Goal: Information Seeking & Learning: Compare options

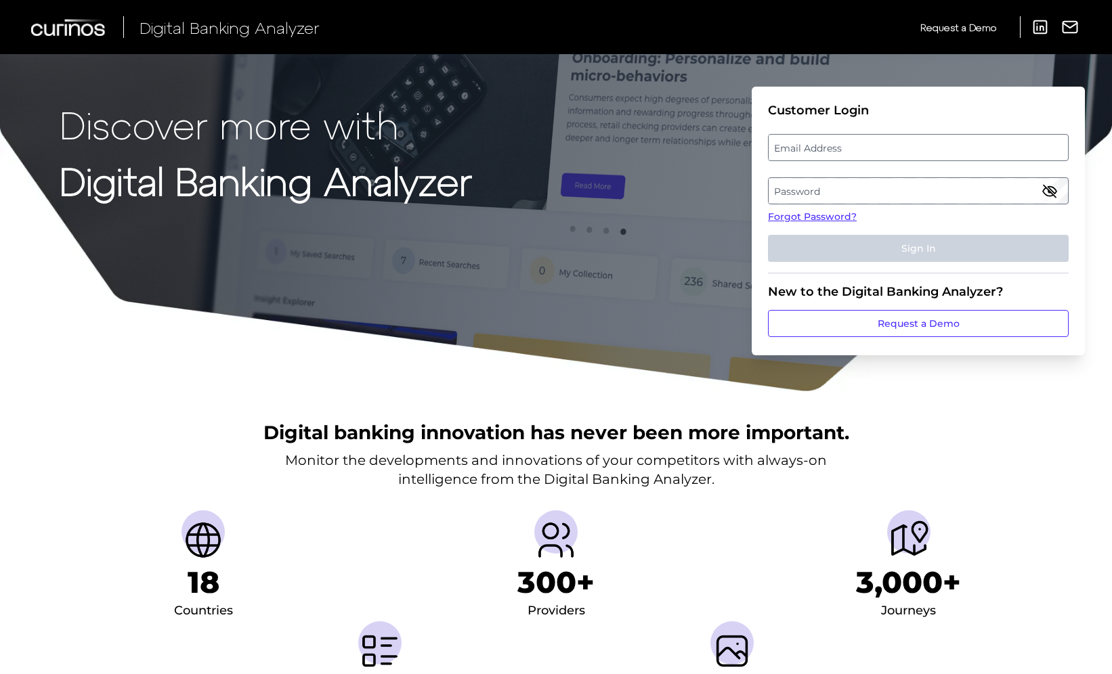
click at [888, 155] on label "Email Address" at bounding box center [917, 147] width 299 height 24
click at [888, 155] on input "email" at bounding box center [918, 147] width 301 height 27
type input "mitali.kripalani@aexp.com"
click at [1034, 204] on fieldset "Customer Login Email Address mitali.kripalani@aexp.com Password Forgot Password…" at bounding box center [918, 188] width 301 height 171
click at [1007, 192] on label "Password" at bounding box center [917, 191] width 299 height 24
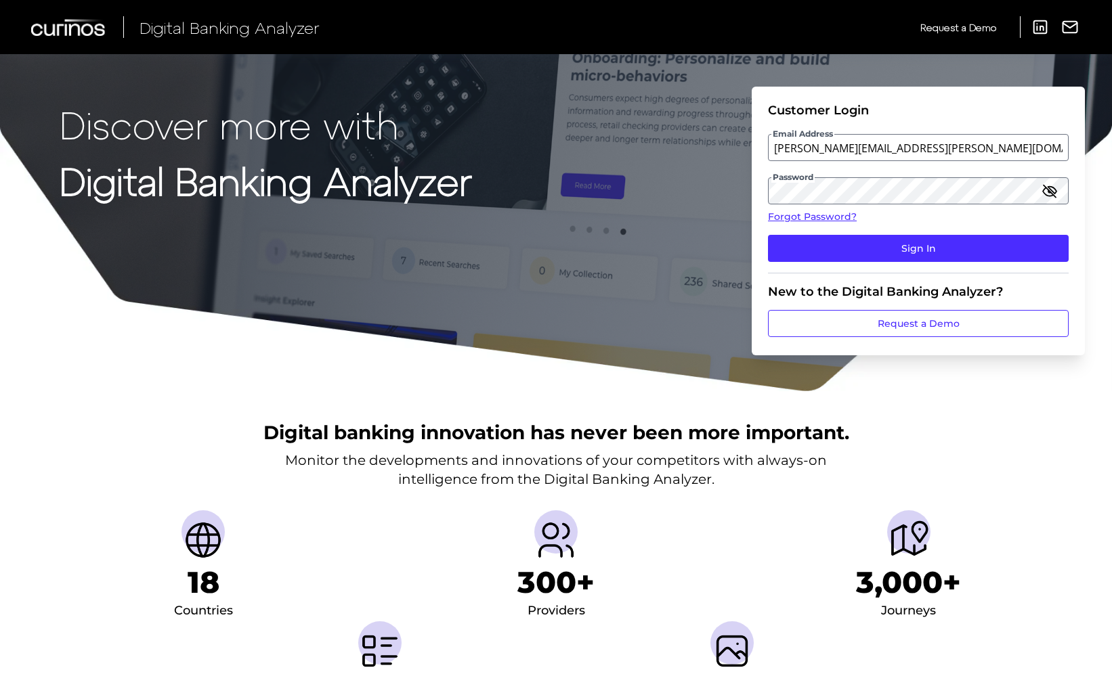
click at [1051, 192] on icon "button" at bounding box center [1049, 191] width 12 height 12
click at [818, 246] on button "Sign In" at bounding box center [918, 248] width 301 height 27
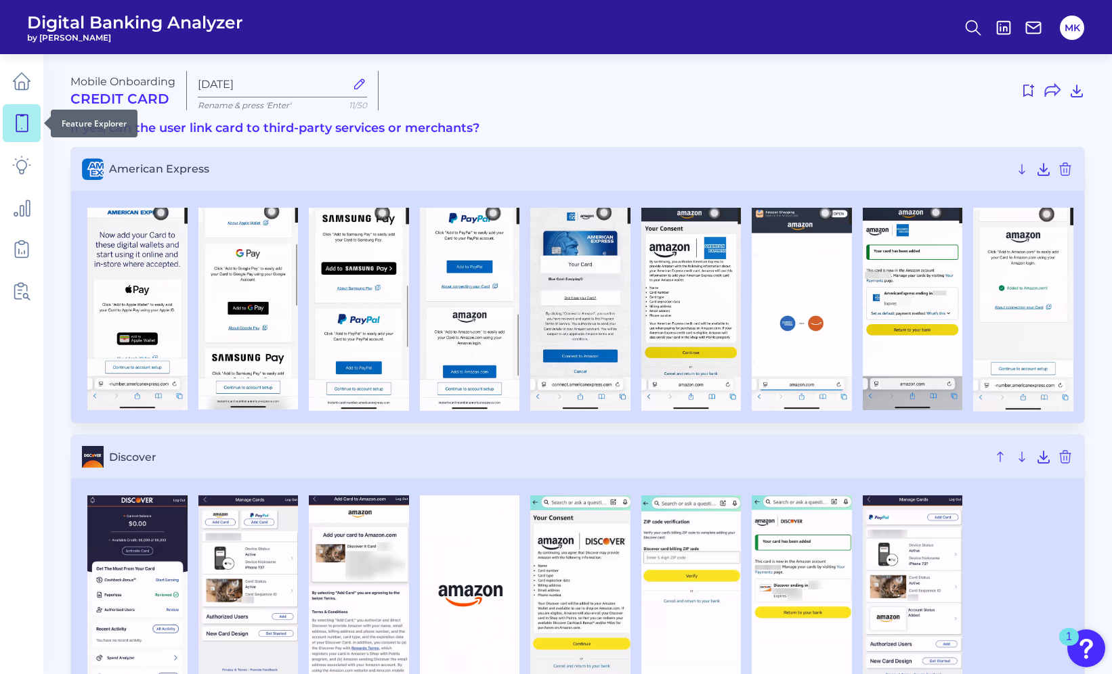
click at [12, 133] on link at bounding box center [22, 123] width 38 height 38
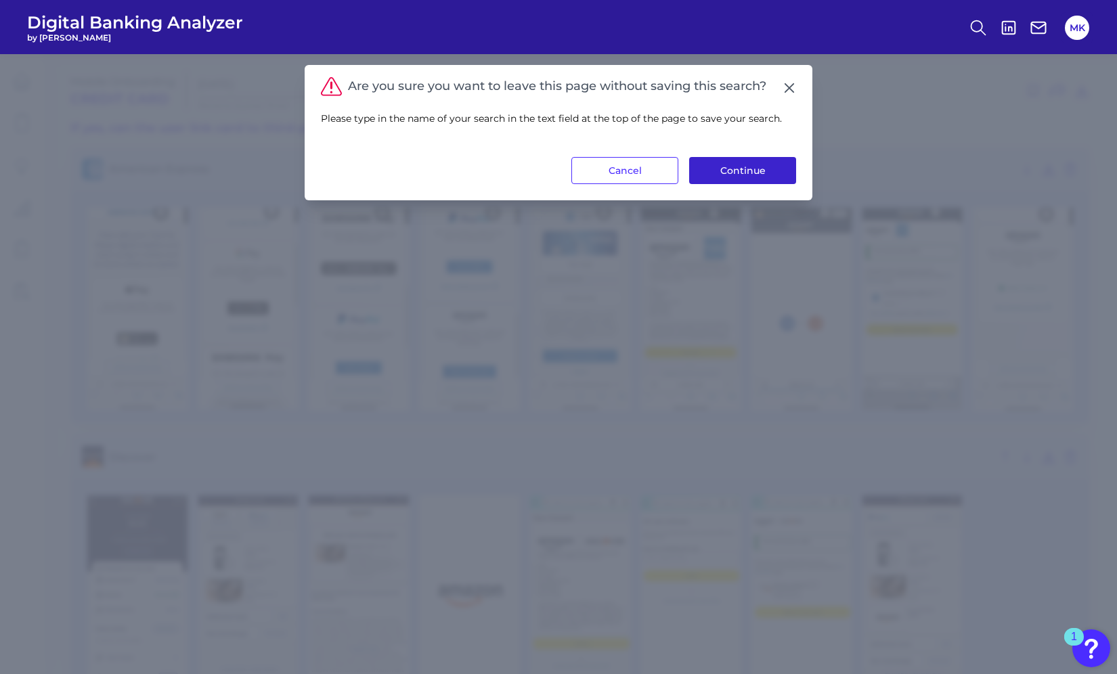
click at [718, 177] on button "Continue" at bounding box center [742, 170] width 107 height 27
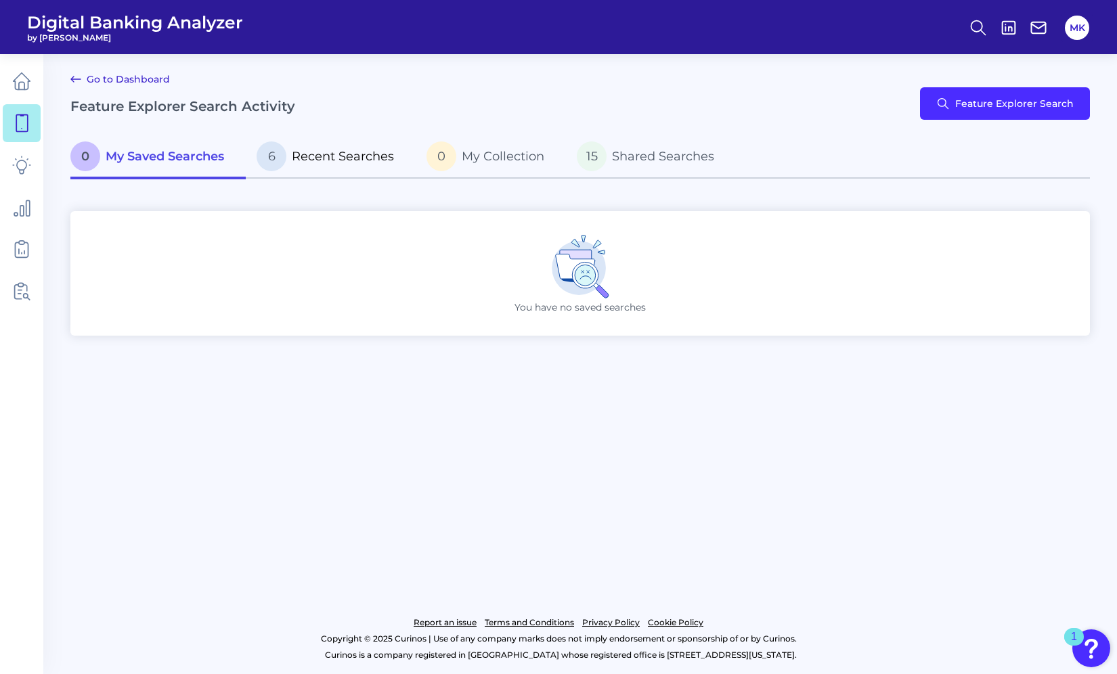
click at [322, 162] on span "Recent Searches" at bounding box center [343, 156] width 102 height 15
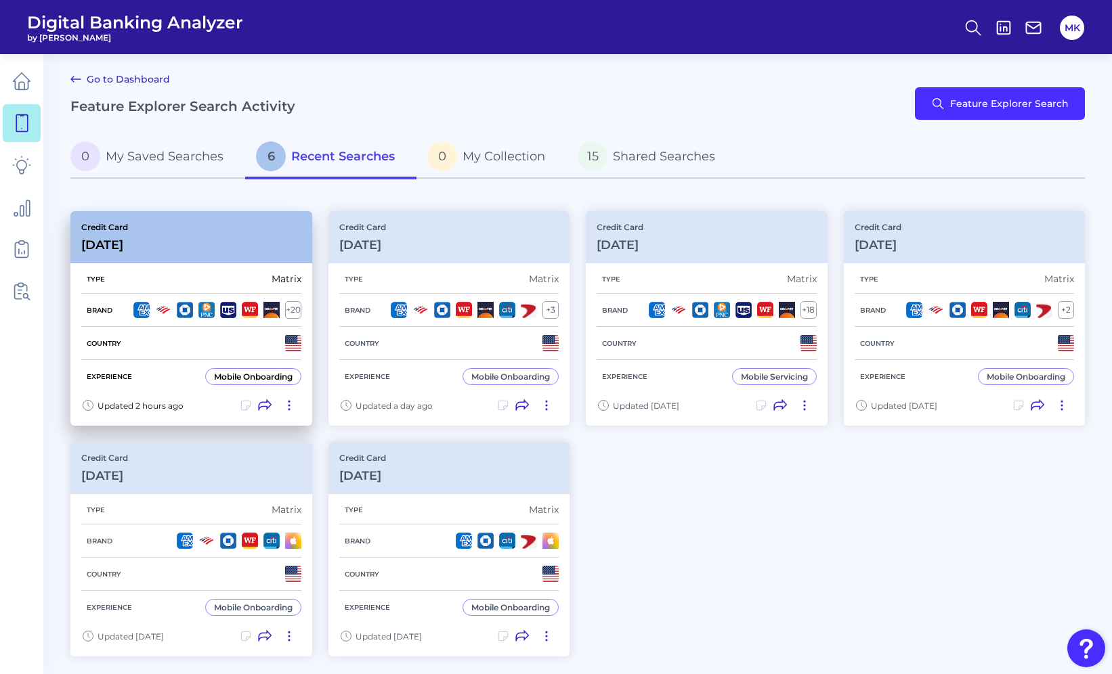
drag, startPoint x: 269, startPoint y: 326, endPoint x: 249, endPoint y: 343, distance: 25.9
click at [249, 343] on div "Country" at bounding box center [191, 343] width 220 height 33
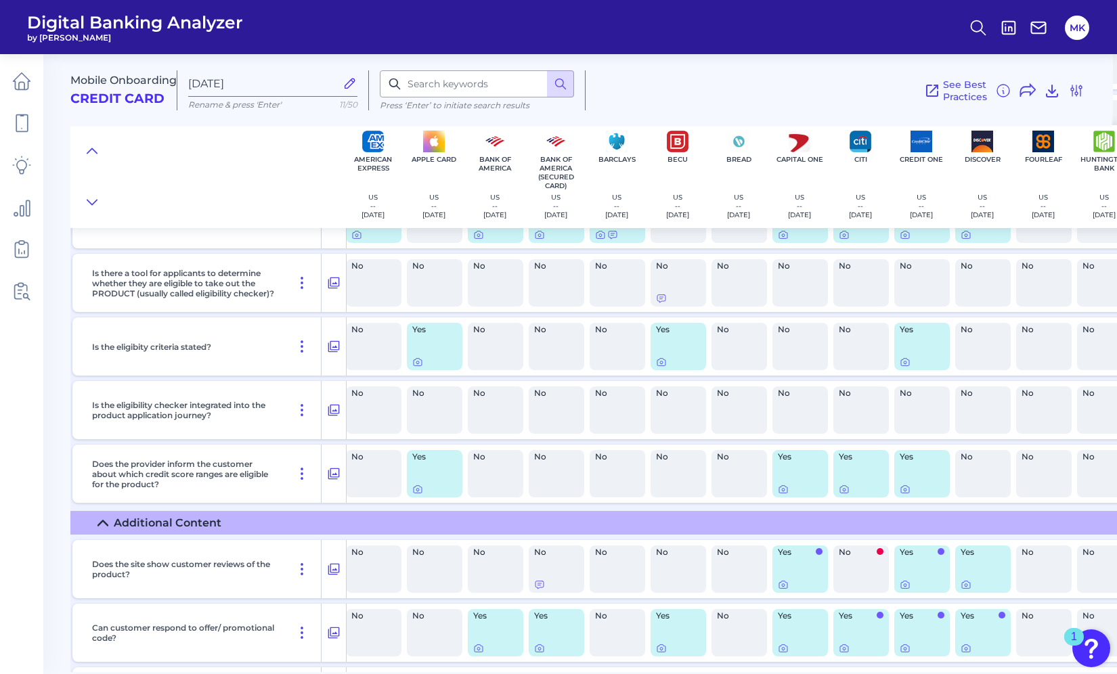
scroll to position [1926, 4]
click at [416, 485] on icon at bounding box center [417, 487] width 11 height 11
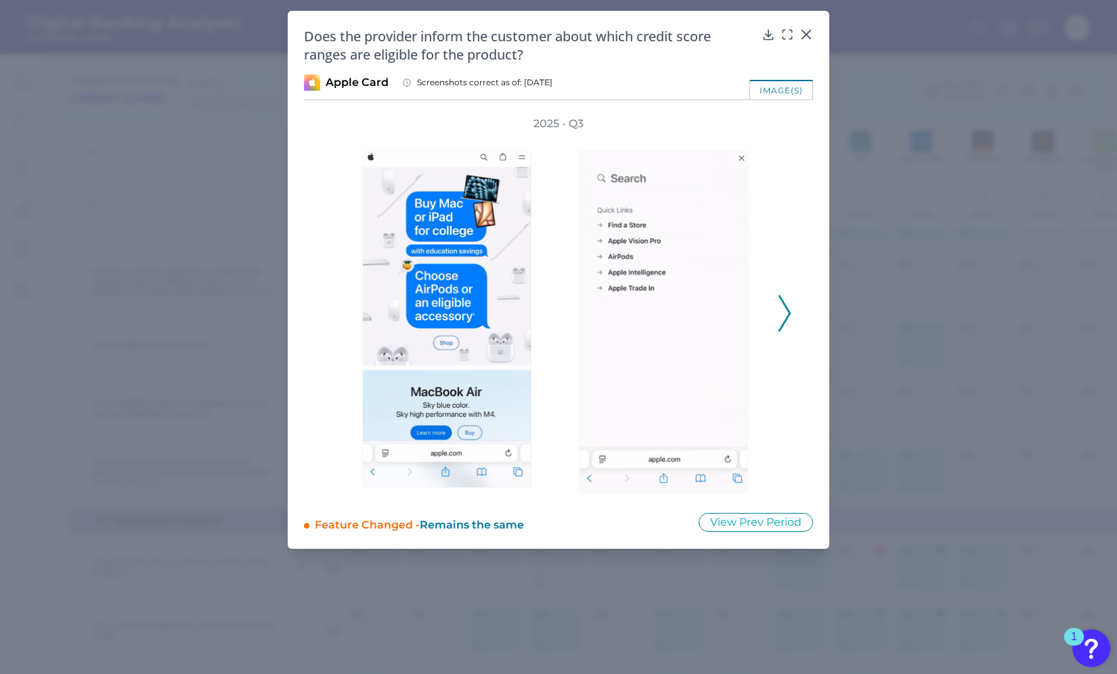
click at [419, 492] on div at bounding box center [450, 313] width 176 height 365
click at [808, 326] on div "2025 - Q3" at bounding box center [558, 306] width 509 height 380
drag, startPoint x: 794, startPoint y: 307, endPoint x: 785, endPoint y: 299, distance: 12.0
click at [785, 299] on icon at bounding box center [785, 313] width 12 height 37
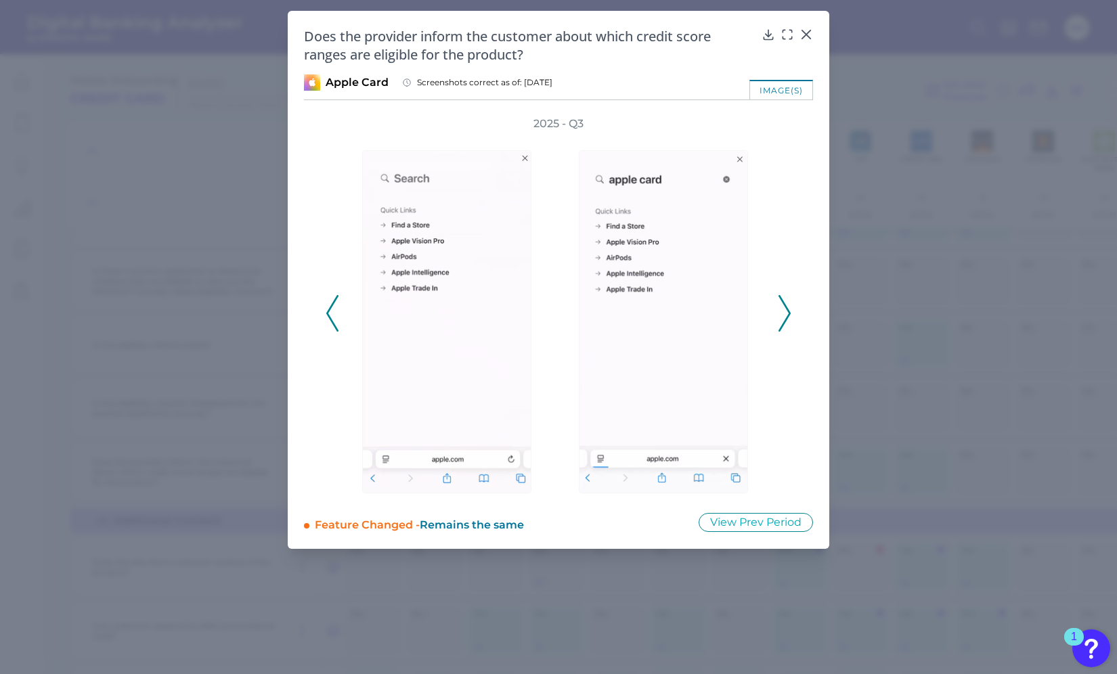
click at [785, 299] on icon at bounding box center [785, 313] width 12 height 37
click at [807, 27] on button at bounding box center [806, 34] width 14 height 14
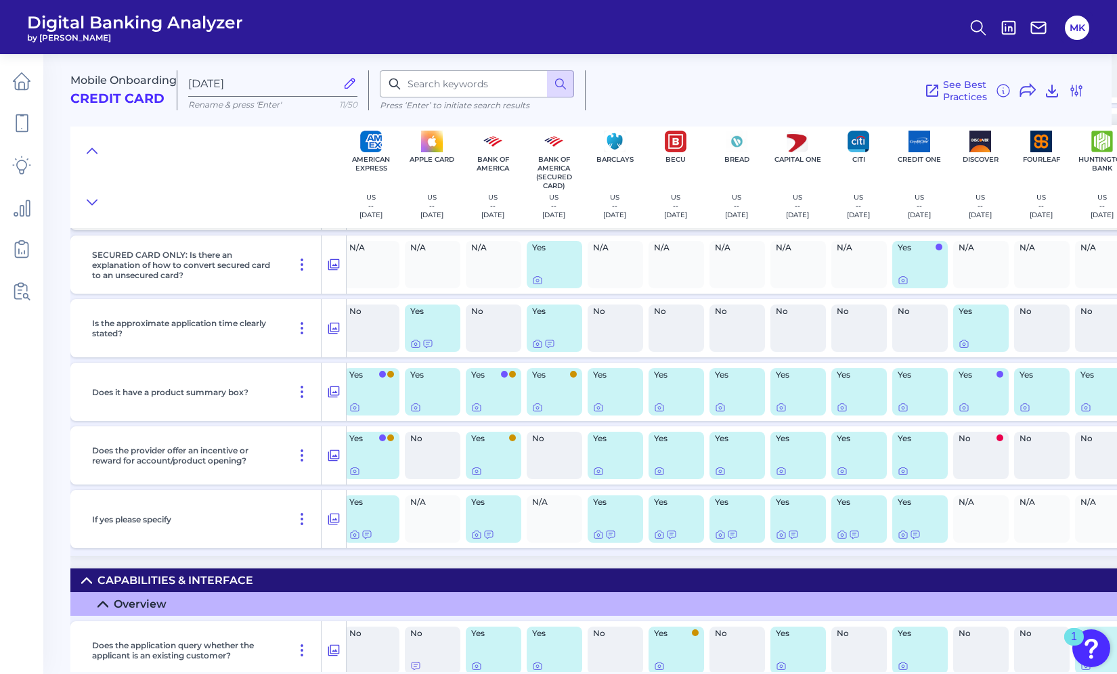
scroll to position [2483, 8]
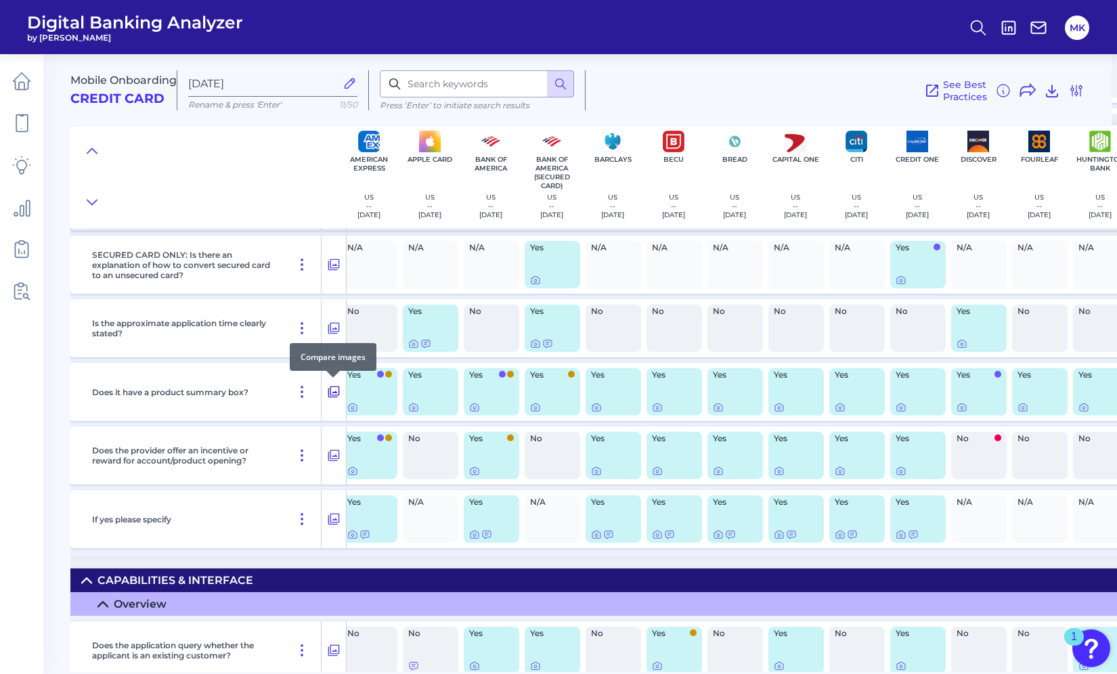
click at [334, 388] on icon at bounding box center [334, 392] width 14 height 16
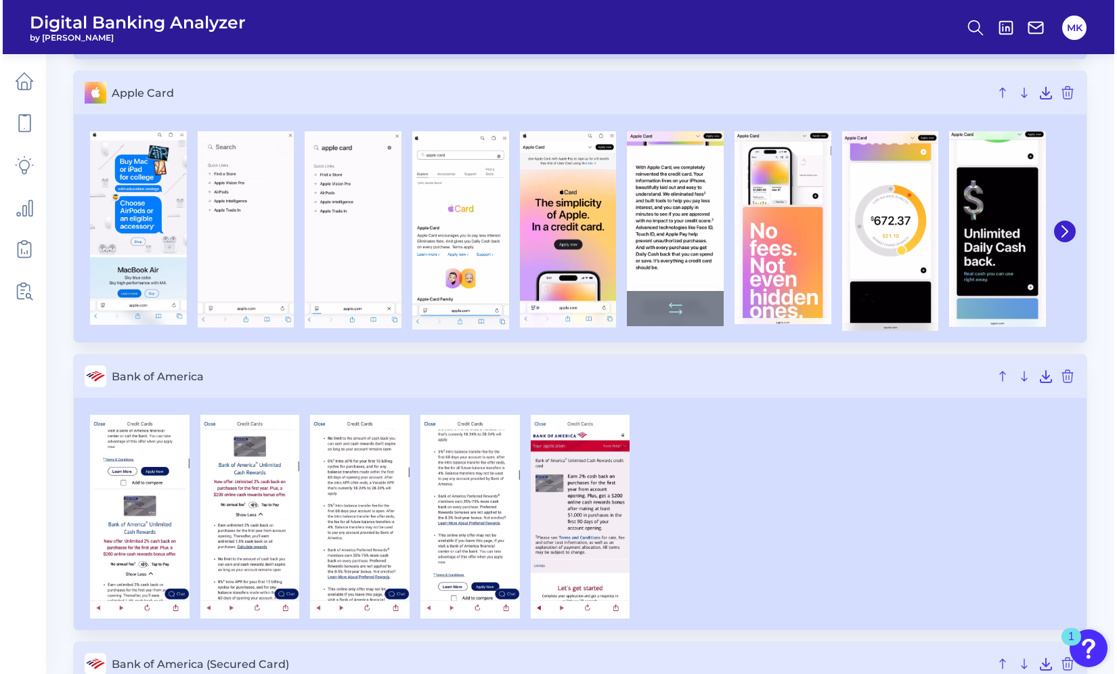
scroll to position [370, 0]
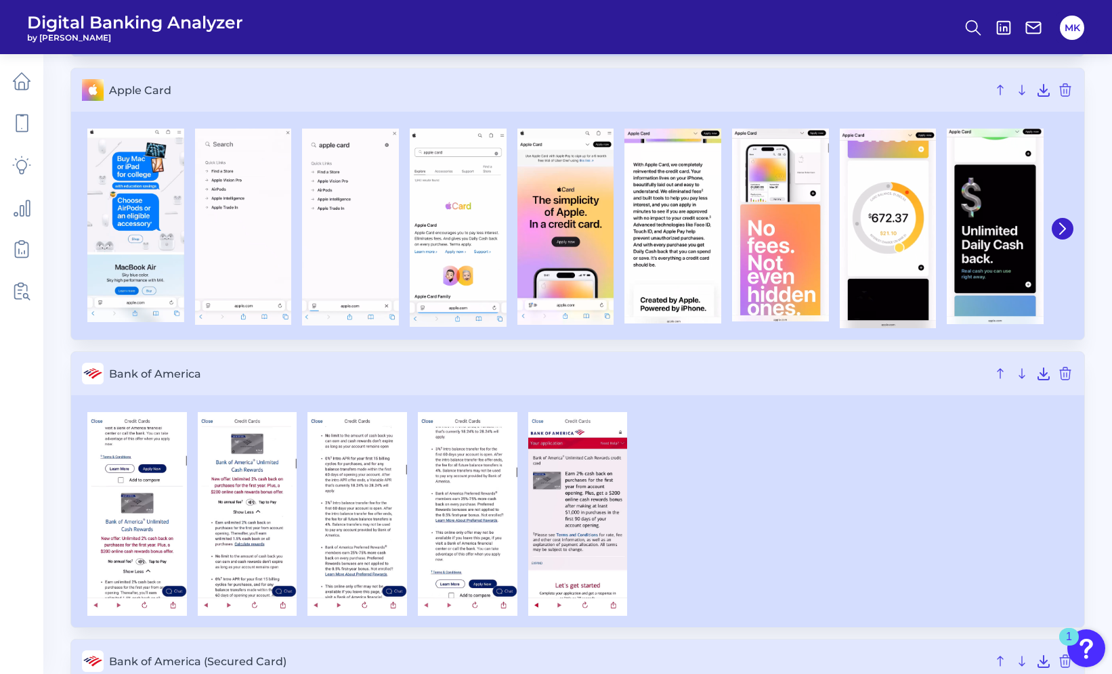
click at [79, 503] on div at bounding box center [577, 514] width 1013 height 227
click at [116, 496] on img at bounding box center [137, 514] width 100 height 204
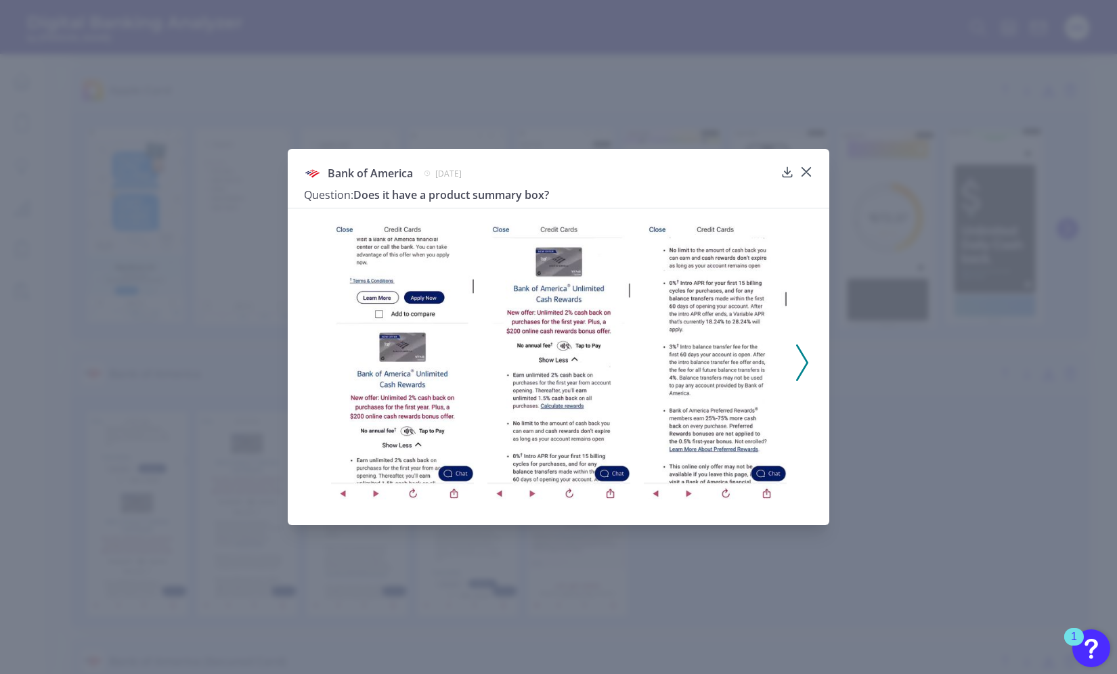
click at [809, 363] on div at bounding box center [559, 359] width 542 height 302
click at [786, 360] on img at bounding box center [715, 363] width 143 height 293
click at [799, 360] on icon at bounding box center [802, 363] width 12 height 37
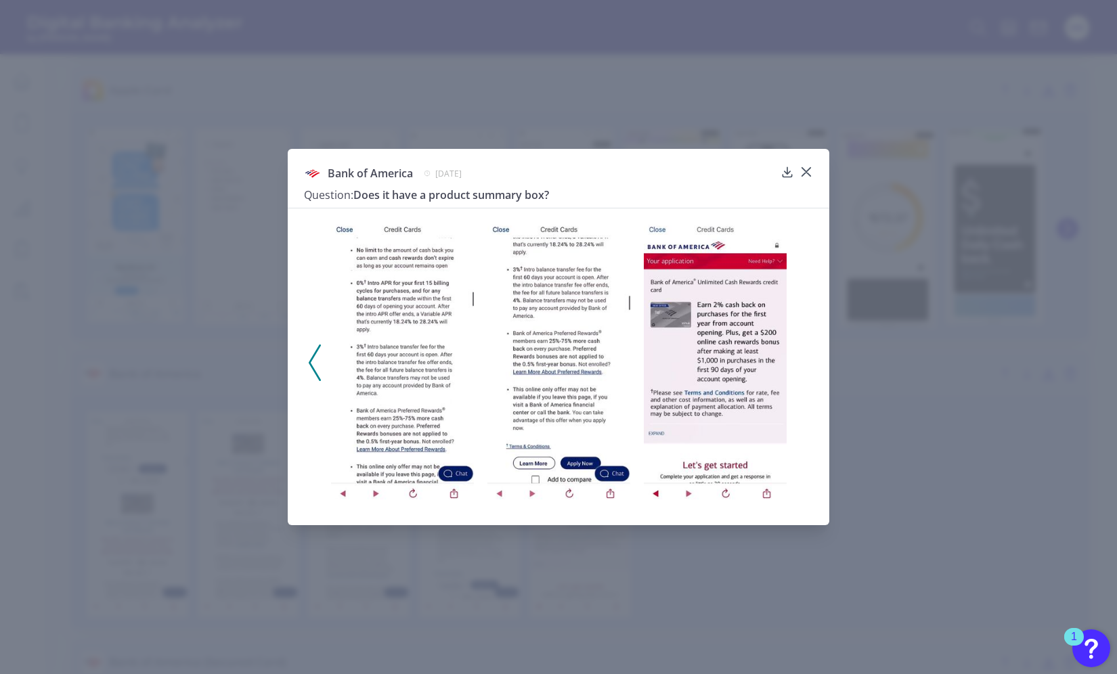
click at [801, 363] on div at bounding box center [559, 359] width 542 height 302
click at [807, 179] on div at bounding box center [806, 182] width 14 height 14
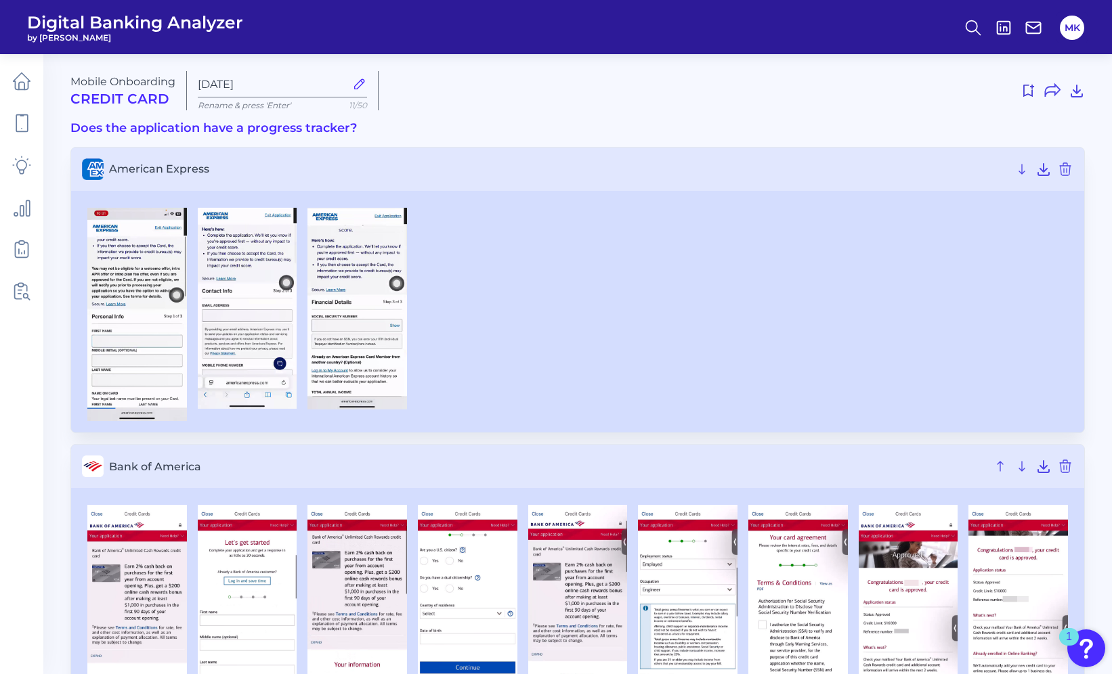
click at [20, 312] on ul at bounding box center [22, 186] width 38 height 256
click at [120, 311] on img at bounding box center [137, 315] width 100 height 214
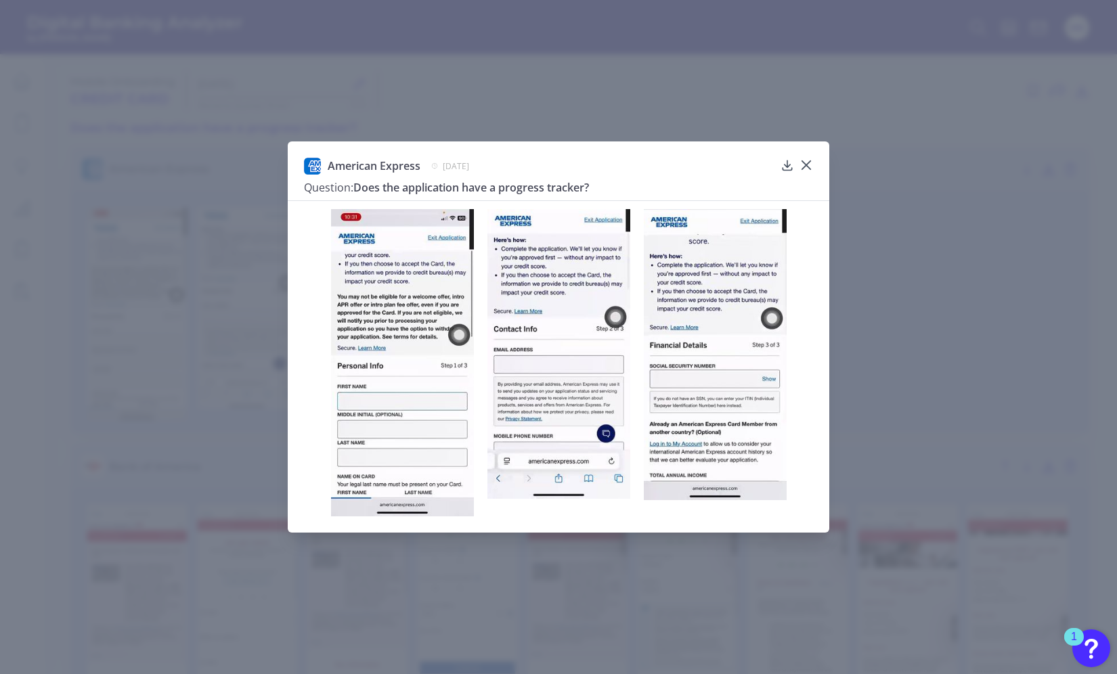
click at [814, 156] on div "American Express June 21, 2025 Question: Does the application have a progress t…" at bounding box center [559, 336] width 542 height 391
click at [799, 162] on icon at bounding box center [806, 165] width 14 height 14
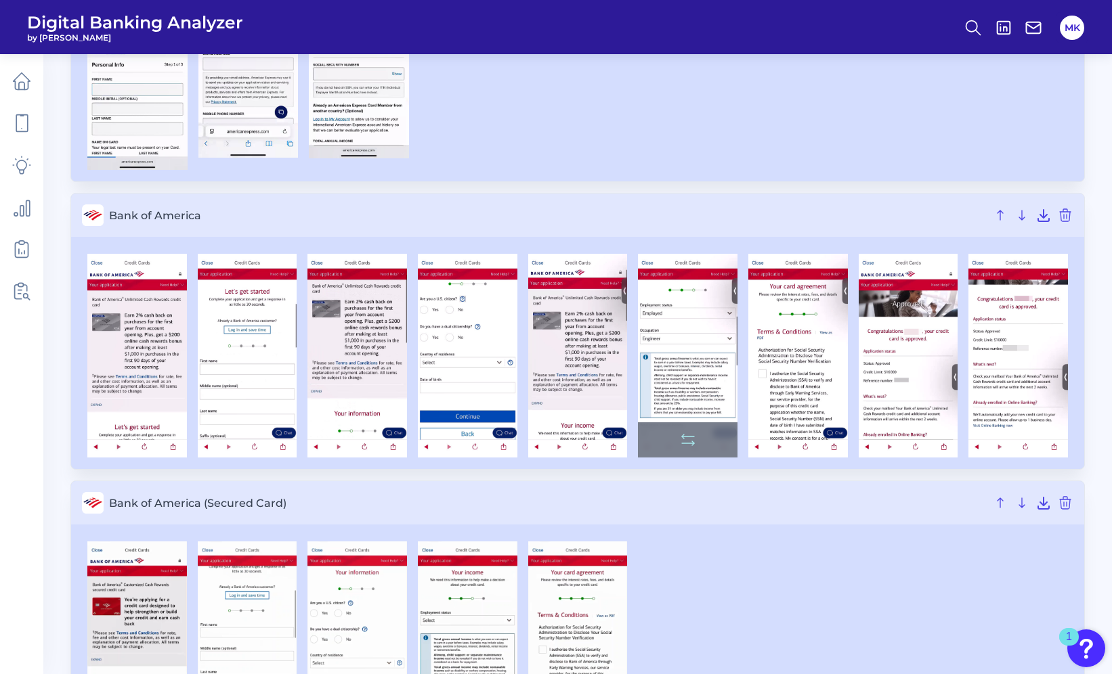
scroll to position [265, 0]
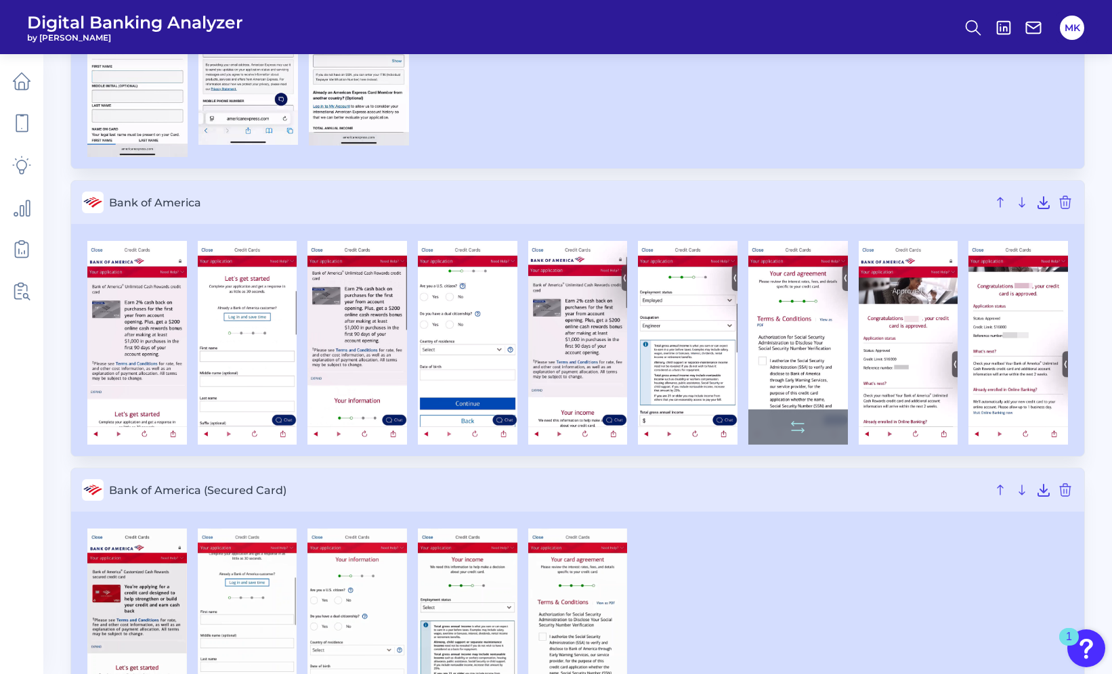
click at [772, 316] on img at bounding box center [798, 343] width 100 height 204
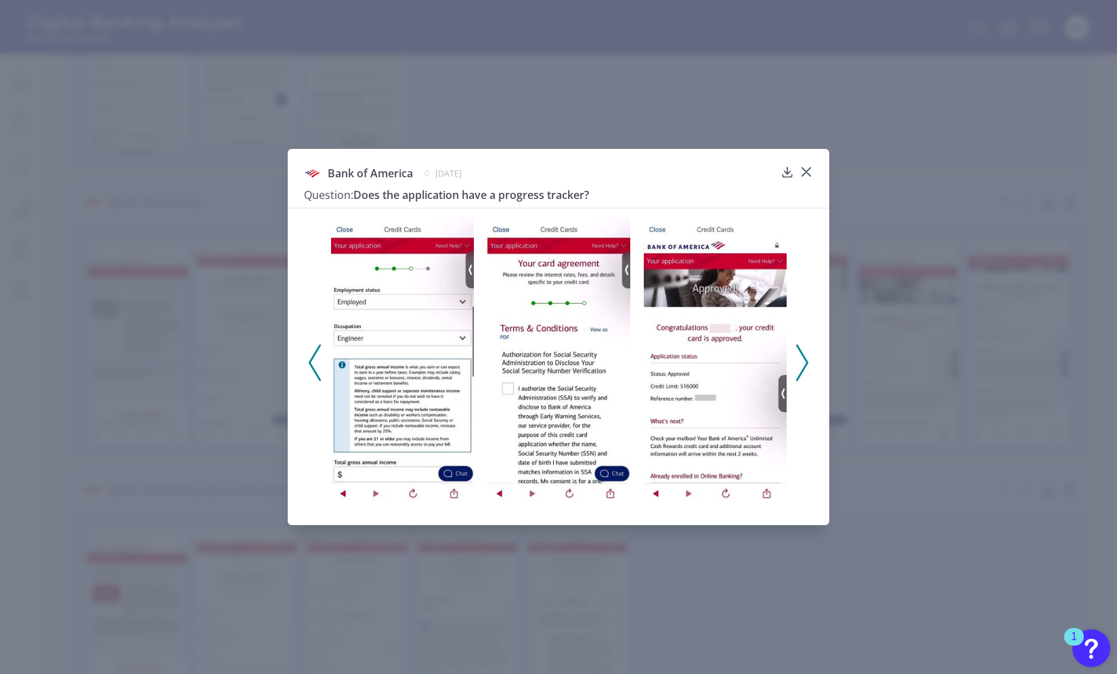
click at [307, 366] on div at bounding box center [559, 359] width 542 height 302
click at [316, 366] on icon at bounding box center [315, 363] width 12 height 37
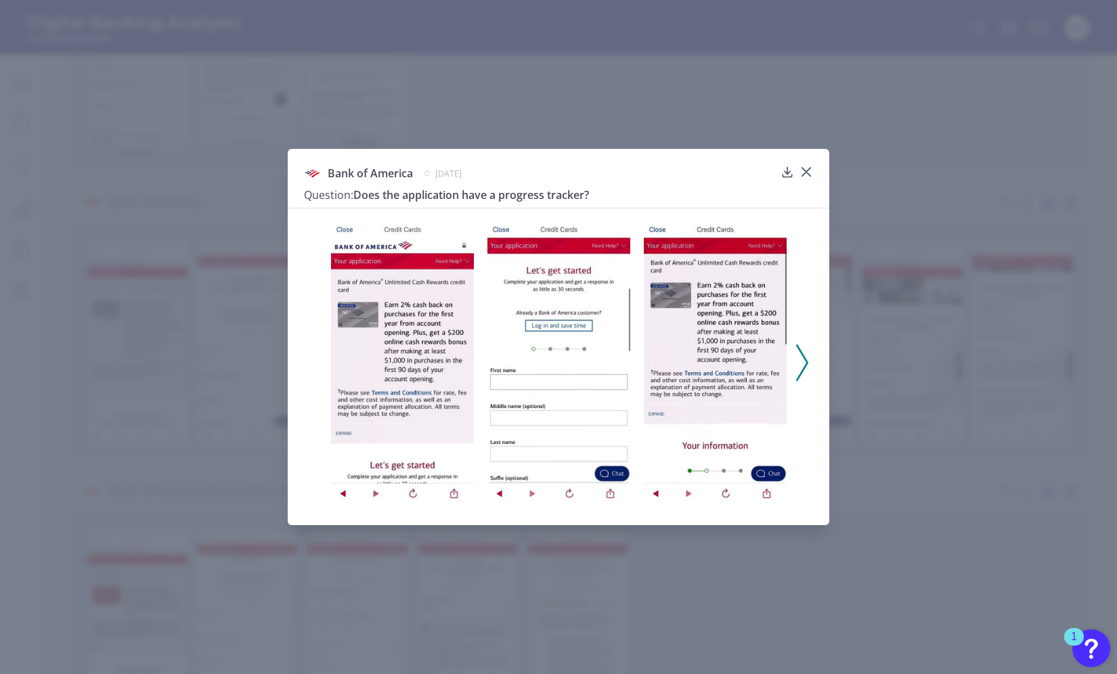
click at [809, 359] on div at bounding box center [559, 359] width 542 height 302
click at [804, 358] on polyline at bounding box center [802, 362] width 10 height 35
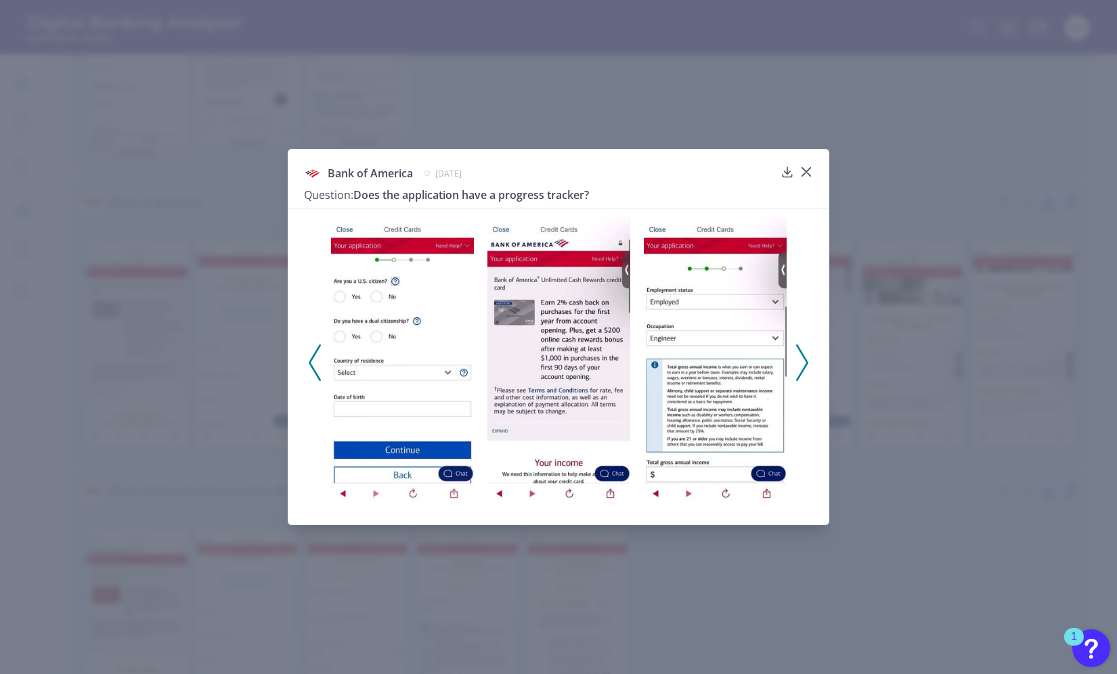
click at [804, 358] on polyline at bounding box center [802, 362] width 10 height 35
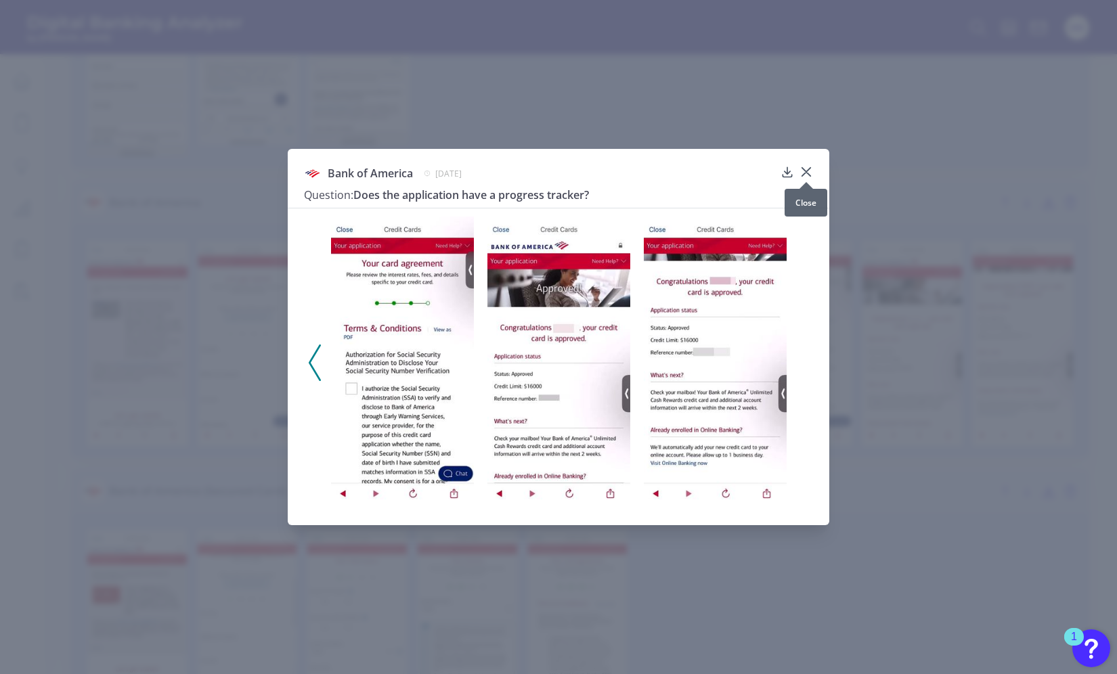
drag, startPoint x: 802, startPoint y: 161, endPoint x: 804, endPoint y: 168, distance: 7.3
click at [804, 168] on icon at bounding box center [806, 172] width 14 height 14
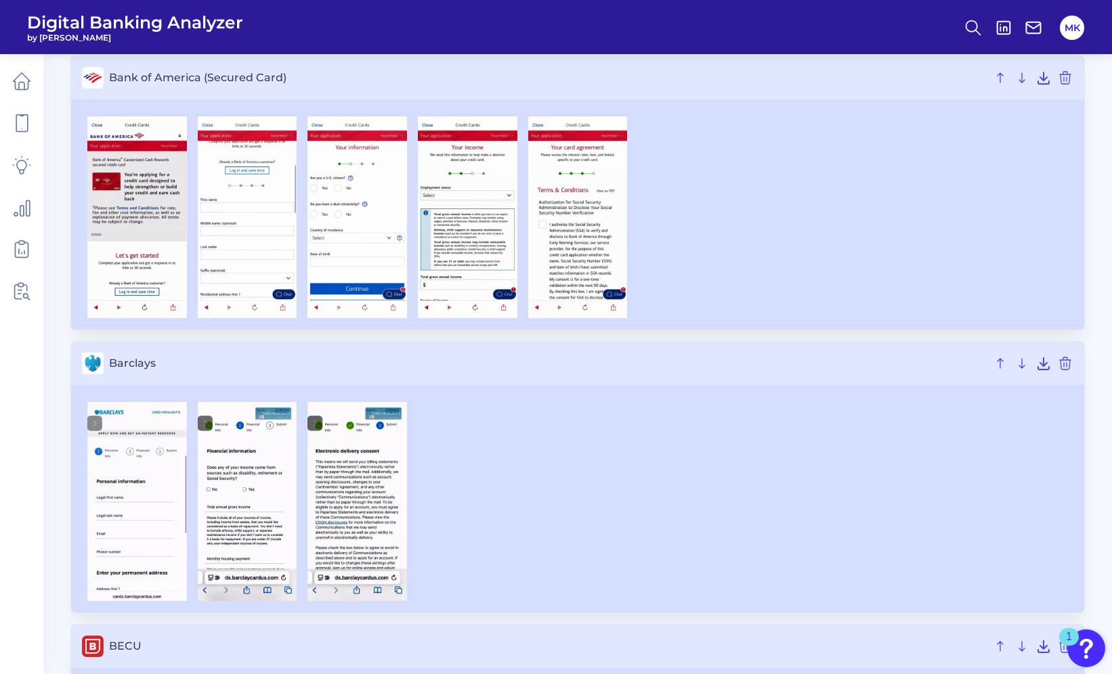
scroll to position [681, 0]
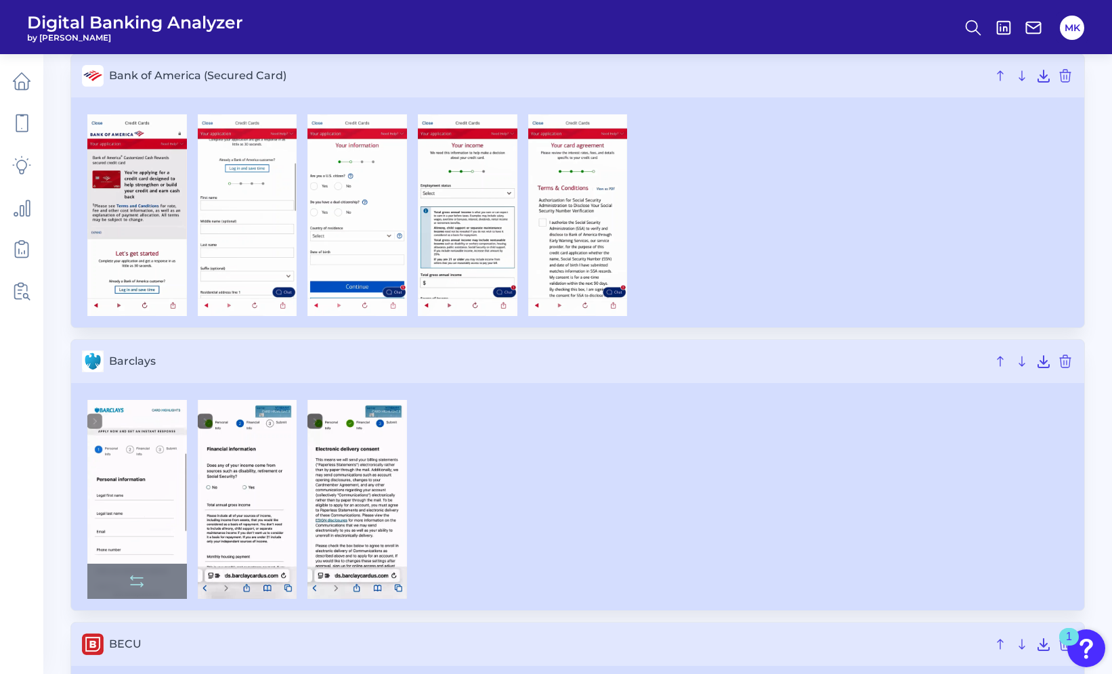
click at [162, 482] on img at bounding box center [137, 499] width 100 height 199
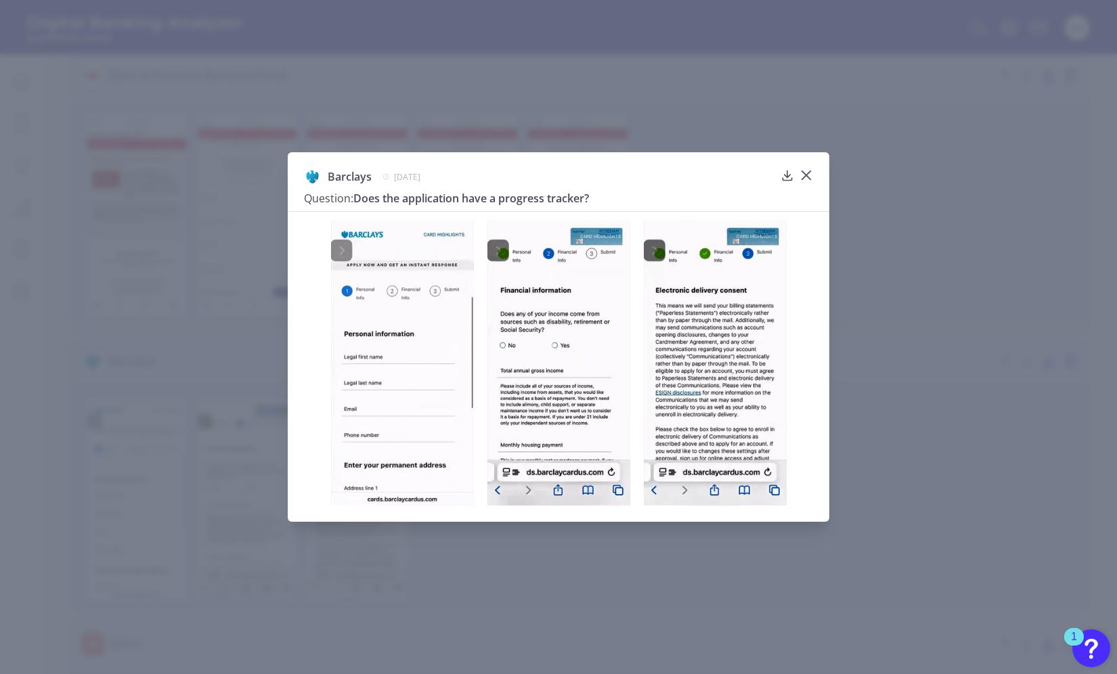
click at [806, 180] on div at bounding box center [806, 186] width 14 height 14
click at [808, 169] on icon at bounding box center [806, 176] width 14 height 14
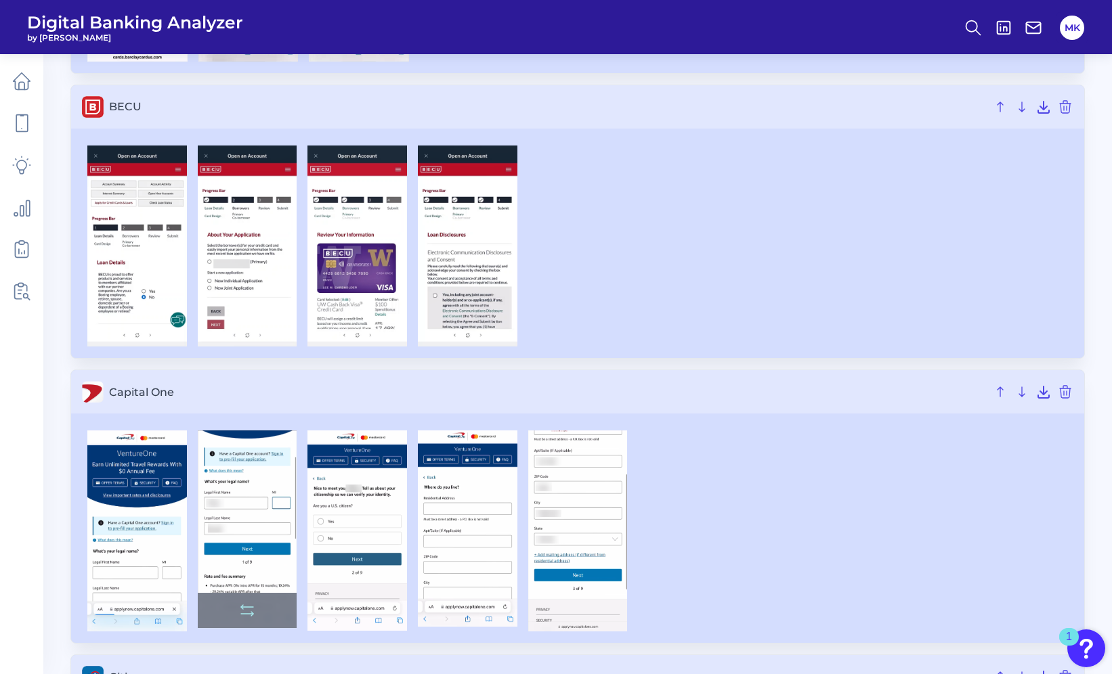
scroll to position [1229, 0]
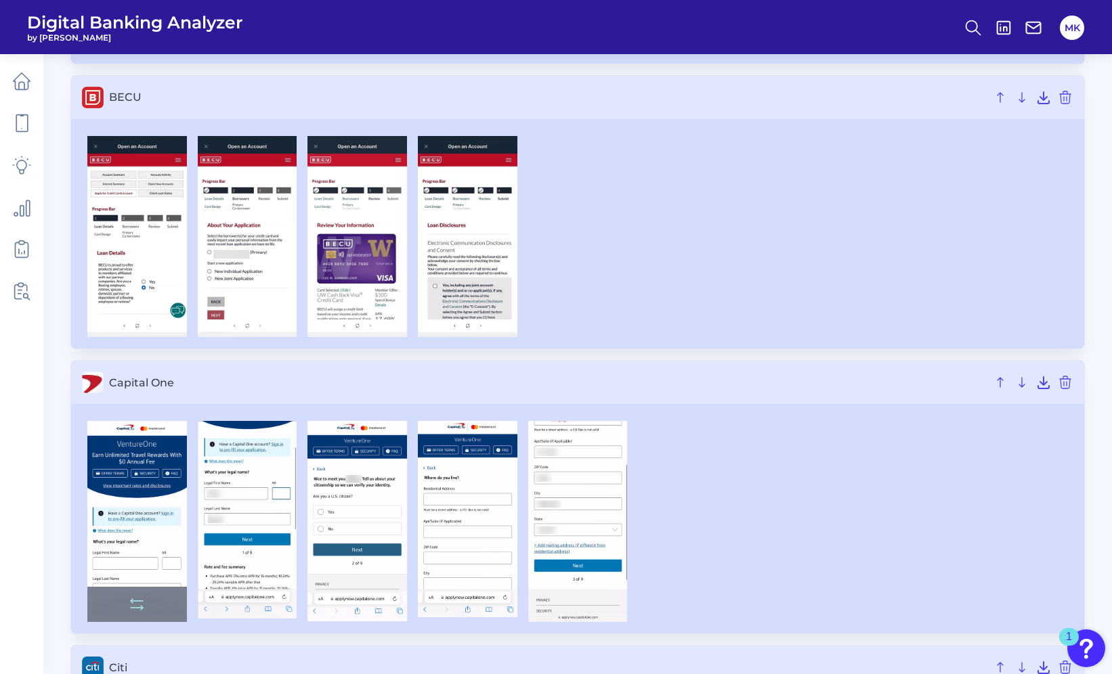
click at [147, 540] on img at bounding box center [137, 521] width 100 height 201
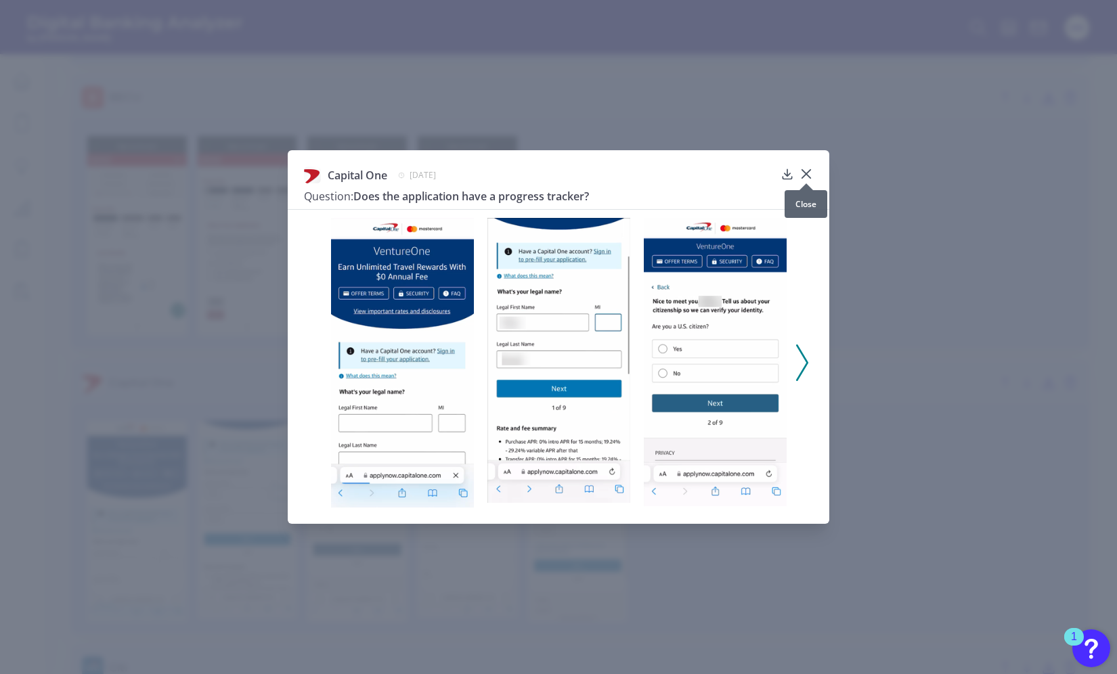
click at [811, 177] on div at bounding box center [806, 184] width 14 height 14
click at [805, 169] on icon at bounding box center [806, 174] width 14 height 14
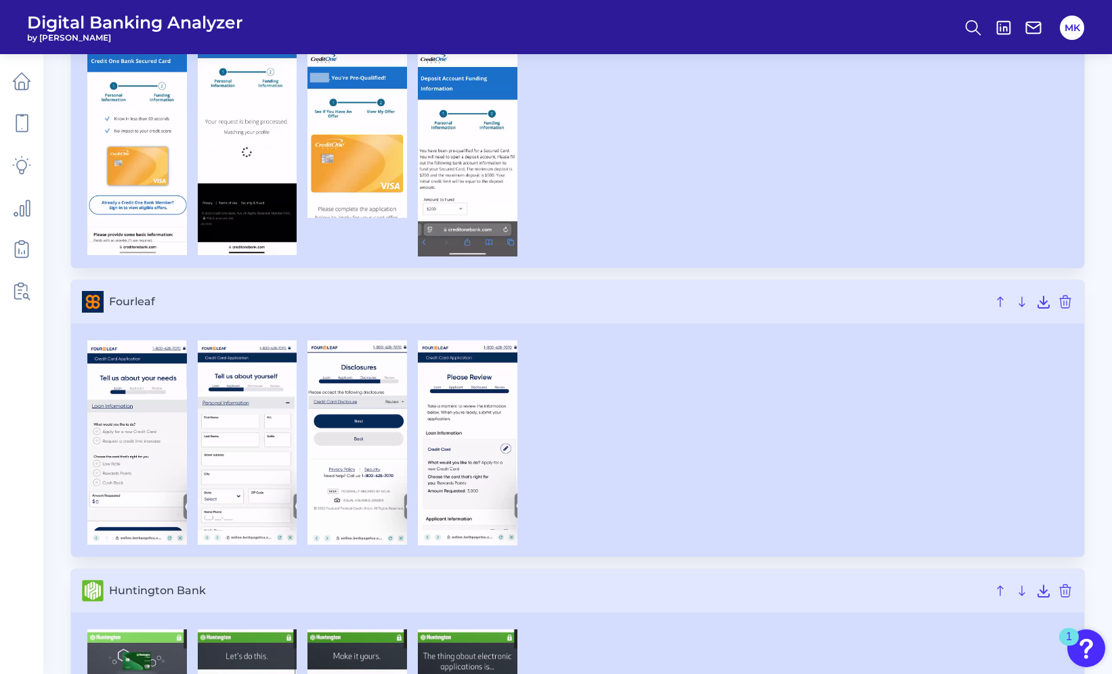
scroll to position [2188, 0]
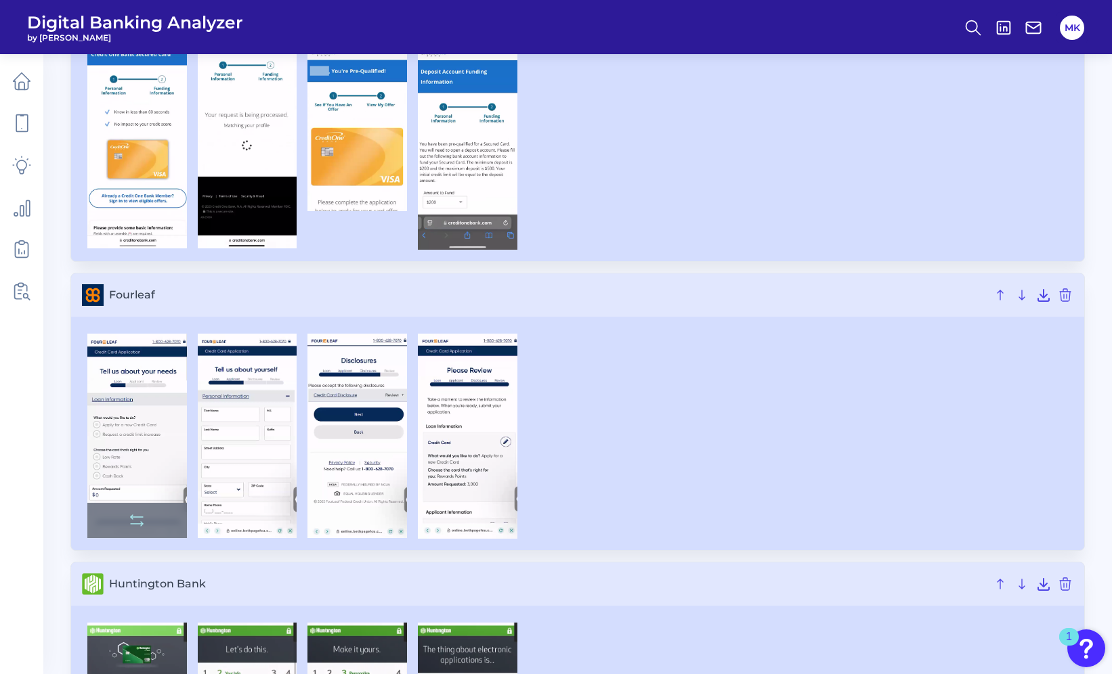
click at [127, 430] on img at bounding box center [137, 436] width 100 height 205
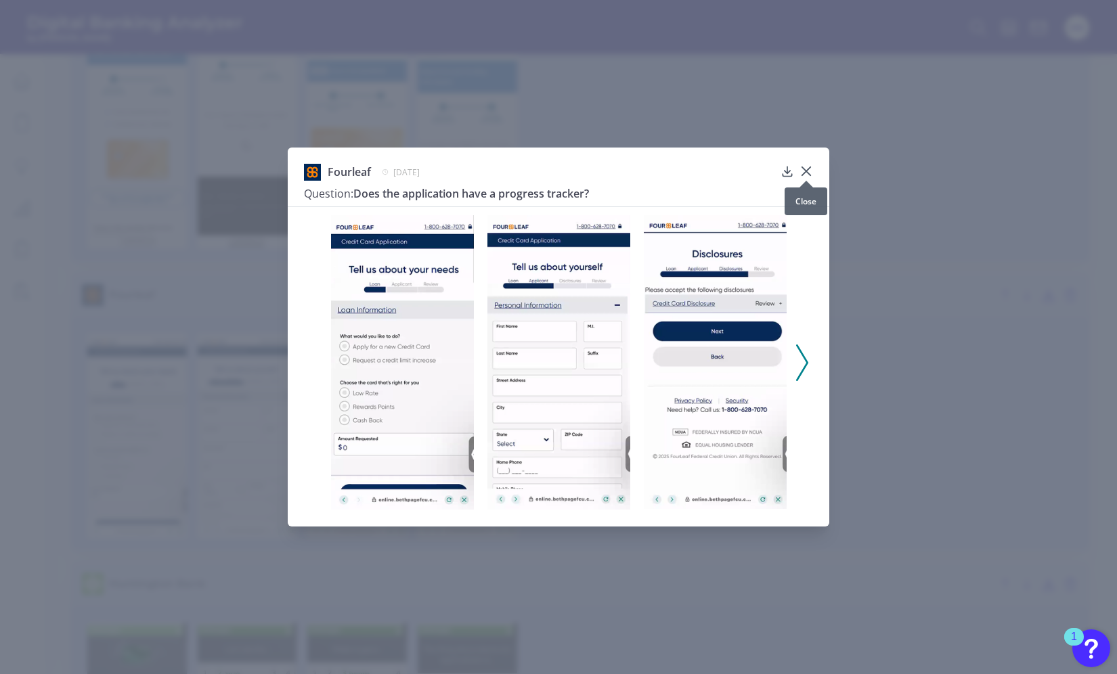
click at [807, 168] on icon at bounding box center [806, 171] width 8 height 8
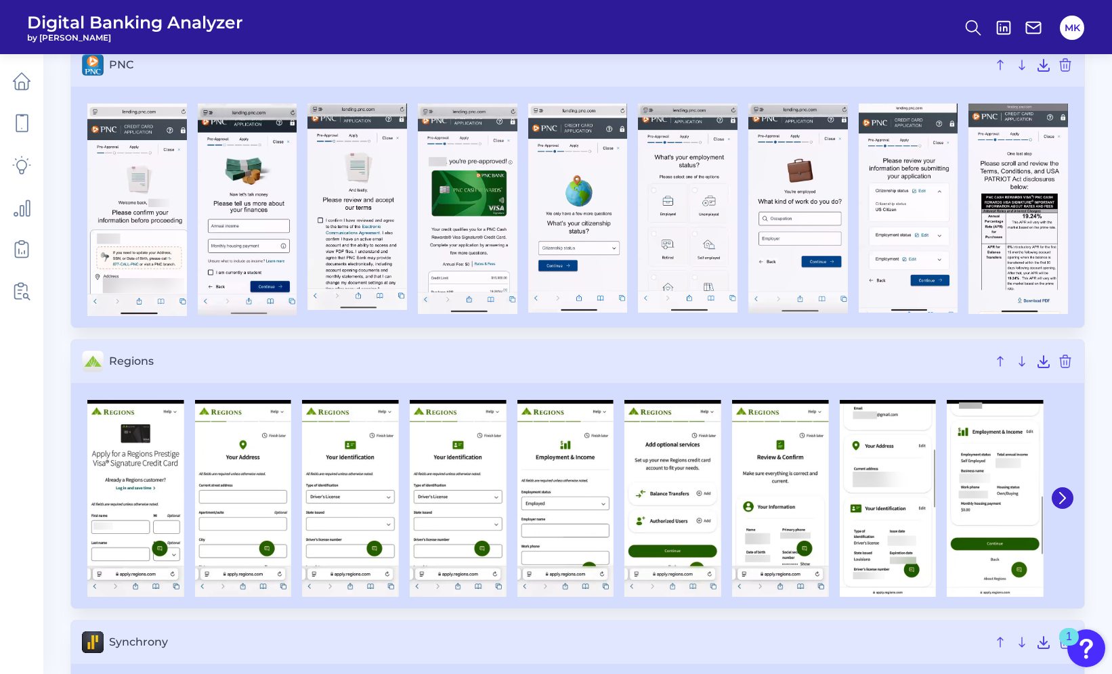
scroll to position [3708, 0]
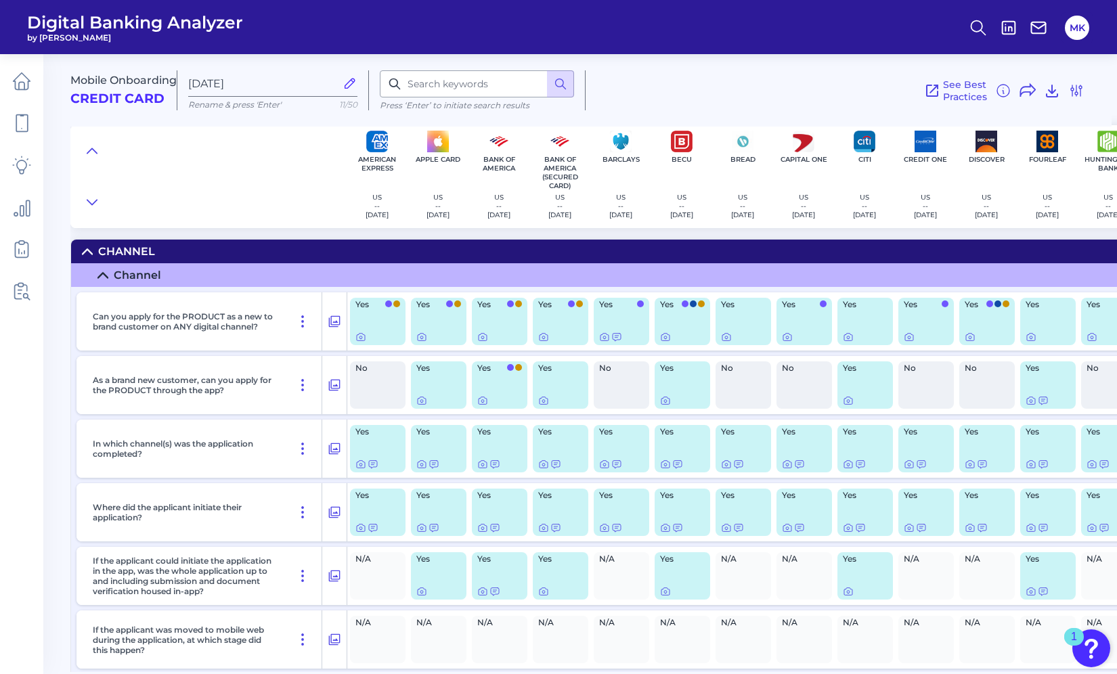
scroll to position [2887, 0]
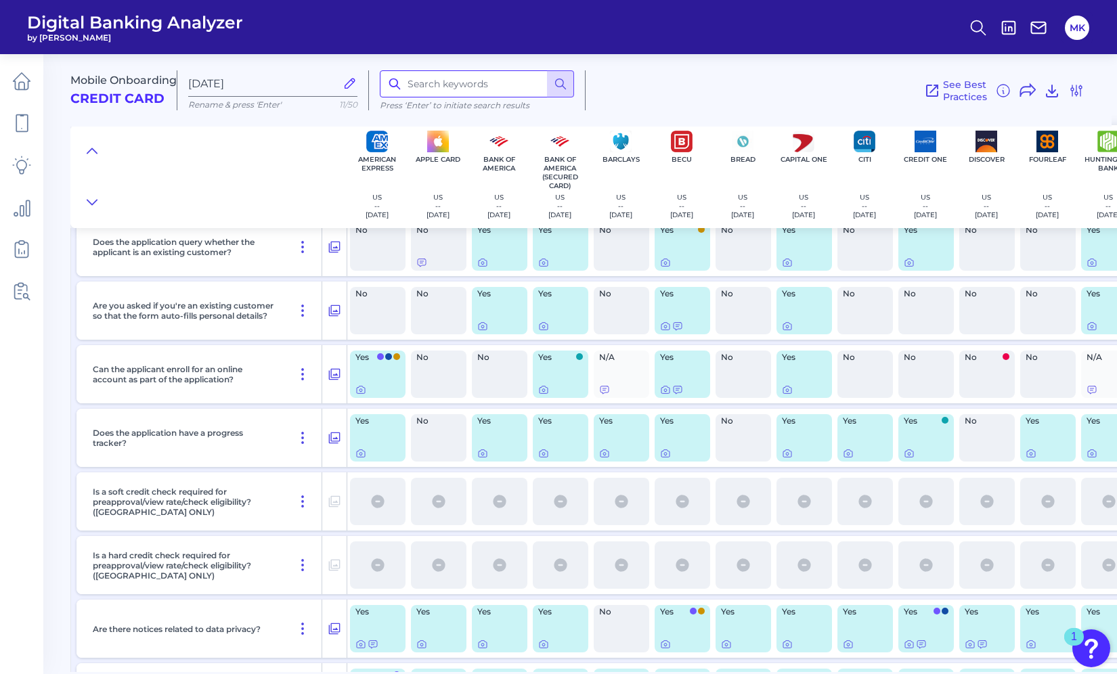
click at [477, 79] on input at bounding box center [477, 83] width 194 height 27
type input "acccept"
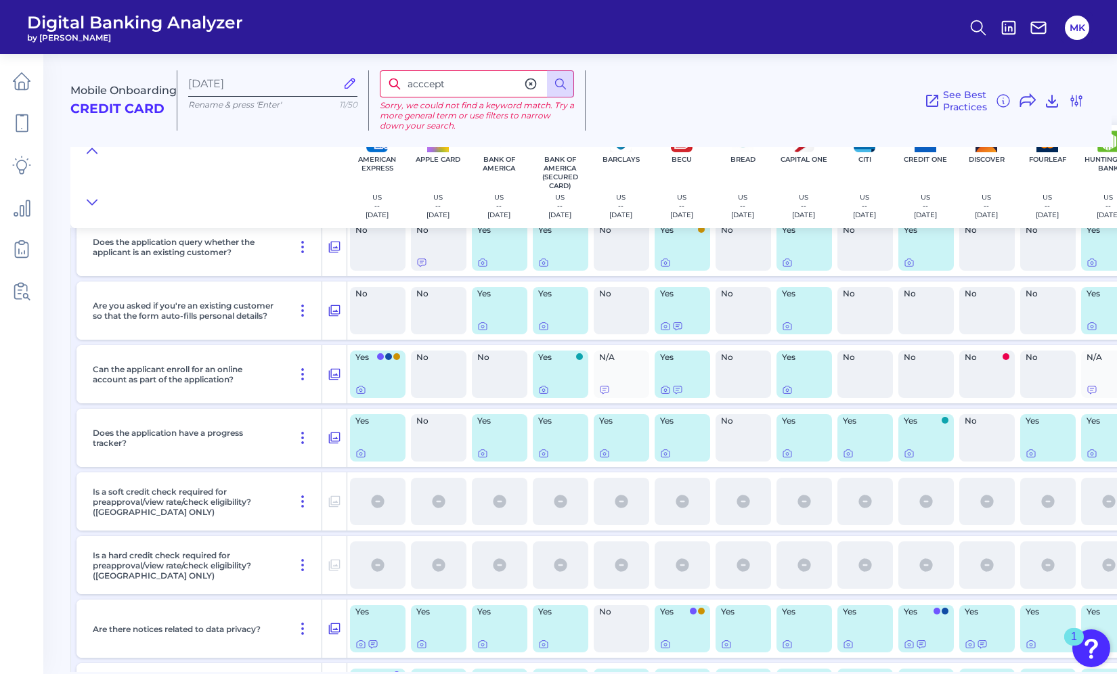
drag, startPoint x: 485, startPoint y: 85, endPoint x: 328, endPoint y: 80, distance: 157.1
click at [329, 80] on div "Mobile Onboarding Credit Card Sep 12 2025 Rename & press 'Enter' 11/50 acccept …" at bounding box center [590, 95] width 1041 height 104
click at [538, 91] on div "decisison" at bounding box center [477, 83] width 194 height 27
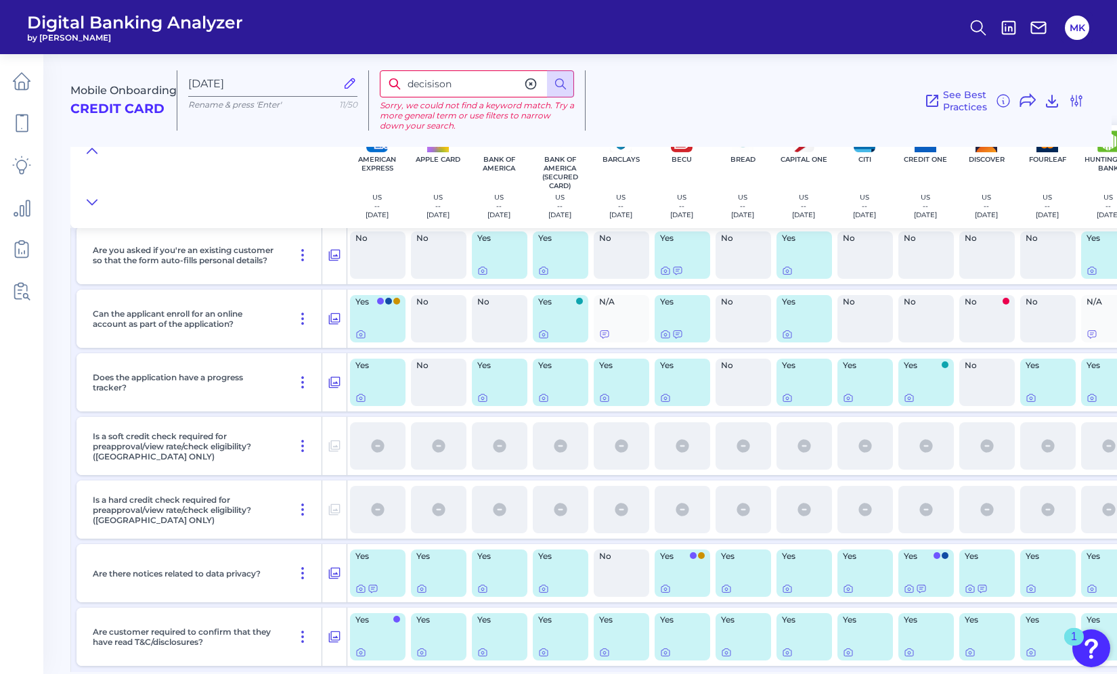
scroll to position [2945, 0]
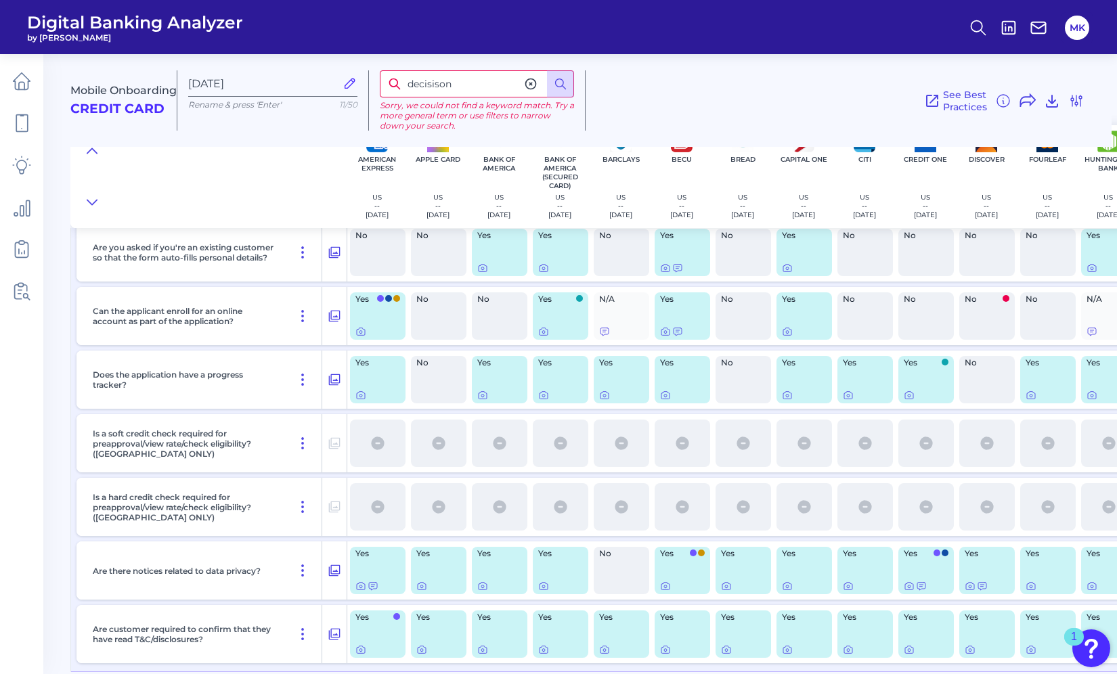
type input "decisison"
click at [385, 451] on icon at bounding box center [377, 443] width 15 height 15
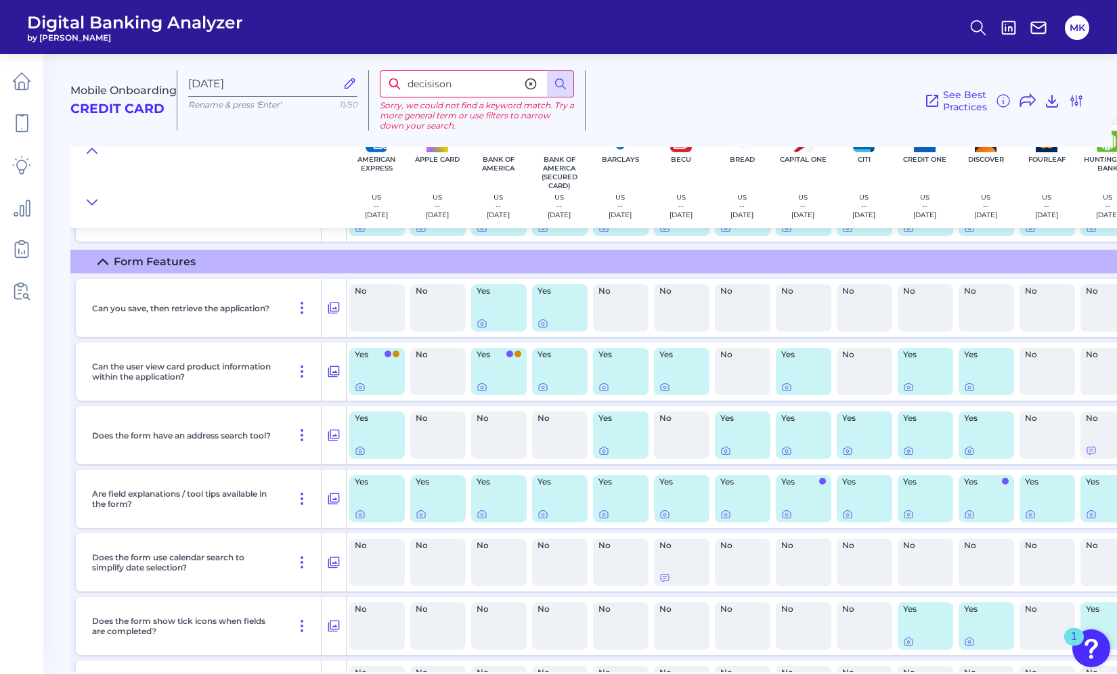
scroll to position [3374, 1]
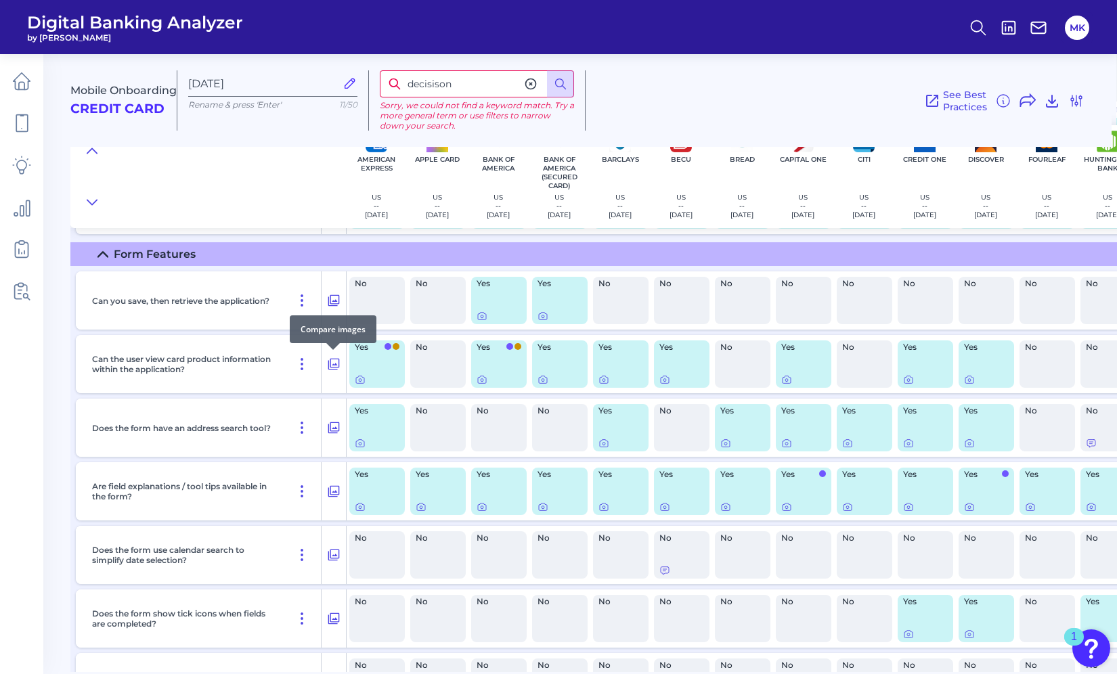
click at [320, 361] on div "Can the user view card product information within the application?" at bounding box center [204, 364] width 235 height 58
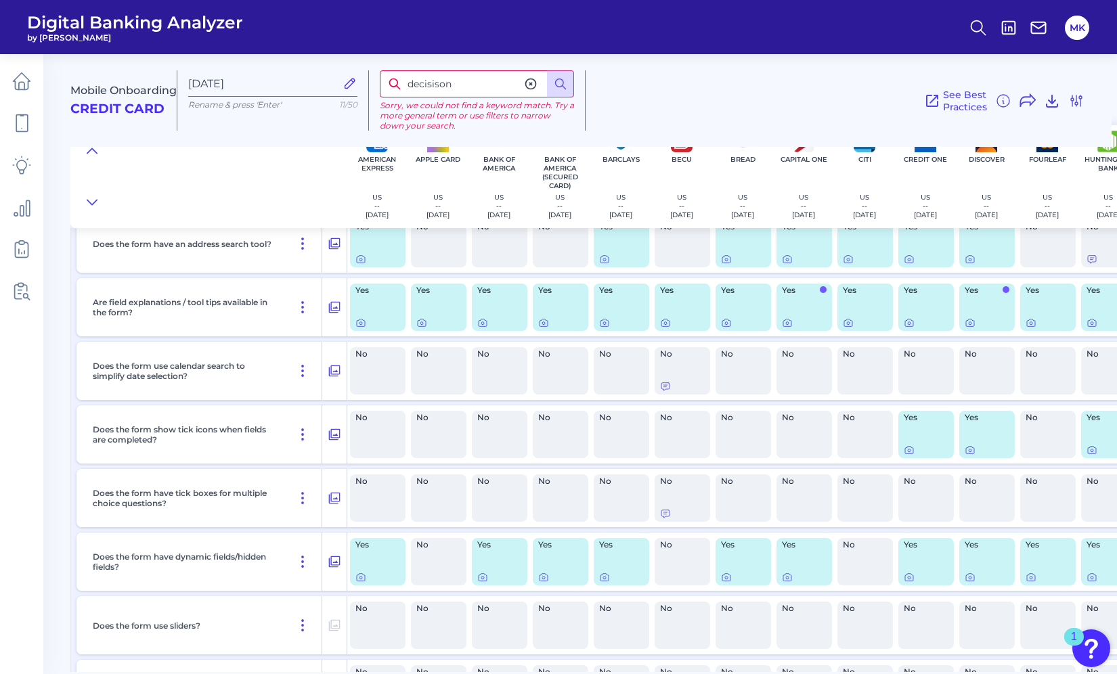
scroll to position [3554, 0]
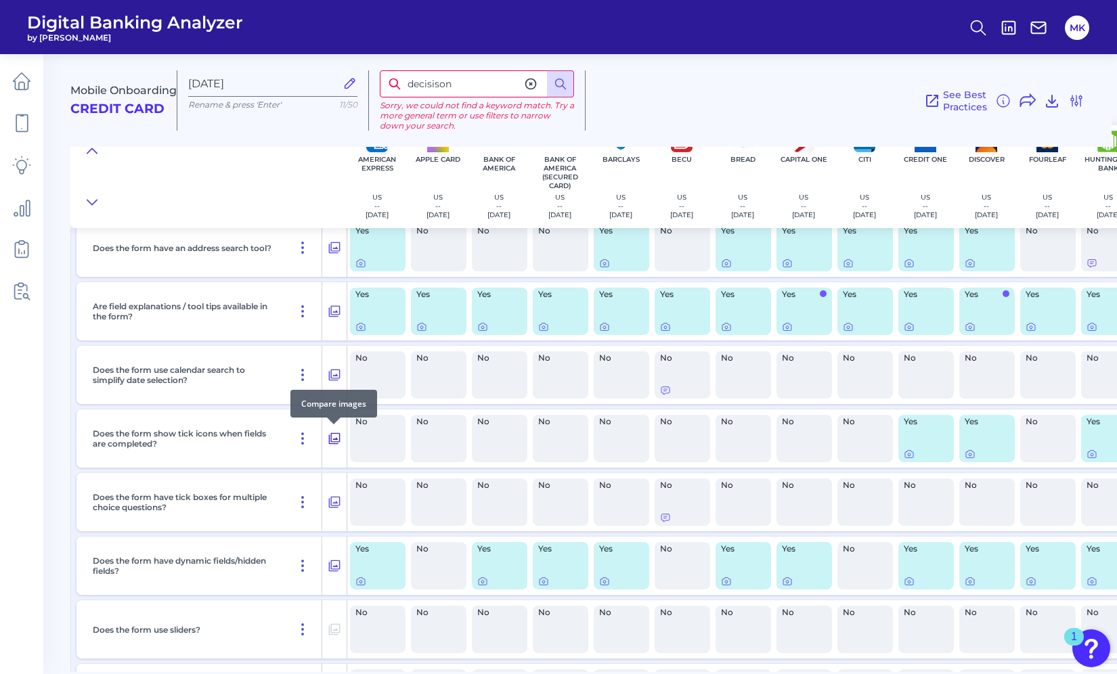
click at [331, 443] on icon at bounding box center [335, 439] width 12 height 12
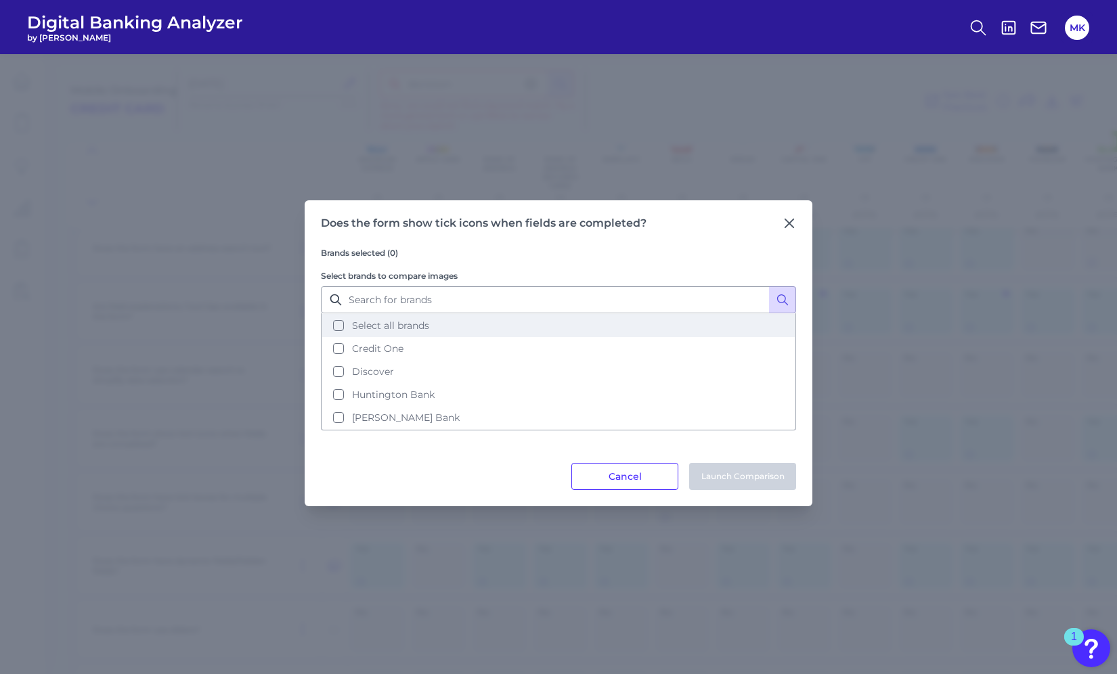
click at [381, 317] on button "Select all brands" at bounding box center [558, 325] width 473 height 23
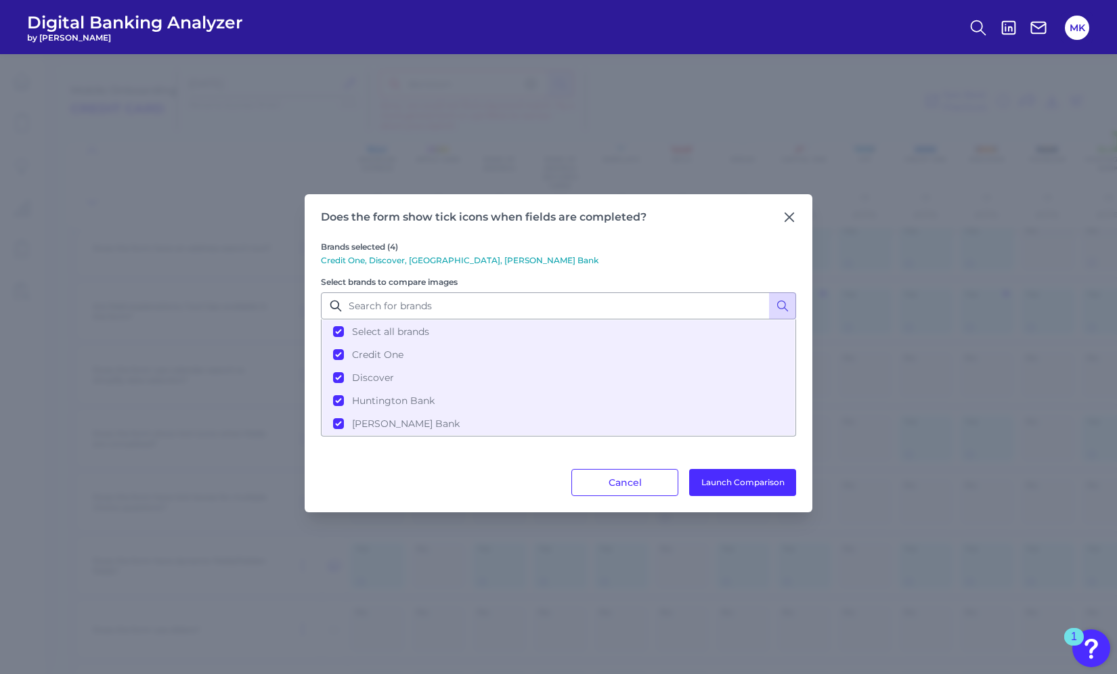
click at [791, 225] on div "Brands selected (4) Credit One, Discover, Huntington Bank, Merrick Bank Select …" at bounding box center [558, 346] width 475 height 245
click at [790, 217] on icon at bounding box center [789, 217] width 8 height 8
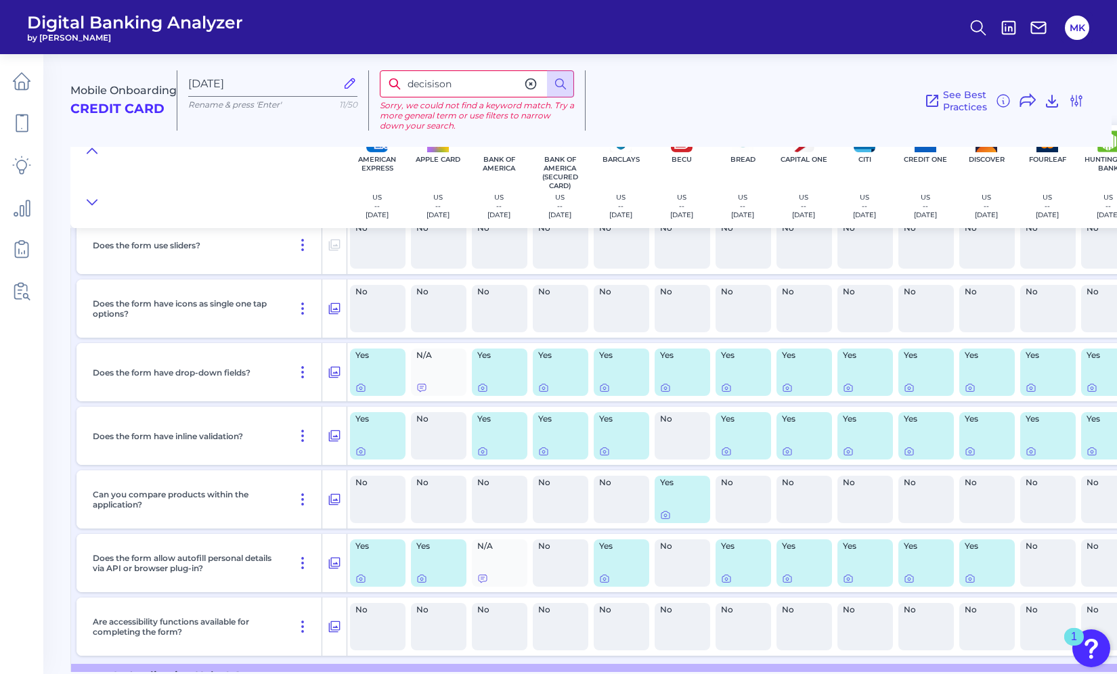
scroll to position [3945, 0]
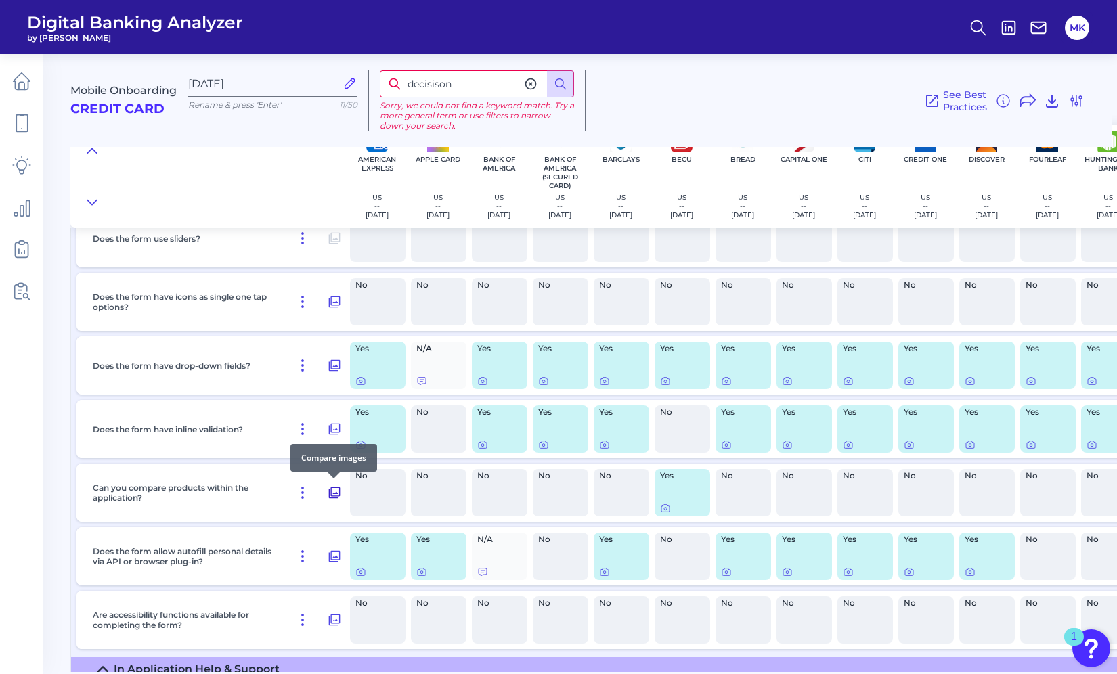
click at [324, 495] on button at bounding box center [334, 493] width 24 height 22
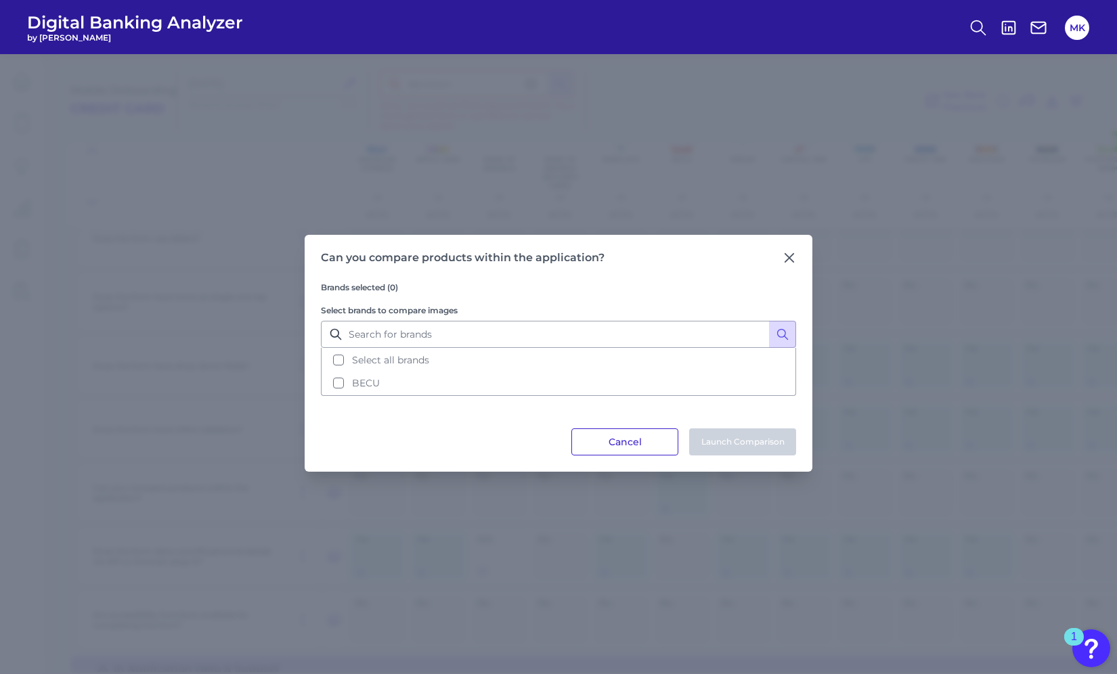
click at [625, 443] on button "Cancel" at bounding box center [624, 442] width 107 height 27
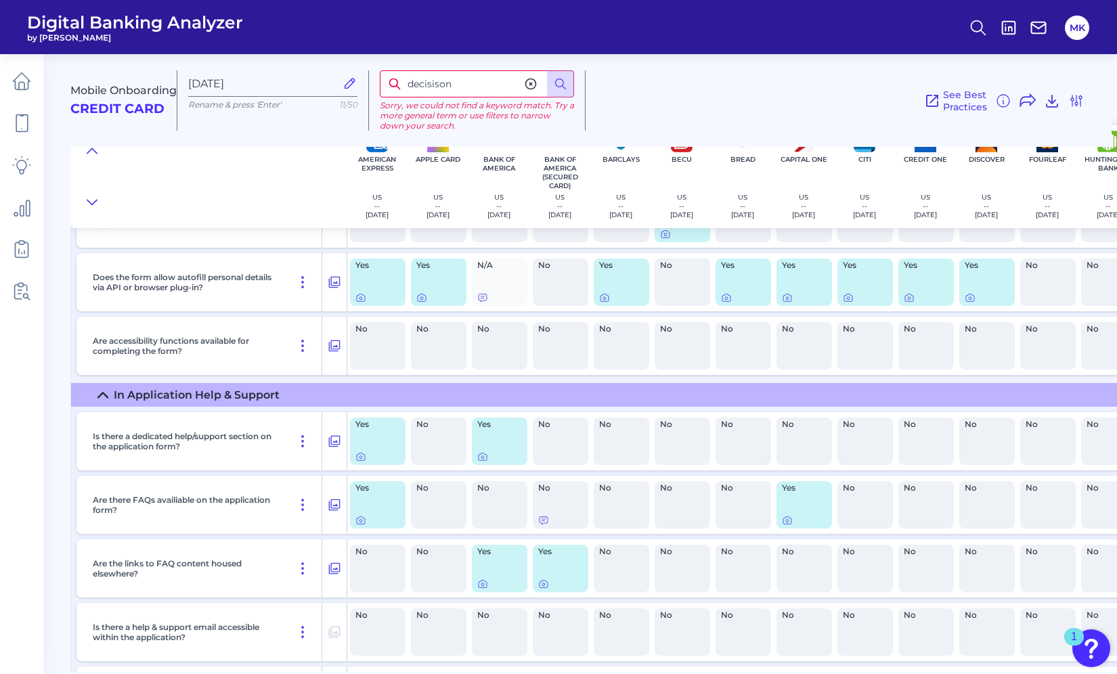
scroll to position [4220, 0]
click at [336, 436] on icon at bounding box center [335, 442] width 12 height 12
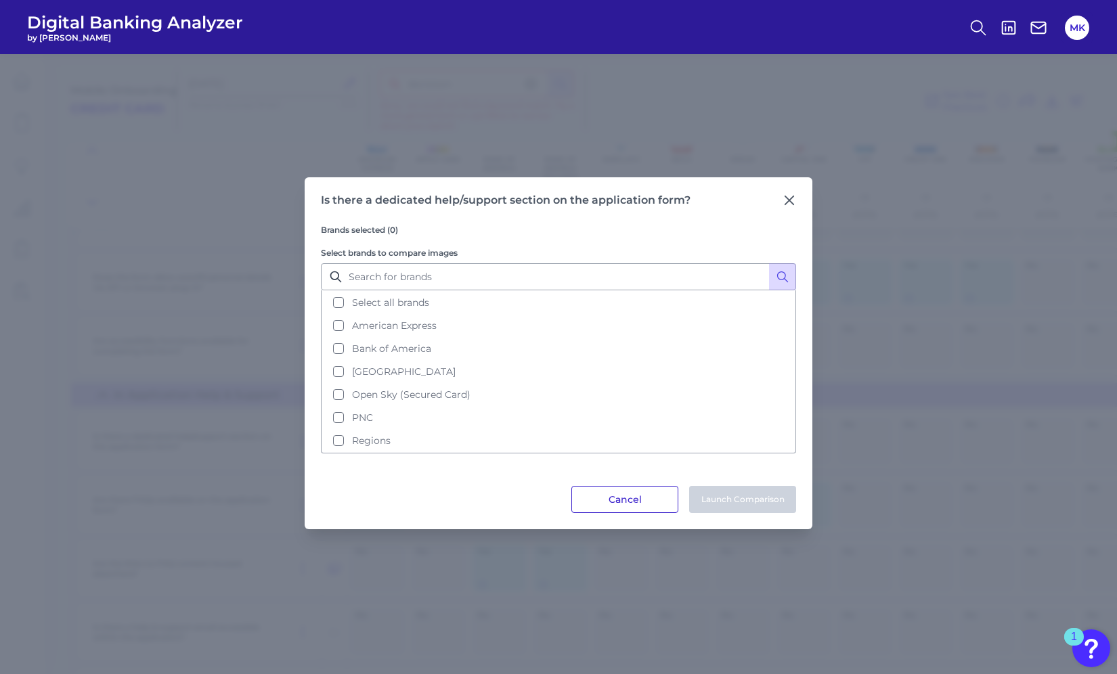
click at [622, 502] on button "Cancel" at bounding box center [624, 499] width 107 height 27
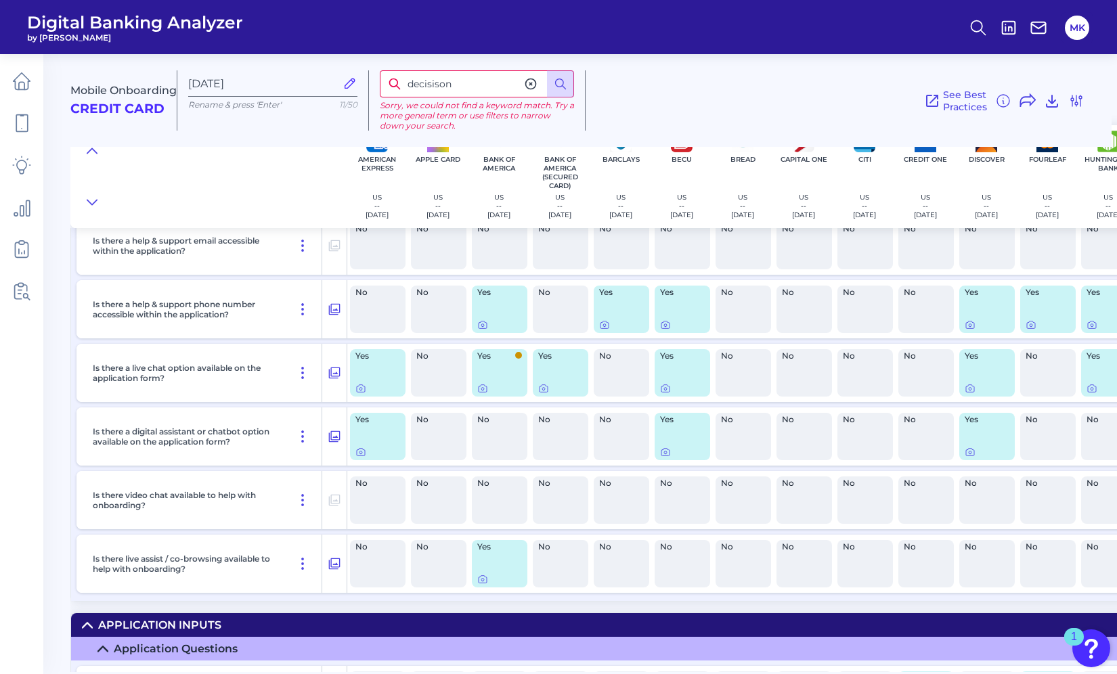
scroll to position [4641, 0]
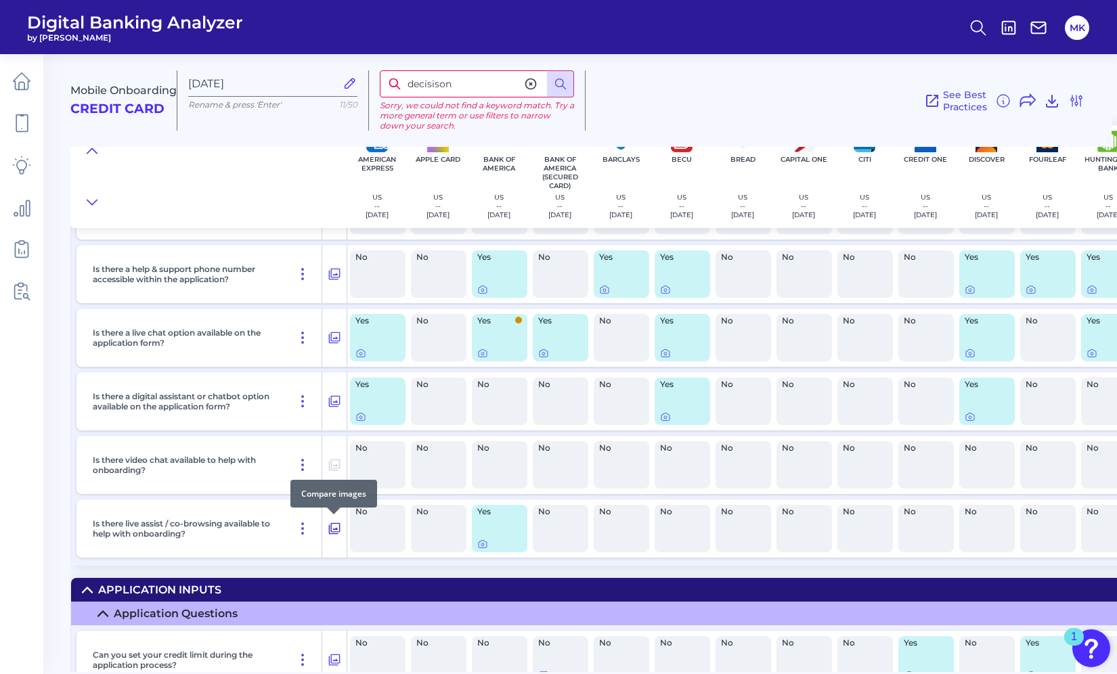
click at [334, 525] on icon at bounding box center [335, 529] width 14 height 16
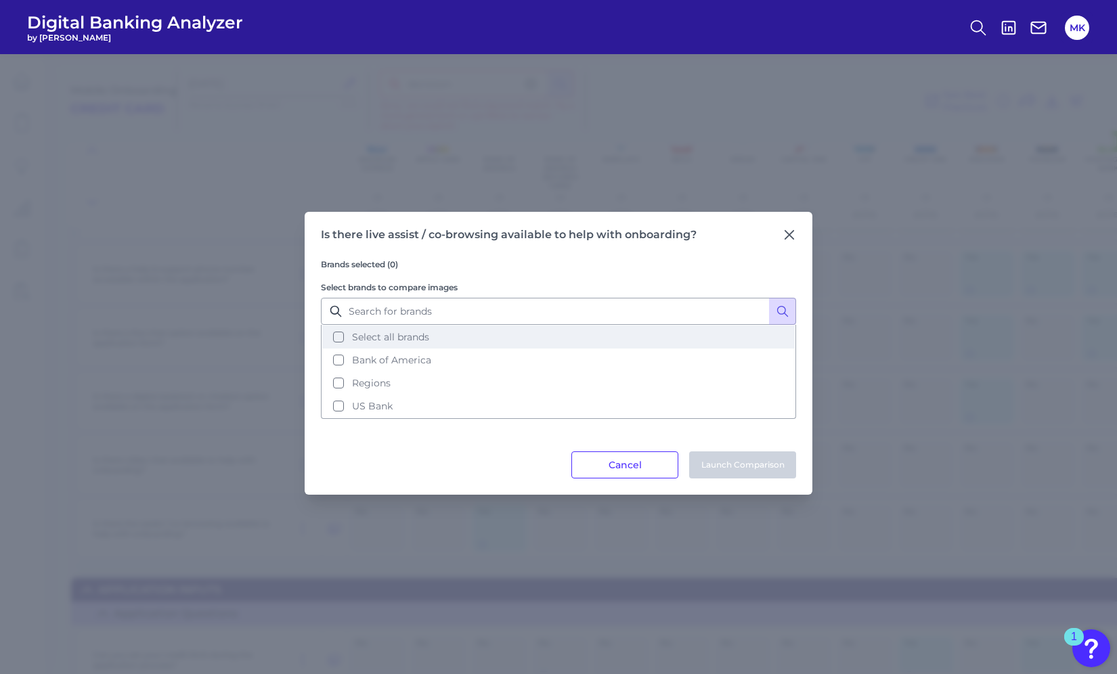
click at [401, 332] on span "Select all brands" at bounding box center [390, 337] width 77 height 12
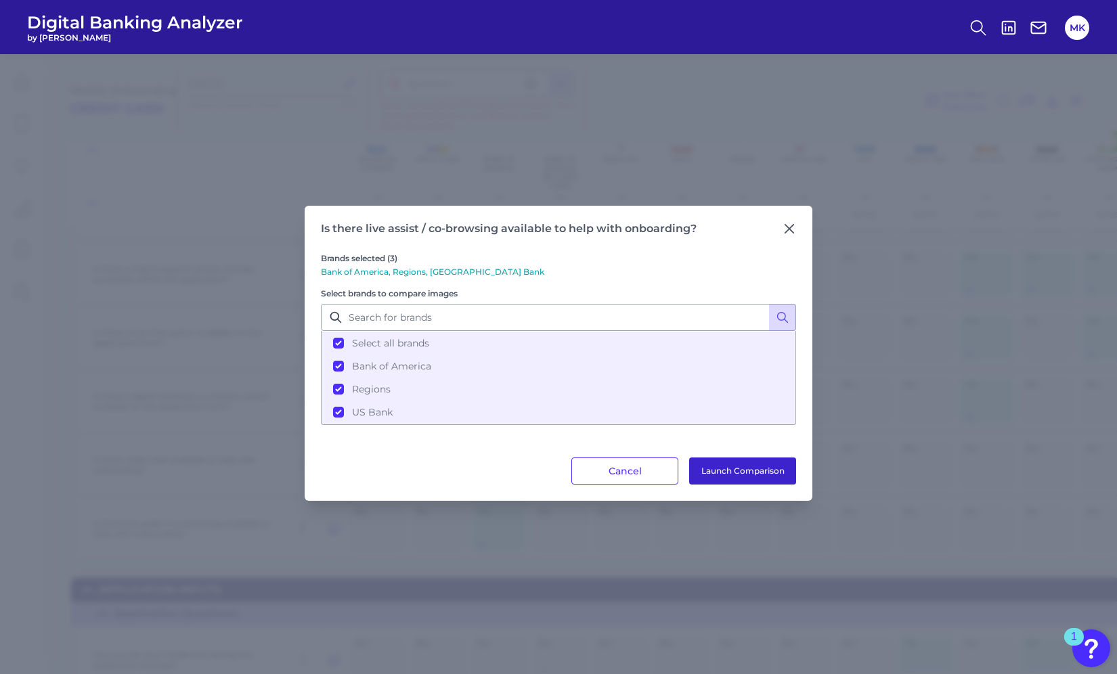
click at [751, 478] on button "Launch Comparison" at bounding box center [742, 471] width 107 height 27
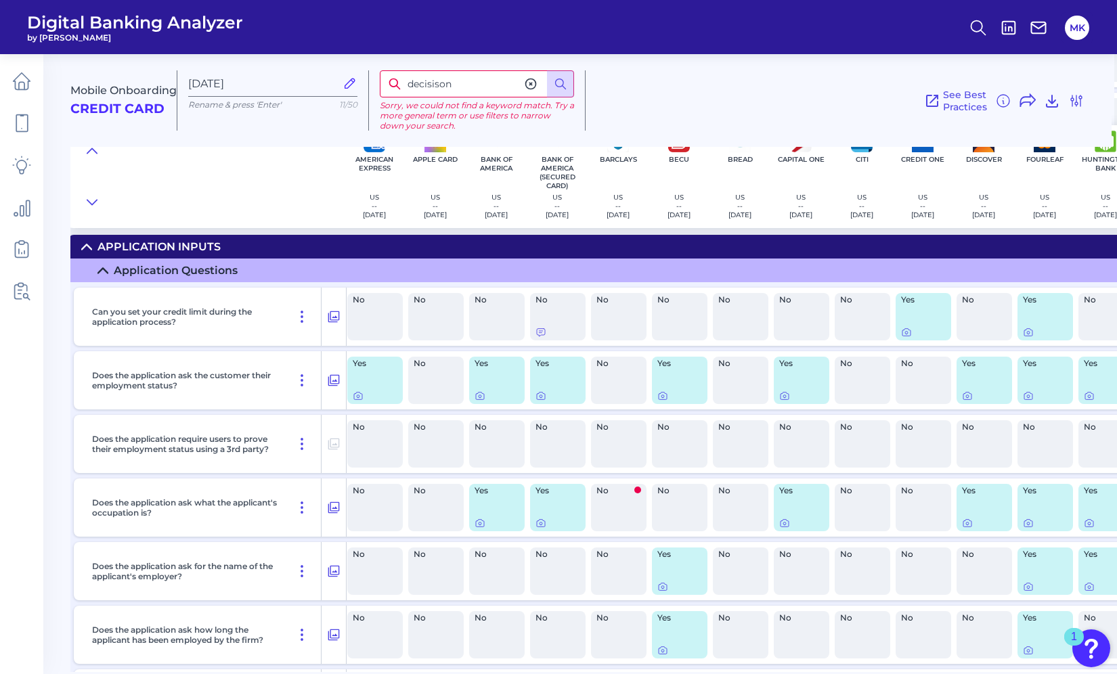
scroll to position [5004, 3]
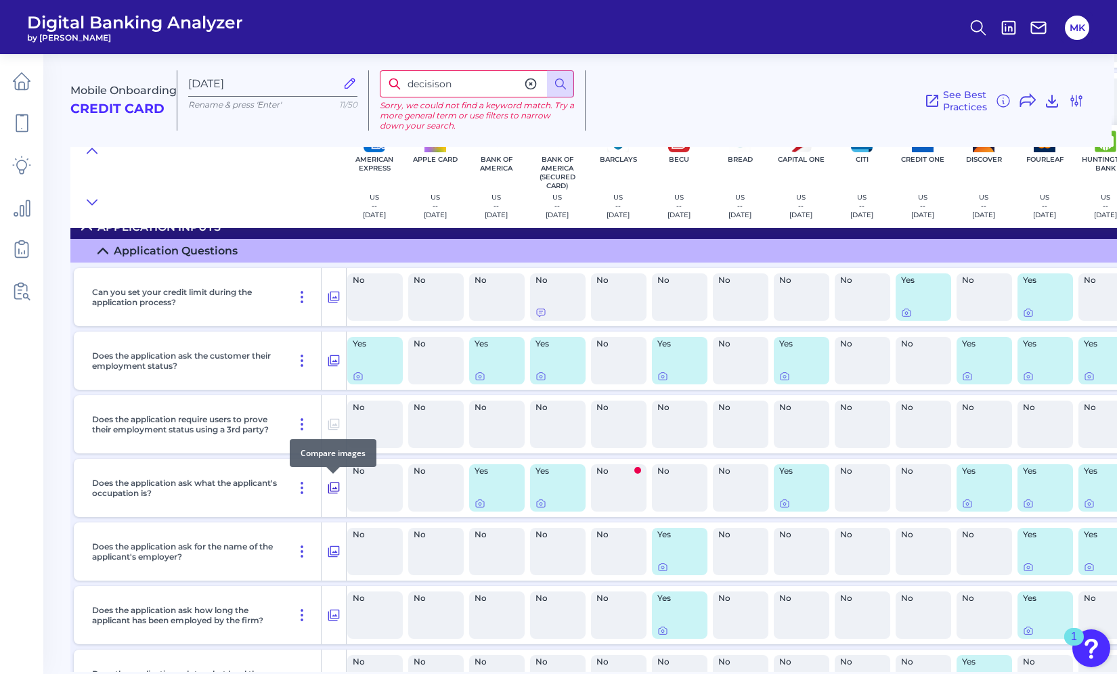
click at [333, 483] on icon at bounding box center [334, 488] width 14 height 16
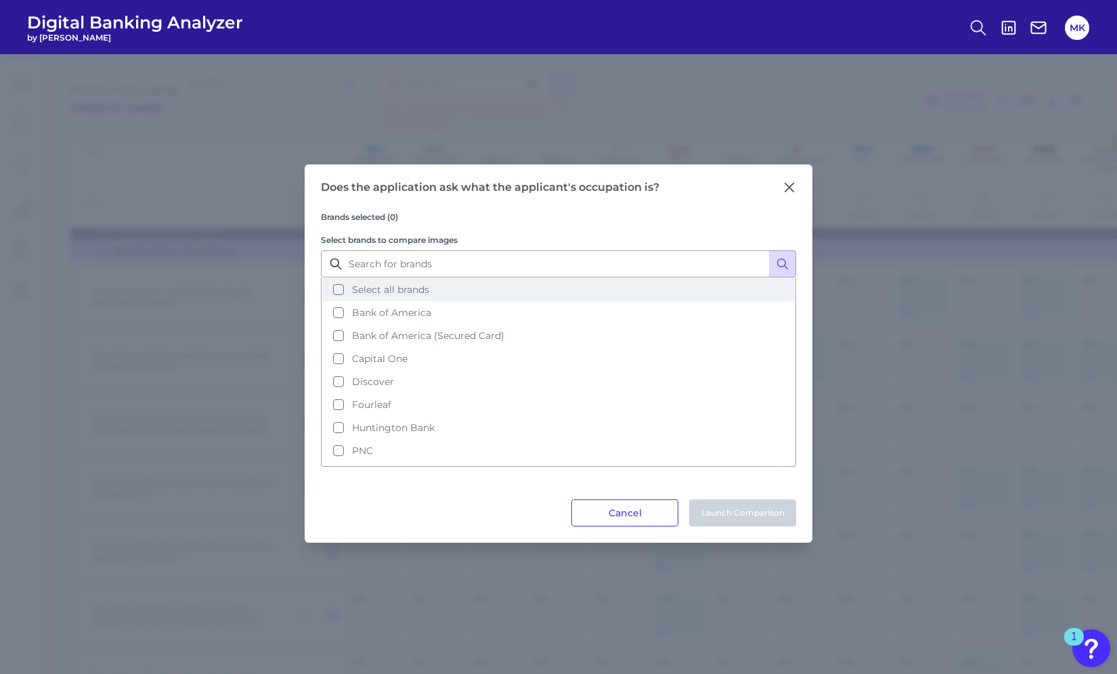
click at [408, 288] on span "Select all brands" at bounding box center [390, 290] width 77 height 12
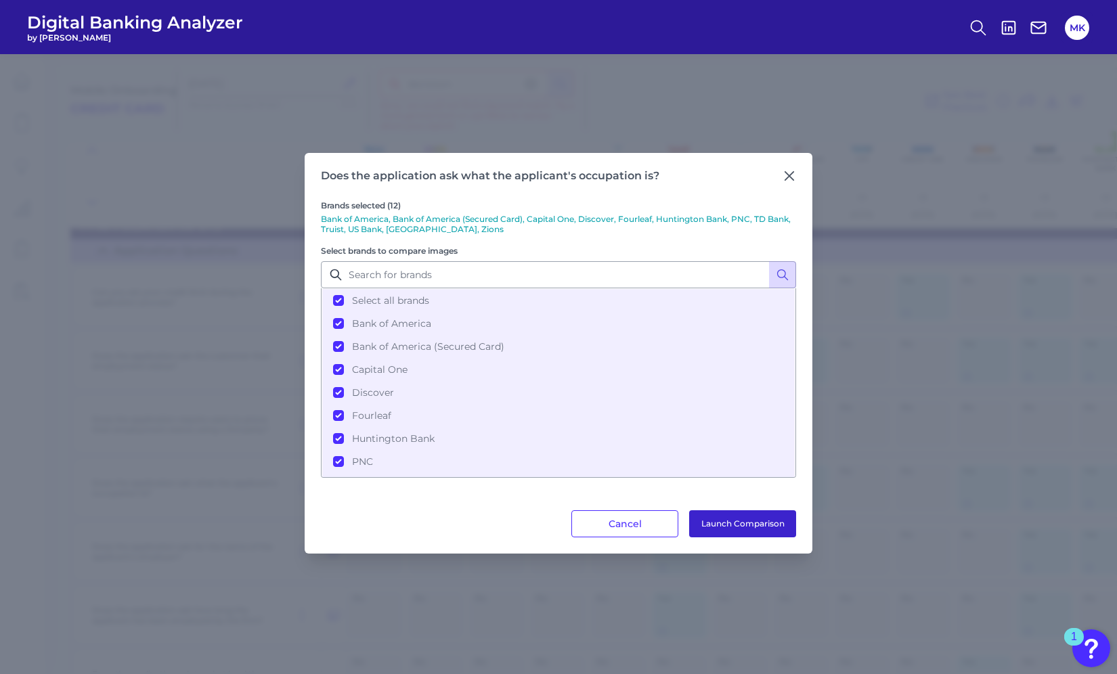
click at [718, 530] on button "Launch Comparison" at bounding box center [742, 523] width 107 height 27
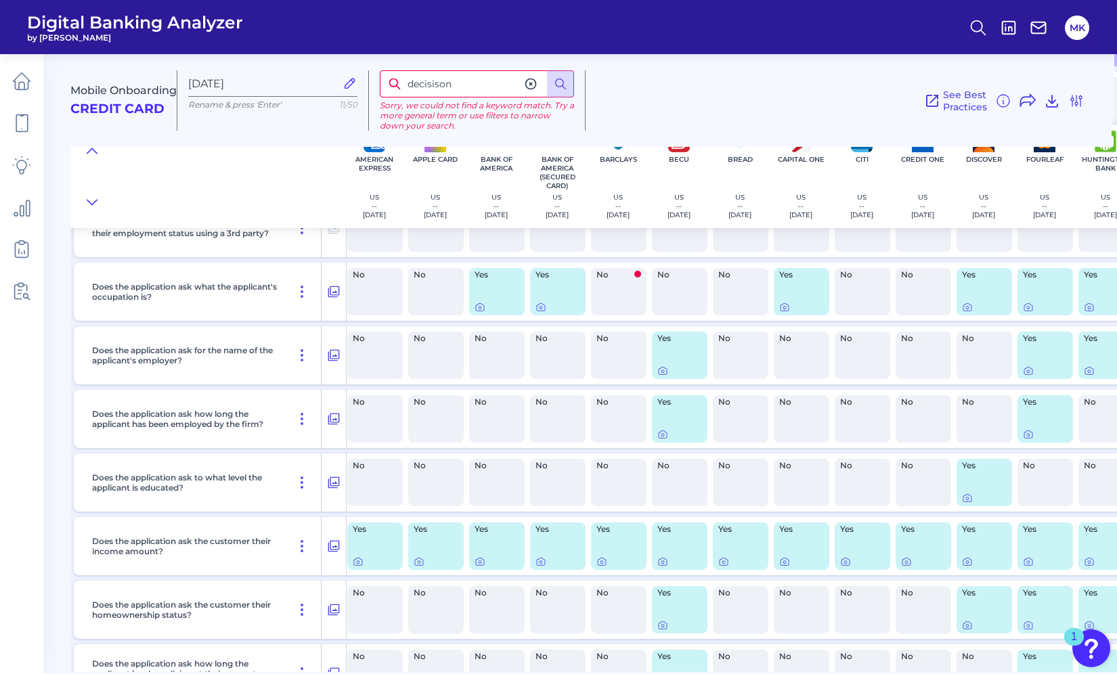
scroll to position [5200, 3]
click at [334, 549] on icon at bounding box center [334, 547] width 12 height 12
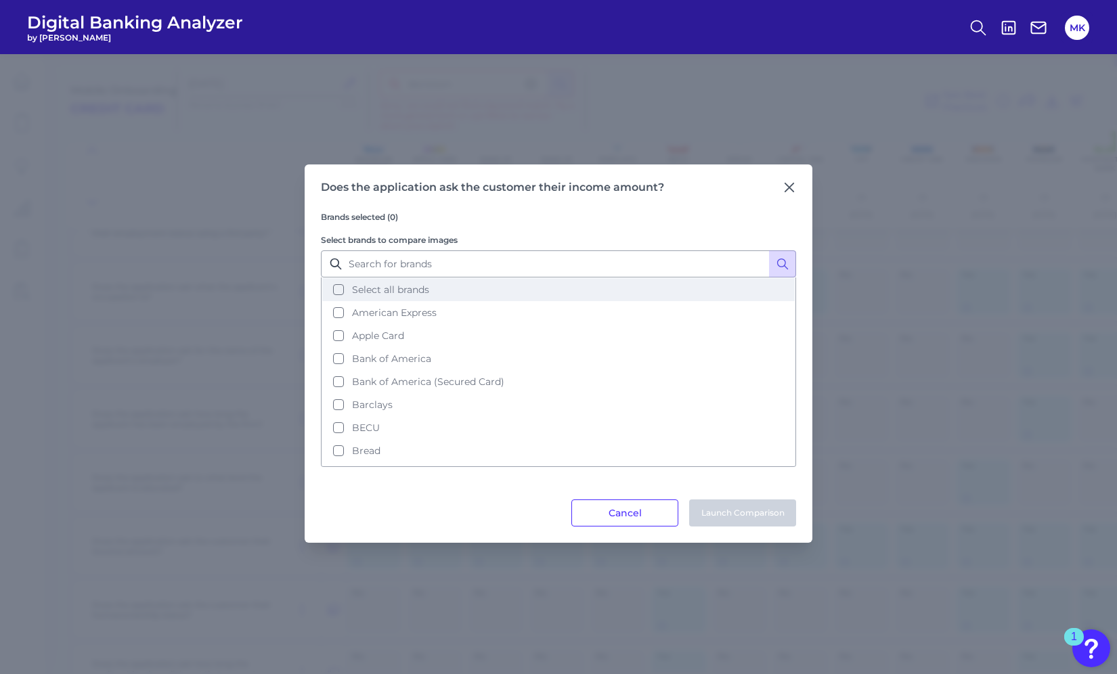
click at [372, 280] on button "Select all brands" at bounding box center [558, 289] width 473 height 23
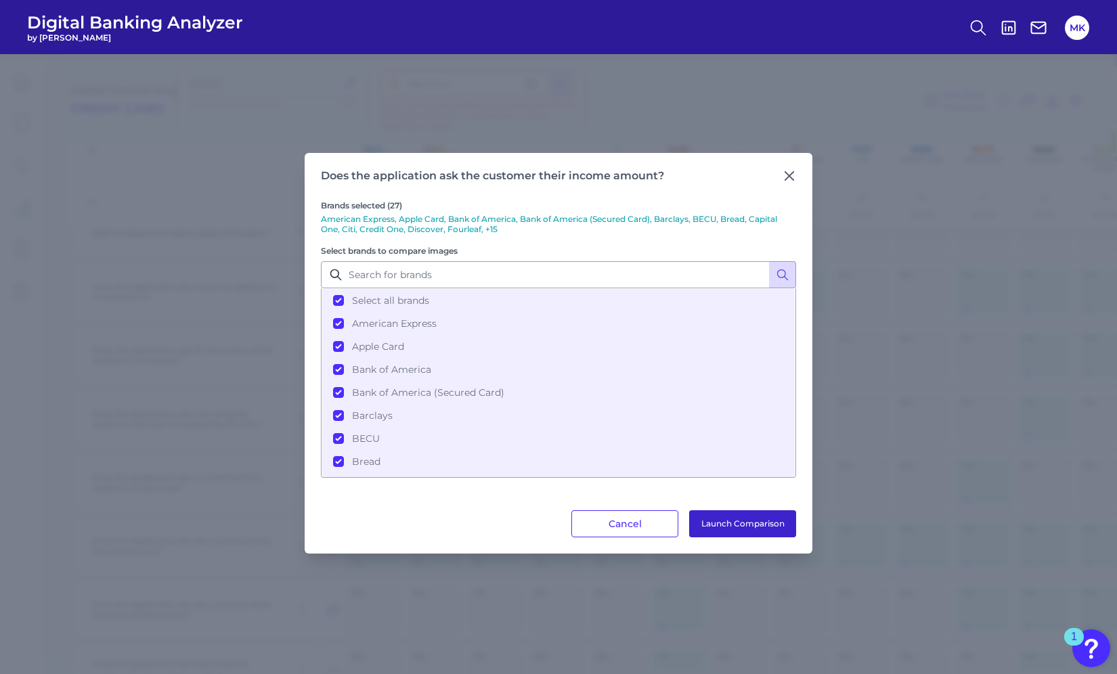
click at [734, 522] on button "Launch Comparison" at bounding box center [742, 523] width 107 height 27
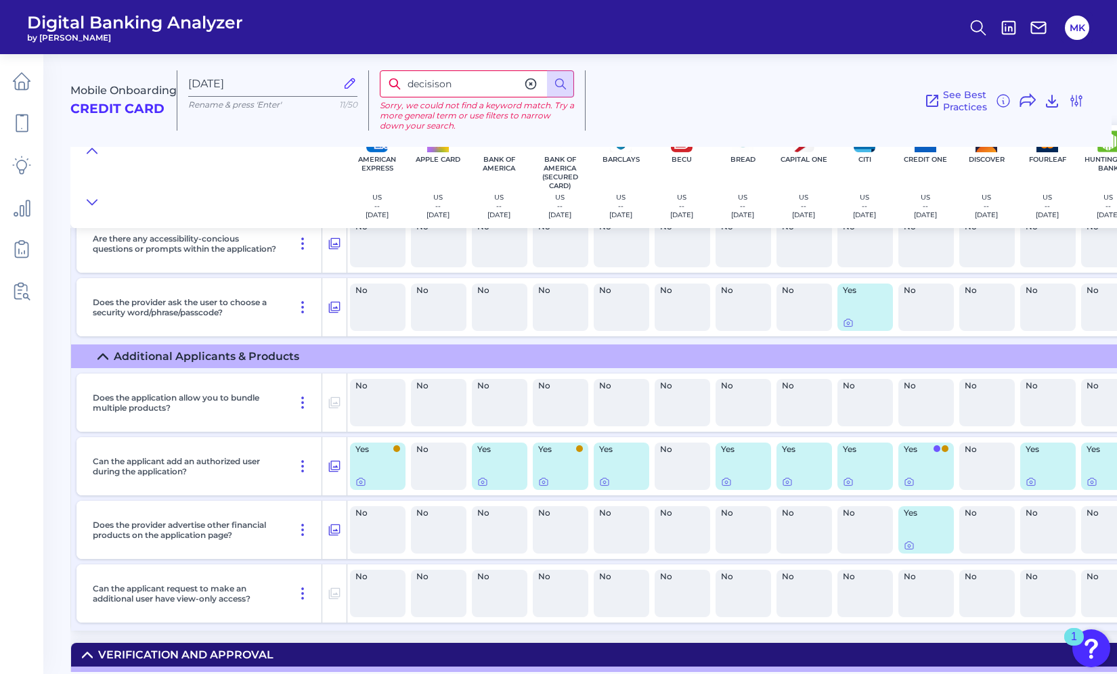
scroll to position [6141, 0]
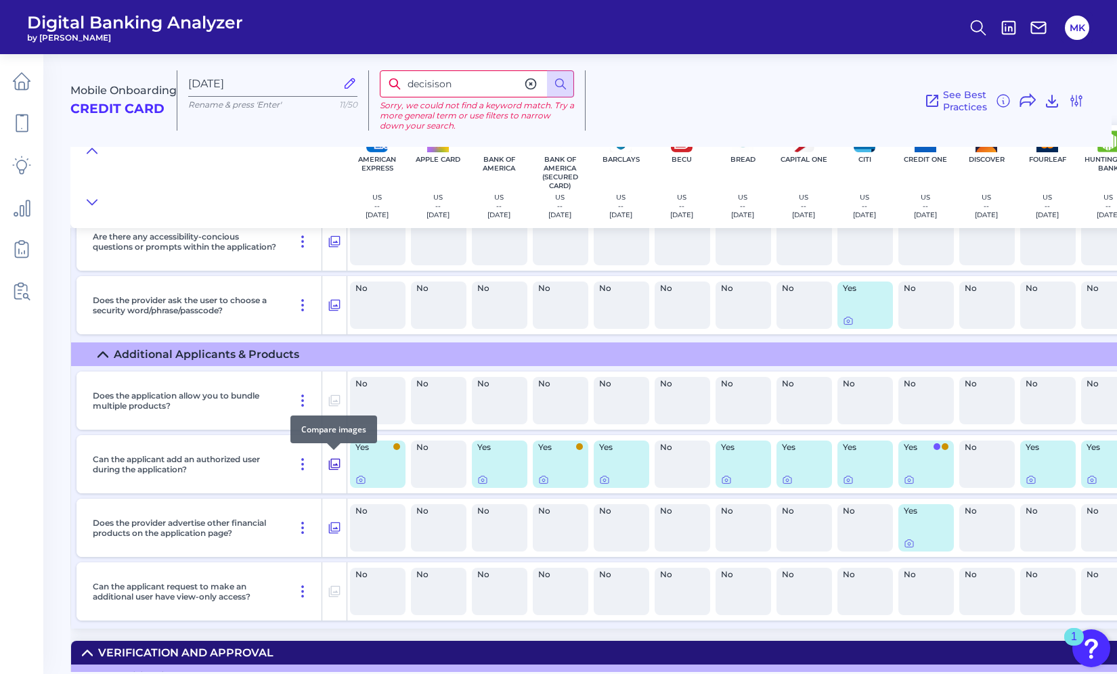
click at [337, 461] on icon at bounding box center [335, 464] width 14 height 16
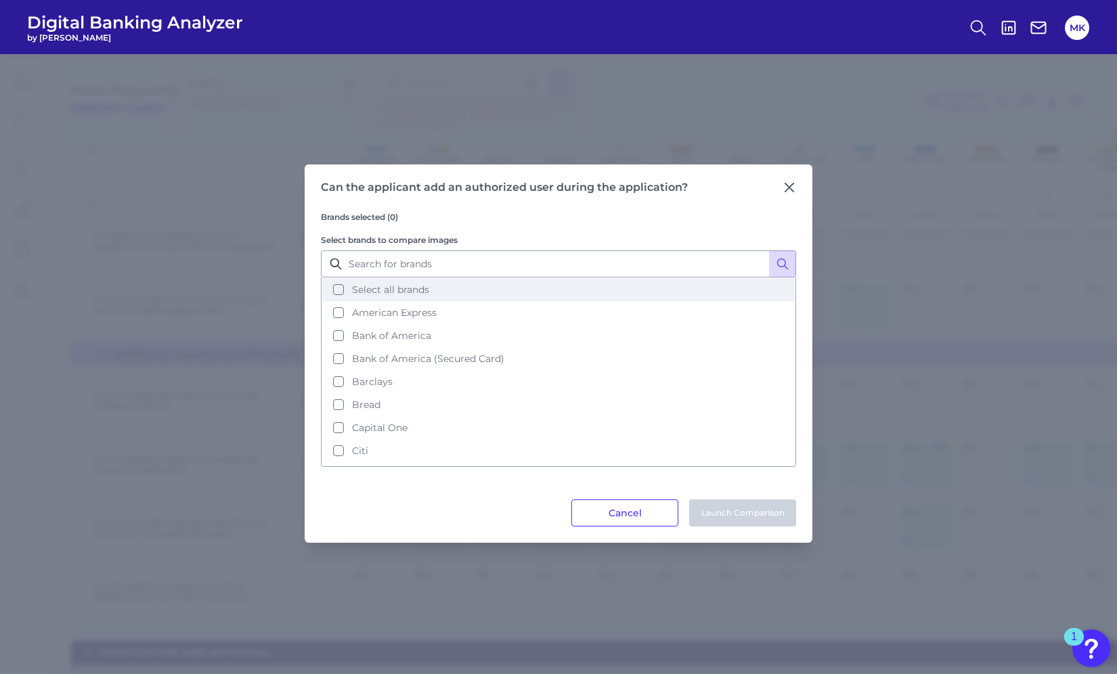
click at [385, 285] on span "Select all brands" at bounding box center [390, 290] width 77 height 12
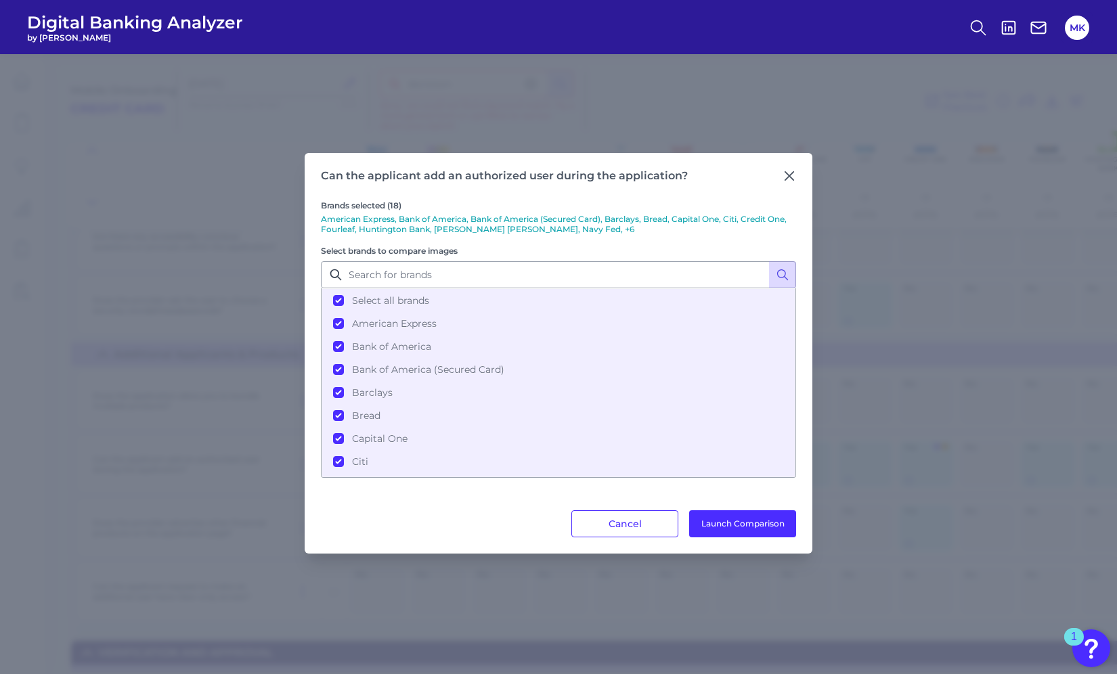
click at [785, 176] on icon at bounding box center [790, 176] width 14 height 14
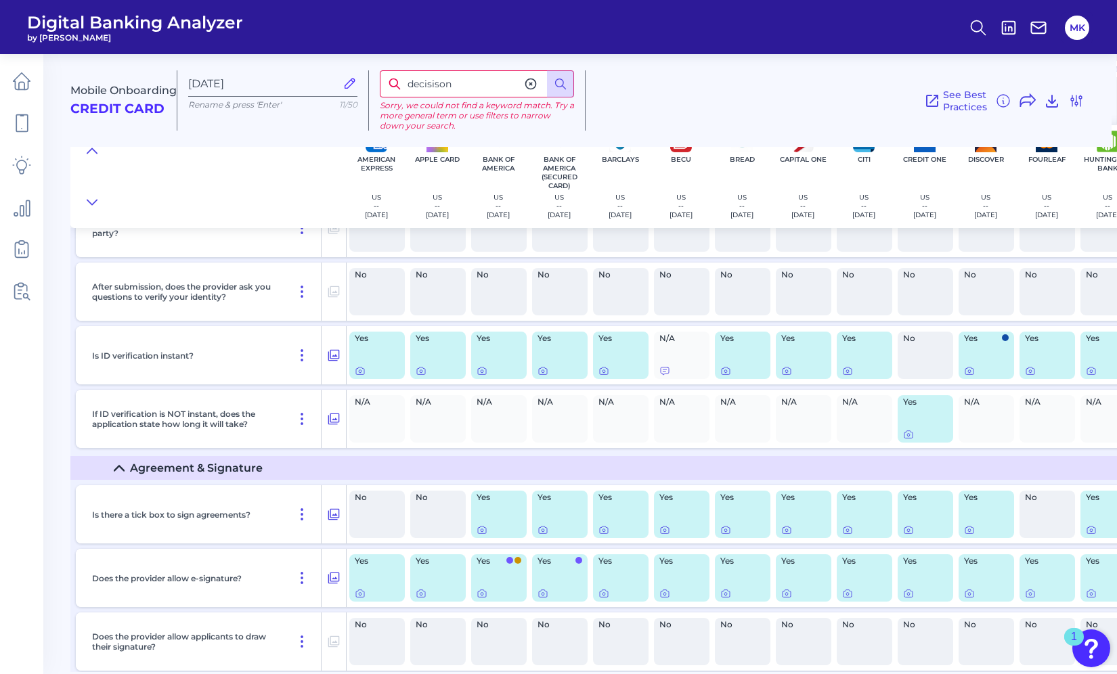
scroll to position [7185, 1]
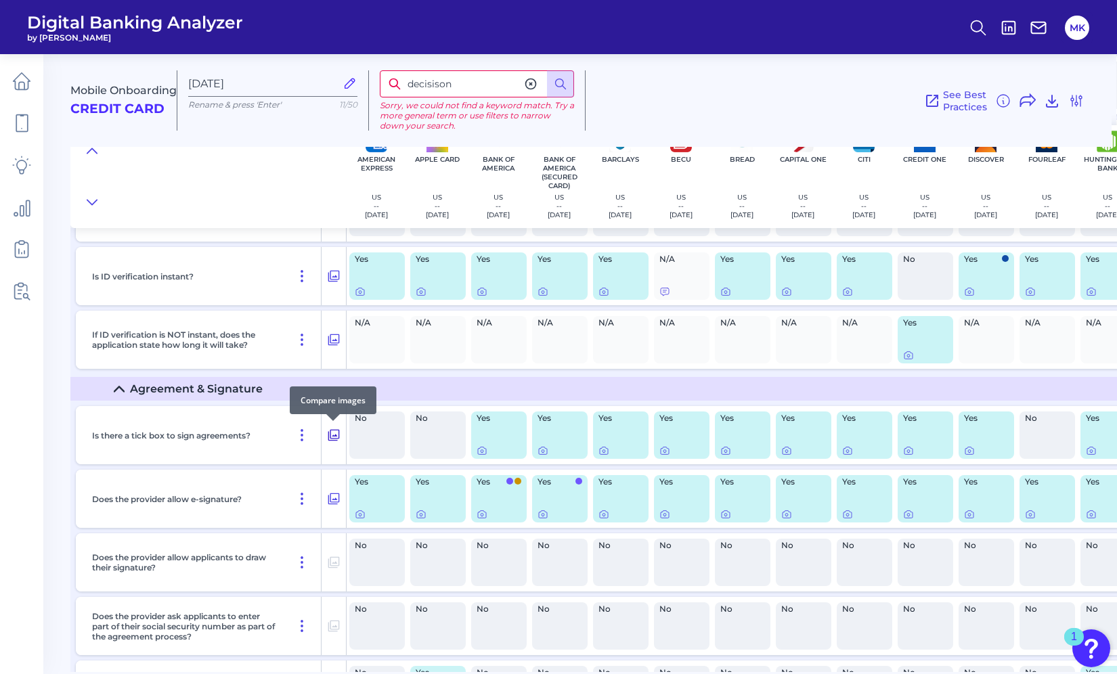
click at [334, 439] on icon at bounding box center [334, 436] width 12 height 12
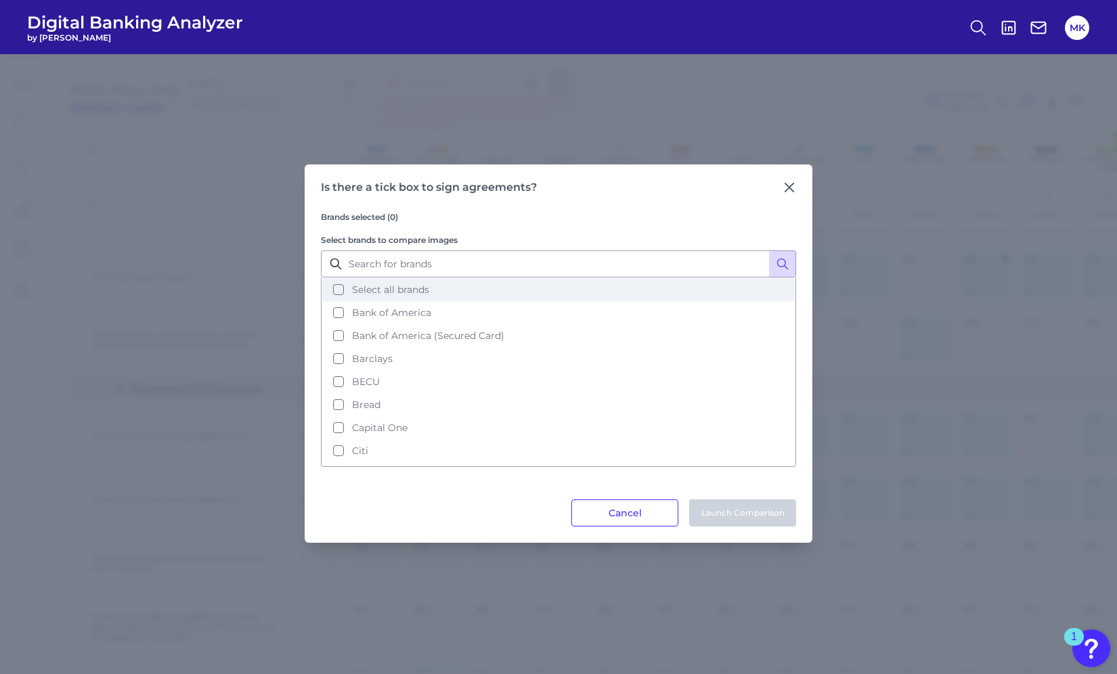
click at [439, 288] on button "Select all brands" at bounding box center [558, 289] width 473 height 23
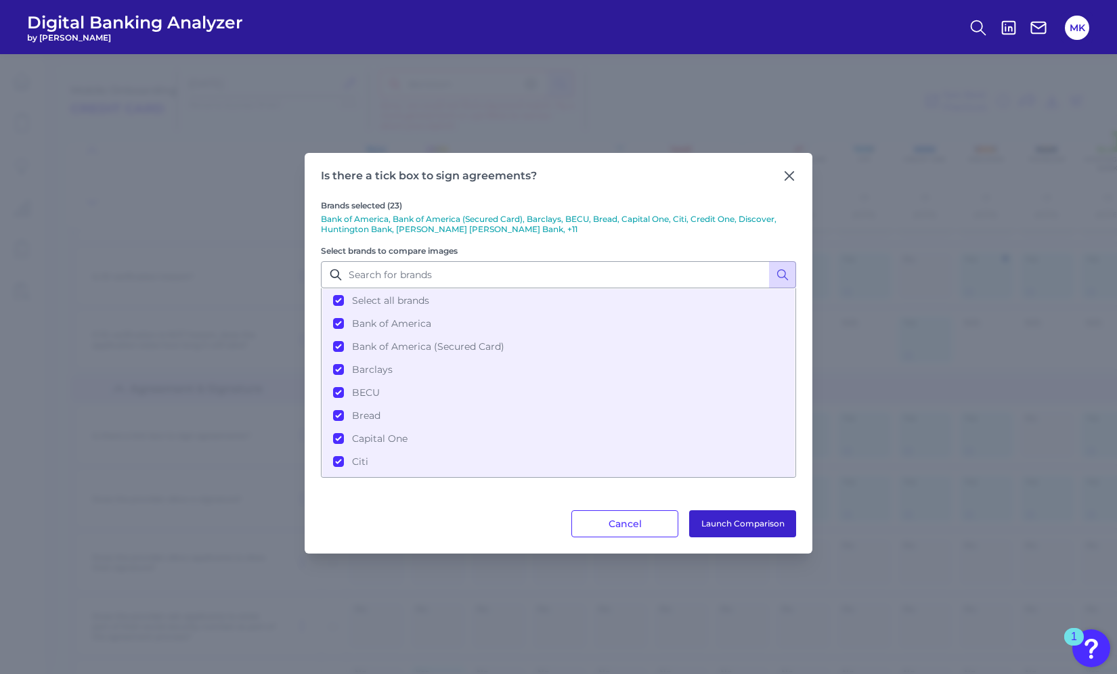
click at [752, 517] on button "Launch Comparison" at bounding box center [742, 523] width 107 height 27
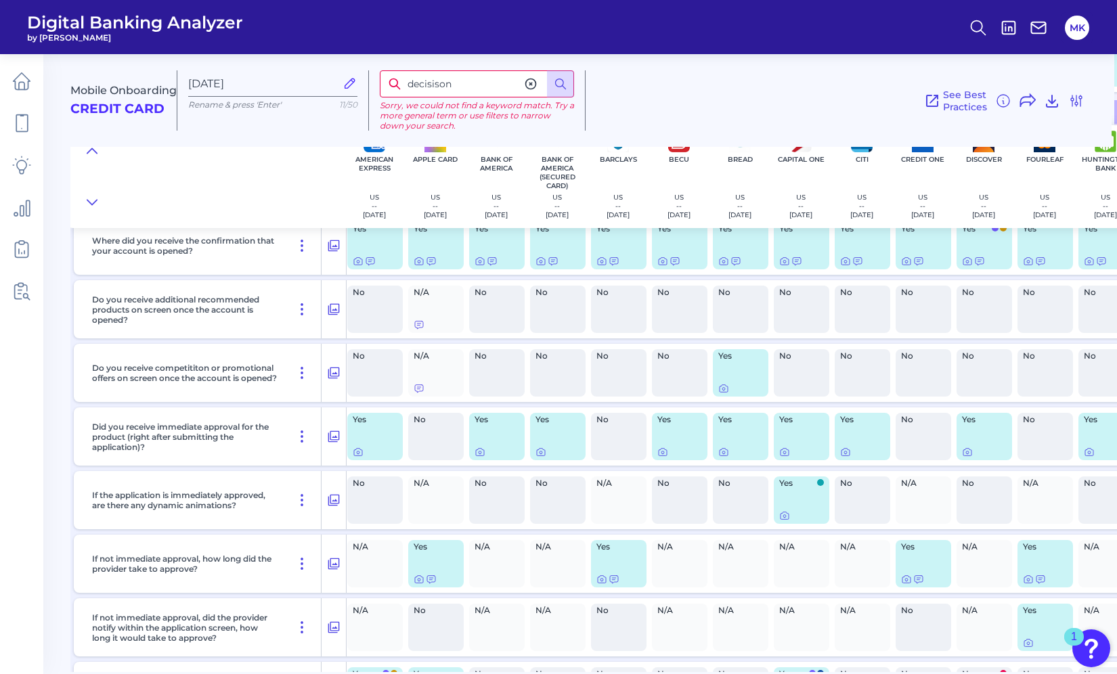
scroll to position [8006, 3]
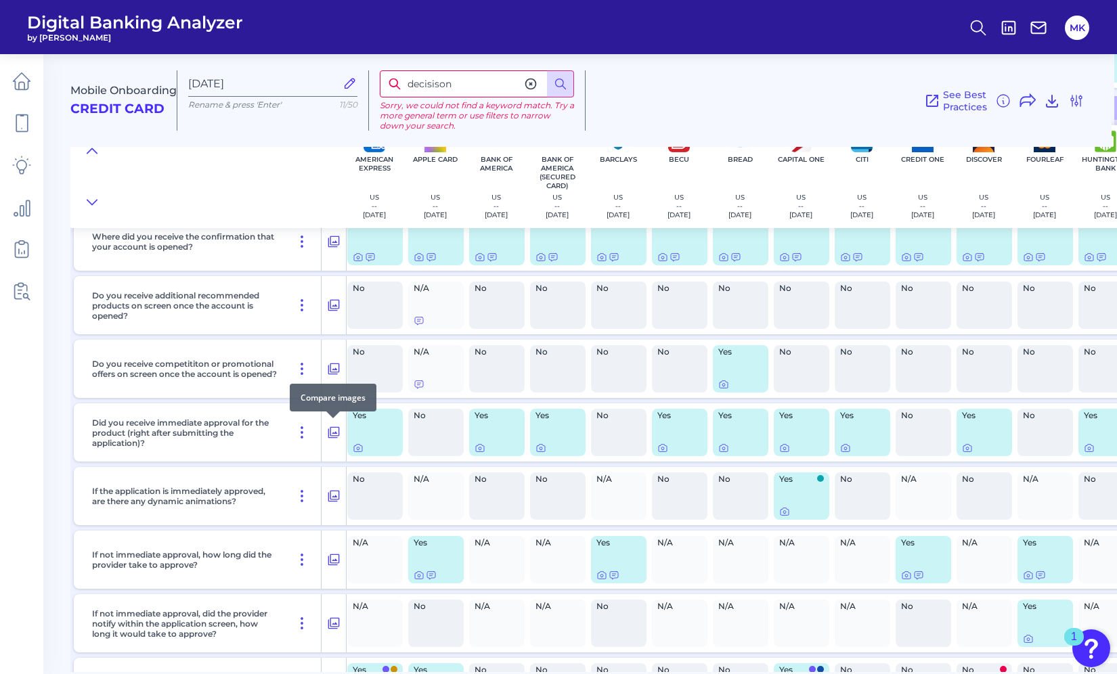
click at [333, 423] on div at bounding box center [333, 419] width 14 height 14
click at [332, 429] on icon at bounding box center [334, 432] width 14 height 16
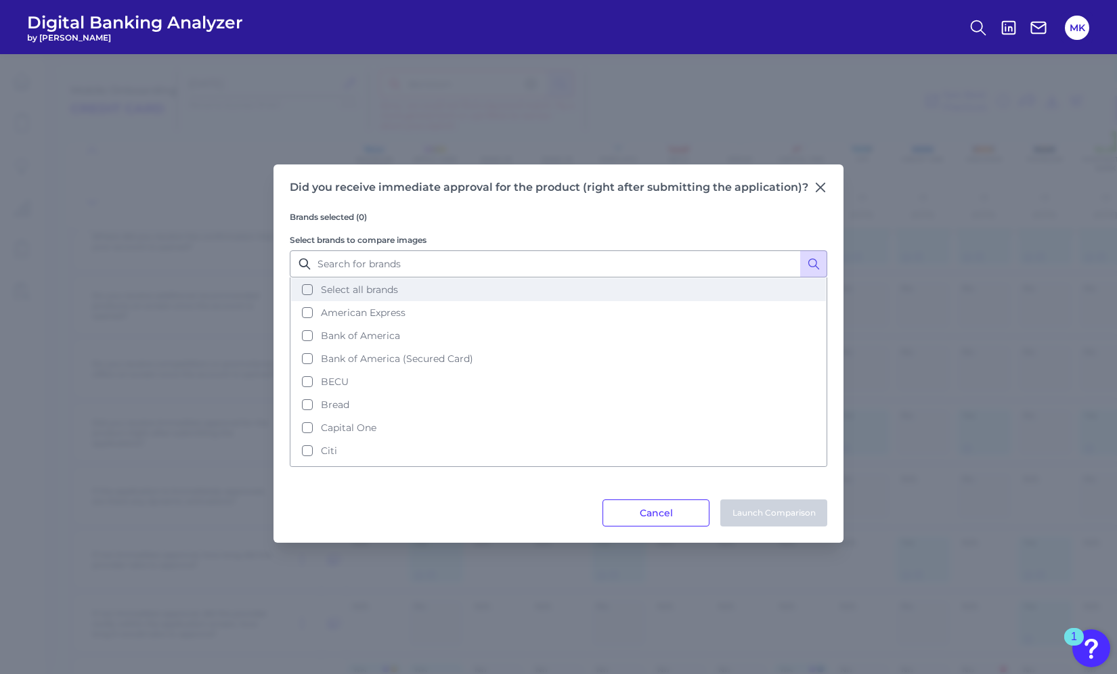
click at [353, 286] on span "Select all brands" at bounding box center [359, 290] width 77 height 12
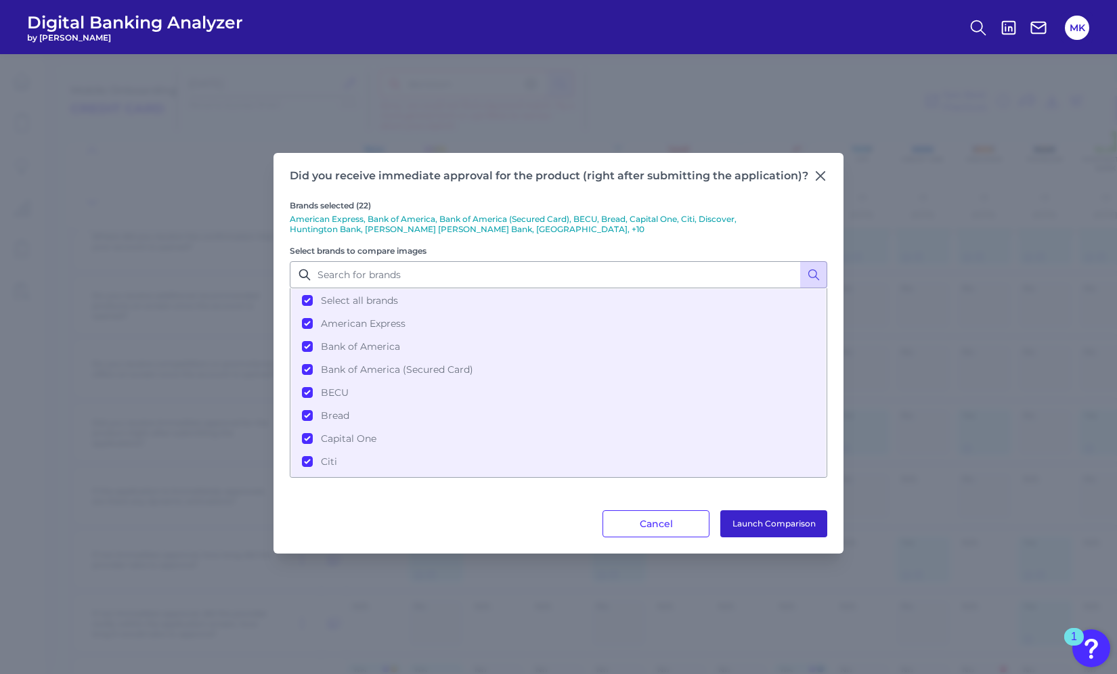
click at [740, 521] on button "Launch Comparison" at bounding box center [773, 523] width 107 height 27
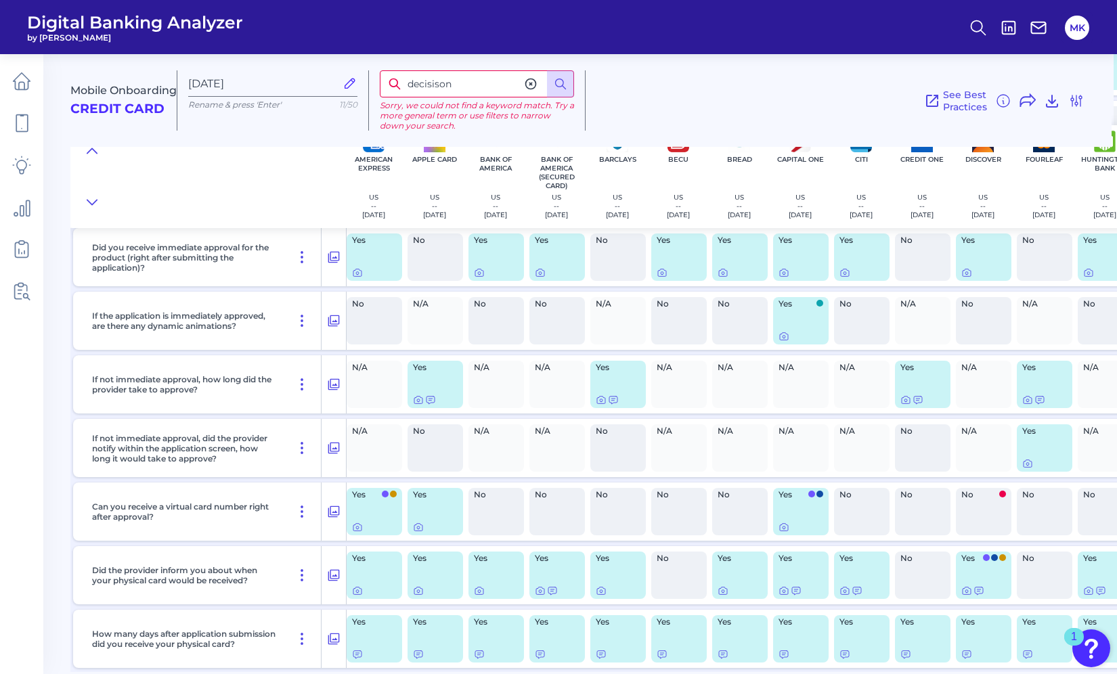
scroll to position [8189, 3]
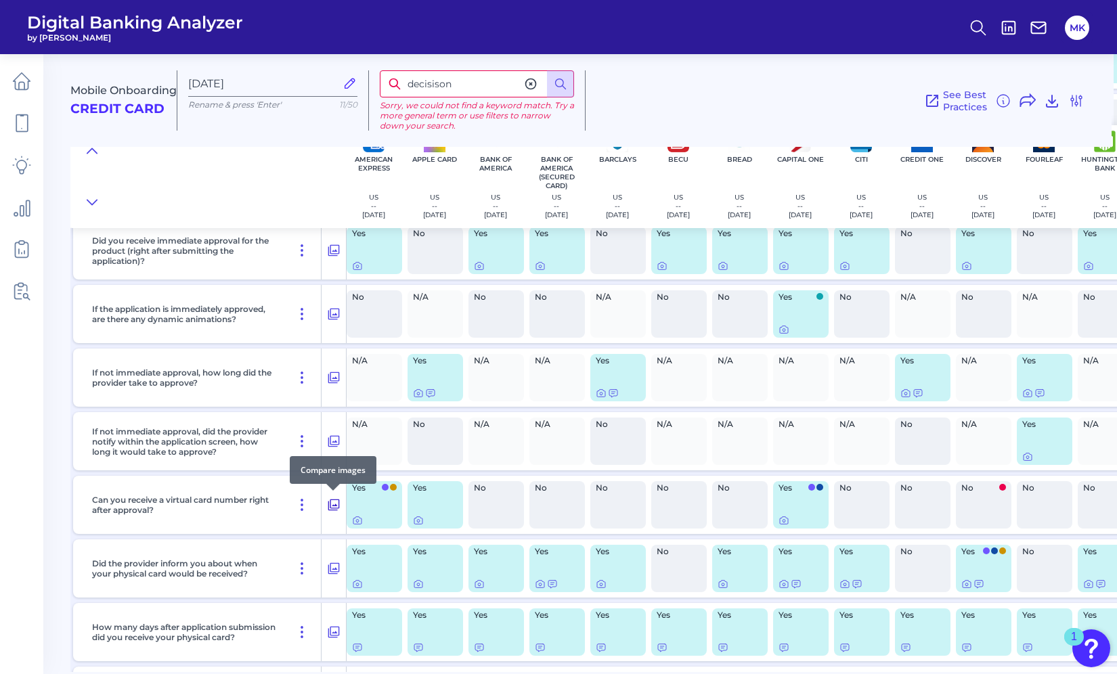
click at [333, 496] on button at bounding box center [334, 505] width 24 height 22
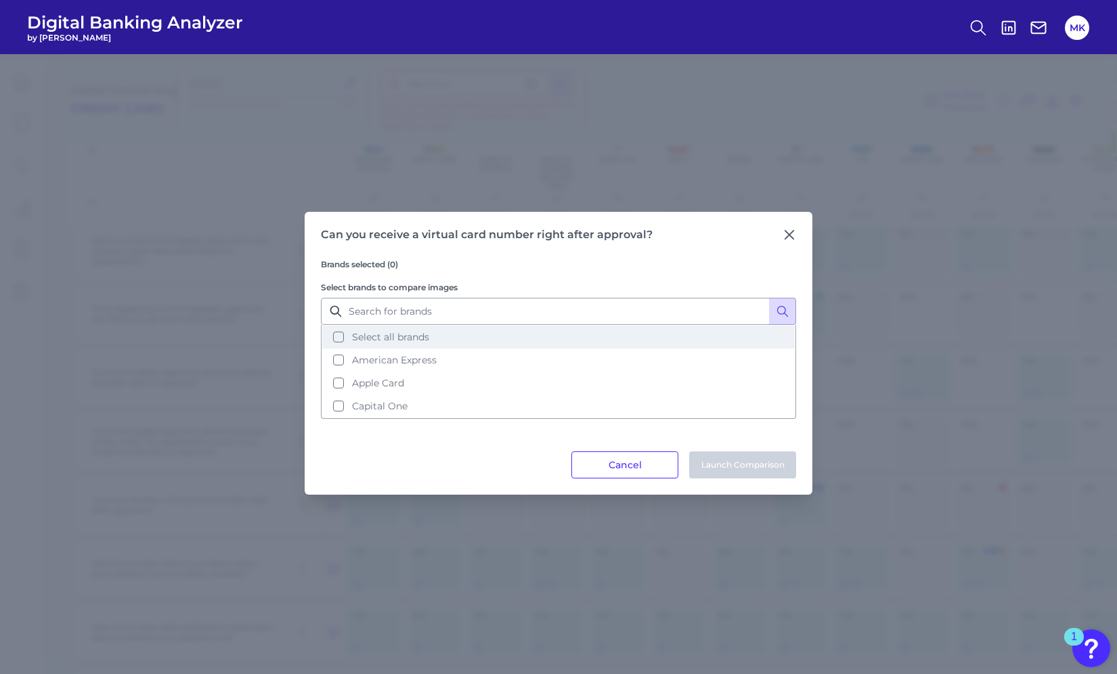
click at [388, 333] on span "Select all brands" at bounding box center [390, 337] width 77 height 12
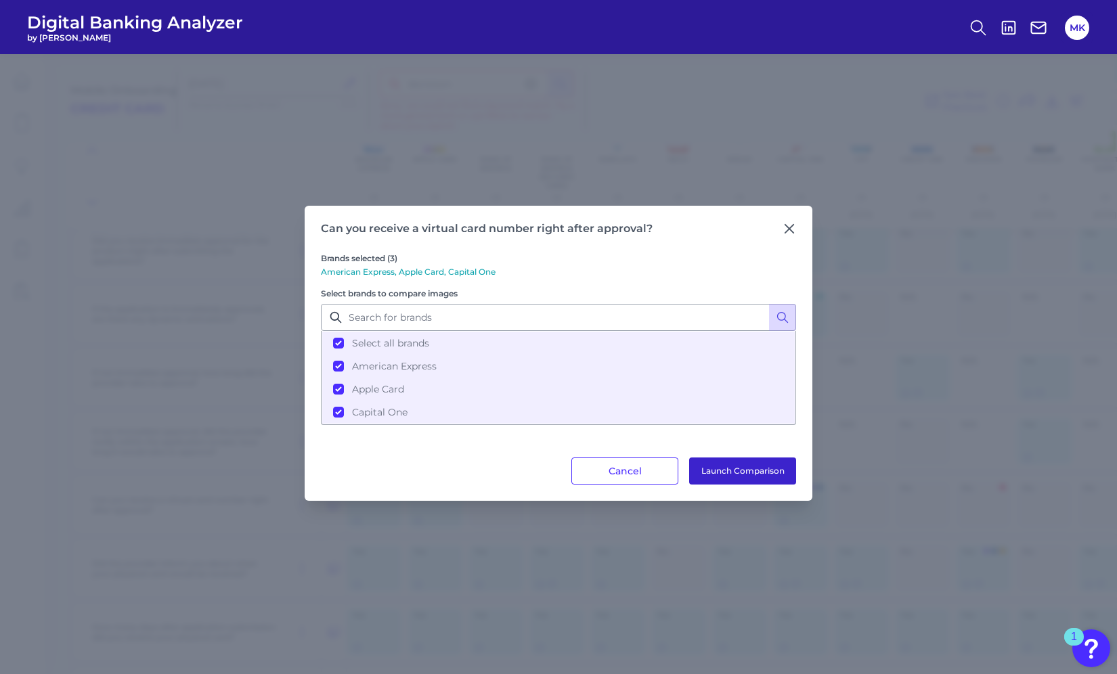
click at [745, 466] on button "Launch Comparison" at bounding box center [742, 471] width 107 height 27
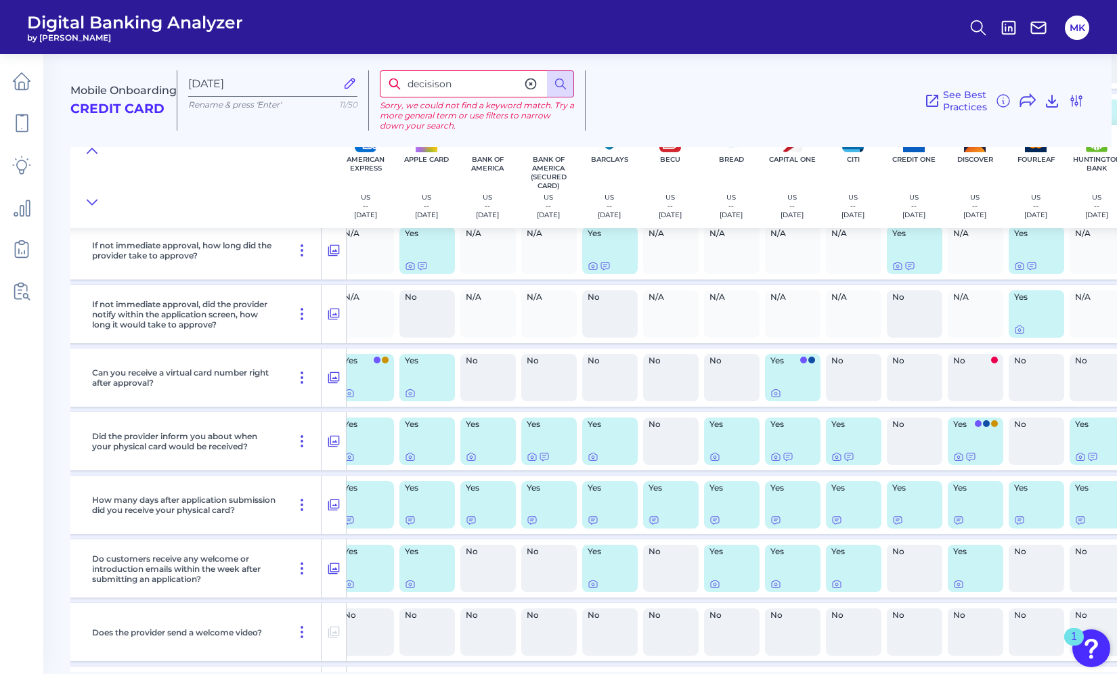
scroll to position [8314, 12]
click at [328, 316] on icon at bounding box center [334, 316] width 14 height 16
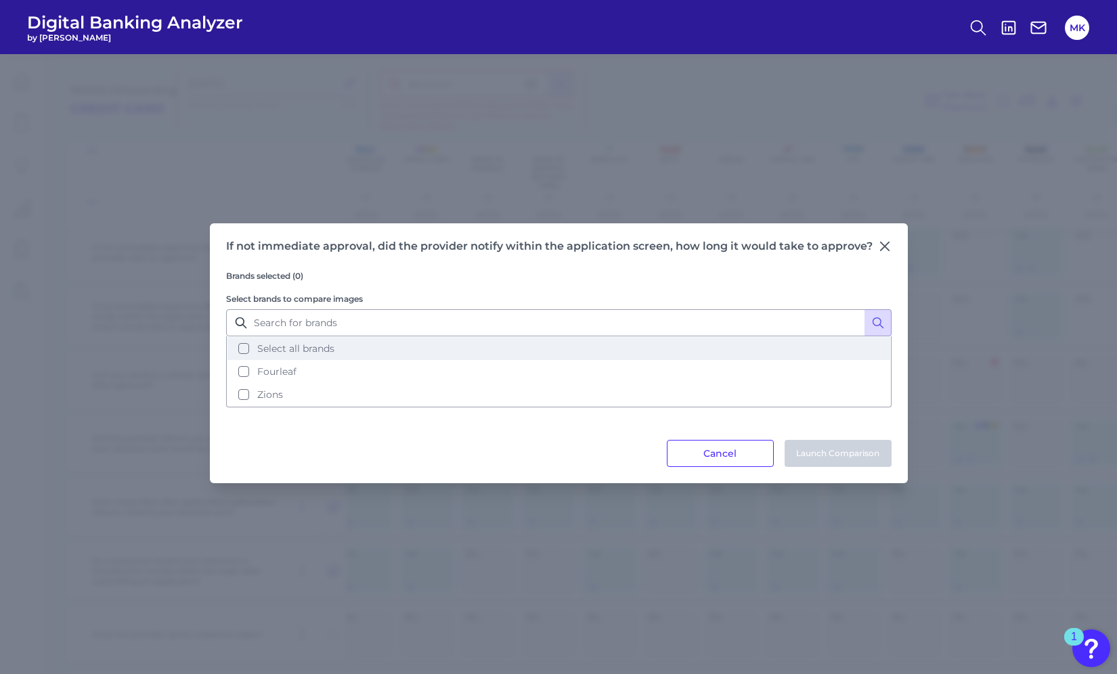
click at [304, 343] on span "Select all brands" at bounding box center [295, 349] width 77 height 12
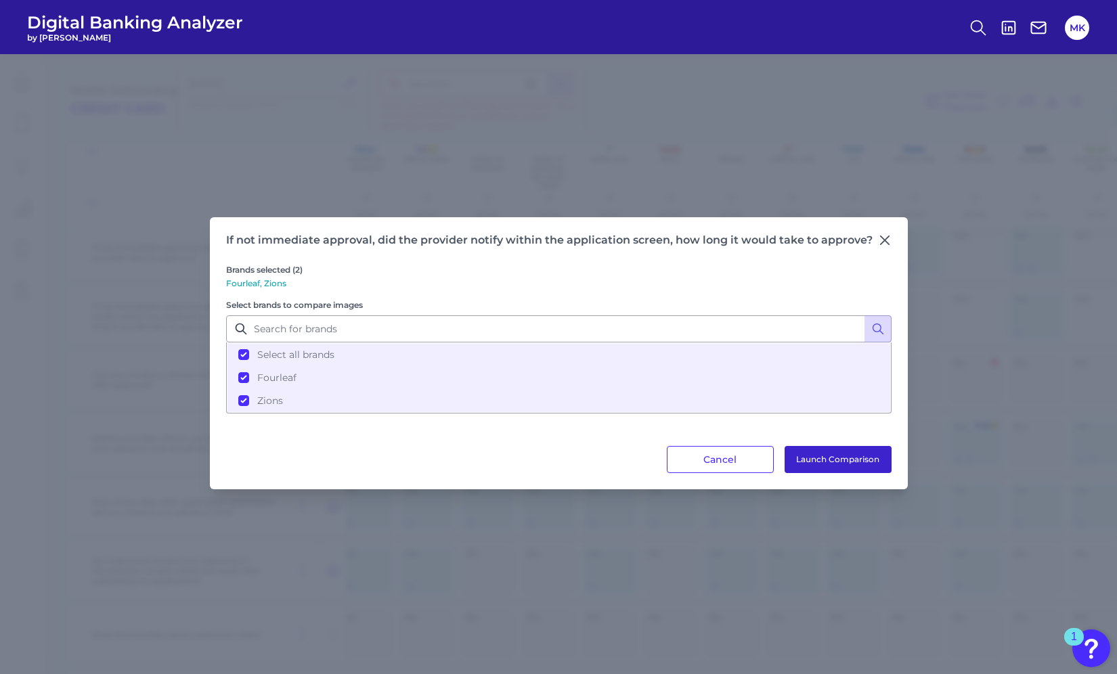
click at [826, 451] on button "Launch Comparison" at bounding box center [838, 459] width 107 height 27
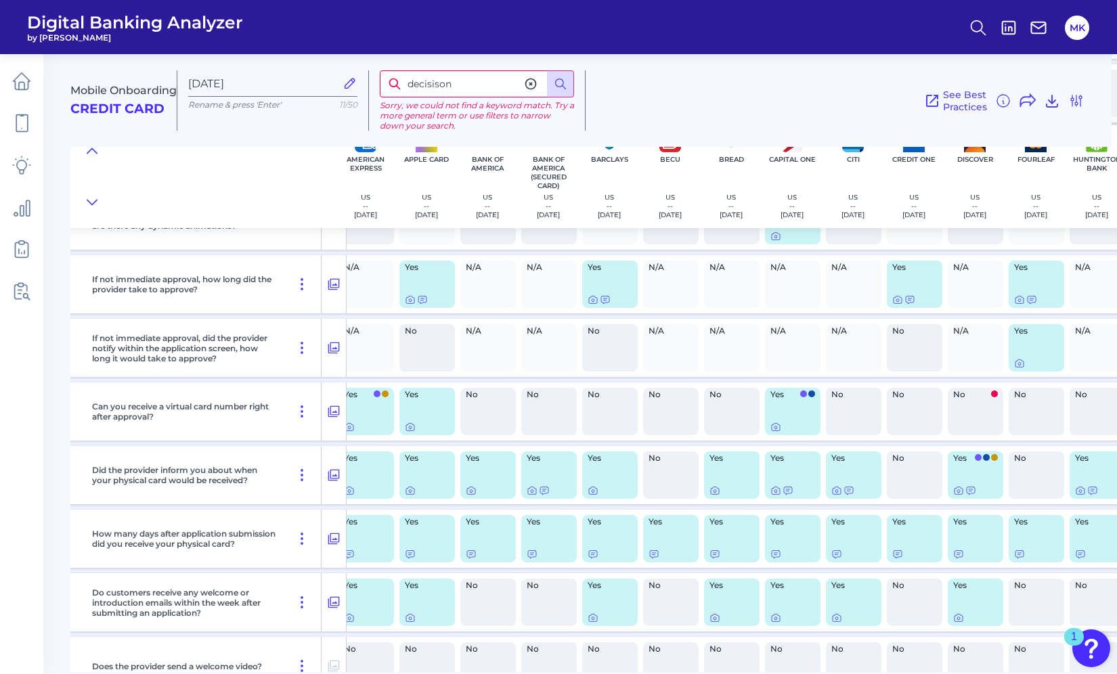
scroll to position [8281, 12]
click at [328, 282] on icon at bounding box center [334, 286] width 12 height 12
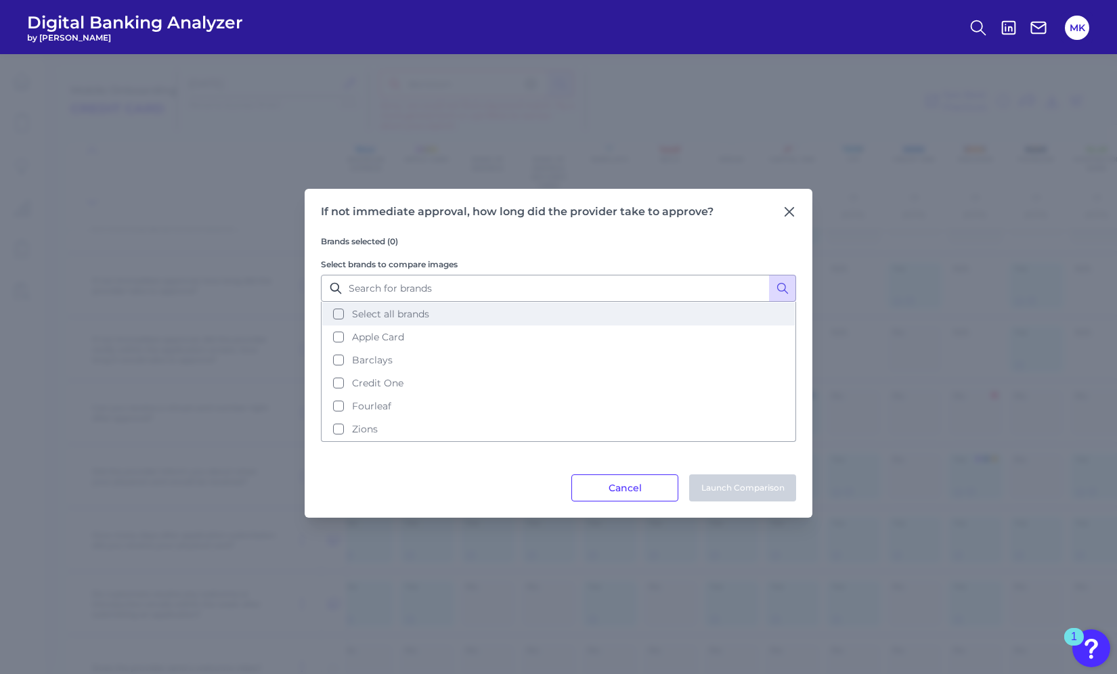
click at [349, 311] on button "Select all brands" at bounding box center [558, 314] width 473 height 23
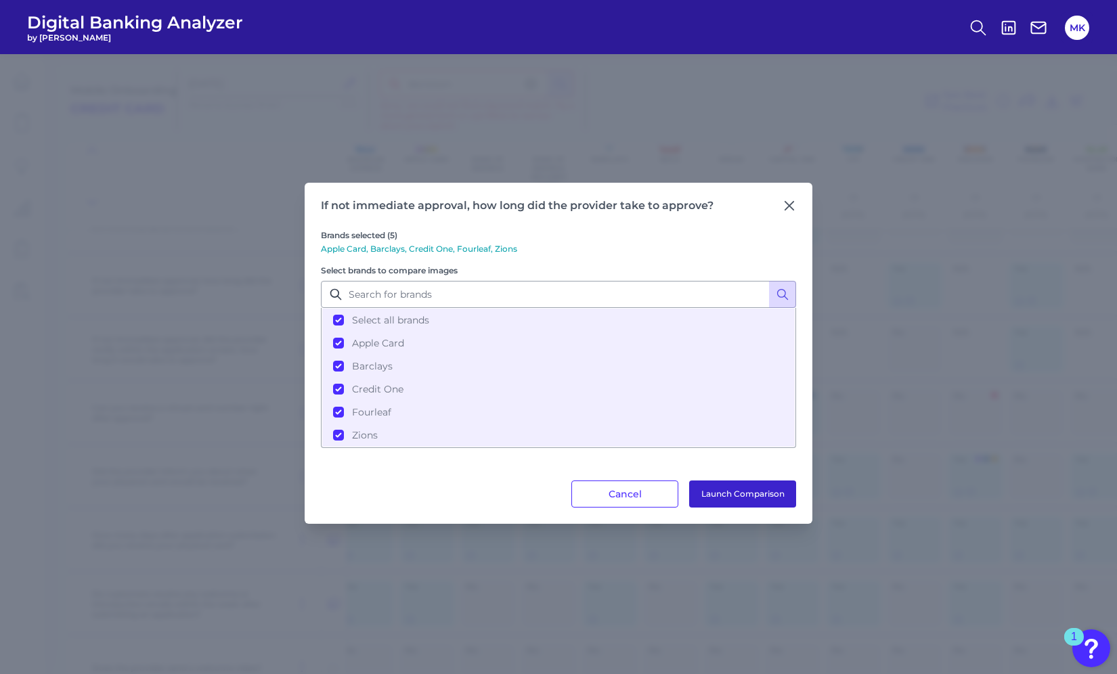
click at [729, 506] on button "Launch Comparison" at bounding box center [742, 494] width 107 height 27
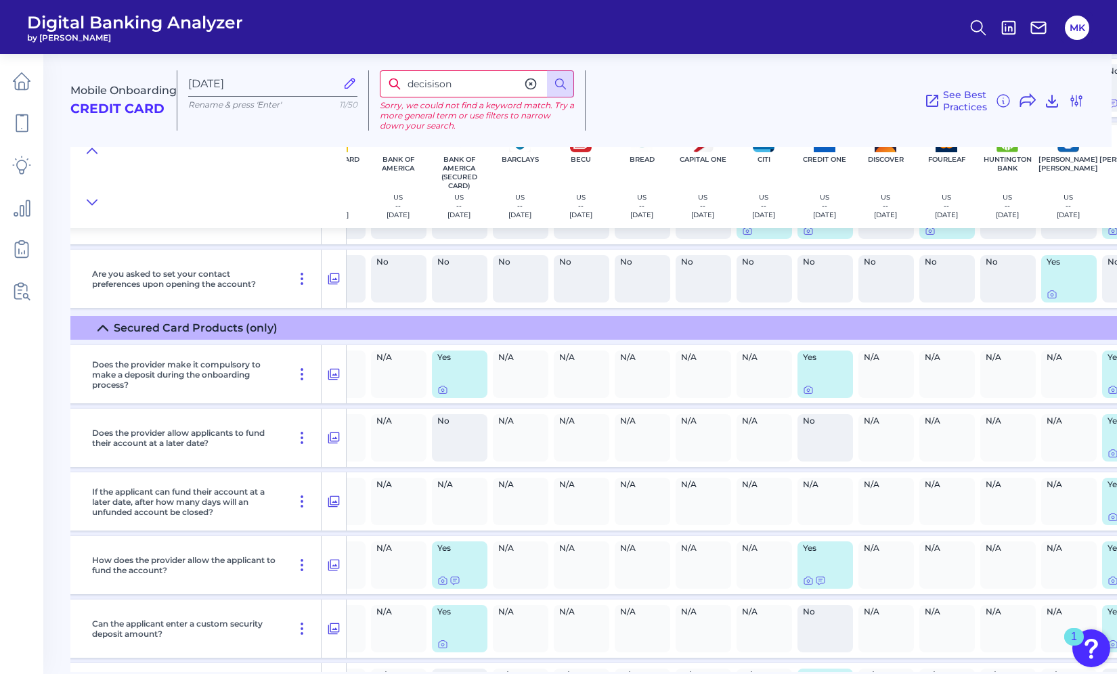
scroll to position [9248, 101]
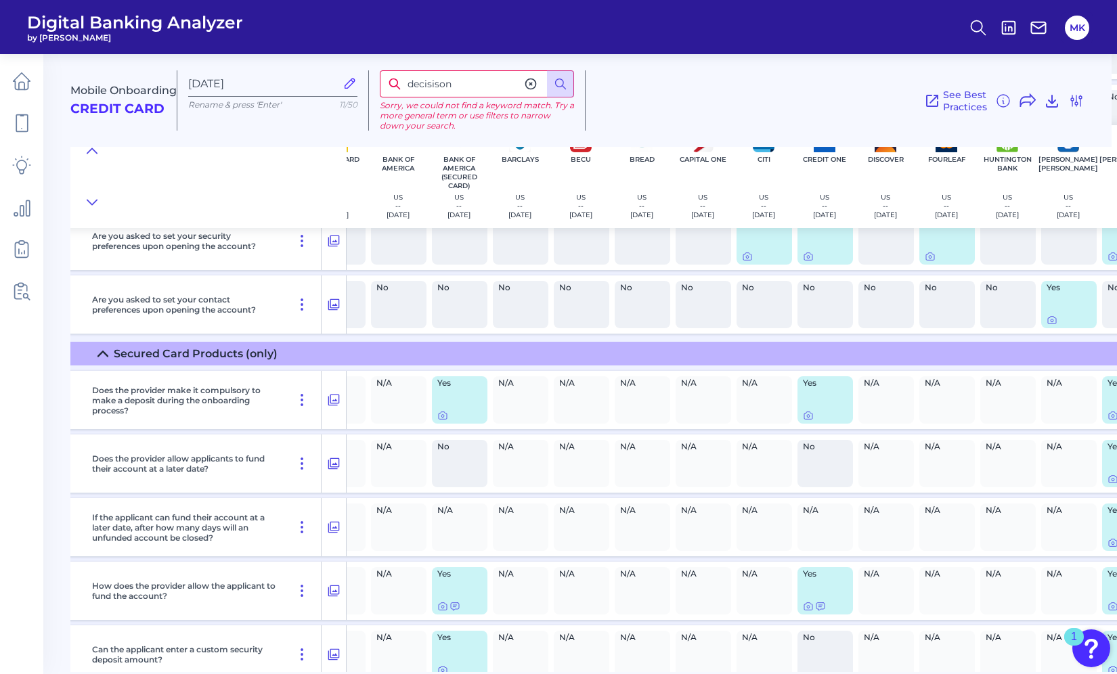
click at [533, 81] on icon at bounding box center [531, 84] width 14 height 14
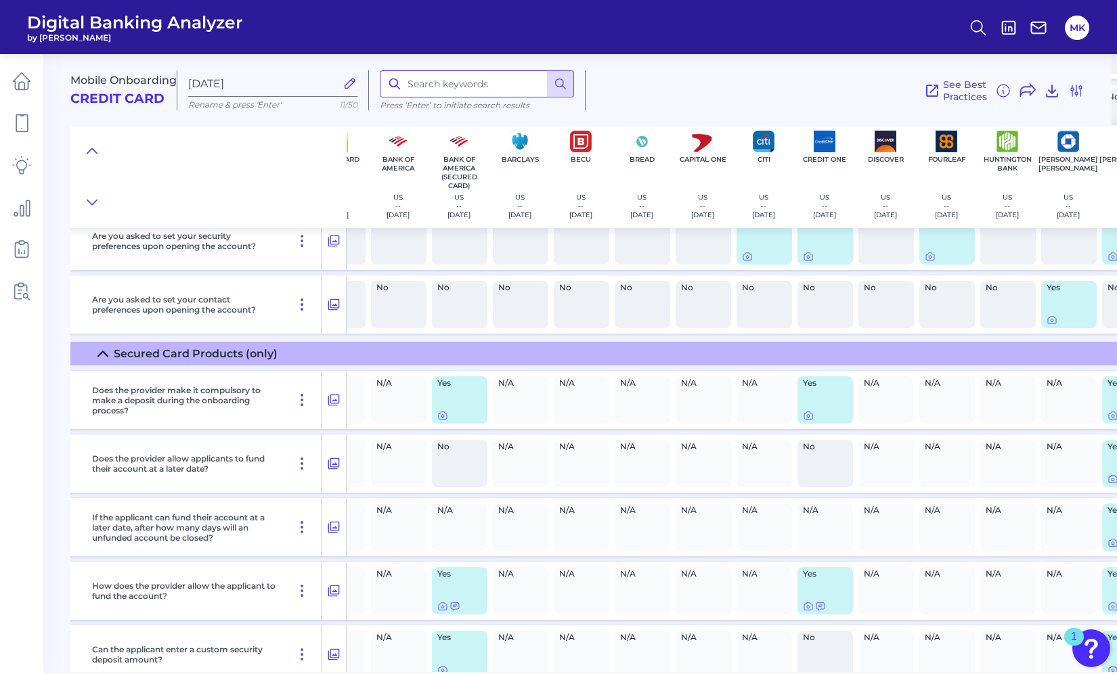
click at [474, 76] on input at bounding box center [477, 83] width 194 height 27
type input "mobile app"
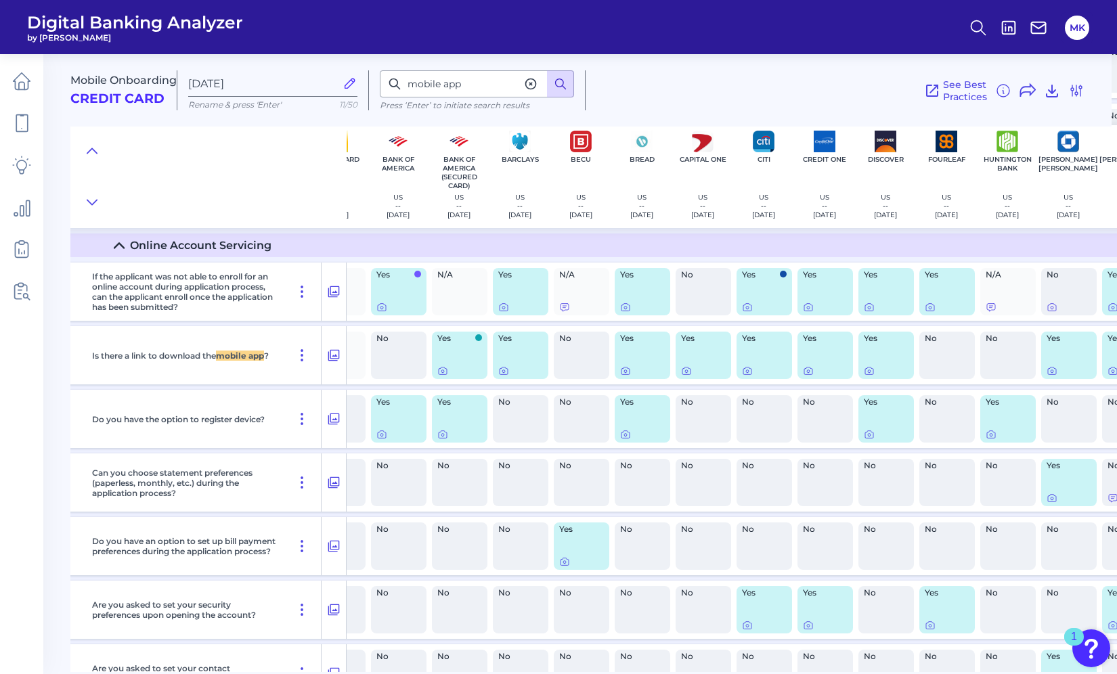
click at [561, 82] on icon at bounding box center [561, 84] width 14 height 14
click at [554, 88] on icon at bounding box center [561, 84] width 14 height 14
click at [530, 81] on icon at bounding box center [531, 84] width 14 height 14
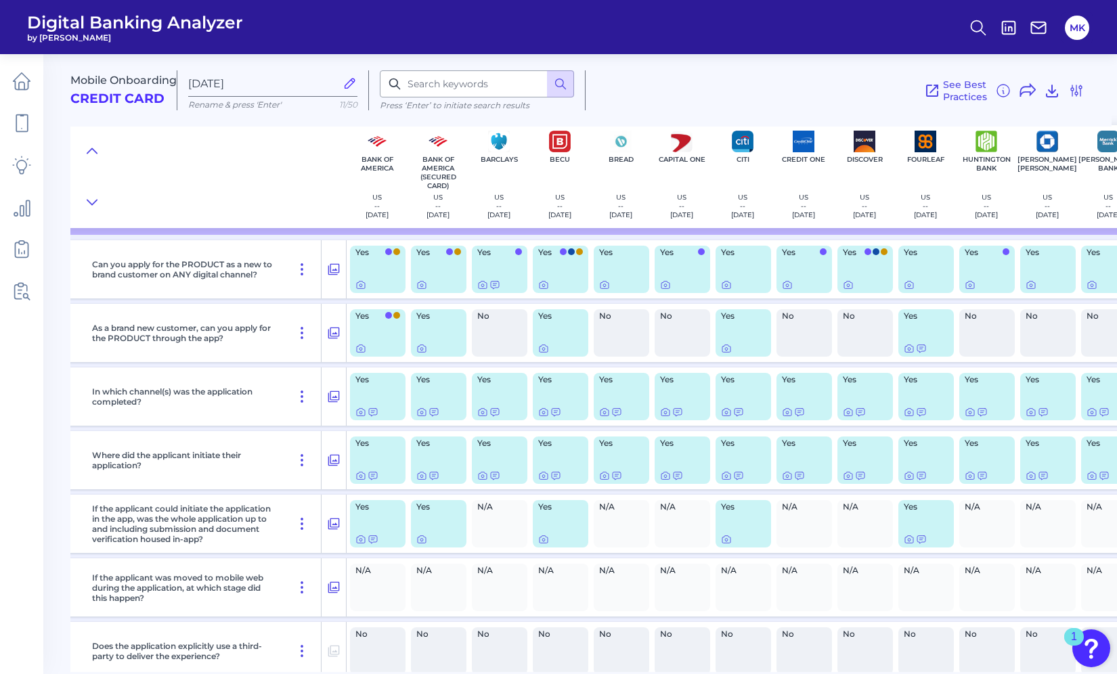
scroll to position [0, 122]
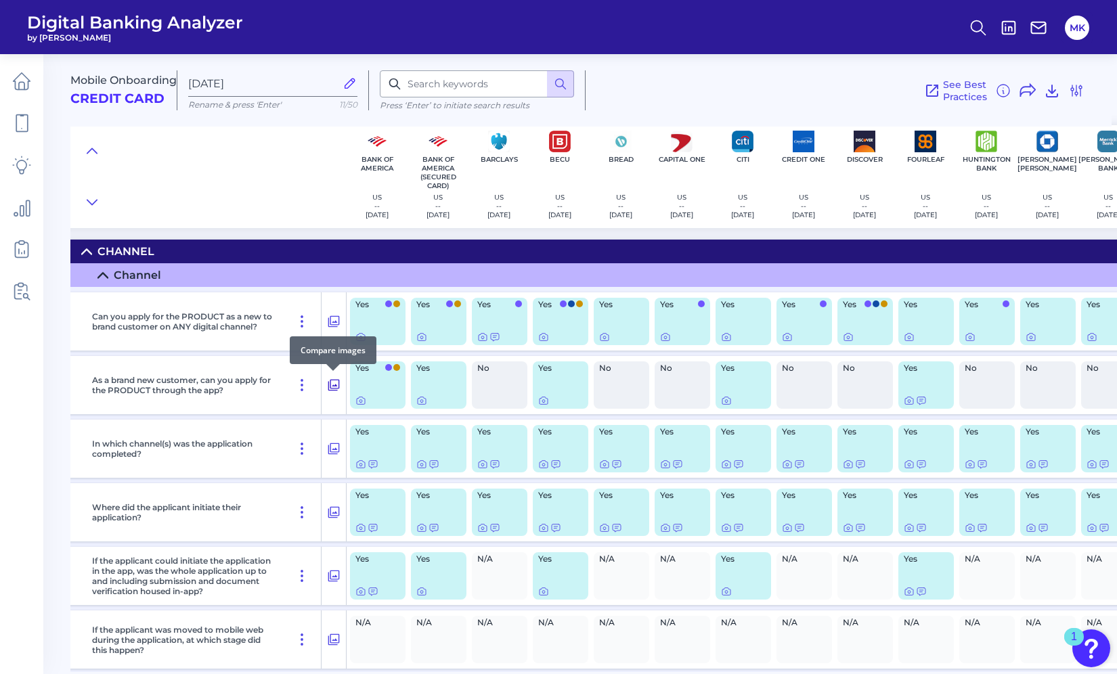
click at [327, 387] on icon at bounding box center [334, 385] width 14 height 16
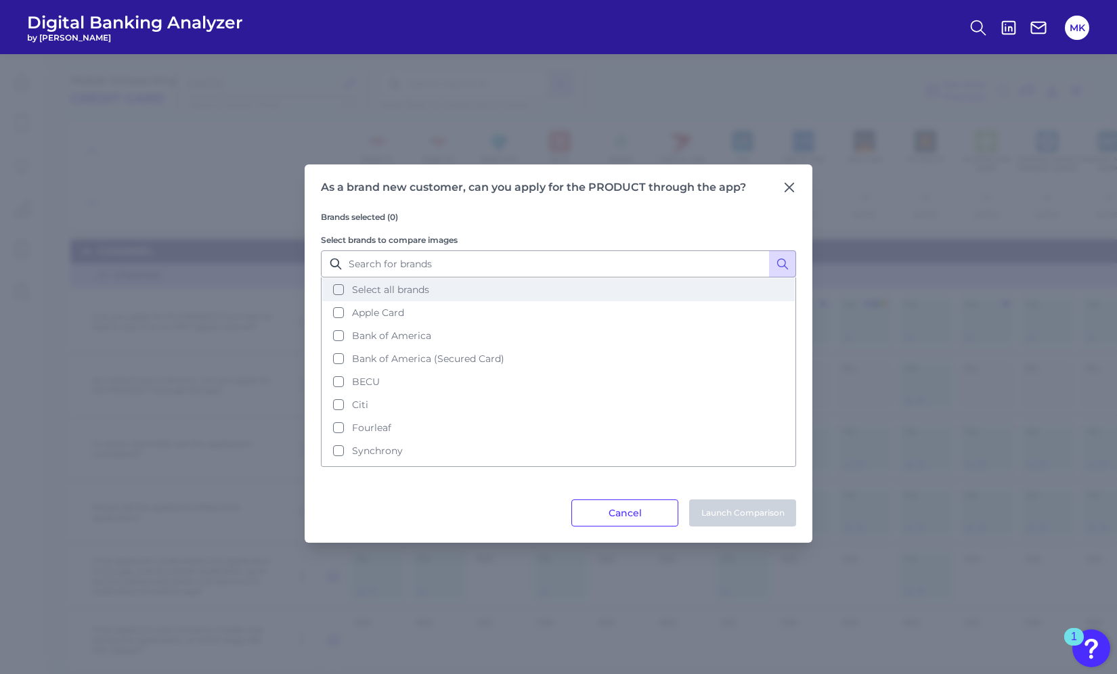
click at [382, 288] on span "Select all brands" at bounding box center [390, 290] width 77 height 12
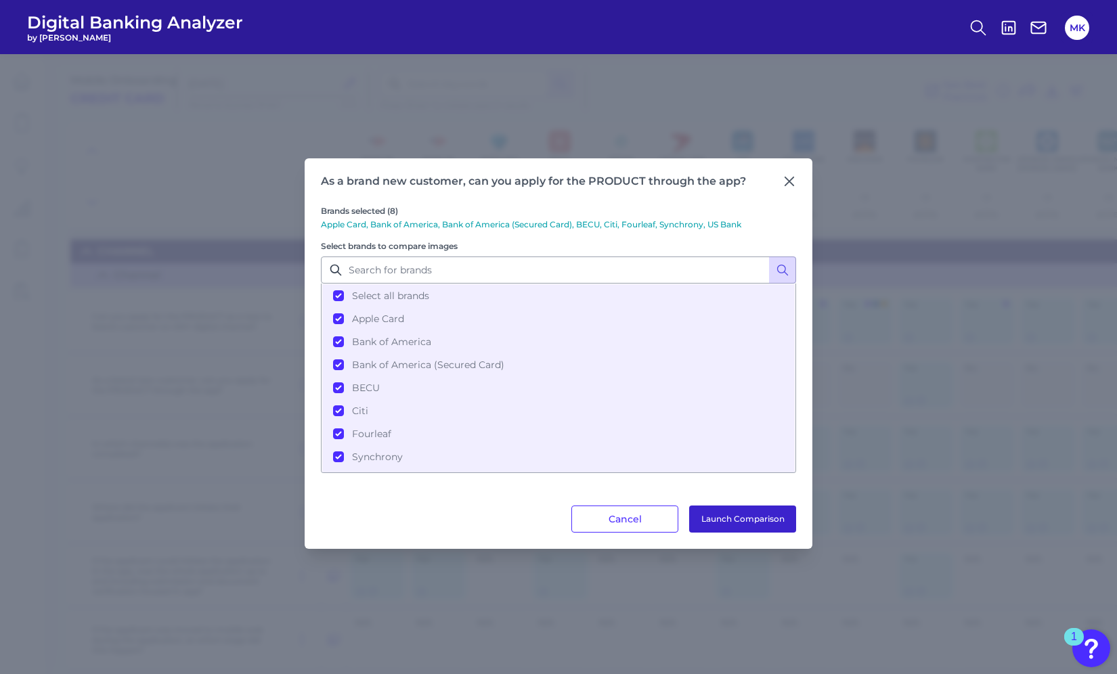
click at [726, 521] on button "Launch Comparison" at bounding box center [742, 519] width 107 height 27
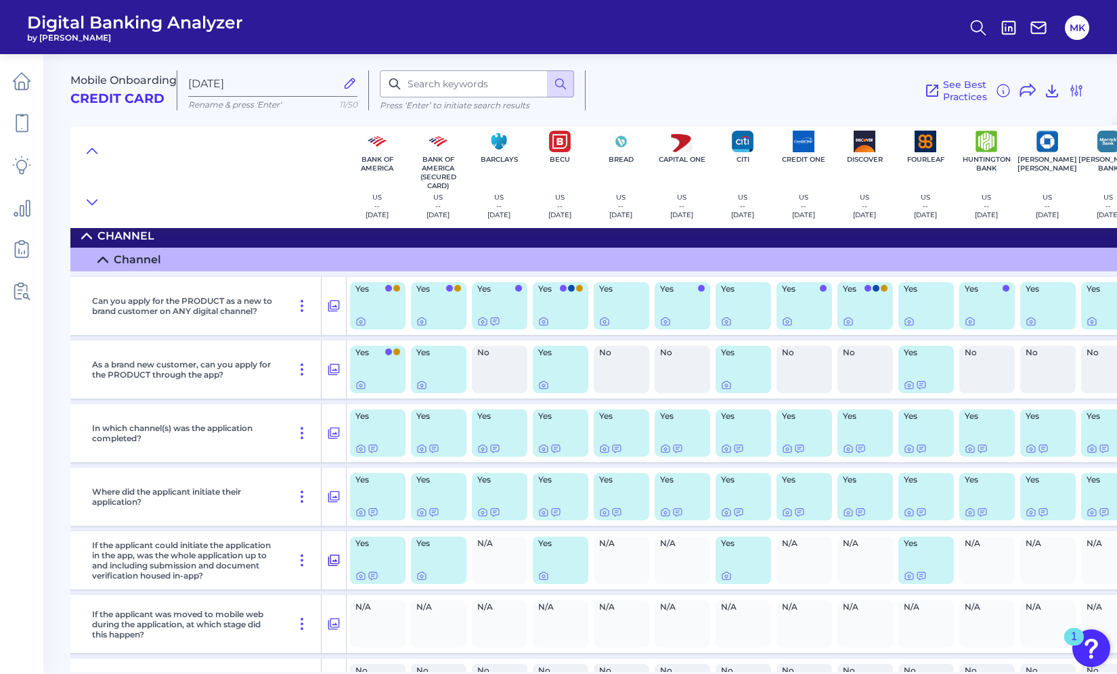
scroll to position [18, 122]
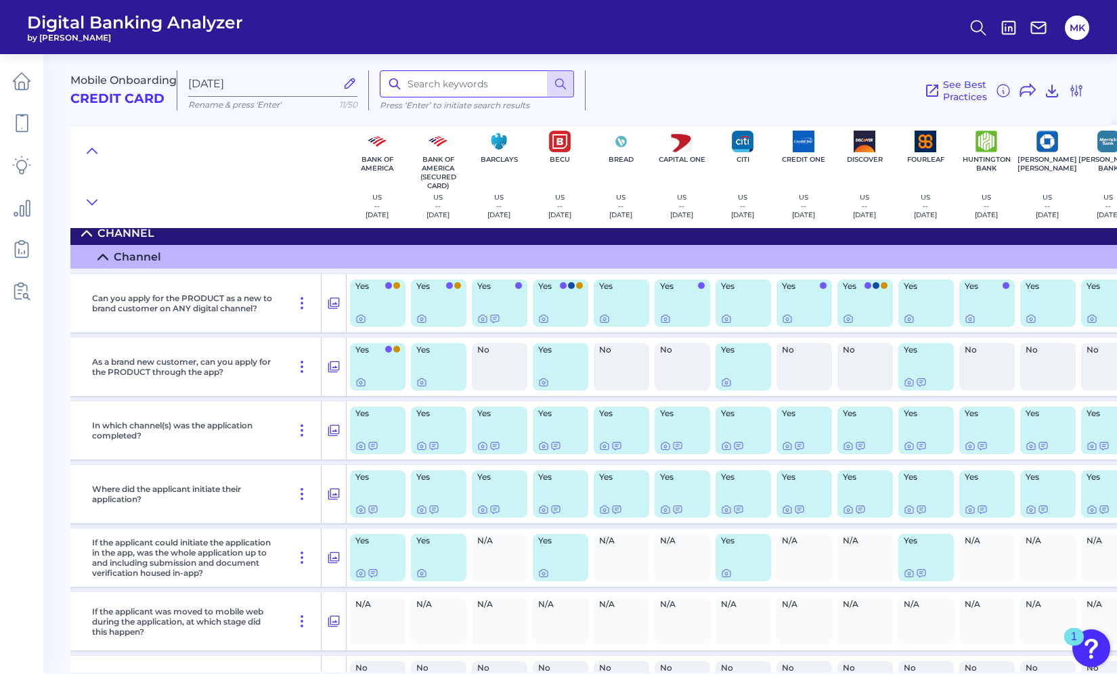
click at [456, 76] on input at bounding box center [477, 83] width 194 height 27
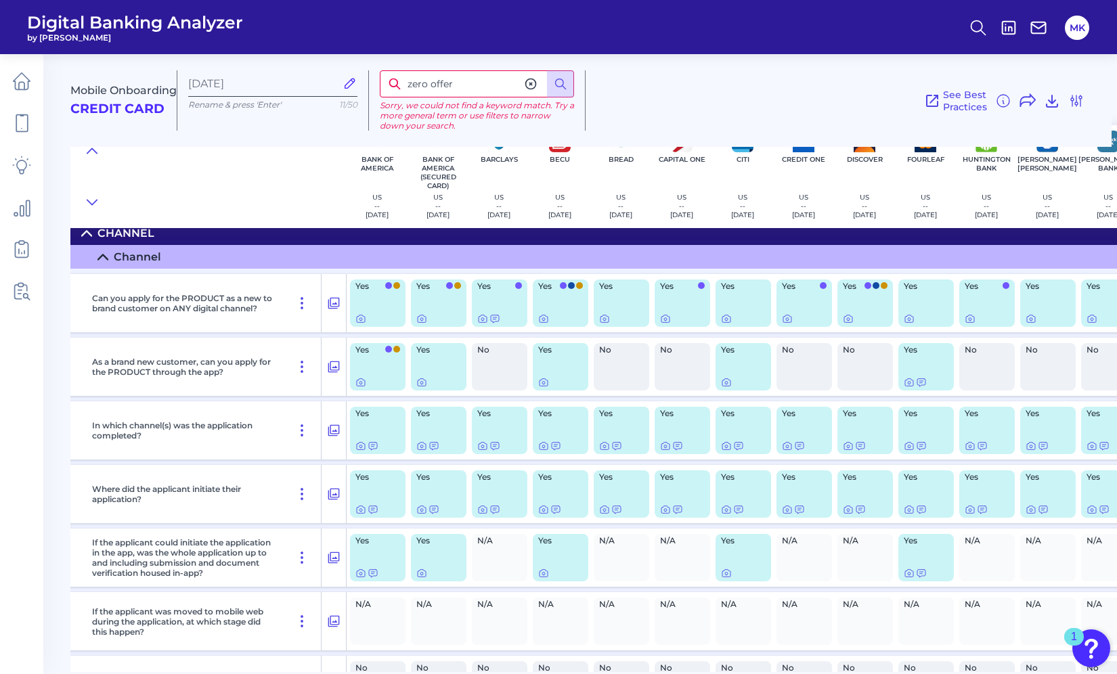
drag, startPoint x: 501, startPoint y: 84, endPoint x: 301, endPoint y: 84, distance: 200.4
click at [301, 84] on div "Mobile Onboarding Credit Card Sep 12 2025 Rename & press 'Enter' 11/50 zero off…" at bounding box center [590, 95] width 1041 height 104
type input "no offer"
click at [568, 80] on button at bounding box center [560, 83] width 27 height 27
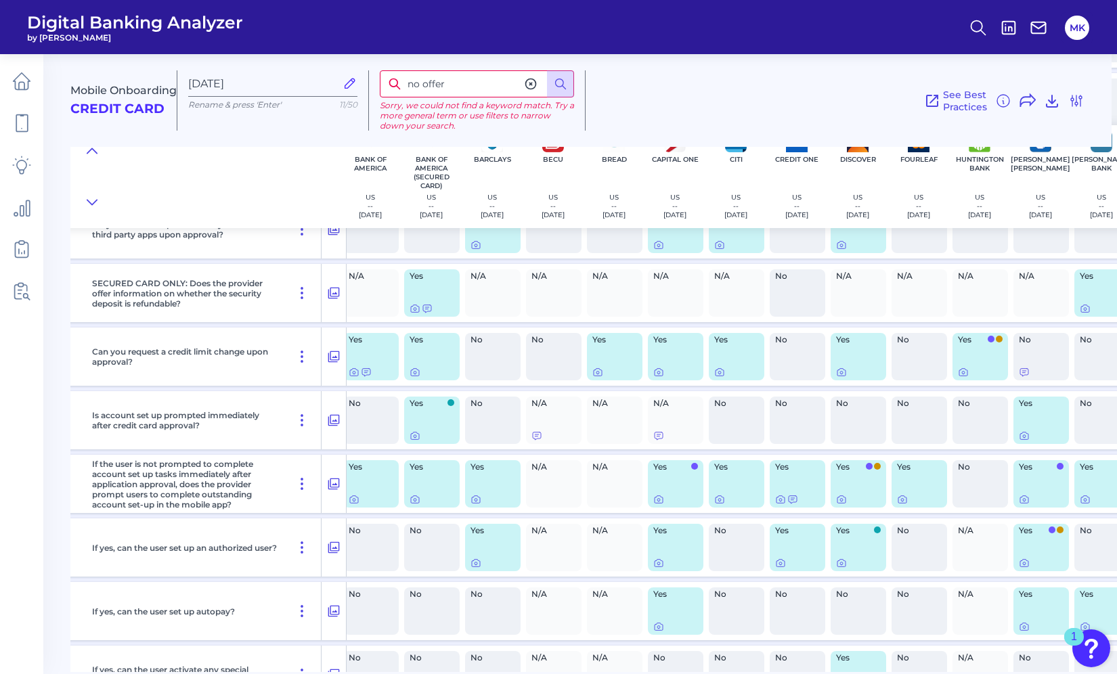
scroll to position [10918, 0]
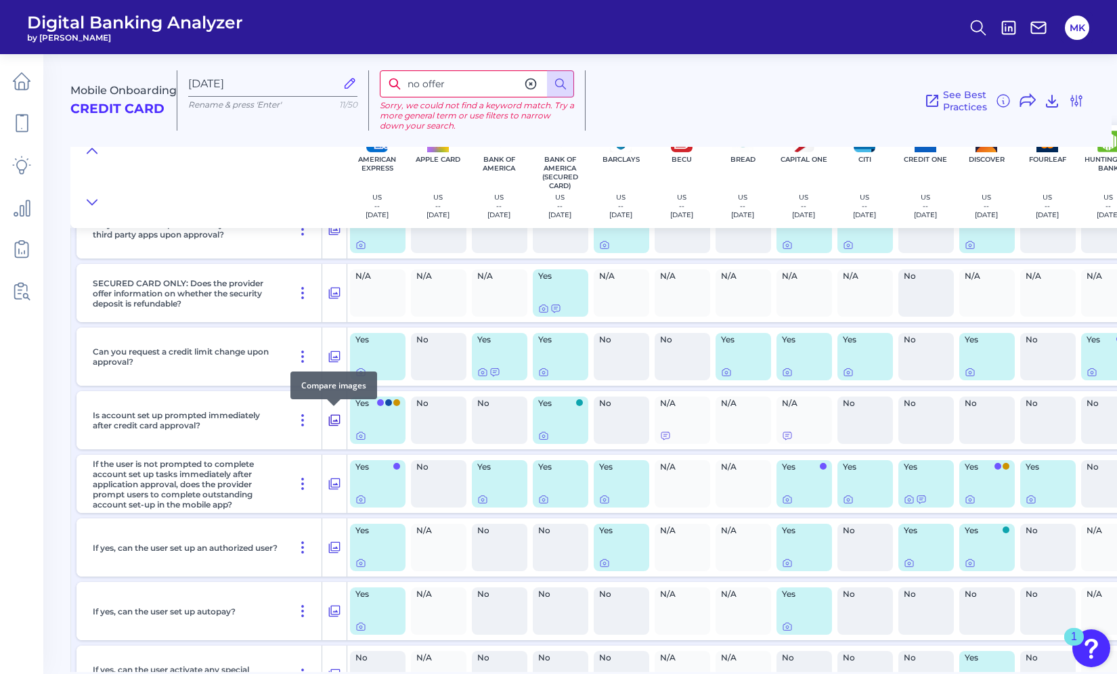
click at [334, 418] on icon at bounding box center [335, 420] width 14 height 16
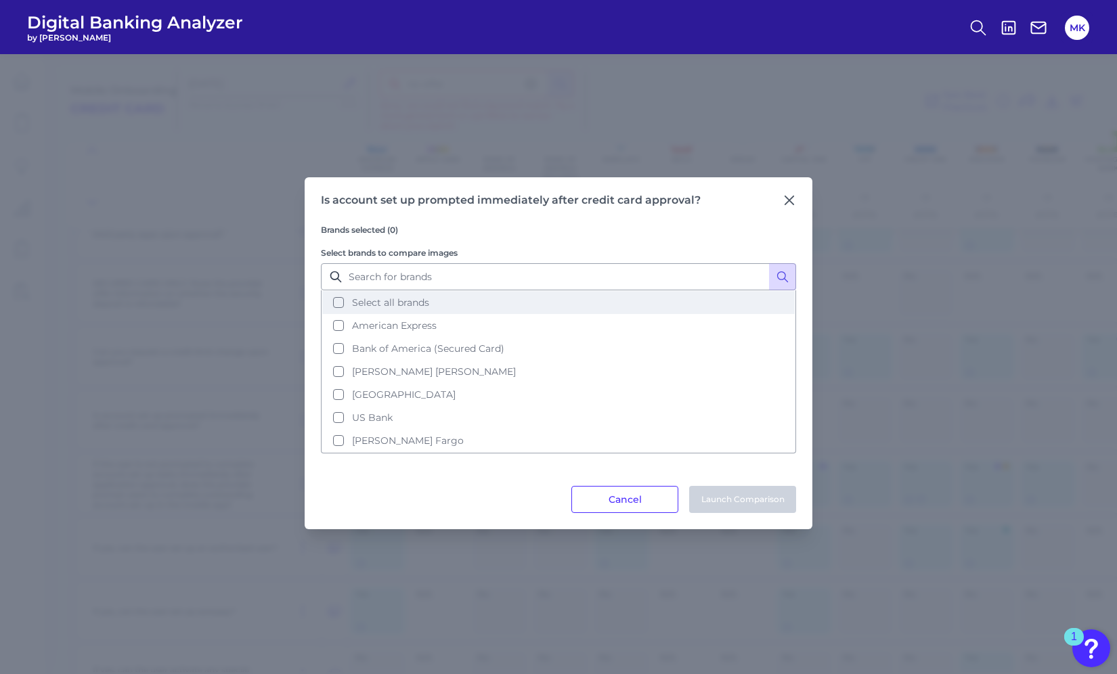
click at [379, 308] on button "Select all brands" at bounding box center [558, 302] width 473 height 23
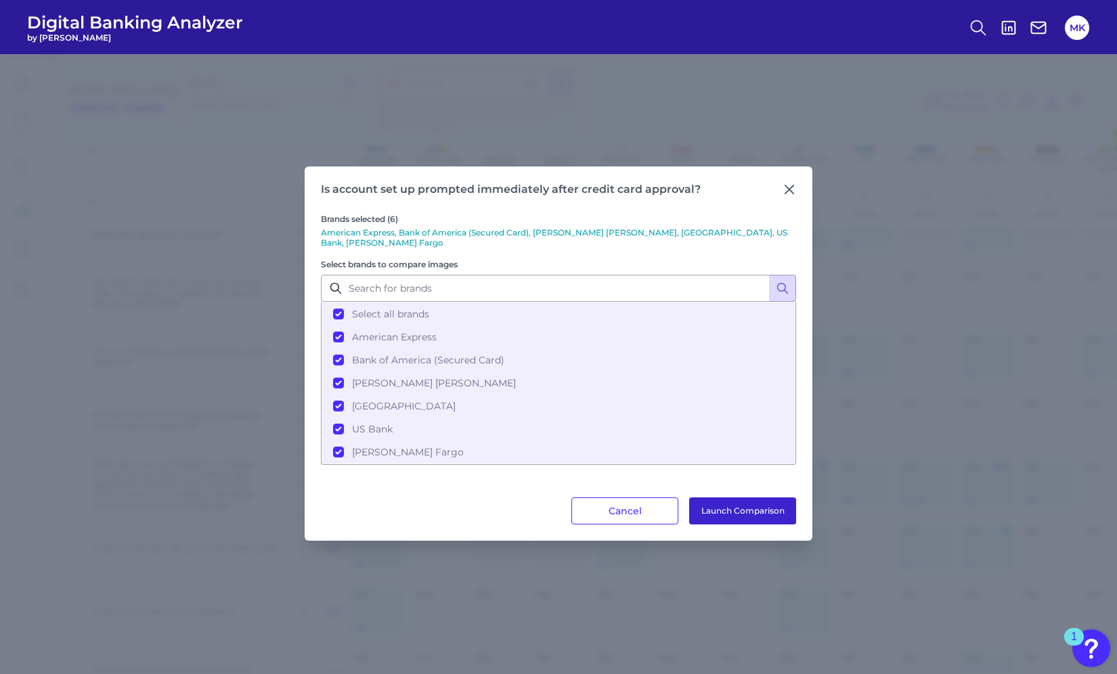
click at [726, 517] on button "Launch Comparison" at bounding box center [742, 511] width 107 height 27
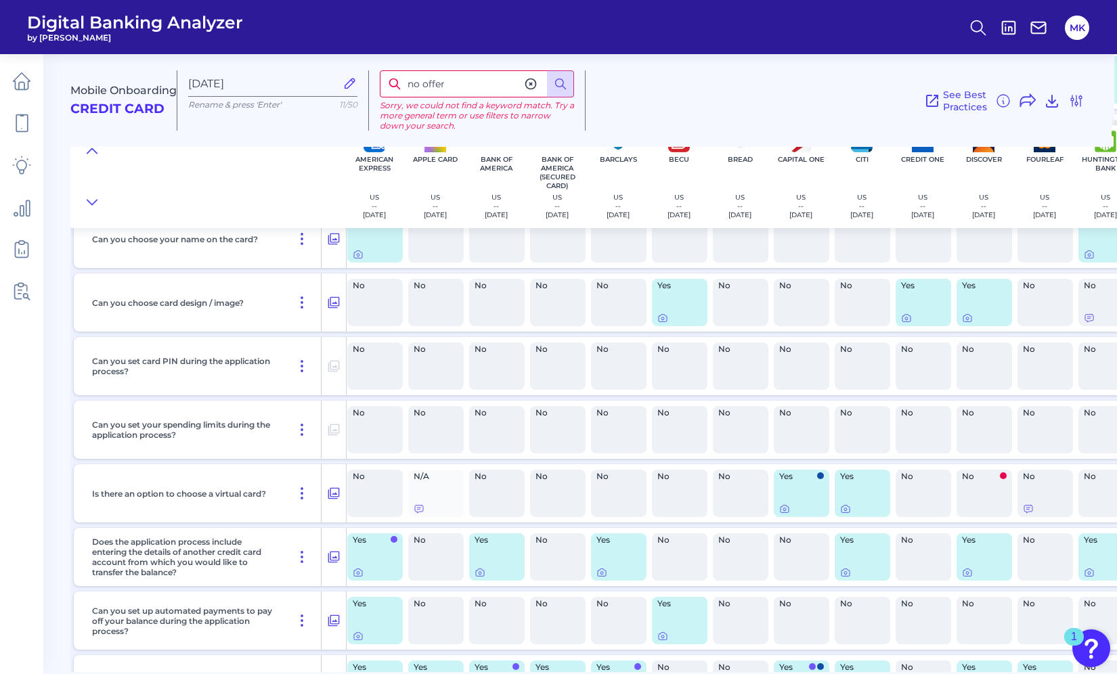
scroll to position [9813, 3]
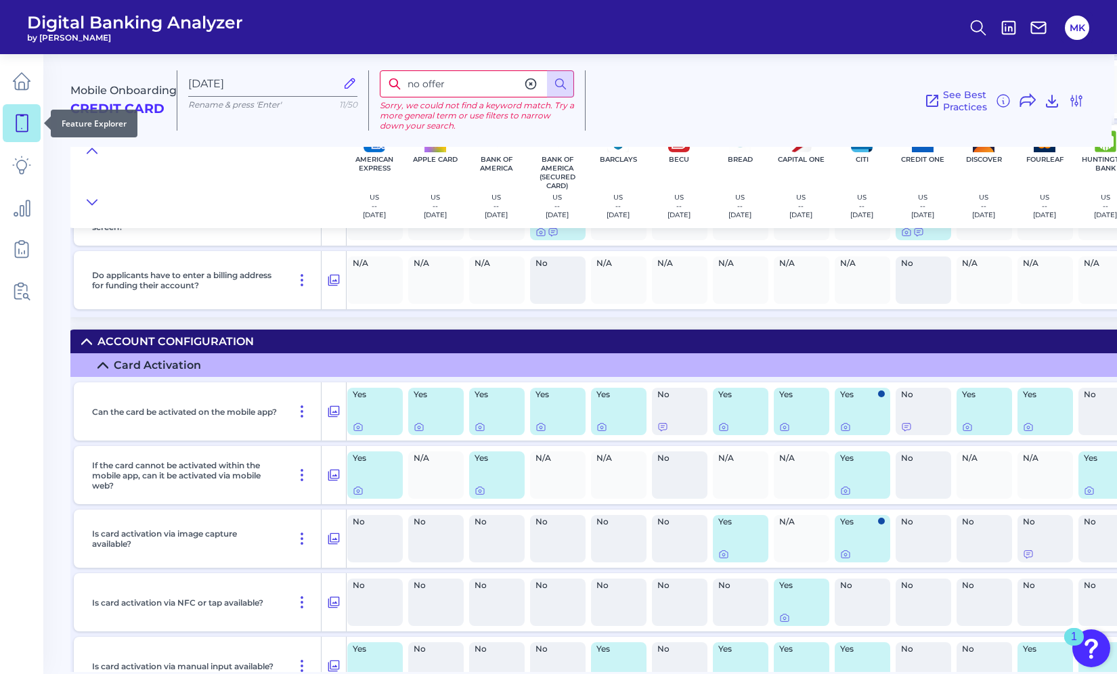
click at [25, 114] on icon at bounding box center [21, 123] width 19 height 19
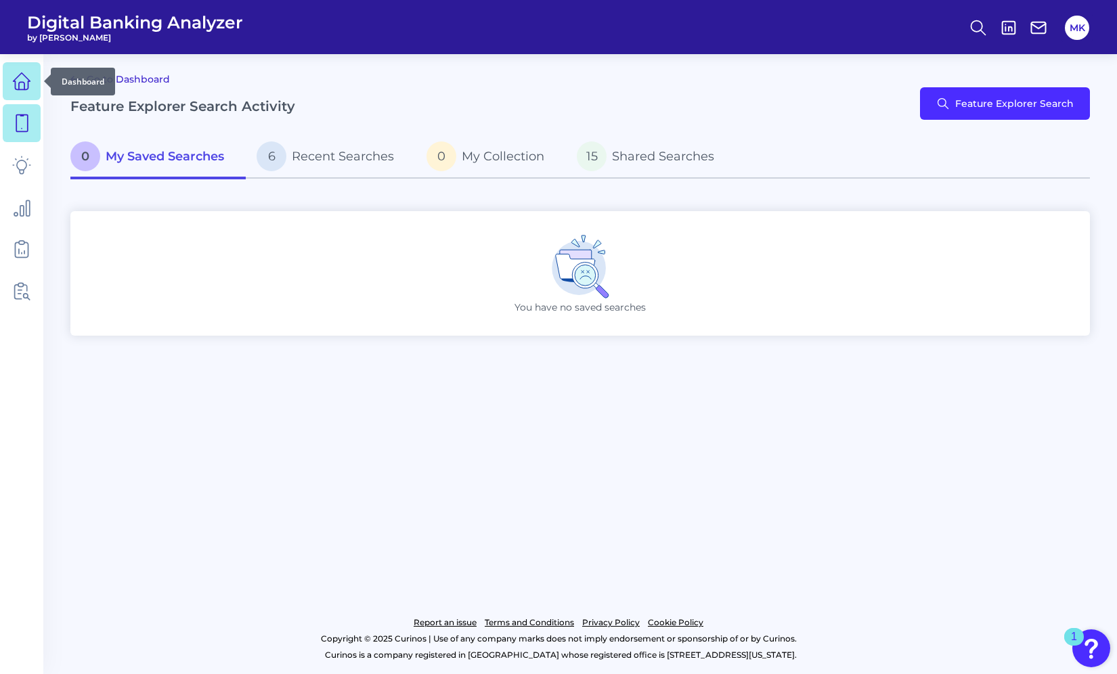
click at [14, 76] on icon at bounding box center [21, 81] width 19 height 19
click at [322, 150] on span "Recent Searches" at bounding box center [343, 156] width 102 height 15
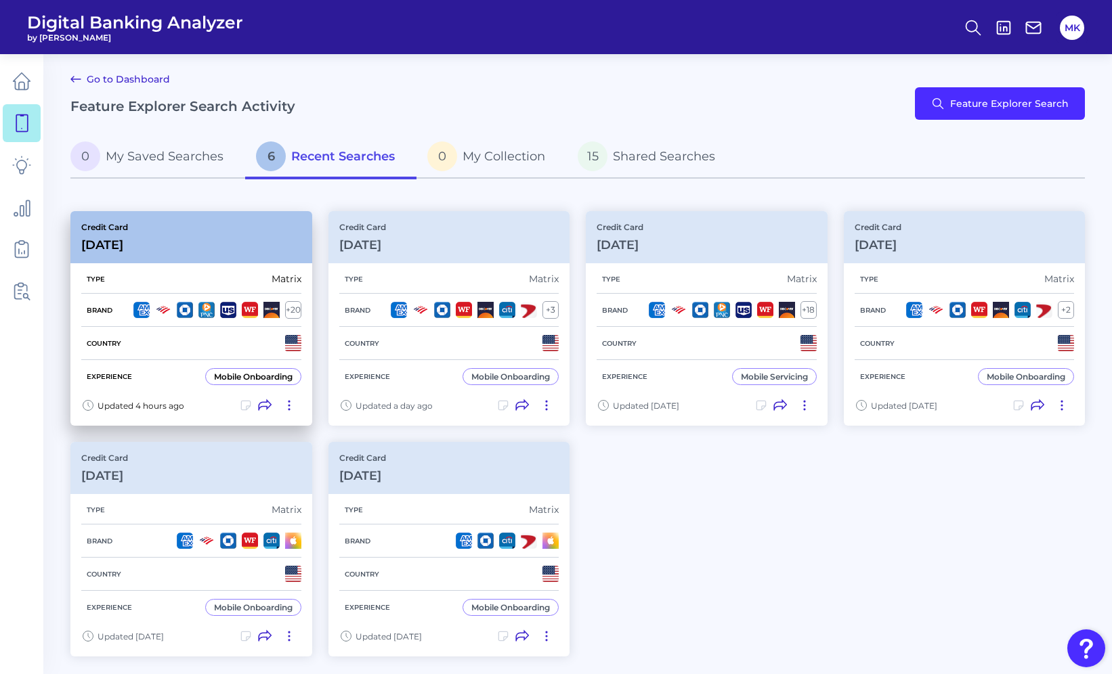
click at [228, 302] on img at bounding box center [228, 310] width 16 height 16
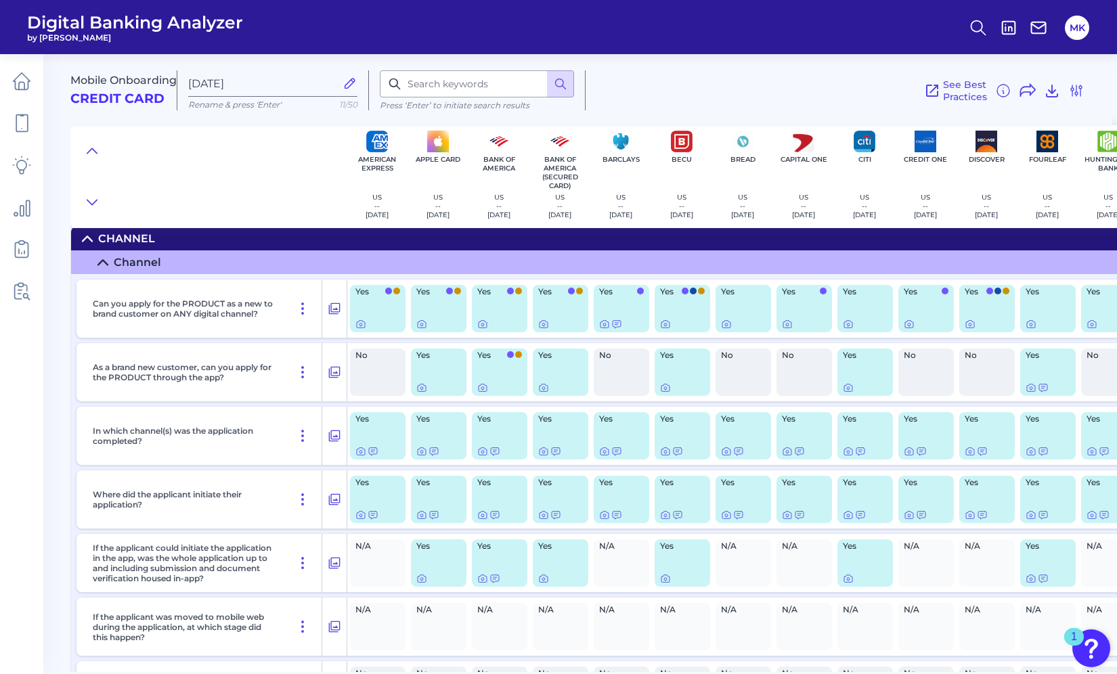
scroll to position [17, 0]
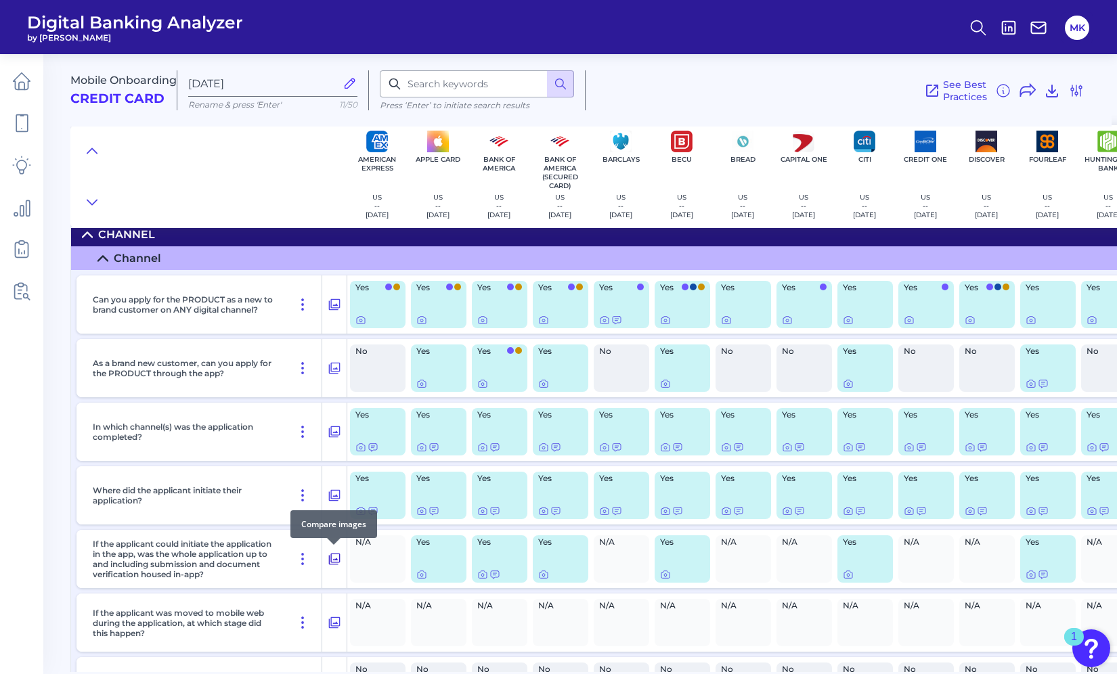
click at [333, 552] on icon at bounding box center [335, 559] width 14 height 16
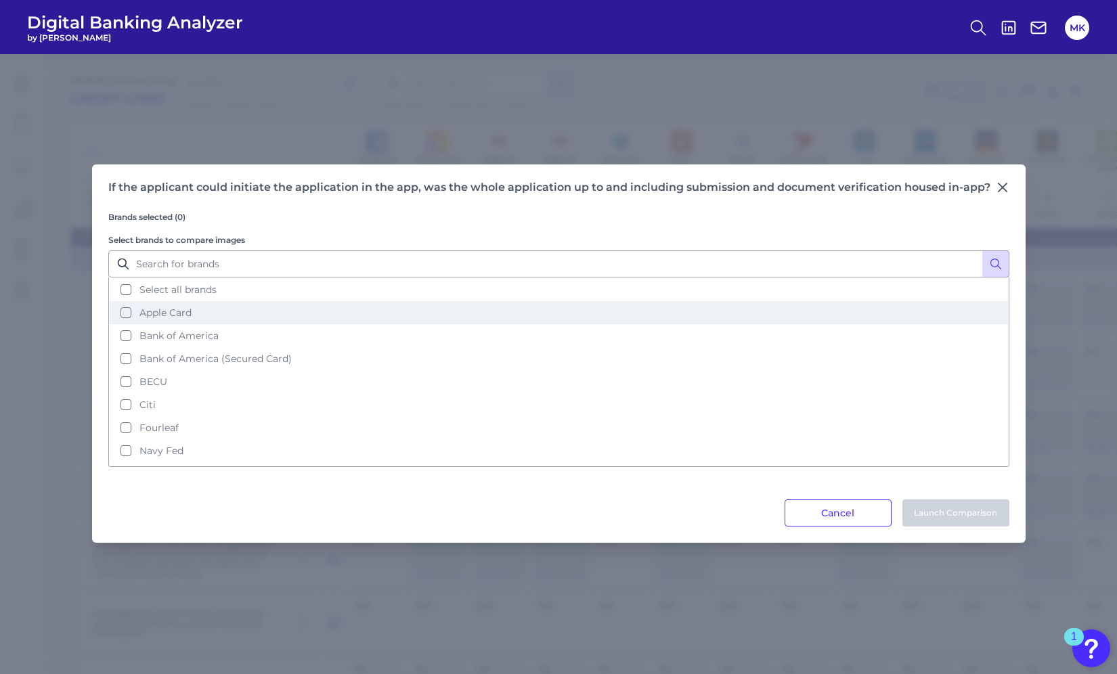
scroll to position [66, 0]
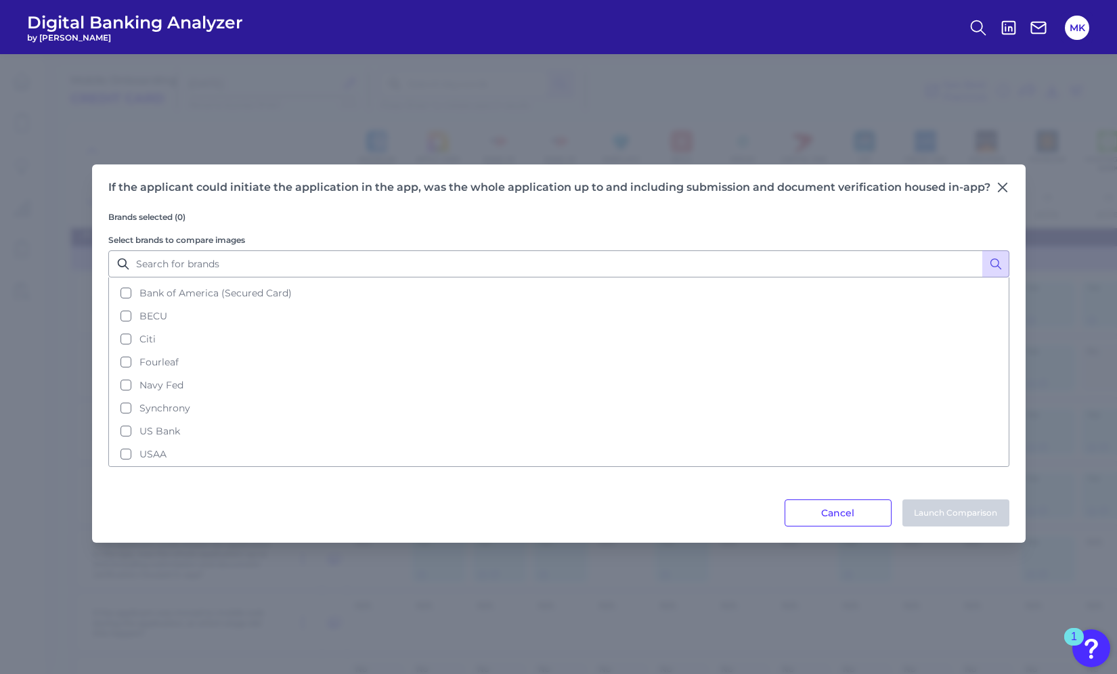
click at [996, 189] on icon at bounding box center [1003, 188] width 14 height 14
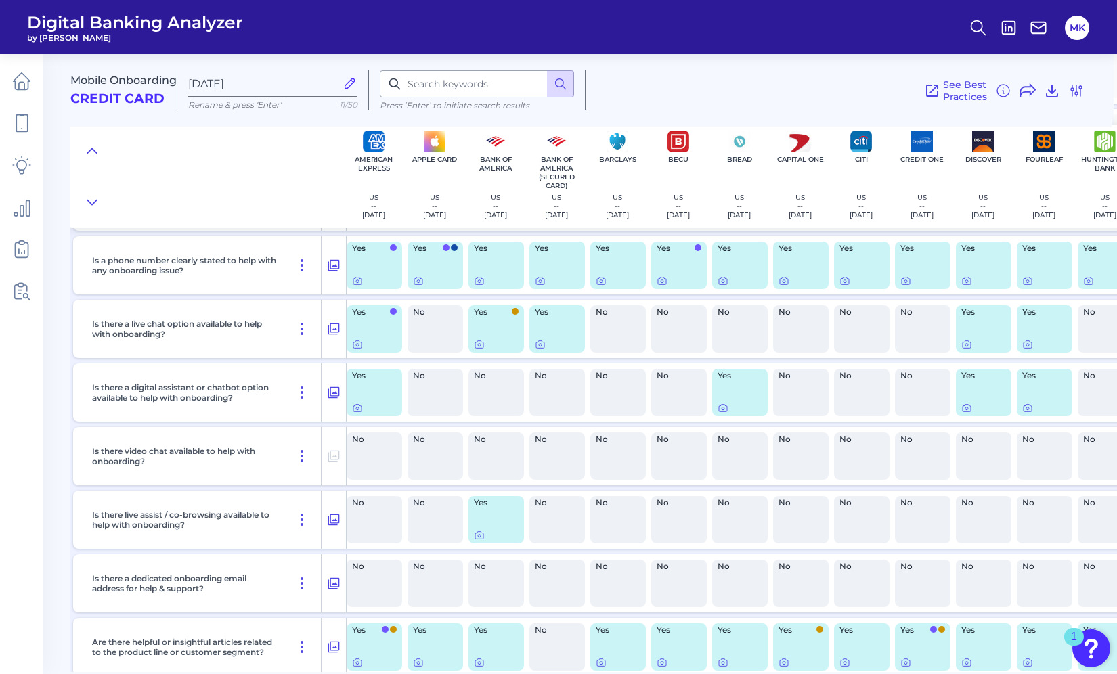
scroll to position [890, 4]
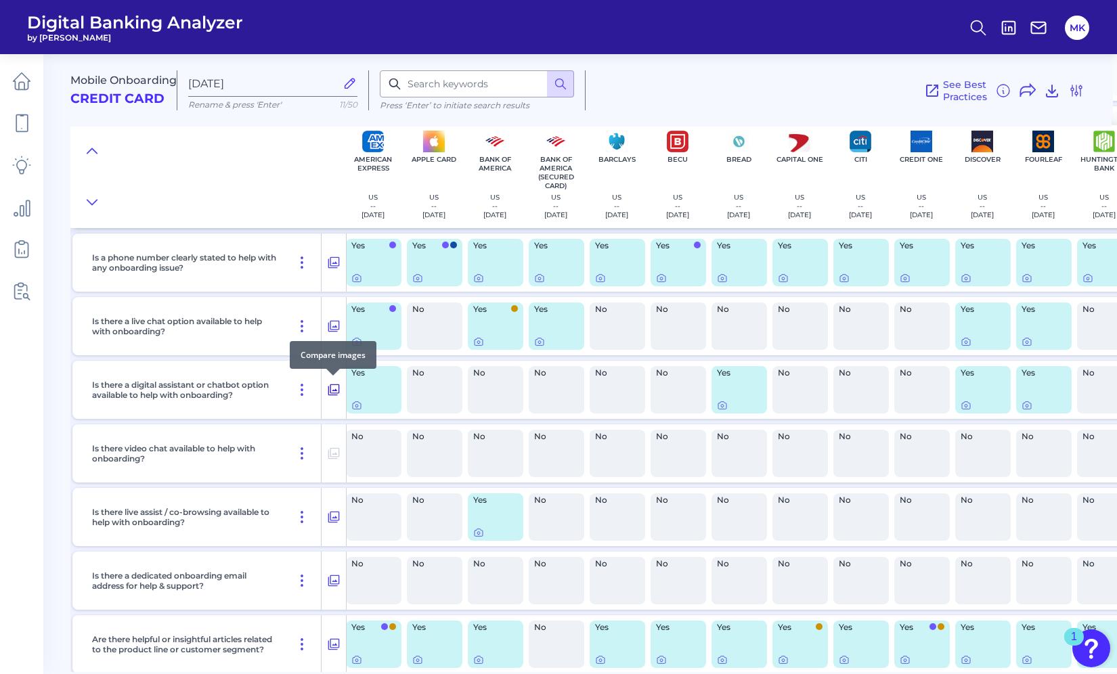
click at [336, 393] on icon at bounding box center [334, 391] width 12 height 12
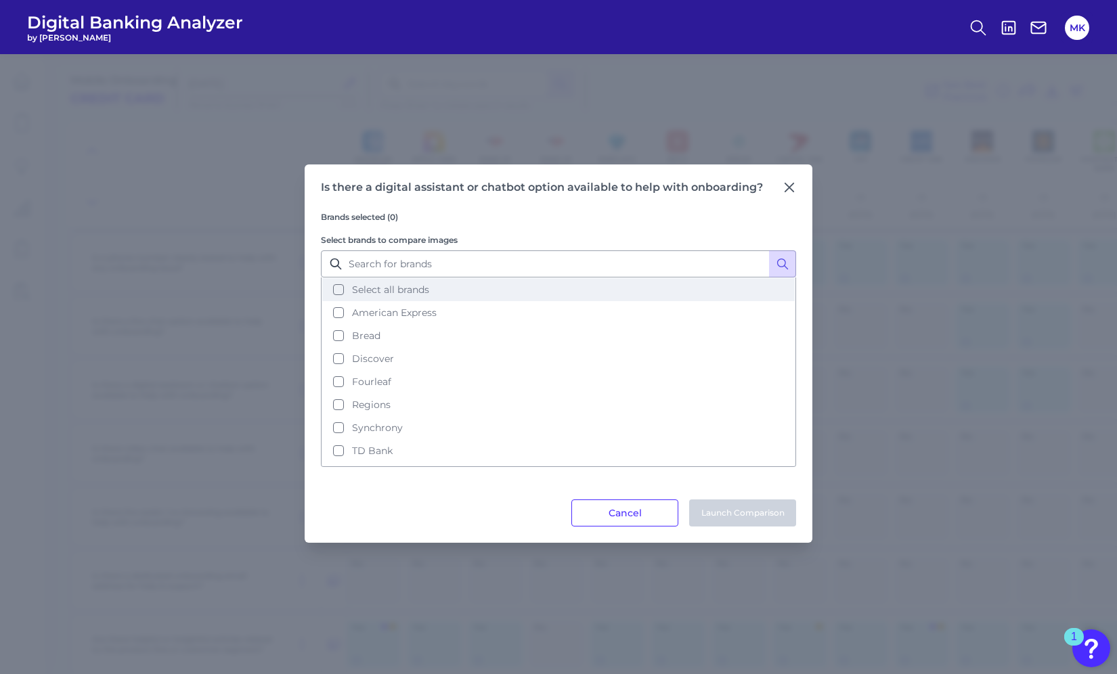
click at [377, 284] on span "Select all brands" at bounding box center [390, 290] width 77 height 12
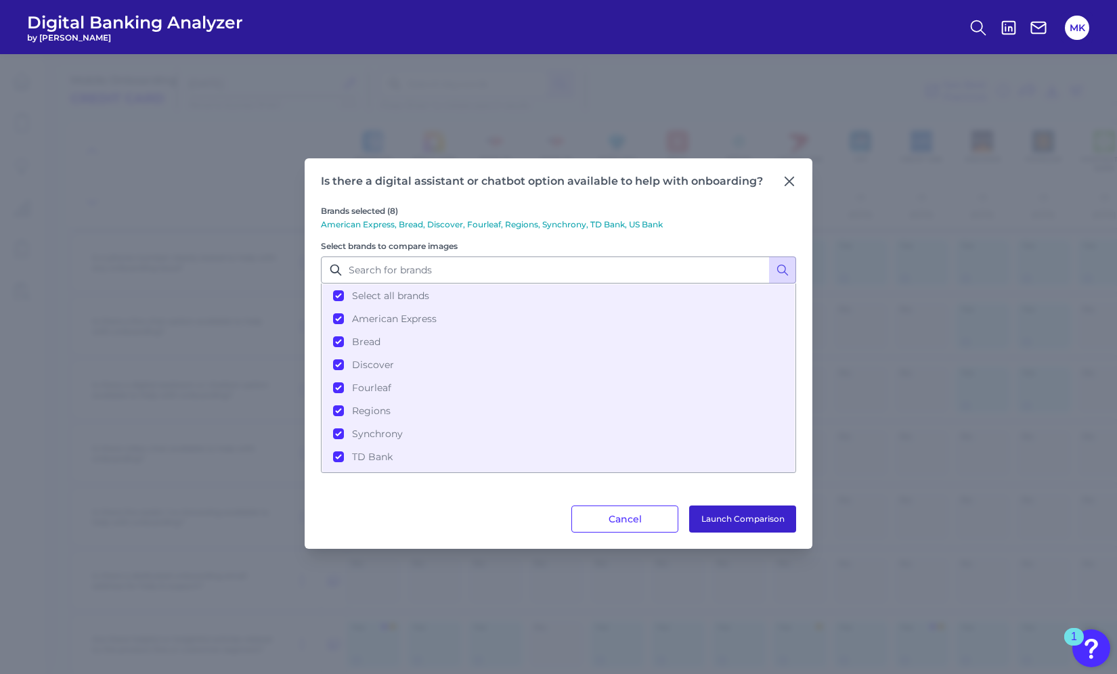
click at [721, 519] on button "Launch Comparison" at bounding box center [742, 519] width 107 height 27
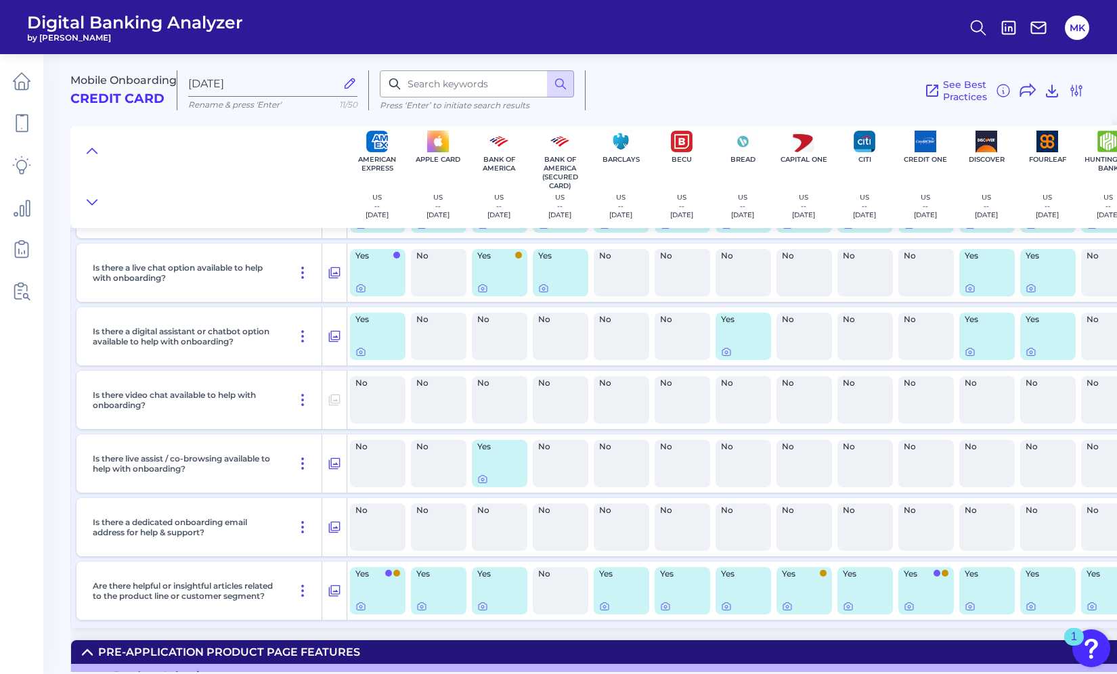
scroll to position [963, 0]
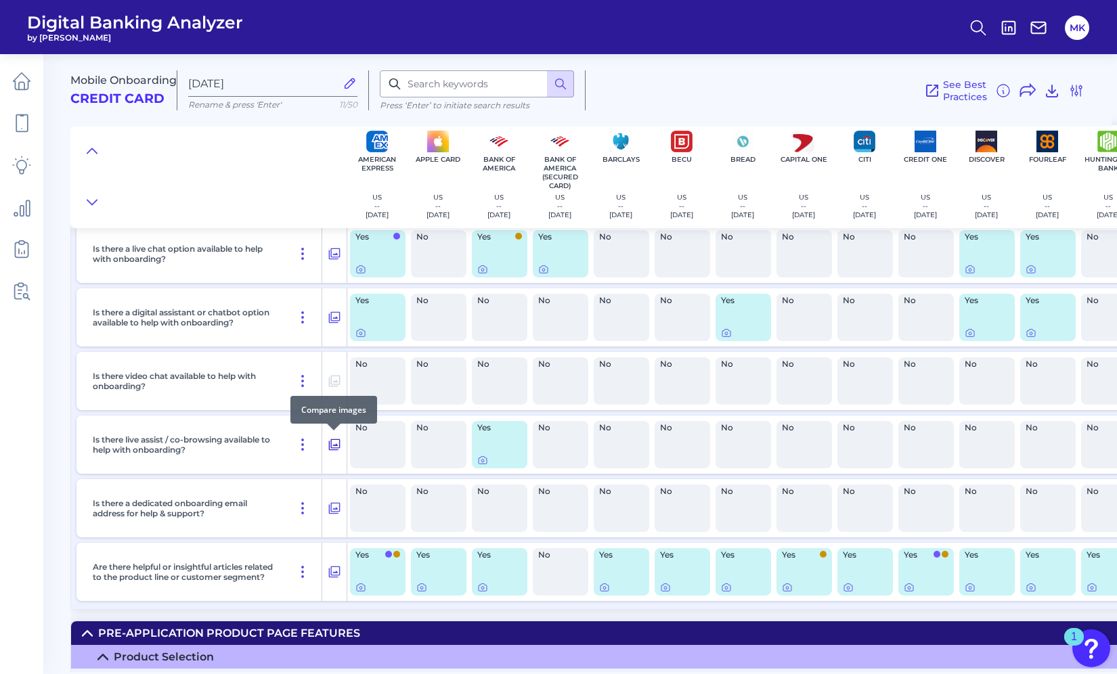
click at [332, 445] on icon at bounding box center [335, 445] width 14 height 16
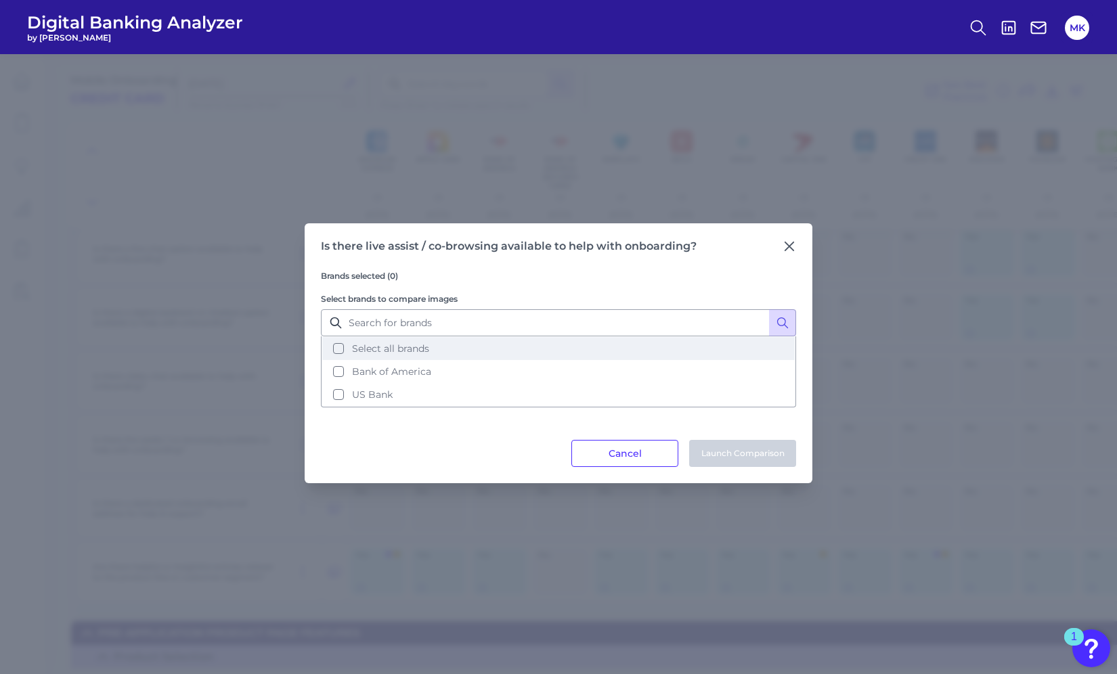
click at [472, 343] on button "Select all brands" at bounding box center [558, 348] width 473 height 23
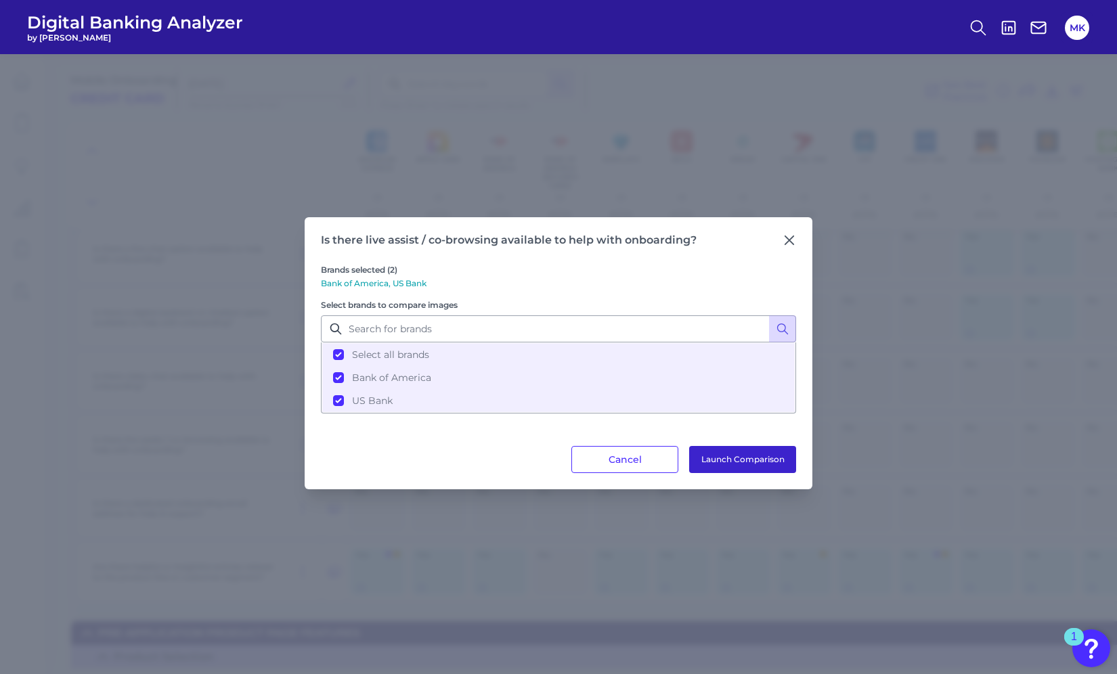
click at [741, 449] on button "Launch Comparison" at bounding box center [742, 459] width 107 height 27
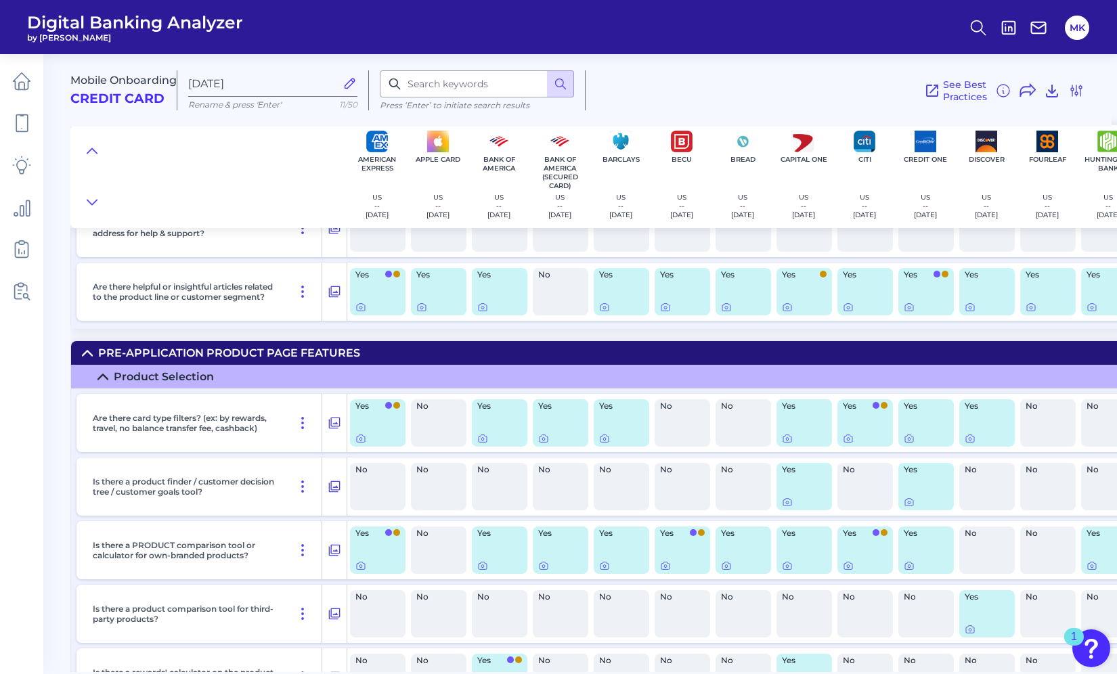
scroll to position [1245, 1]
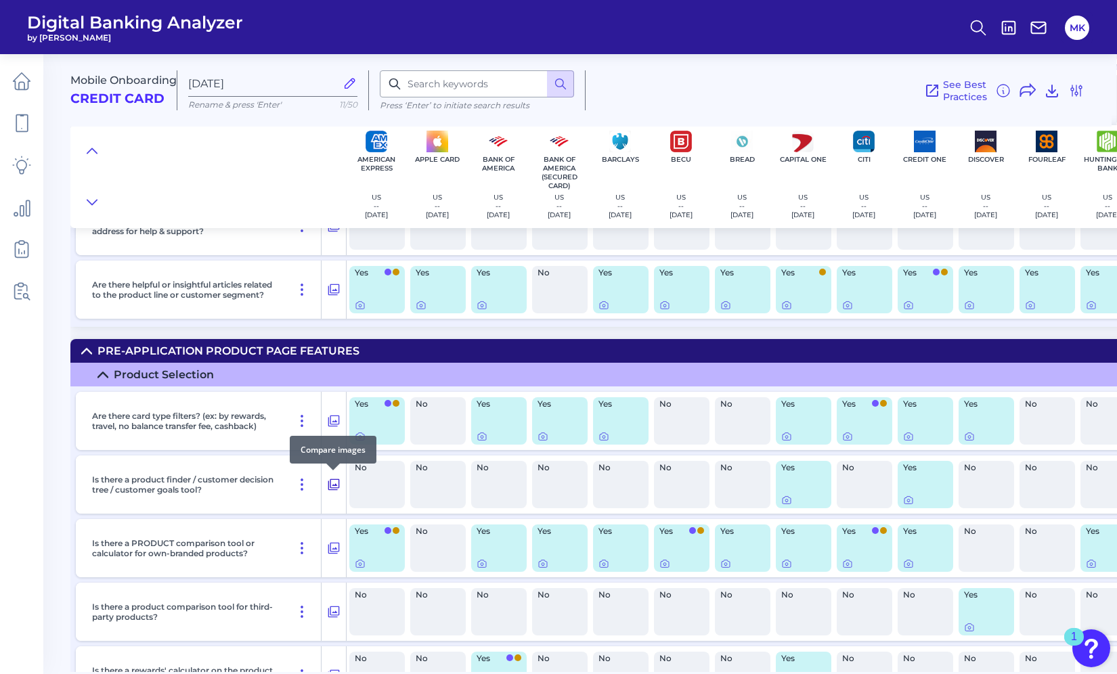
click at [329, 481] on icon at bounding box center [334, 485] width 14 height 16
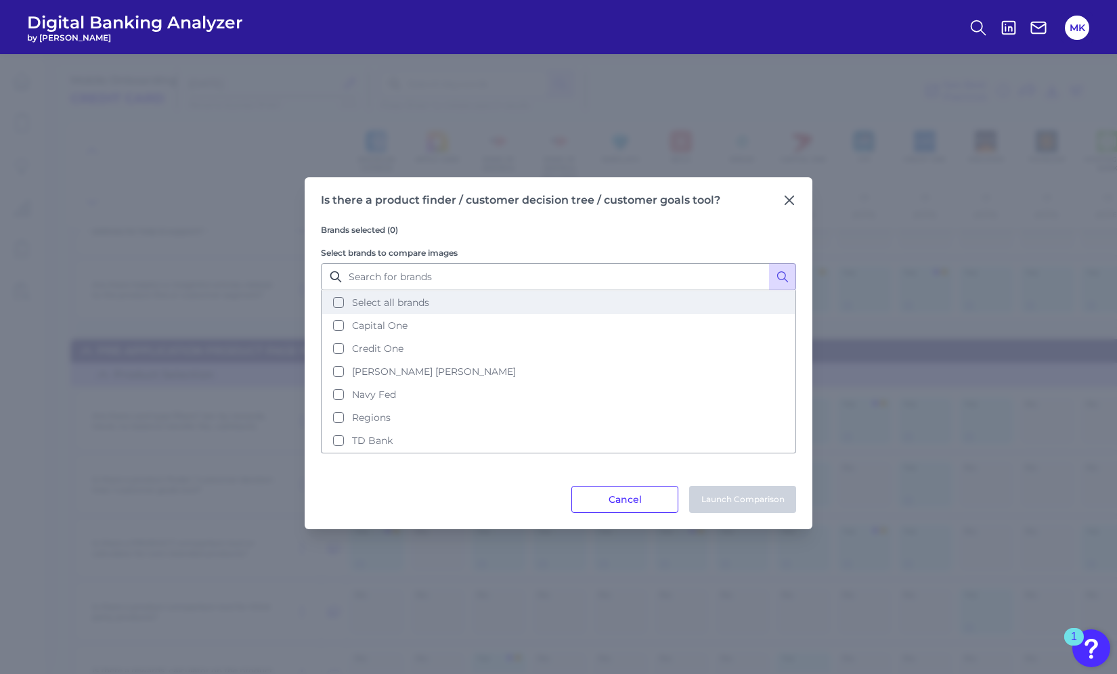
click at [438, 298] on button "Select all brands" at bounding box center [558, 302] width 473 height 23
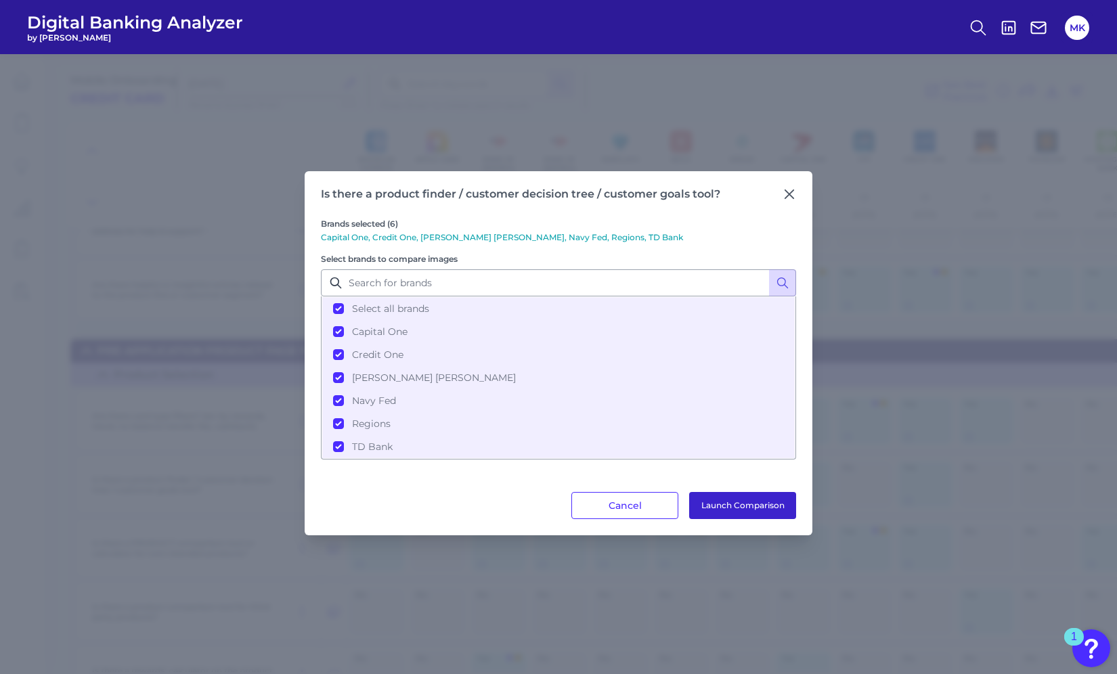
click at [720, 508] on button "Launch Comparison" at bounding box center [742, 505] width 107 height 27
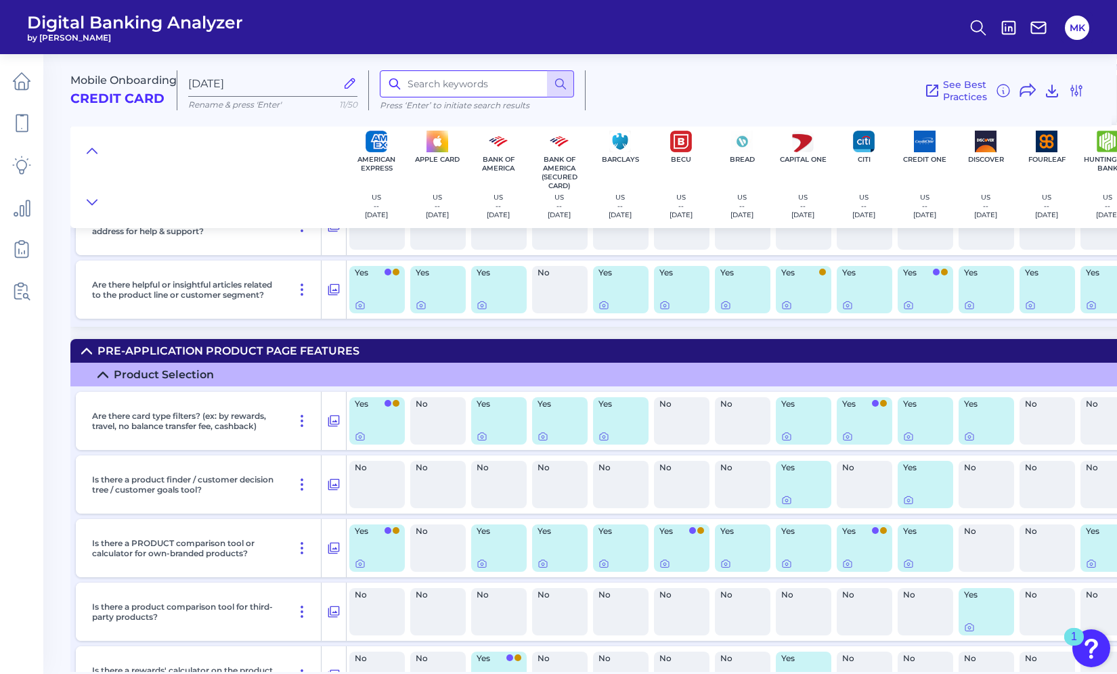
click at [485, 87] on input at bounding box center [477, 83] width 194 height 27
type input "TRACKING"
click at [564, 79] on icon at bounding box center [561, 84] width 14 height 14
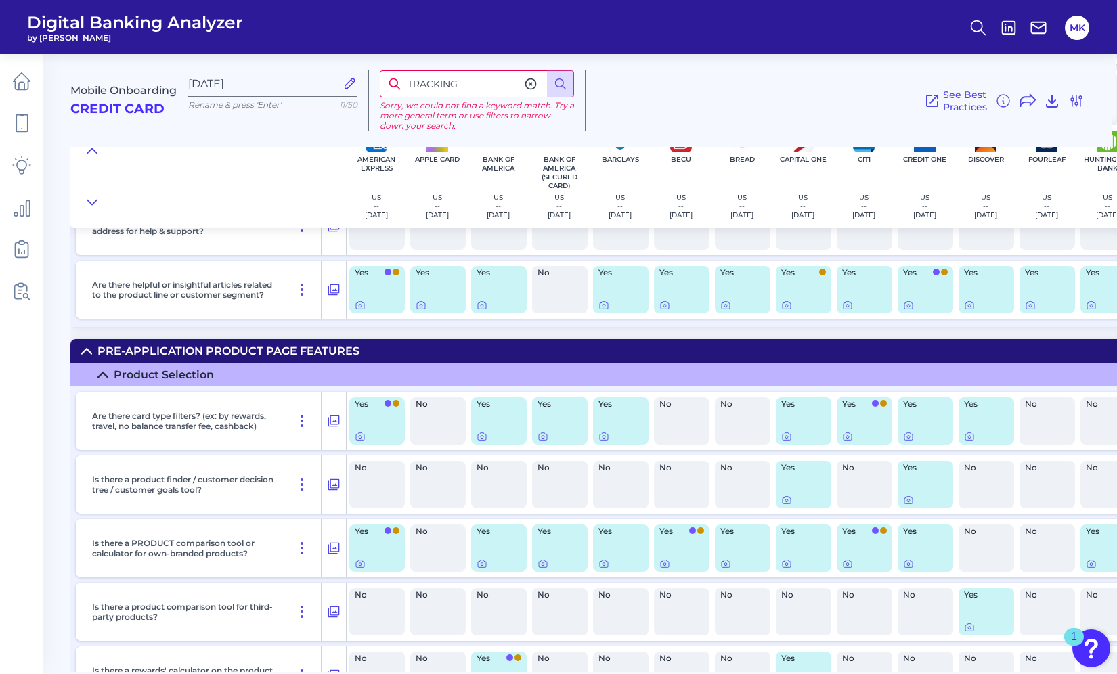
click at [479, 81] on input "TRACKING" at bounding box center [477, 83] width 194 height 27
click at [528, 85] on icon at bounding box center [531, 84] width 14 height 14
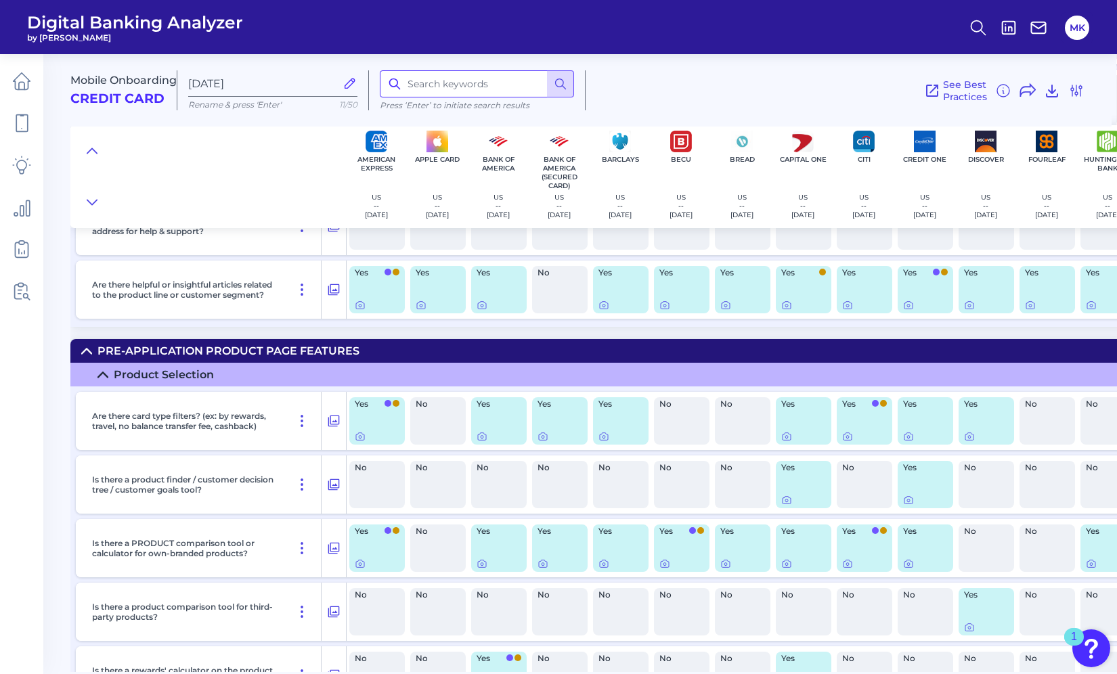
click at [493, 81] on input at bounding box center [477, 83] width 194 height 27
type input "tracking"
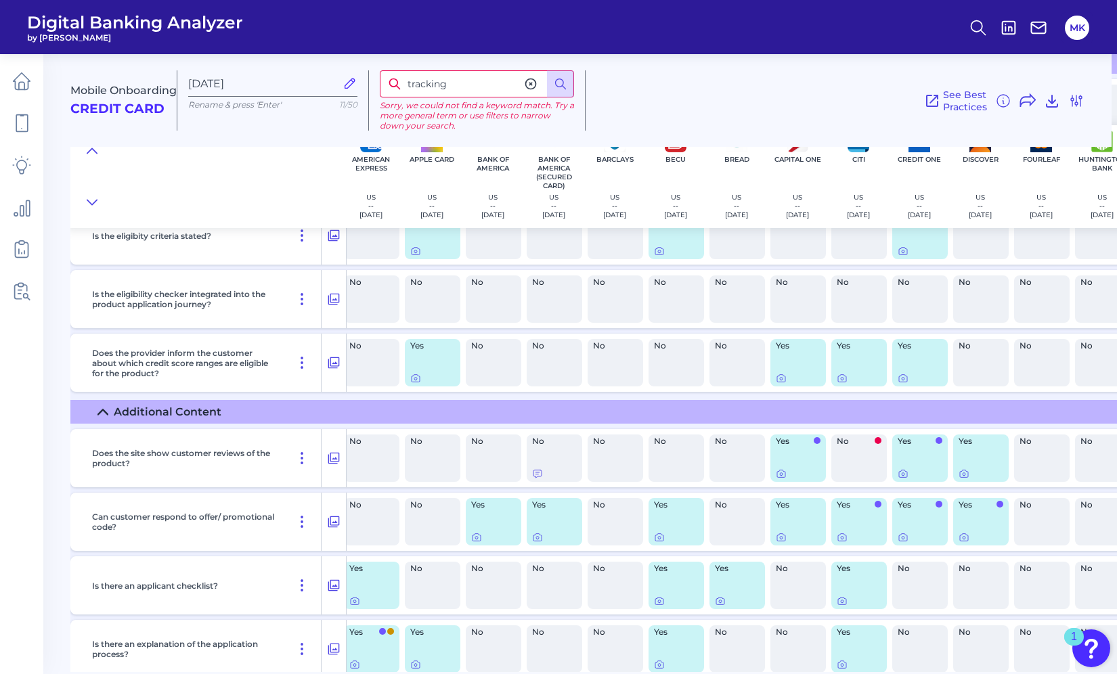
scroll to position [2035, 0]
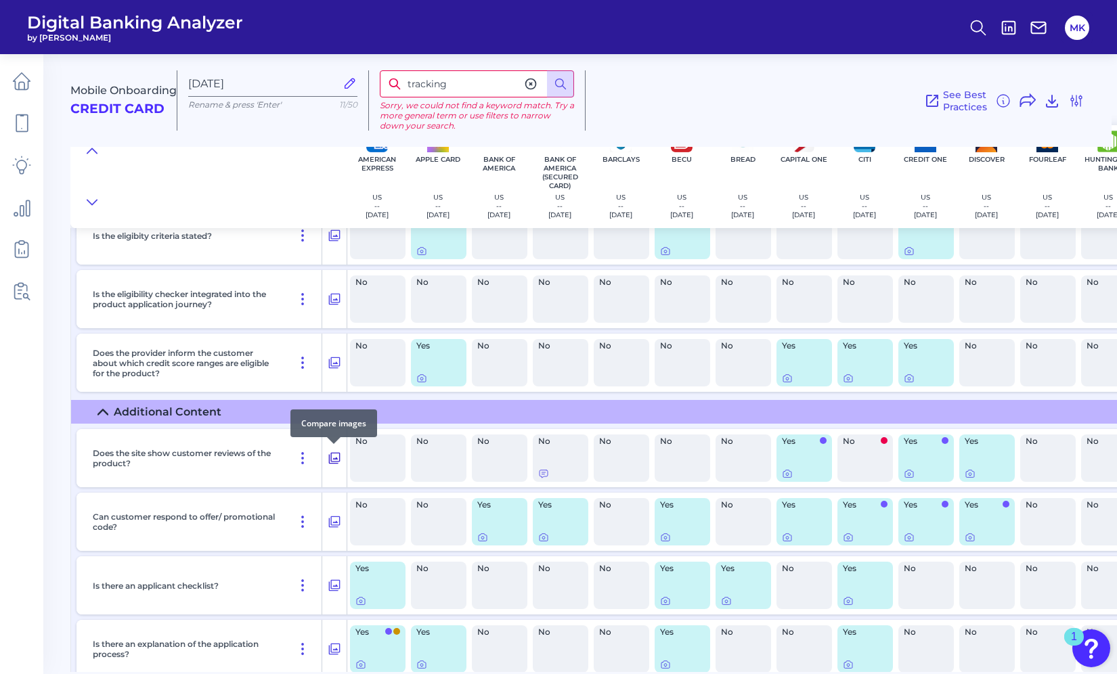
click at [333, 454] on icon at bounding box center [335, 458] width 14 height 16
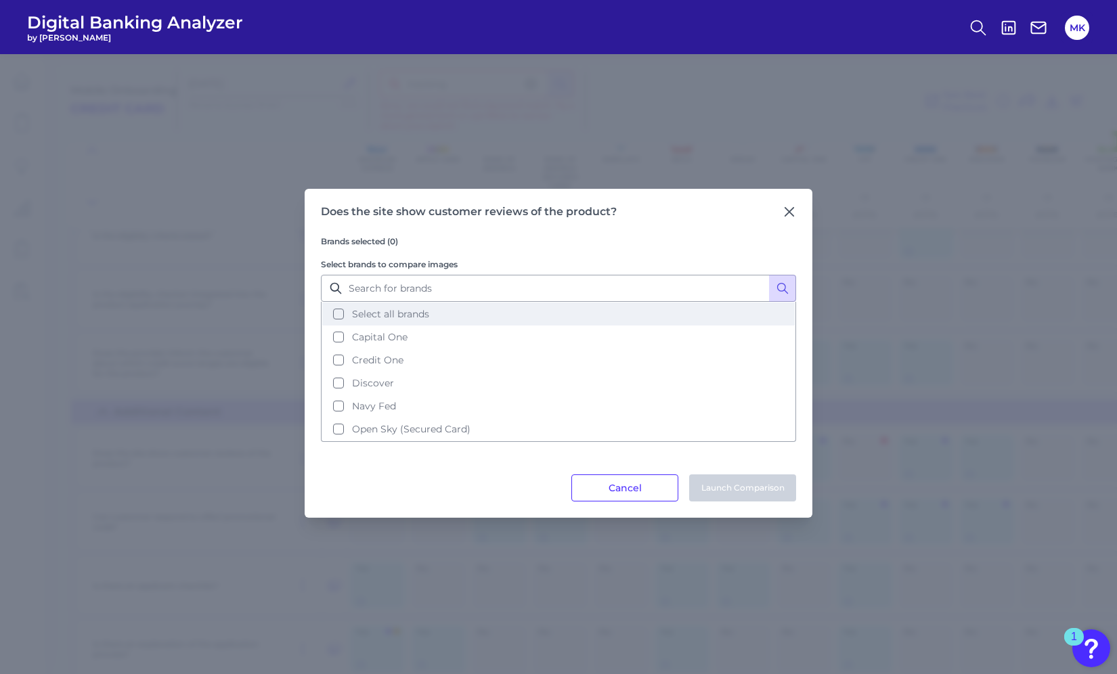
click at [437, 309] on button "Select all brands" at bounding box center [558, 314] width 473 height 23
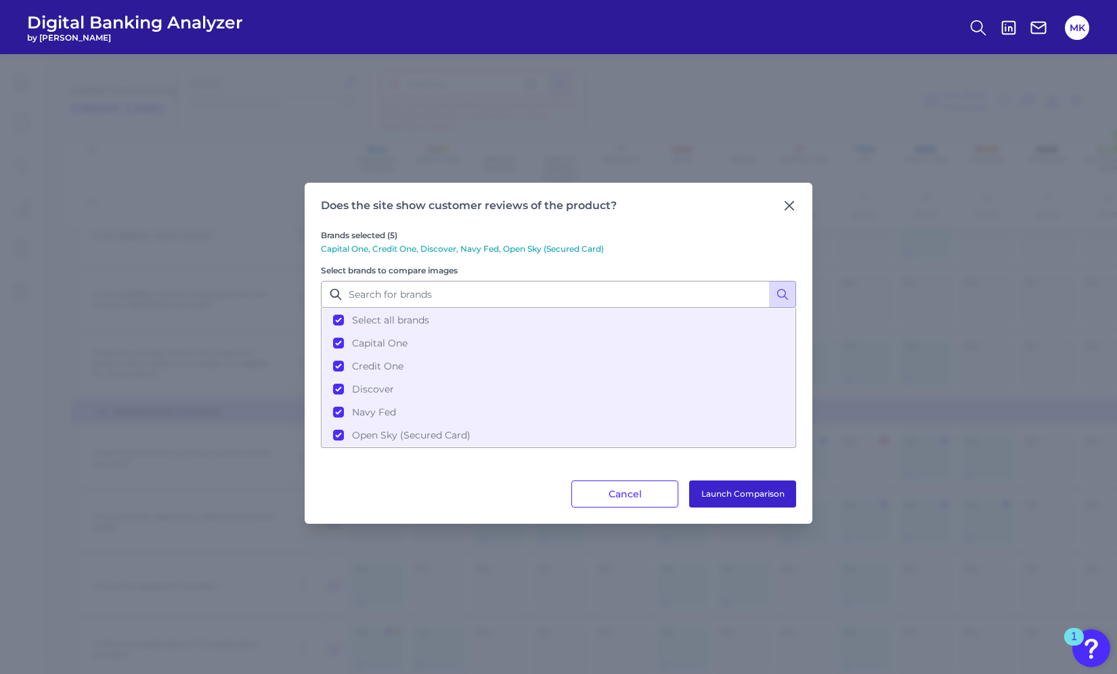
drag, startPoint x: 753, startPoint y: 504, endPoint x: 747, endPoint y: 490, distance: 14.6
click at [747, 490] on button "Launch Comparison" at bounding box center [742, 494] width 107 height 27
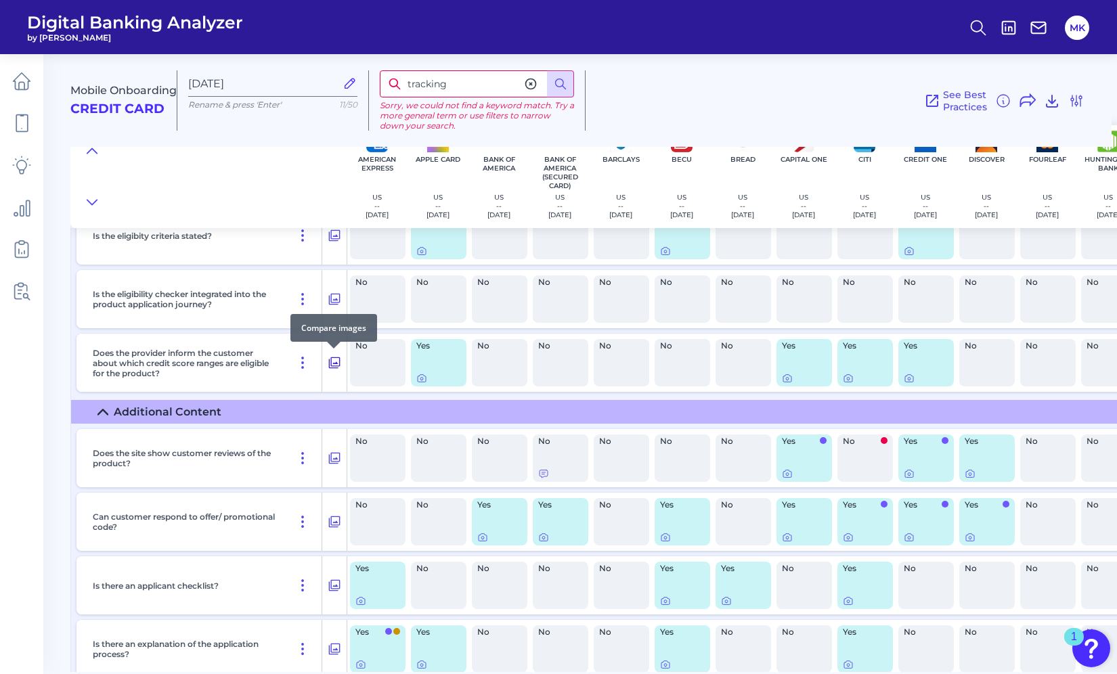
click at [324, 361] on button at bounding box center [334, 363] width 24 height 22
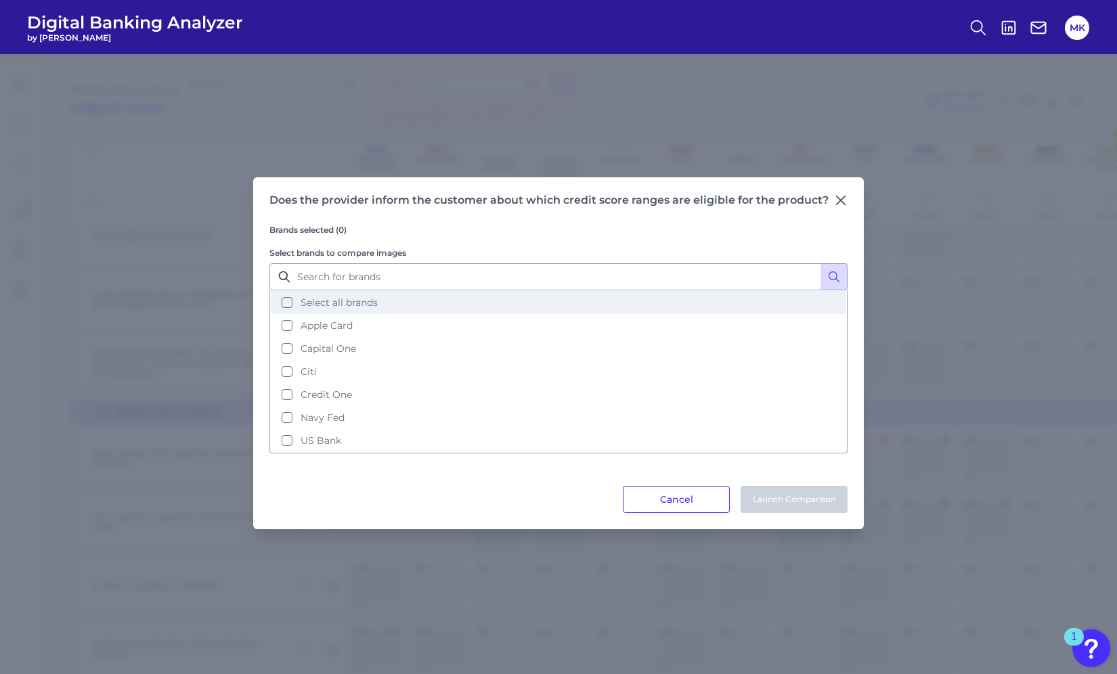
click at [322, 303] on span "Select all brands" at bounding box center [339, 303] width 77 height 12
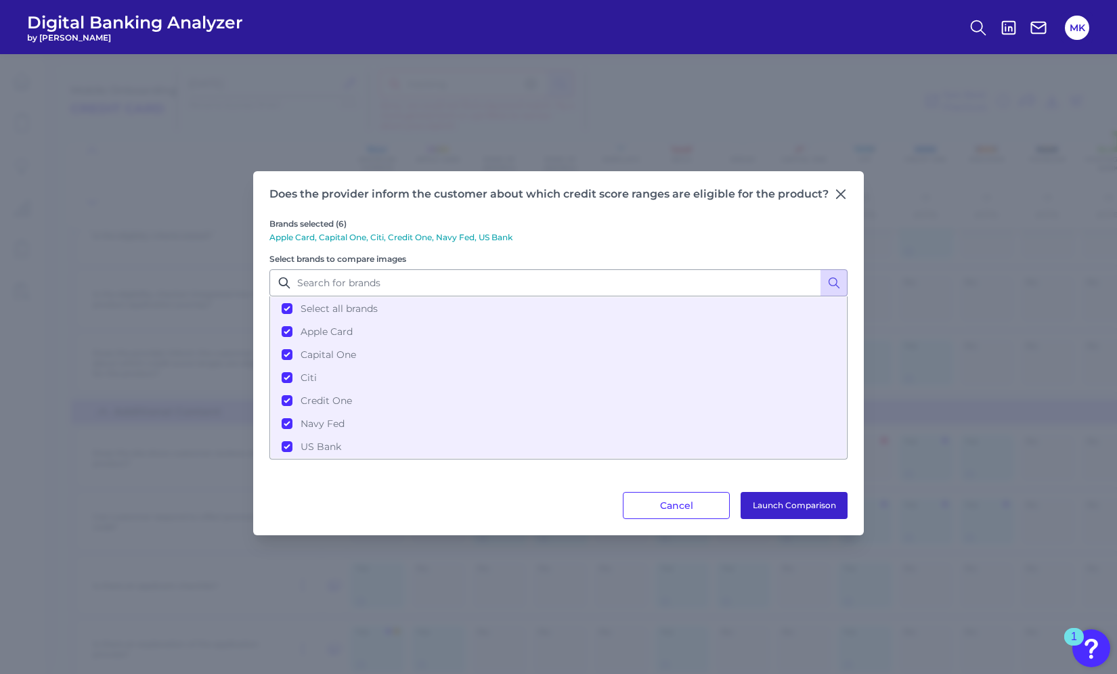
click at [779, 511] on button "Launch Comparison" at bounding box center [794, 505] width 107 height 27
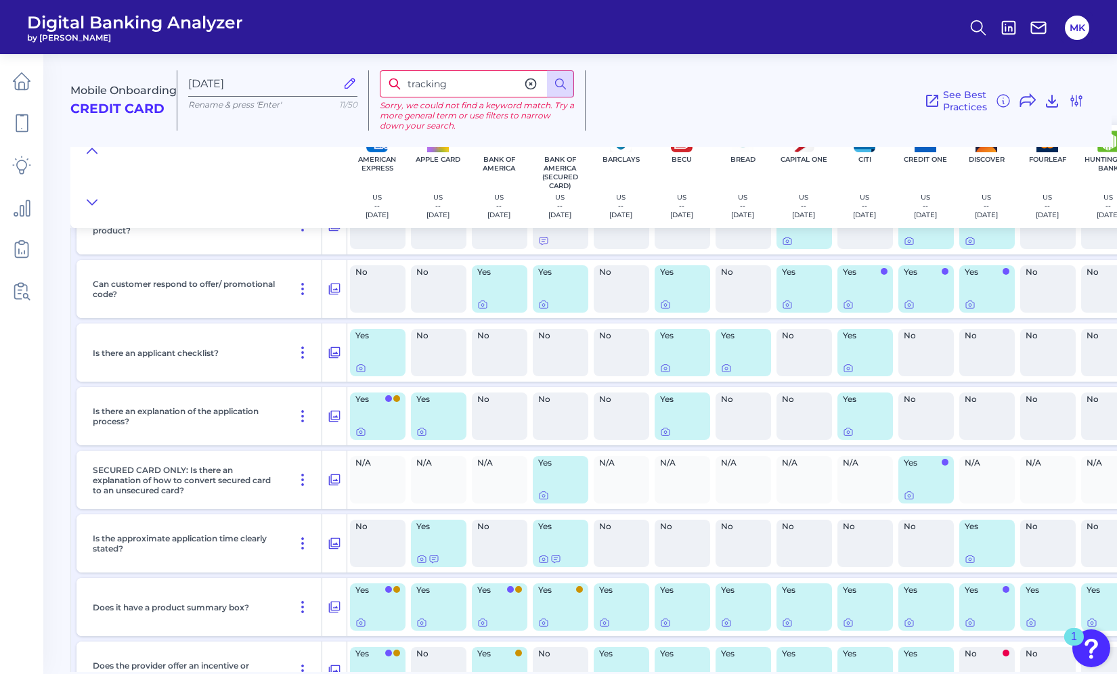
scroll to position [2269, 0]
click at [324, 414] on button at bounding box center [334, 415] width 24 height 22
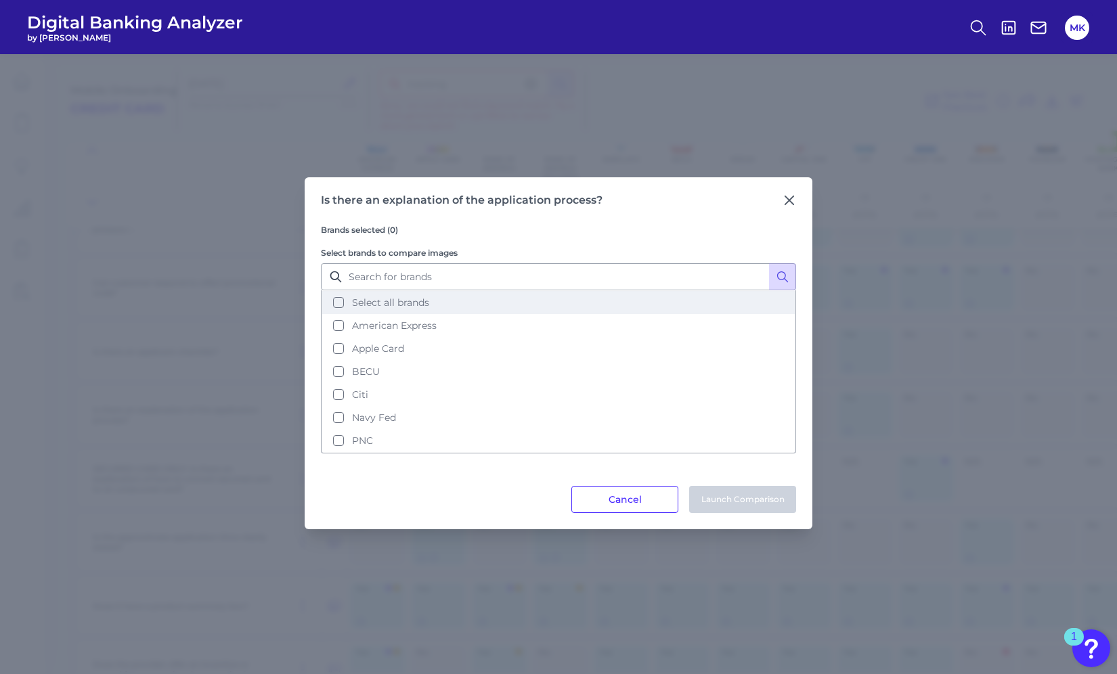
click at [387, 297] on span "Select all brands" at bounding box center [390, 303] width 77 height 12
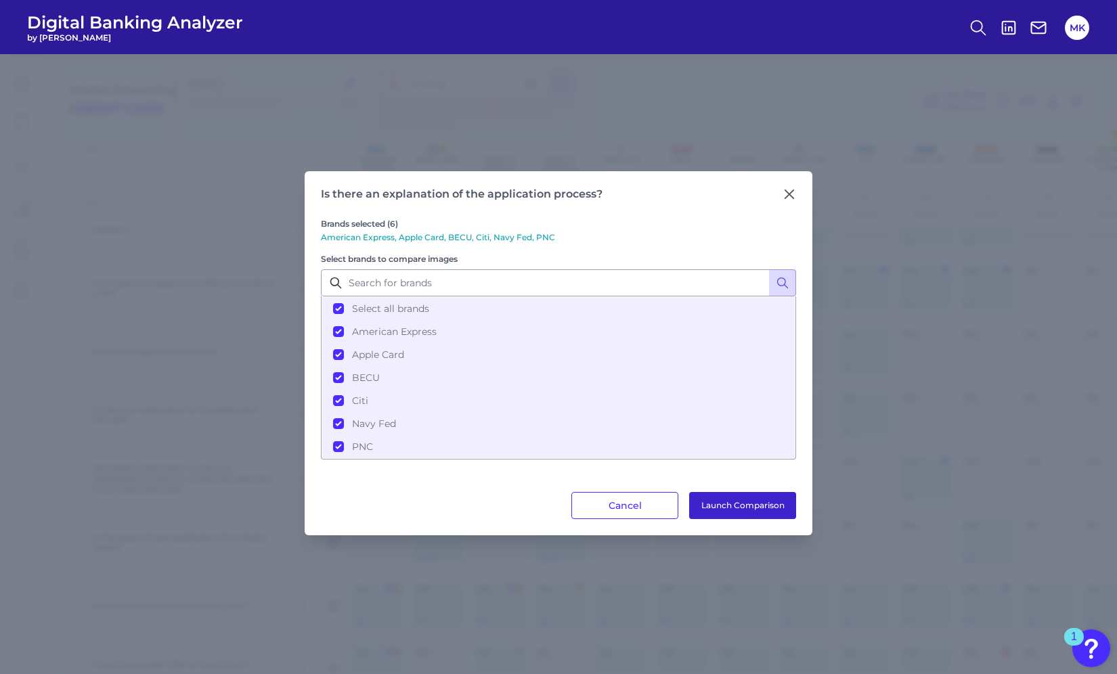
click at [760, 514] on button "Launch Comparison" at bounding box center [742, 505] width 107 height 27
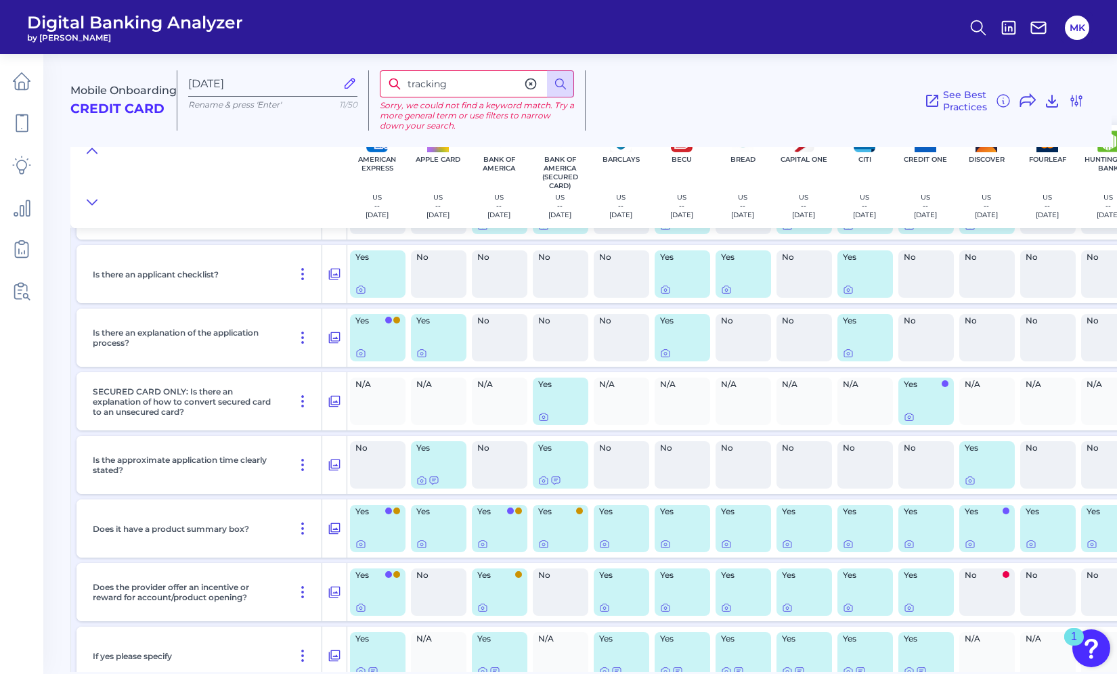
scroll to position [2352, 0]
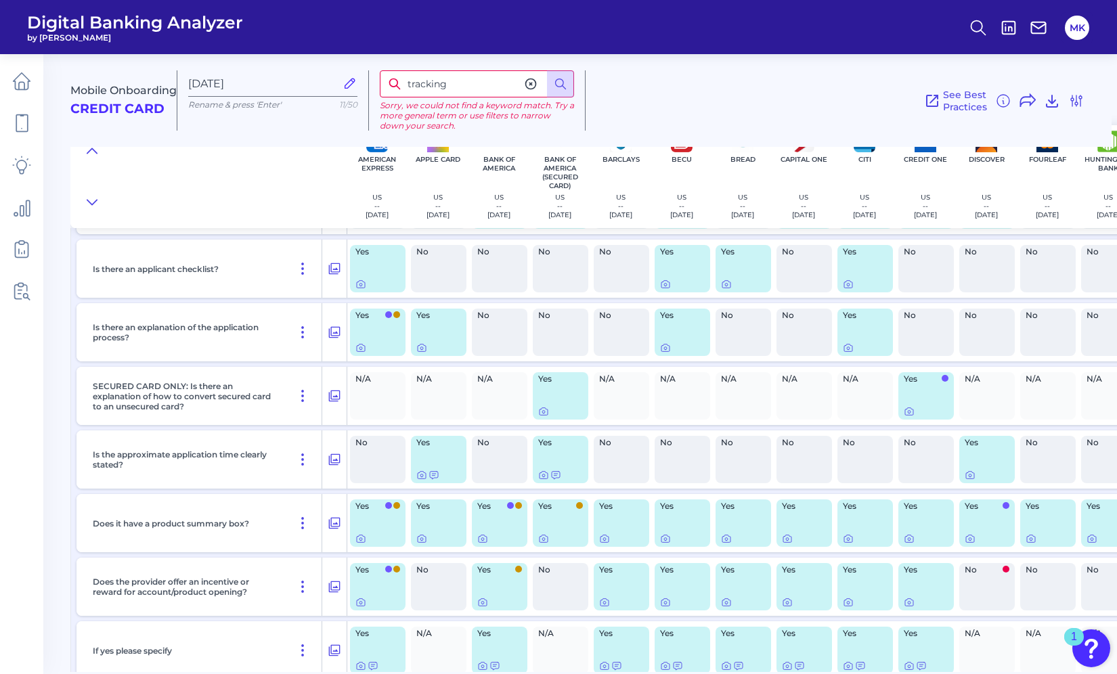
click at [320, 456] on div "Is the approximate application time clearly stated?" at bounding box center [204, 460] width 235 height 58
click at [333, 458] on icon at bounding box center [335, 460] width 14 height 16
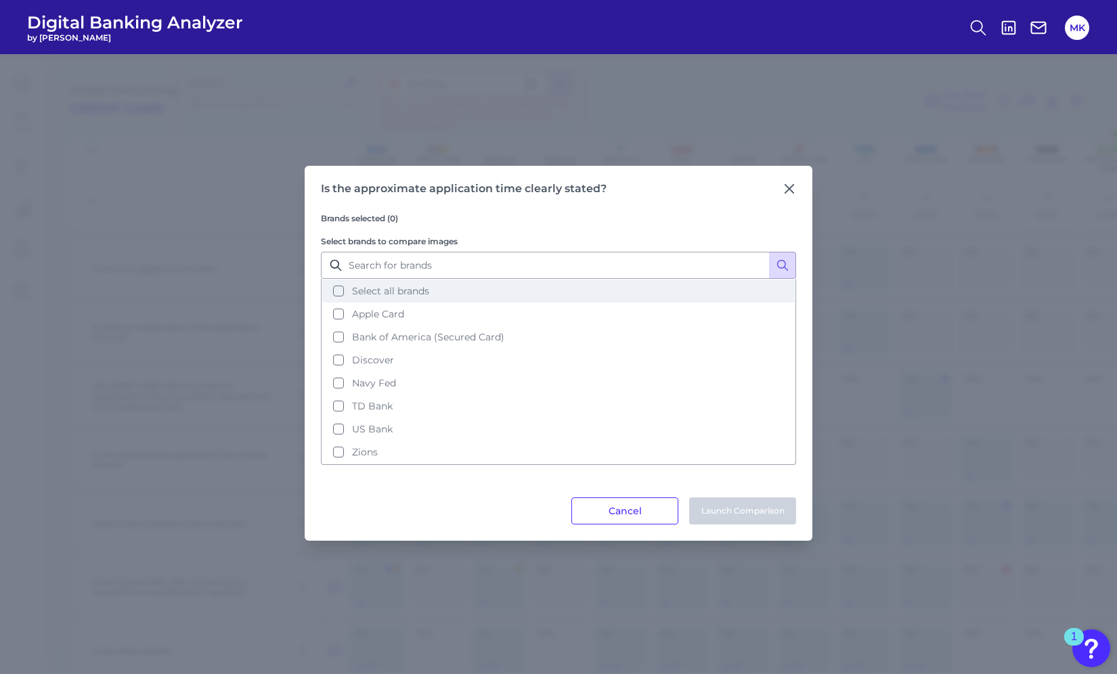
click at [378, 291] on span "Select all brands" at bounding box center [390, 291] width 77 height 12
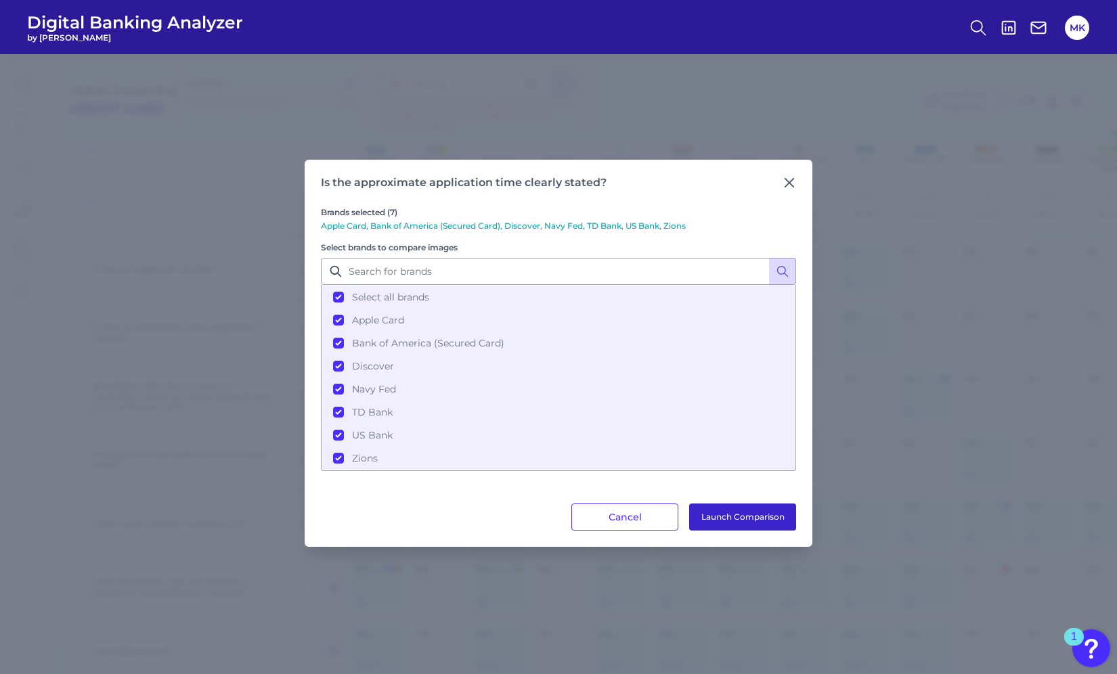
click at [733, 523] on button "Launch Comparison" at bounding box center [742, 517] width 107 height 27
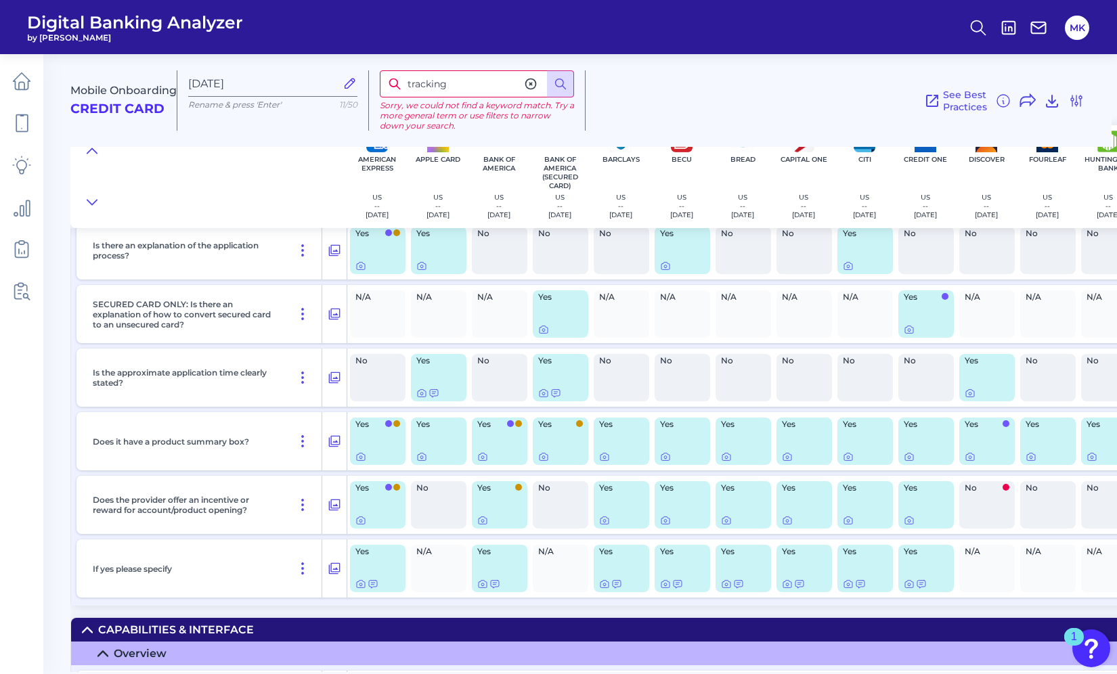
scroll to position [2434, 0]
click at [326, 445] on button at bounding box center [334, 441] width 24 height 22
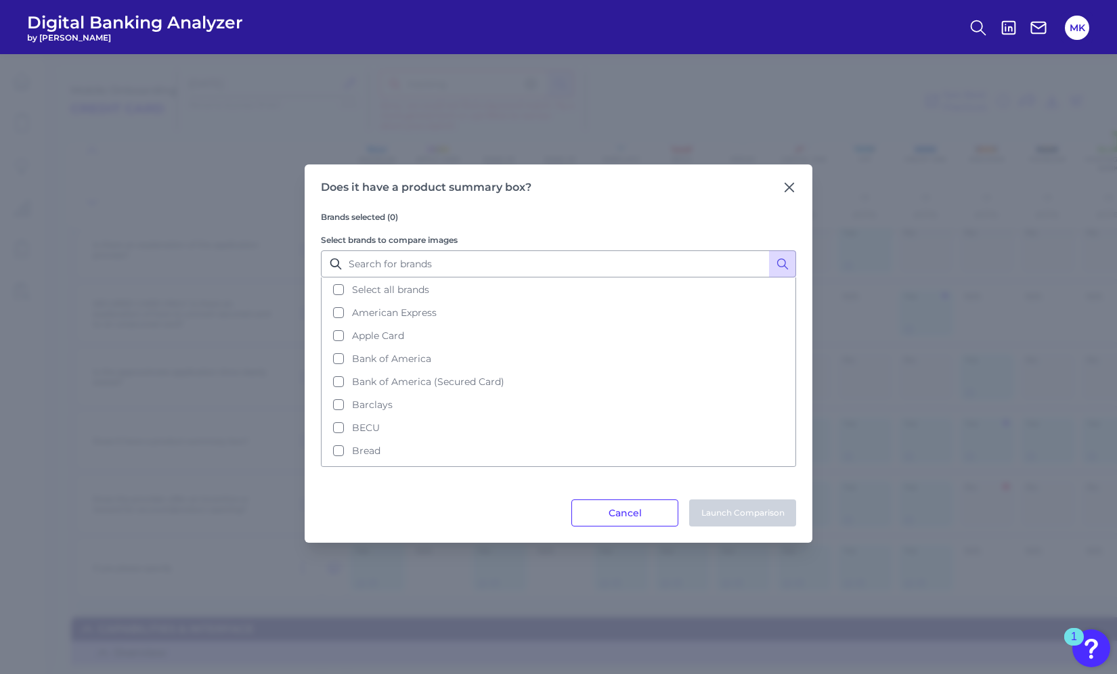
click at [166, 451] on div "Does it have a product summary box? Brands selected (0) Select brands to compar…" at bounding box center [558, 364] width 1117 height 620
click at [785, 176] on div "Does it have a product summary box? Brands selected (0) Select brands to compar…" at bounding box center [559, 354] width 508 height 378
click at [419, 290] on span "Select all brands" at bounding box center [390, 290] width 77 height 12
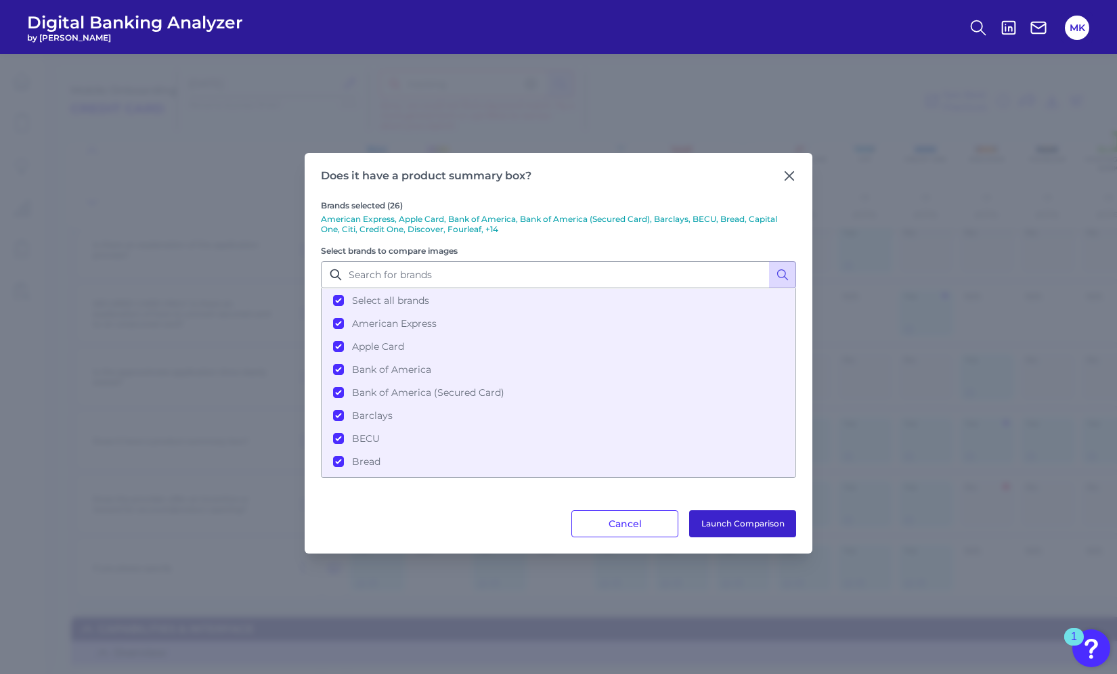
drag, startPoint x: 766, startPoint y: 527, endPoint x: 756, endPoint y: 523, distance: 10.7
click at [756, 523] on button "Launch Comparison" at bounding box center [742, 523] width 107 height 27
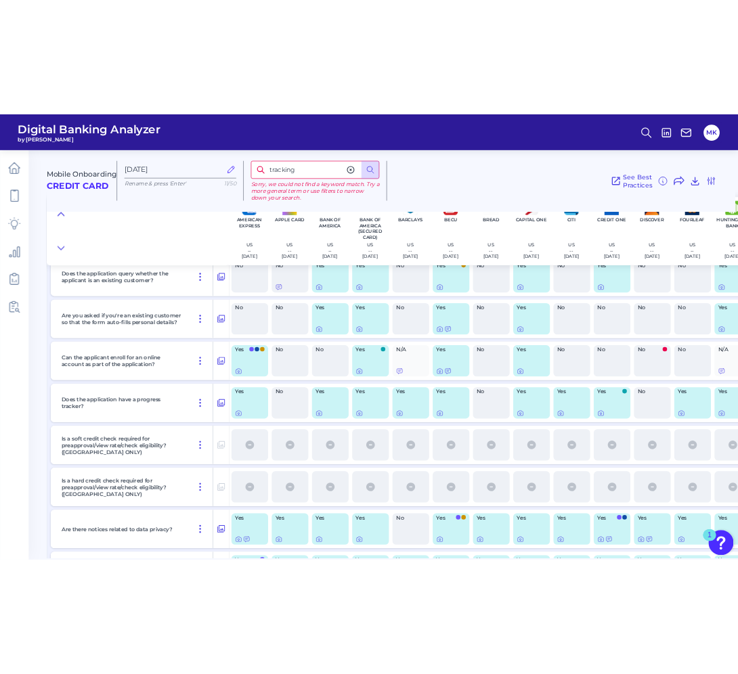
scroll to position [2991, 0]
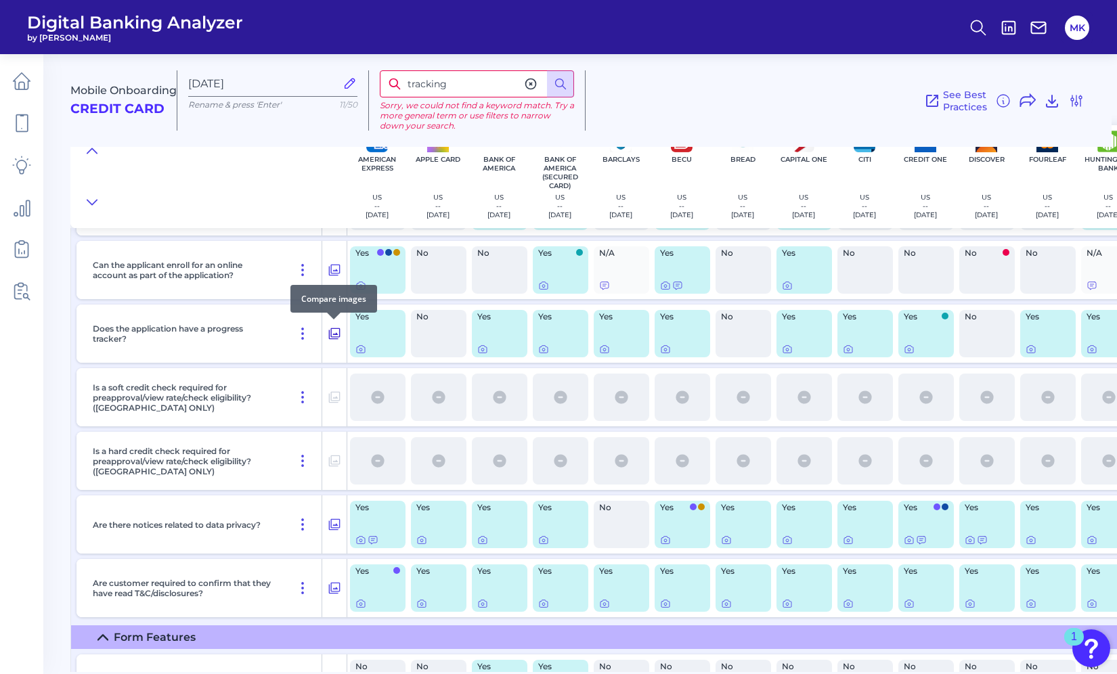
click at [332, 332] on icon at bounding box center [335, 334] width 14 height 16
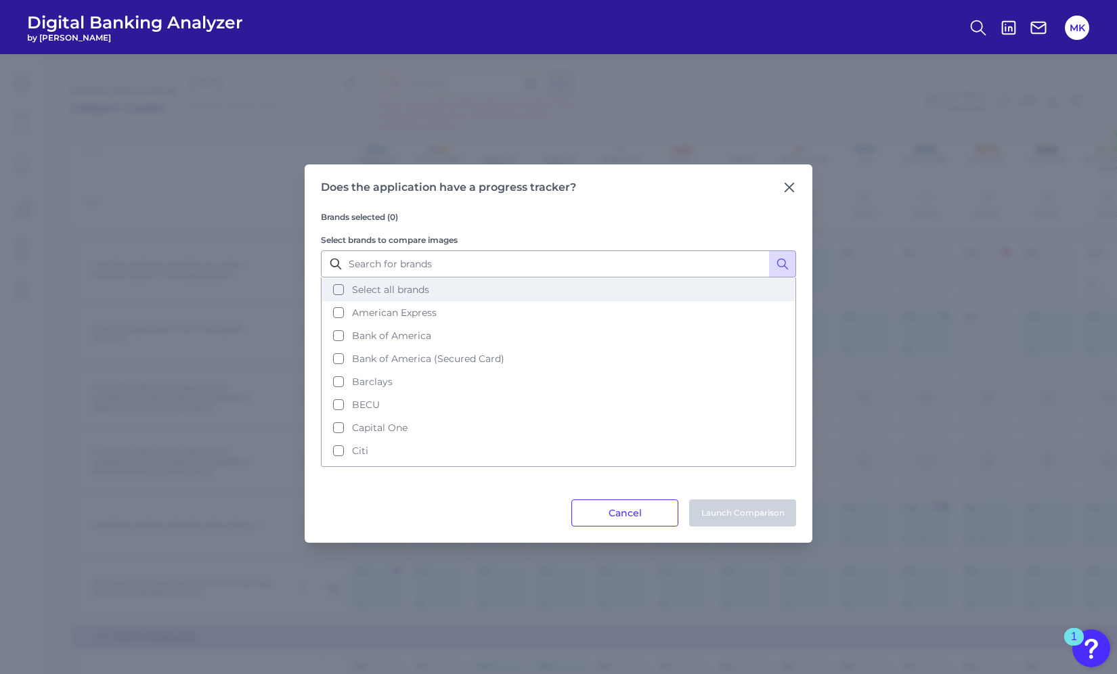
click at [433, 279] on button "Select all brands" at bounding box center [558, 289] width 473 height 23
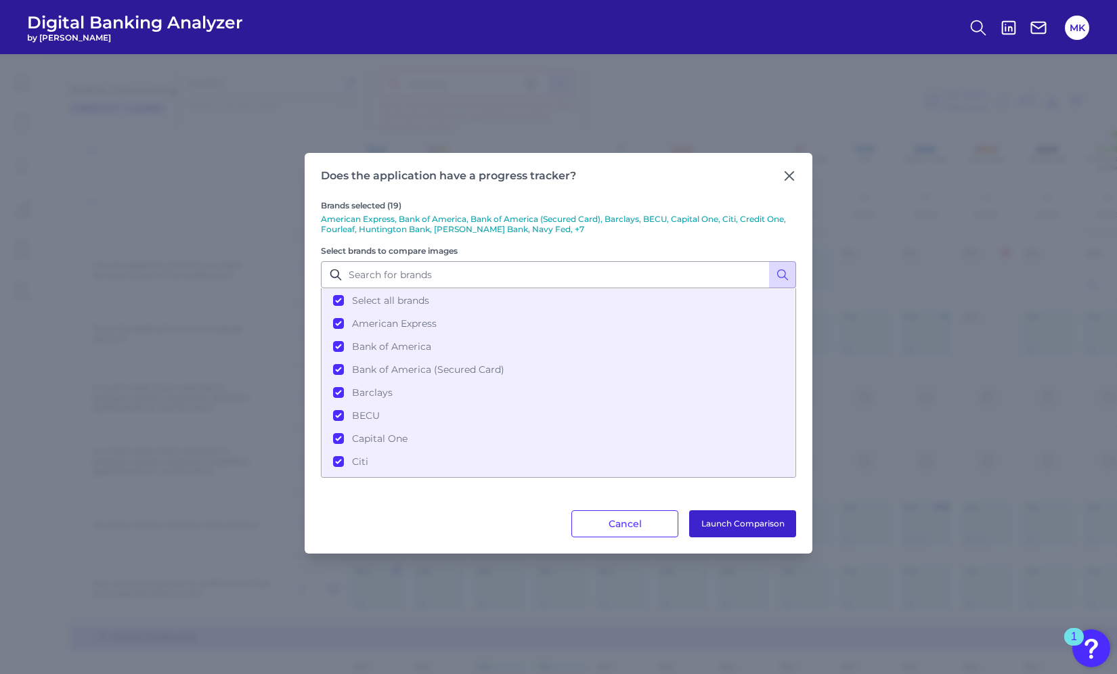
click at [726, 530] on button "Launch Comparison" at bounding box center [742, 523] width 107 height 27
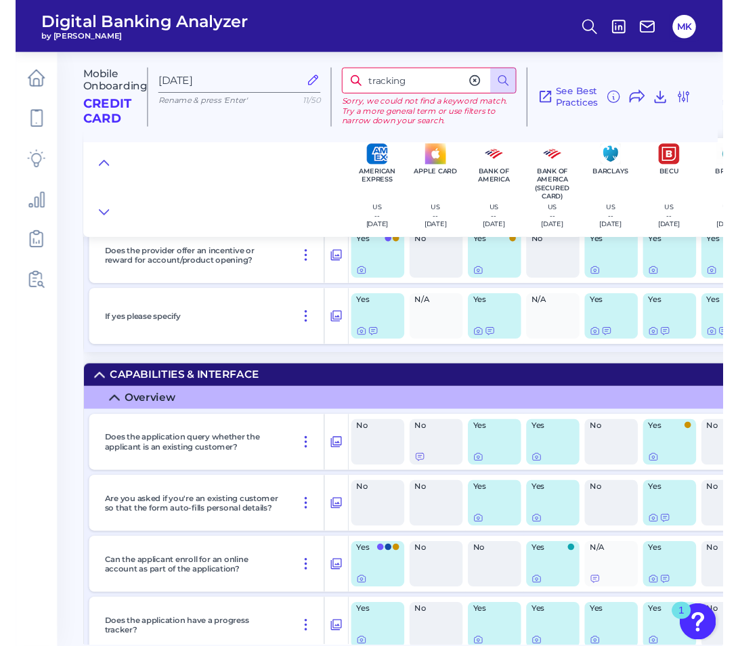
scroll to position [2704, 1]
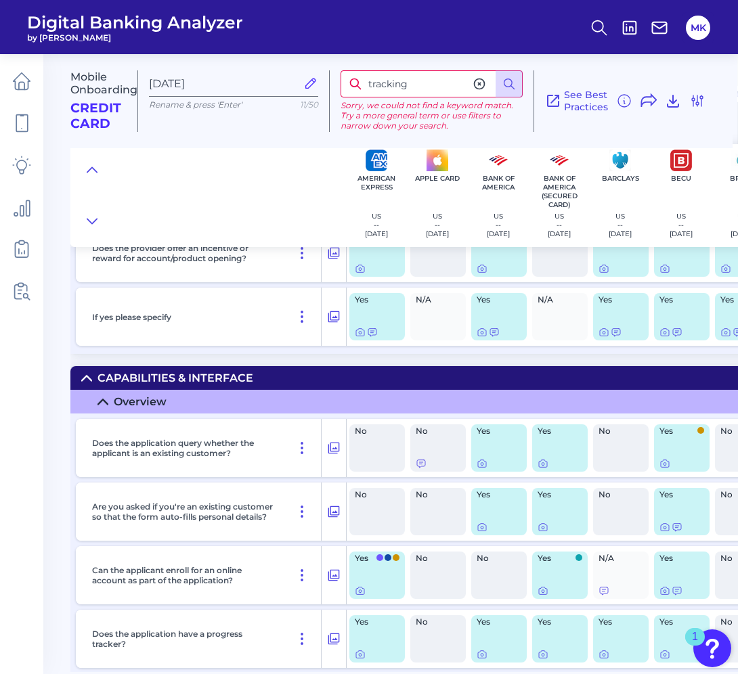
click at [484, 79] on icon at bounding box center [480, 84] width 14 height 14
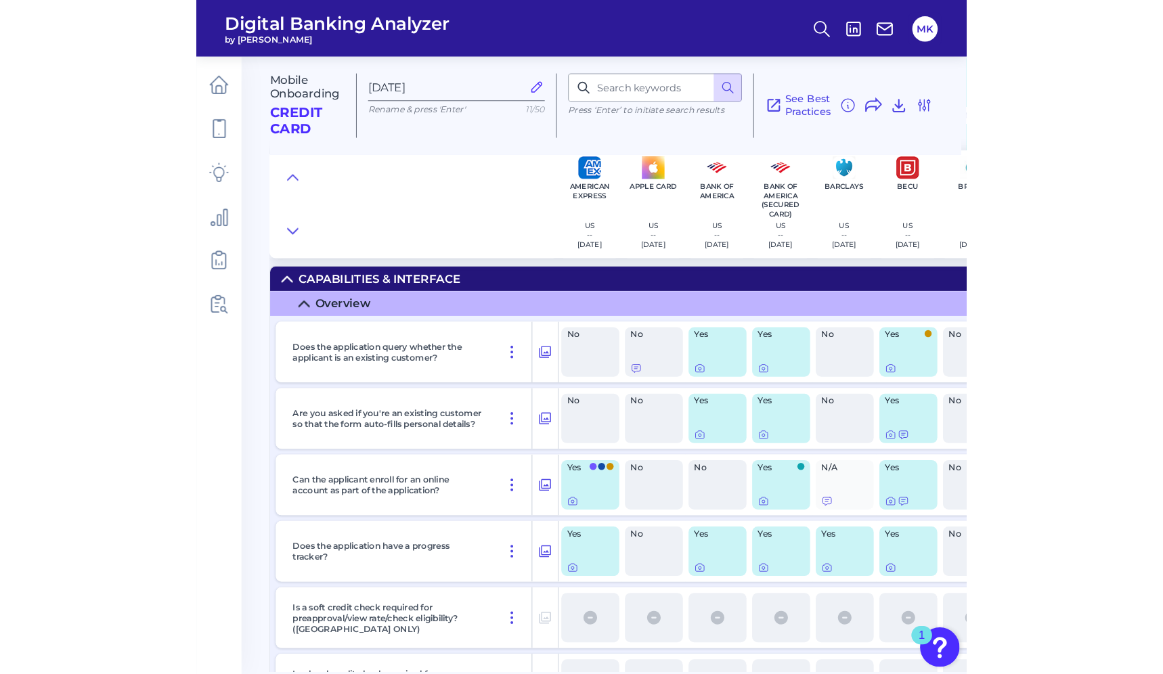
scroll to position [2818, 1]
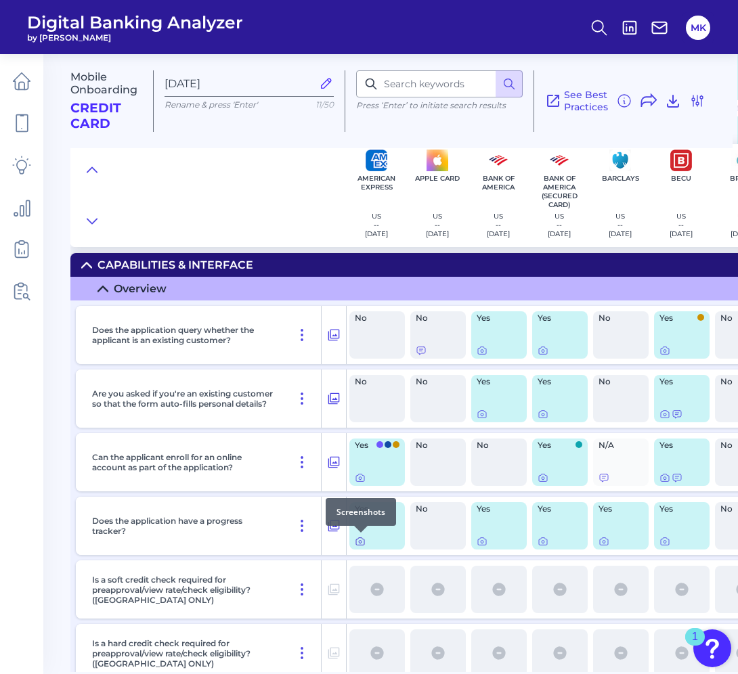
click at [356, 538] on icon at bounding box center [360, 541] width 11 height 11
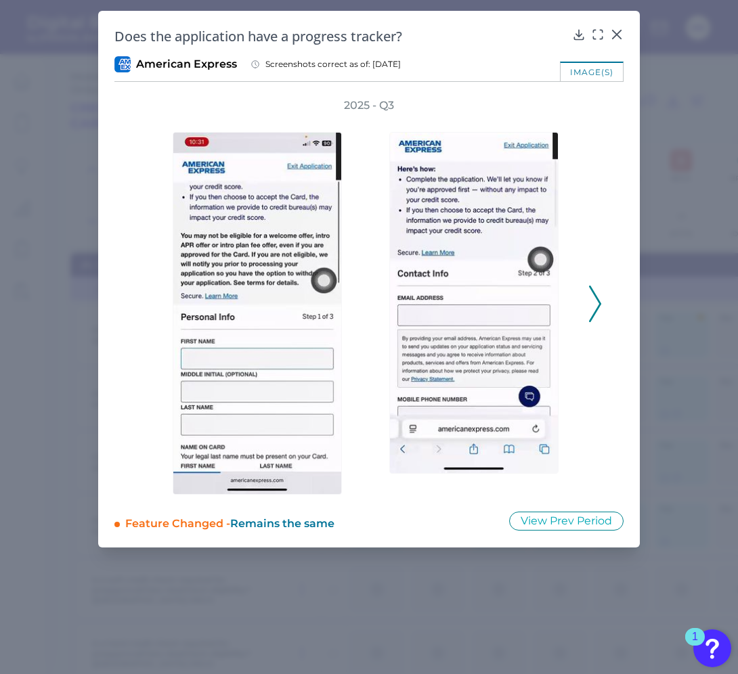
click at [589, 296] on icon at bounding box center [595, 304] width 12 height 37
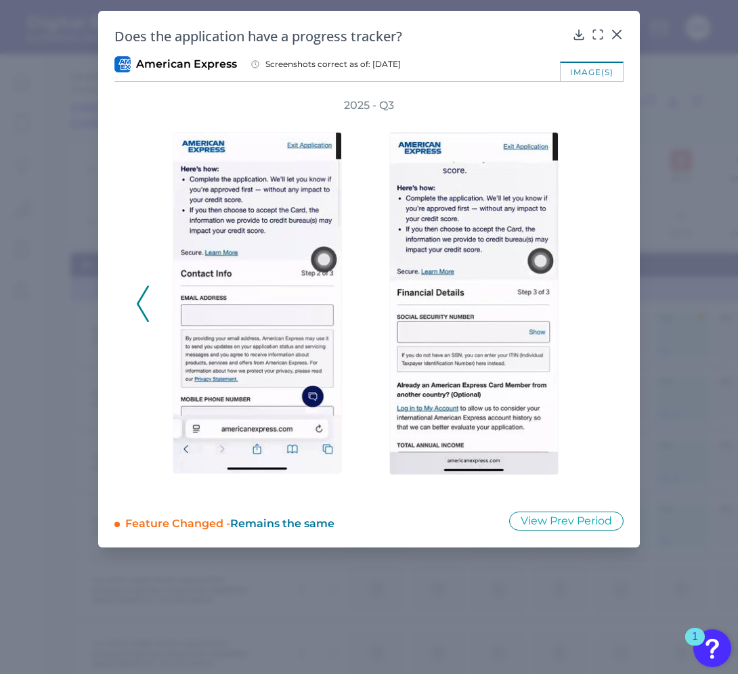
click at [632, 39] on div "Does the application have a progress tracker? American Express Screenshots corr…" at bounding box center [369, 279] width 542 height 537
click at [628, 39] on div "Does the application have a progress tracker? American Express Screenshots corr…" at bounding box center [369, 279] width 542 height 537
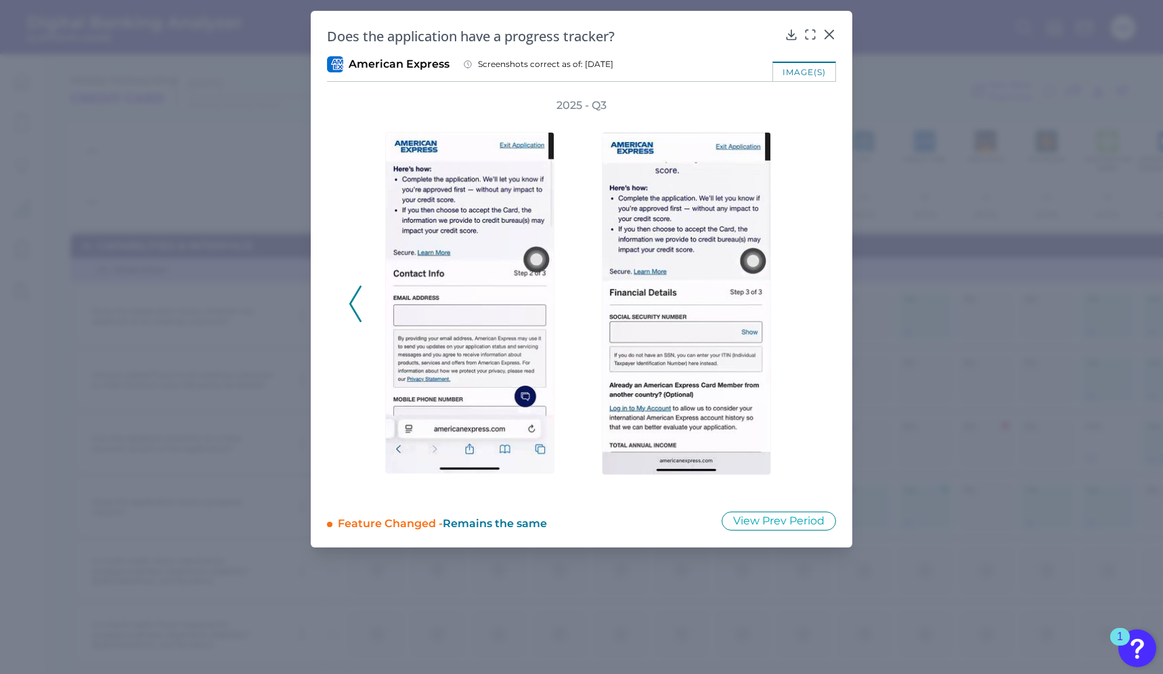
scroll to position [2799, 1]
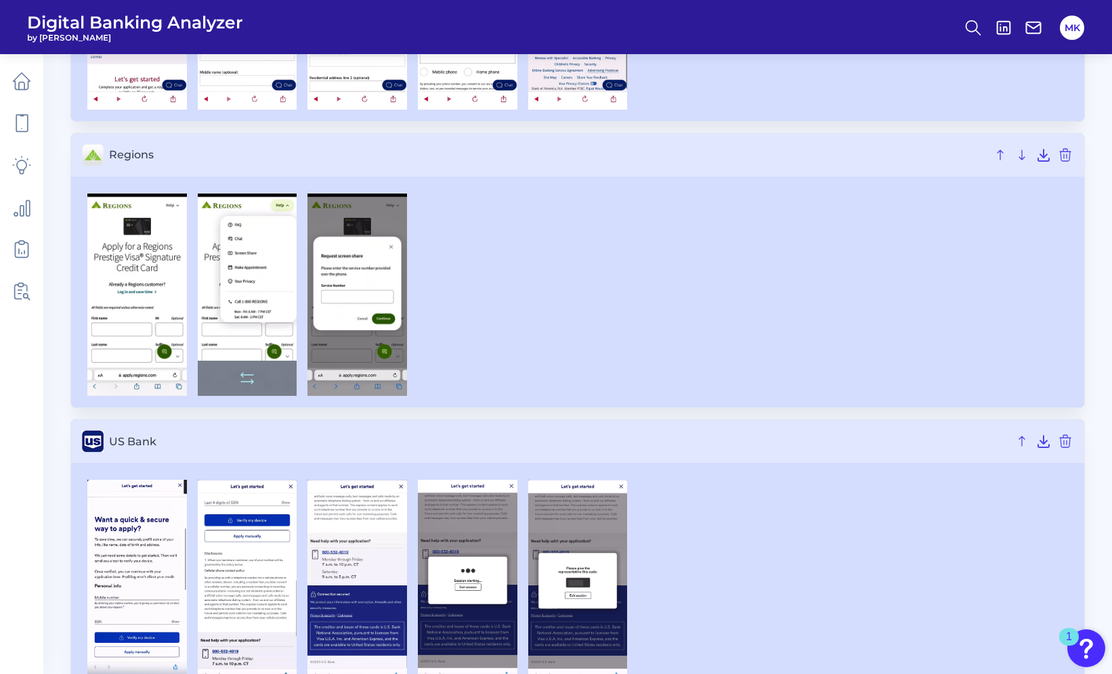
scroll to position [346, 0]
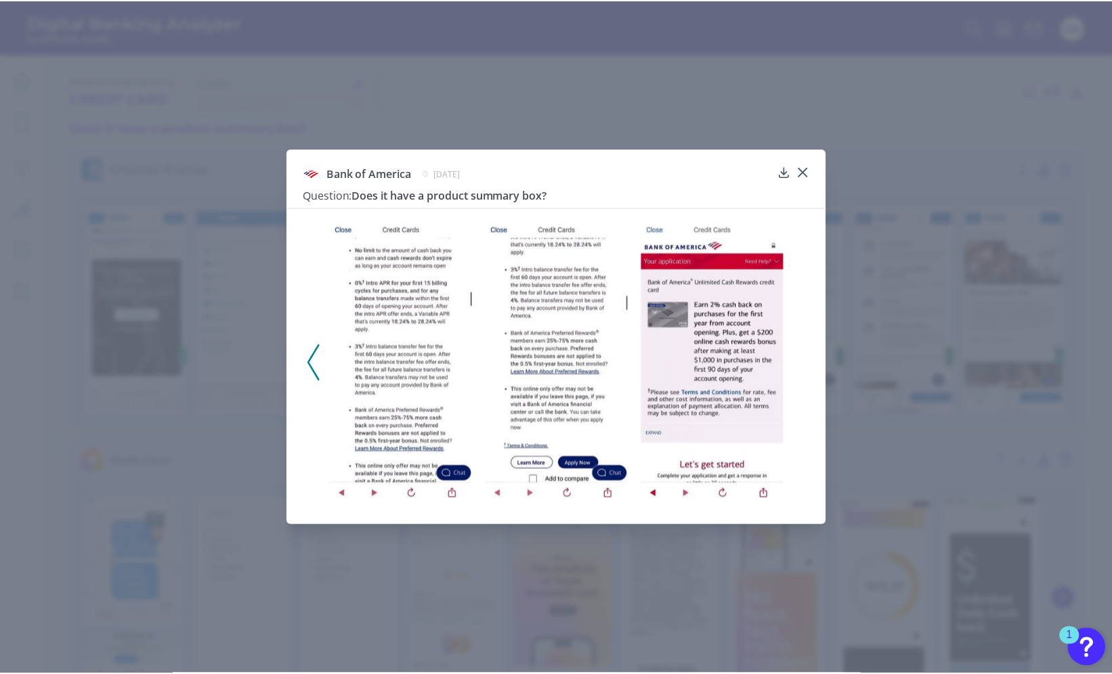
scroll to position [370, 0]
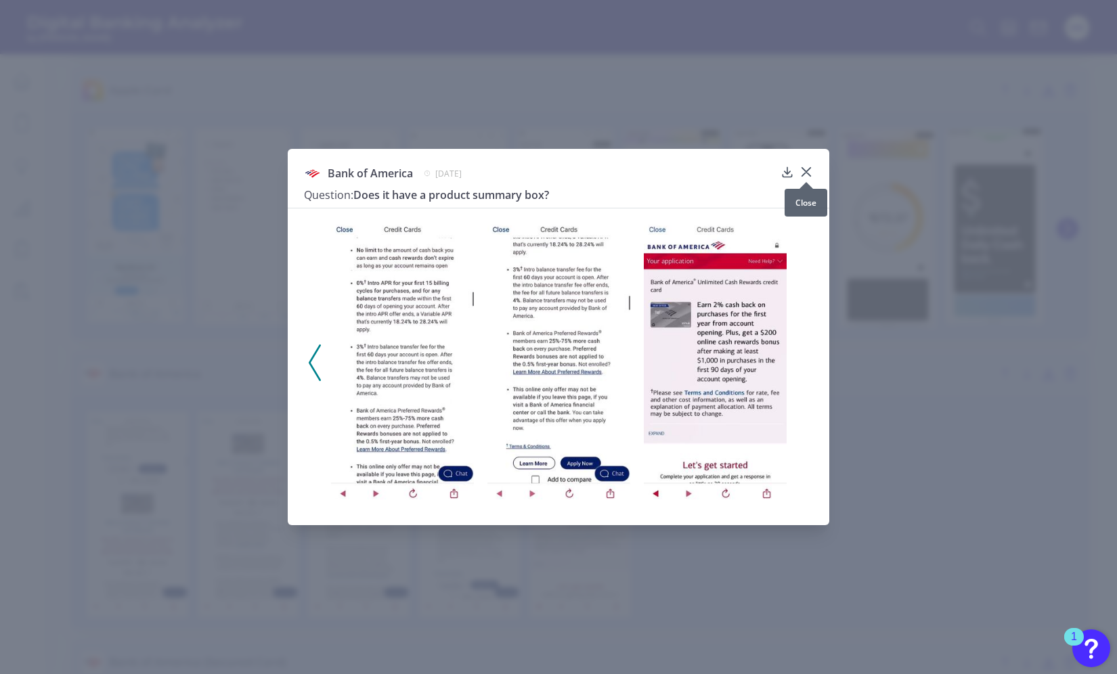
click at [810, 172] on icon at bounding box center [806, 172] width 14 height 14
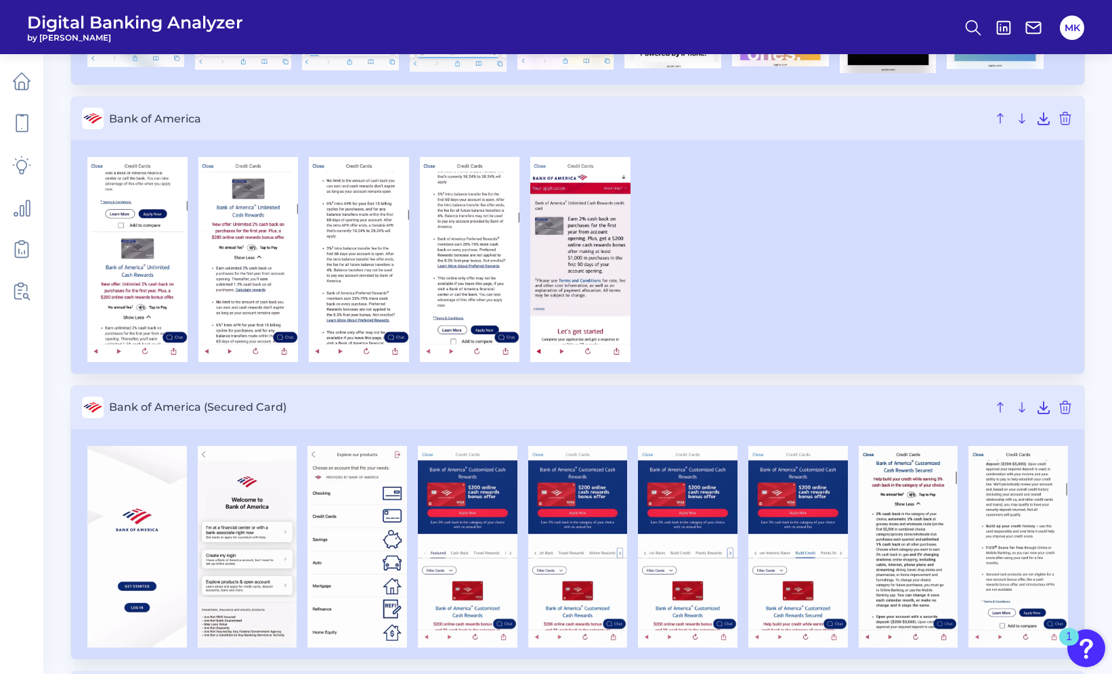
scroll to position [698, 0]
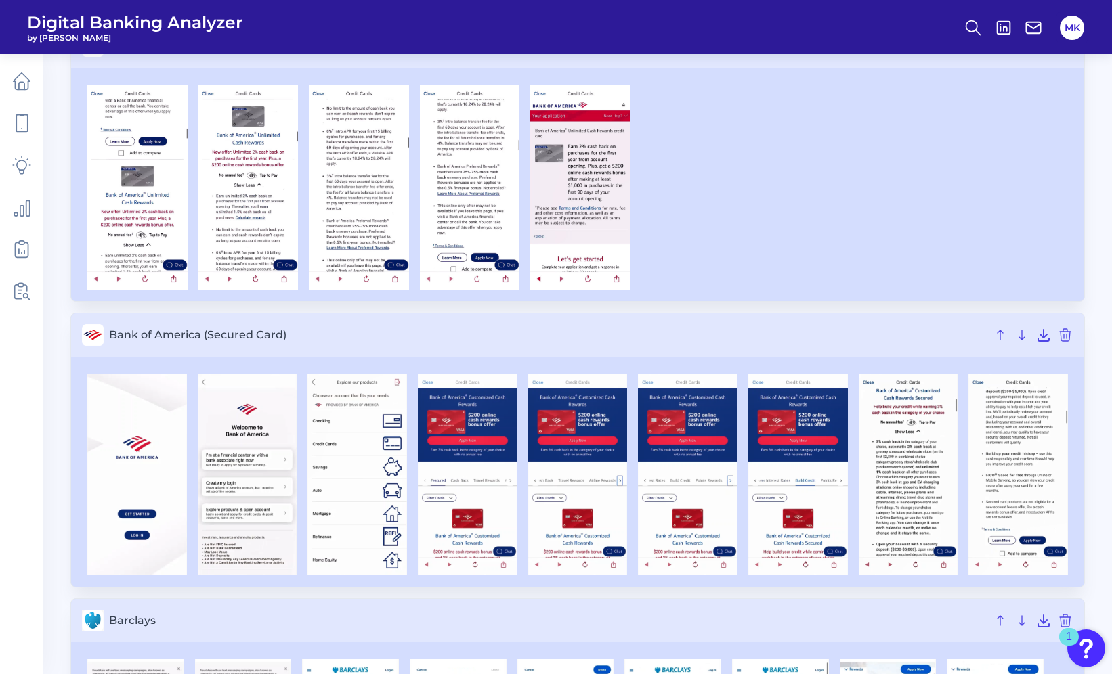
click at [414, 2] on header "Digital Banking Analyzer by Curinos MK" at bounding box center [556, 27] width 1112 height 54
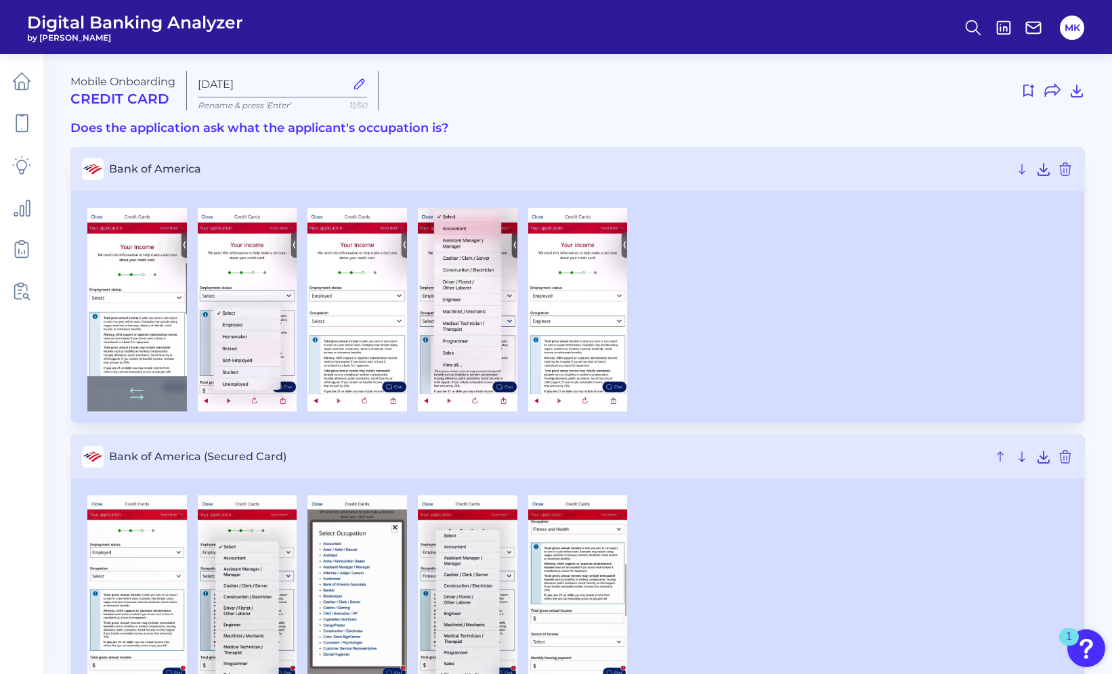
click at [120, 265] on img at bounding box center [137, 310] width 100 height 204
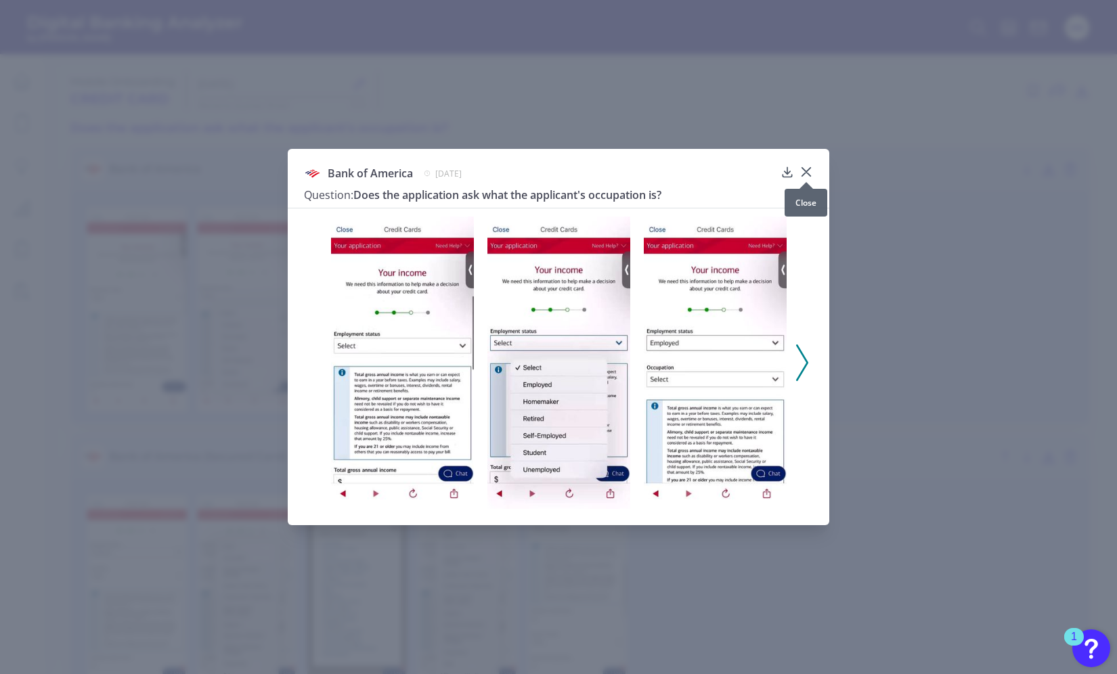
drag, startPoint x: 807, startPoint y: 169, endPoint x: 812, endPoint y: 175, distance: 7.7
click at [812, 175] on div at bounding box center [806, 182] width 14 height 14
drag, startPoint x: 796, startPoint y: 186, endPoint x: 807, endPoint y: 170, distance: 19.5
click at [807, 170] on icon at bounding box center [806, 172] width 8 height 8
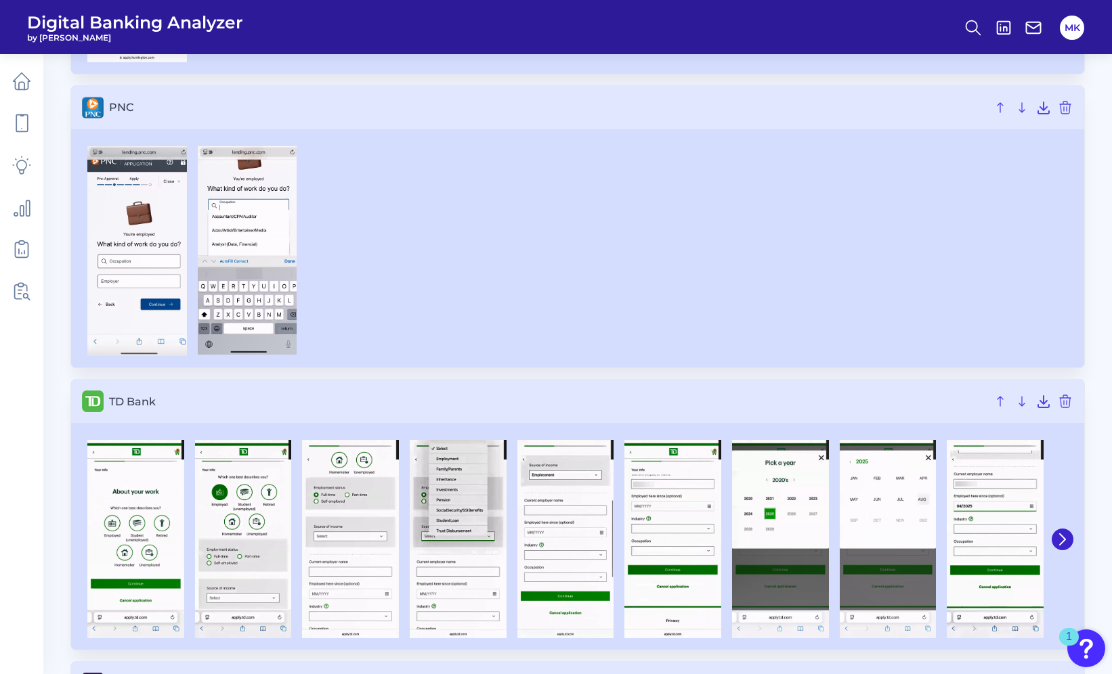
scroll to position [1916, 0]
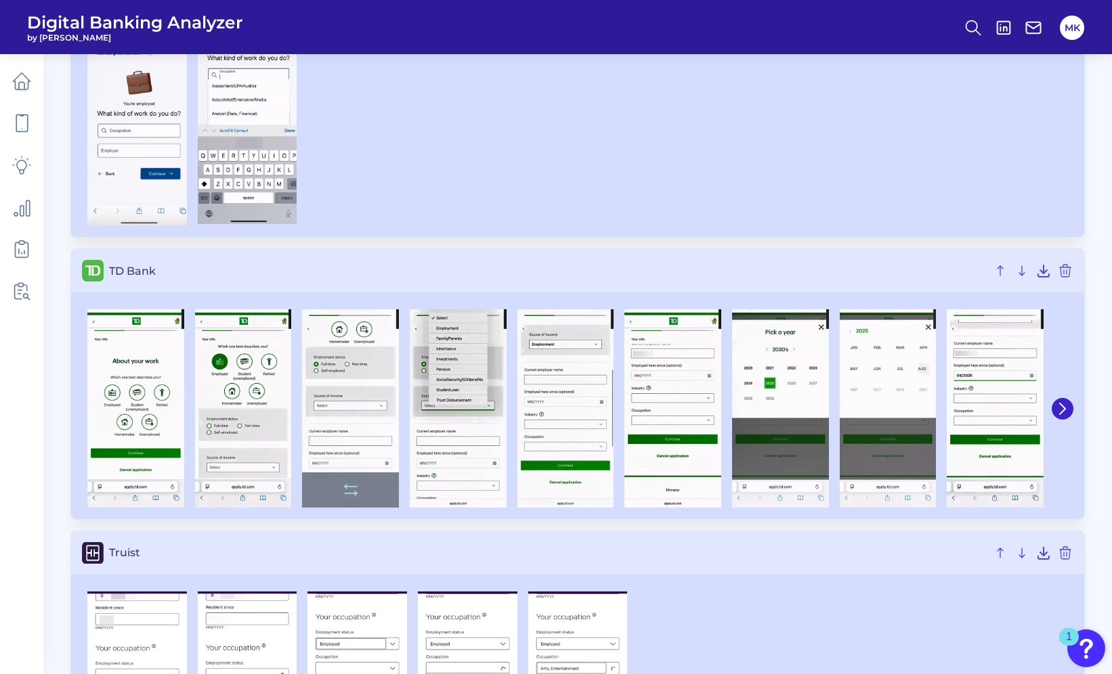
click at [332, 403] on img at bounding box center [350, 408] width 97 height 198
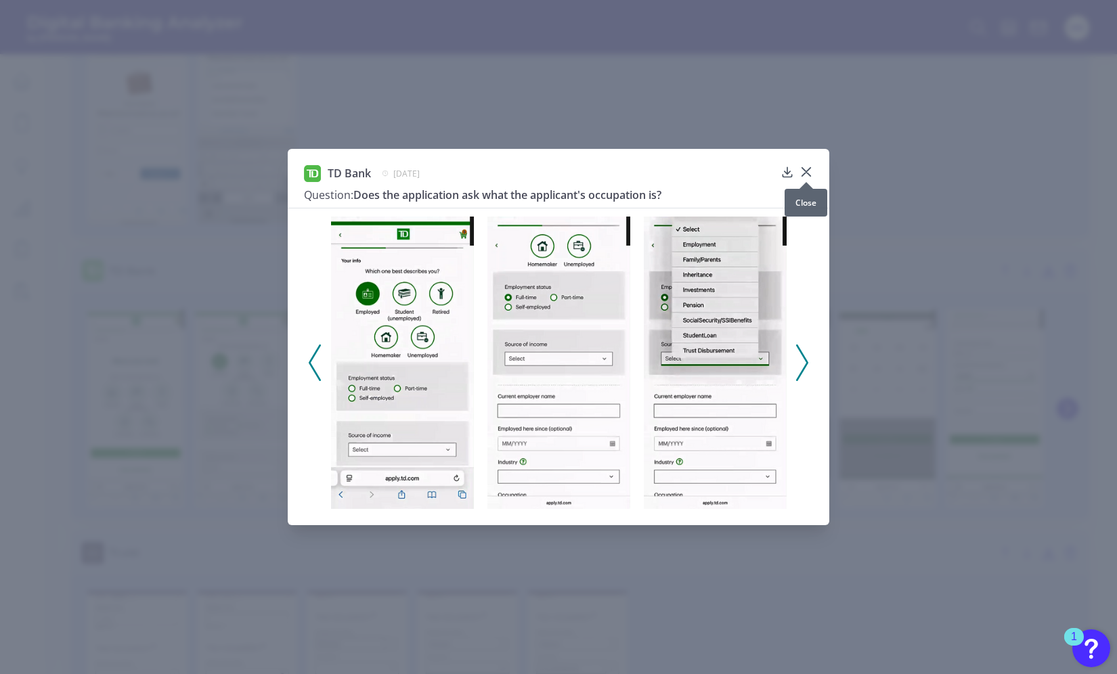
click at [803, 179] on div at bounding box center [806, 182] width 14 height 14
click at [801, 167] on icon at bounding box center [806, 172] width 14 height 14
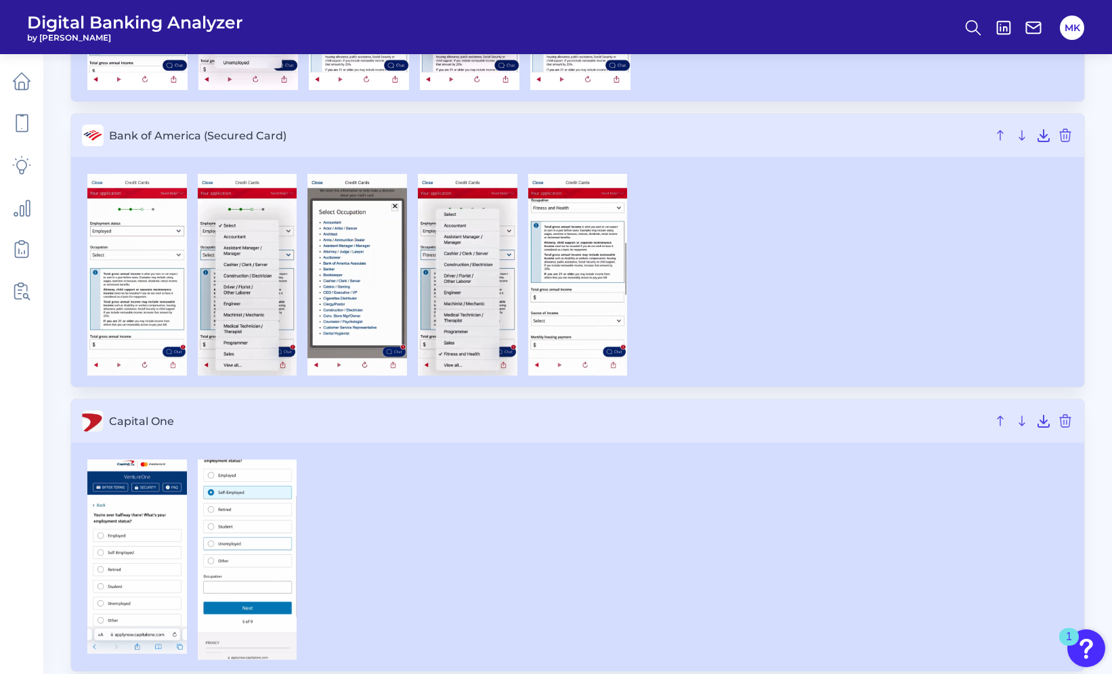
scroll to position [0, 0]
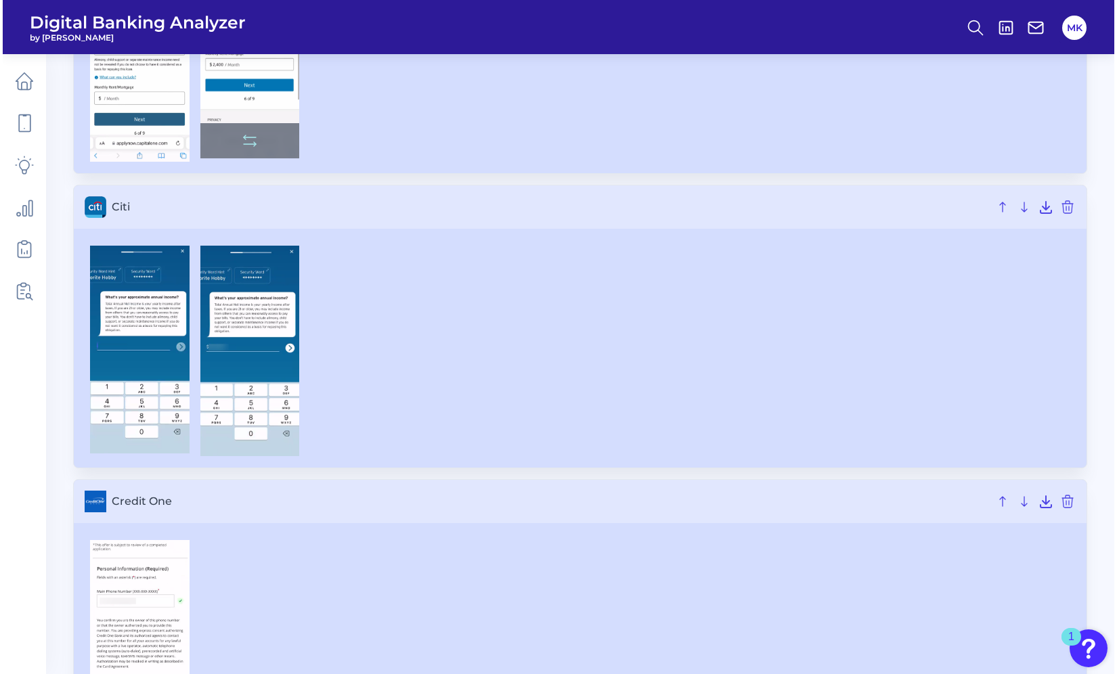
scroll to position [2256, 0]
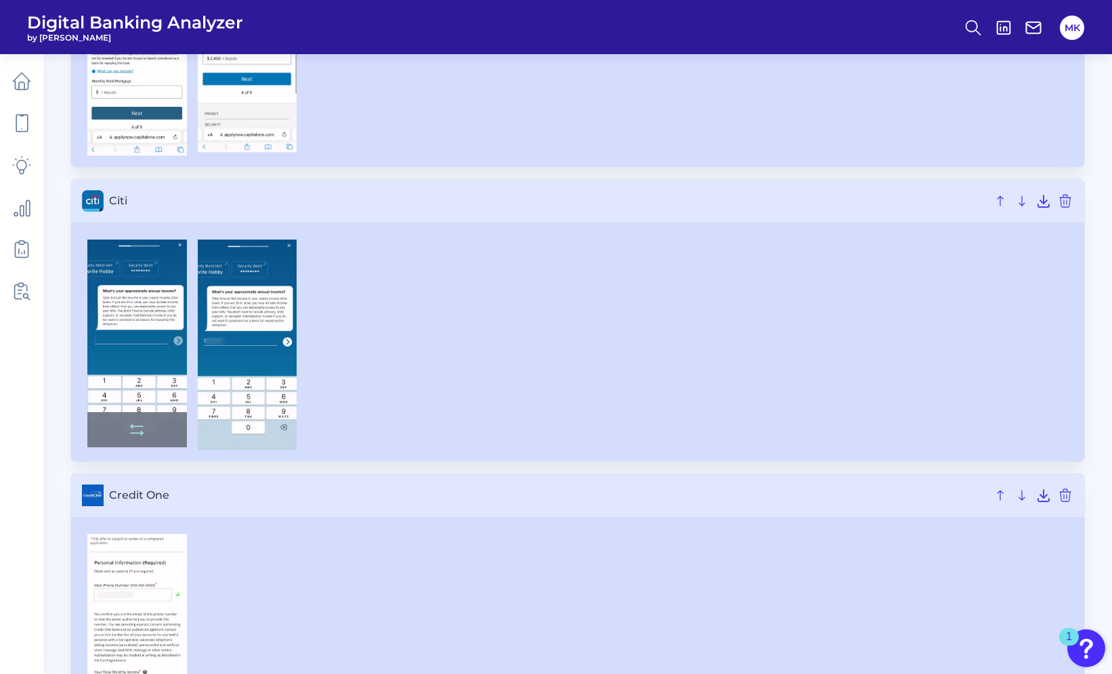
click at [170, 349] on img at bounding box center [137, 344] width 100 height 208
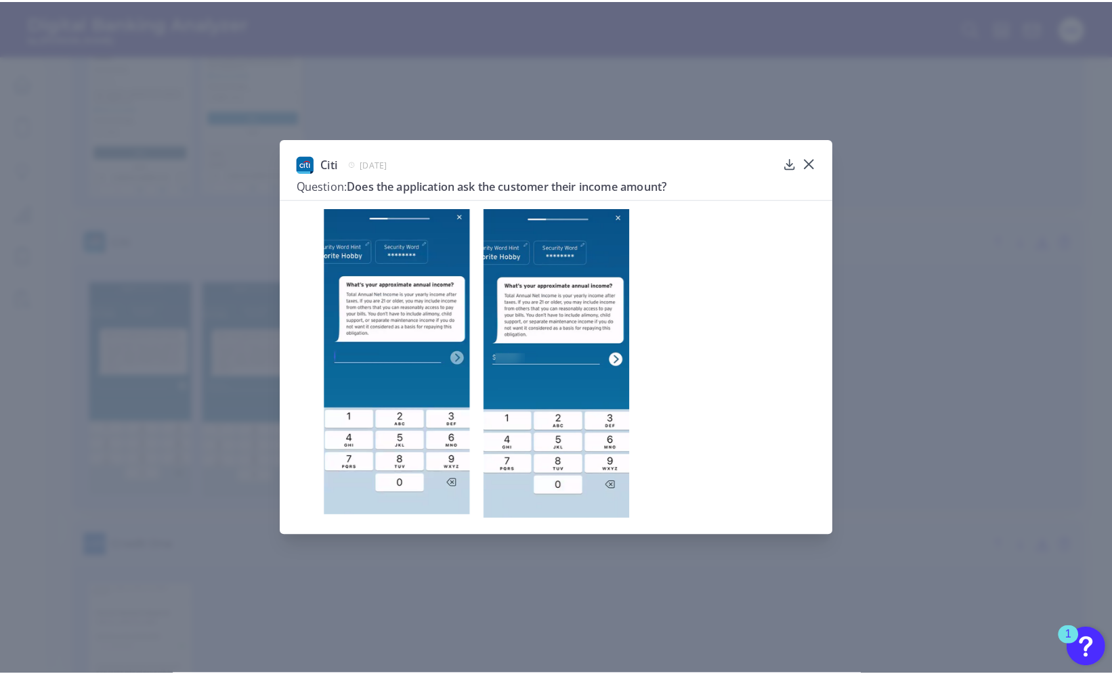
scroll to position [2302, 0]
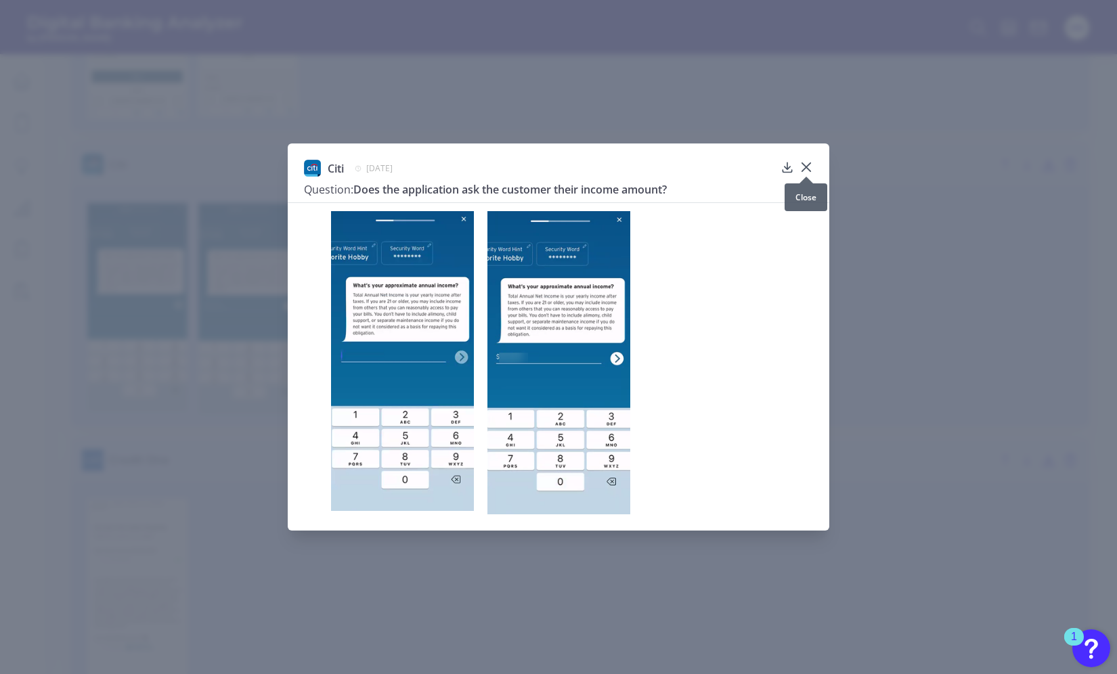
click at [810, 155] on div "Citi June 27, 2025 Question: Does the application ask the customer their income…" at bounding box center [559, 337] width 542 height 387
click at [808, 162] on icon at bounding box center [806, 167] width 14 height 14
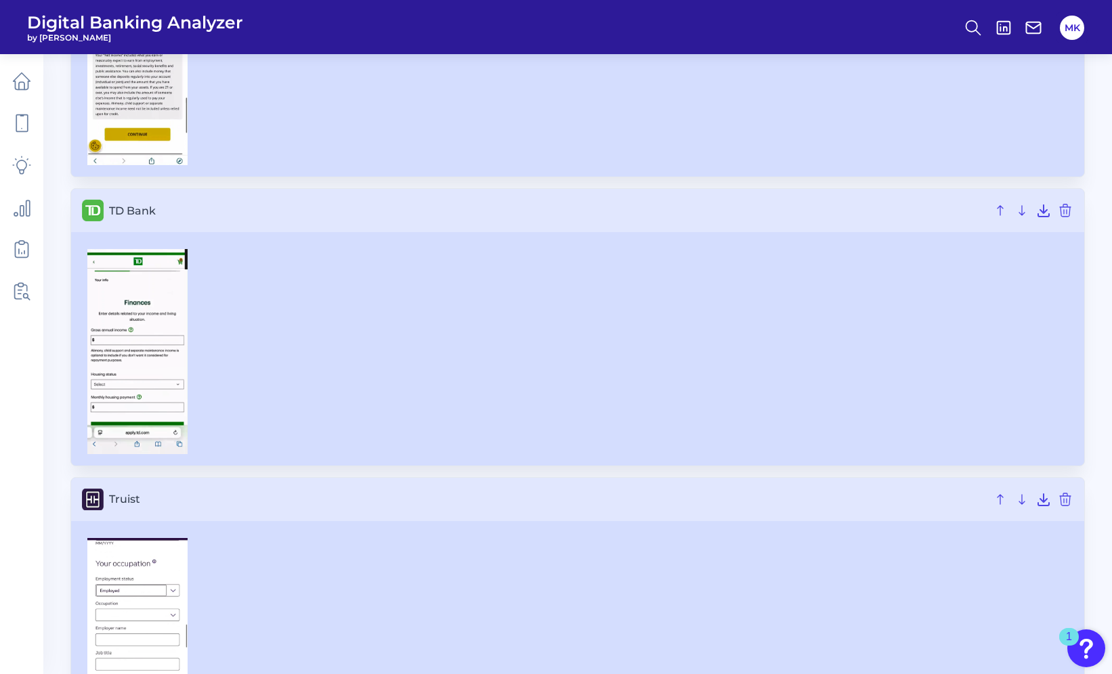
scroll to position [6003, 0]
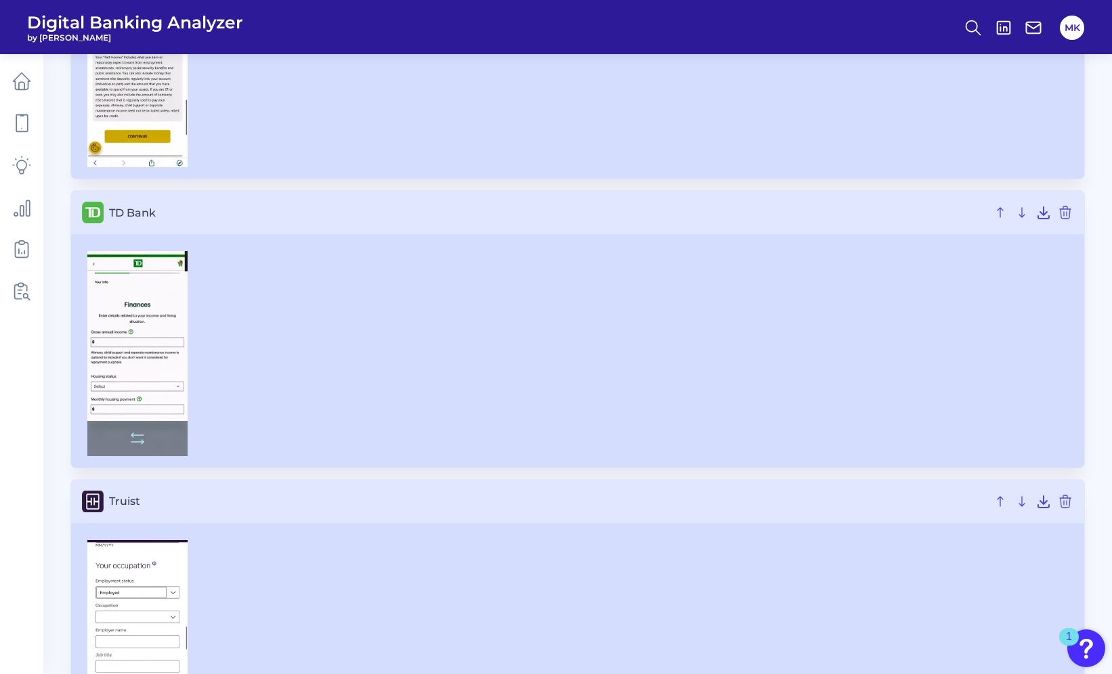
click at [154, 387] on img at bounding box center [137, 353] width 100 height 205
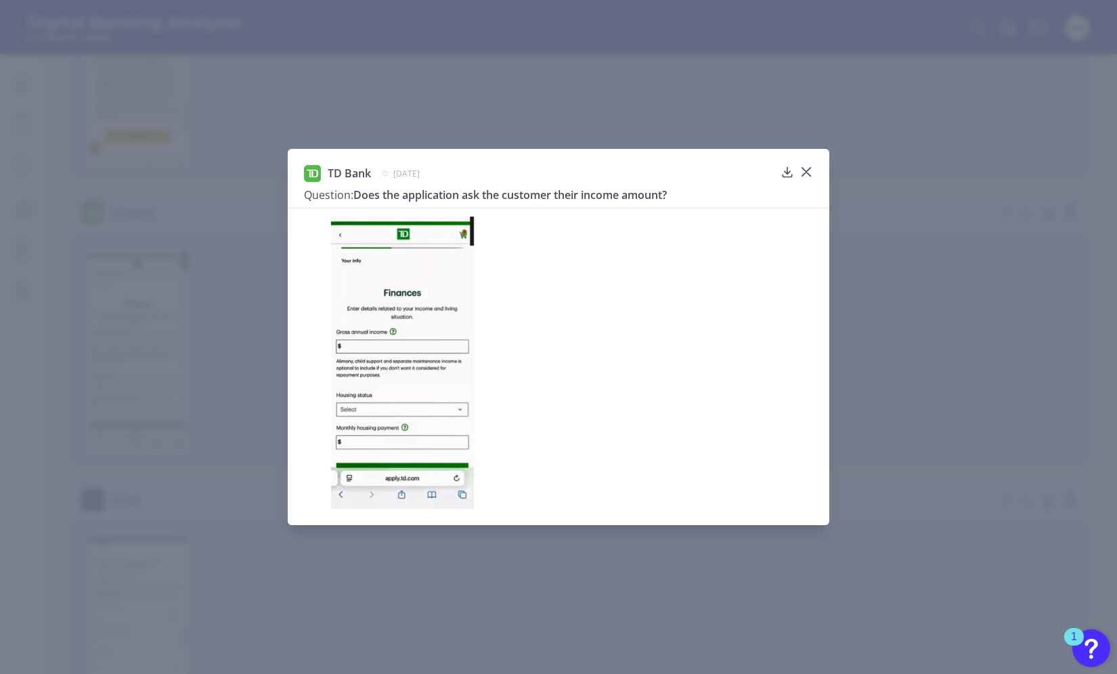
click at [812, 169] on div "TD Bank August 7, 2025 Question: Does the application ask the customer their in…" at bounding box center [559, 337] width 542 height 377
click at [815, 171] on div "TD Bank August 7, 2025 Question: Does the application ask the customer their in…" at bounding box center [559, 337] width 542 height 377
click at [805, 165] on icon at bounding box center [806, 172] width 14 height 14
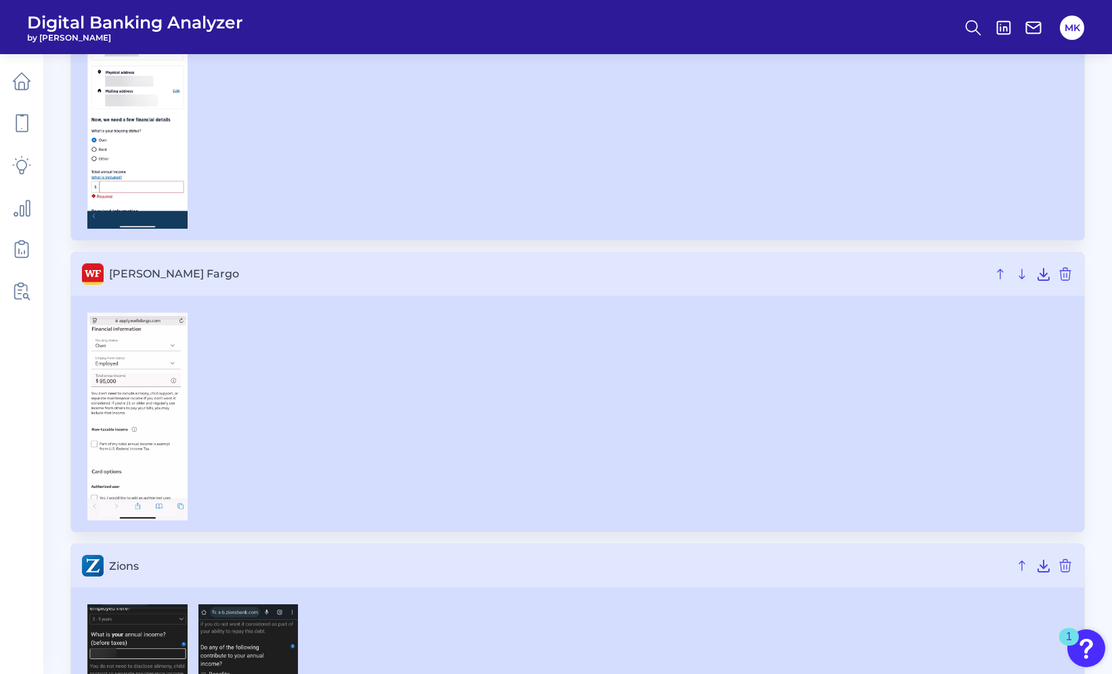
scroll to position [7089, 0]
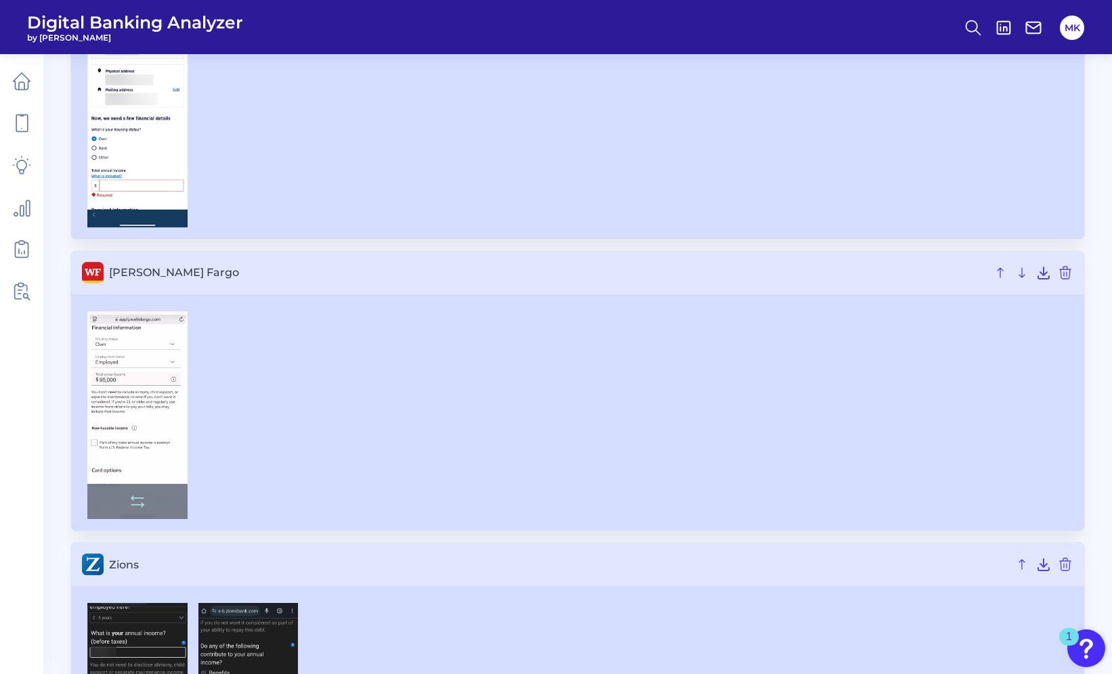
click at [141, 369] on img at bounding box center [137, 415] width 100 height 209
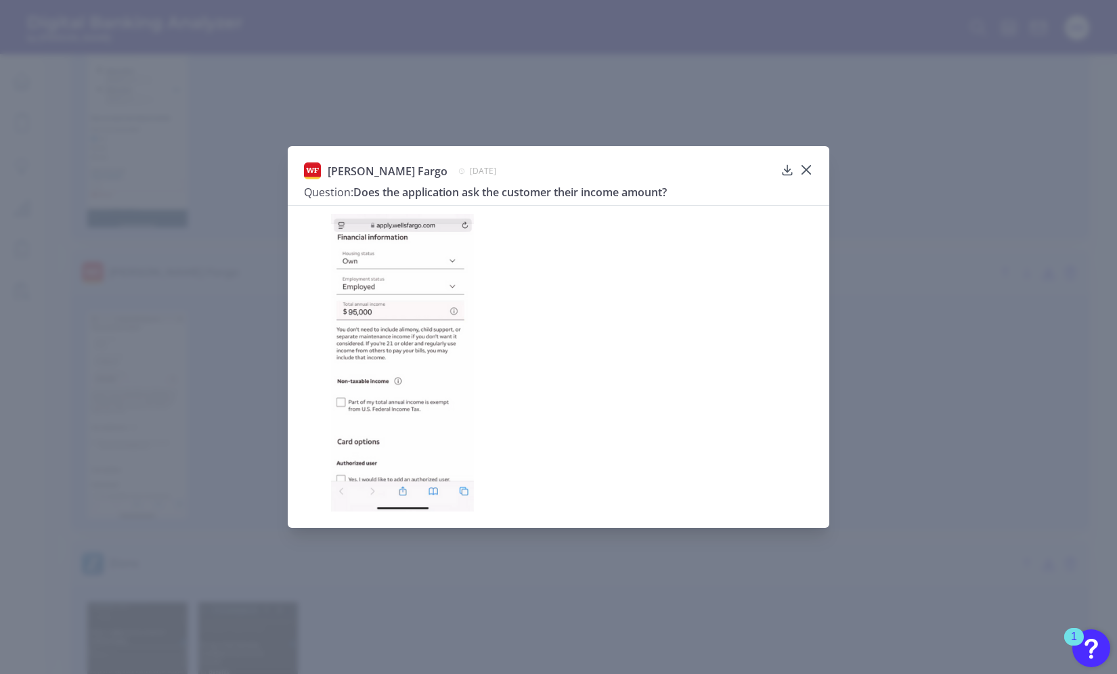
click at [808, 170] on icon at bounding box center [806, 170] width 14 height 14
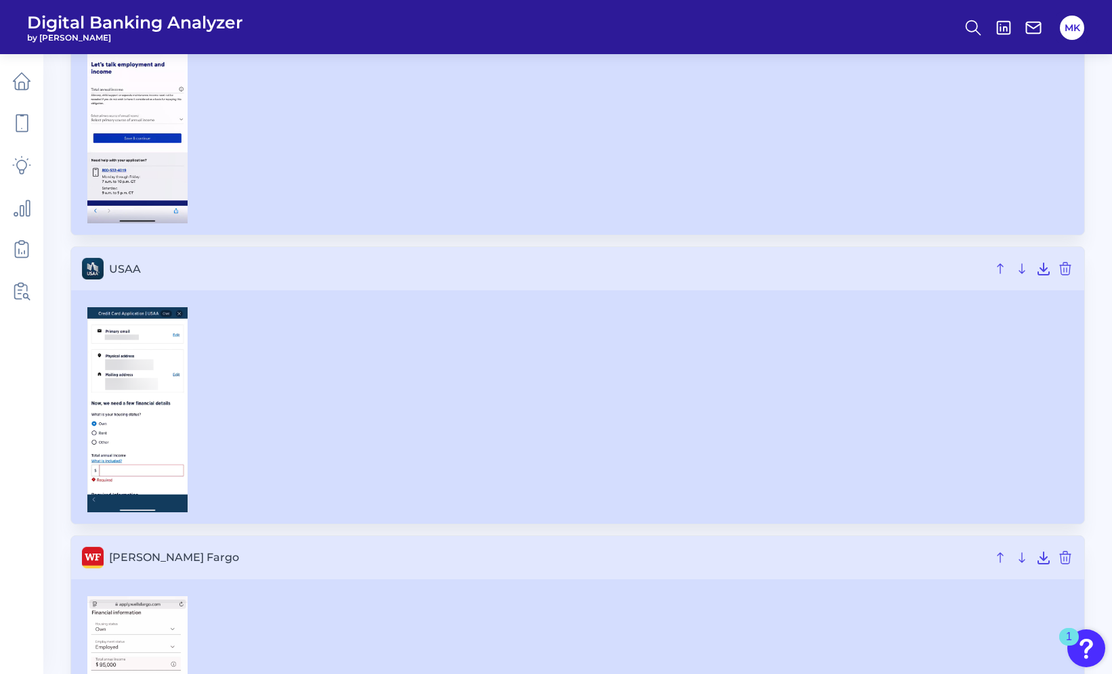
scroll to position [6801, 0]
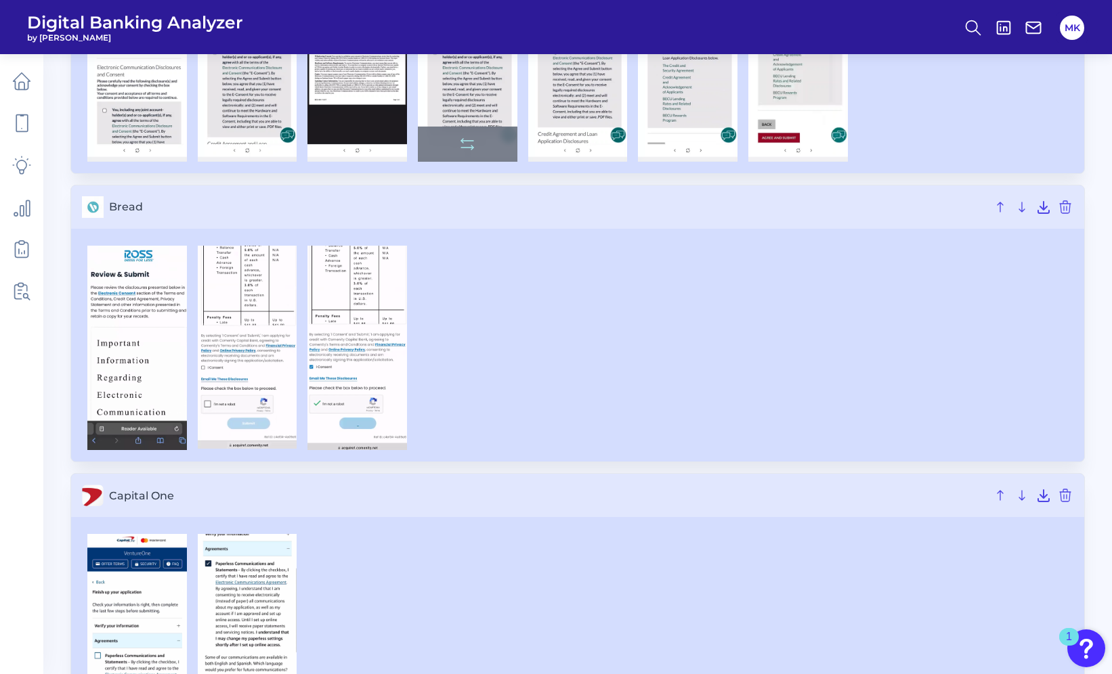
scroll to position [1099, 0]
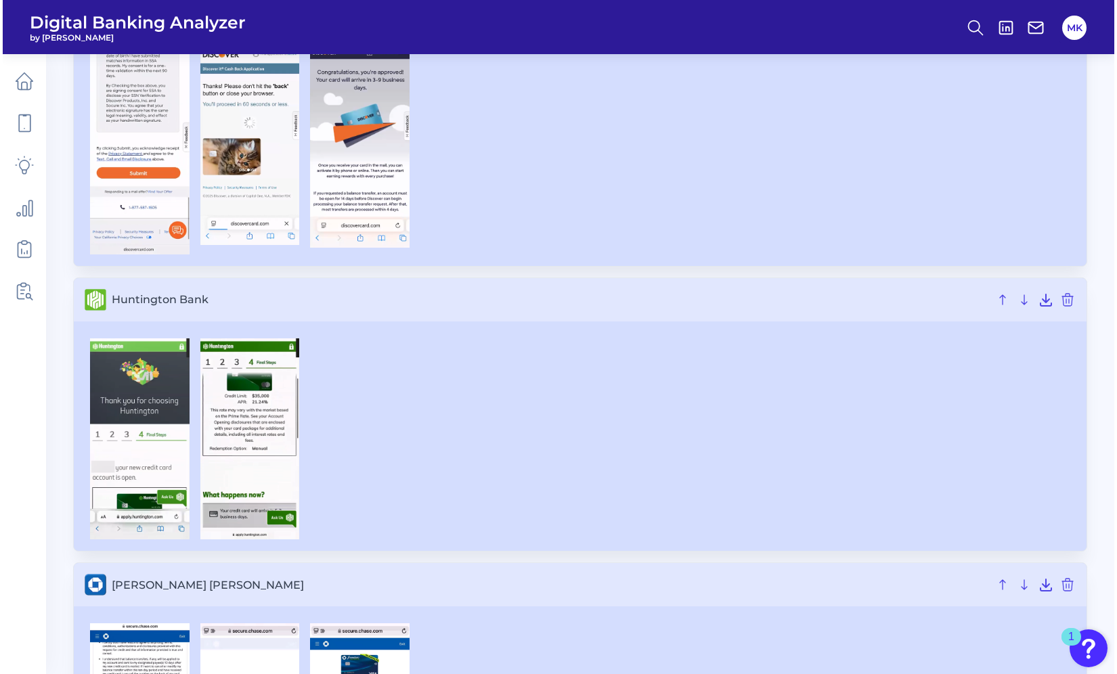
scroll to position [2547, 0]
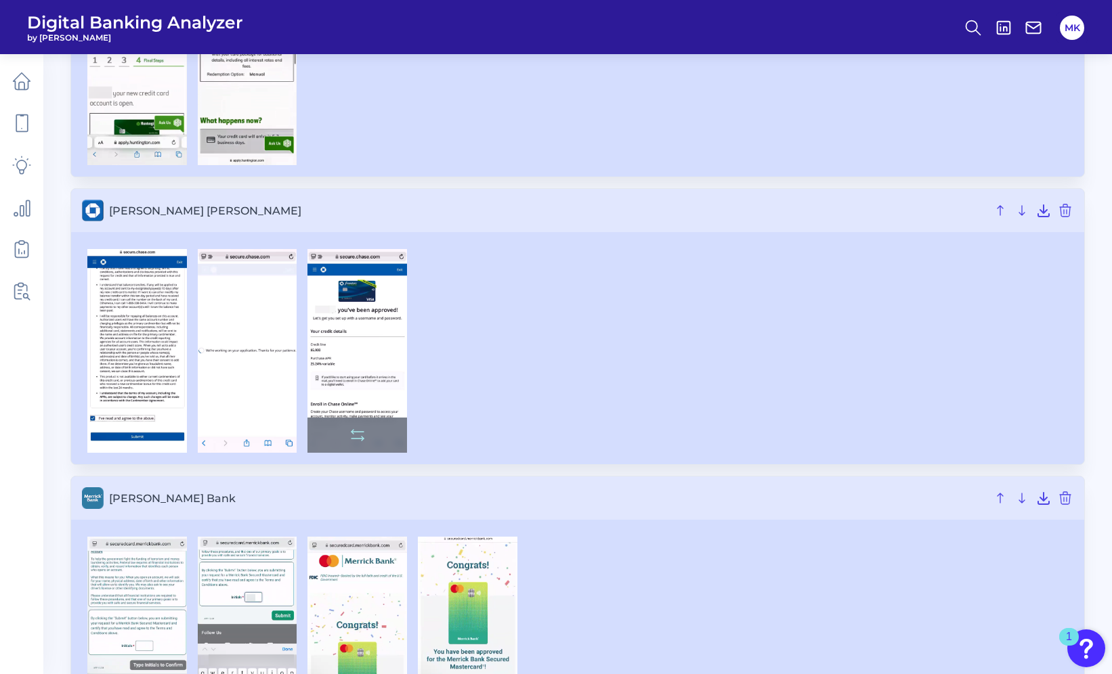
click at [360, 389] on img at bounding box center [357, 351] width 100 height 204
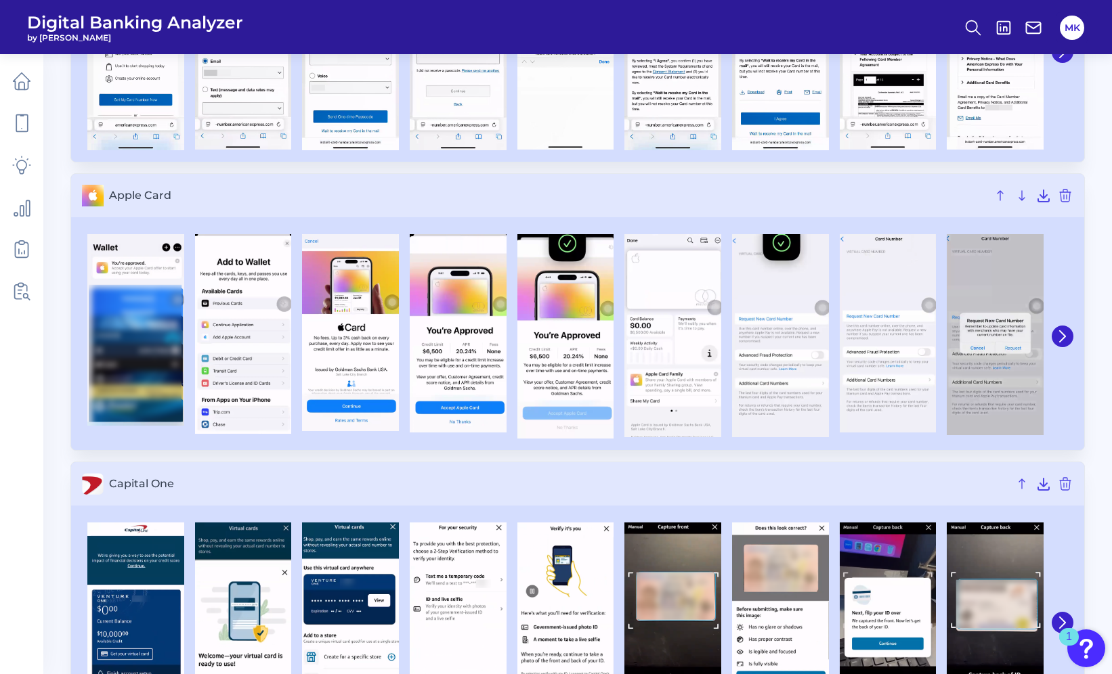
scroll to position [335, 0]
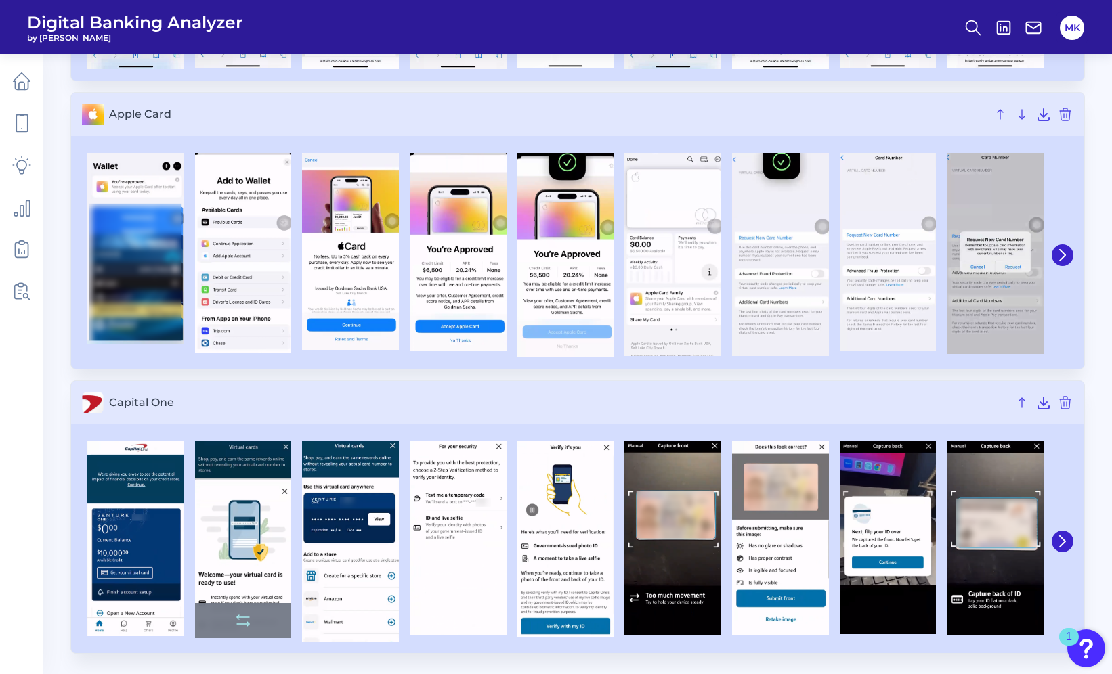
click at [255, 525] on img at bounding box center [243, 539] width 97 height 197
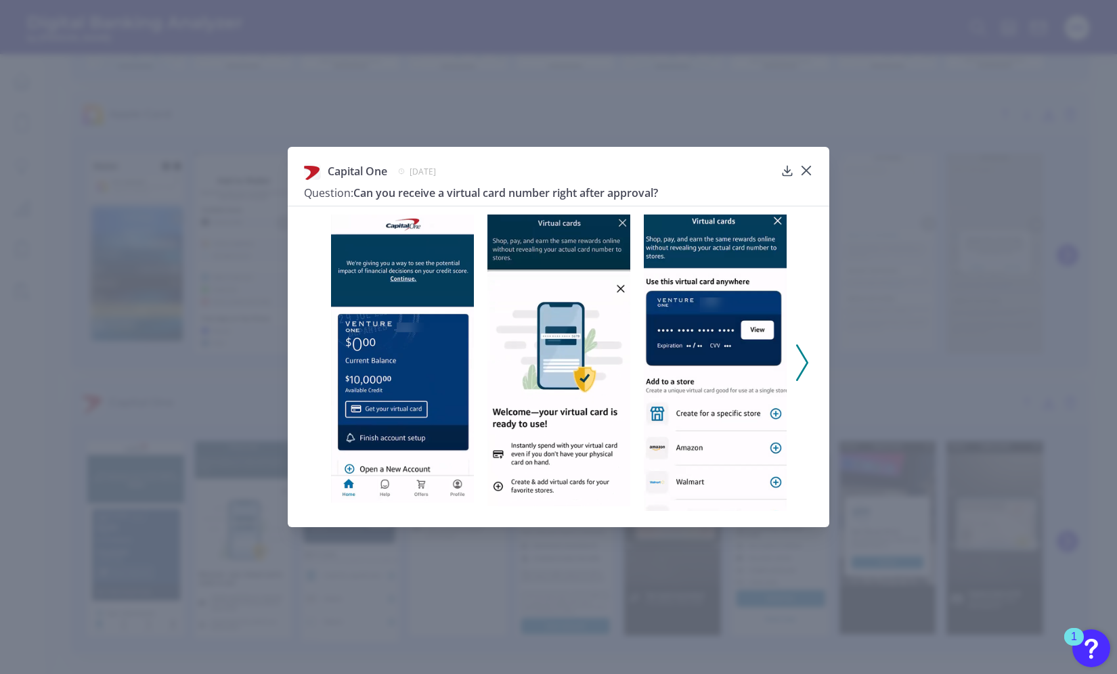
click at [823, 168] on div "Capital One [DATE] Question: Can you receive a virtual card number right after …" at bounding box center [559, 337] width 542 height 380
click at [804, 166] on icon at bounding box center [806, 171] width 14 height 14
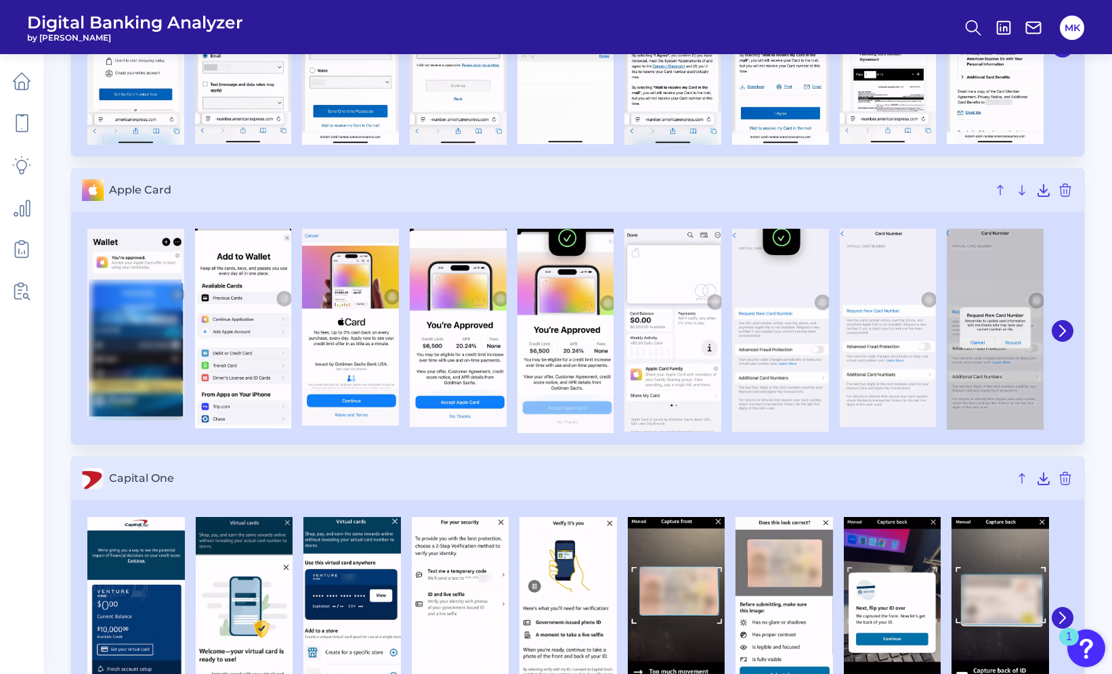
scroll to position [16, 0]
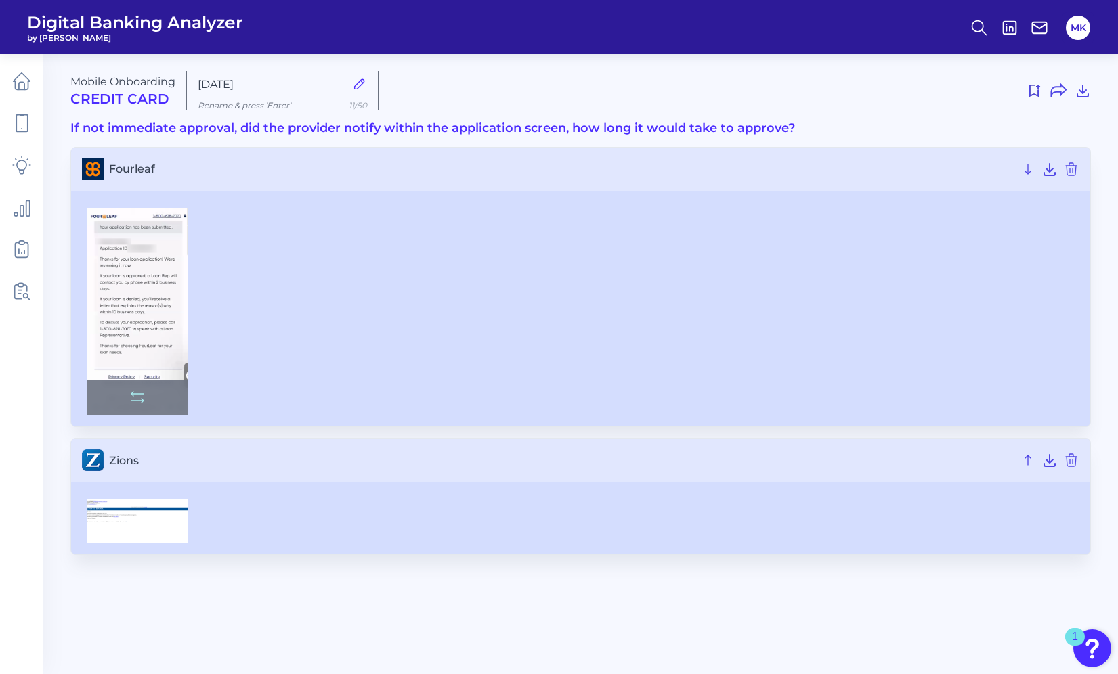
click at [156, 328] on img at bounding box center [137, 312] width 100 height 208
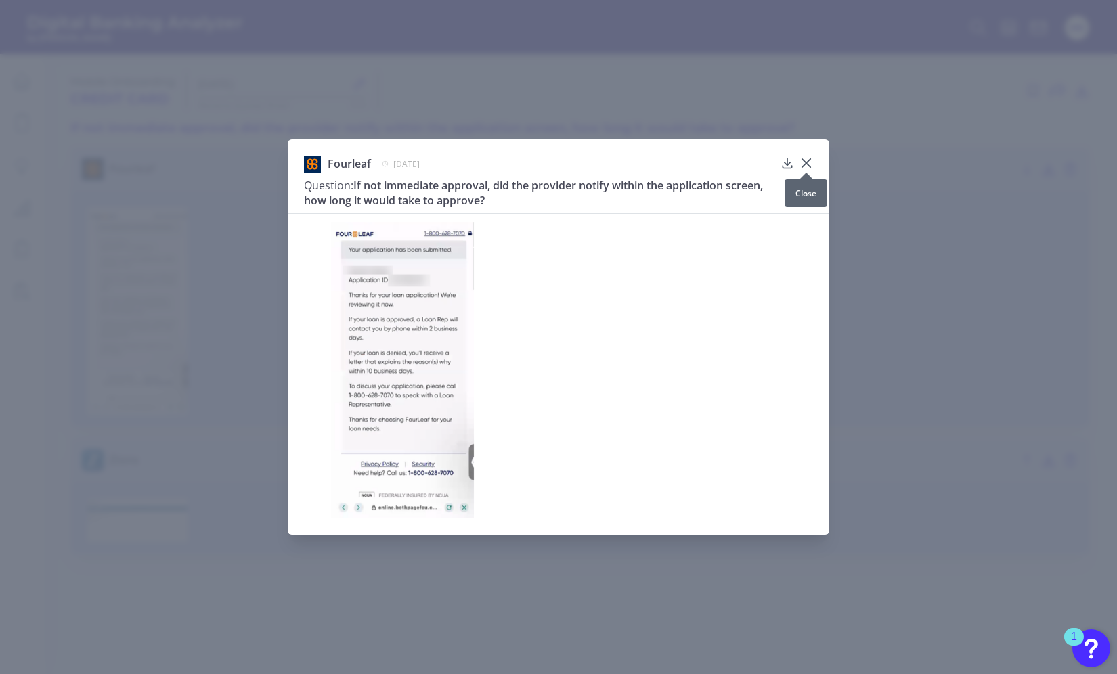
click at [804, 161] on icon at bounding box center [806, 163] width 14 height 14
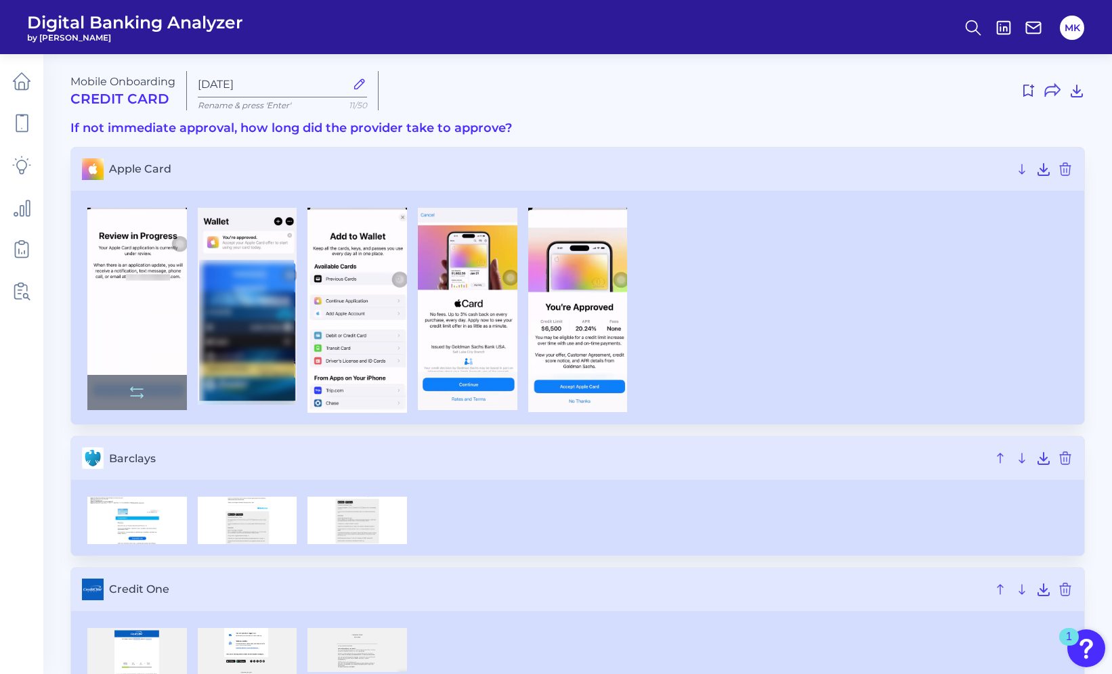
click at [131, 285] on img at bounding box center [137, 309] width 100 height 203
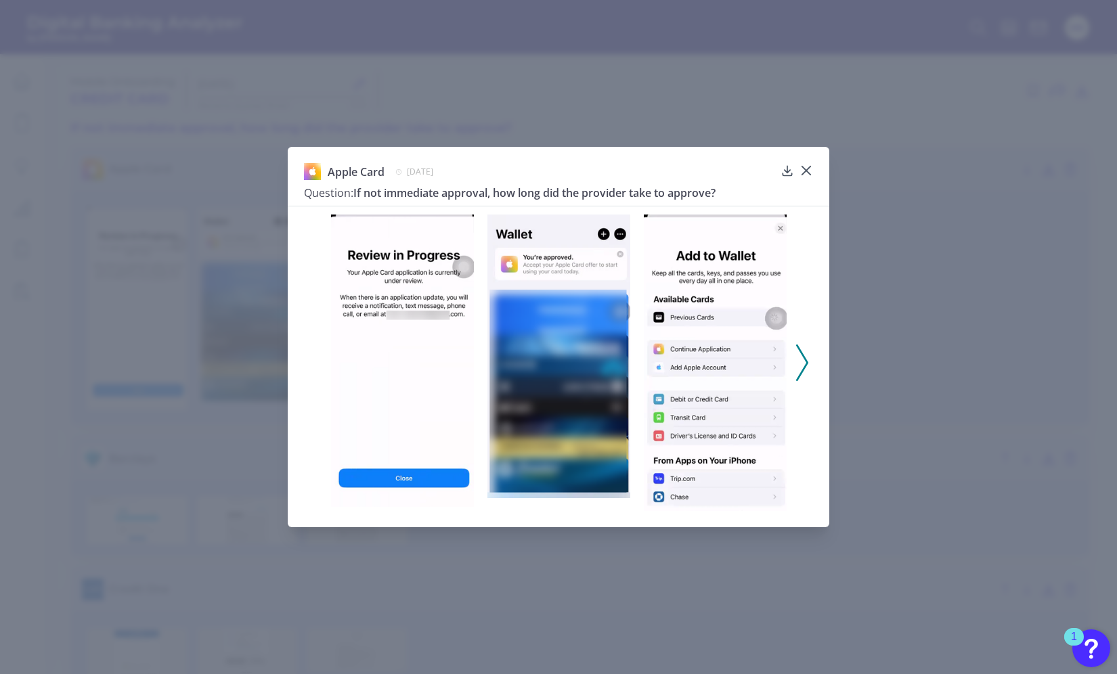
click at [805, 169] on icon at bounding box center [806, 171] width 8 height 8
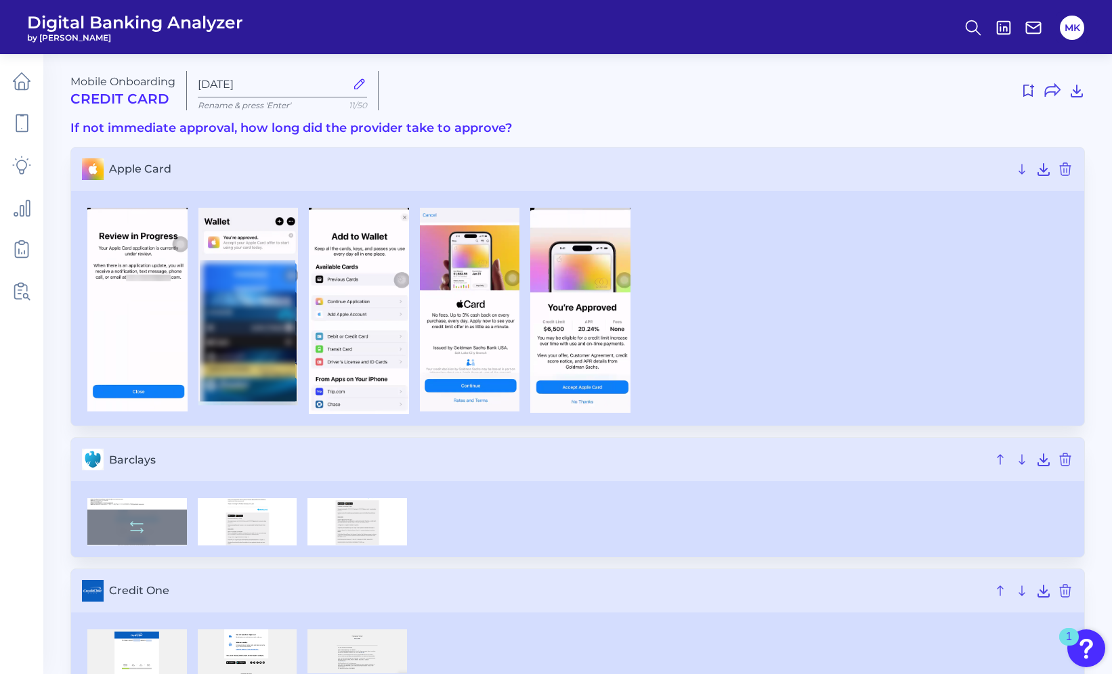
click at [144, 515] on div at bounding box center [137, 527] width 100 height 35
click at [158, 530] on div at bounding box center [137, 527] width 100 height 35
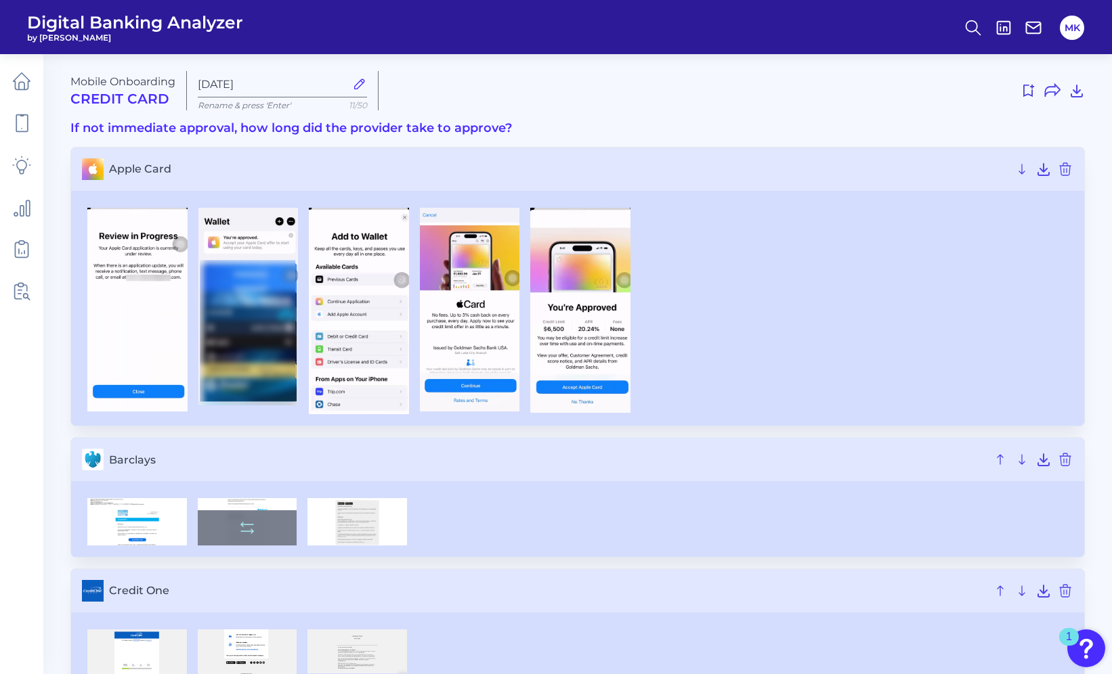
click at [232, 531] on div at bounding box center [248, 527] width 100 height 35
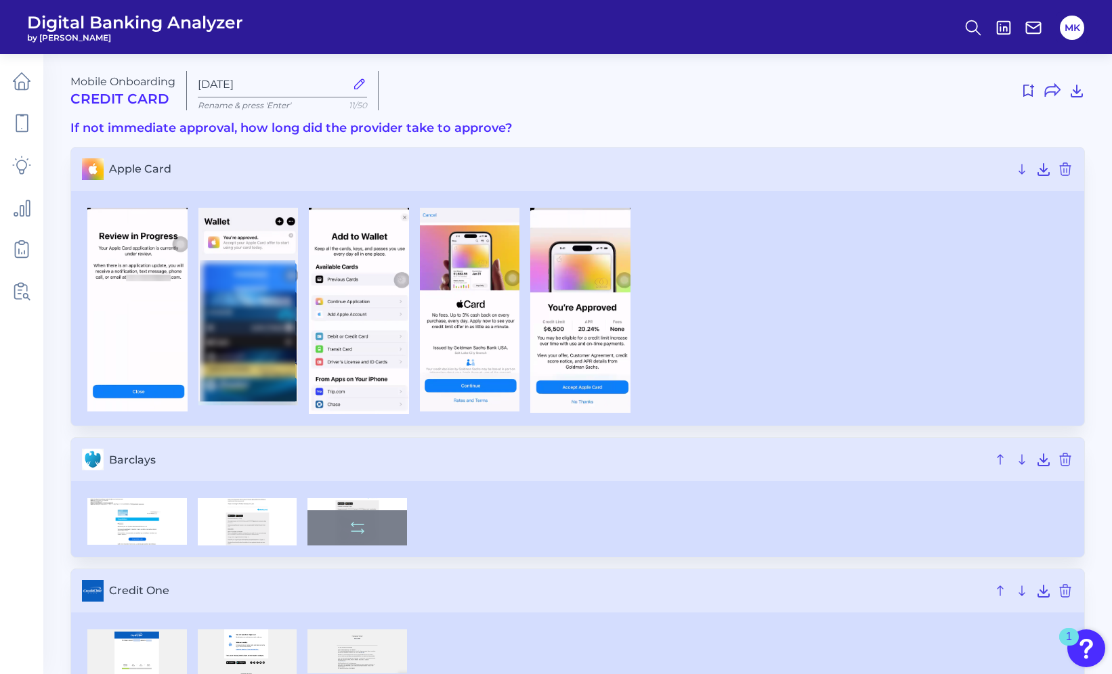
click at [372, 522] on div at bounding box center [357, 527] width 100 height 35
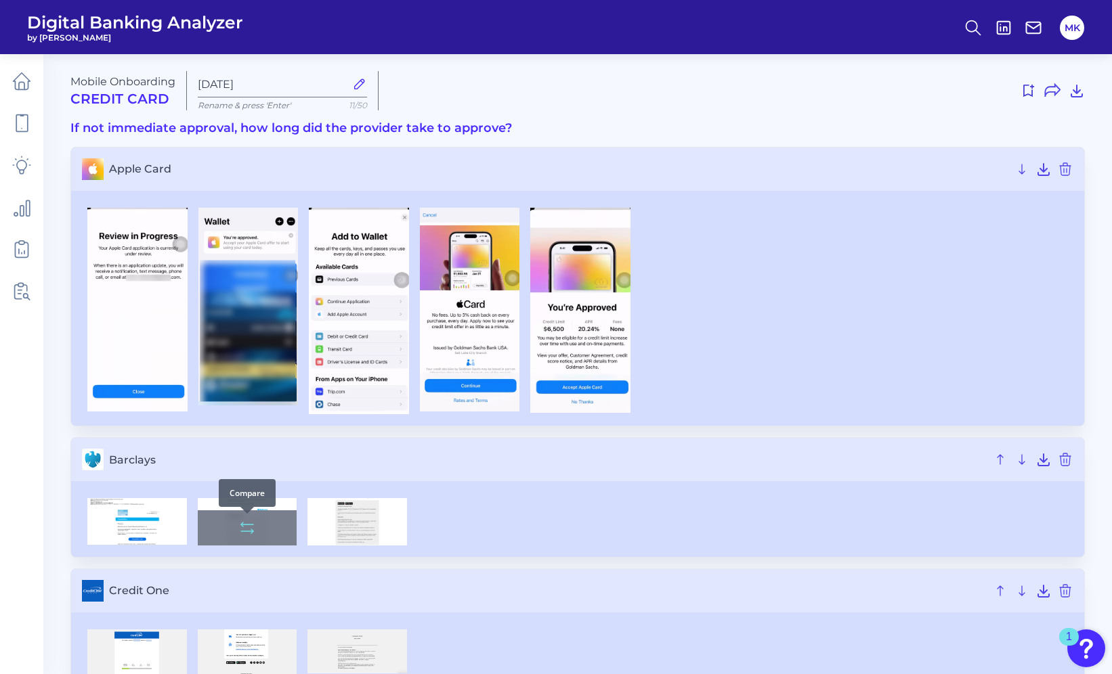
click at [247, 523] on icon at bounding box center [247, 528] width 16 height 16
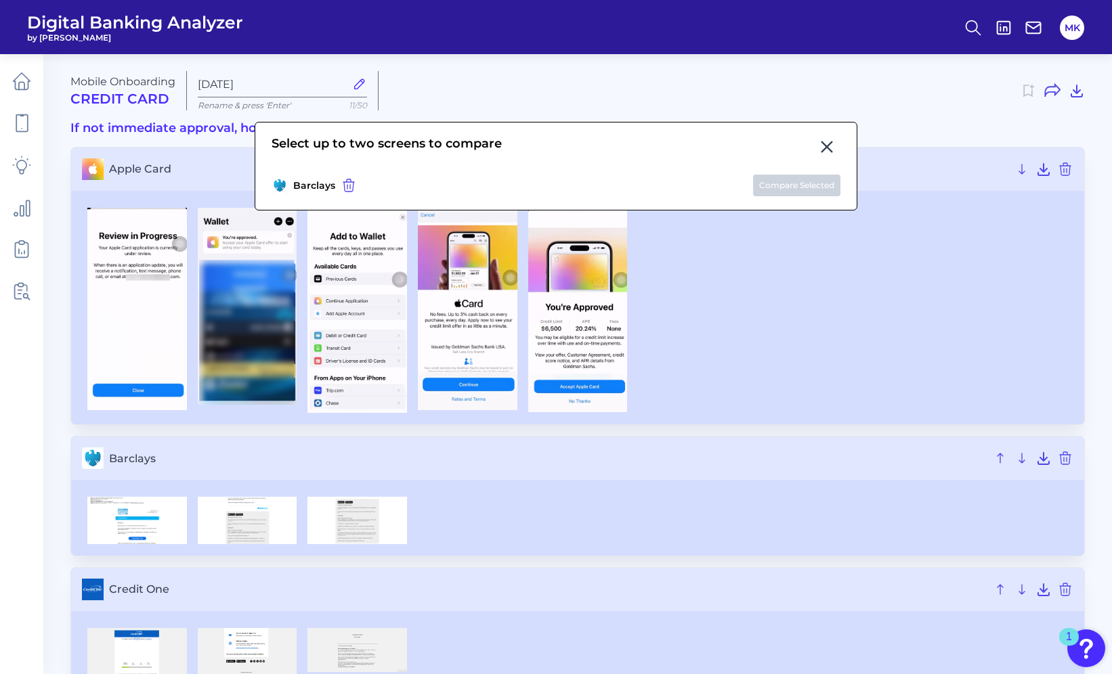
click at [824, 141] on icon at bounding box center [826, 147] width 16 height 16
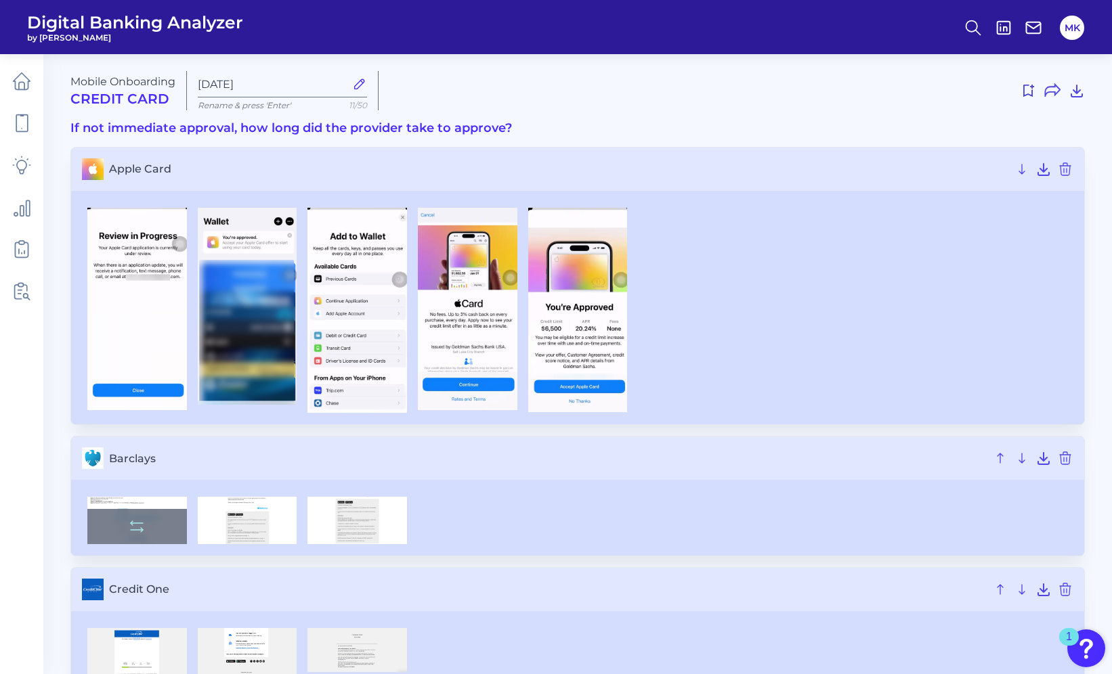
click at [160, 501] on img at bounding box center [137, 520] width 100 height 47
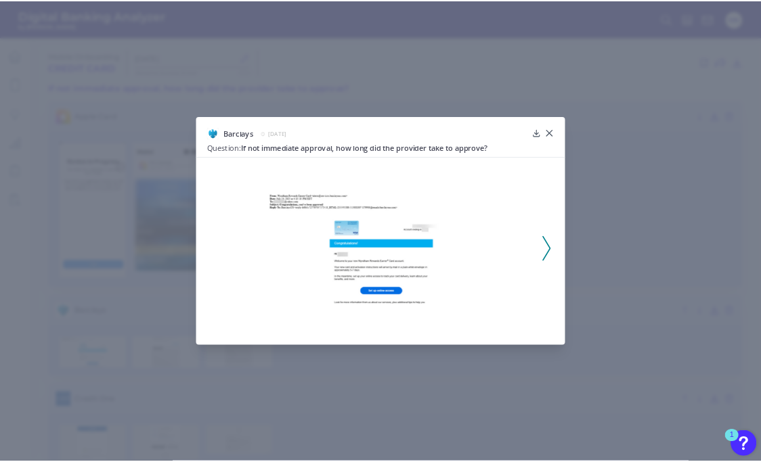
scroll to position [122, 0]
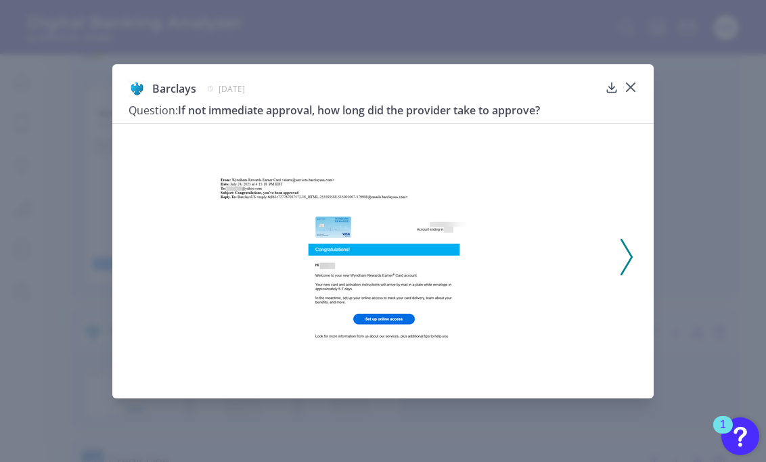
click at [630, 95] on div "Barclays [DATE] Question: If not immediate approval, how long did the provider …" at bounding box center [383, 102] width 509 height 43
click at [627, 85] on icon at bounding box center [631, 88] width 14 height 14
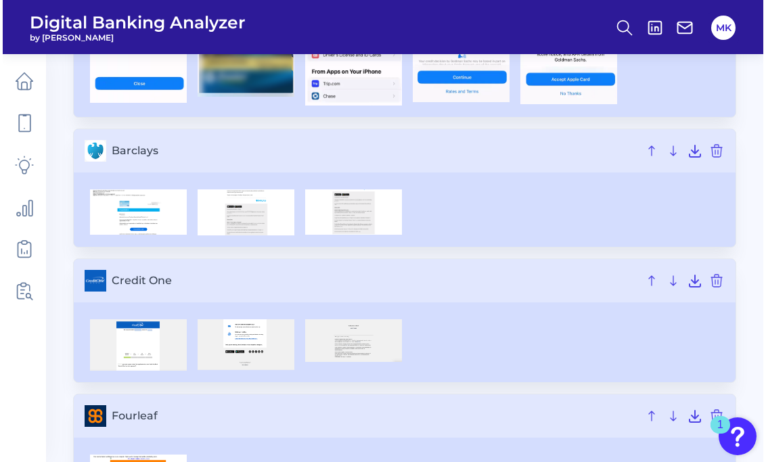
scroll to position [301, 0]
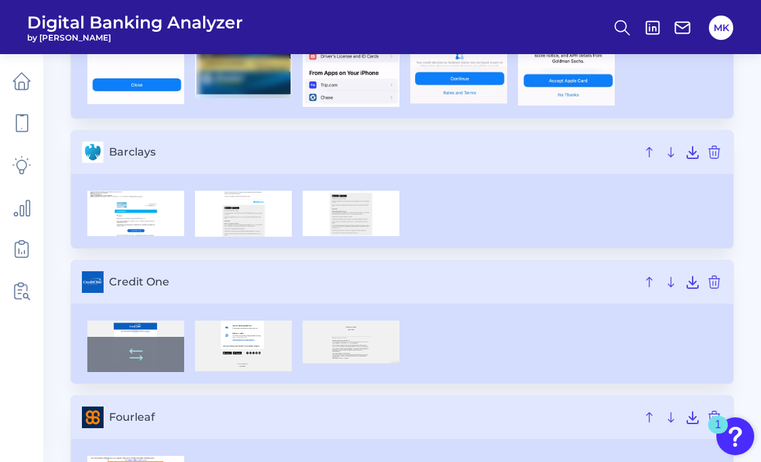
click at [132, 341] on div at bounding box center [135, 354] width 97 height 35
click at [134, 328] on img at bounding box center [135, 346] width 96 height 51
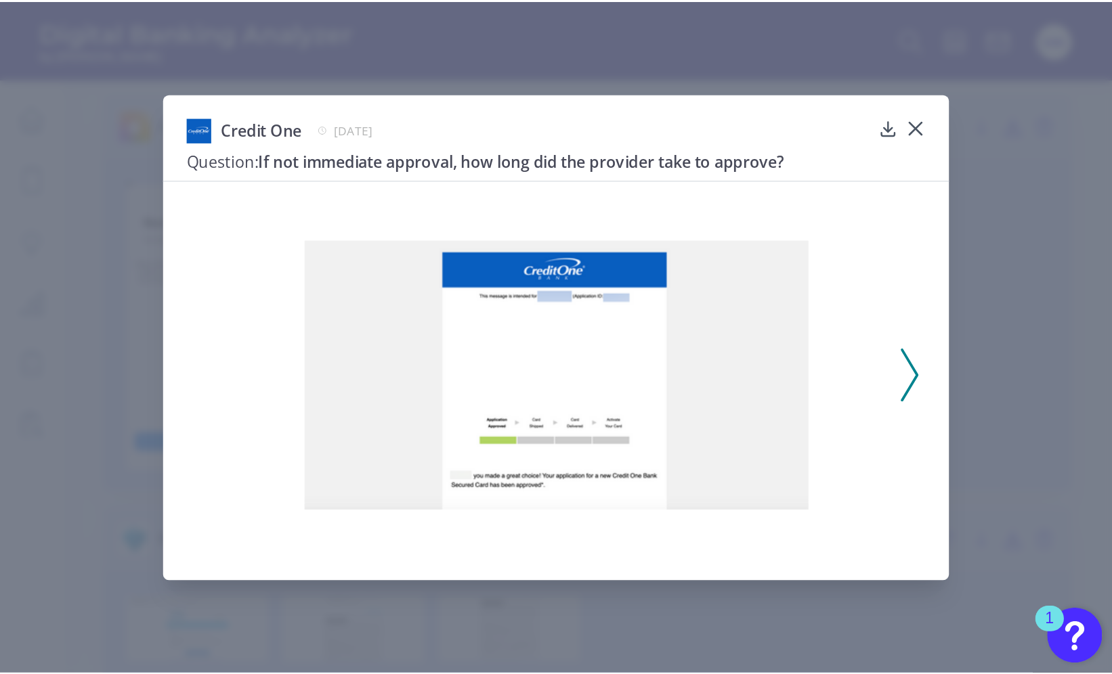
scroll to position [0, 0]
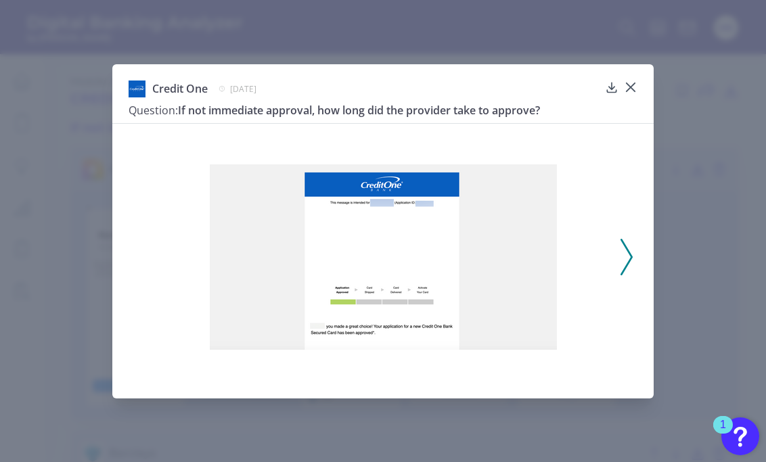
drag, startPoint x: 713, startPoint y: 348, endPoint x: 628, endPoint y: 250, distance: 129.1
click at [628, 250] on polyline at bounding box center [626, 257] width 10 height 35
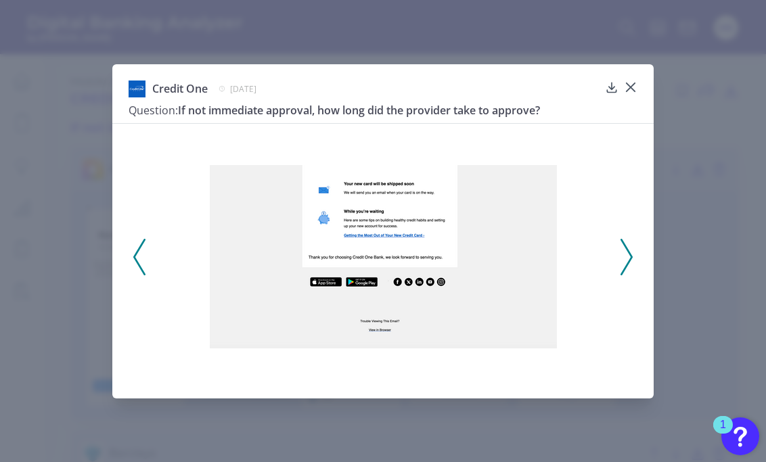
click at [628, 251] on polyline at bounding box center [626, 257] width 10 height 35
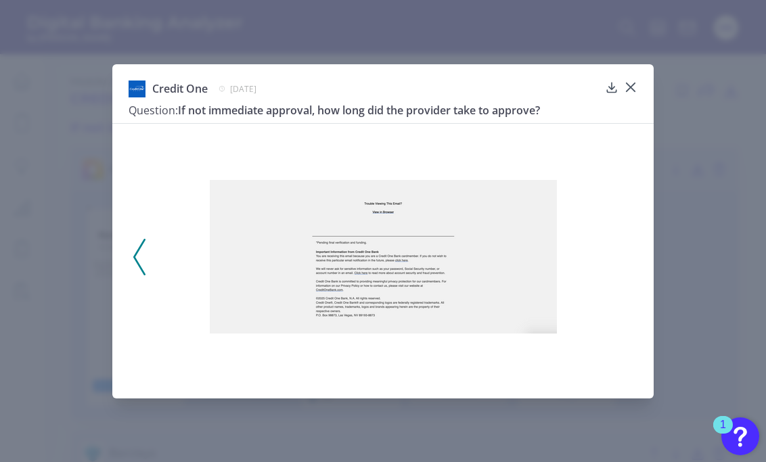
drag, startPoint x: 735, startPoint y: 194, endPoint x: 635, endPoint y: 85, distance: 147.6
click at [635, 85] on icon at bounding box center [631, 88] width 14 height 14
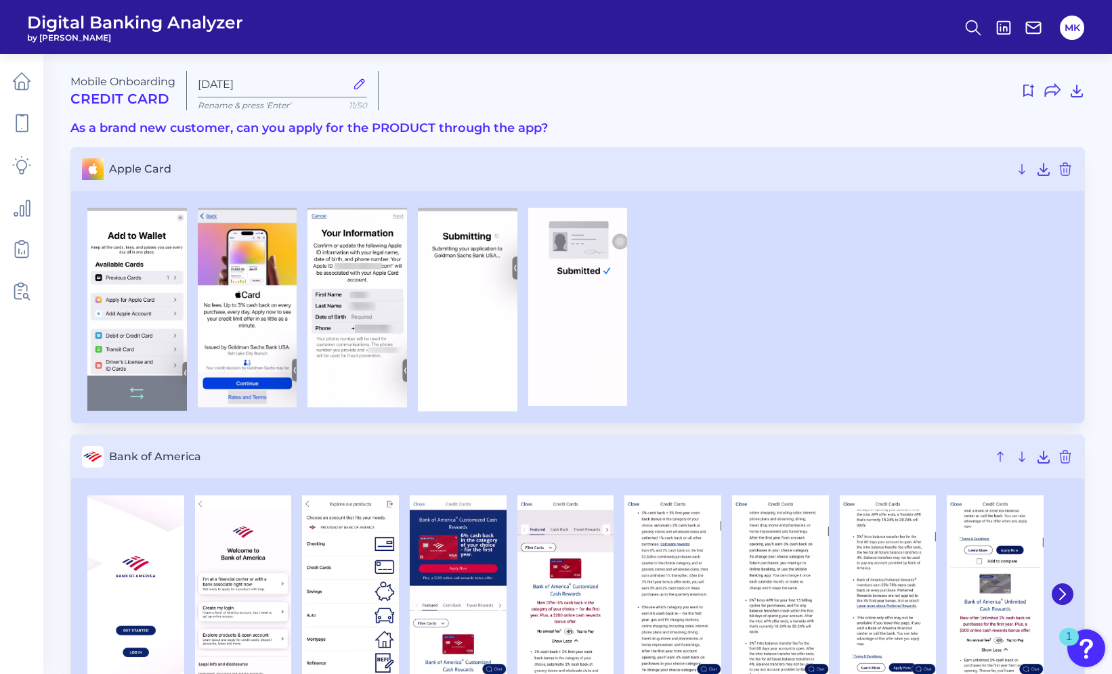
click at [150, 295] on img at bounding box center [137, 310] width 100 height 204
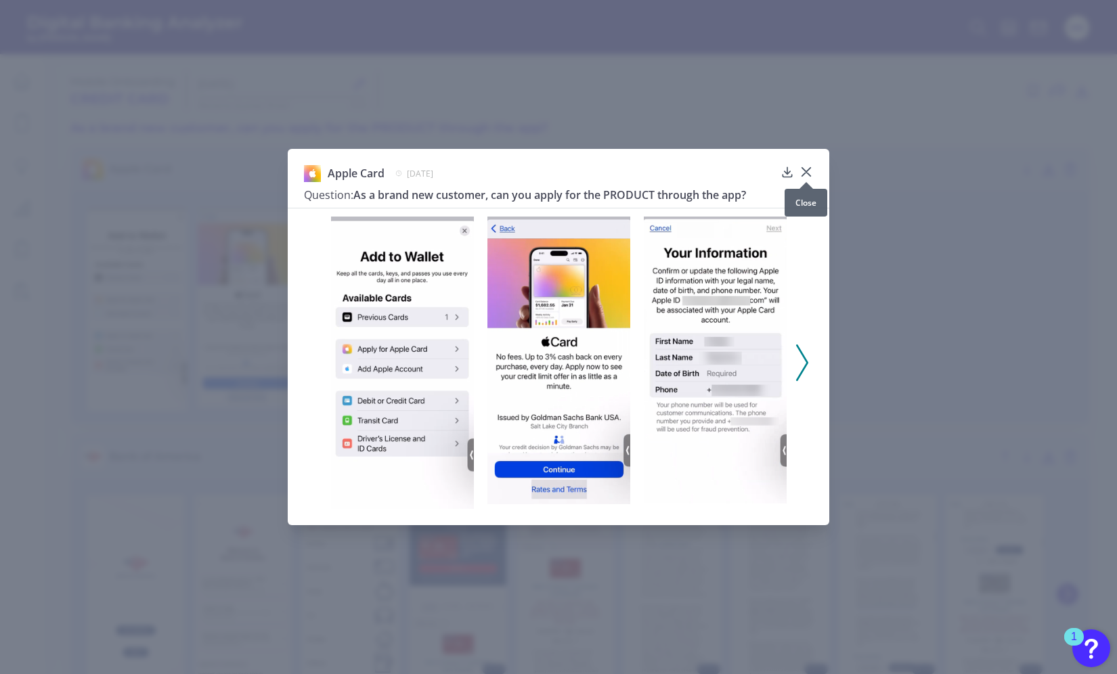
click at [806, 170] on icon at bounding box center [806, 172] width 8 height 8
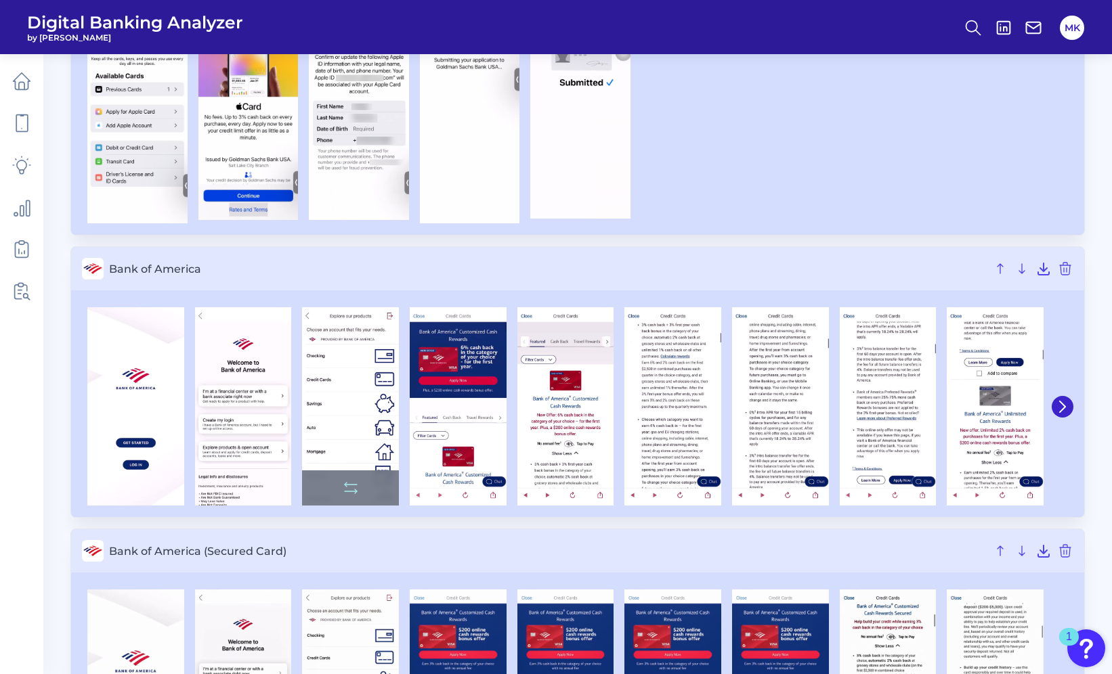
scroll to position [192, 0]
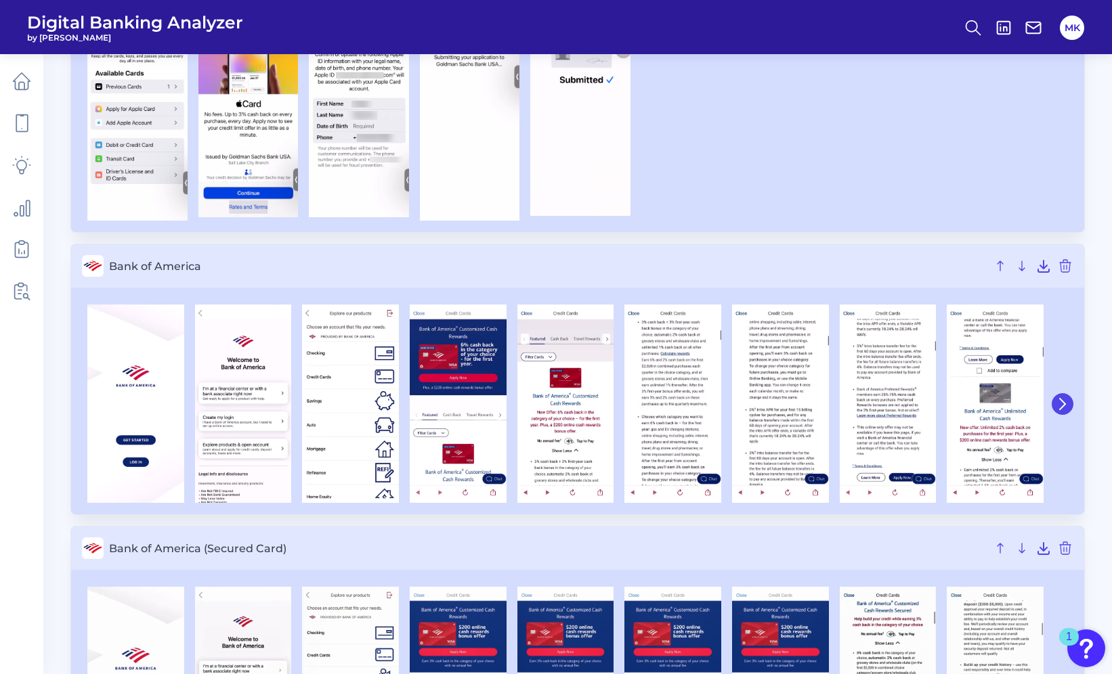
click at [1067, 404] on icon at bounding box center [1062, 404] width 12 height 12
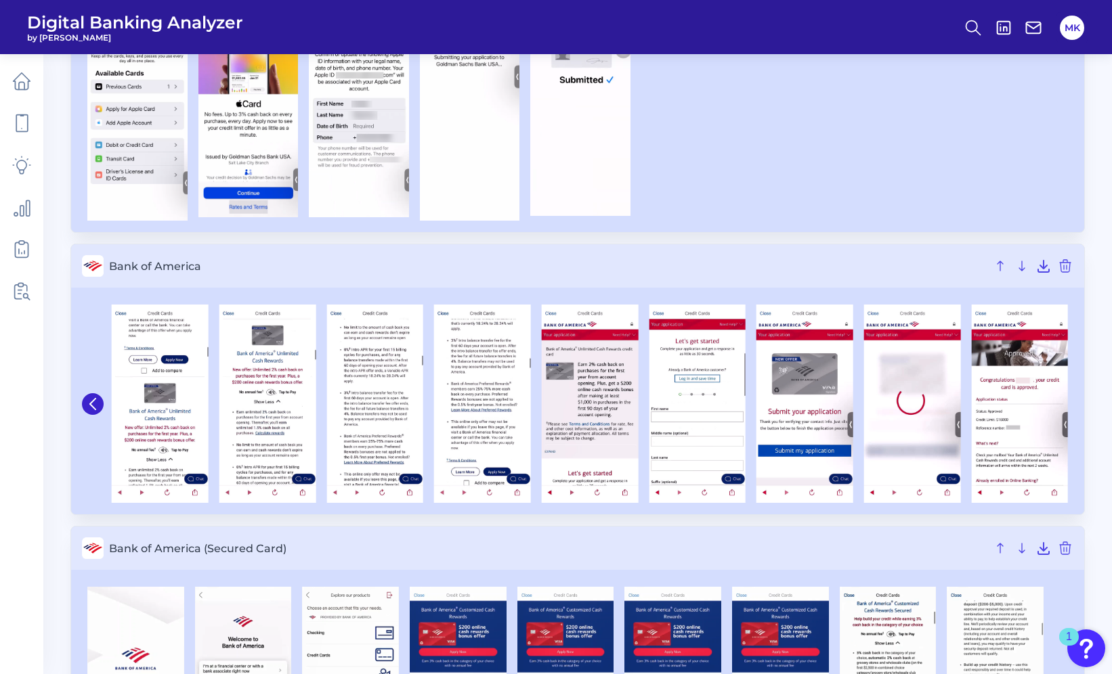
drag, startPoint x: 81, startPoint y: 409, endPoint x: 74, endPoint y: 406, distance: 7.9
click at [74, 406] on div at bounding box center [577, 403] width 1013 height 221
click at [82, 404] on button at bounding box center [93, 404] width 22 height 22
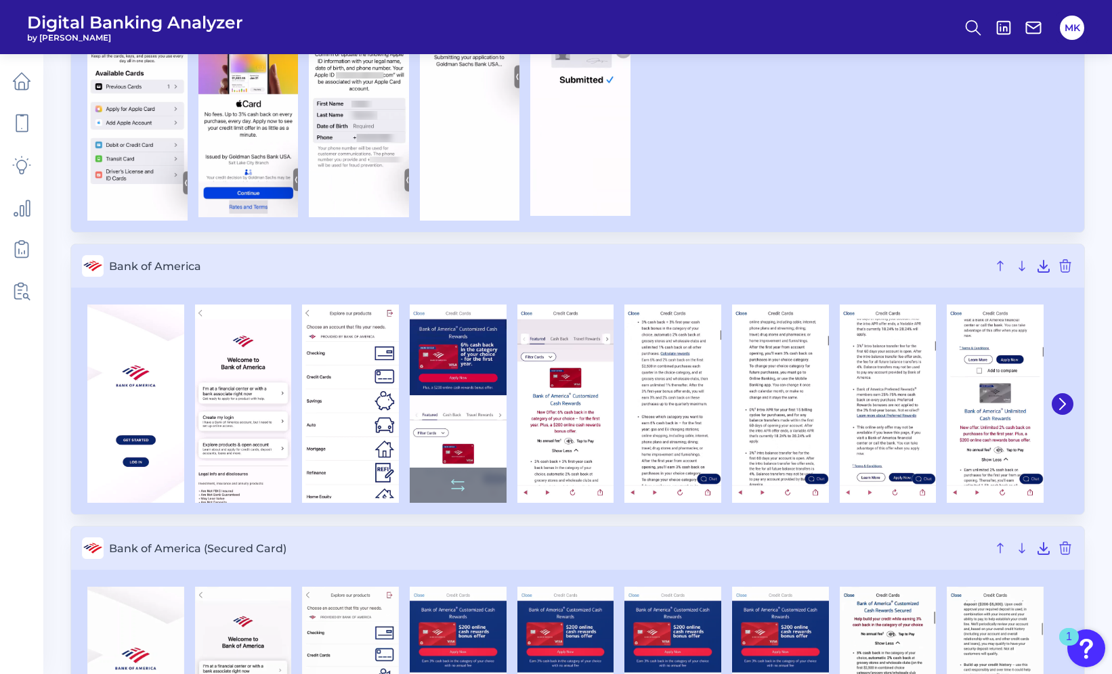
click at [479, 415] on img at bounding box center [458, 404] width 97 height 198
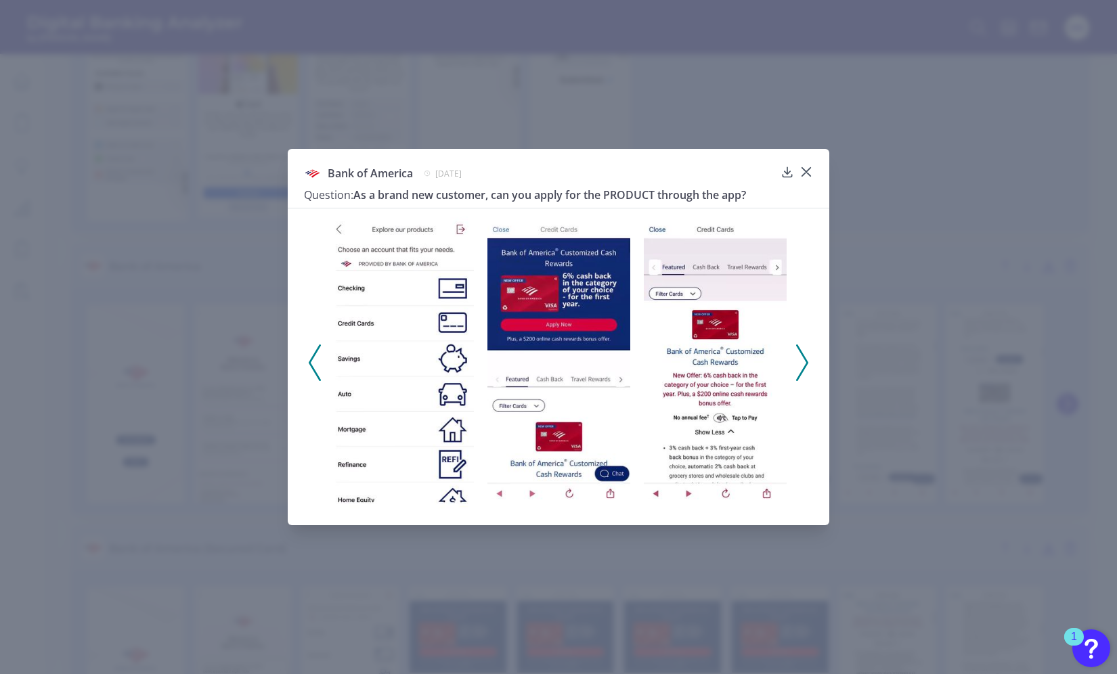
click at [797, 359] on icon at bounding box center [802, 363] width 12 height 37
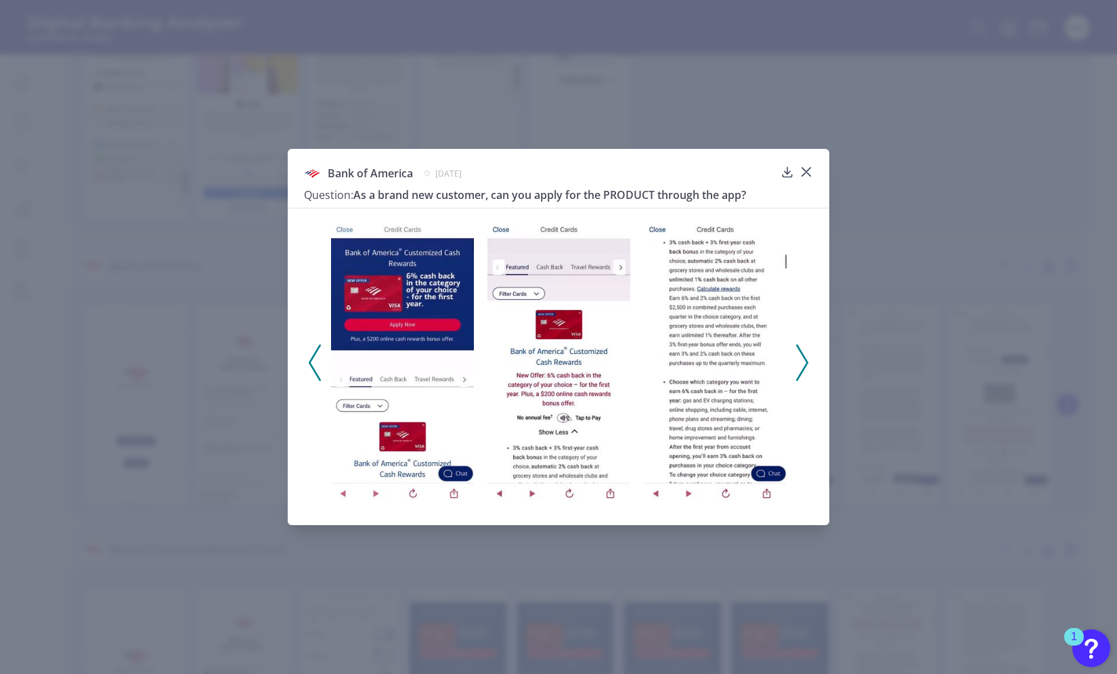
click at [801, 360] on icon at bounding box center [802, 363] width 12 height 37
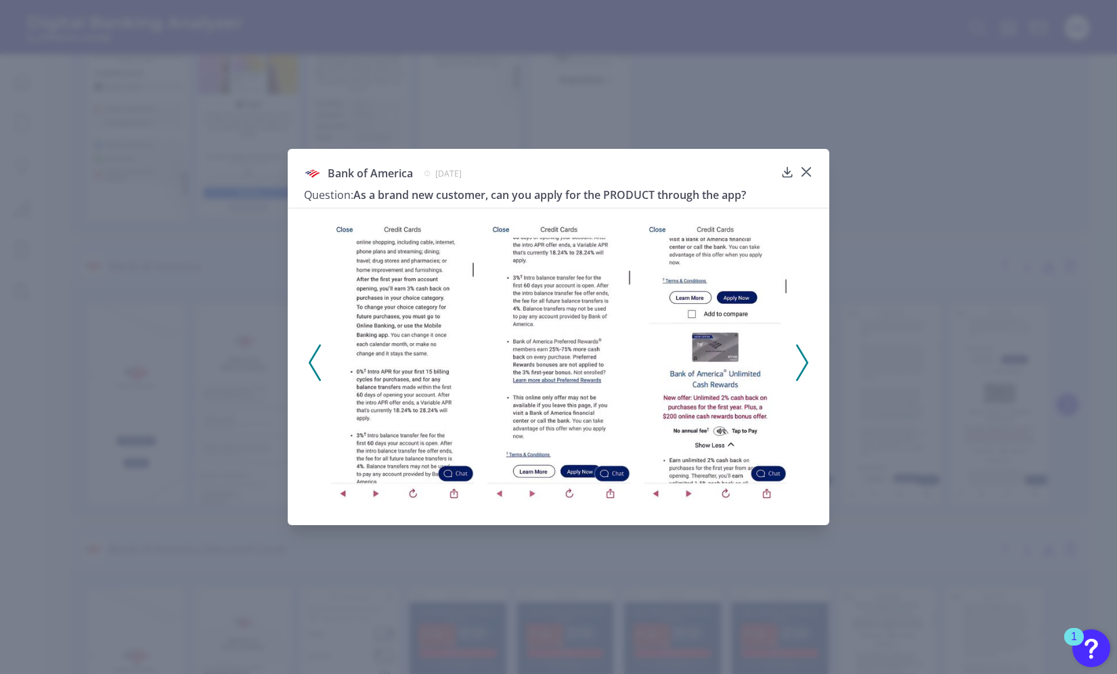
click at [801, 360] on icon at bounding box center [802, 363] width 12 height 37
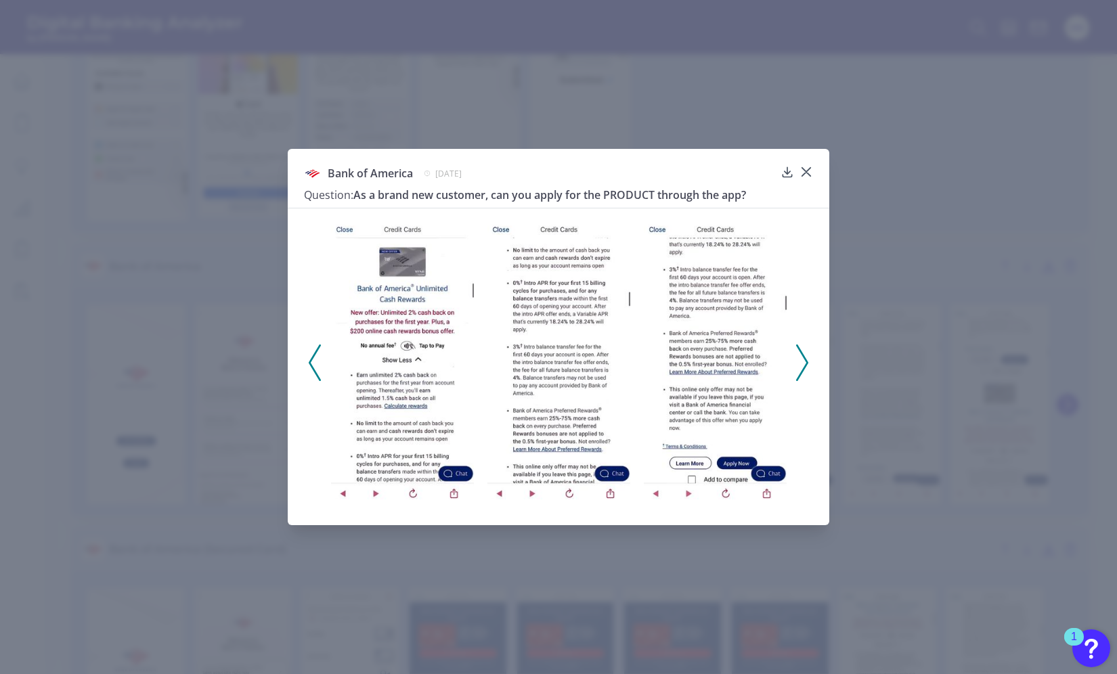
click at [303, 366] on div at bounding box center [559, 359] width 542 height 302
click at [309, 360] on icon at bounding box center [315, 363] width 12 height 37
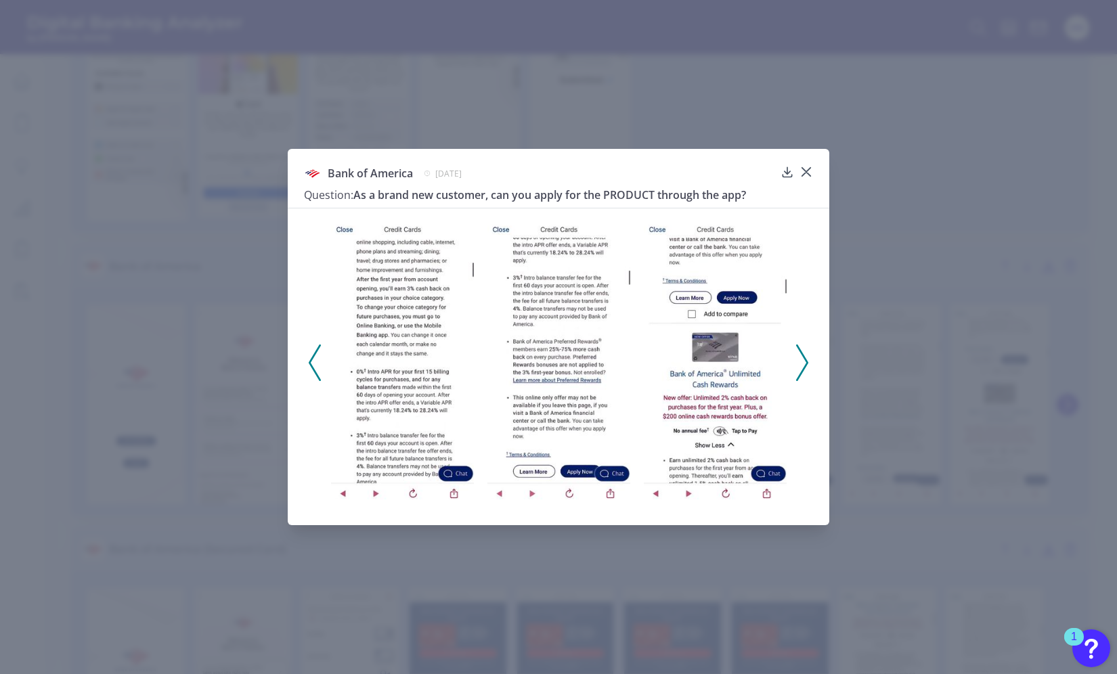
click at [311, 358] on polyline at bounding box center [314, 362] width 10 height 35
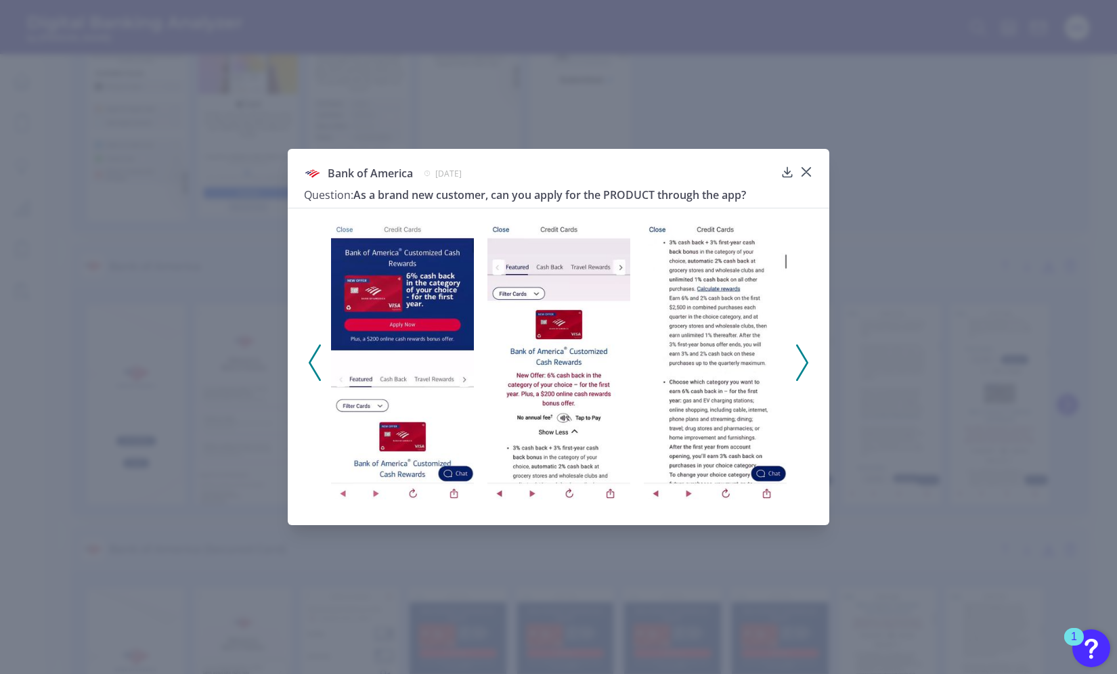
click at [1076, 89] on div "Bank of America July 1, 2025 Question: As a brand new customer, can you apply f…" at bounding box center [558, 337] width 1117 height 674
click at [805, 172] on icon at bounding box center [806, 172] width 8 height 8
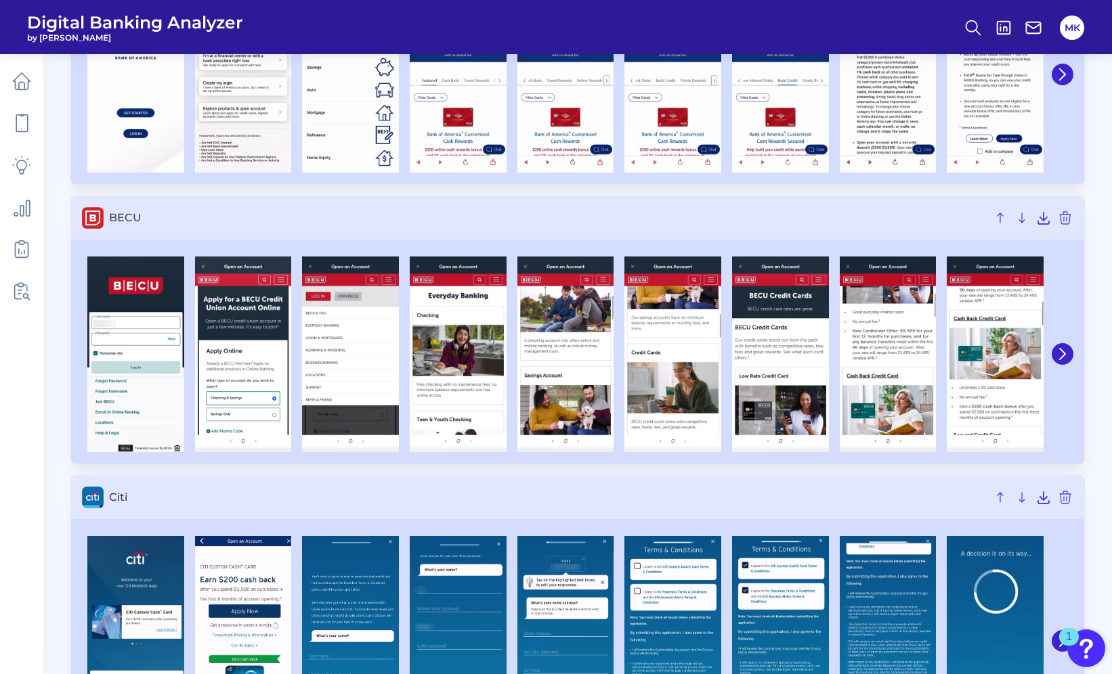
scroll to position [973, 0]
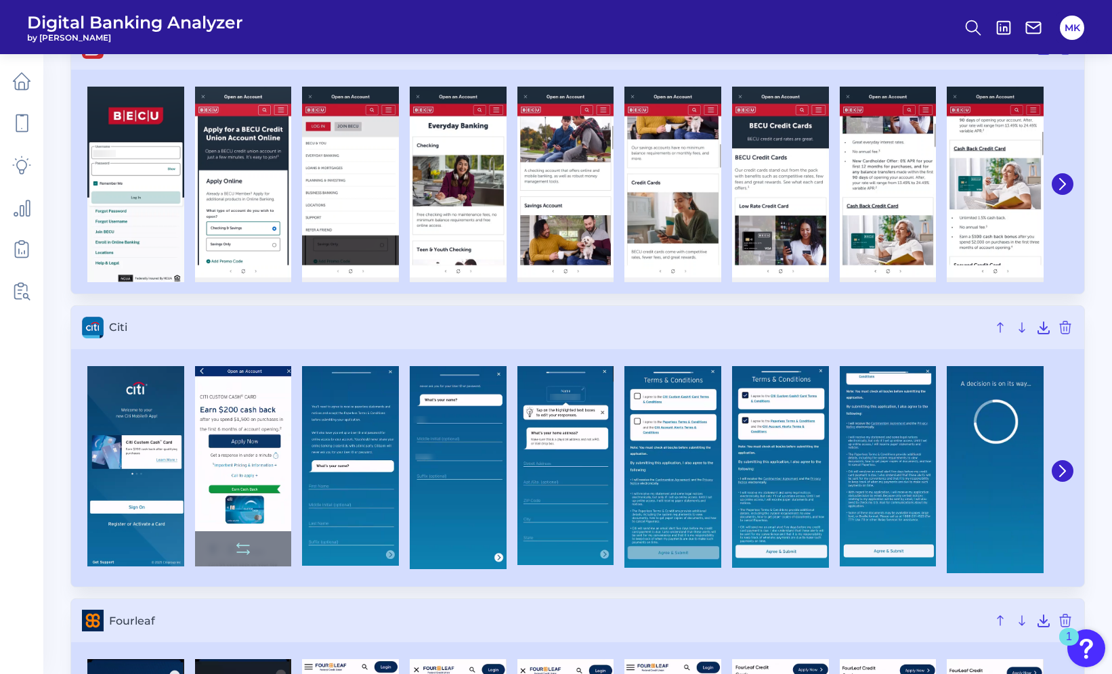
click at [257, 475] on img at bounding box center [243, 466] width 97 height 200
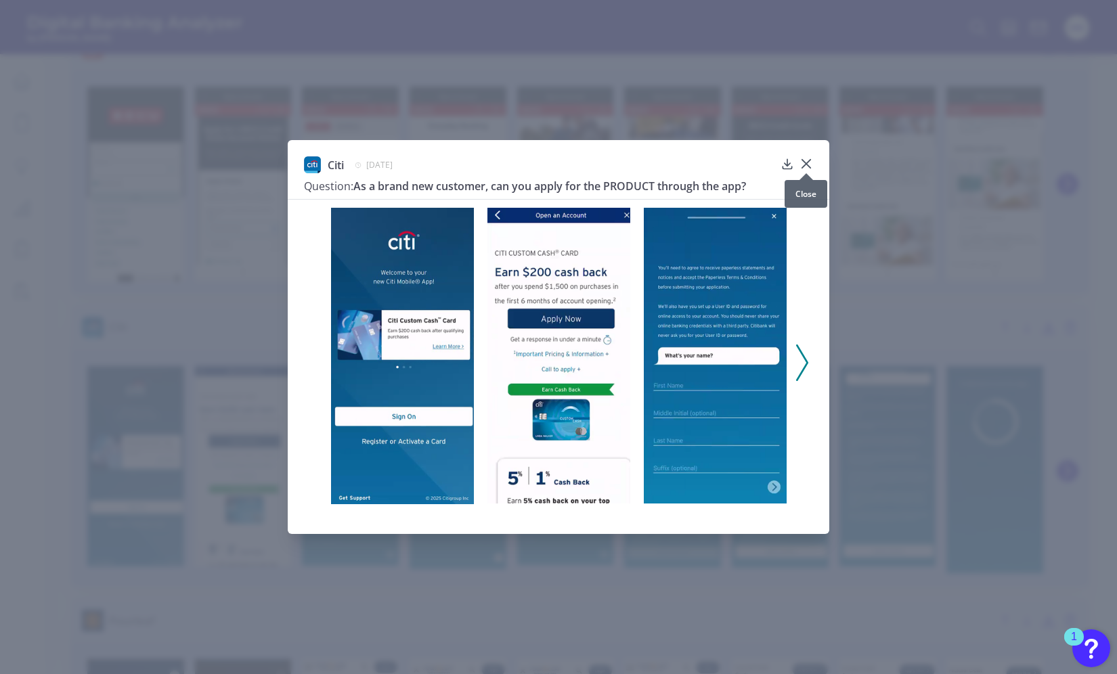
click at [802, 162] on icon at bounding box center [806, 164] width 14 height 14
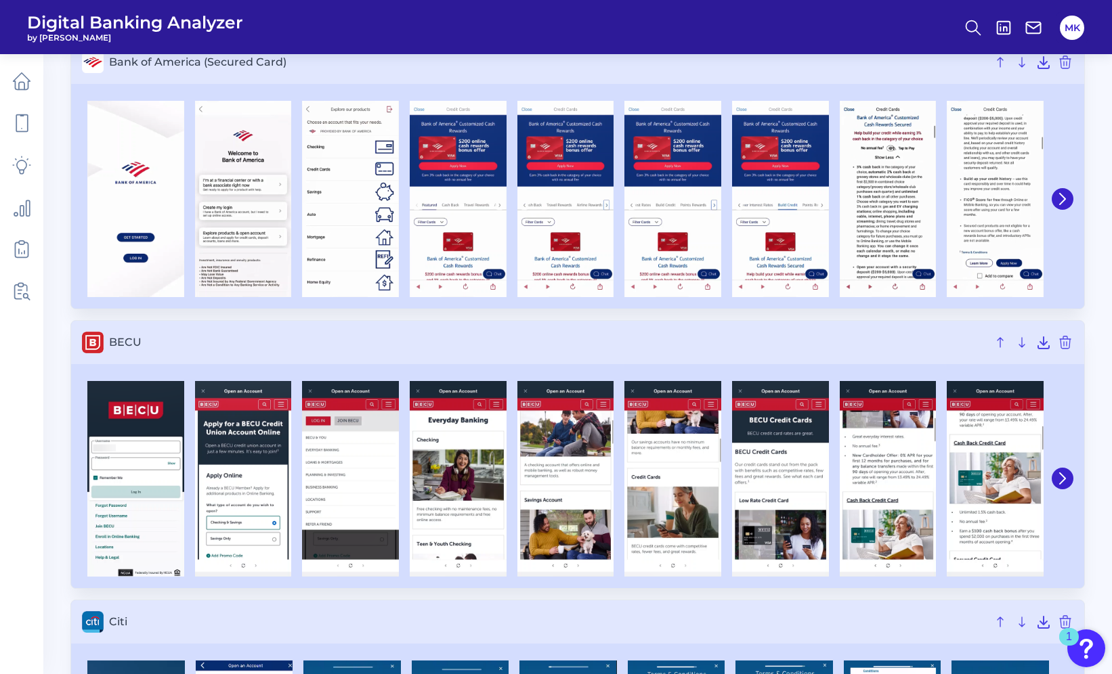
scroll to position [383, 0]
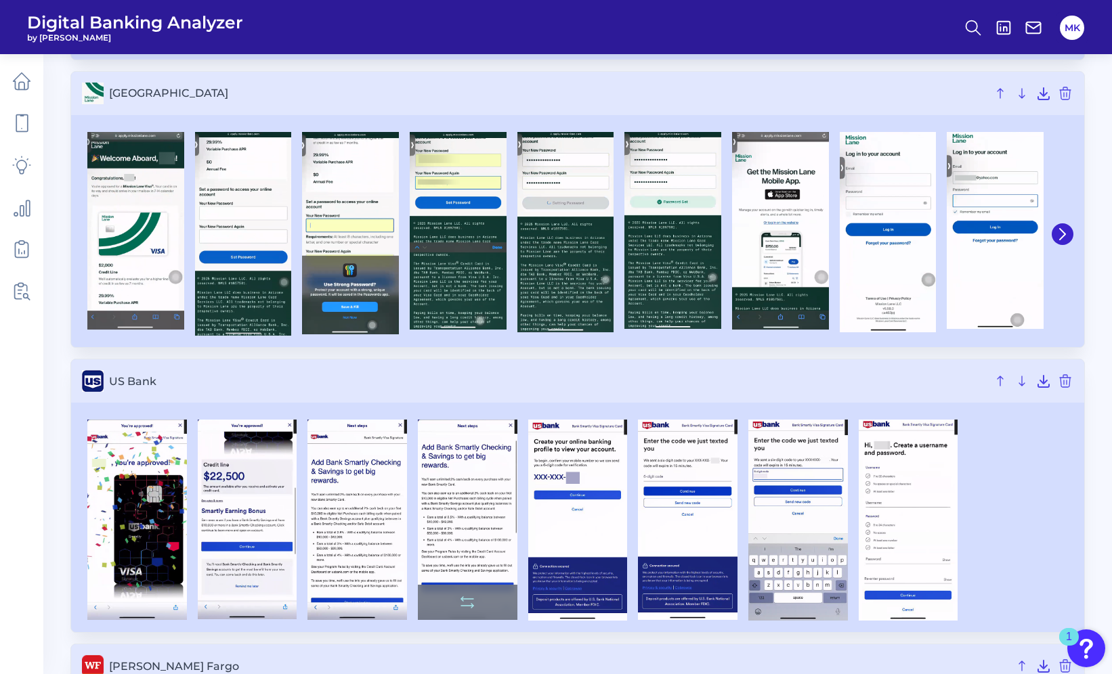
scroll to position [1196, 0]
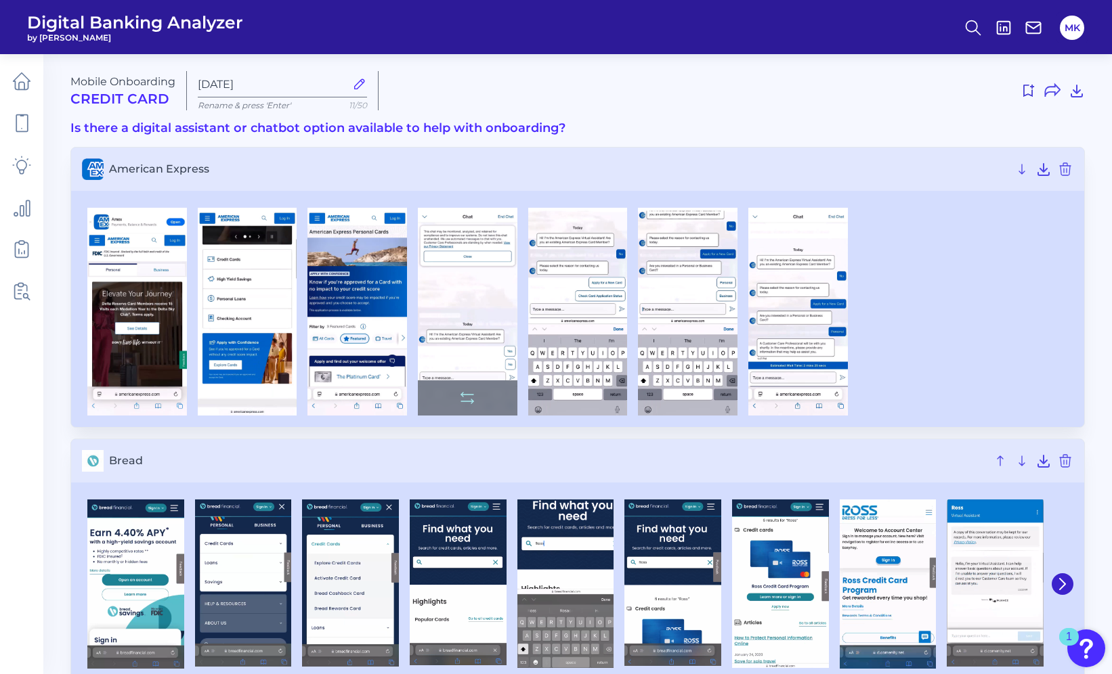
click at [487, 285] on img at bounding box center [468, 312] width 100 height 208
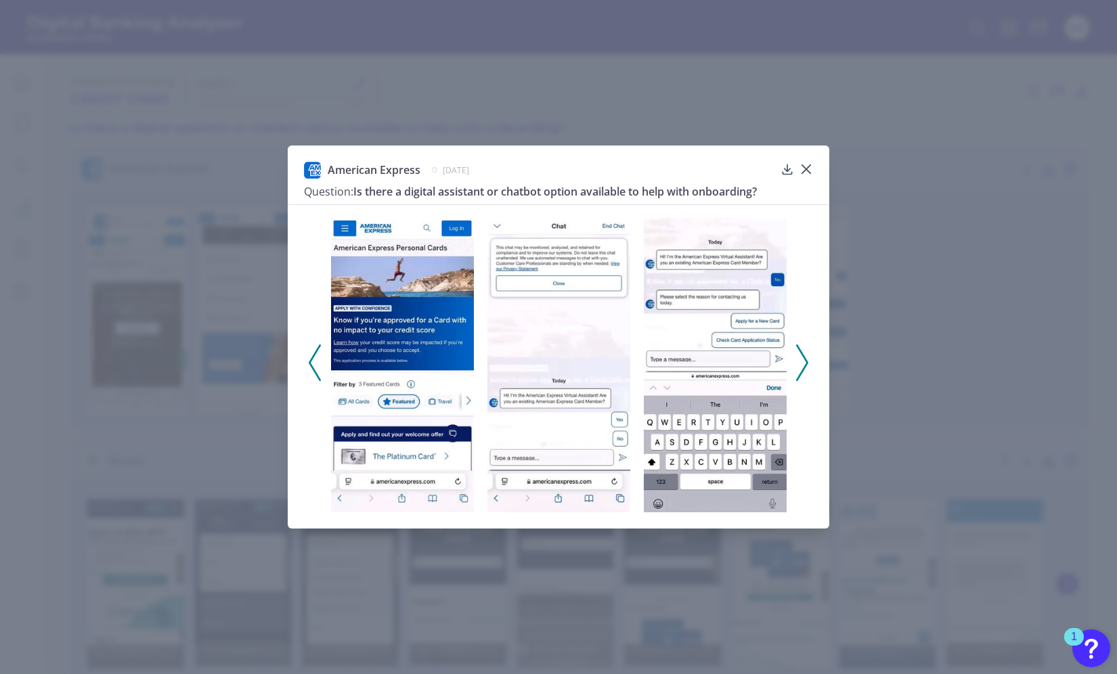
click at [812, 151] on div "American Express [DATE] Question: Is there a digital assistant or chatbot optio…" at bounding box center [559, 337] width 542 height 383
click at [812, 162] on div "American Express [DATE] Question: Is there a digital assistant or chatbot optio…" at bounding box center [559, 337] width 542 height 383
click at [802, 169] on icon at bounding box center [806, 169] width 14 height 14
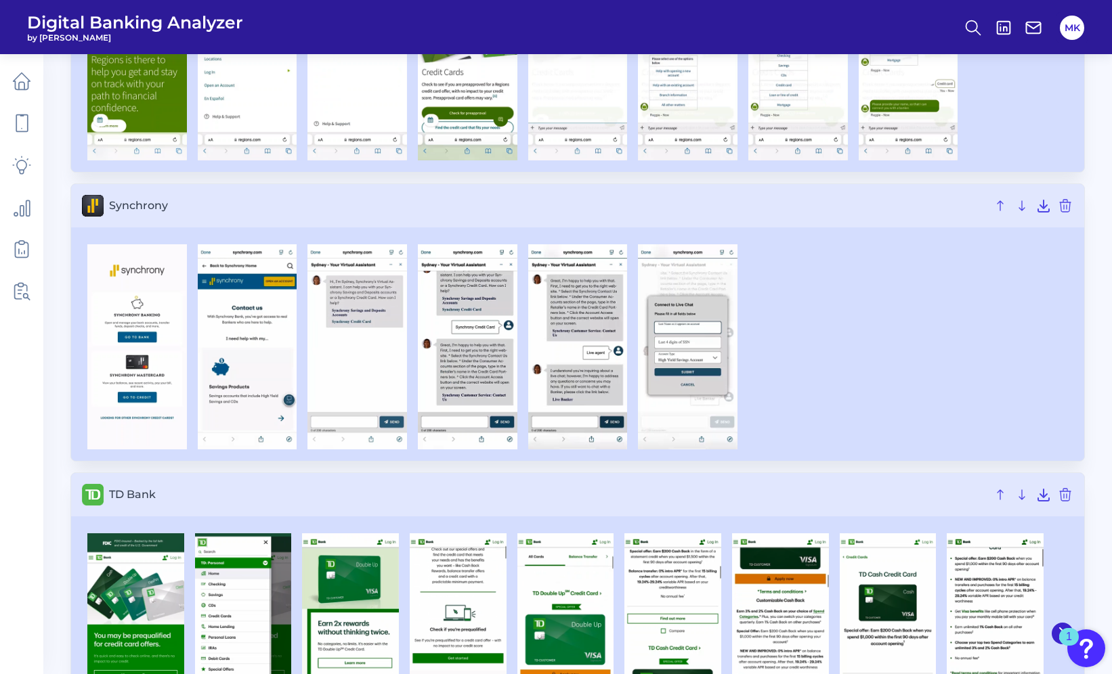
scroll to position [1541, 0]
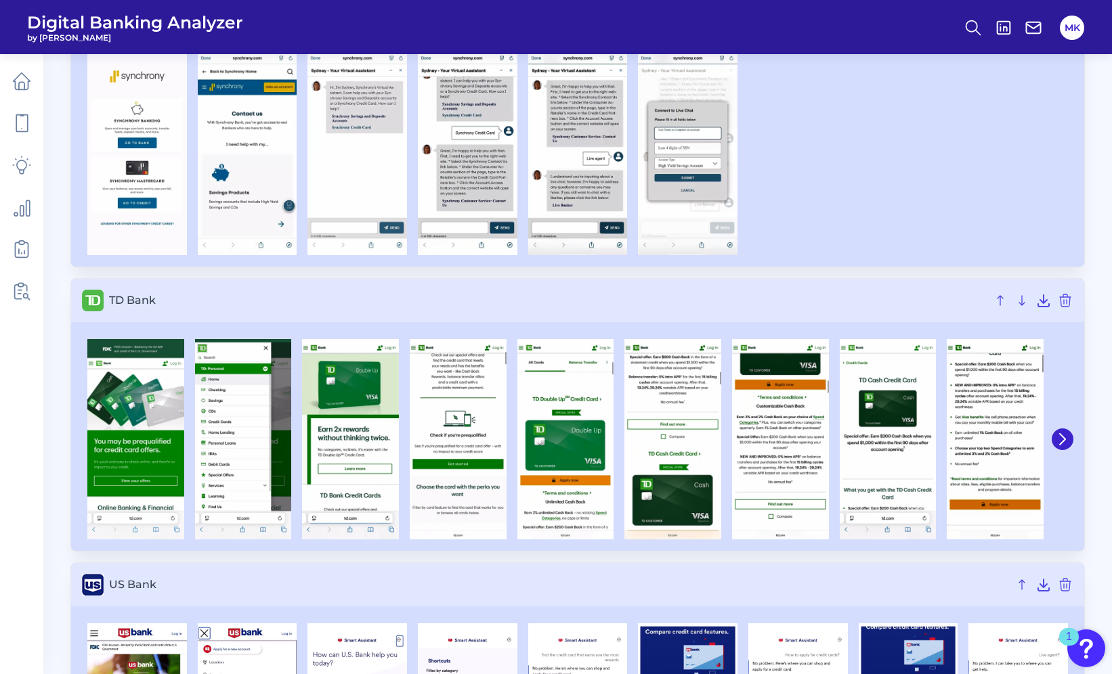
click at [1070, 430] on div at bounding box center [1061, 439] width 24 height 213
click at [1064, 436] on icon at bounding box center [1062, 439] width 12 height 12
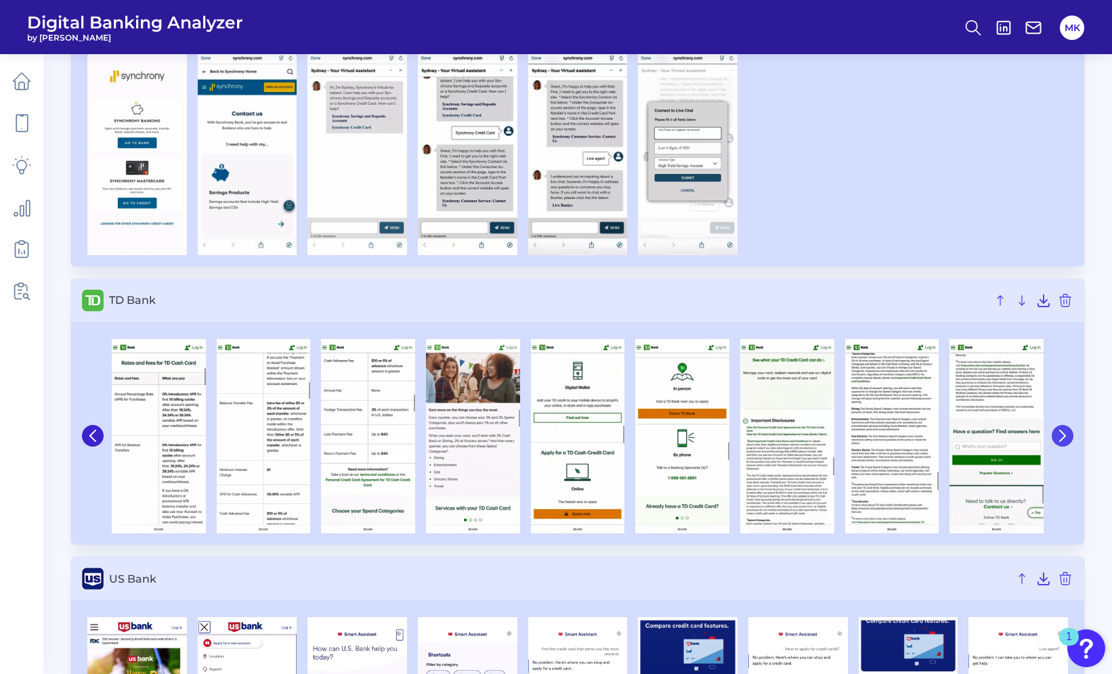
click at [1062, 435] on icon at bounding box center [1062, 436] width 12 height 12
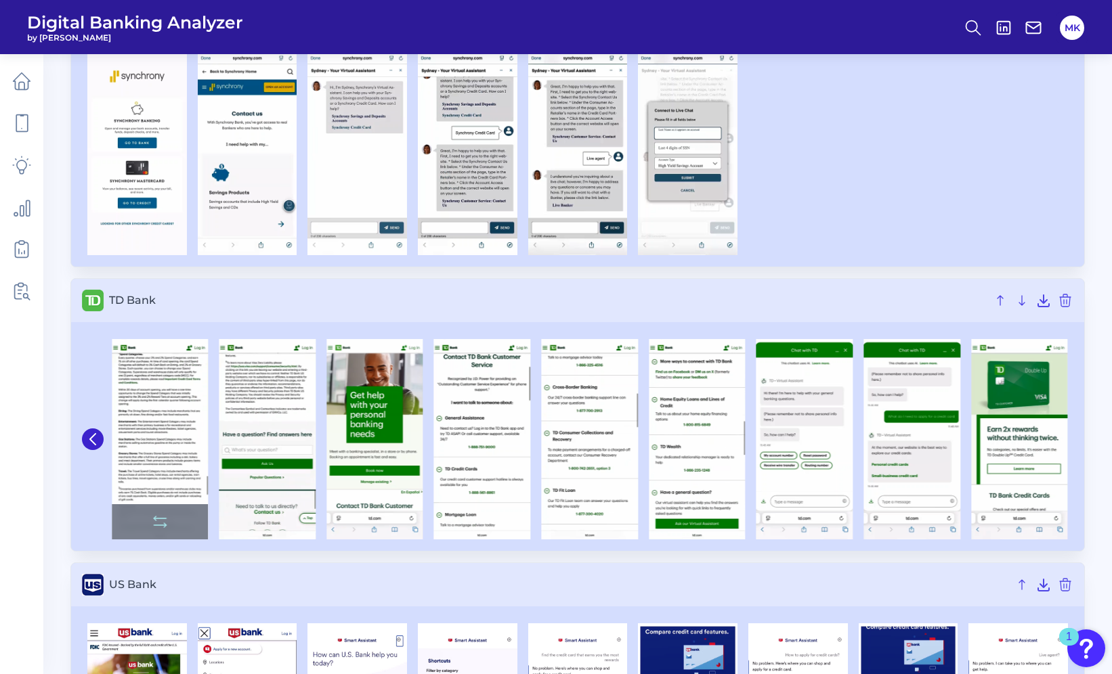
click at [192, 435] on img at bounding box center [160, 439] width 97 height 200
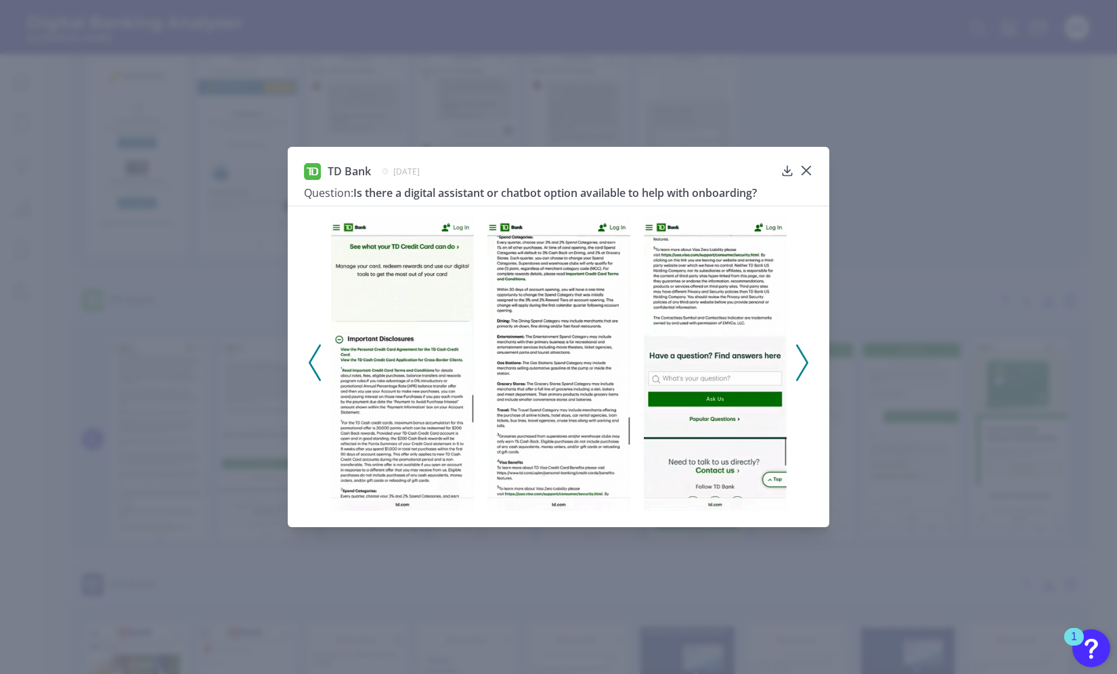
click at [797, 359] on icon at bounding box center [802, 363] width 12 height 37
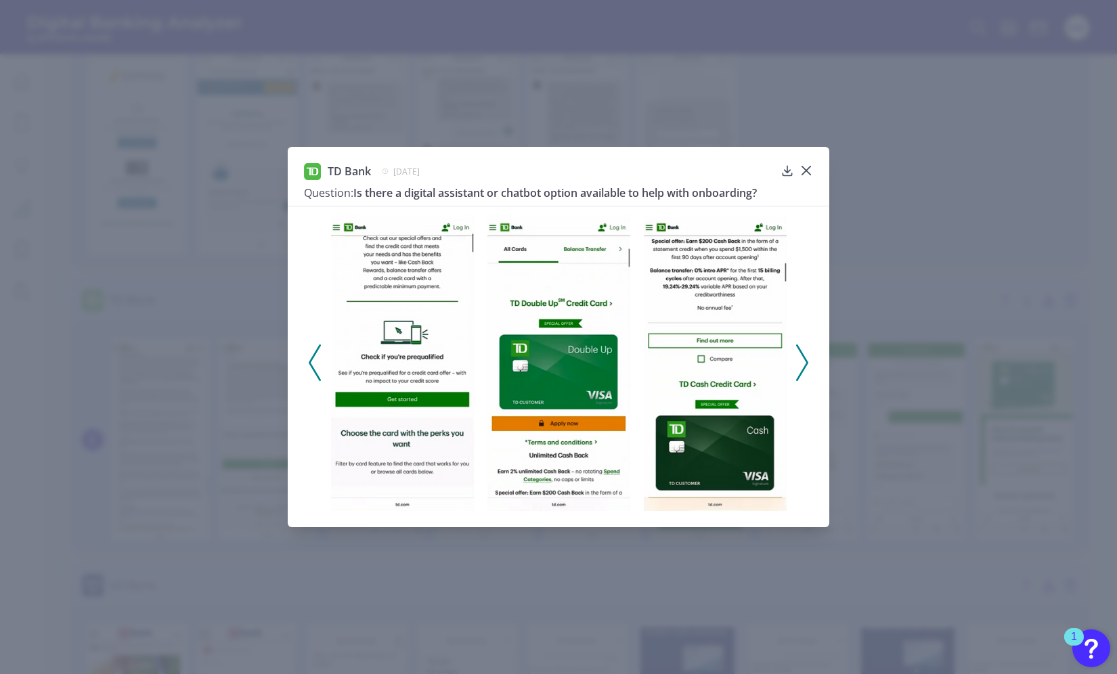
click at [797, 359] on icon at bounding box center [802, 363] width 12 height 37
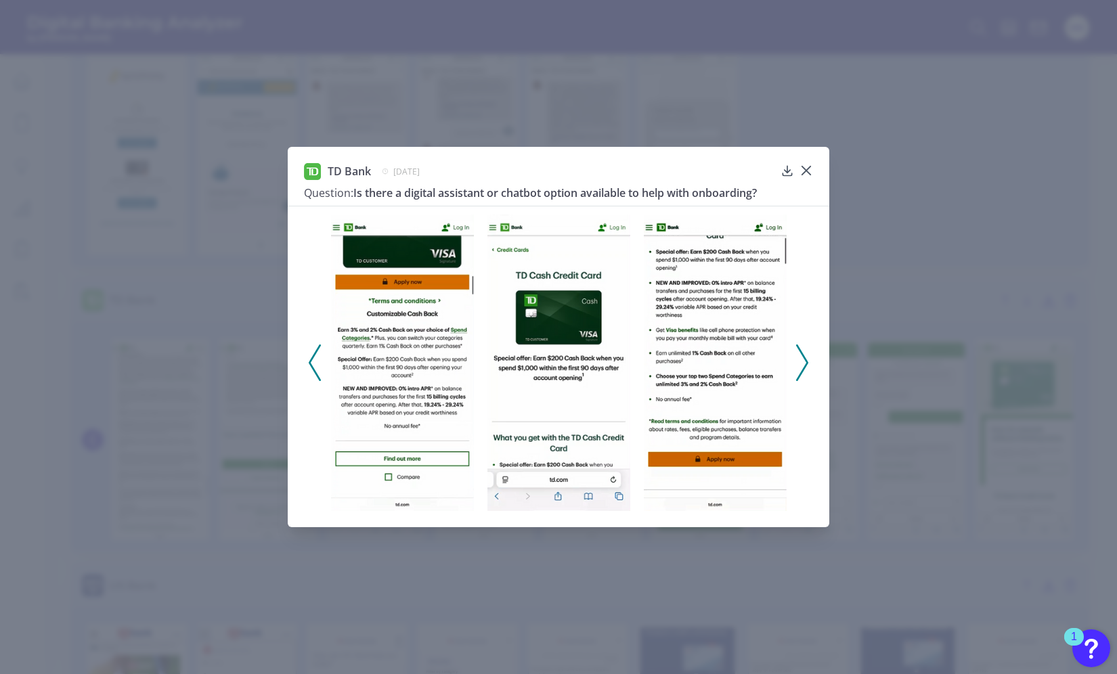
click at [797, 359] on icon at bounding box center [802, 363] width 12 height 37
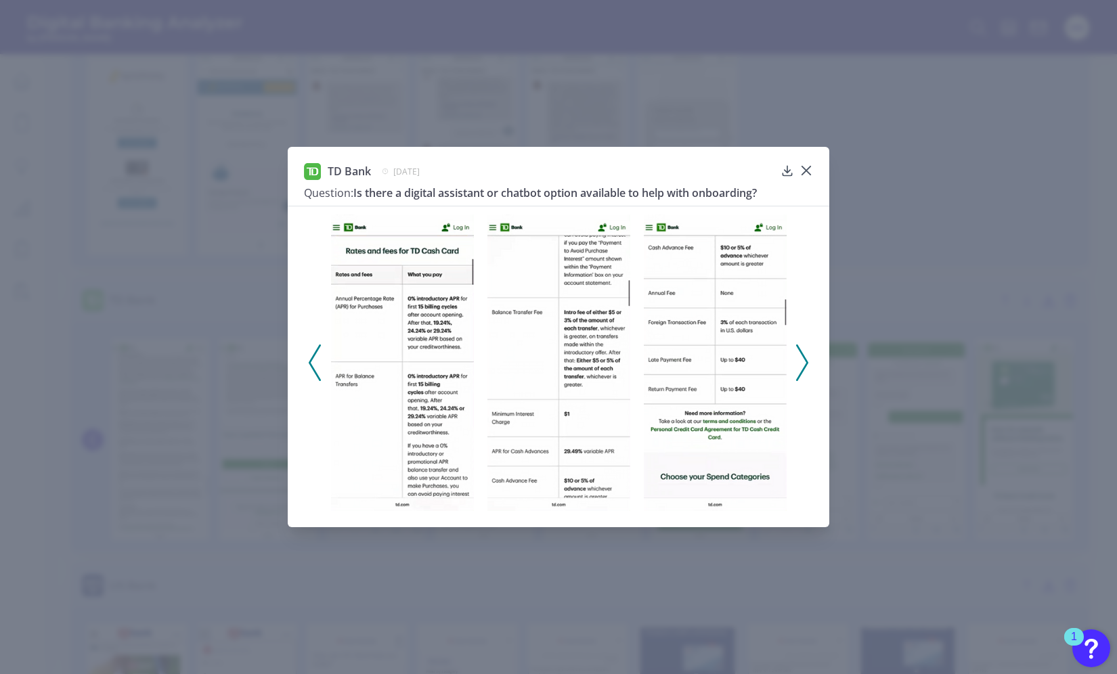
click at [797, 359] on icon at bounding box center [802, 363] width 12 height 37
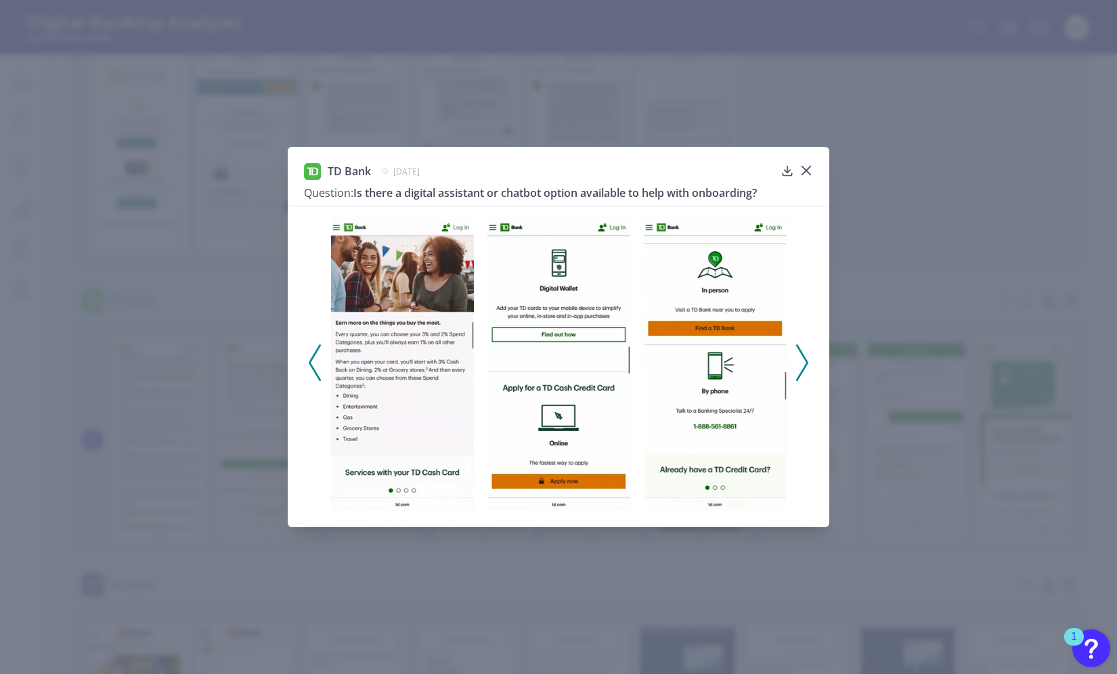
click at [797, 359] on icon at bounding box center [802, 363] width 12 height 37
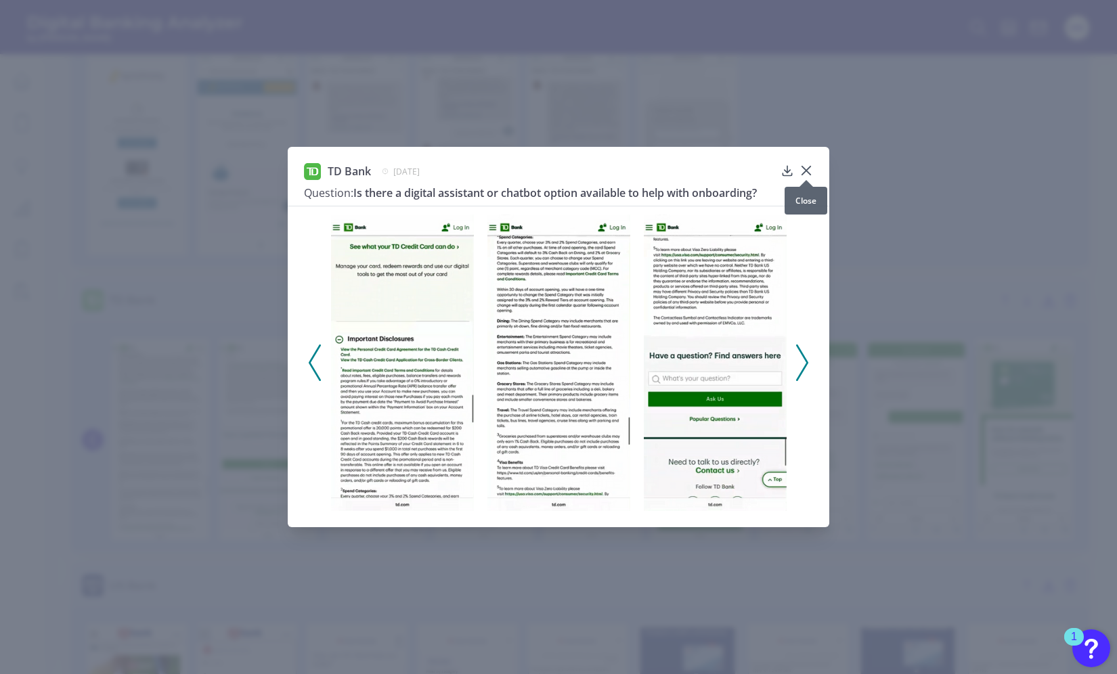
click at [804, 164] on icon at bounding box center [806, 171] width 14 height 14
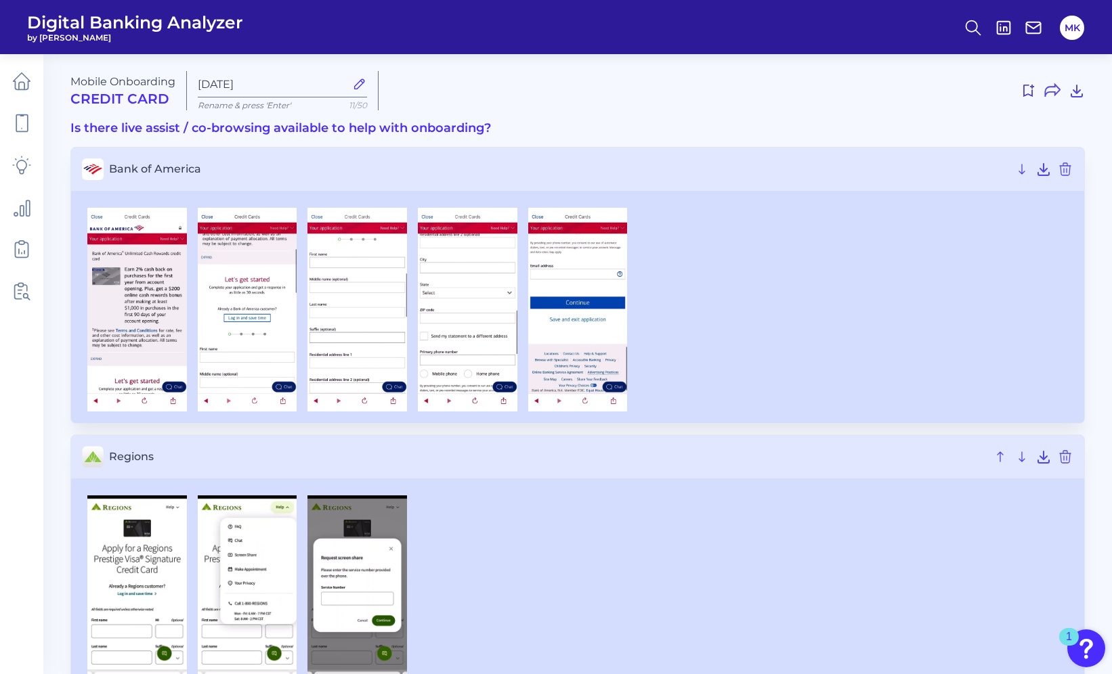
scroll to position [346, 0]
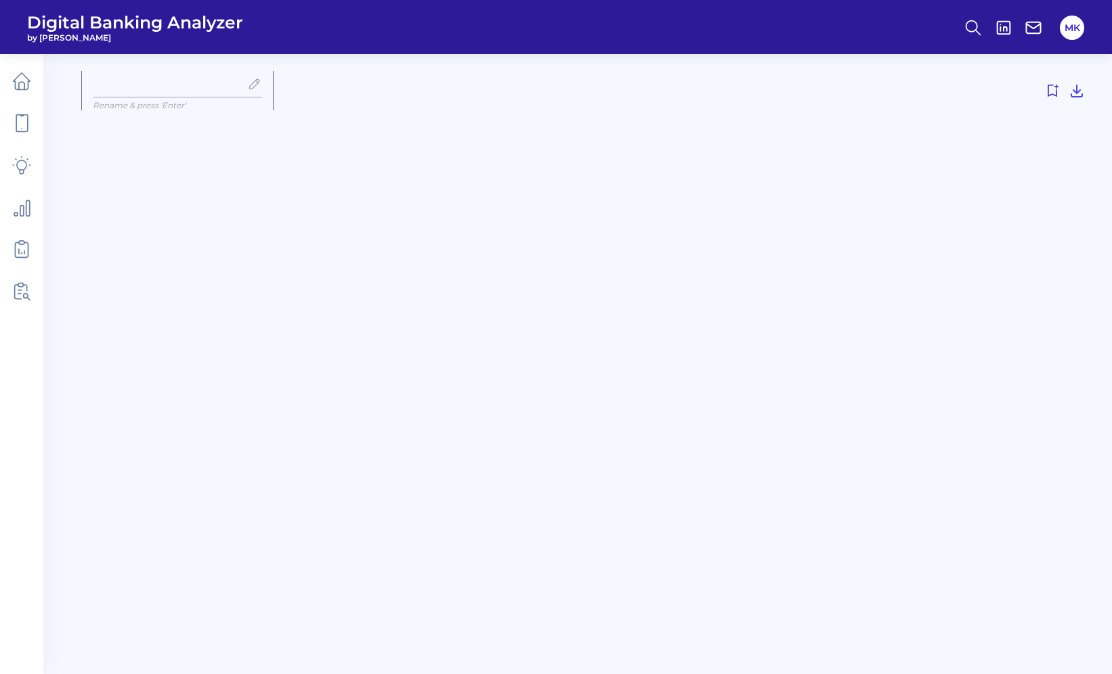
scroll to position [236, 0]
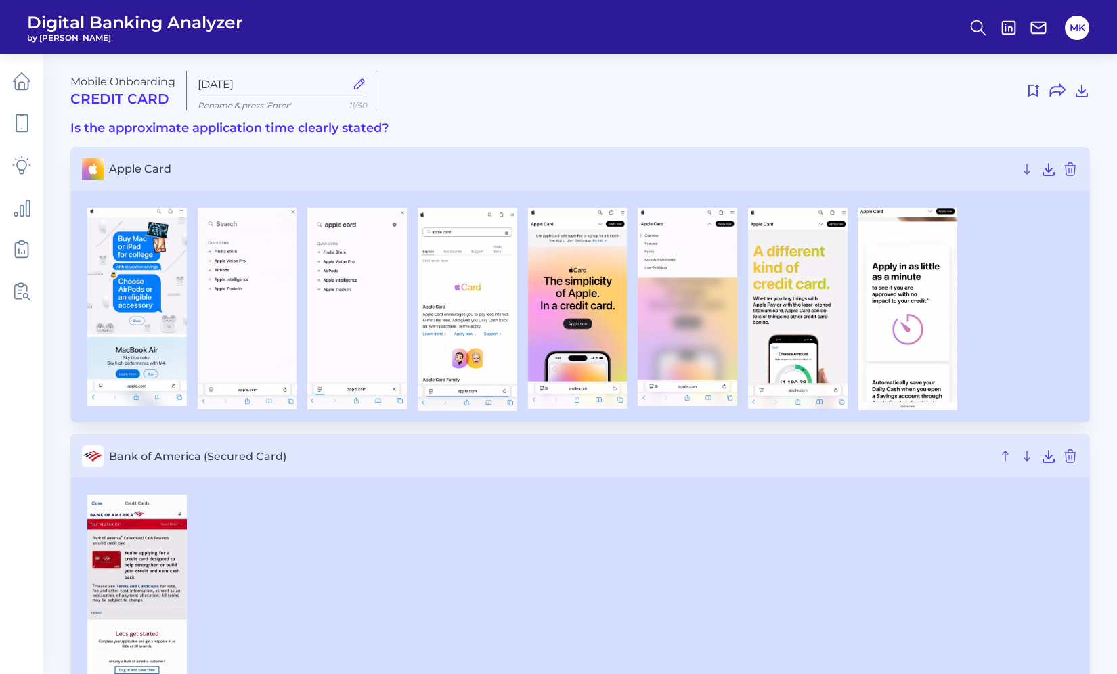
type input "[DATE]"
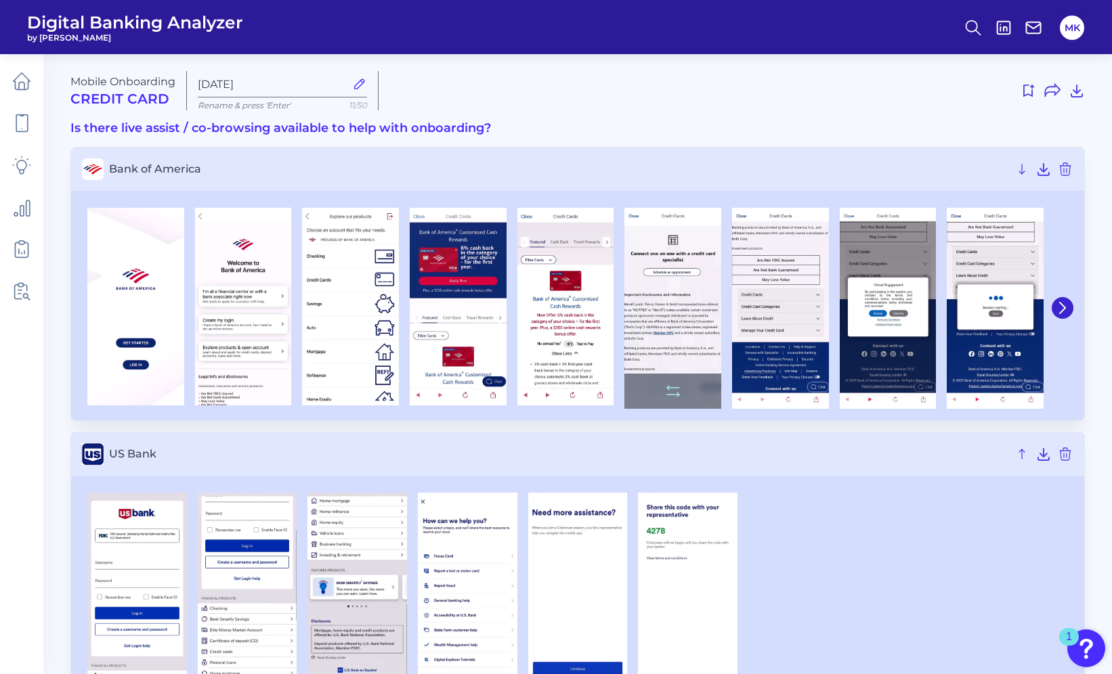
click at [661, 287] on img at bounding box center [672, 308] width 97 height 201
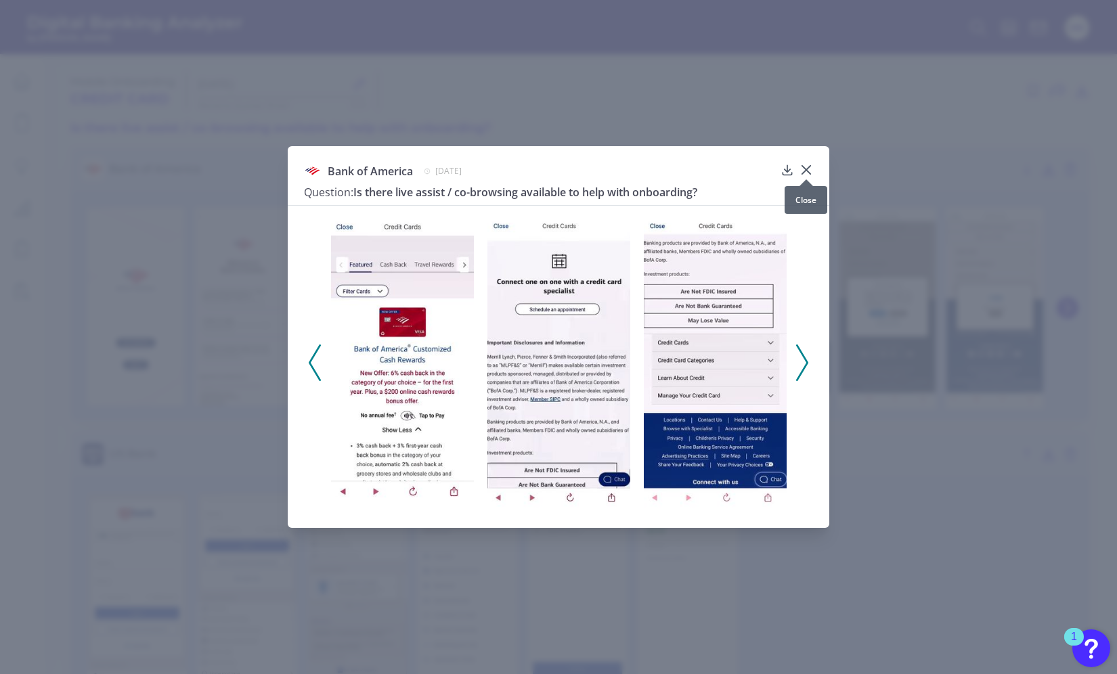
click at [804, 170] on icon at bounding box center [806, 170] width 8 height 8
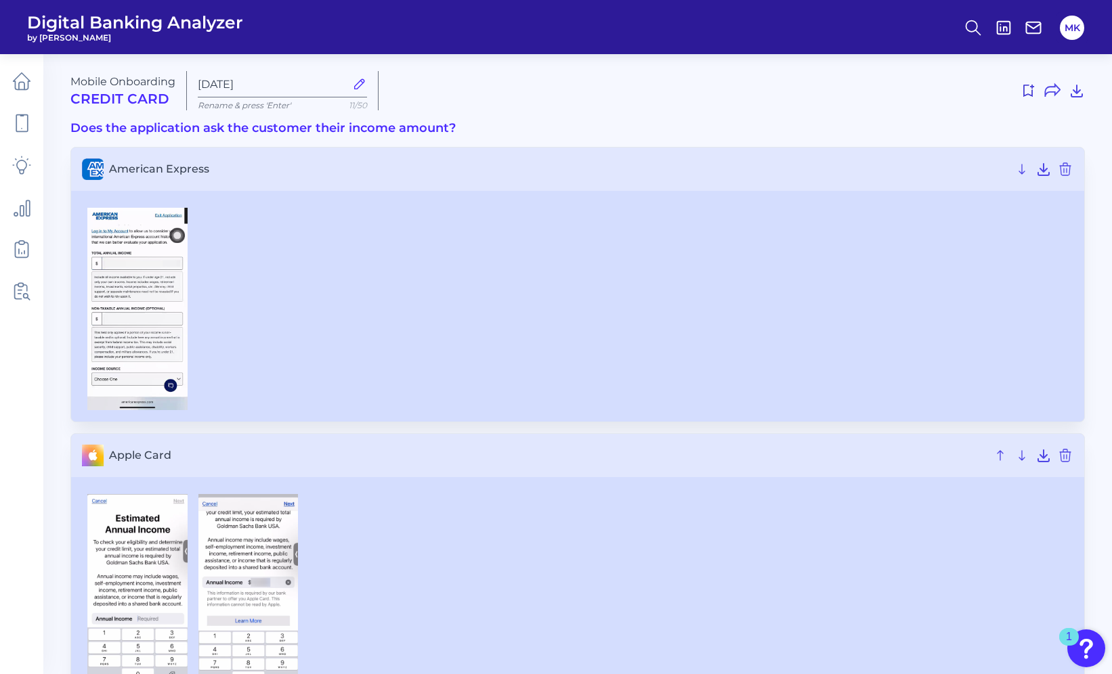
scroll to position [6801, 0]
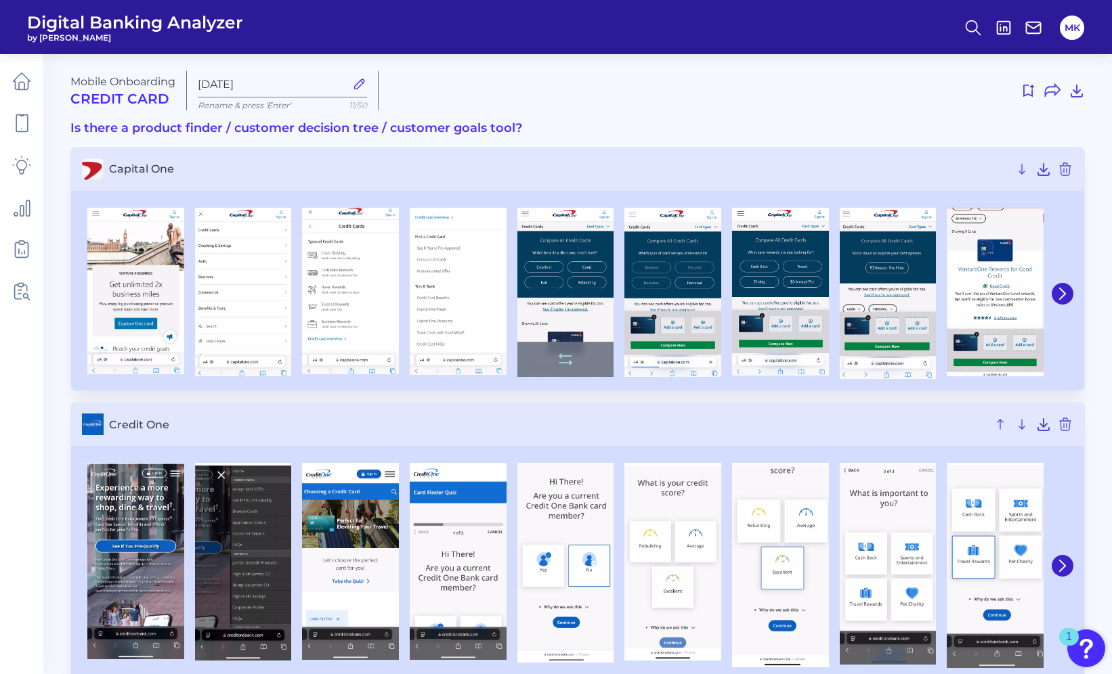
click at [576, 300] on img at bounding box center [565, 292] width 97 height 169
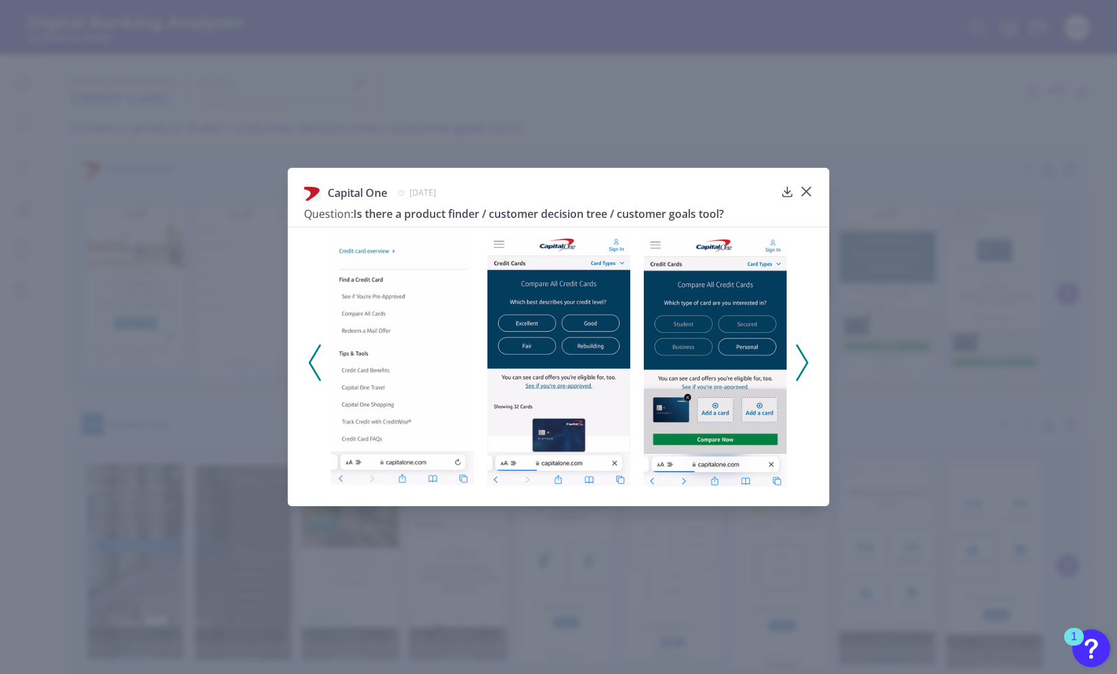
click at [801, 361] on icon at bounding box center [802, 363] width 12 height 37
click at [805, 185] on icon at bounding box center [806, 192] width 14 height 14
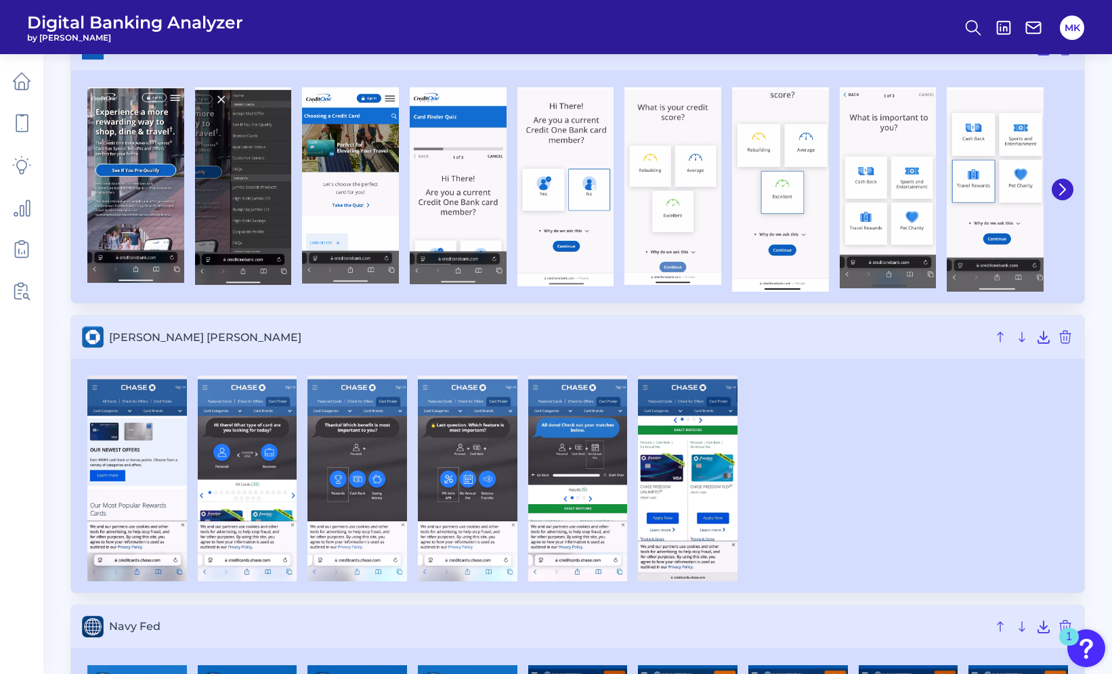
scroll to position [432, 0]
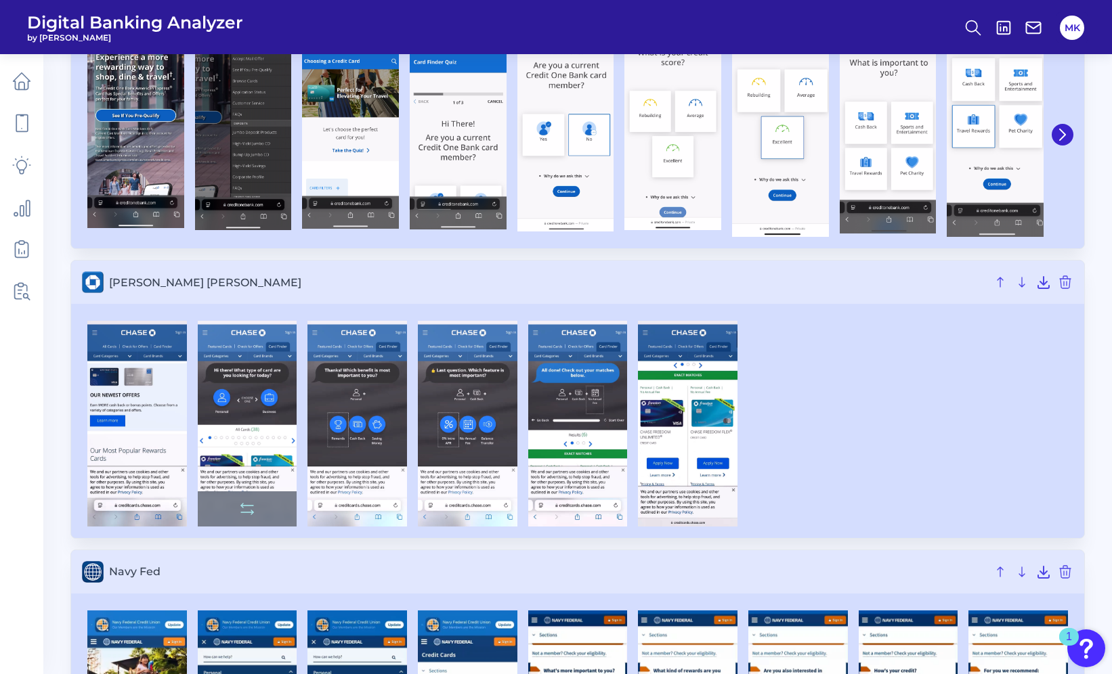
click at [249, 424] on img at bounding box center [248, 424] width 100 height 206
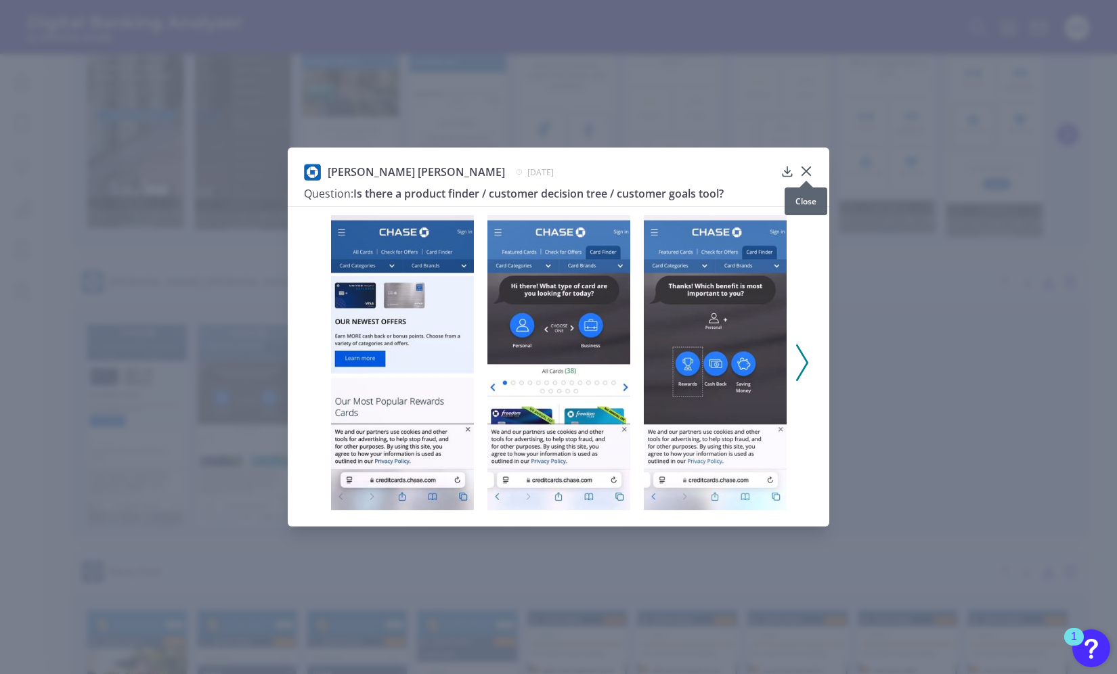
click at [804, 176] on body "Digital Banking Analyzer by Curinos MK Mobile Onboarding Credit Card [DATE] Ren…" at bounding box center [558, 490] width 1117 height 1845
click at [804, 165] on icon at bounding box center [806, 172] width 14 height 14
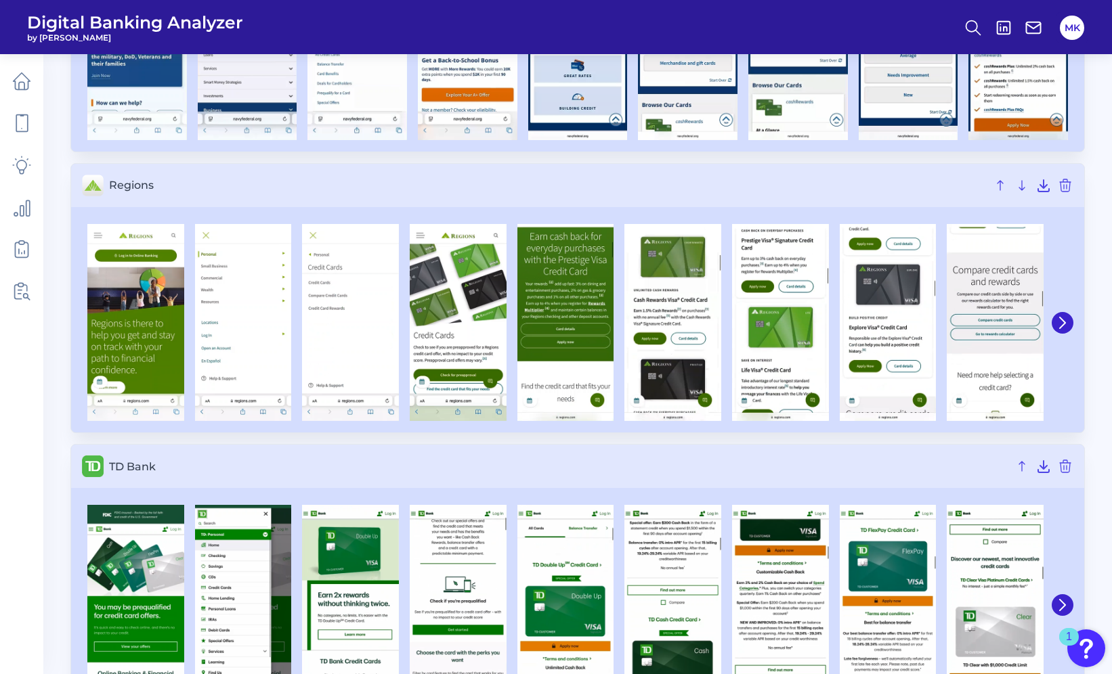
scroll to position [1171, 0]
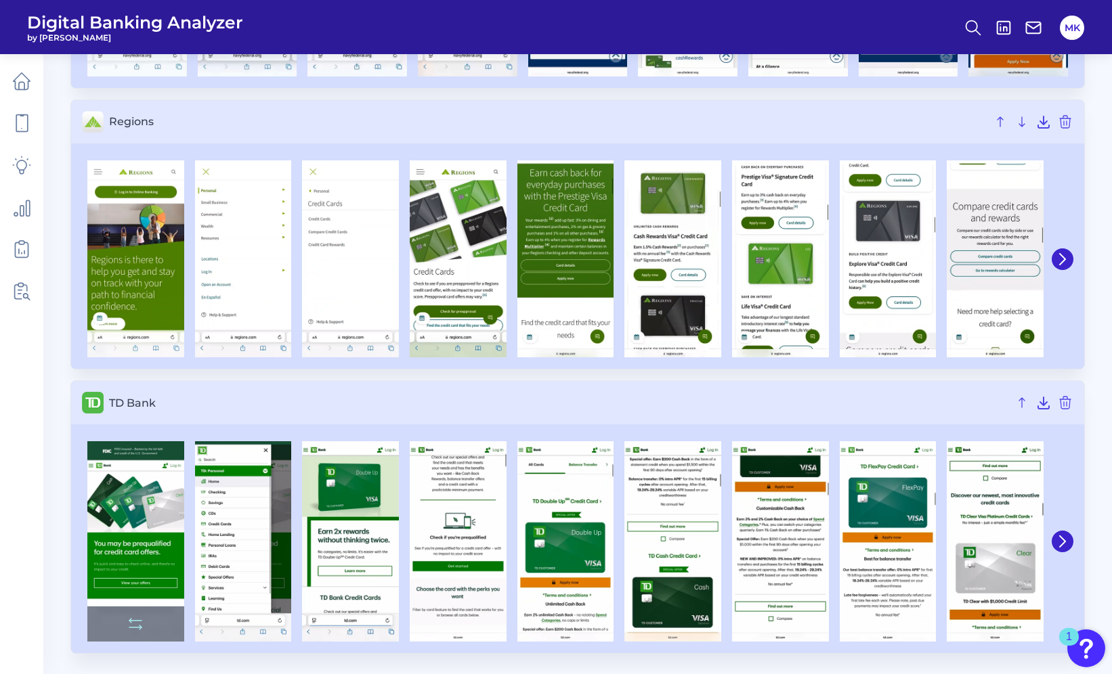
click at [92, 532] on img at bounding box center [135, 541] width 97 height 200
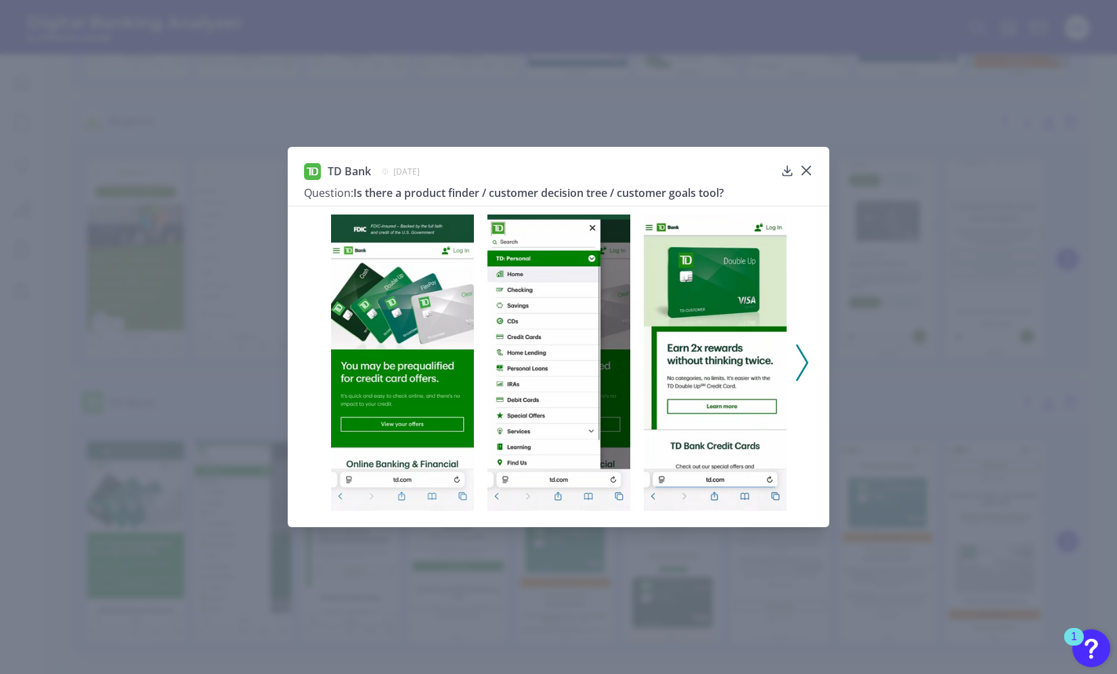
click at [798, 356] on icon at bounding box center [802, 363] width 12 height 37
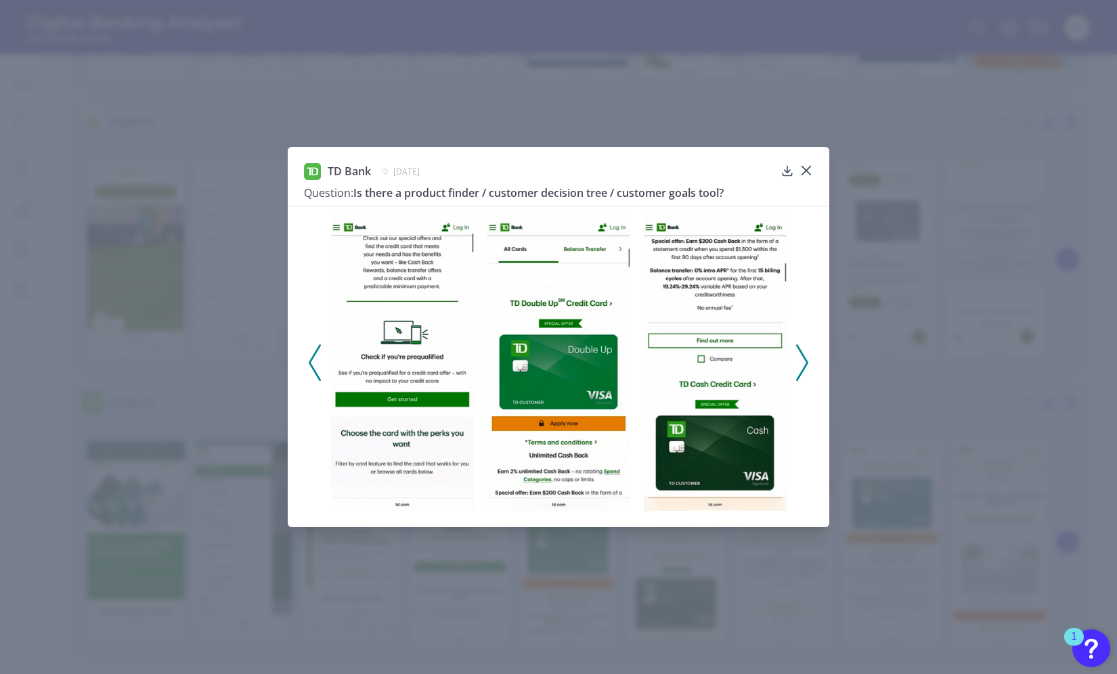
click at [796, 355] on icon at bounding box center [802, 363] width 12 height 37
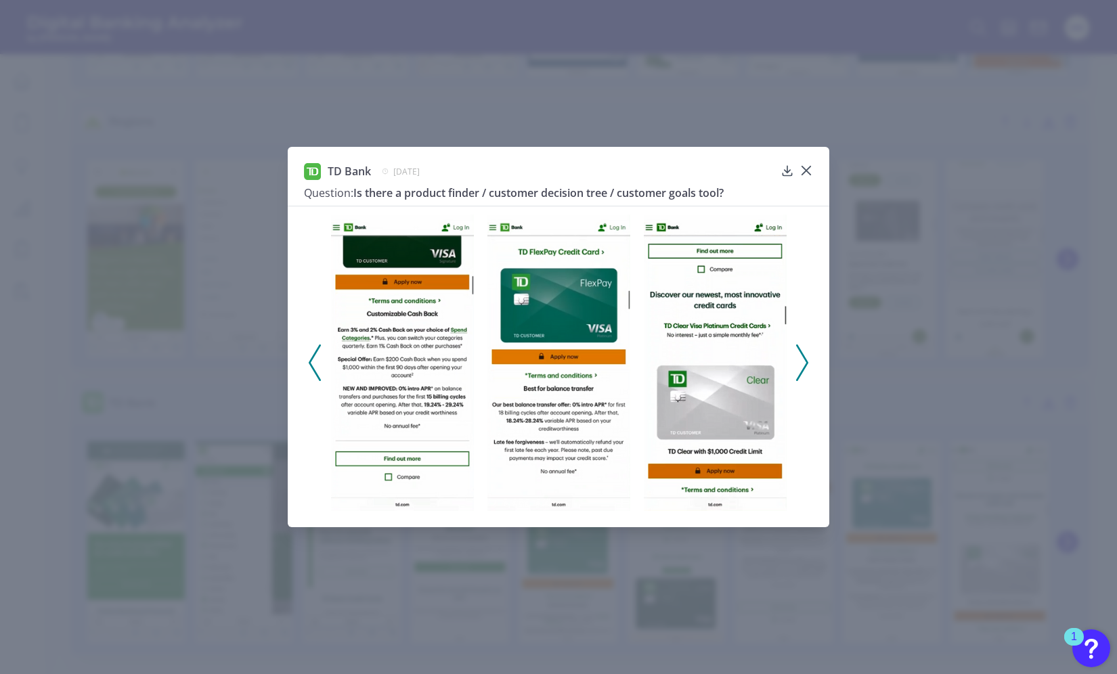
click at [796, 355] on icon at bounding box center [802, 363] width 12 height 37
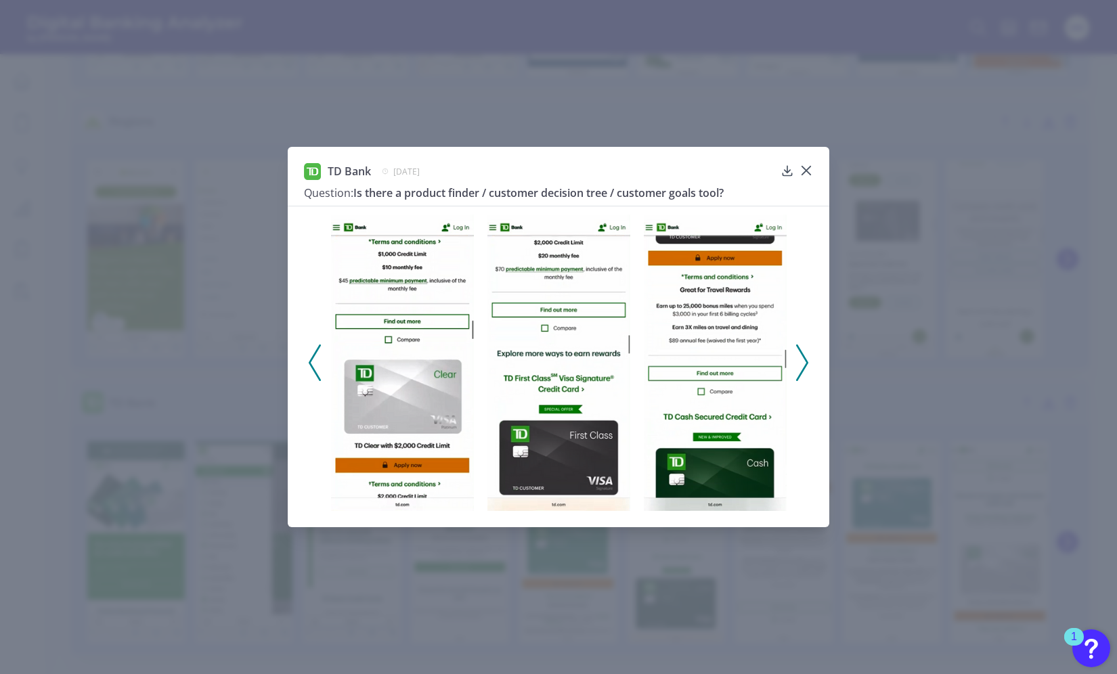
click at [796, 355] on icon at bounding box center [802, 363] width 12 height 37
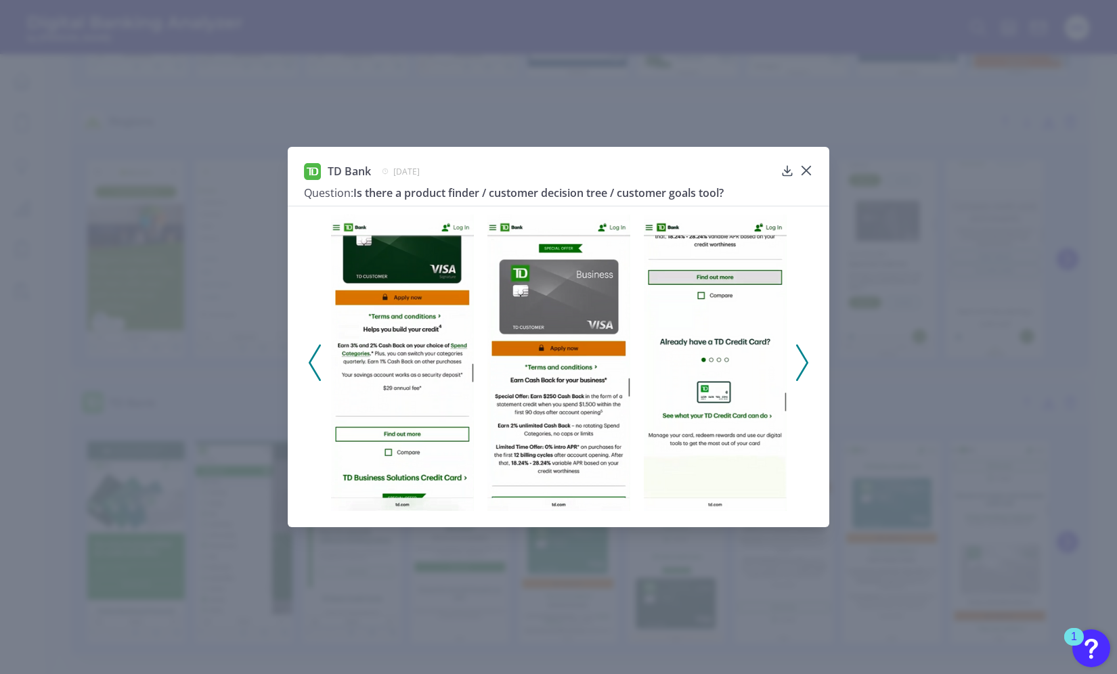
click at [804, 356] on polyline at bounding box center [802, 362] width 10 height 35
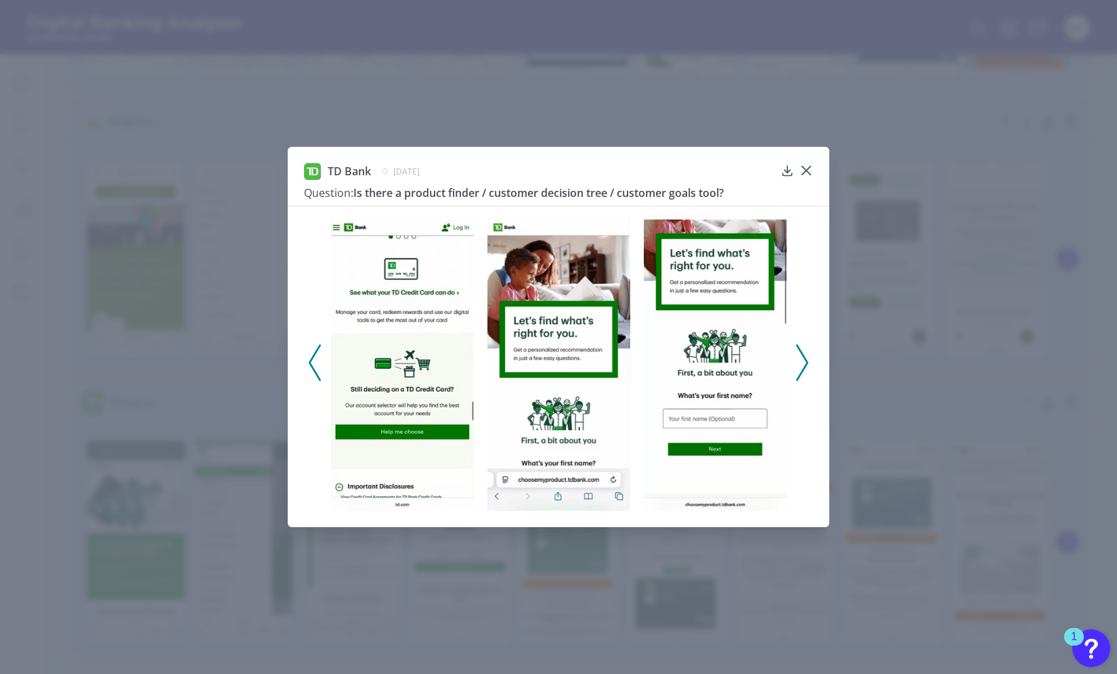
click at [802, 359] on icon at bounding box center [802, 363] width 12 height 37
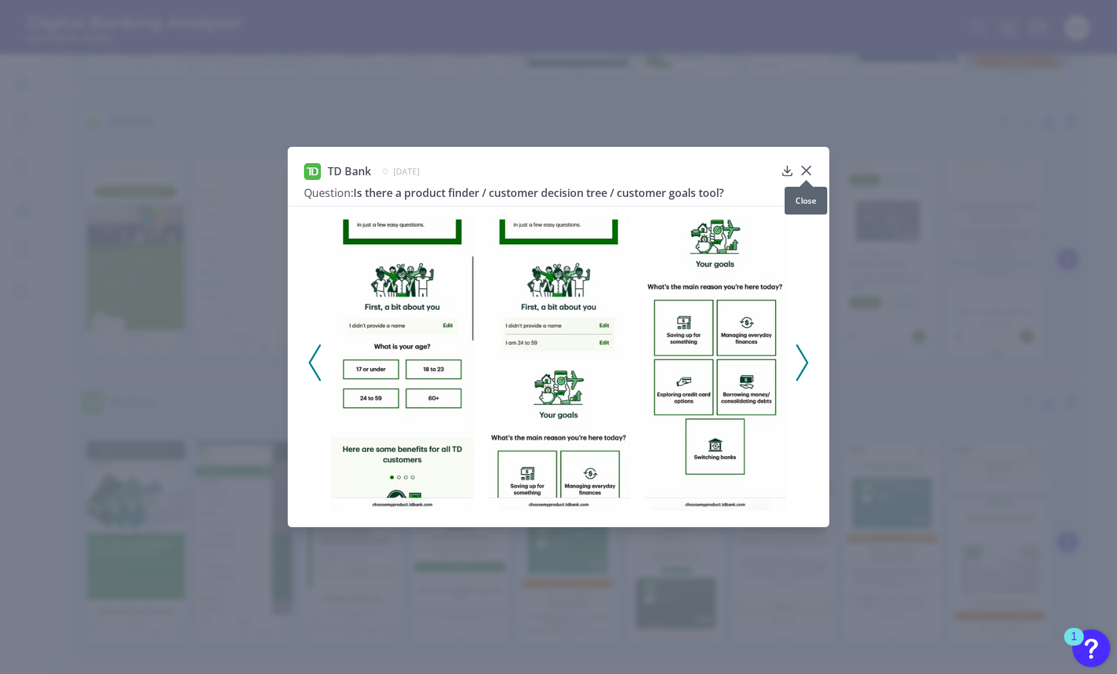
drag, startPoint x: 802, startPoint y: 170, endPoint x: 804, endPoint y: 156, distance: 14.4
click at [804, 156] on div "TD Bank [DATE] Question: Is there a product finder / customer decision tree / c…" at bounding box center [559, 337] width 542 height 380
click at [809, 168] on icon at bounding box center [806, 171] width 14 height 14
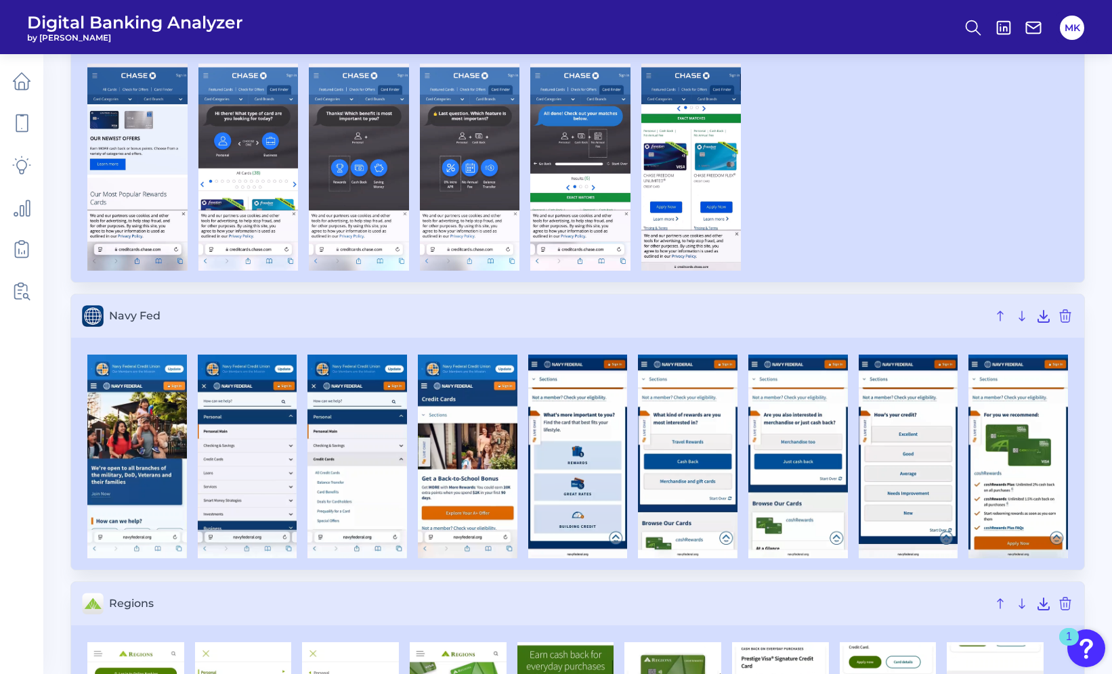
scroll to position [0, 0]
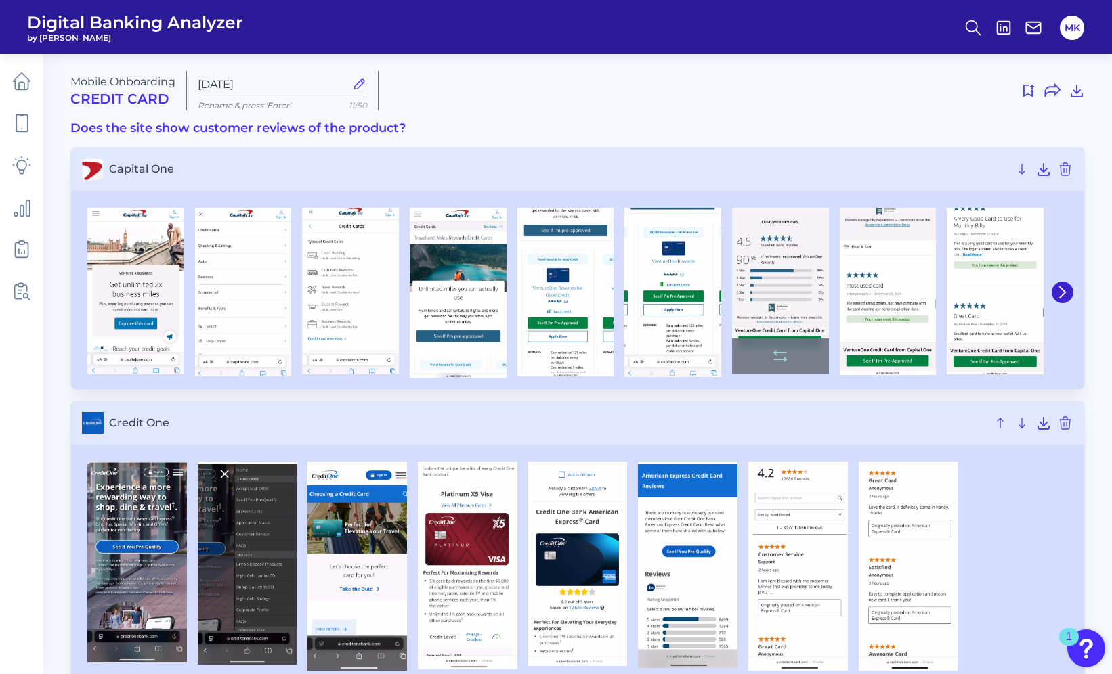
click at [795, 244] on img at bounding box center [780, 291] width 97 height 166
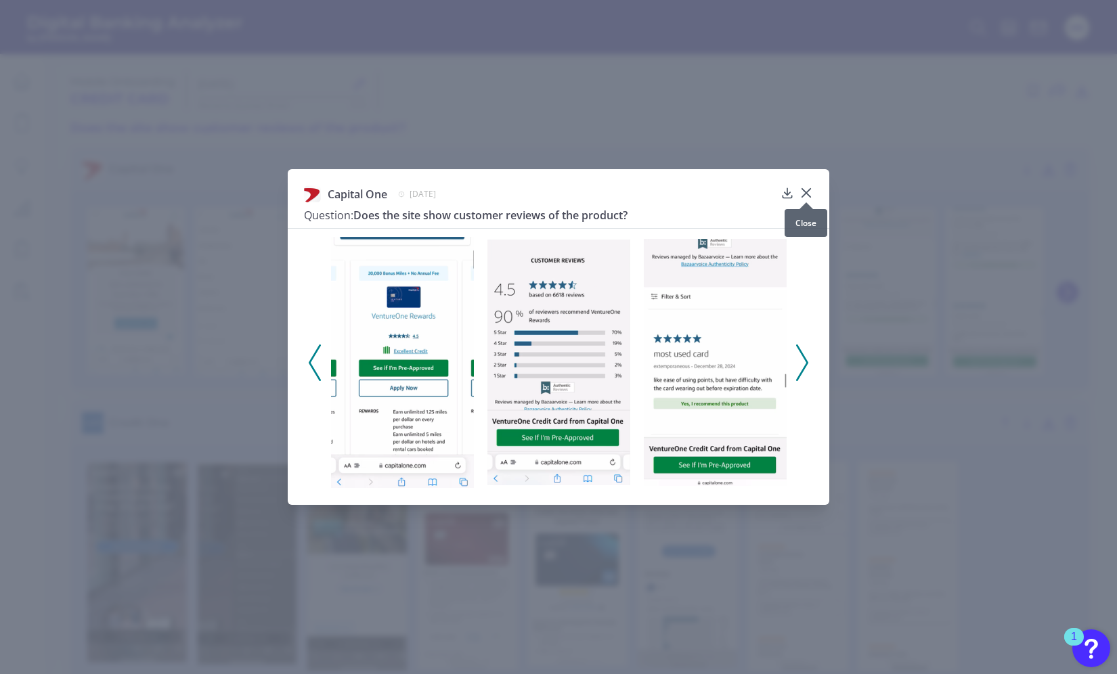
click at [808, 189] on icon at bounding box center [806, 193] width 8 height 8
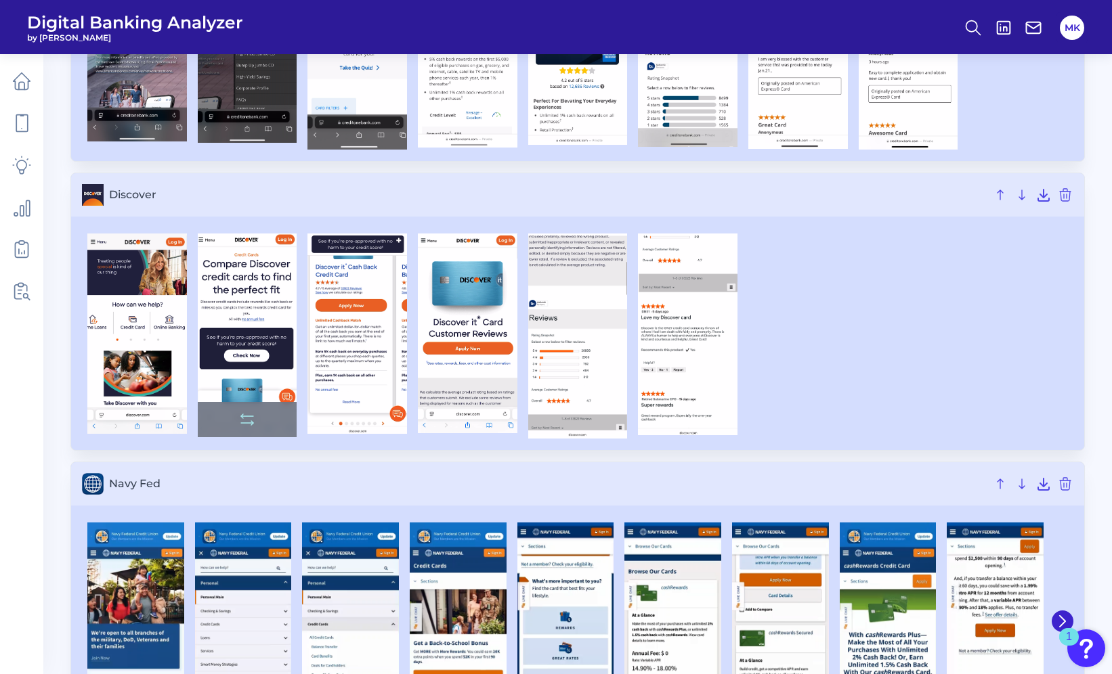
scroll to position [524, 0]
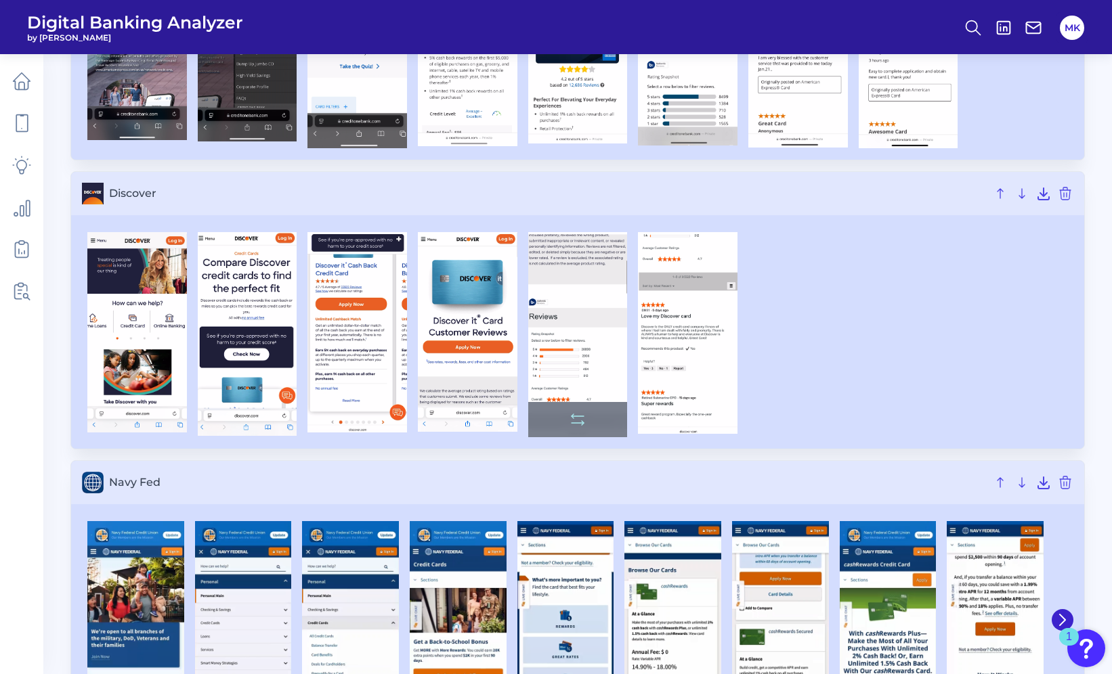
click at [588, 353] on img at bounding box center [578, 334] width 100 height 205
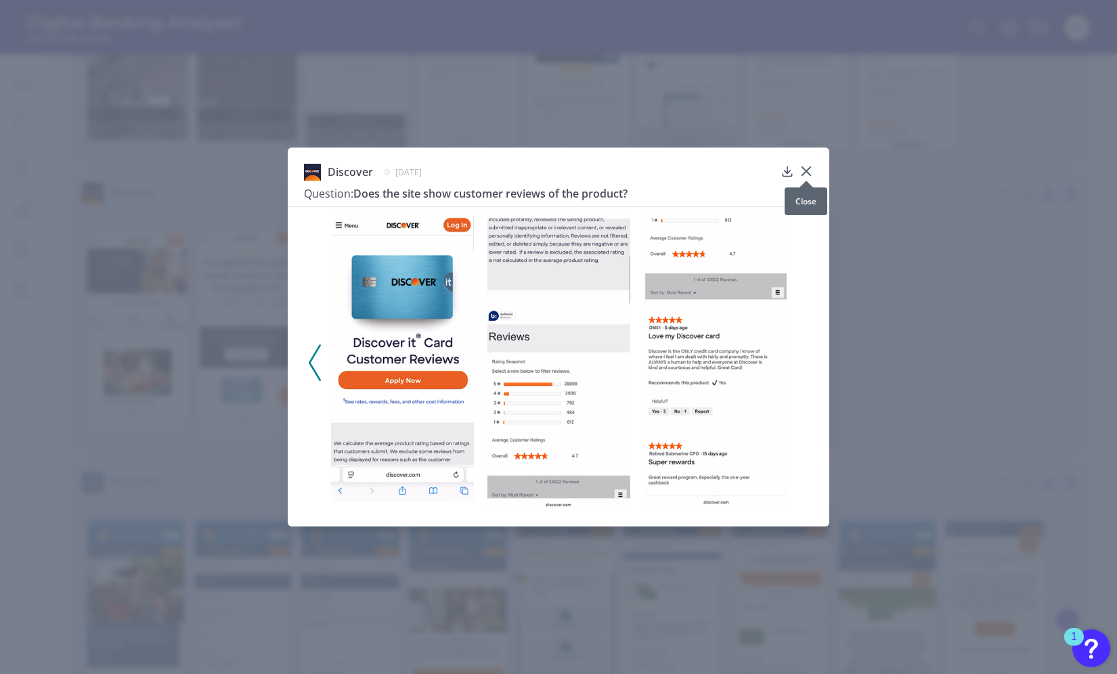
click at [805, 170] on icon at bounding box center [806, 171] width 8 height 8
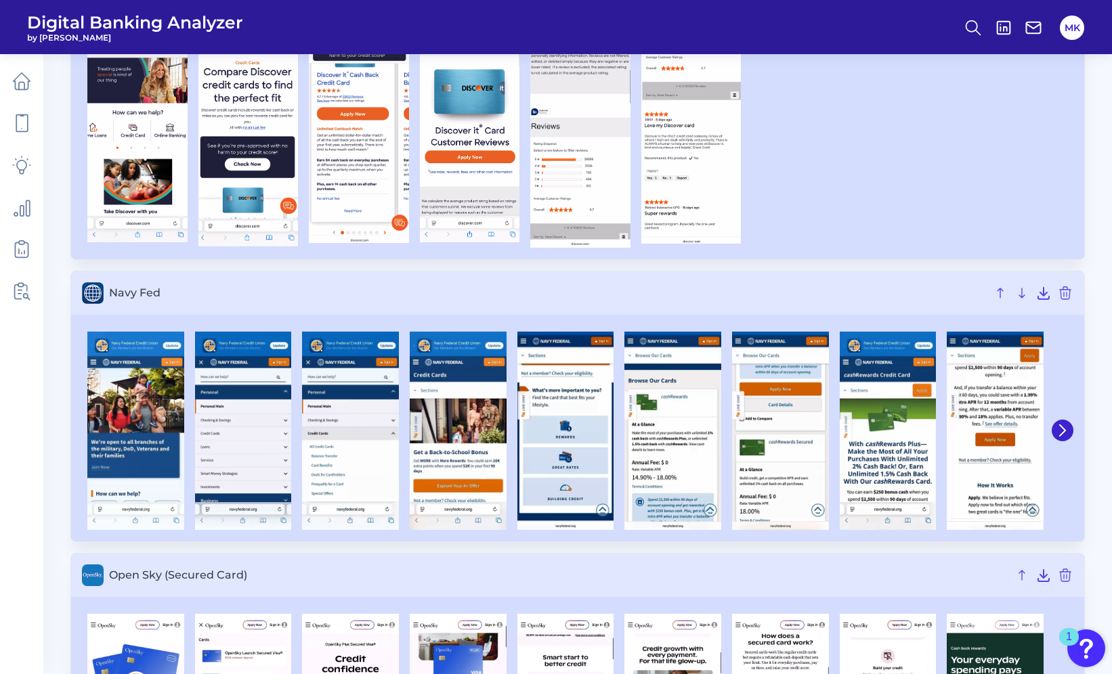
scroll to position [750, 0]
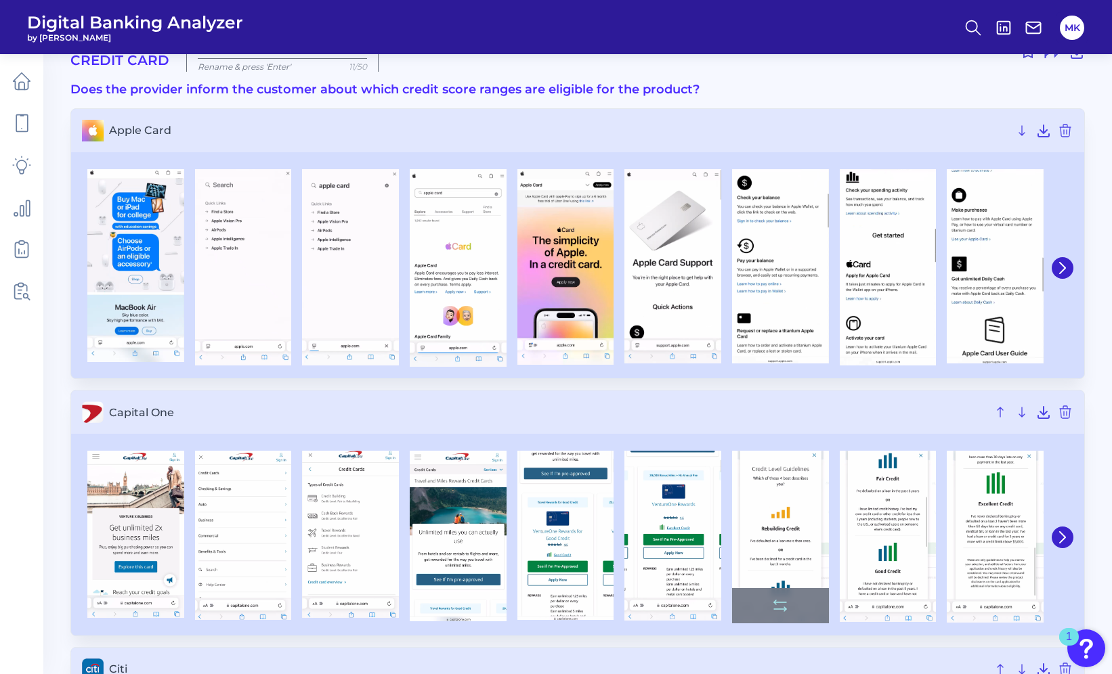
scroll to position [43, 0]
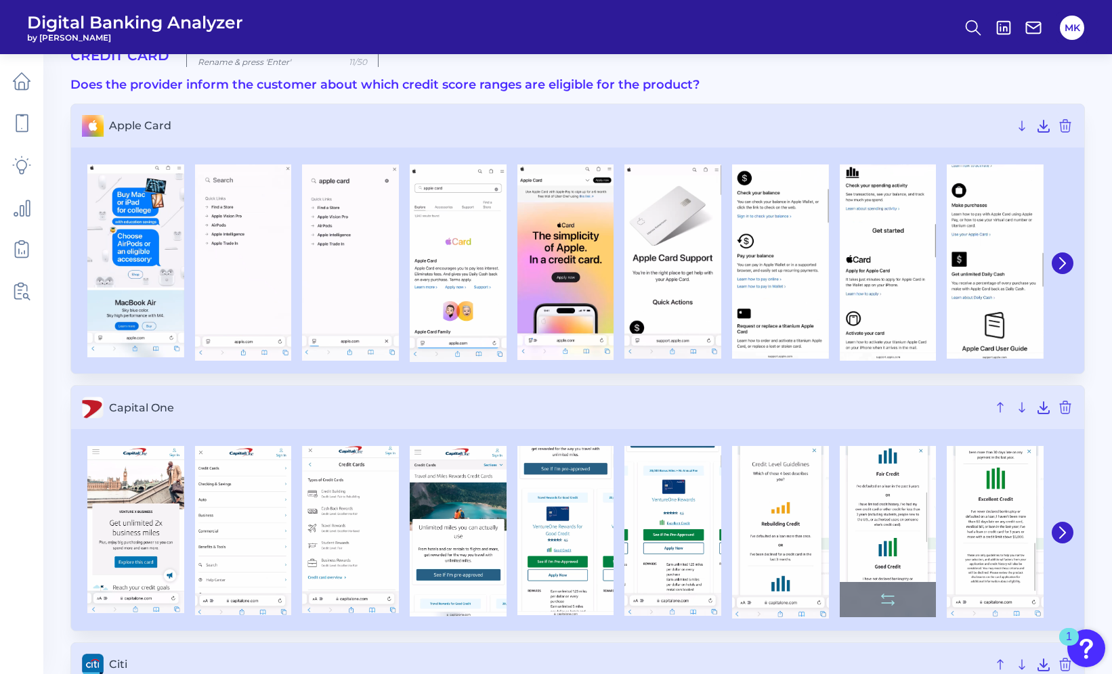
click at [898, 507] on img at bounding box center [887, 531] width 97 height 171
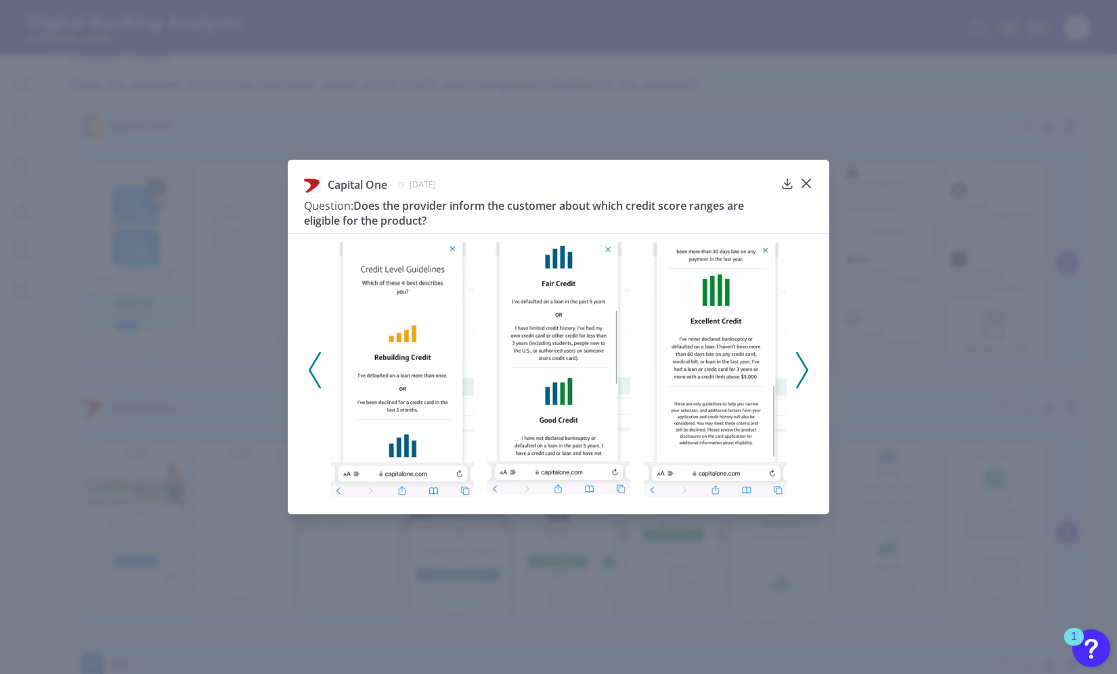
click at [305, 366] on div at bounding box center [559, 366] width 542 height 264
click at [320, 361] on icon at bounding box center [315, 370] width 12 height 37
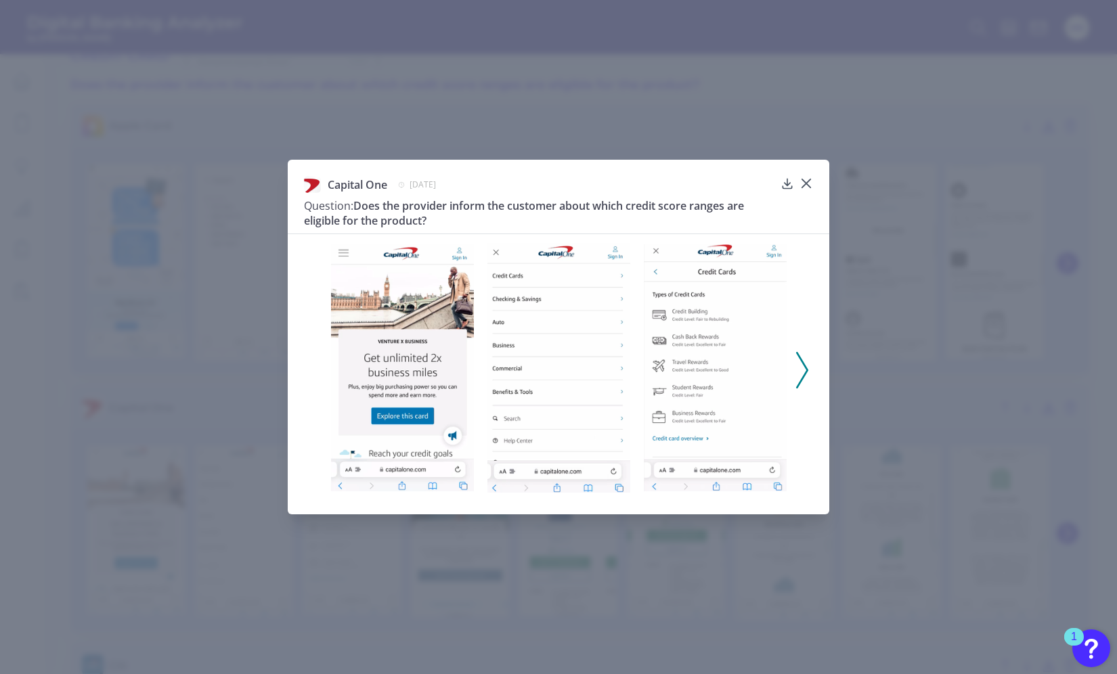
click at [798, 364] on icon at bounding box center [802, 370] width 12 height 37
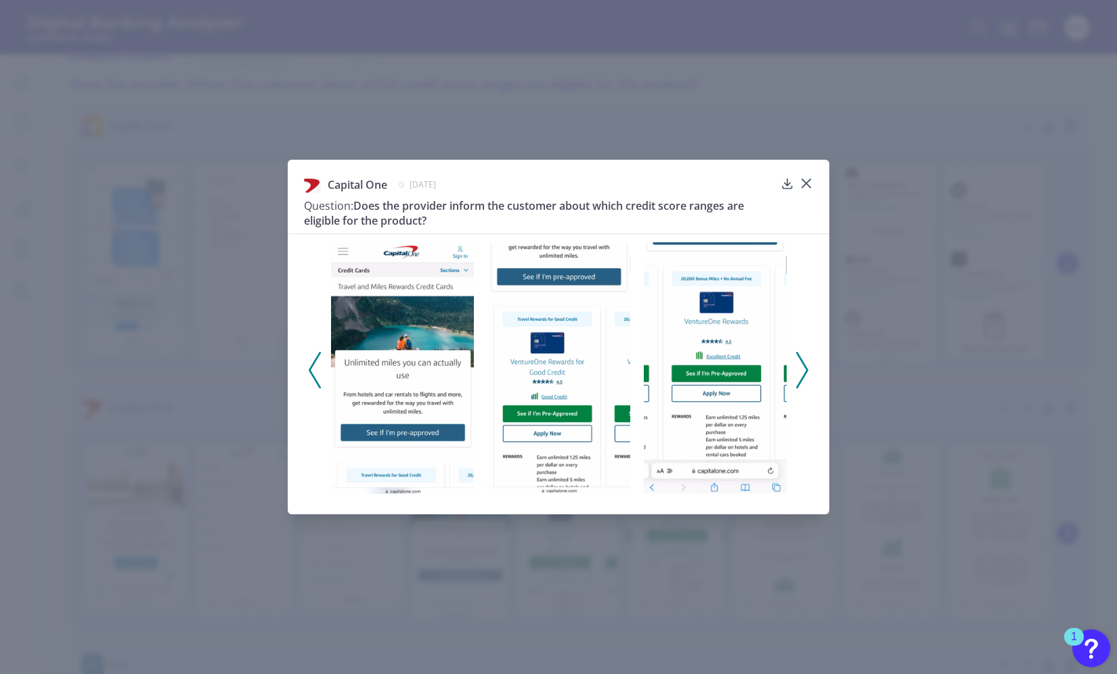
click at [798, 364] on icon at bounding box center [802, 370] width 12 height 37
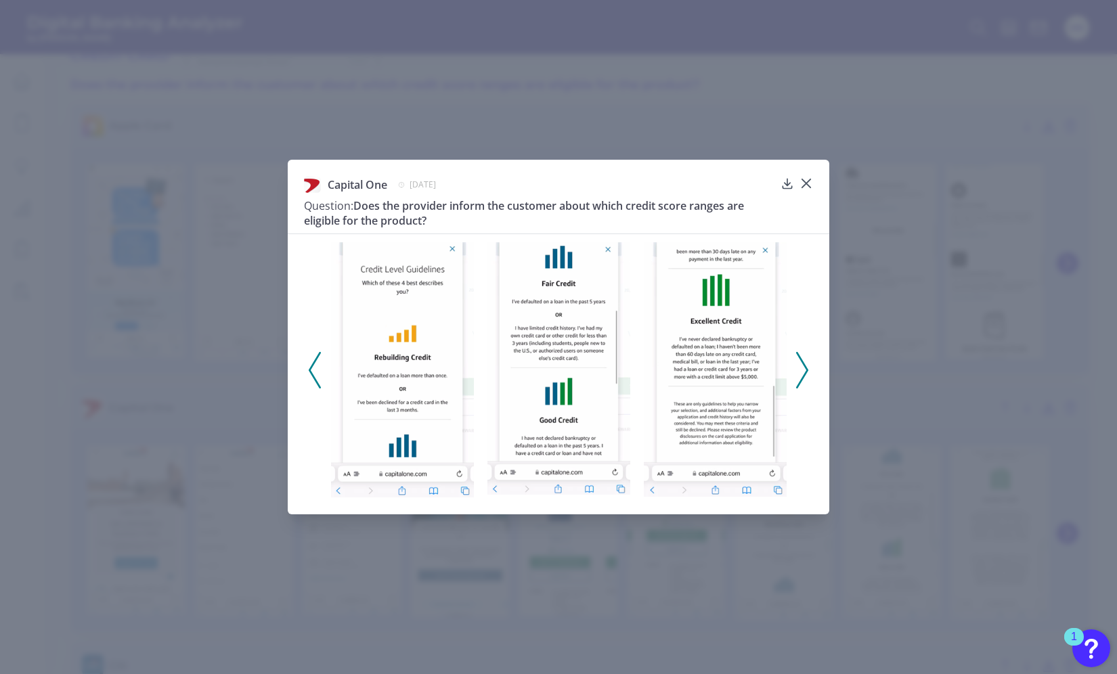
click at [798, 364] on icon at bounding box center [802, 370] width 12 height 37
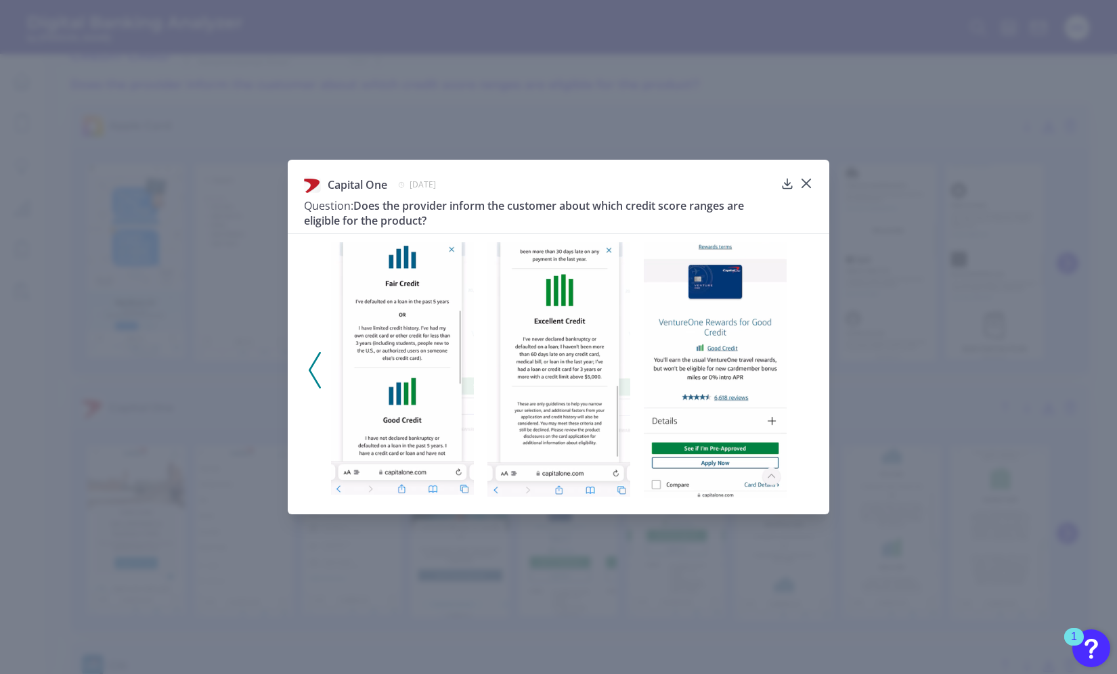
click at [802, 190] on div "Capital One January 5, 2025 Question: Does the provider inform the customer abo…" at bounding box center [558, 205] width 509 height 58
click at [812, 180] on div "Capital One January 5, 2025 Question: Does the provider inform the customer abo…" at bounding box center [559, 337] width 542 height 354
click at [805, 188] on div at bounding box center [806, 193] width 14 height 14
click at [806, 181] on icon at bounding box center [806, 184] width 14 height 14
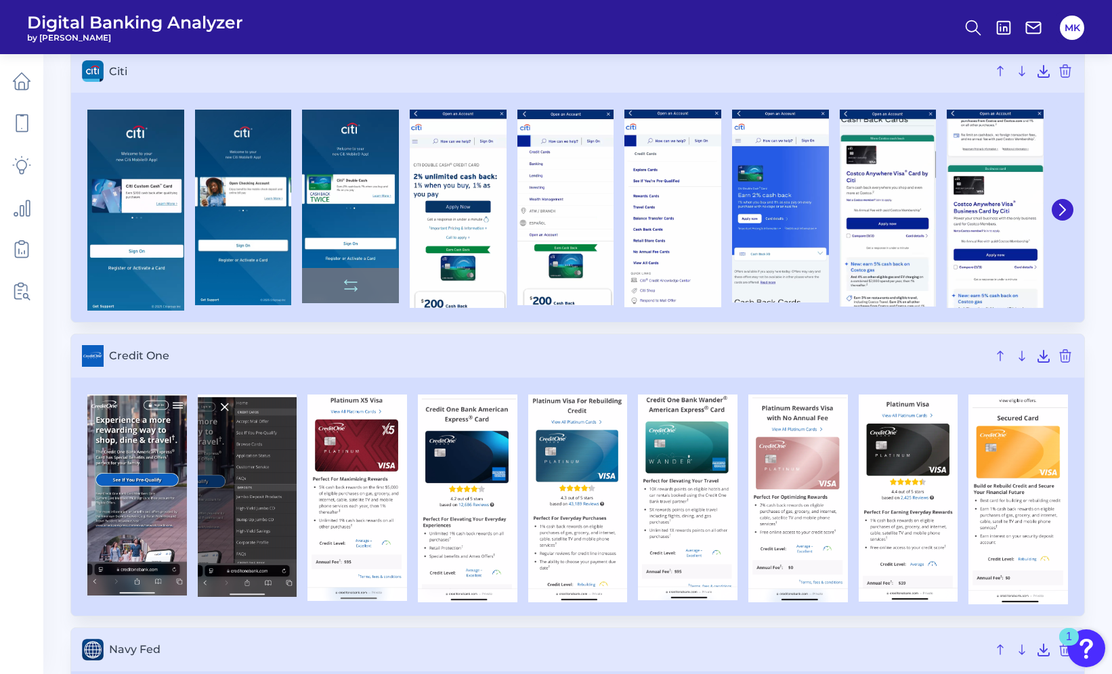
scroll to position [611, 0]
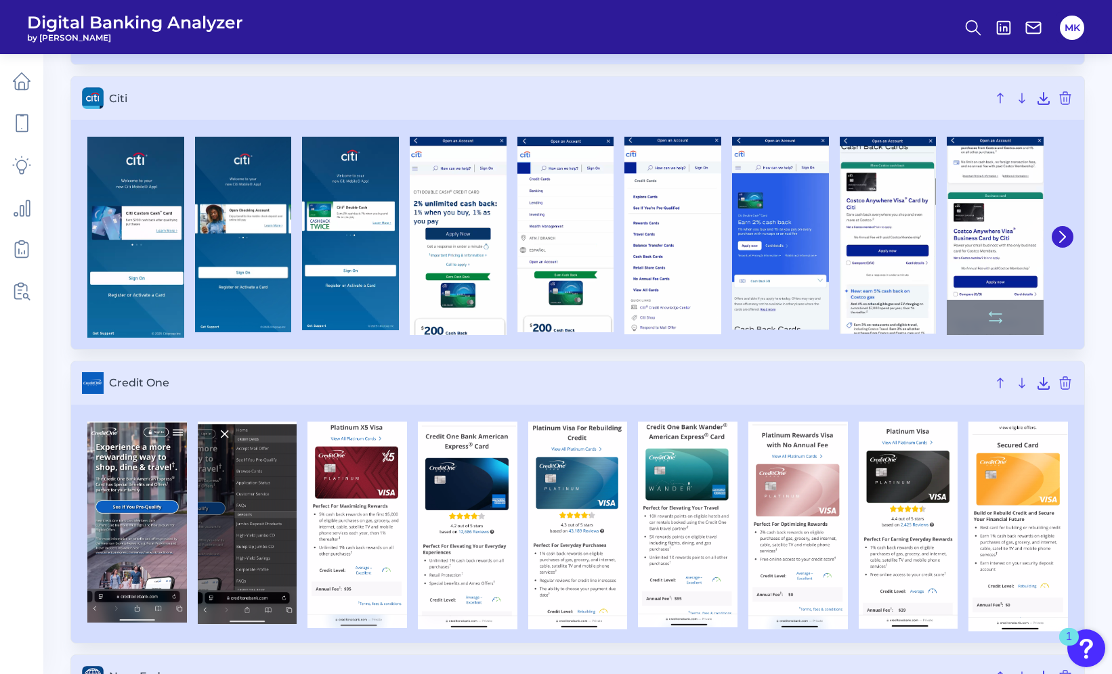
click at [1017, 230] on img at bounding box center [994, 236] width 97 height 198
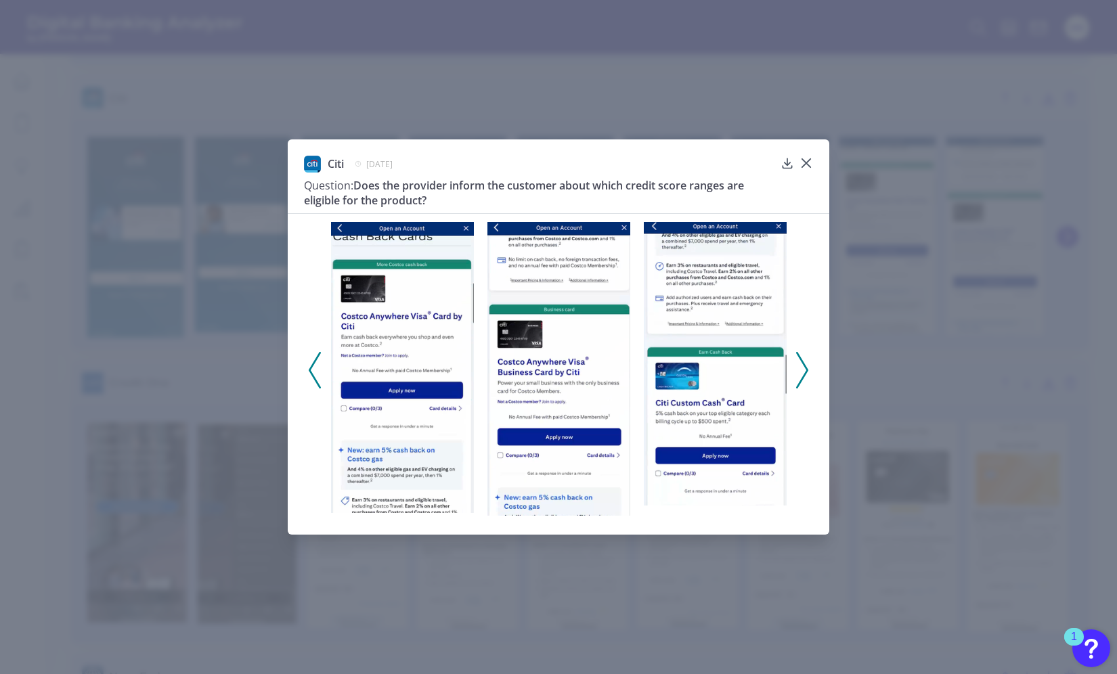
click at [802, 360] on icon at bounding box center [802, 370] width 12 height 37
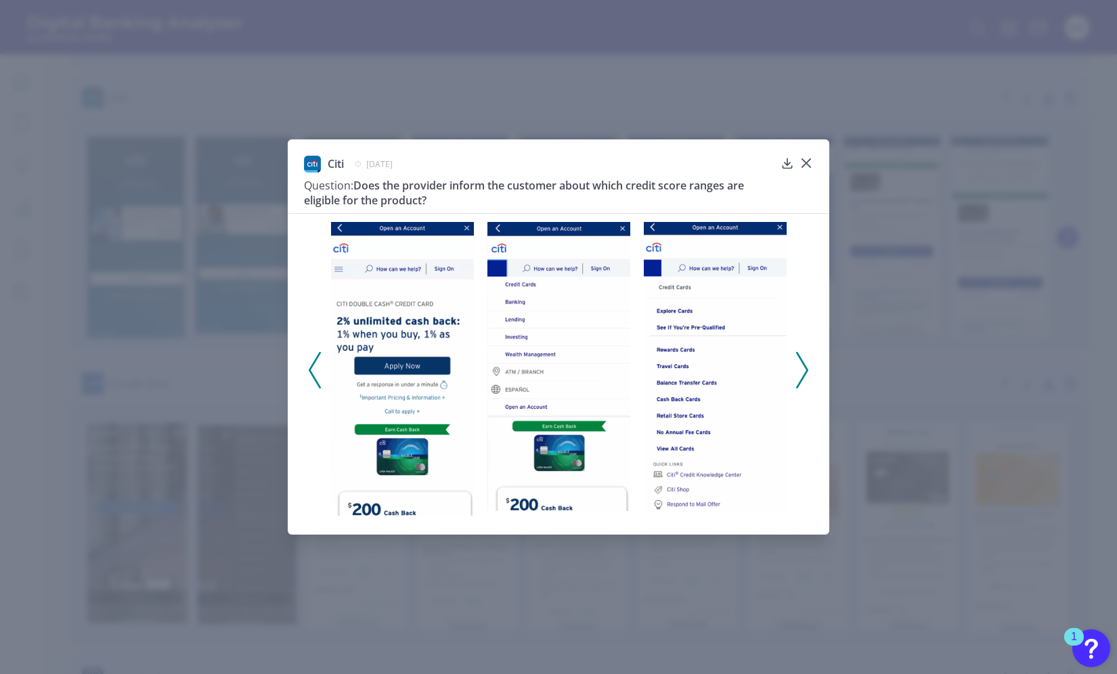
click at [802, 360] on icon at bounding box center [802, 370] width 12 height 37
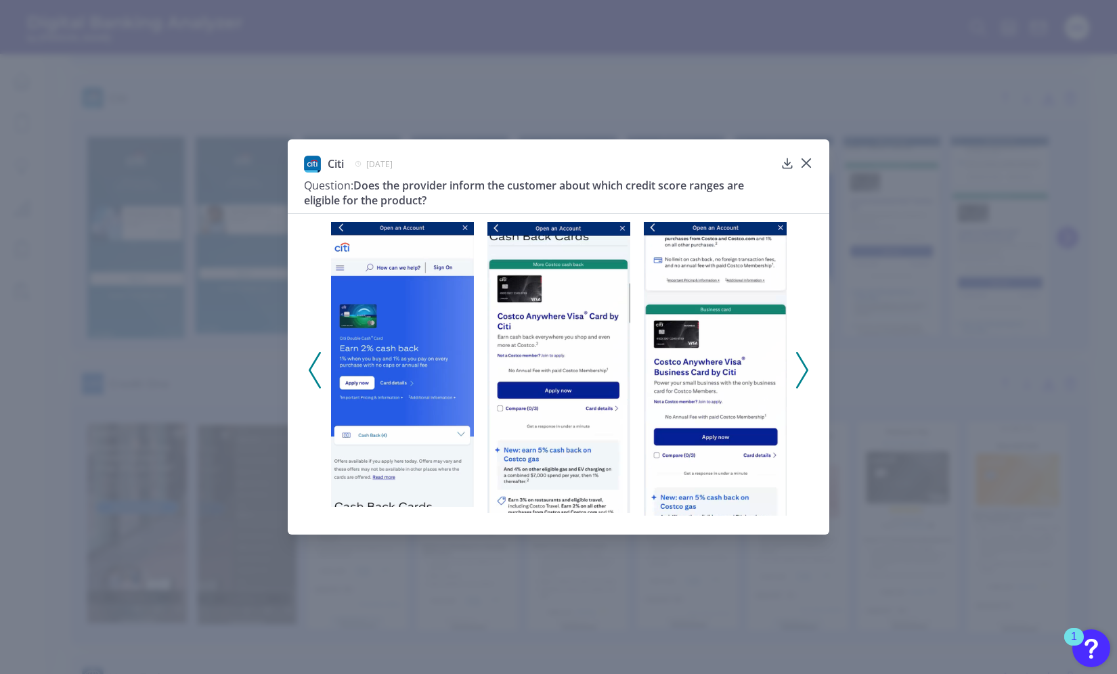
click at [802, 360] on icon at bounding box center [802, 370] width 12 height 37
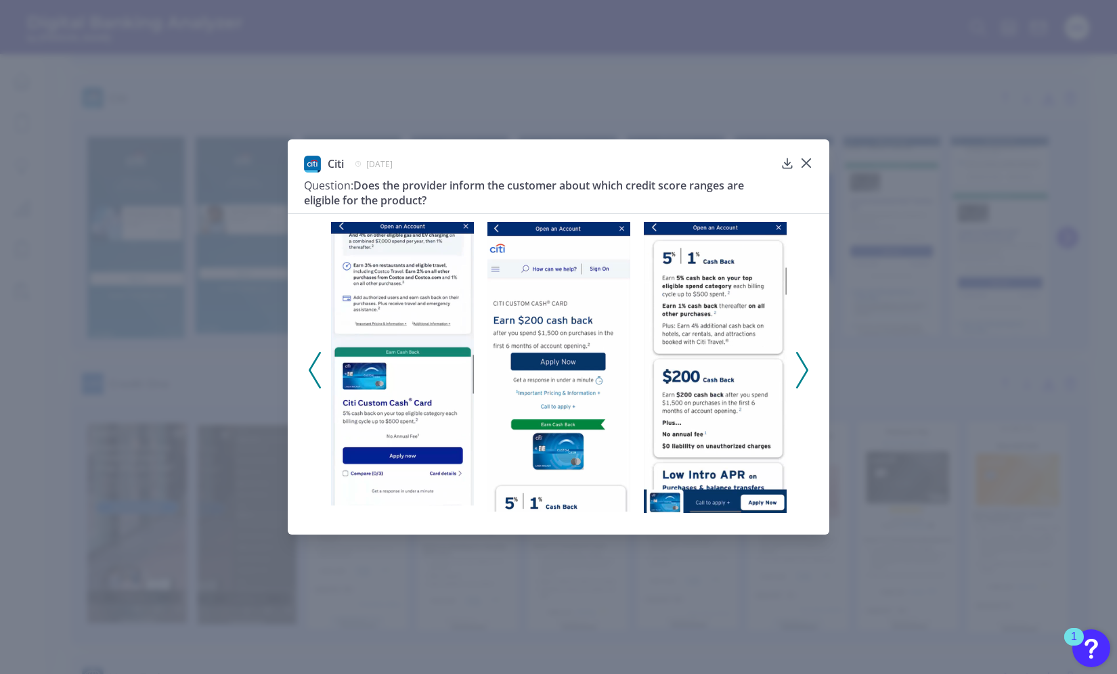
click at [802, 360] on icon at bounding box center [802, 370] width 12 height 37
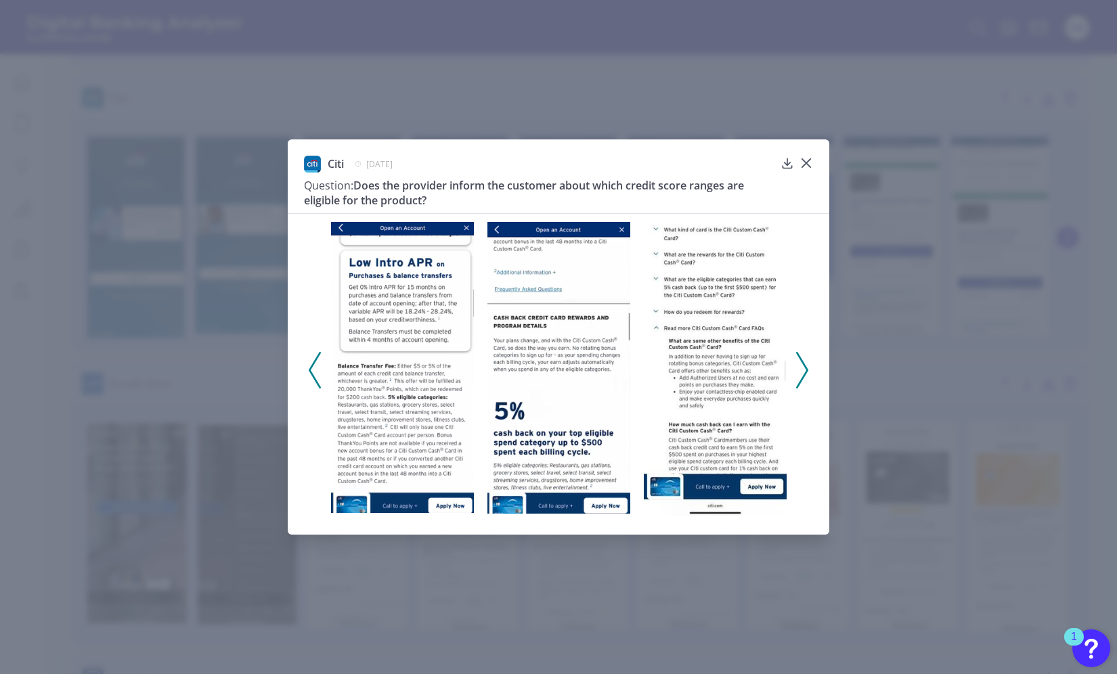
click at [802, 360] on icon at bounding box center [802, 370] width 12 height 37
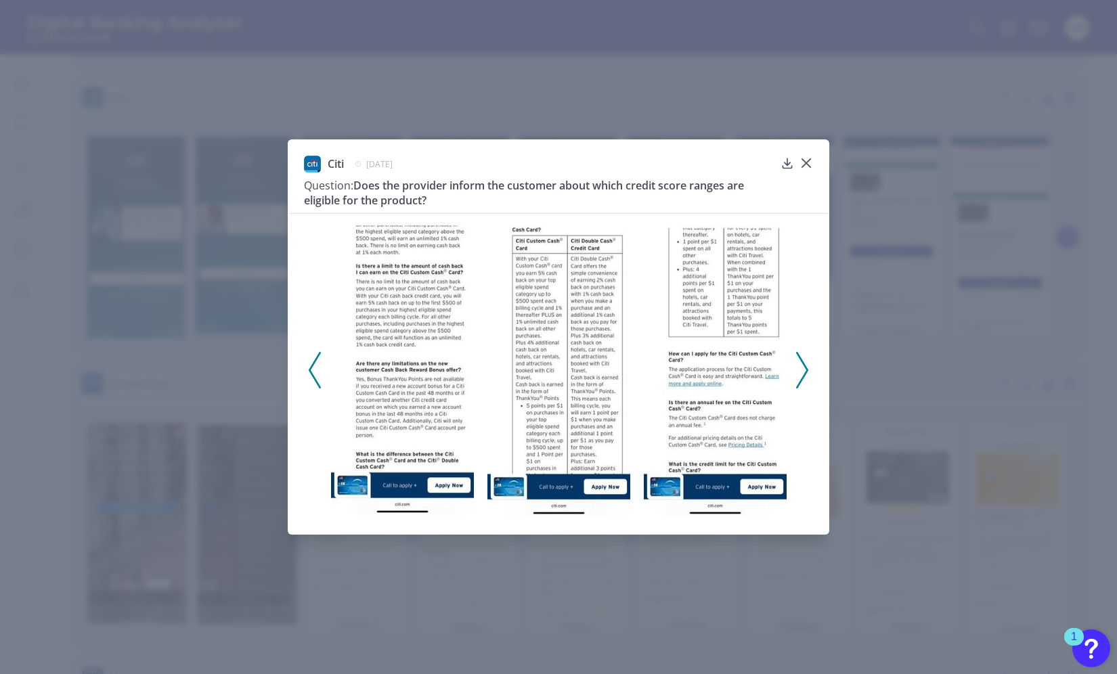
click at [802, 361] on polyline at bounding box center [802, 370] width 10 height 35
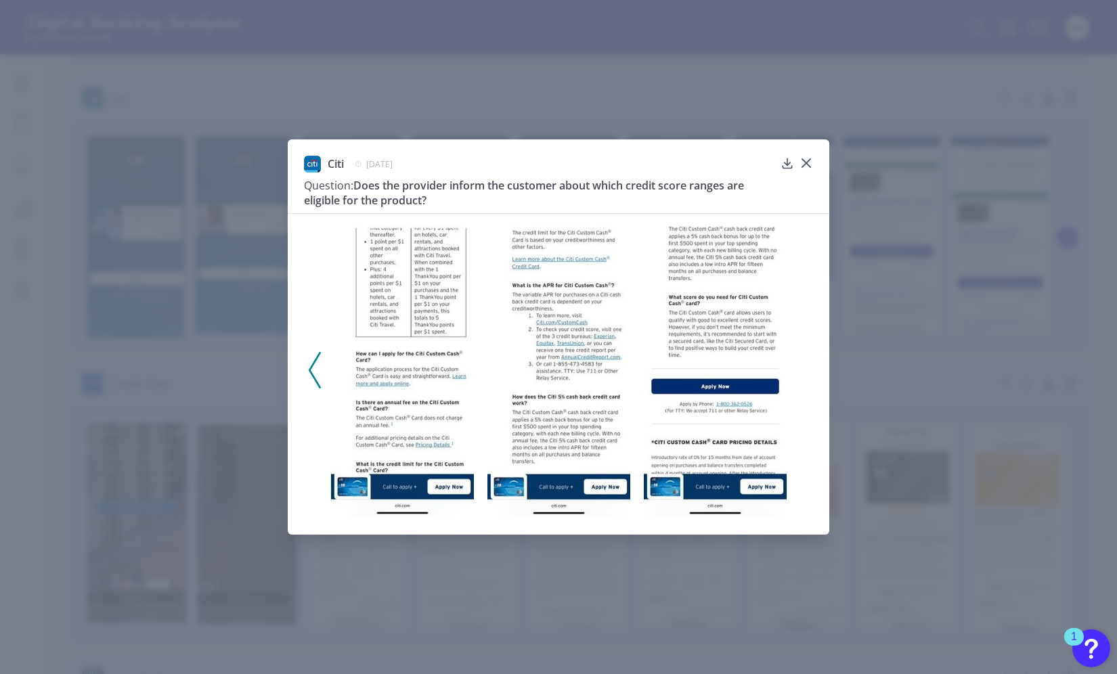
click at [802, 361] on div at bounding box center [559, 365] width 542 height 305
click at [798, 160] on div "Citi June 27, 2025 Question: Does the provider inform the customer about which …" at bounding box center [558, 185] width 509 height 58
click at [311, 370] on icon at bounding box center [315, 370] width 12 height 37
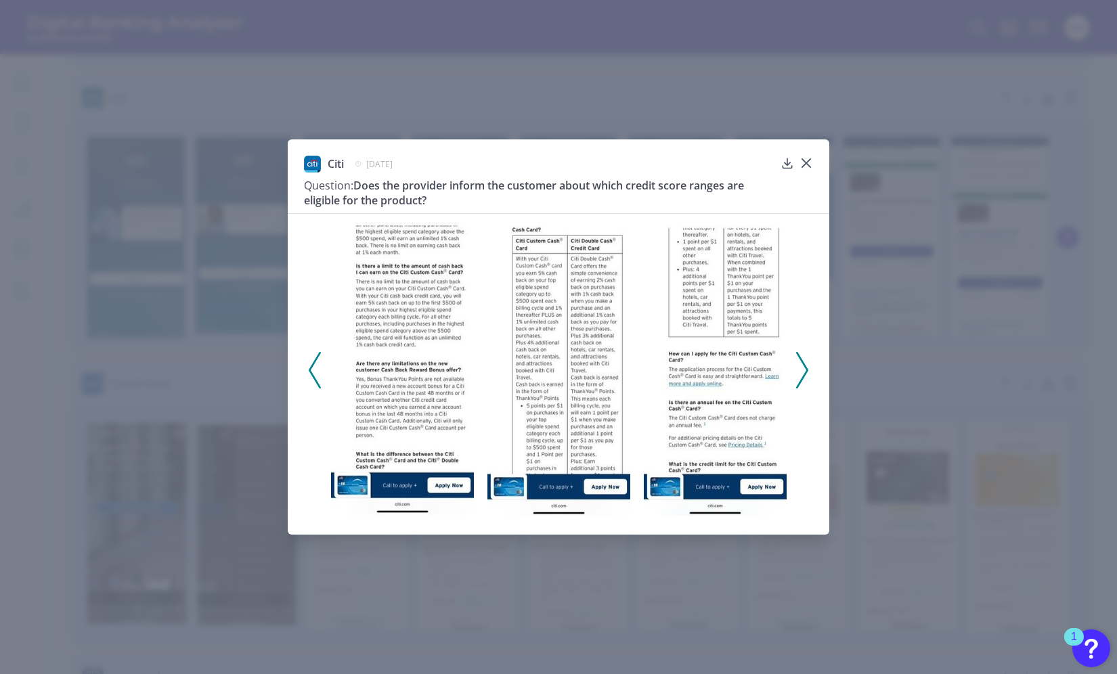
click at [311, 371] on icon at bounding box center [315, 370] width 12 height 37
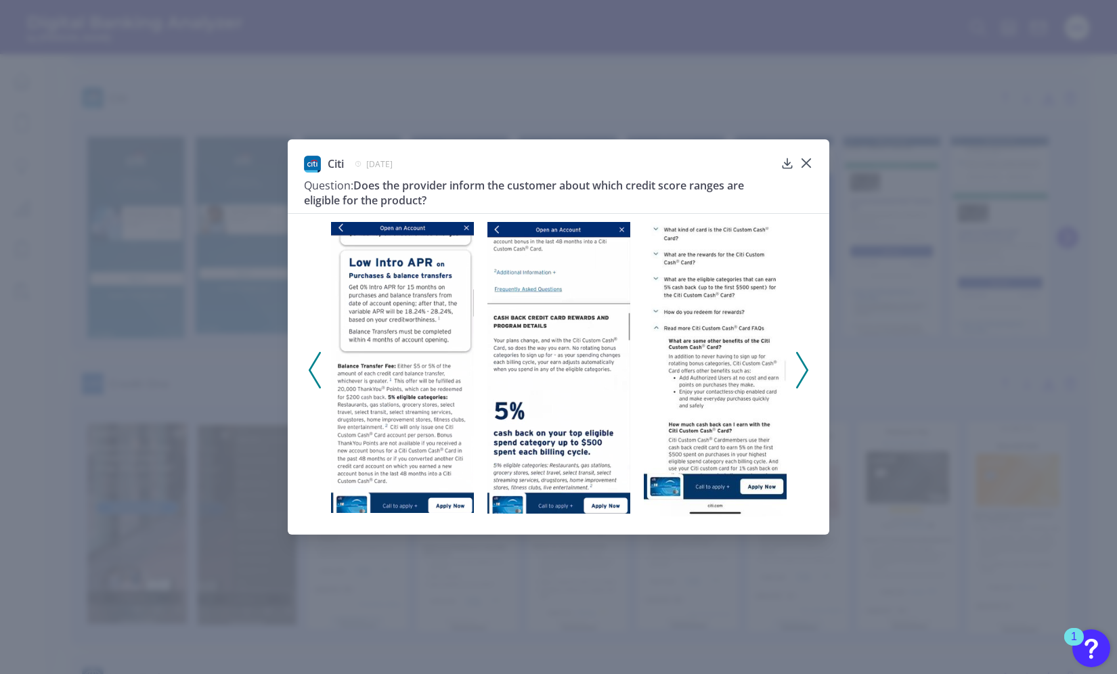
click at [311, 371] on icon at bounding box center [315, 370] width 12 height 37
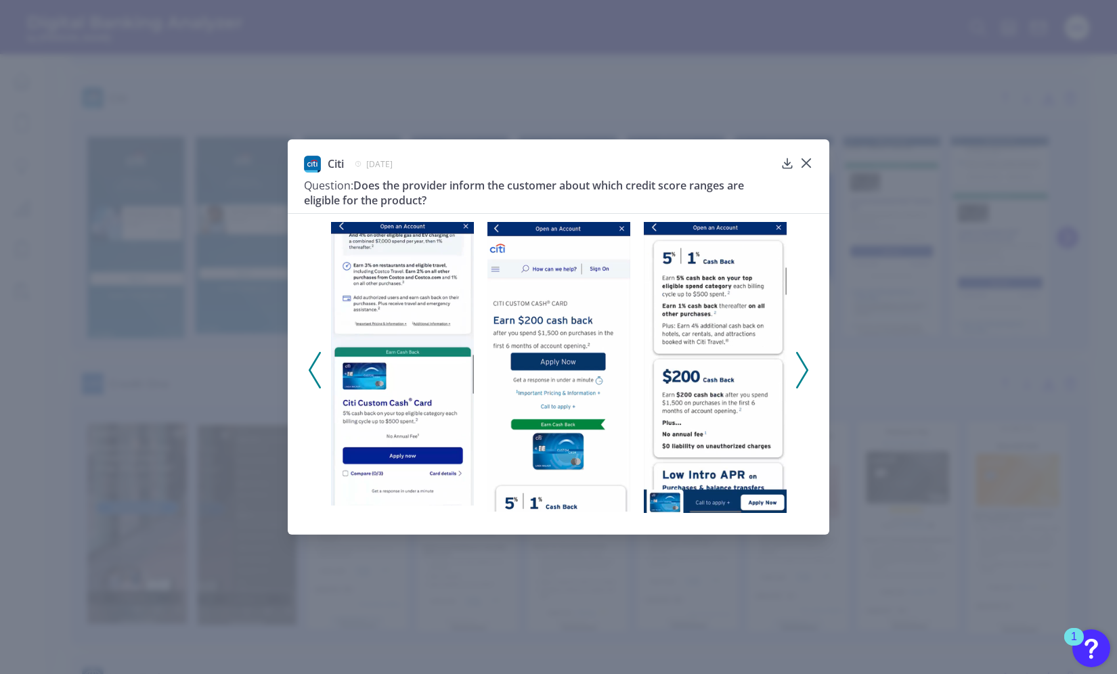
click at [311, 371] on icon at bounding box center [315, 370] width 12 height 37
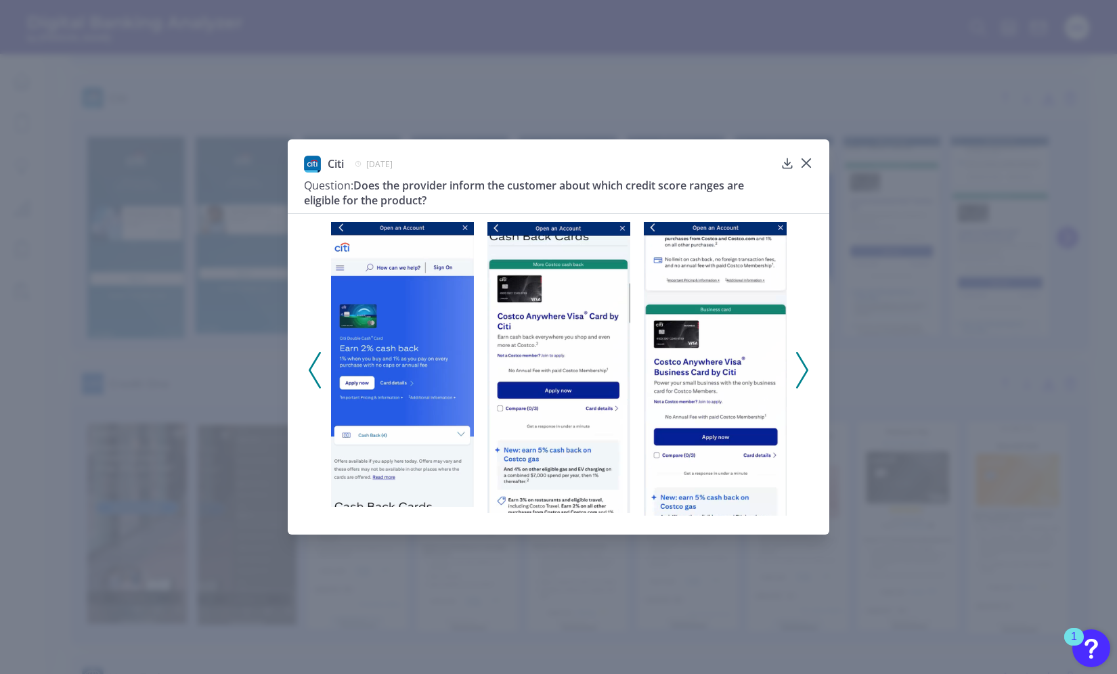
click at [801, 152] on div "Citi June 27, 2025 Question: Does the provider inform the customer about which …" at bounding box center [559, 336] width 542 height 395
click at [802, 157] on icon at bounding box center [806, 163] width 14 height 14
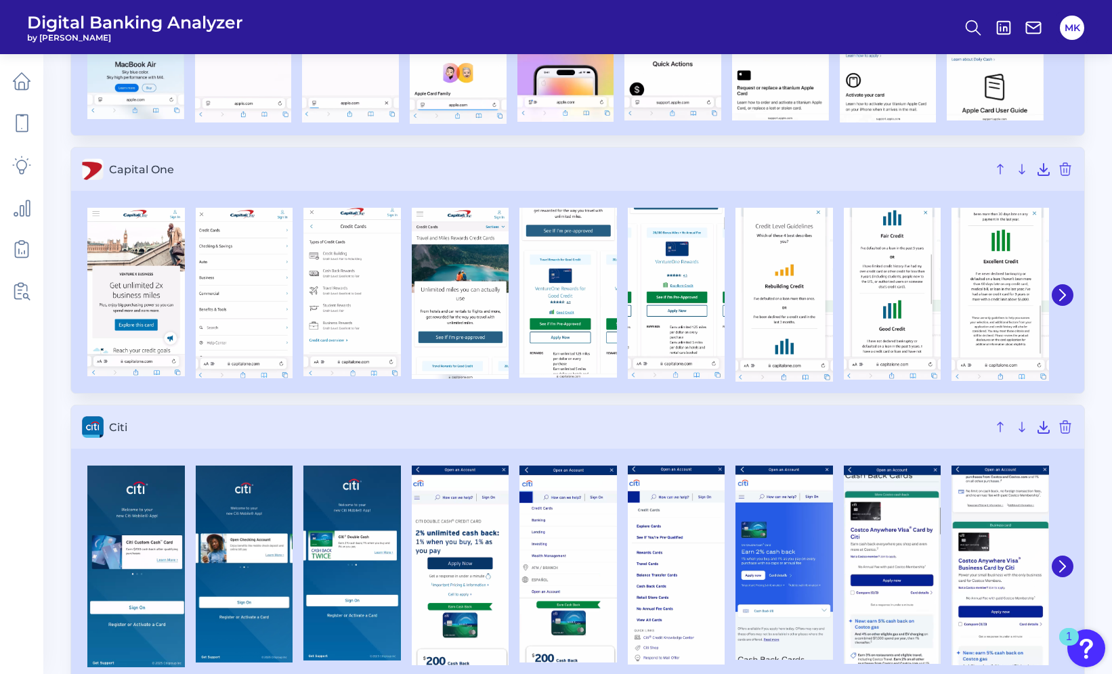
scroll to position [202, 0]
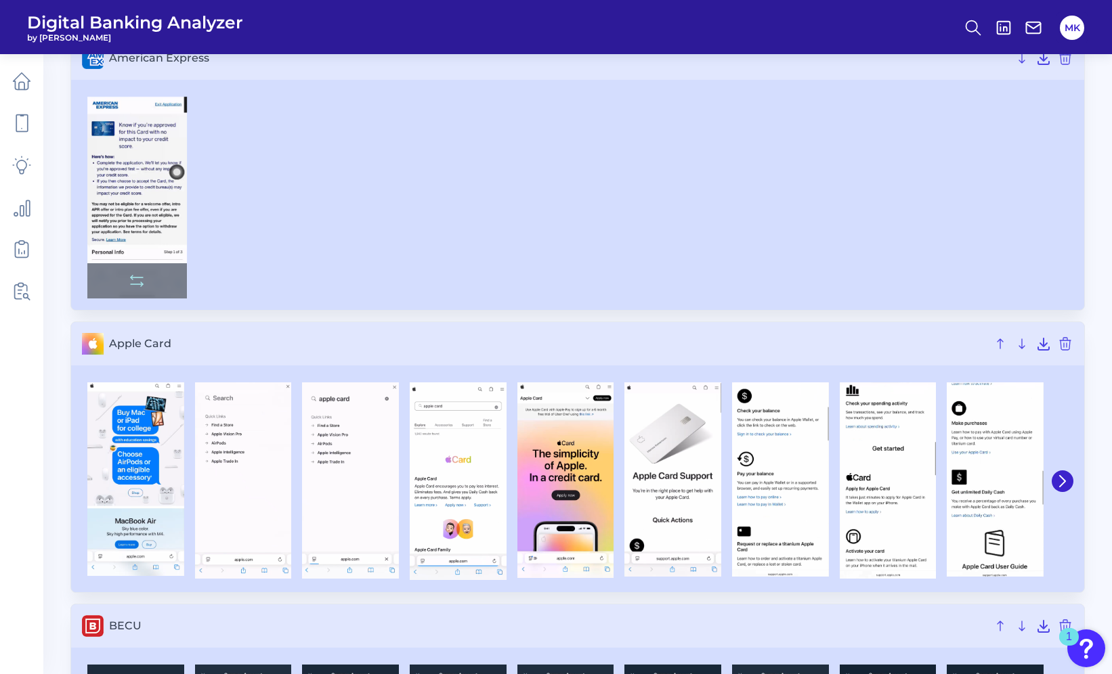
scroll to position [113, 0]
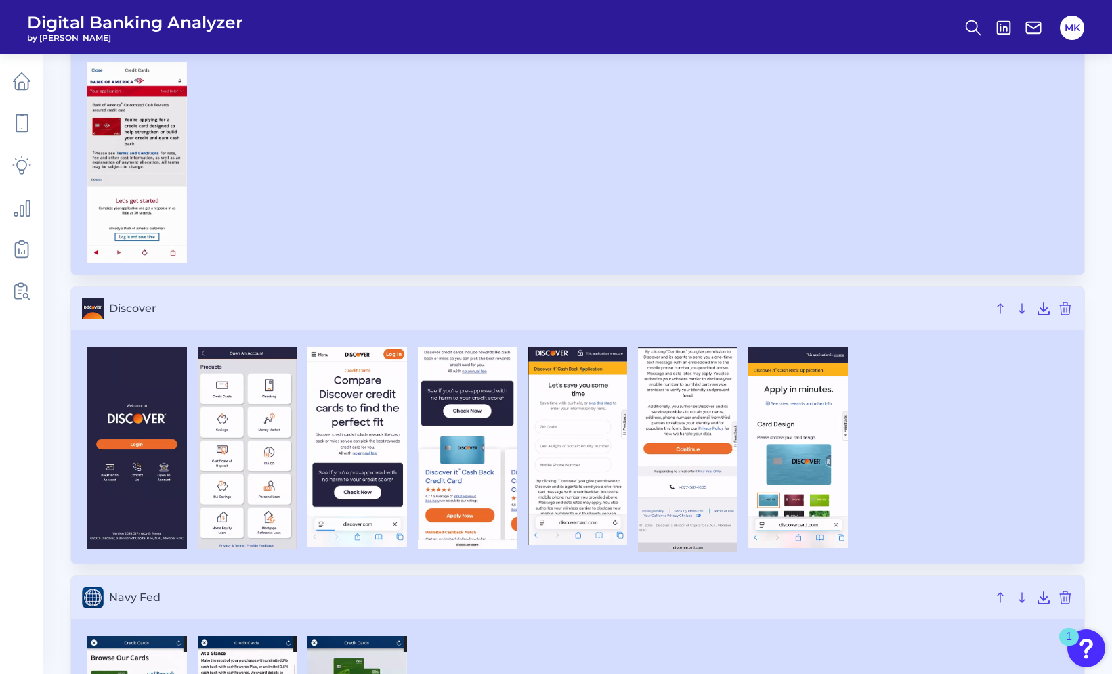
scroll to position [433, 0]
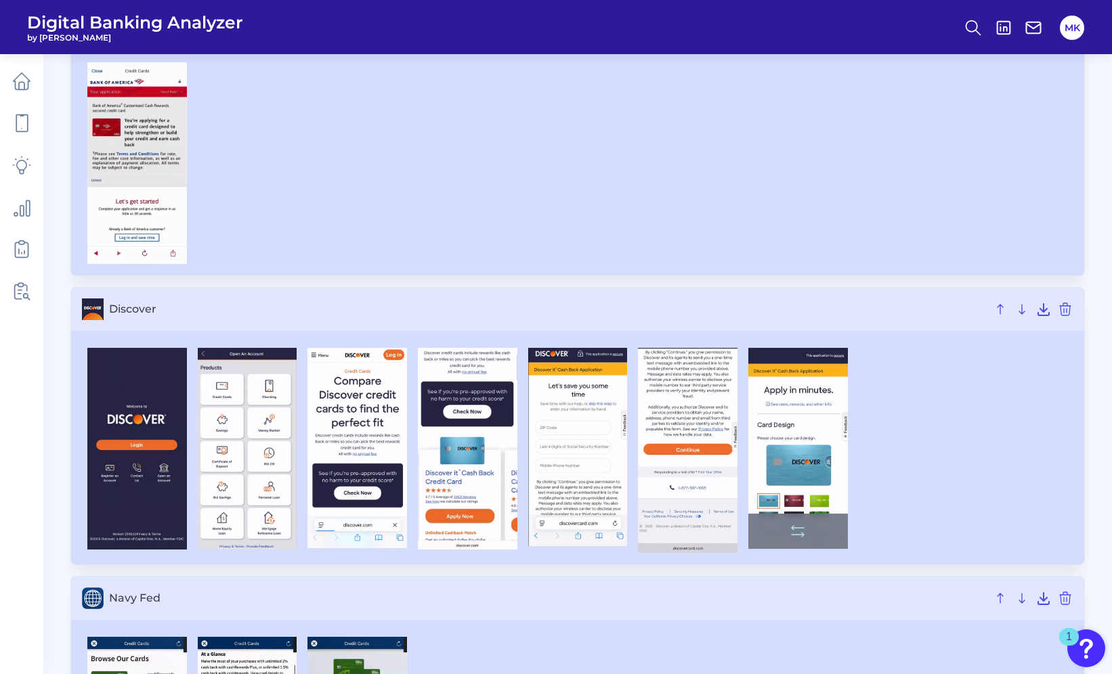
click at [805, 450] on img at bounding box center [798, 448] width 100 height 201
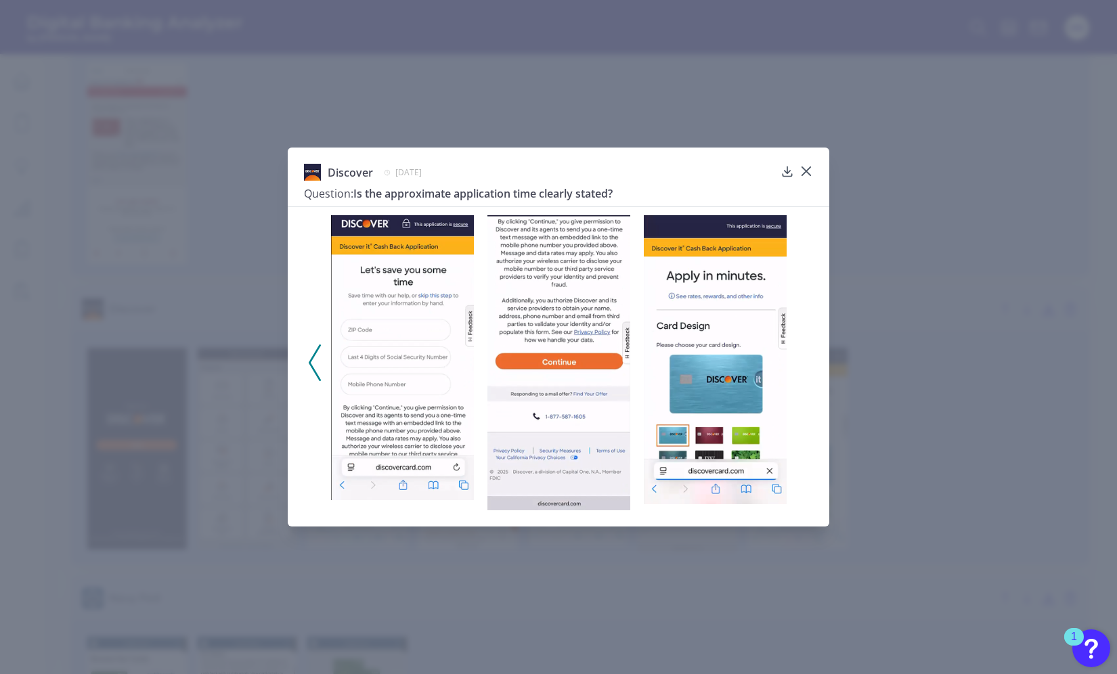
click at [807, 180] on div "Discover [DATE] Question: Is the approximate application time clearly stated?" at bounding box center [558, 185] width 509 height 43
click at [804, 170] on icon at bounding box center [806, 172] width 14 height 14
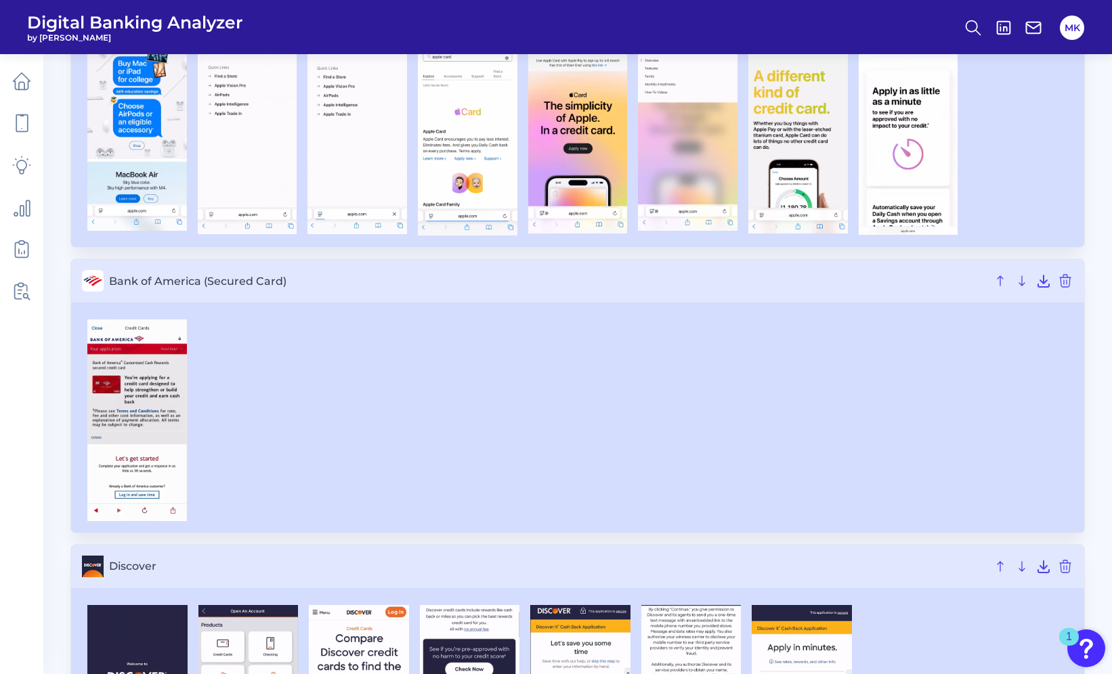
scroll to position [181, 0]
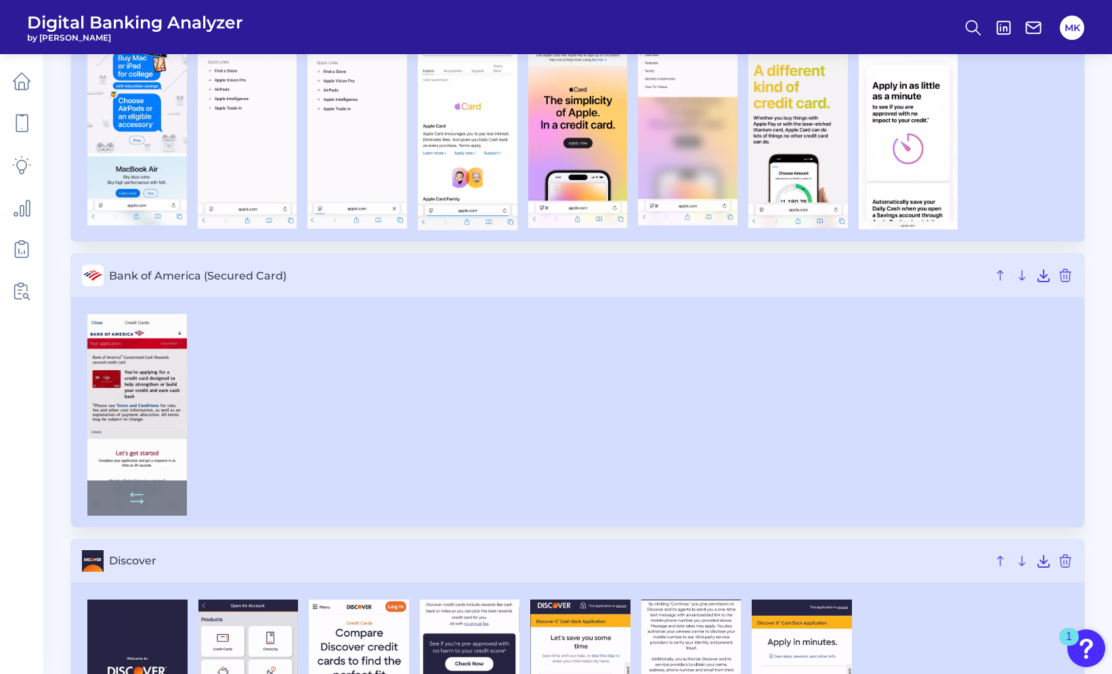
click at [154, 383] on img at bounding box center [137, 415] width 100 height 202
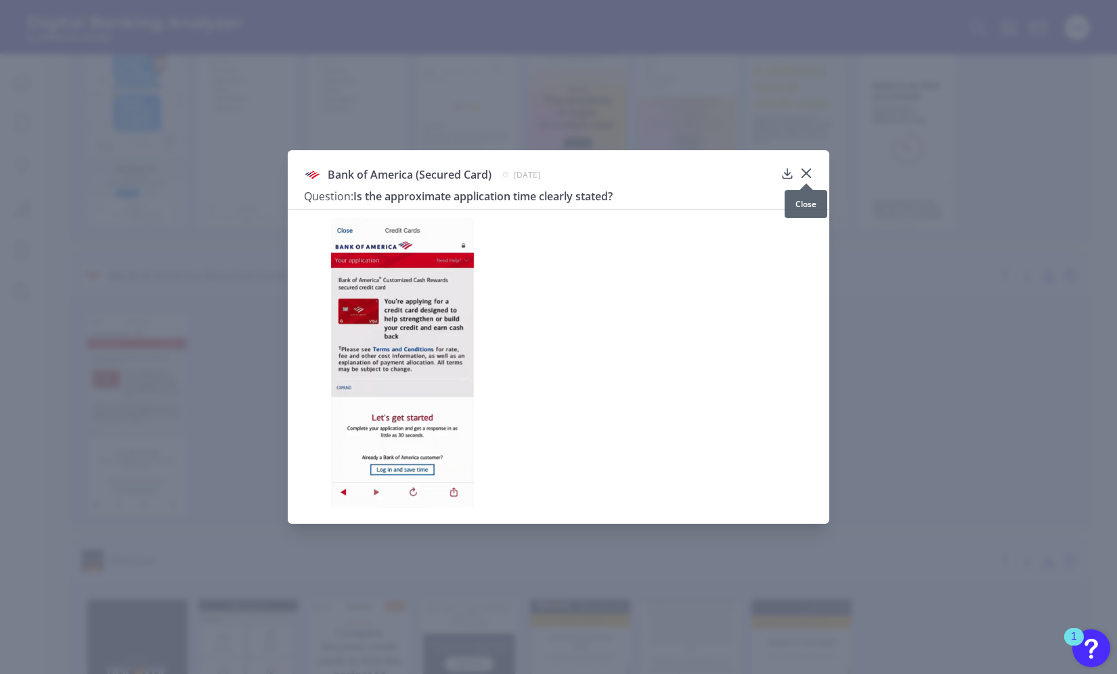
click at [812, 171] on icon at bounding box center [806, 174] width 14 height 14
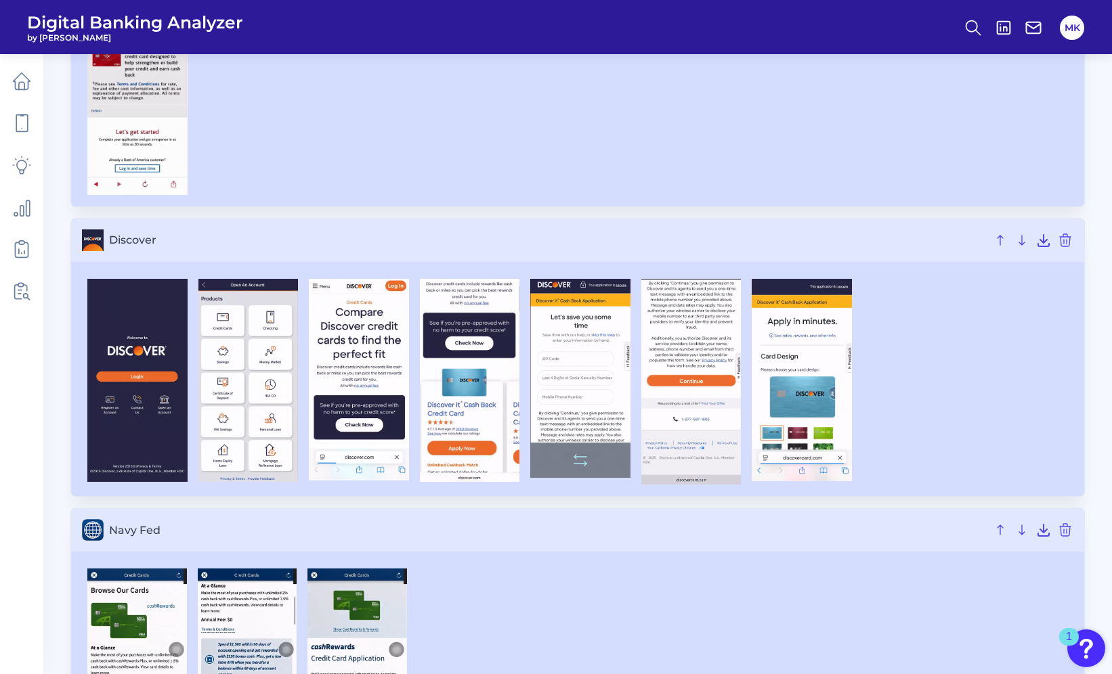
scroll to position [504, 0]
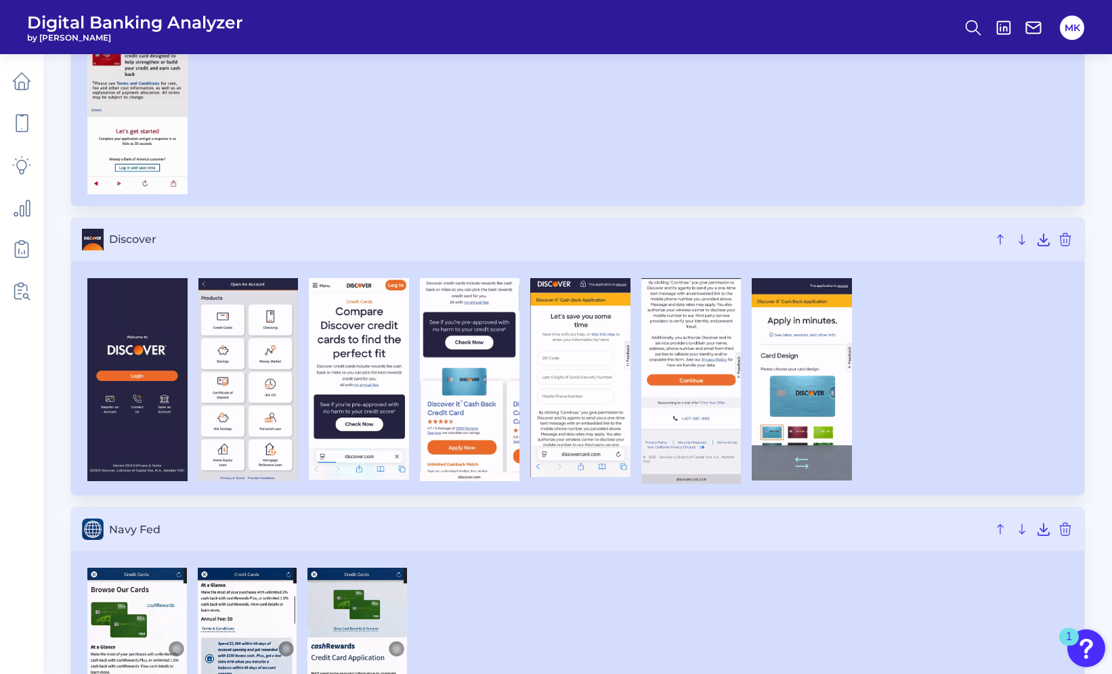
click at [771, 374] on img at bounding box center [801, 379] width 100 height 202
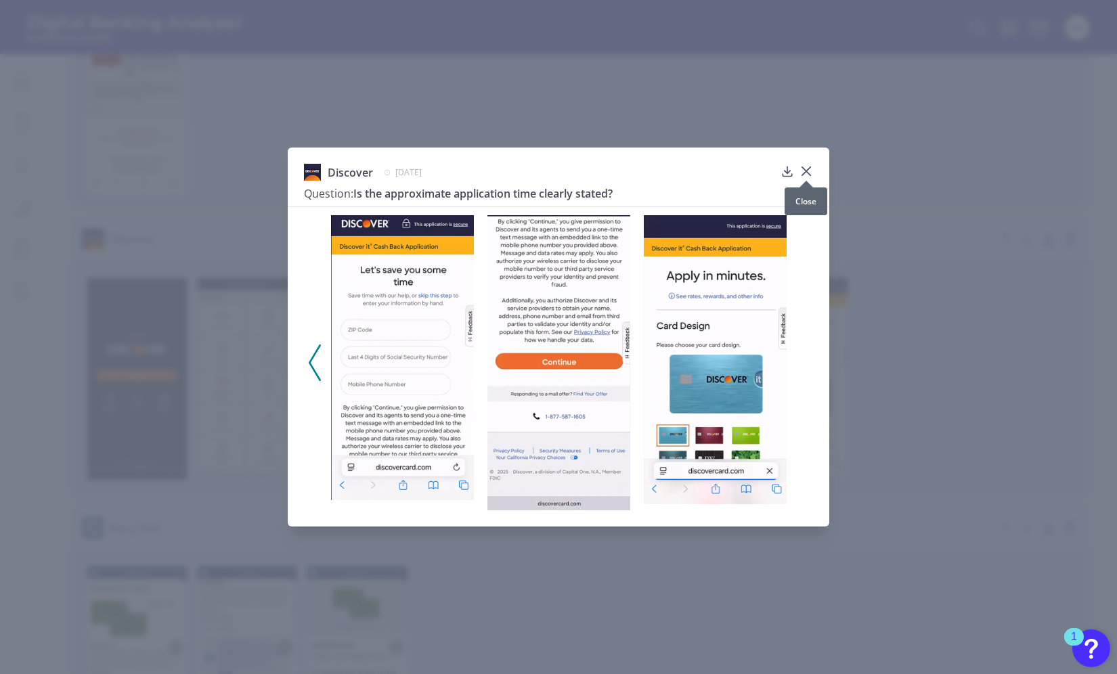
click at [813, 167] on div "Discover June 10, 2025 Question: Is the approximate application time clearly st…" at bounding box center [559, 337] width 542 height 379
click at [805, 165] on icon at bounding box center [806, 172] width 14 height 14
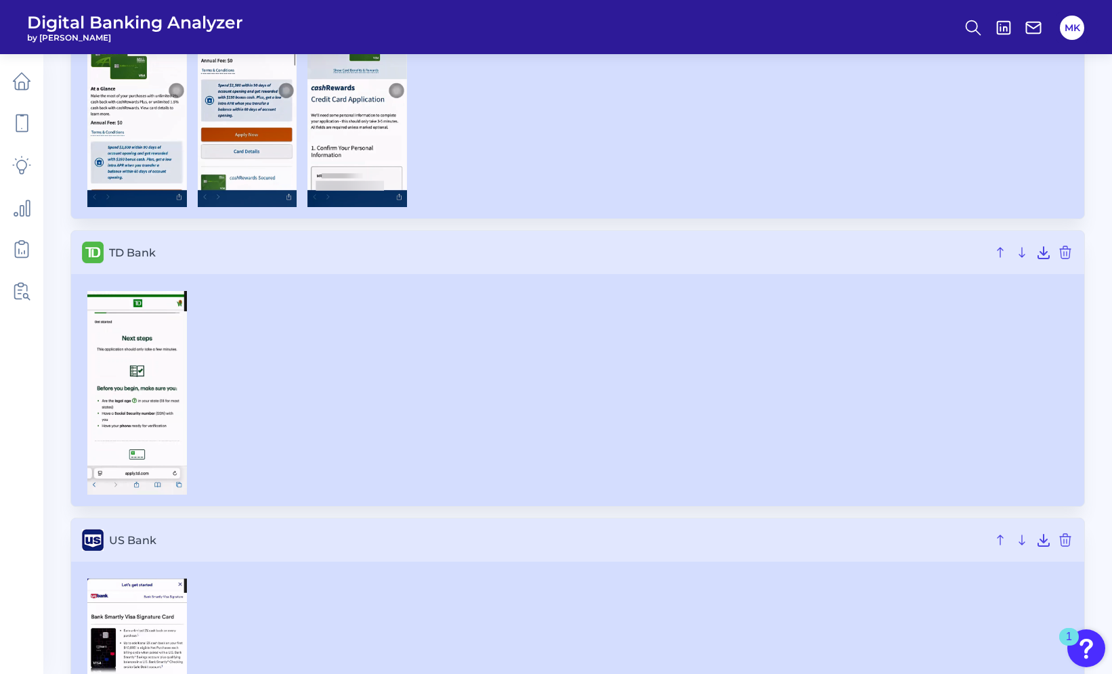
scroll to position [1066, 0]
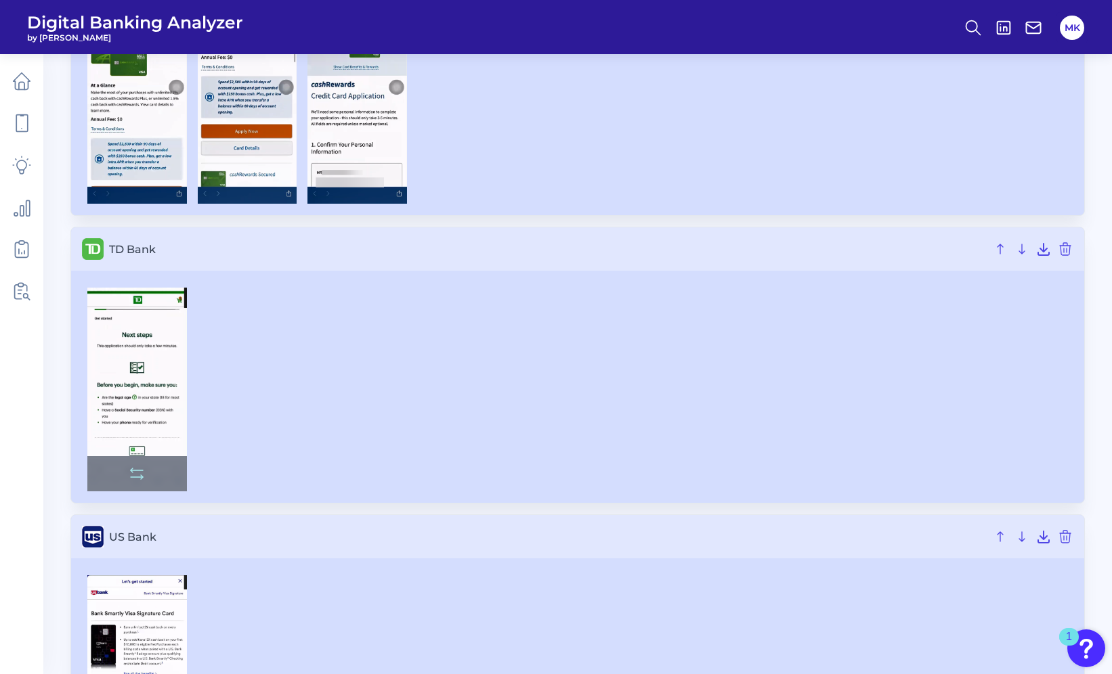
click at [112, 339] on img at bounding box center [137, 390] width 100 height 204
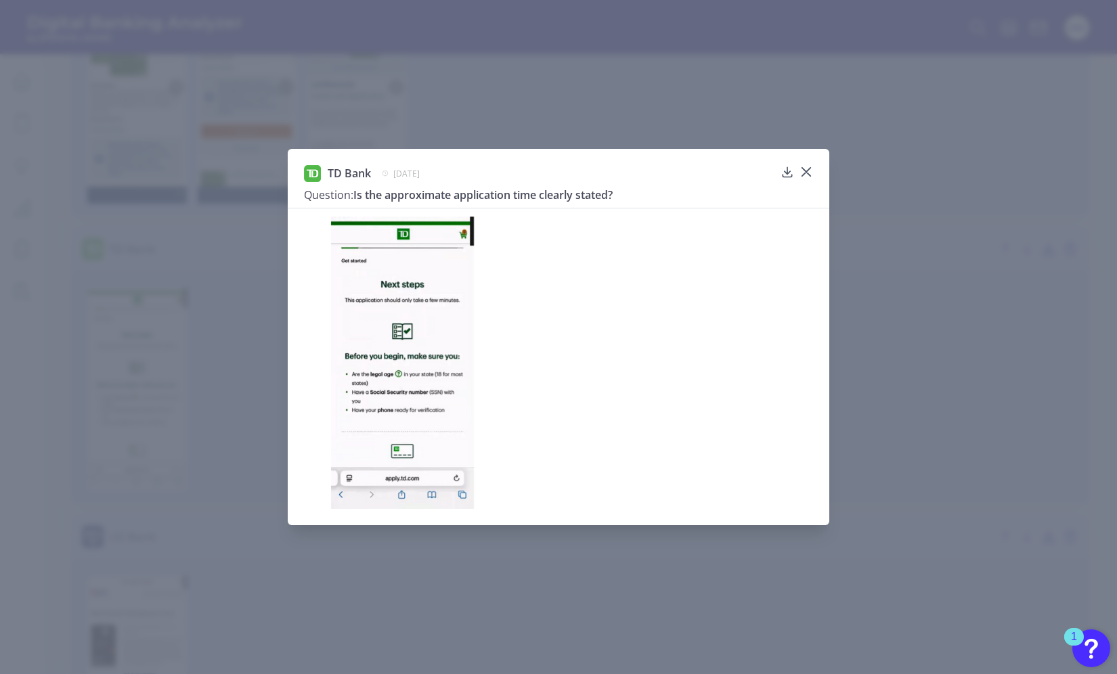
click at [802, 178] on body "Digital Banking Analyzer by Curinos MK Mobile Onboarding Credit Card Sep 12 202…" at bounding box center [558, 19] width 1117 height 2170
click at [804, 175] on div at bounding box center [806, 182] width 14 height 14
click at [810, 169] on icon at bounding box center [806, 172] width 14 height 14
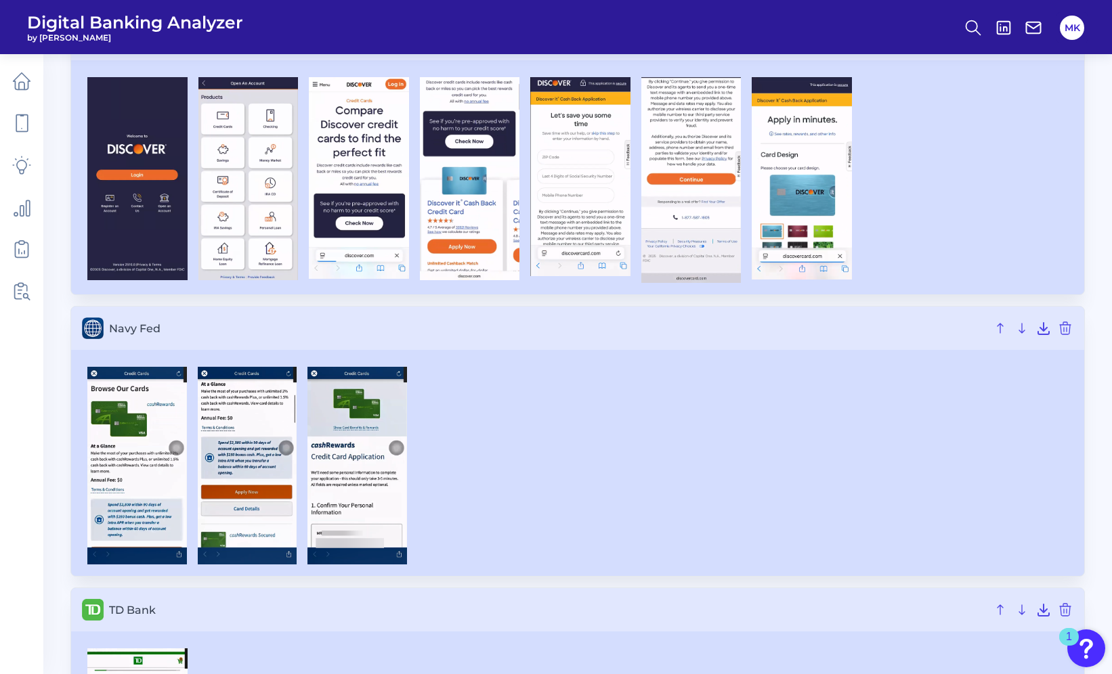
scroll to position [0, 0]
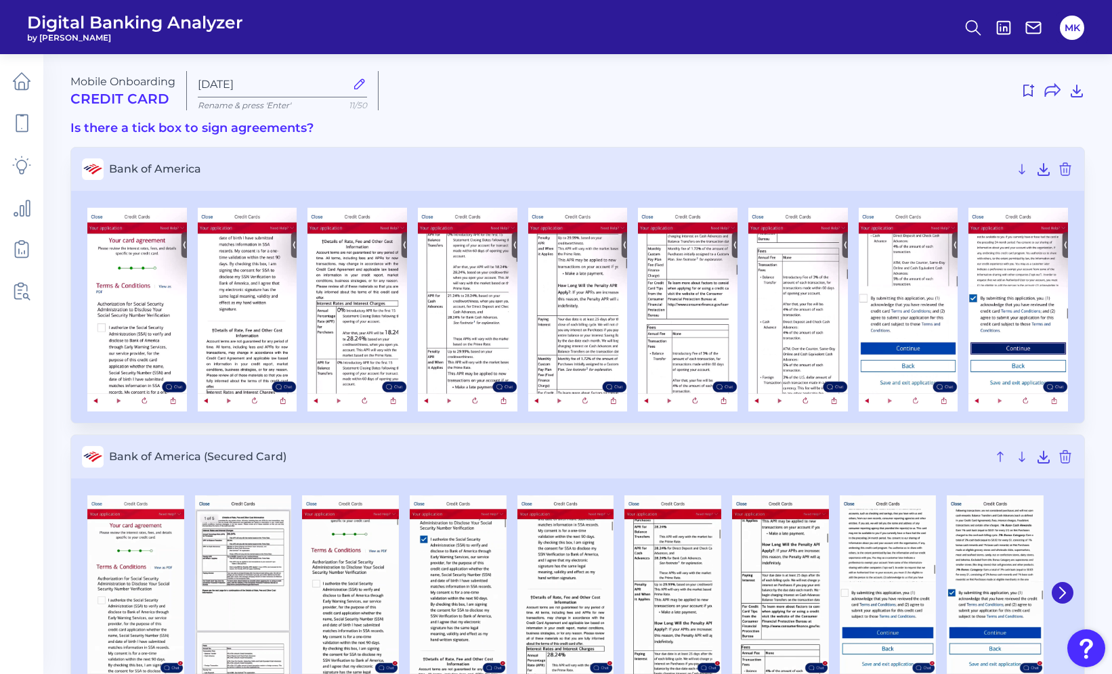
scroll to position [6079, 0]
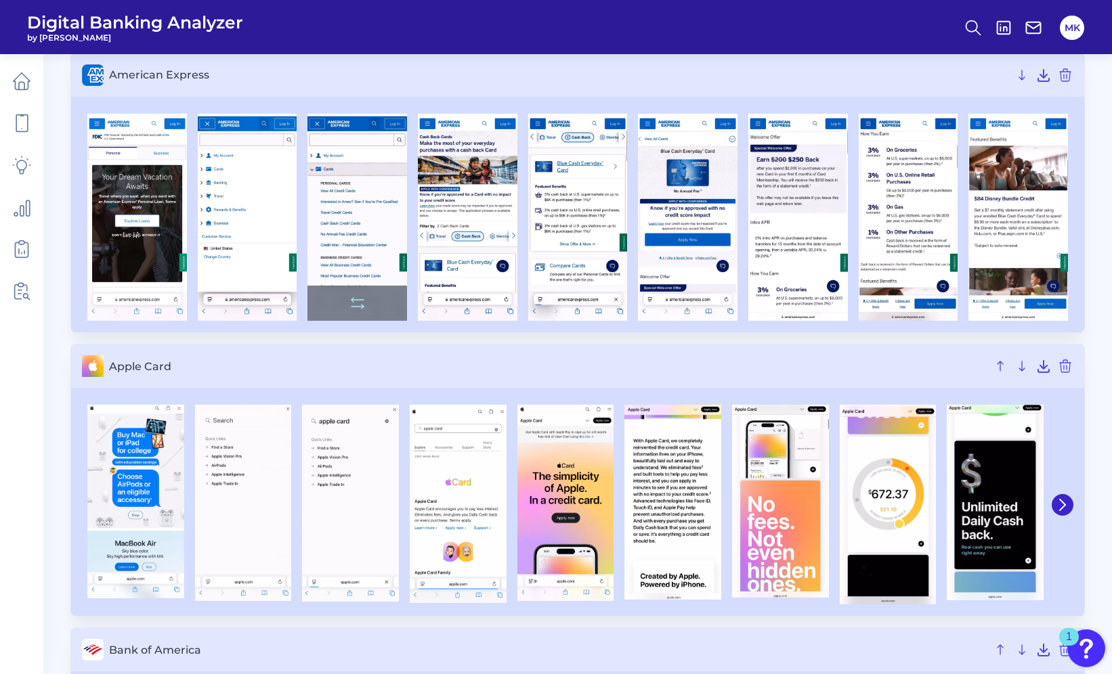
scroll to position [95, 0]
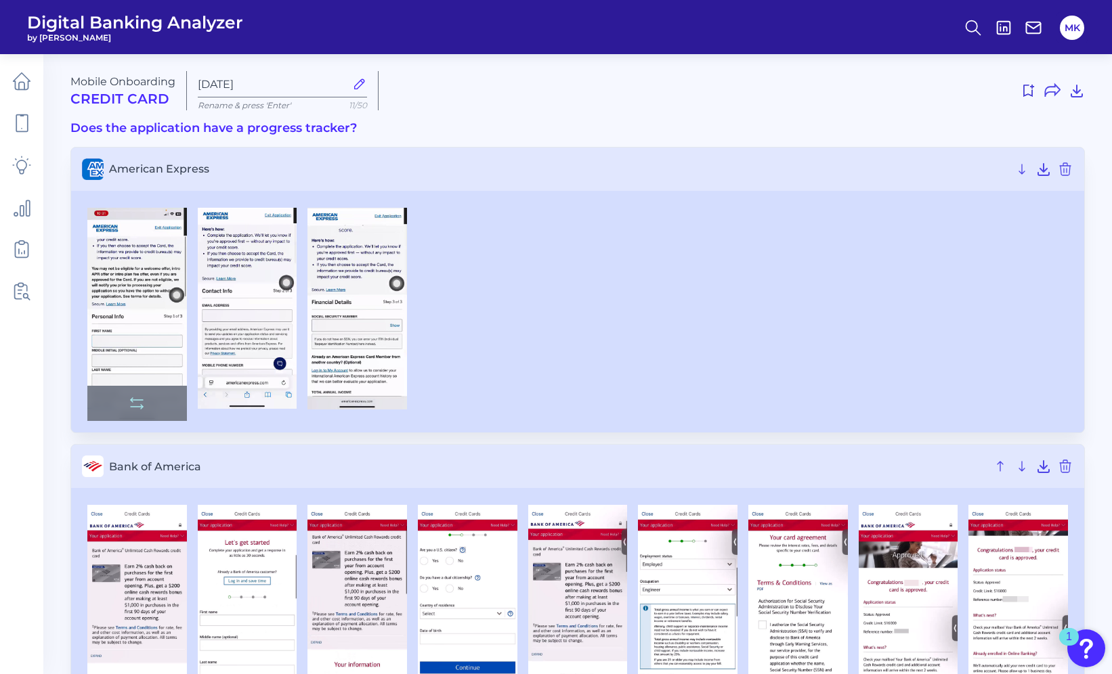
click at [137, 308] on img at bounding box center [137, 315] width 100 height 214
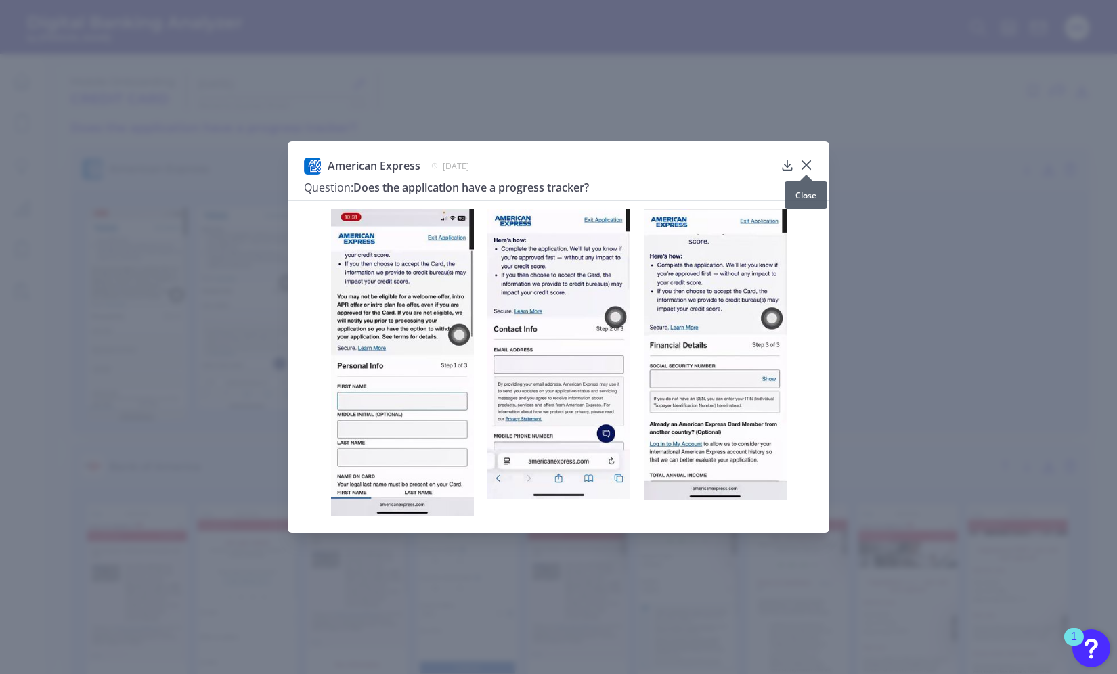
click at [805, 158] on icon at bounding box center [806, 165] width 14 height 14
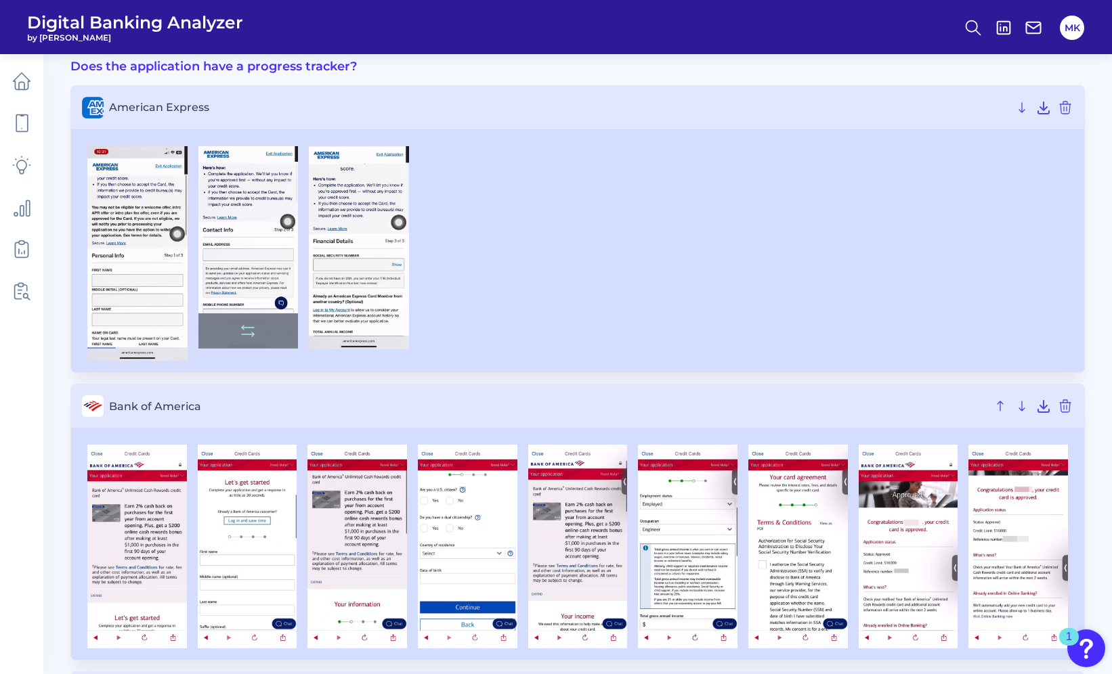
scroll to position [62, 0]
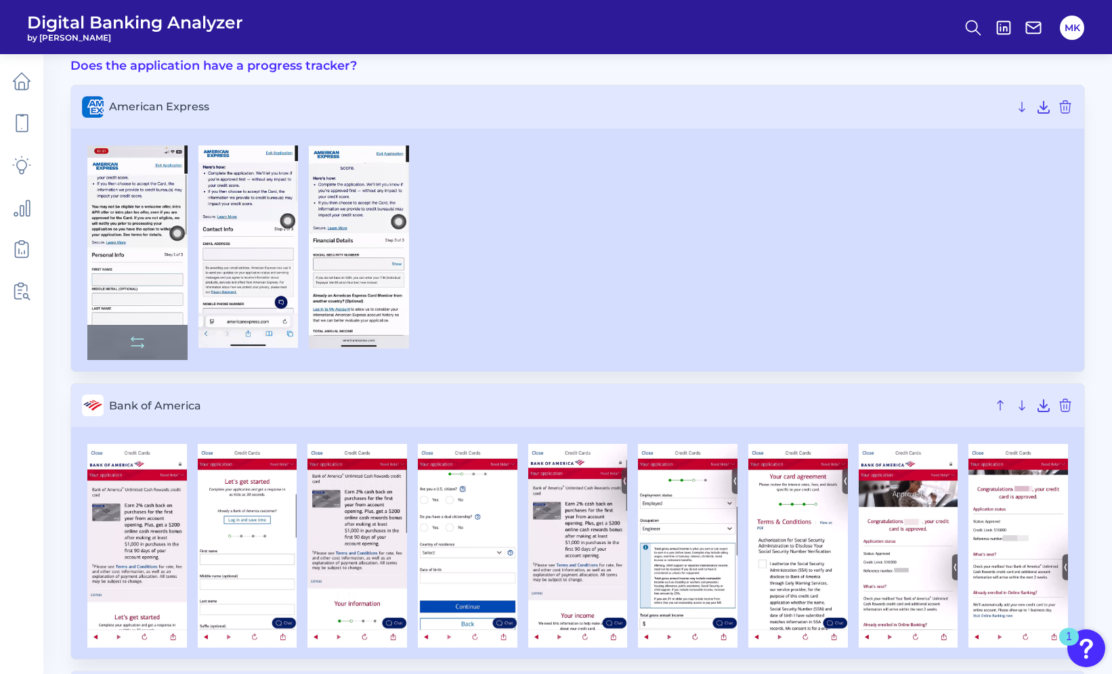
click at [138, 242] on img at bounding box center [137, 253] width 100 height 215
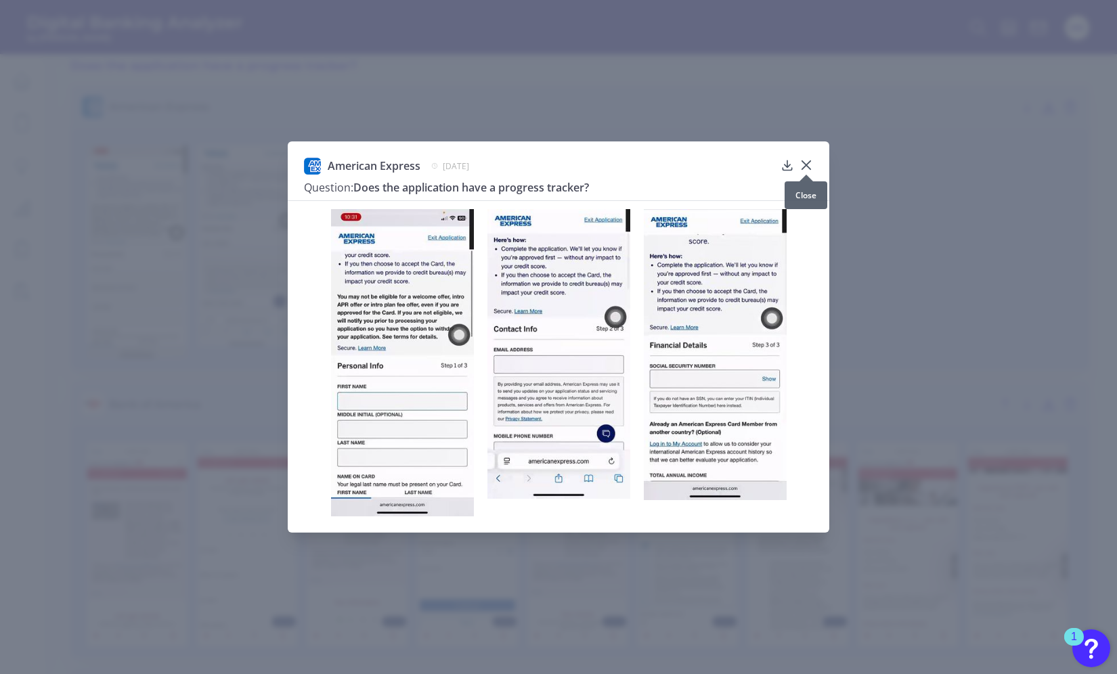
click at [805, 170] on div at bounding box center [806, 175] width 14 height 14
click at [806, 162] on icon at bounding box center [806, 165] width 14 height 14
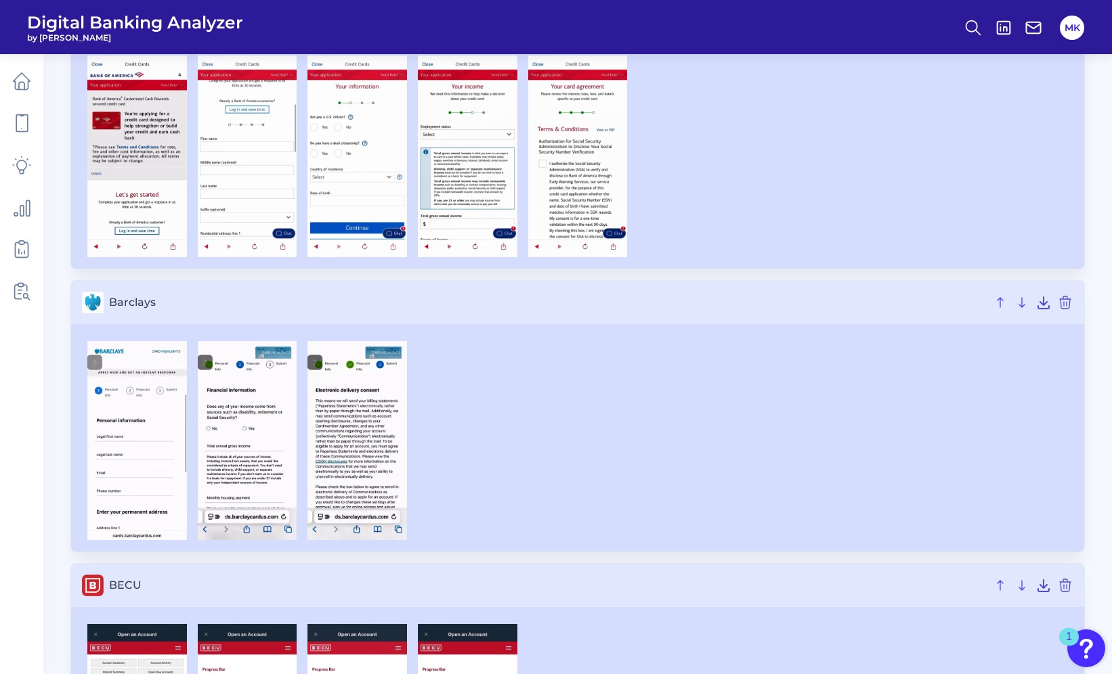
scroll to position [739, 0]
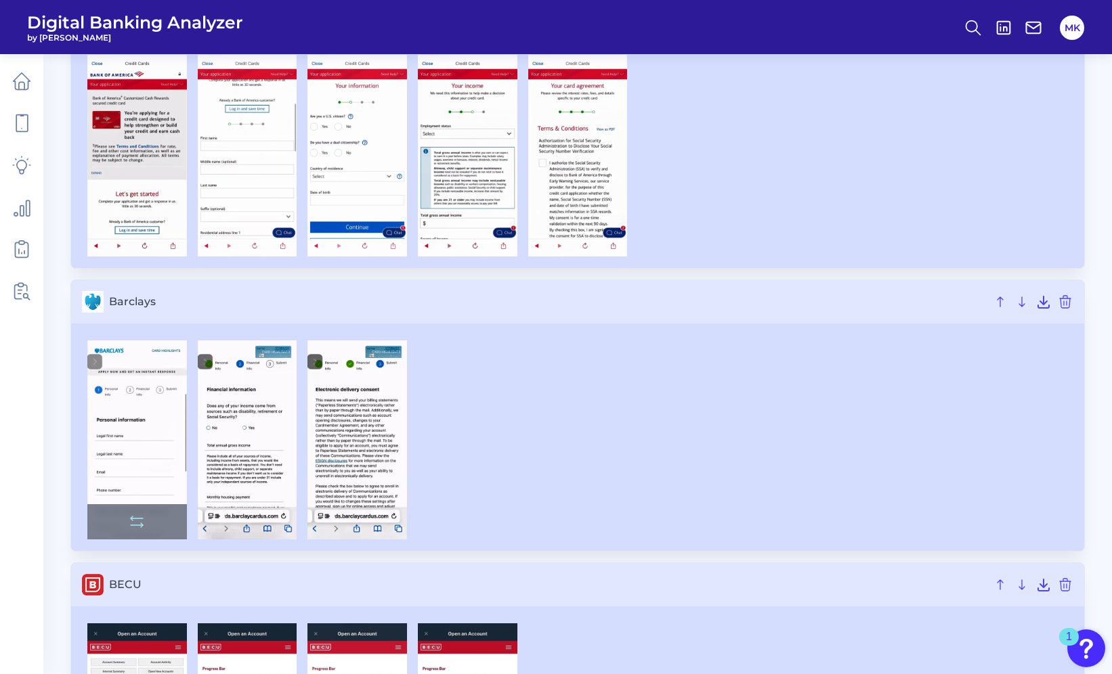
click at [158, 394] on img at bounding box center [137, 440] width 100 height 199
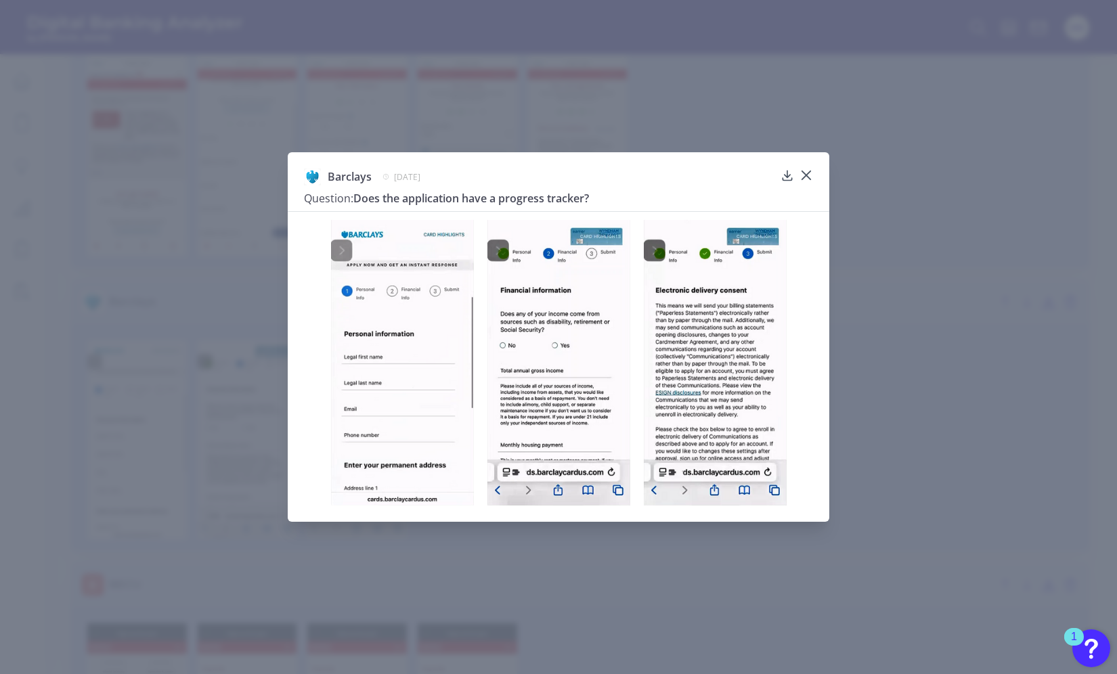
drag, startPoint x: 812, startPoint y: 182, endPoint x: 807, endPoint y: 176, distance: 8.2
click at [807, 176] on icon at bounding box center [806, 175] width 8 height 8
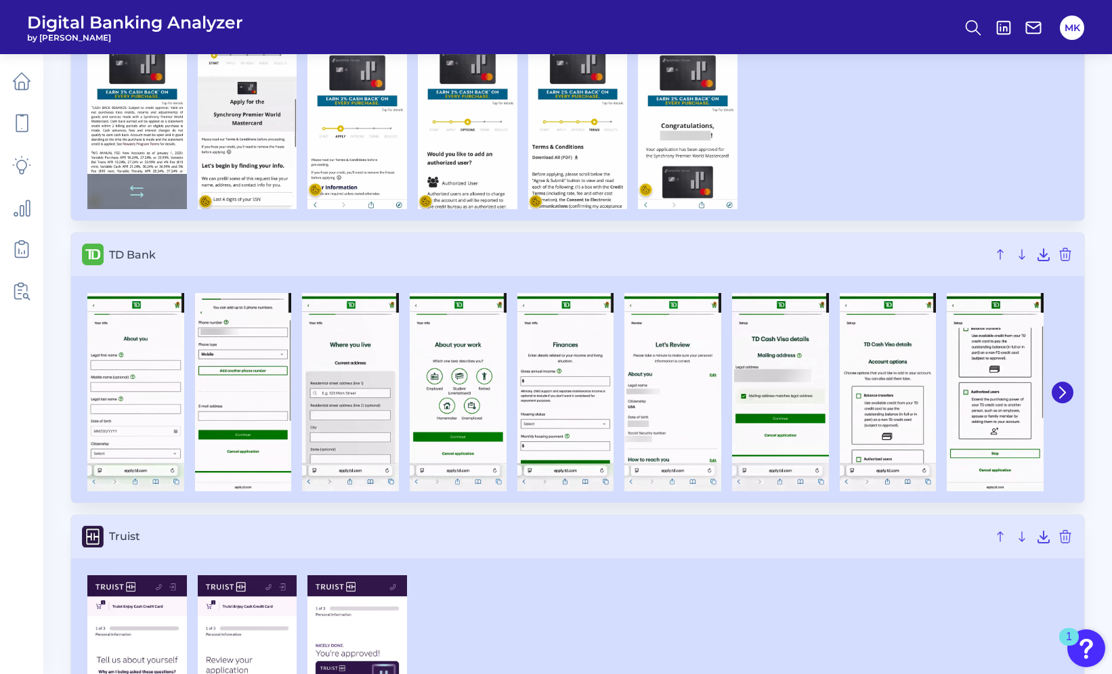
scroll to position [4502, 0]
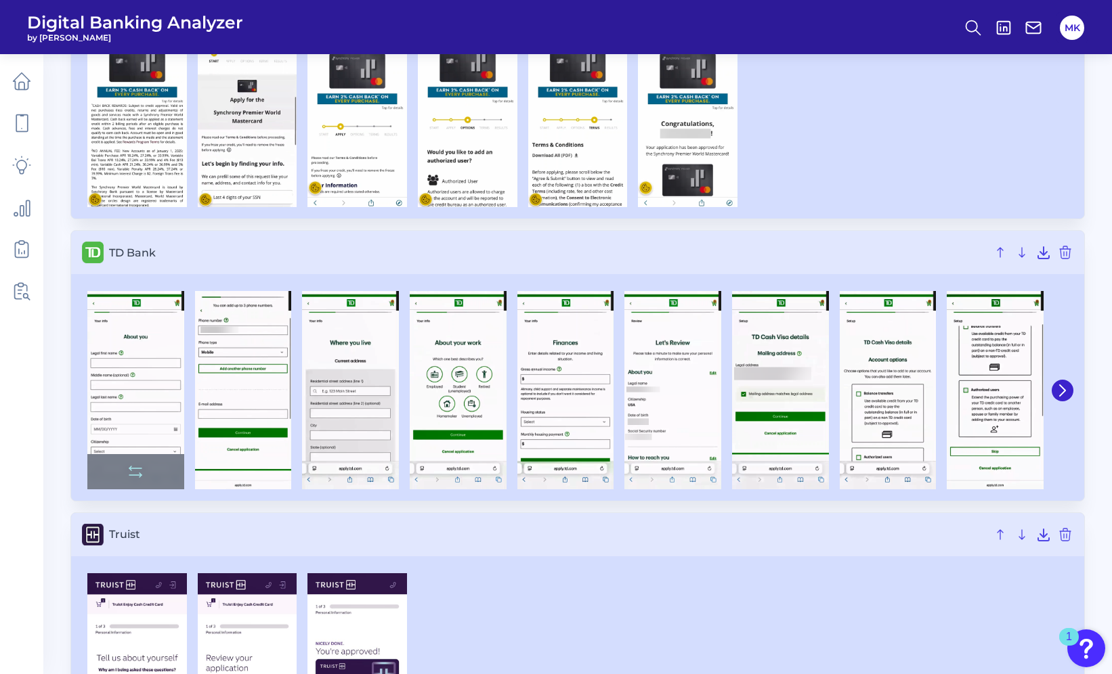
click at [154, 370] on img at bounding box center [135, 390] width 97 height 198
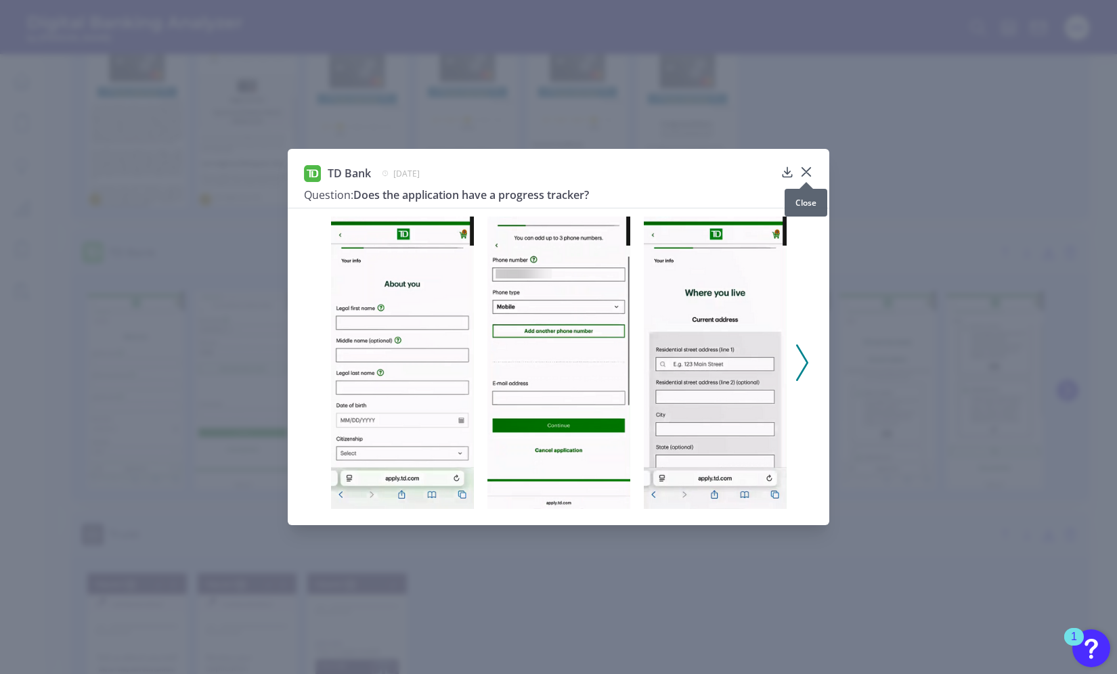
drag, startPoint x: 801, startPoint y: 171, endPoint x: 793, endPoint y: 165, distance: 9.2
click at [793, 165] on div "TD Bank [DATE] Question: Does the application have a progress tracker?" at bounding box center [558, 186] width 509 height 43
click at [804, 167] on icon at bounding box center [806, 172] width 14 height 14
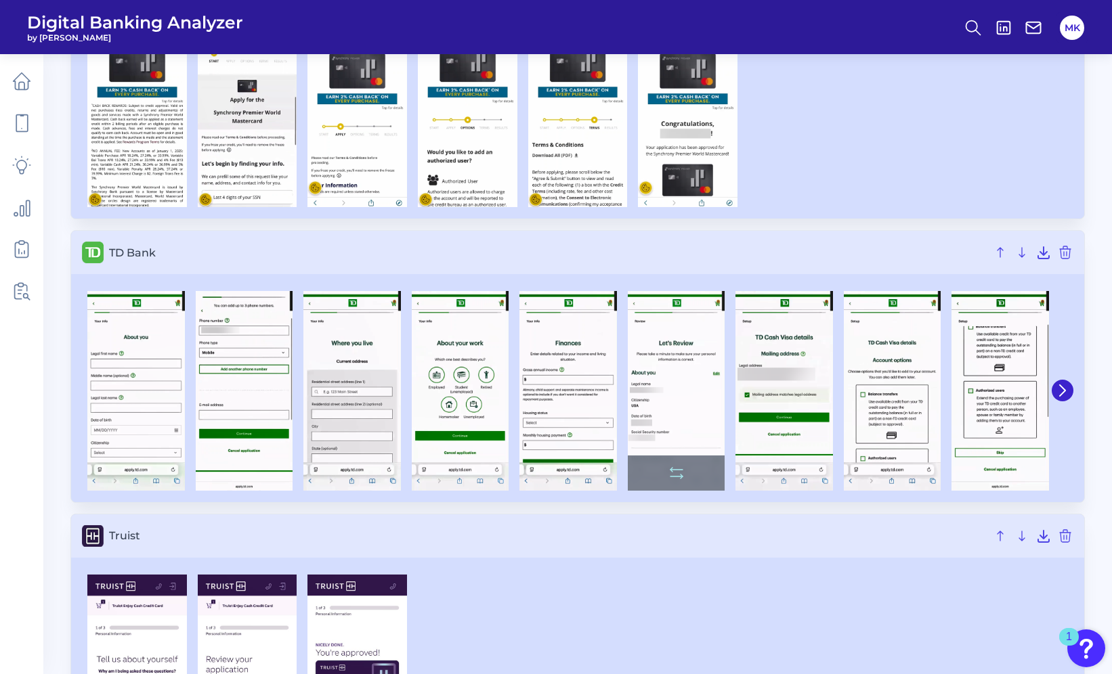
scroll to position [4930, 0]
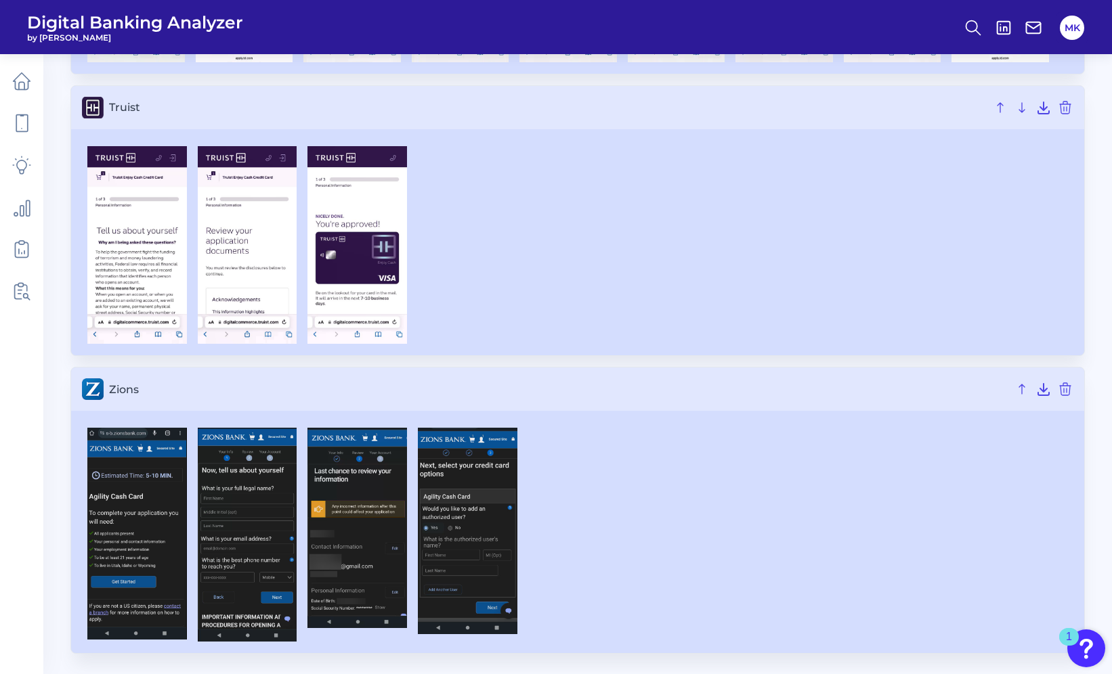
click at [303, 267] on div at bounding box center [357, 245] width 110 height 198
click at [158, 229] on img at bounding box center [137, 245] width 100 height 198
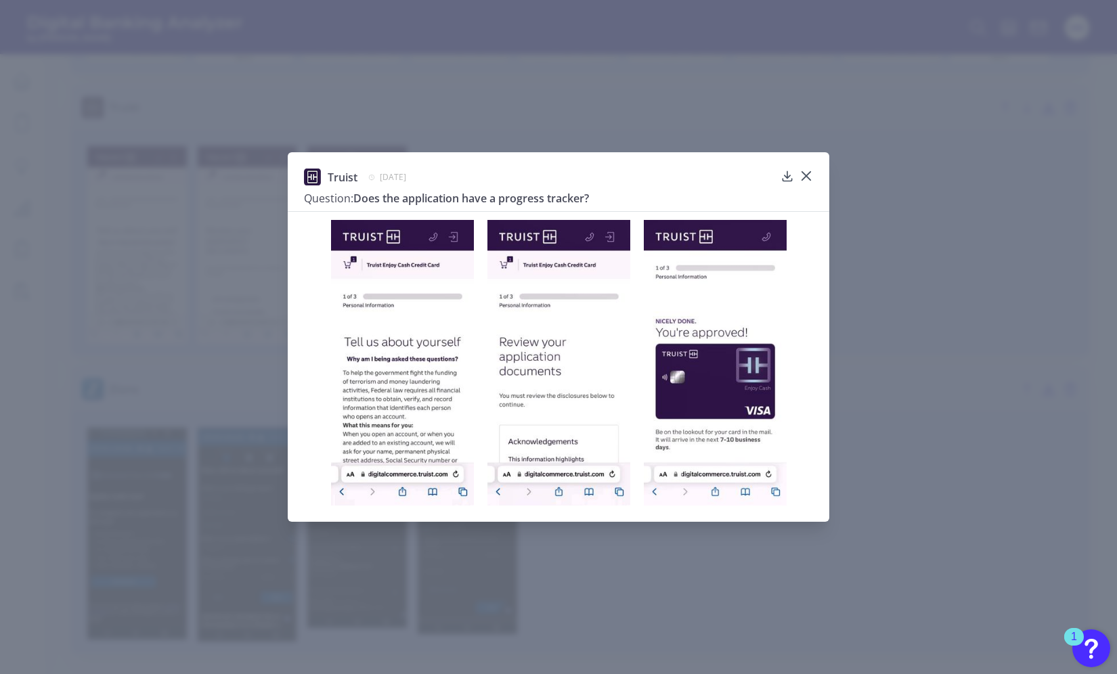
click at [812, 176] on div "Truist [DATE] Question: Does the application have a progress tracker?" at bounding box center [559, 336] width 542 height 369
click at [805, 176] on icon at bounding box center [806, 176] width 8 height 8
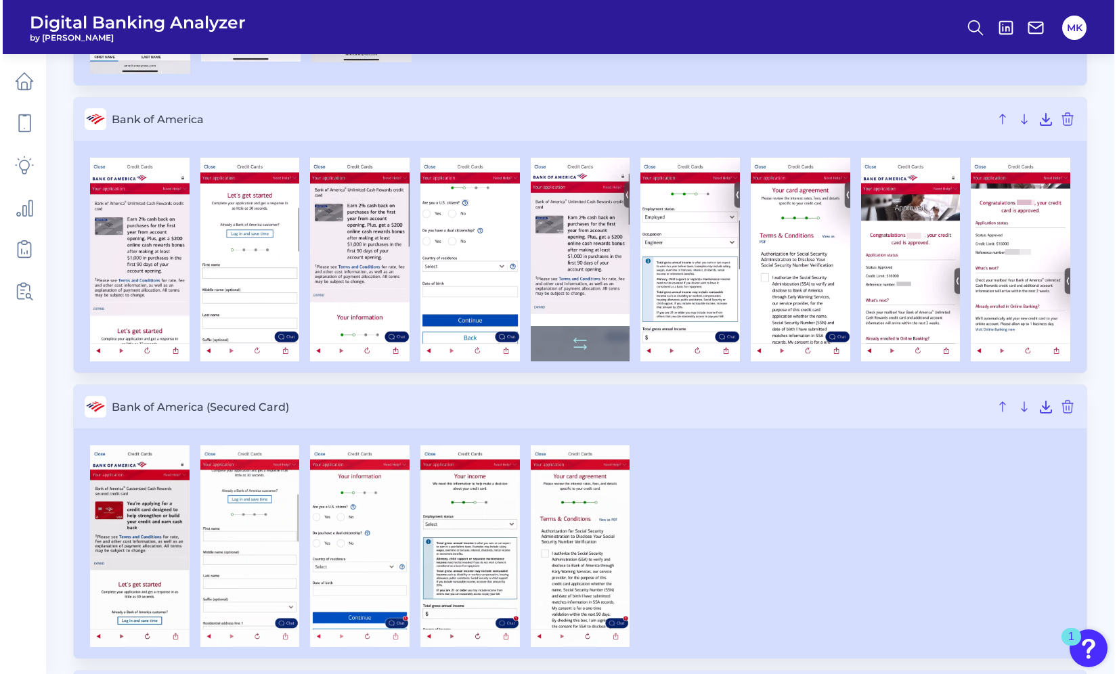
scroll to position [447, 0]
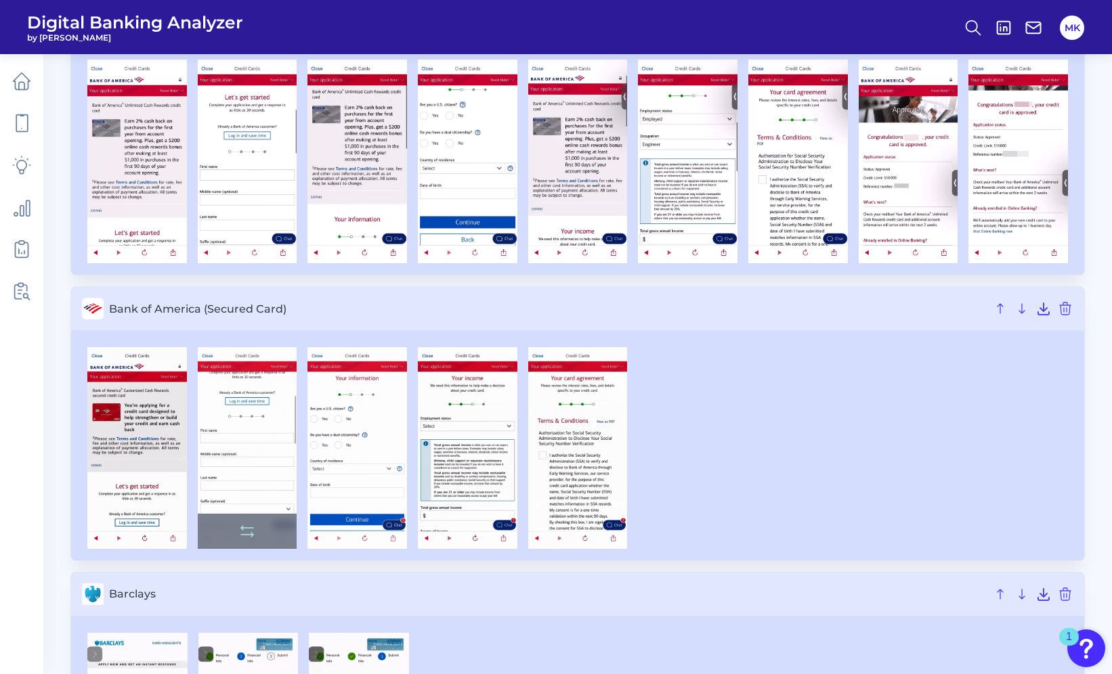
click at [246, 418] on img at bounding box center [248, 448] width 100 height 202
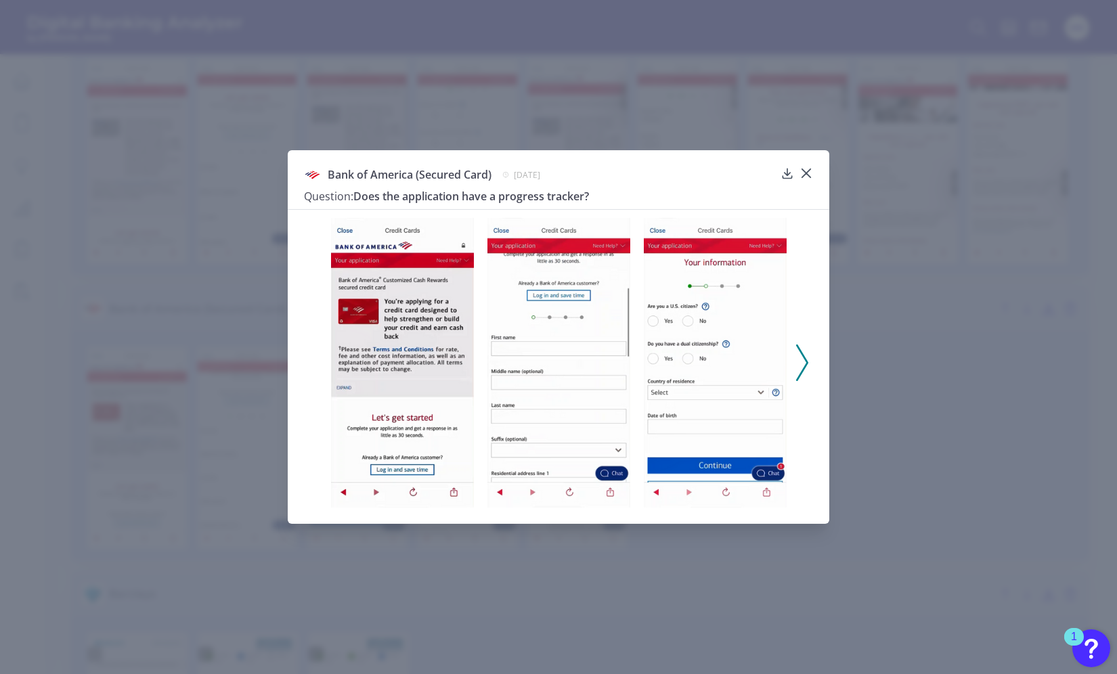
click at [804, 353] on icon at bounding box center [802, 363] width 12 height 37
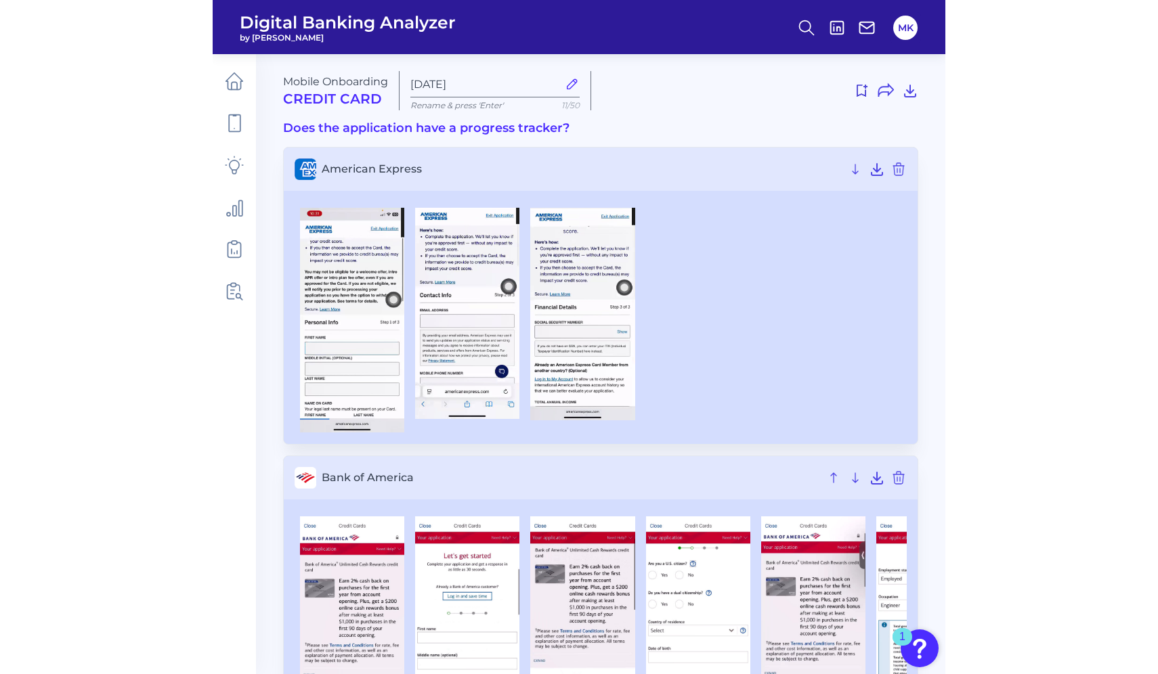
scroll to position [5125, 0]
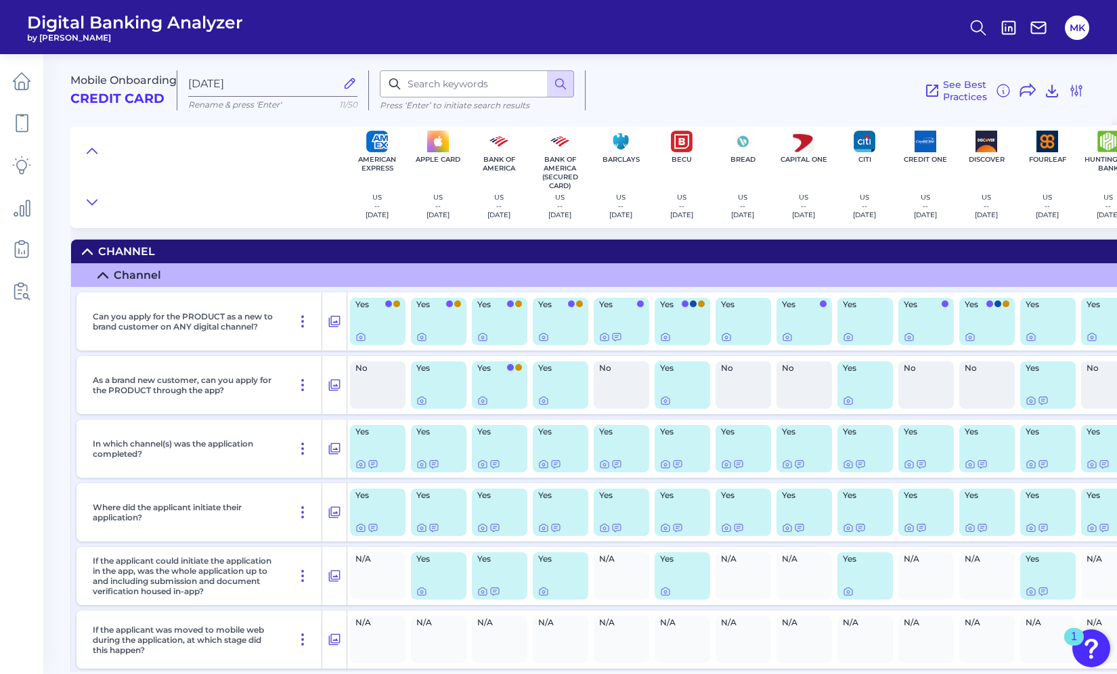
scroll to position [49, 0]
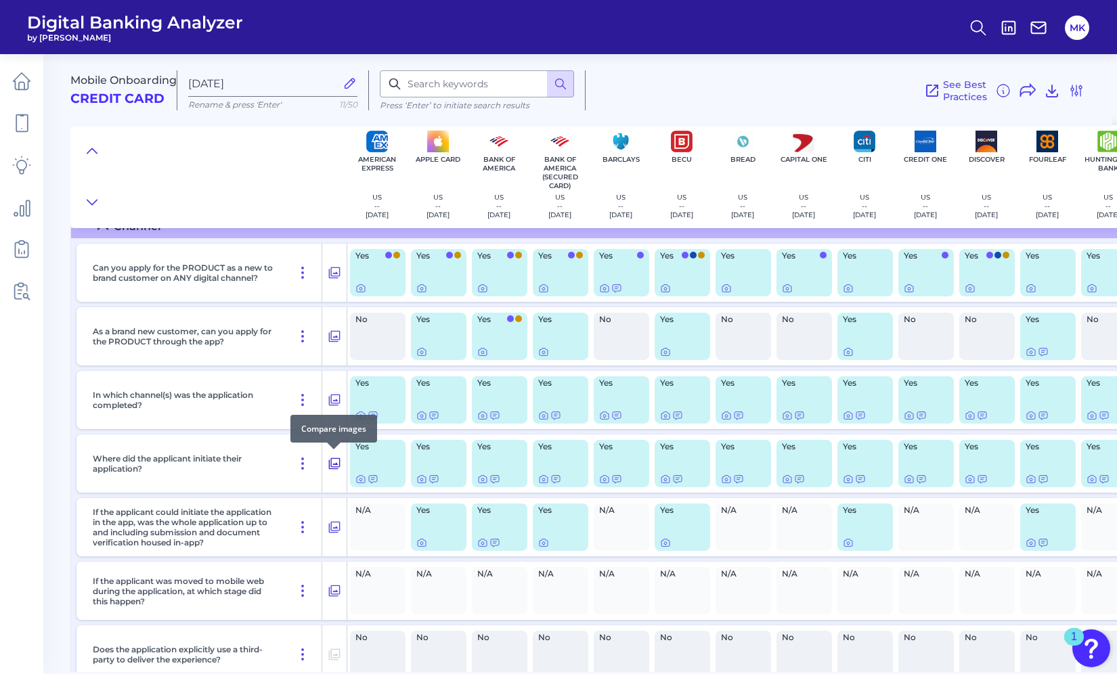
click at [334, 460] on icon at bounding box center [335, 464] width 14 height 16
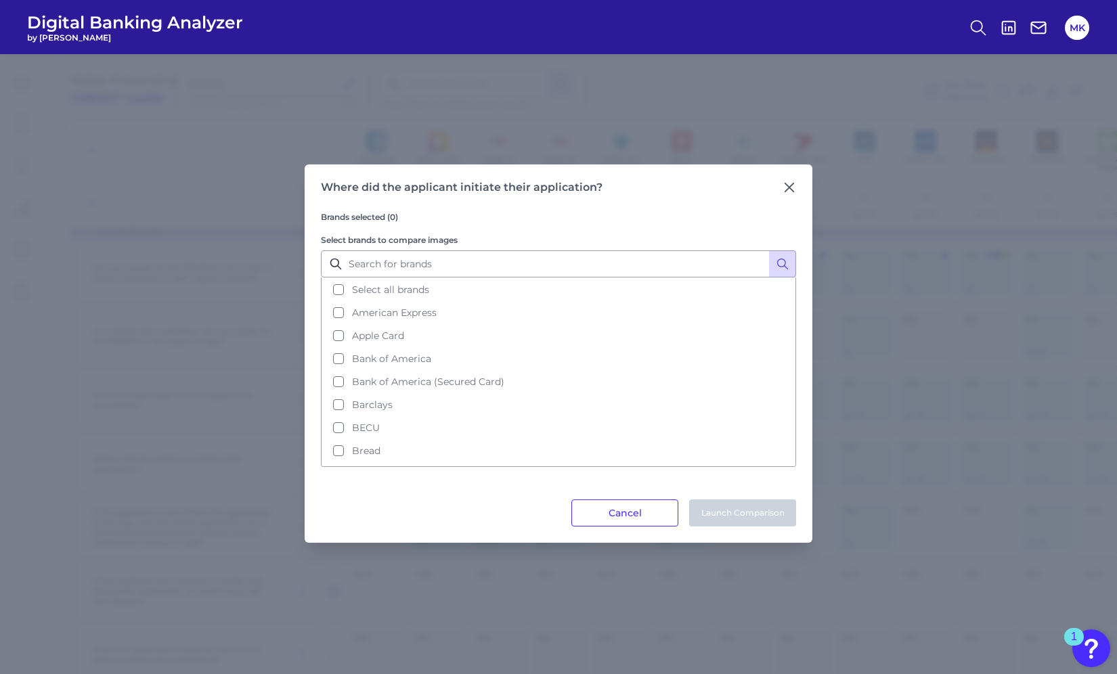
click at [799, 185] on div "Where did the applicant initiate their application? Brands selected (0) Select …" at bounding box center [559, 354] width 508 height 378
click at [780, 183] on div "Where did the applicant initiate their application?" at bounding box center [558, 188] width 475 height 14
click at [789, 184] on icon at bounding box center [790, 188] width 14 height 14
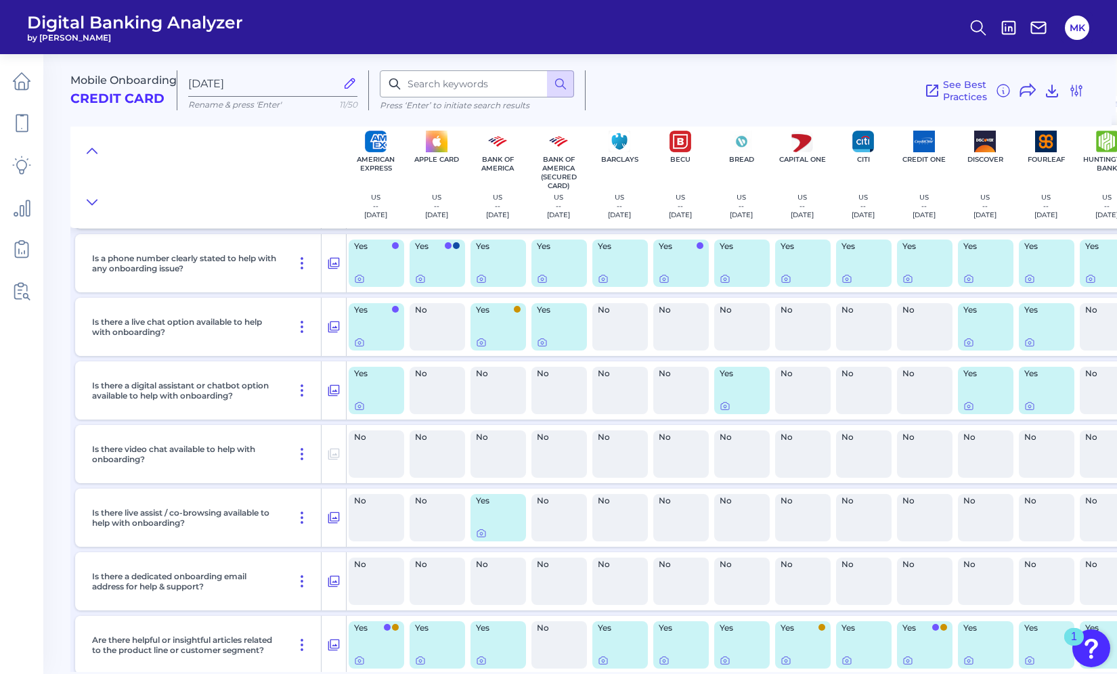
scroll to position [890, 1]
click at [339, 517] on icon at bounding box center [334, 517] width 14 height 16
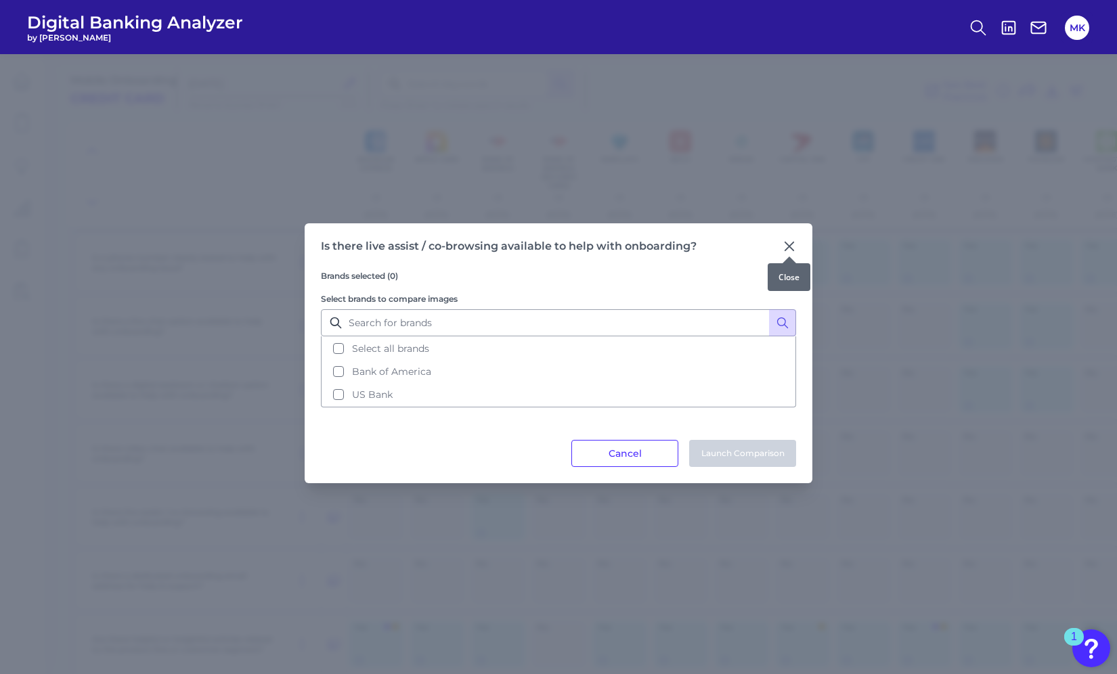
click at [785, 240] on icon at bounding box center [790, 247] width 14 height 14
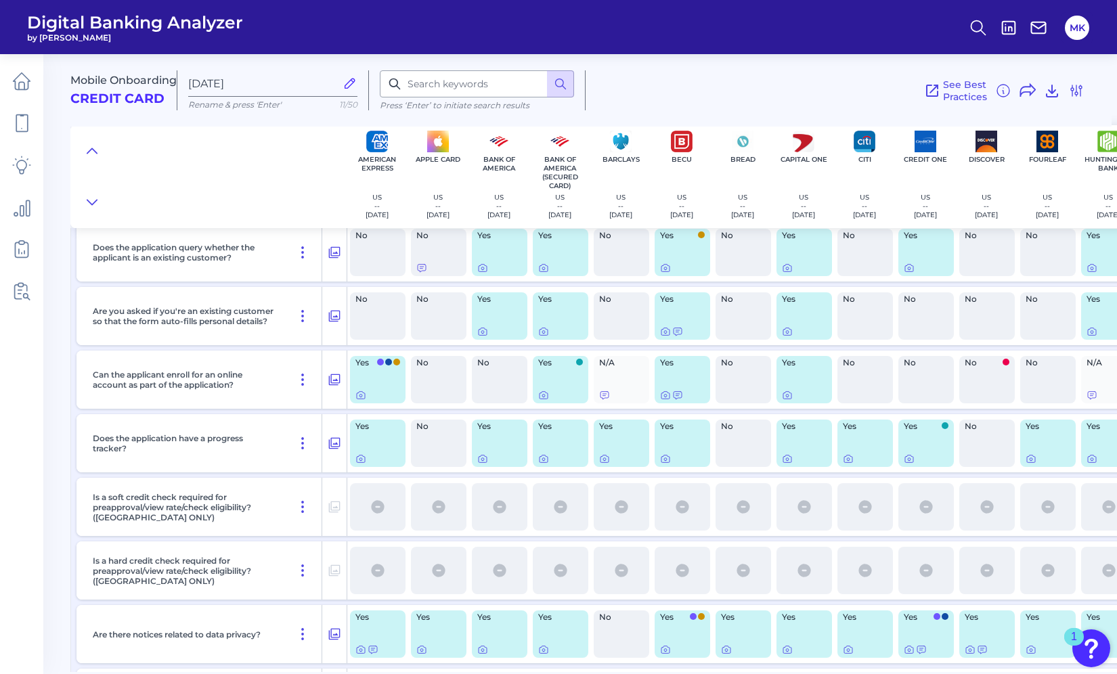
scroll to position [2883, 0]
click at [496, 269] on div at bounding box center [499, 266] width 45 height 11
click at [481, 263] on icon at bounding box center [483, 266] width 8 height 7
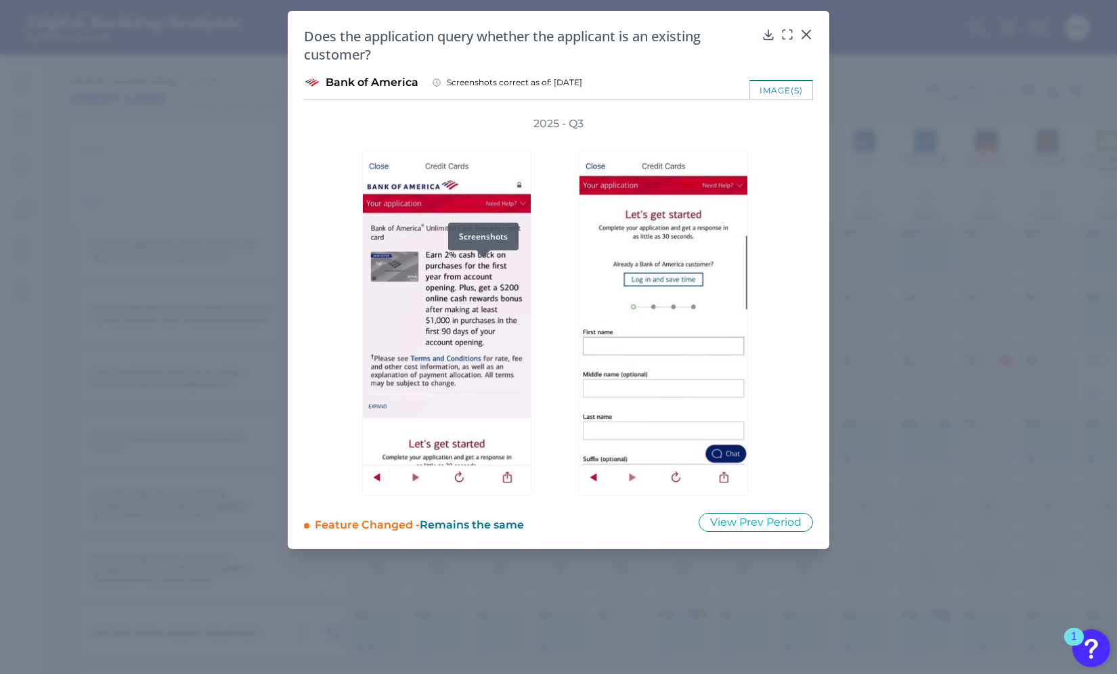
click at [330, 255] on div "2025 - Q3" at bounding box center [559, 306] width 466 height 380
click at [805, 30] on icon at bounding box center [806, 35] width 14 height 14
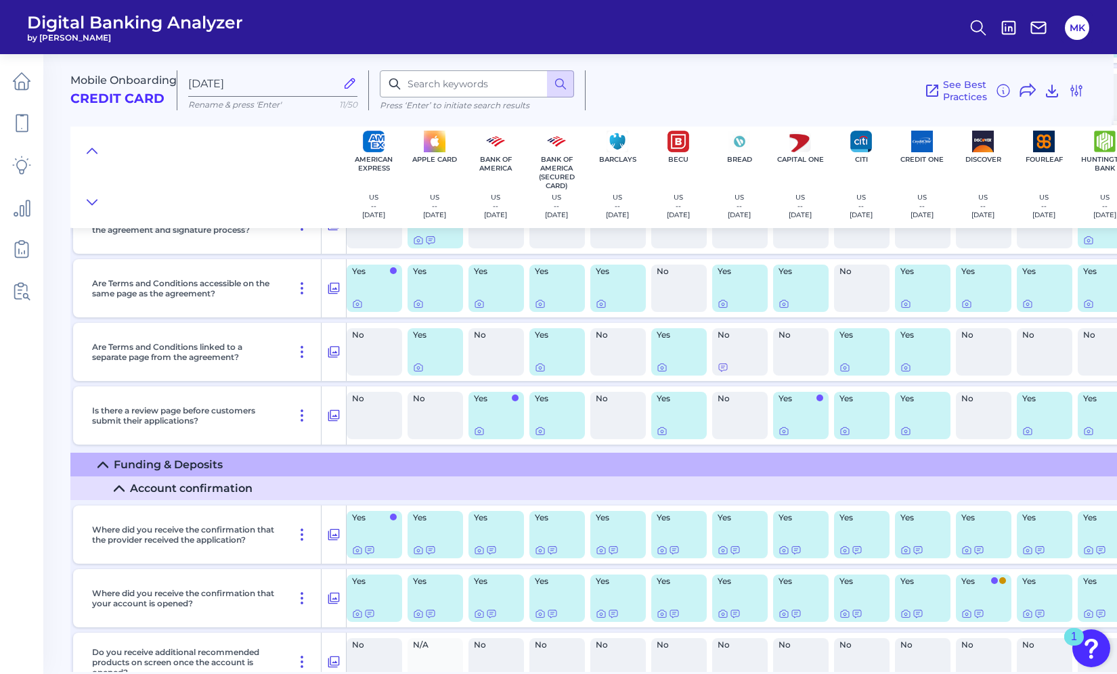
scroll to position [7651, 3]
click at [328, 412] on icon at bounding box center [334, 415] width 12 height 12
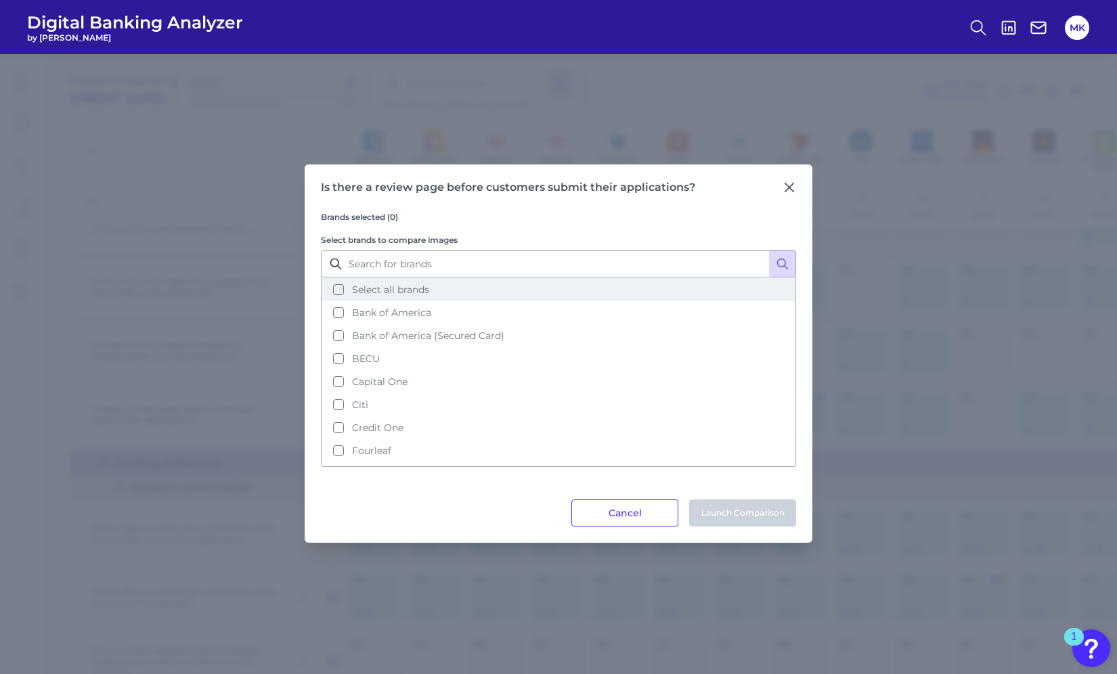
click at [441, 290] on button "Select all brands" at bounding box center [558, 289] width 473 height 23
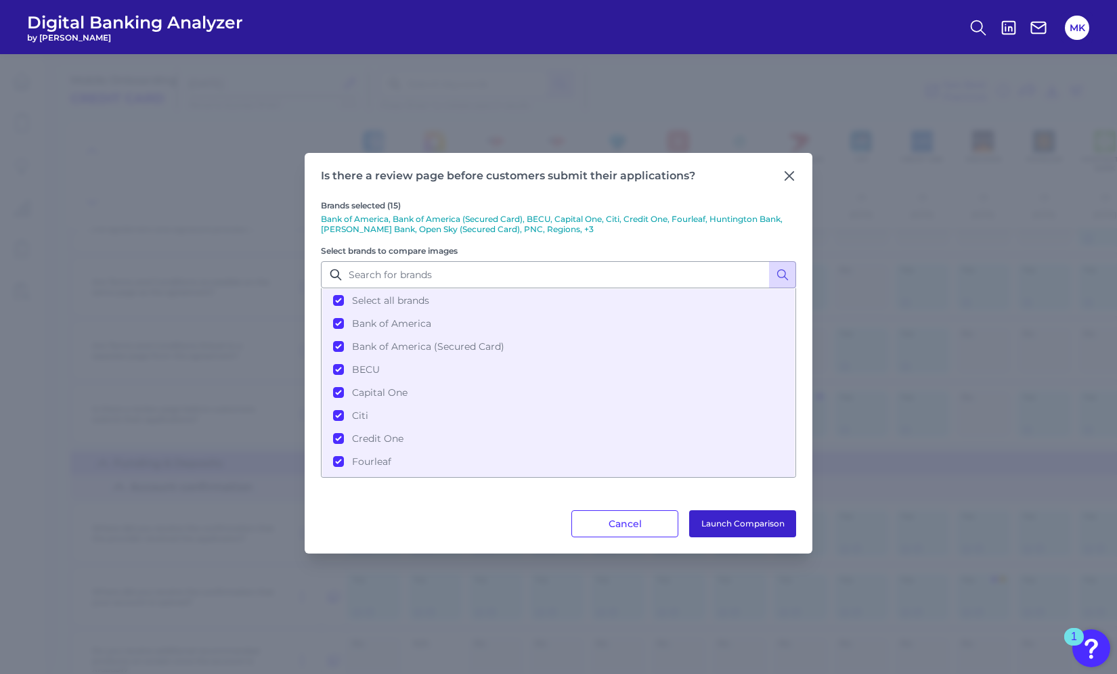
click at [753, 518] on button "Launch Comparison" at bounding box center [742, 523] width 107 height 27
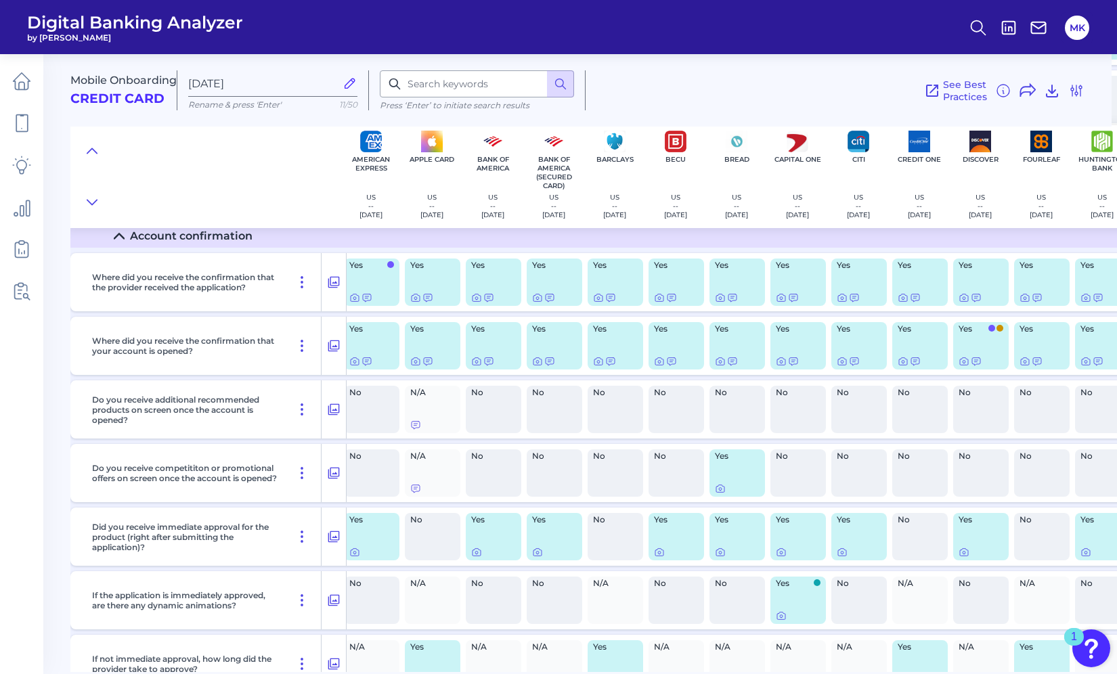
scroll to position [7902, 0]
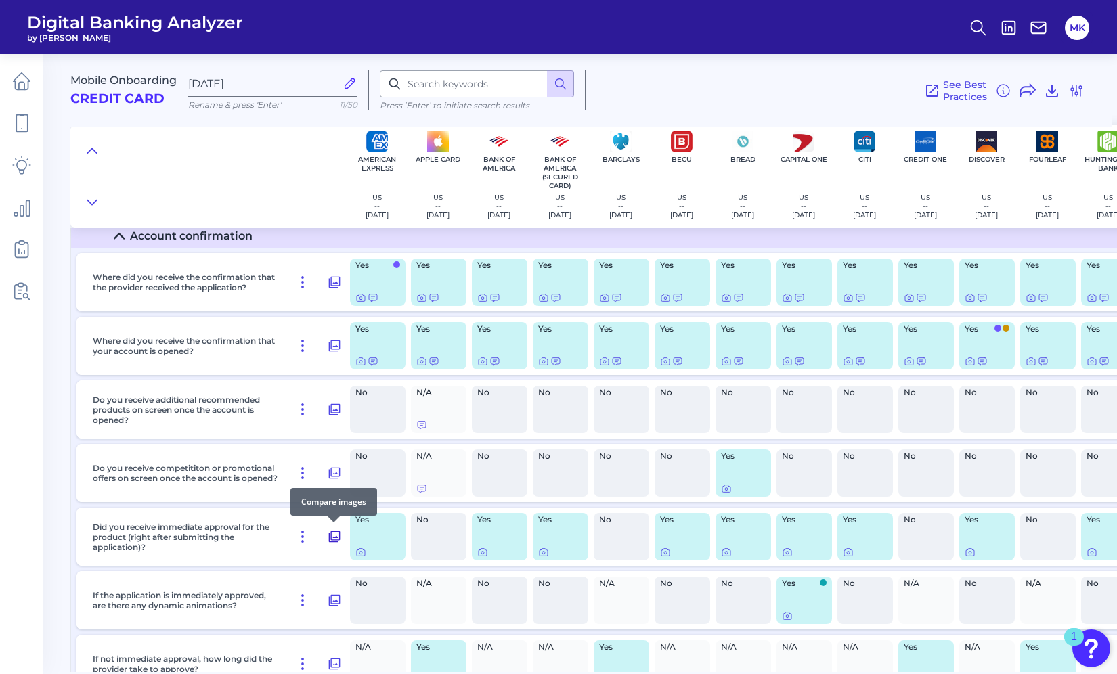
click at [330, 528] on button at bounding box center [334, 537] width 24 height 22
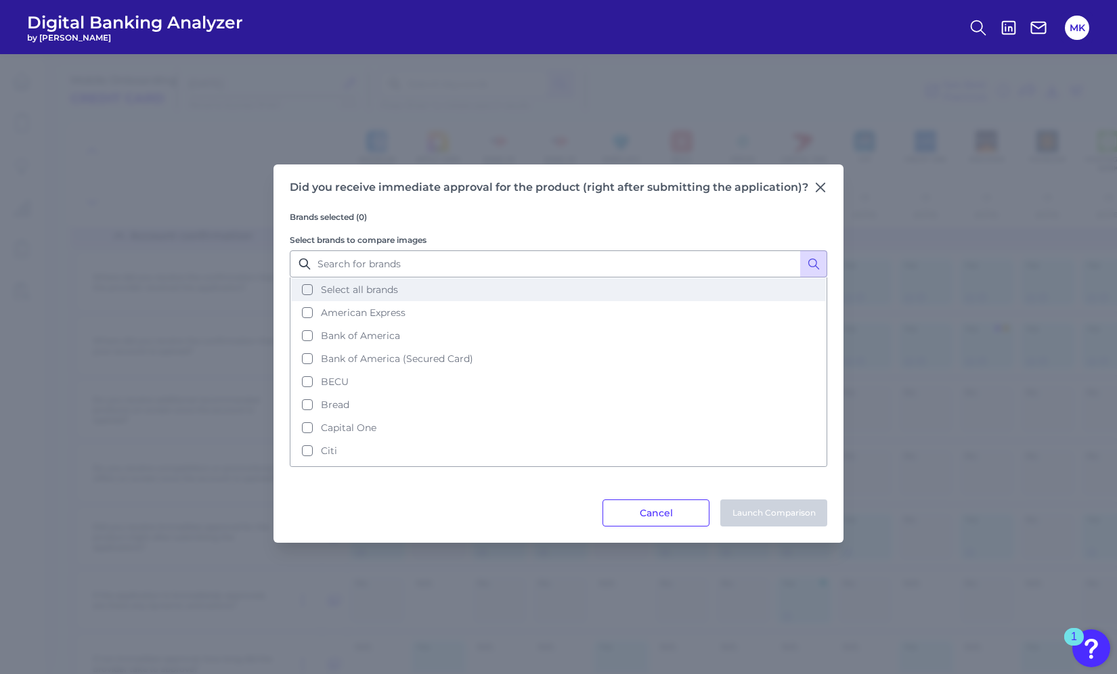
click at [370, 287] on span "Select all brands" at bounding box center [359, 290] width 77 height 12
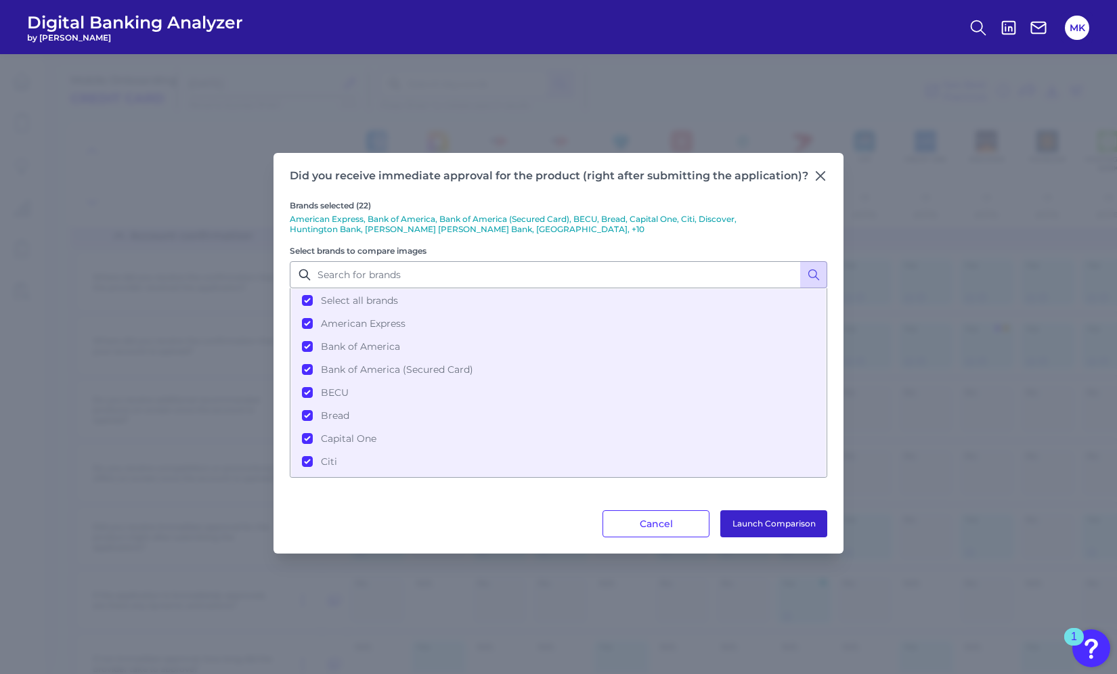
drag, startPoint x: 740, startPoint y: 533, endPoint x: 747, endPoint y: 535, distance: 7.3
click at [747, 535] on button "Launch Comparison" at bounding box center [773, 523] width 107 height 27
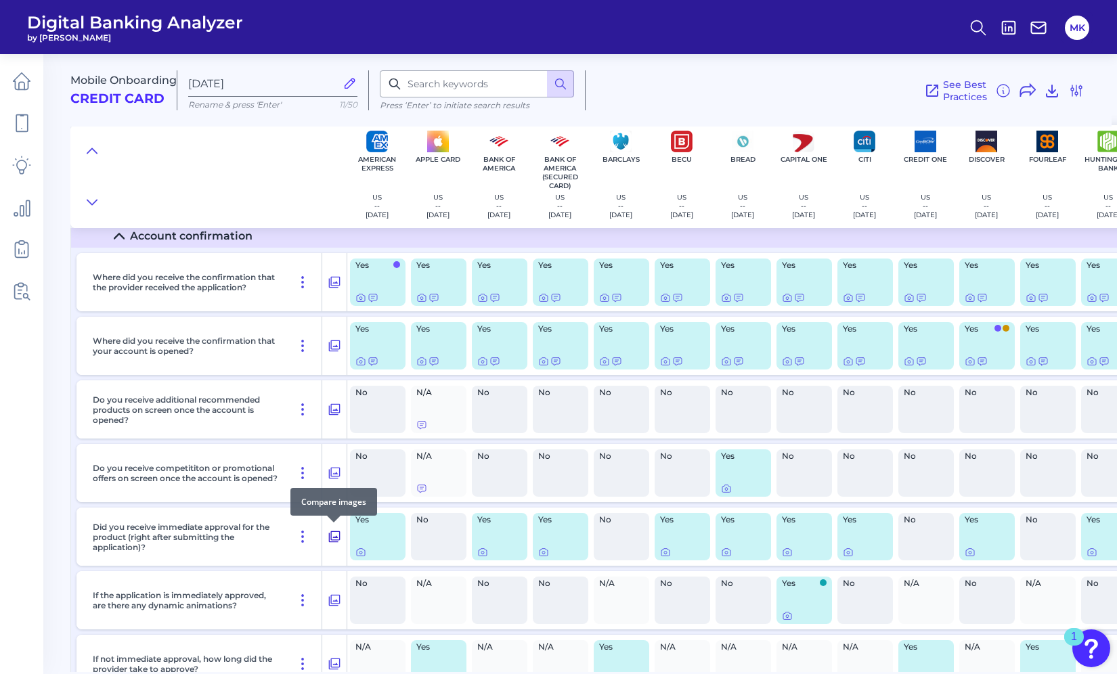
click at [333, 528] on div at bounding box center [334, 523] width 14 height 14
click at [336, 531] on icon at bounding box center [335, 537] width 14 height 16
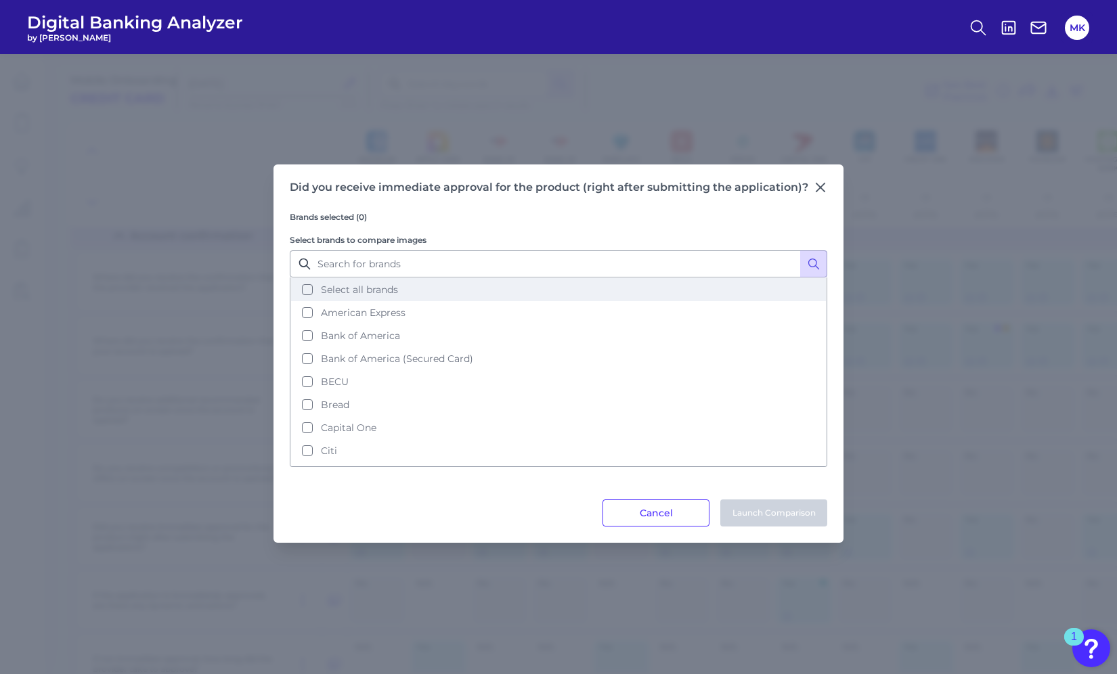
click at [314, 286] on button "Select all brands" at bounding box center [558, 289] width 535 height 23
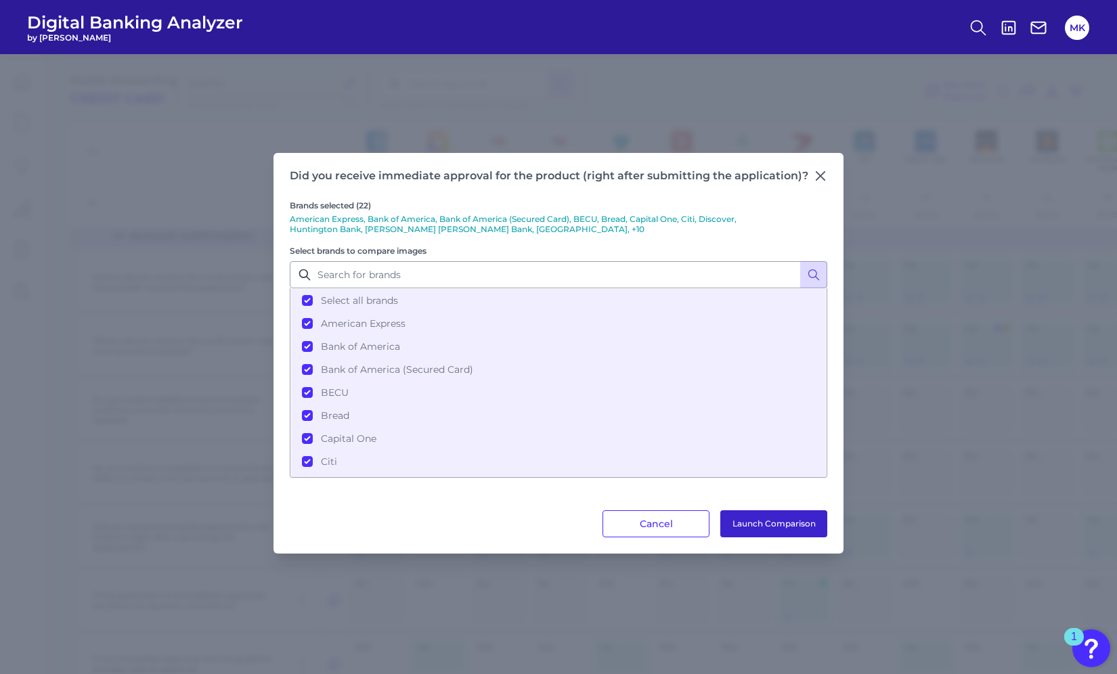
click at [768, 524] on button "Launch Comparison" at bounding box center [773, 523] width 107 height 27
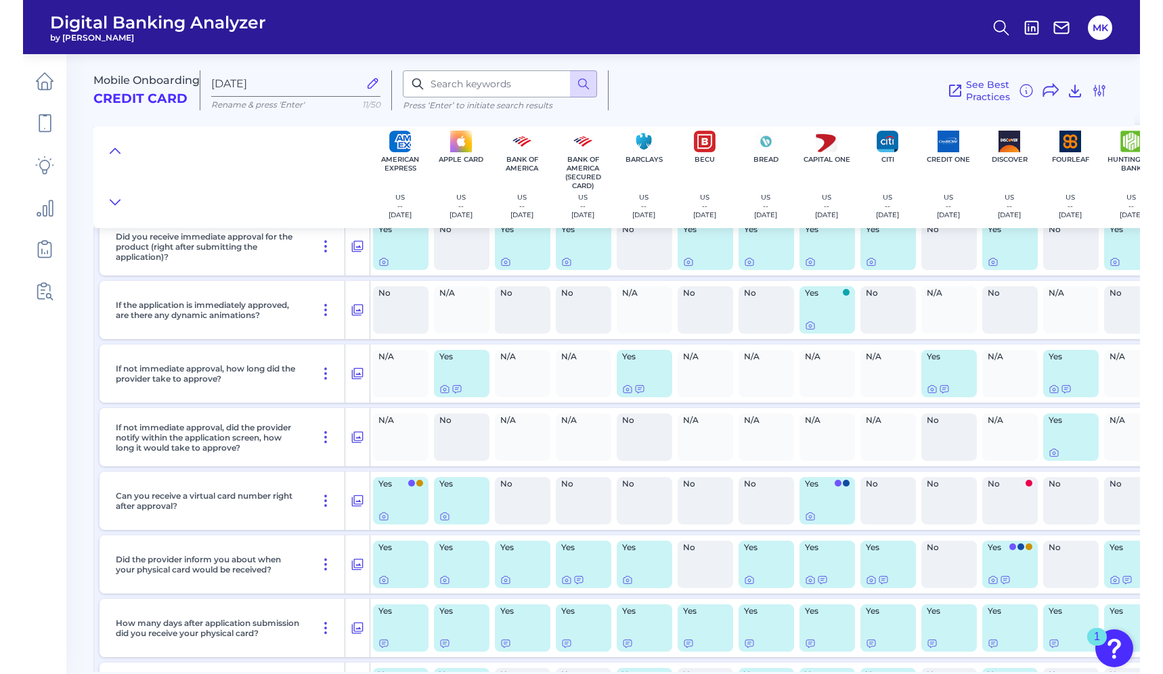
scroll to position [8260, 0]
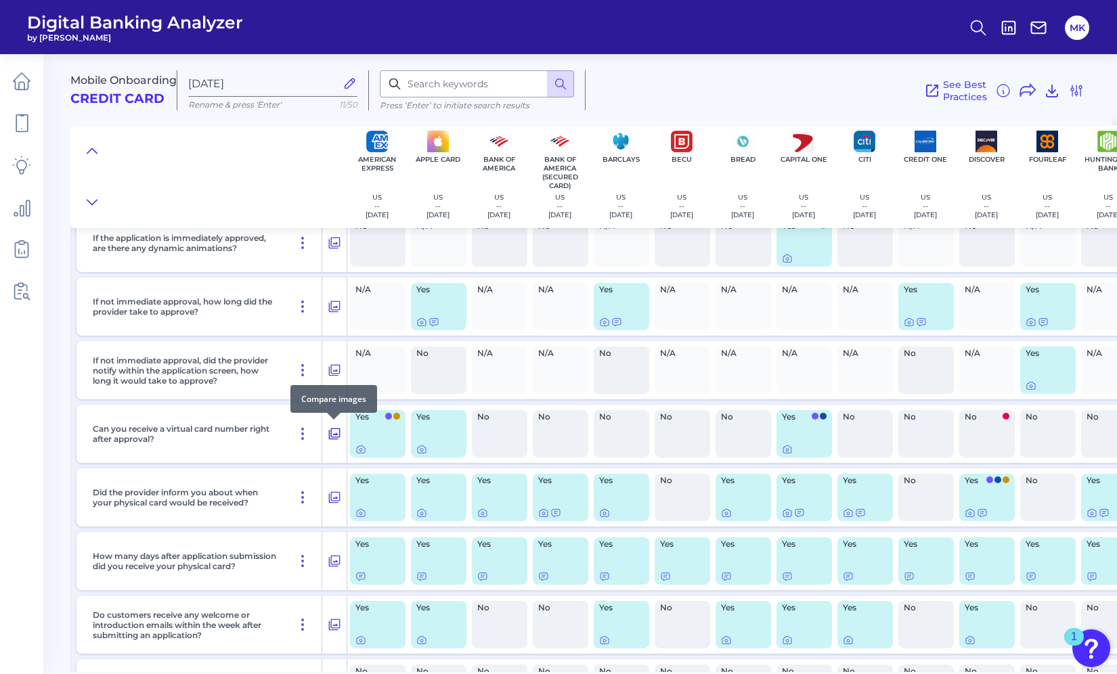
click at [328, 434] on icon at bounding box center [335, 434] width 14 height 16
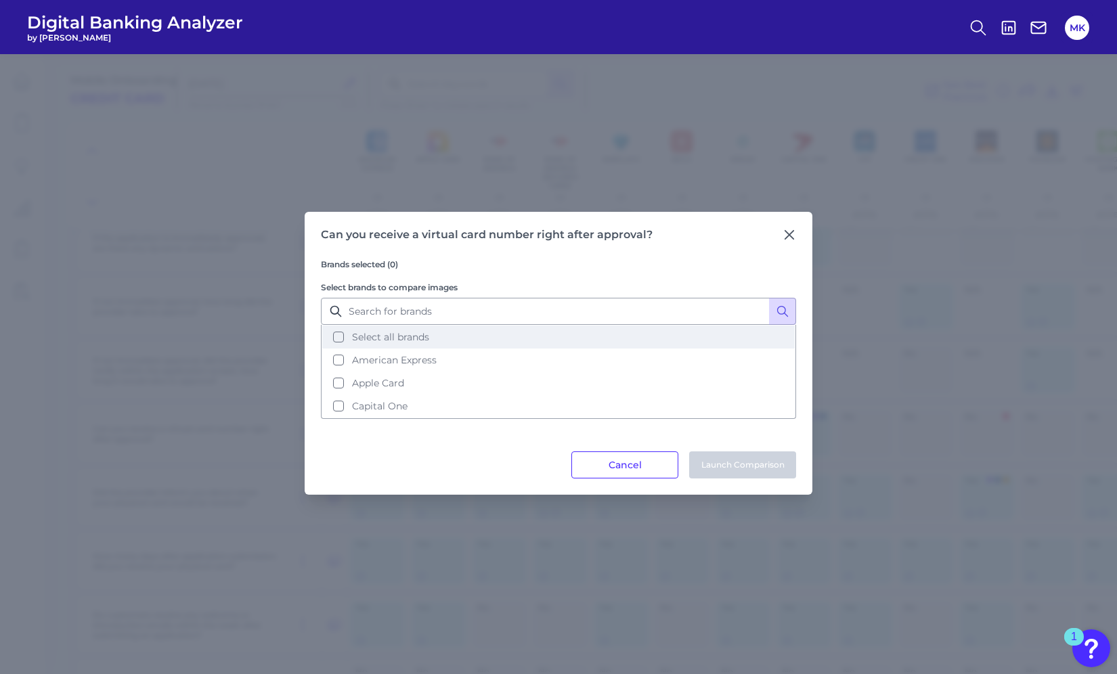
click at [384, 331] on span "Select all brands" at bounding box center [390, 337] width 77 height 12
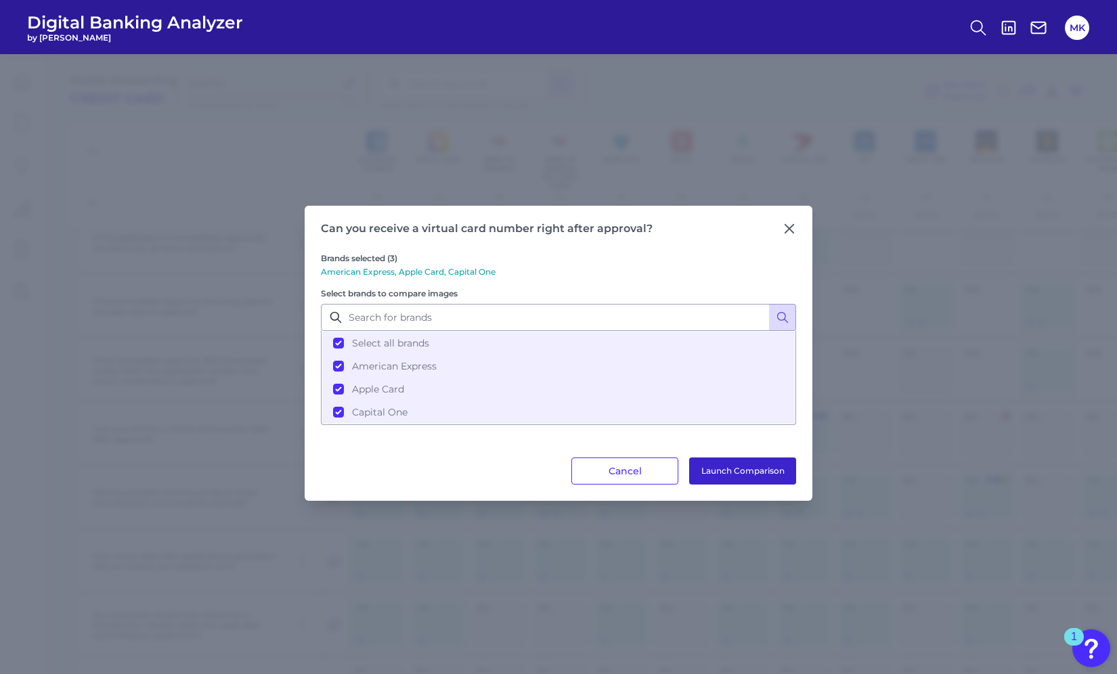
click at [745, 473] on button "Launch Comparison" at bounding box center [742, 471] width 107 height 27
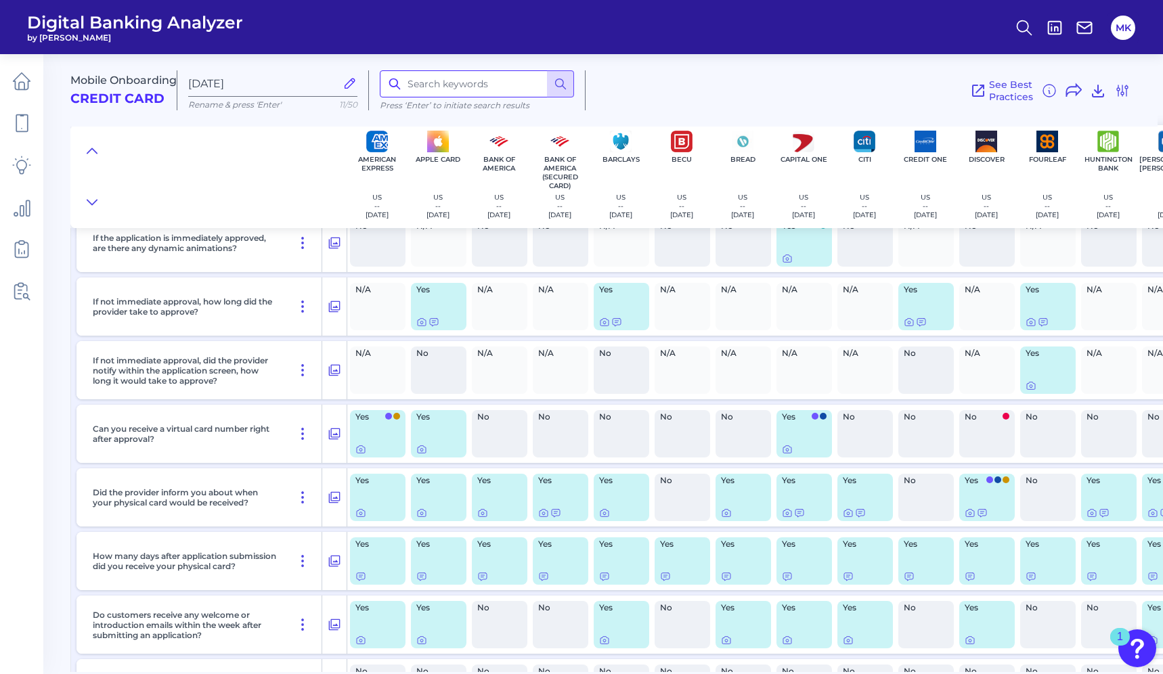
click at [450, 85] on input at bounding box center [477, 83] width 194 height 27
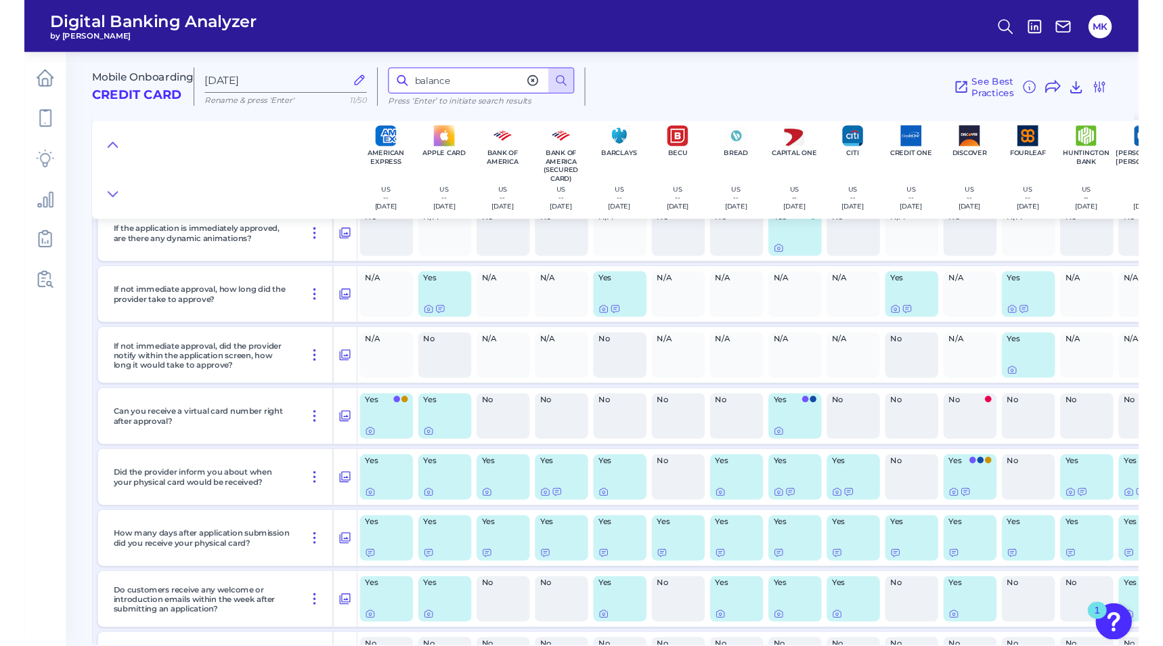
scroll to position [1311, 0]
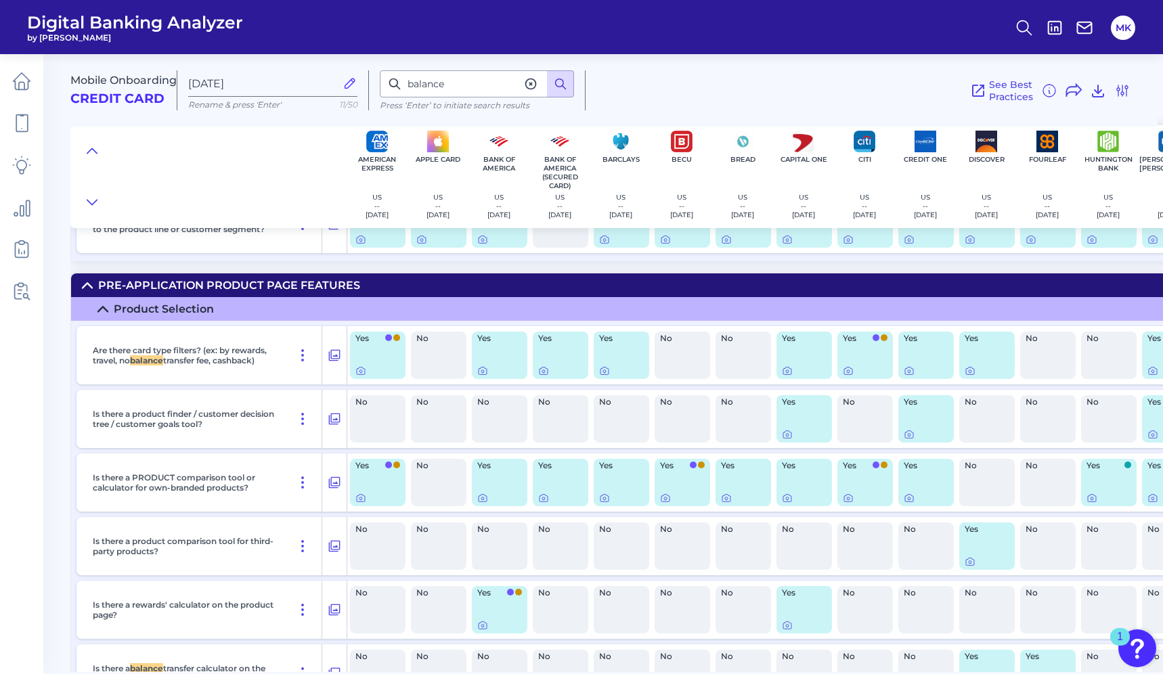
click at [563, 96] on button at bounding box center [560, 83] width 27 height 27
click at [331, 353] on icon at bounding box center [335, 356] width 12 height 12
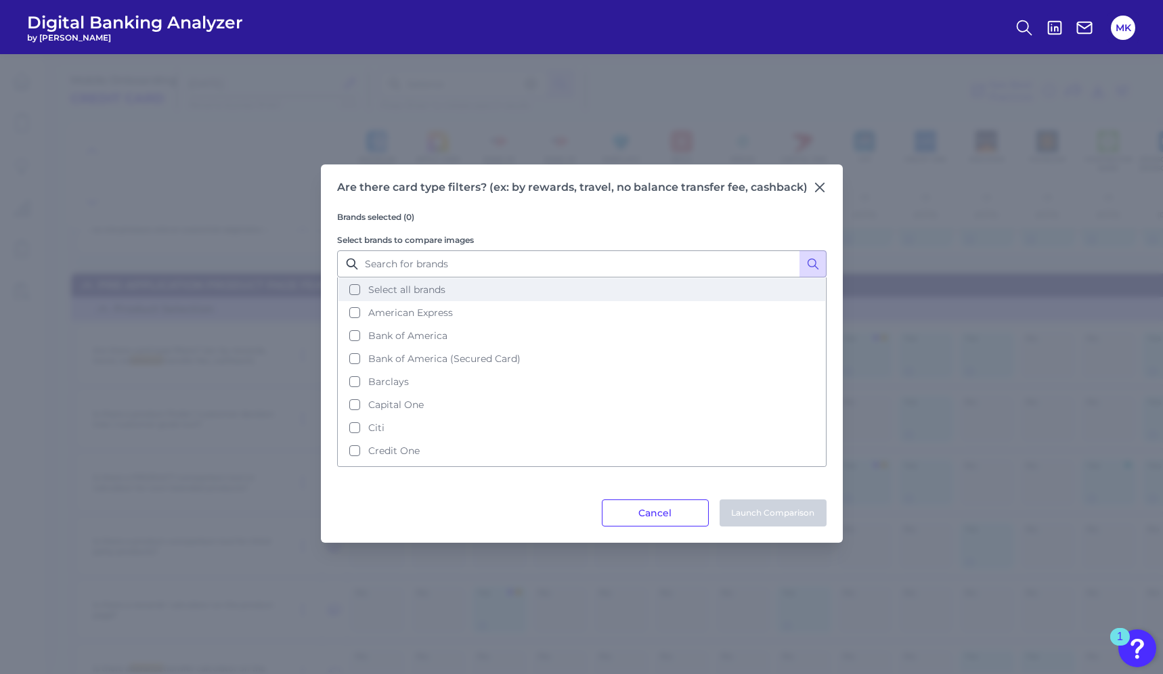
click at [443, 290] on span "Select all brands" at bounding box center [406, 290] width 77 height 12
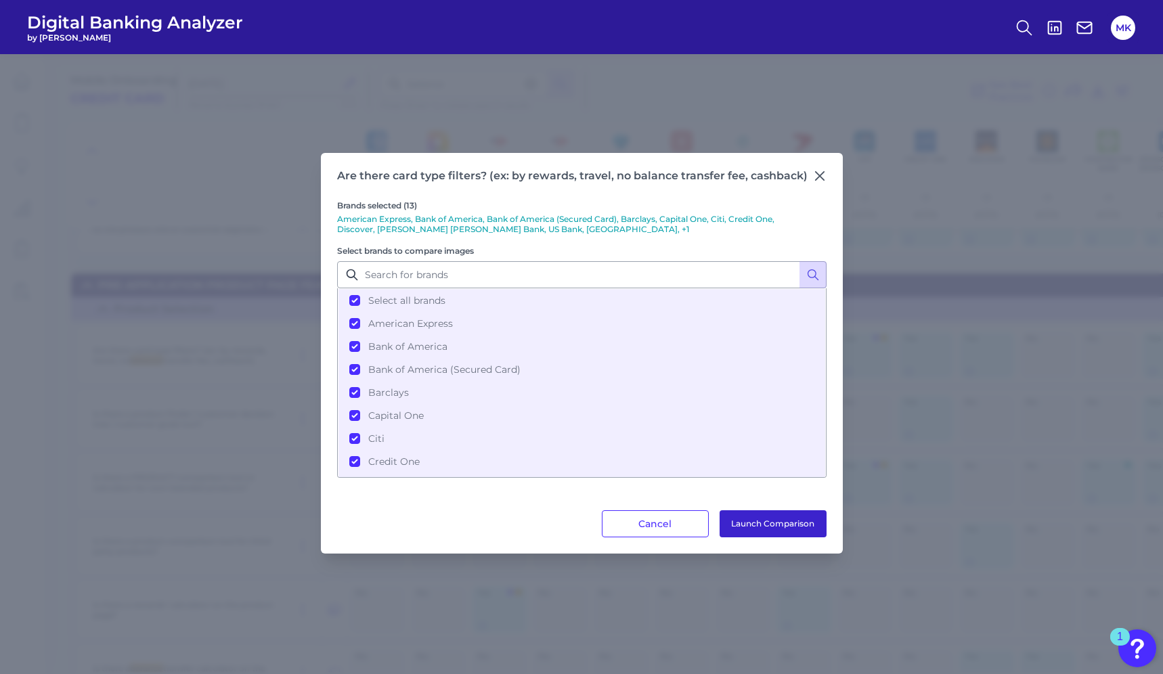
click at [749, 531] on button "Launch Comparison" at bounding box center [773, 523] width 107 height 27
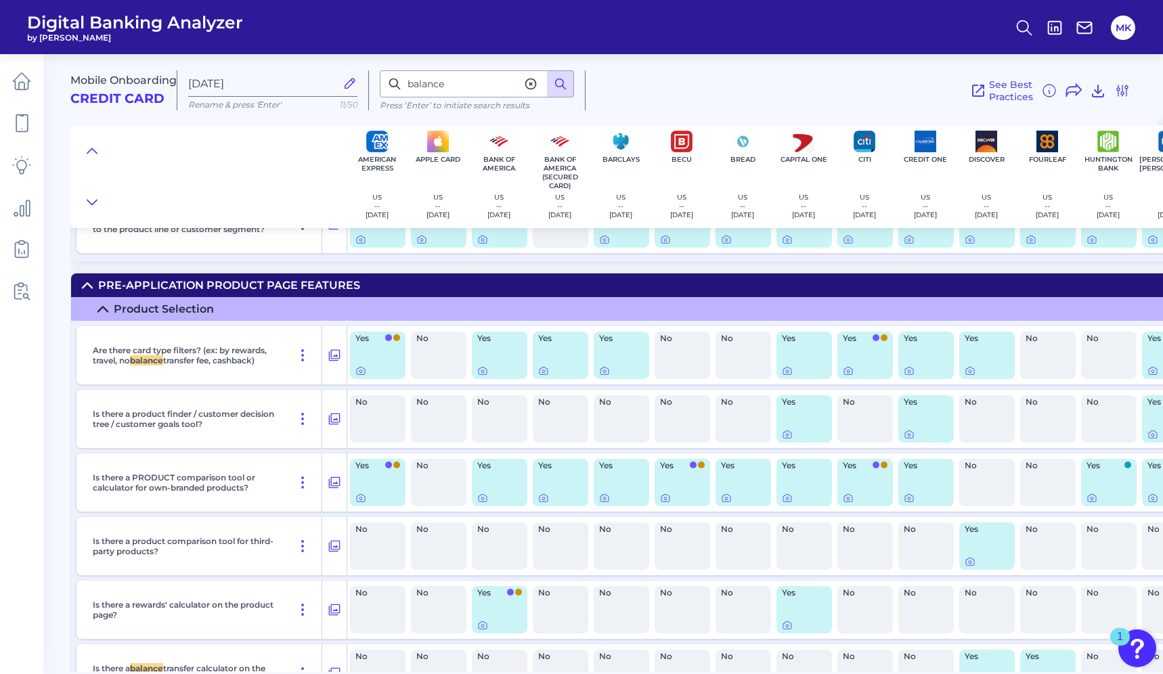
click at [561, 81] on icon at bounding box center [561, 84] width 14 height 14
click at [444, 85] on input "balance" at bounding box center [477, 83] width 194 height 27
type input "balance"
click at [391, 296] on summary "Pre-Application Product Page Features" at bounding box center [1031, 285] width 1921 height 24
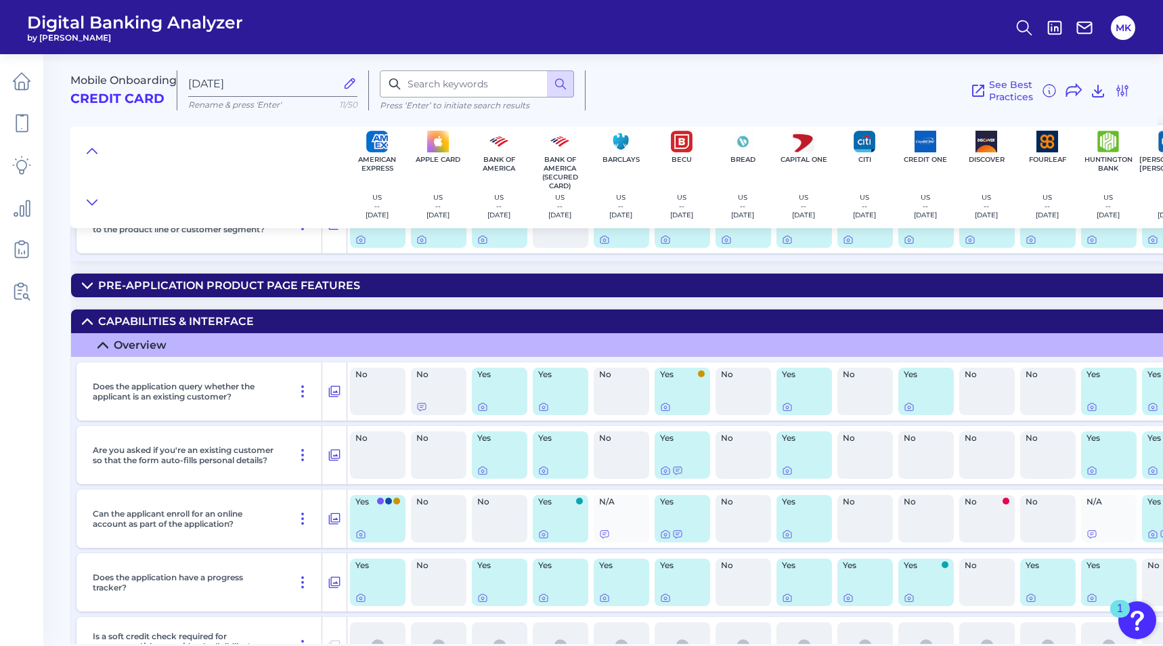
scroll to position [9199, 0]
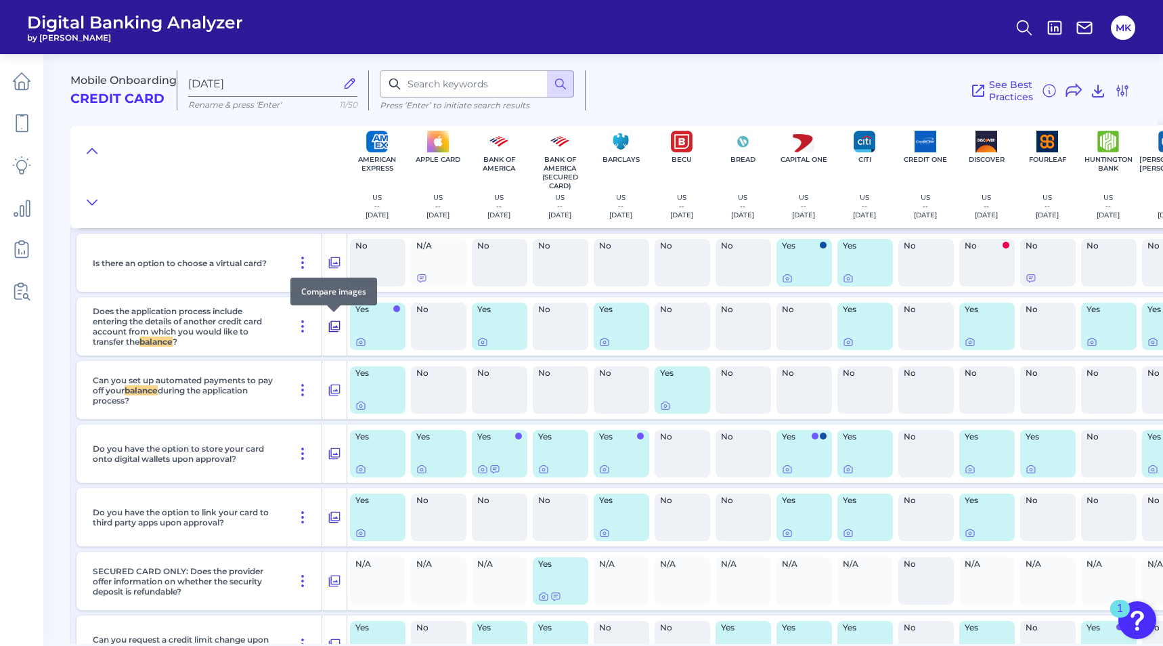
click at [331, 322] on icon at bounding box center [335, 327] width 12 height 12
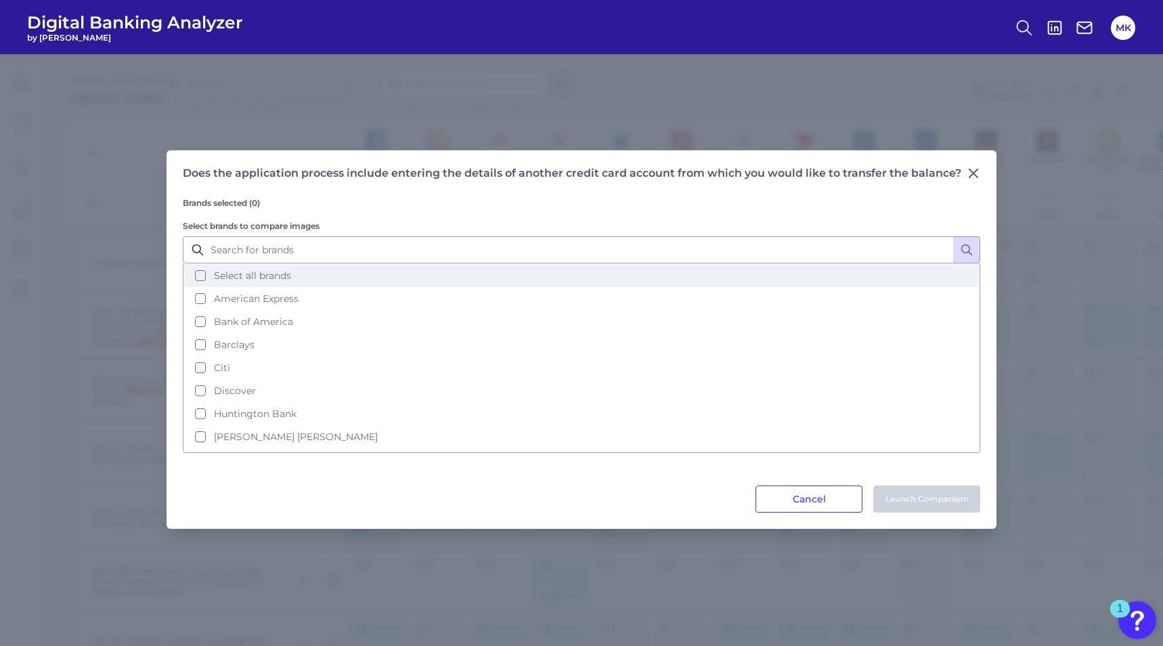
click at [263, 269] on span "Select all brands" at bounding box center [252, 275] width 77 height 12
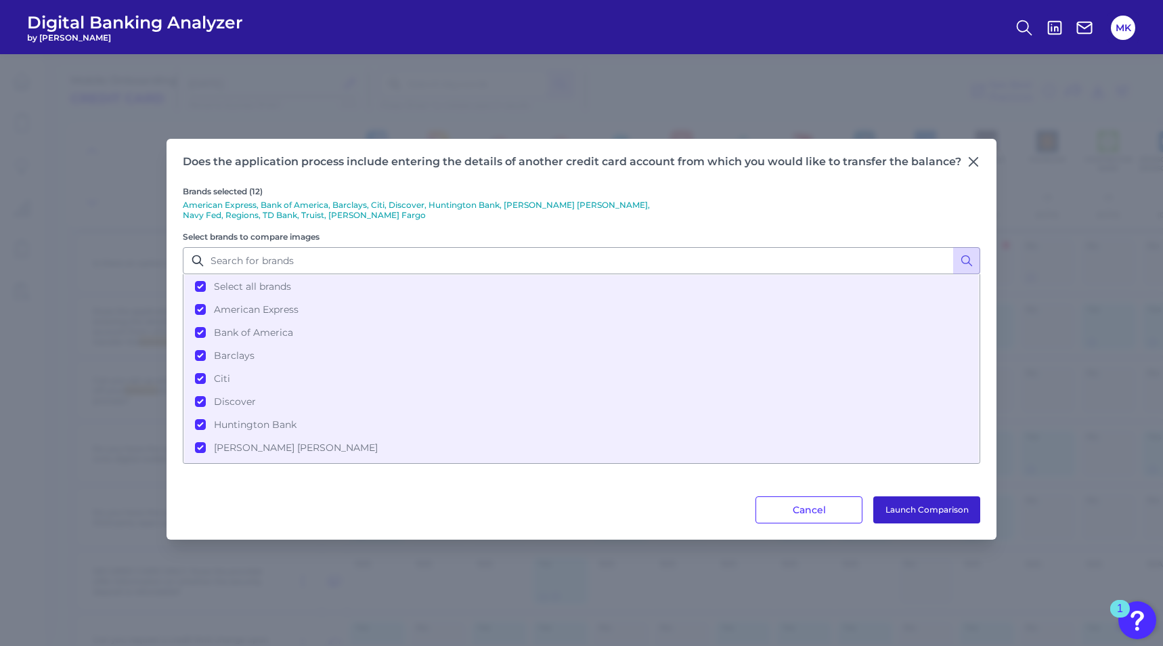
click at [934, 504] on button "Launch Comparison" at bounding box center [926, 509] width 107 height 27
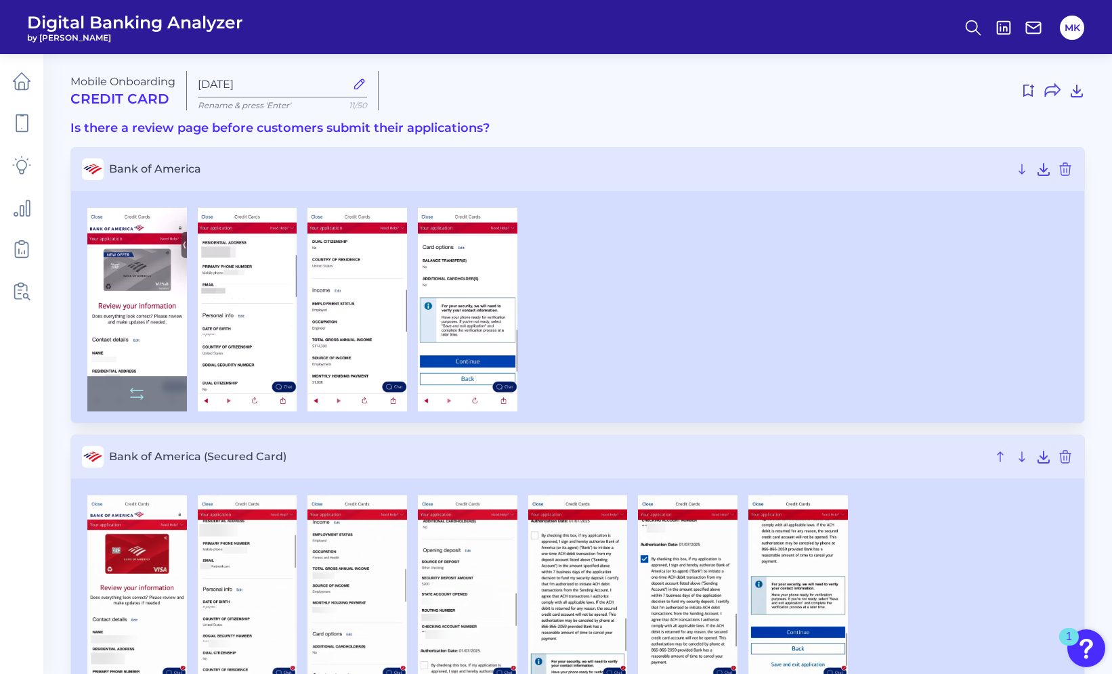
click at [108, 338] on img at bounding box center [137, 310] width 100 height 204
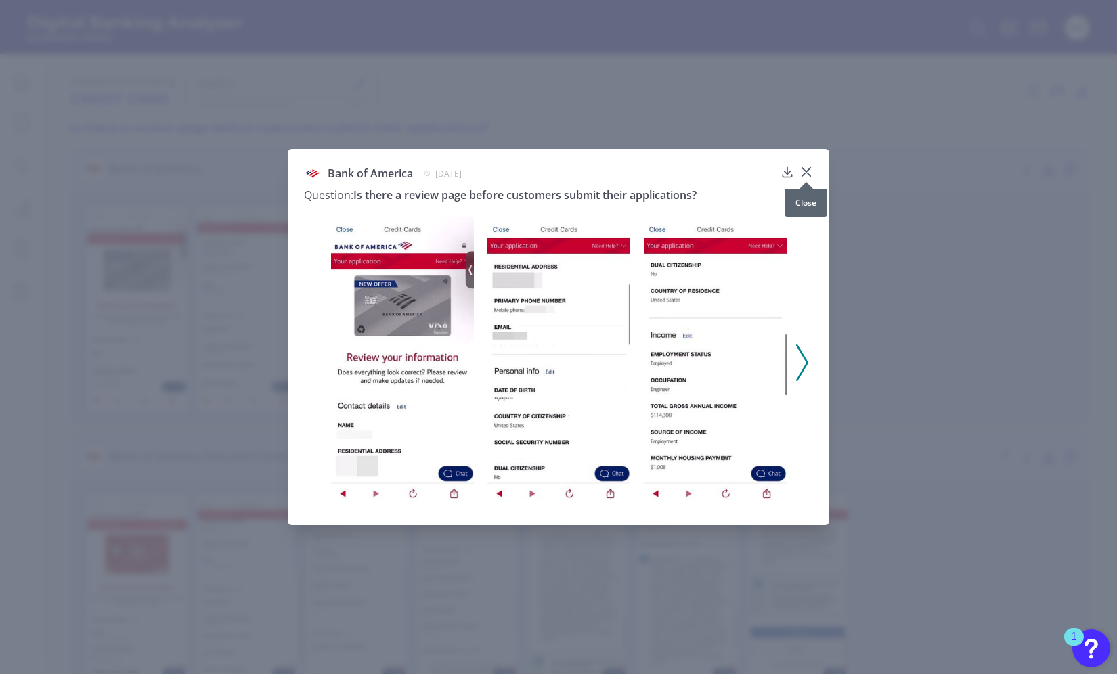
click at [808, 167] on icon at bounding box center [806, 172] width 14 height 14
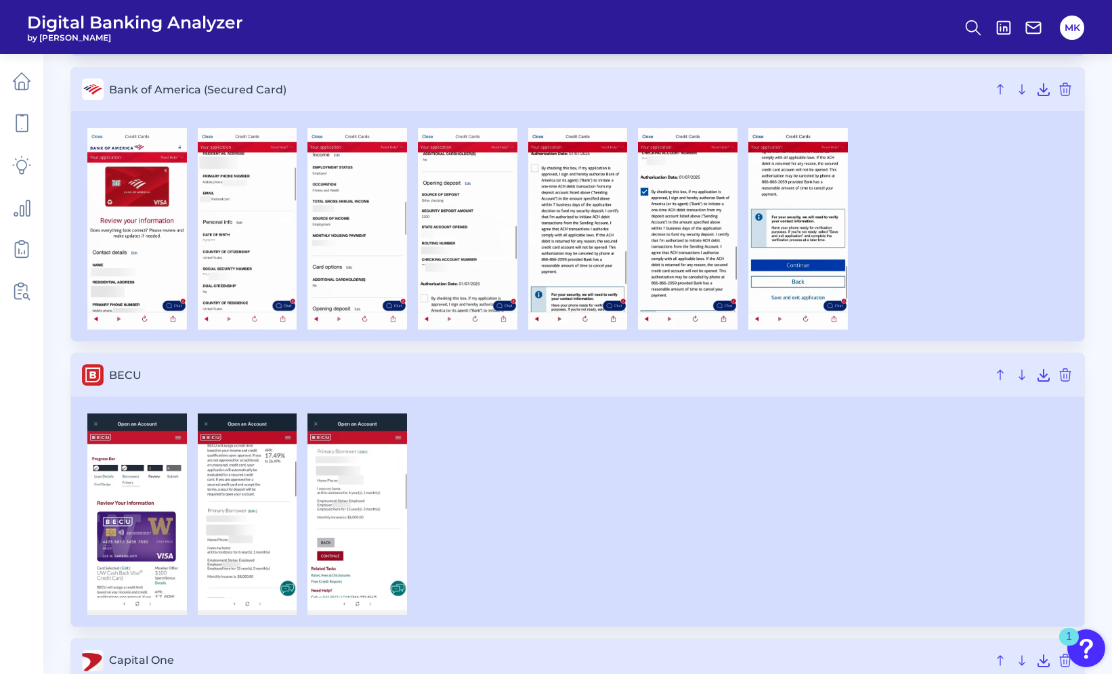
scroll to position [456, 0]
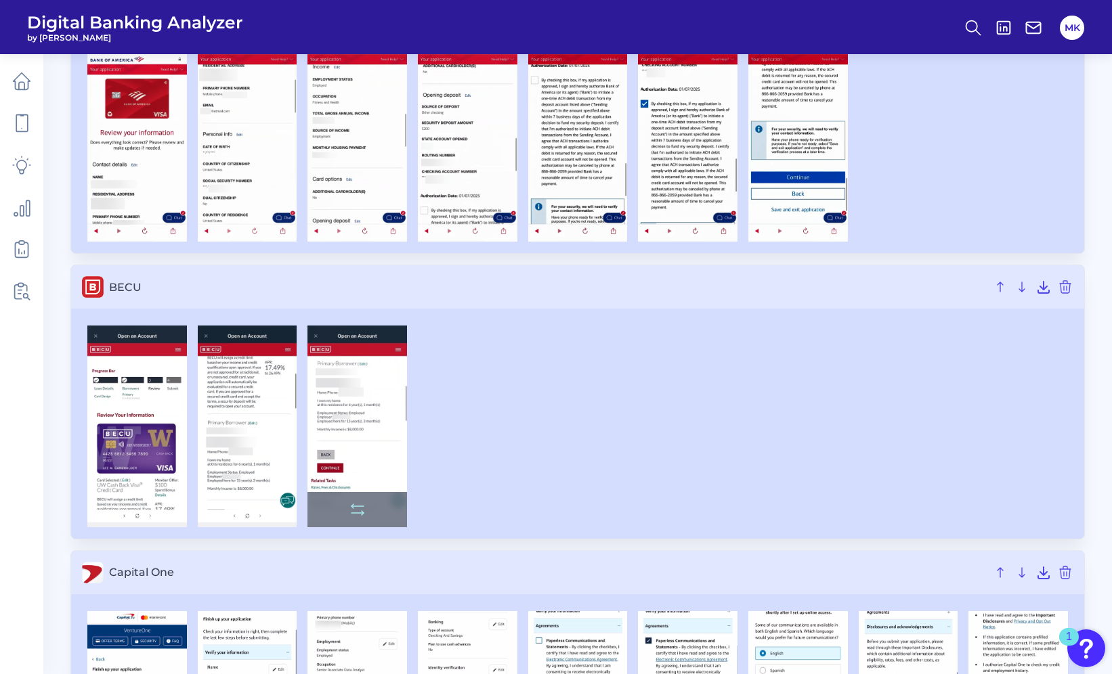
click at [385, 452] on img at bounding box center [357, 427] width 100 height 202
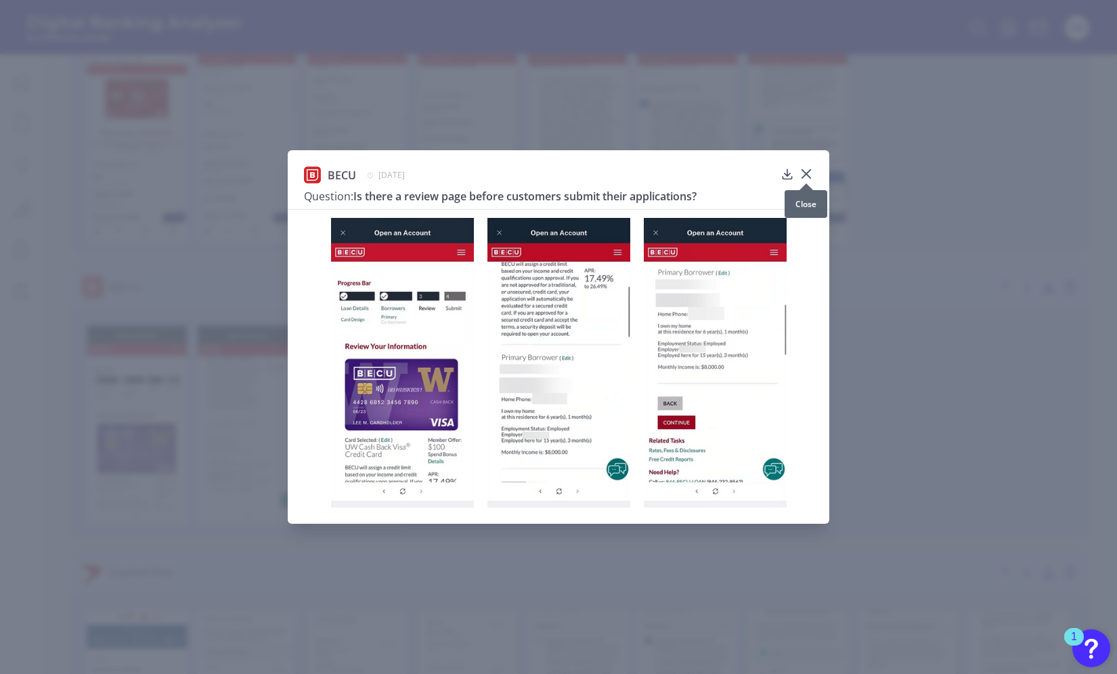
click at [804, 172] on icon at bounding box center [806, 174] width 8 height 8
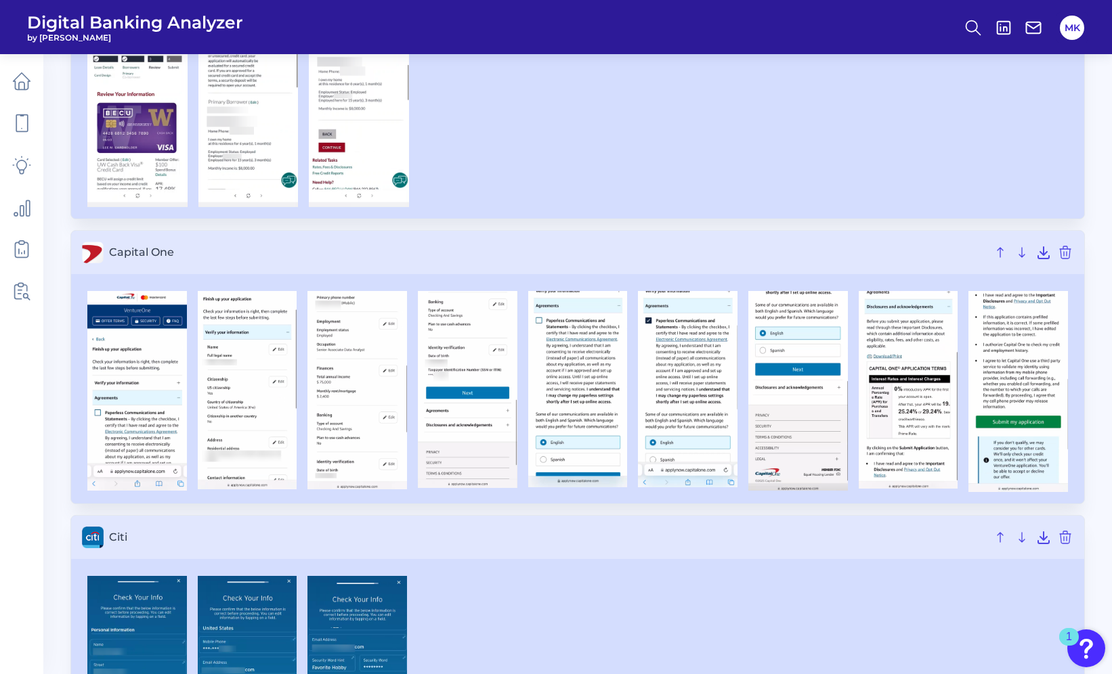
scroll to position [783, 0]
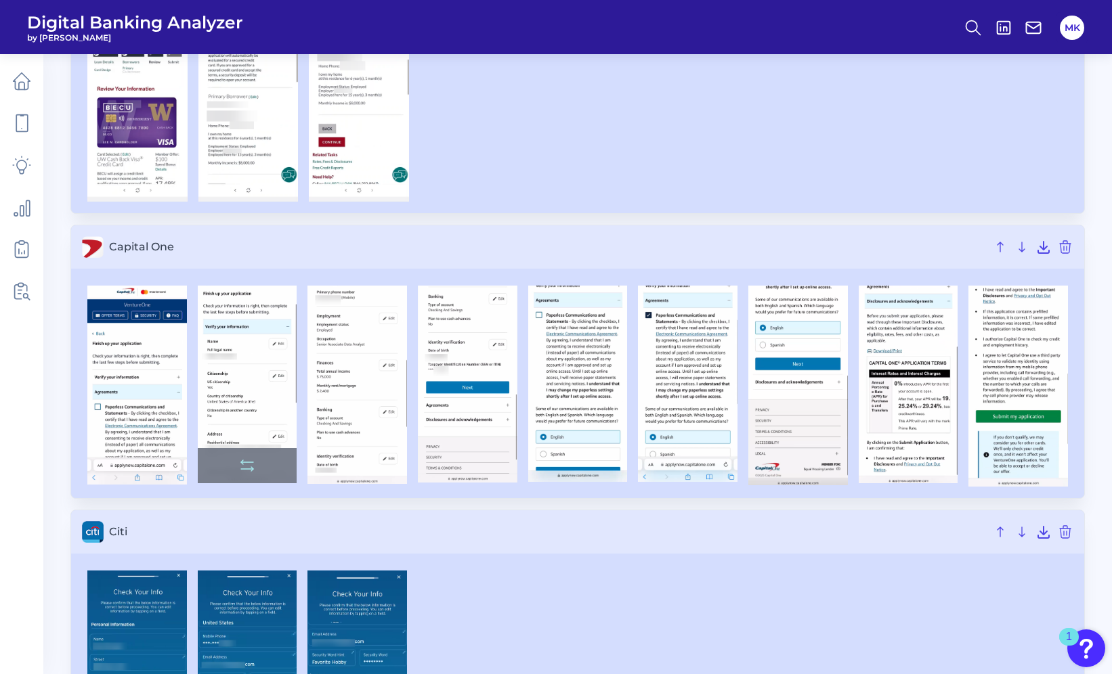
click at [257, 393] on img at bounding box center [248, 385] width 100 height 198
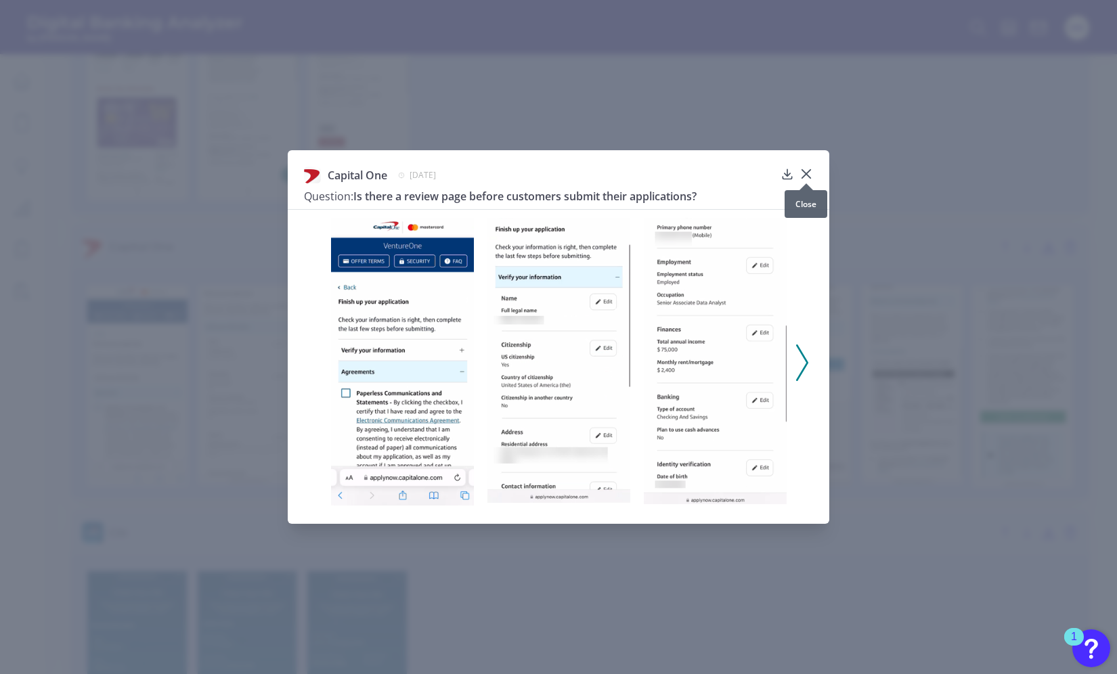
click at [812, 170] on icon at bounding box center [806, 174] width 14 height 14
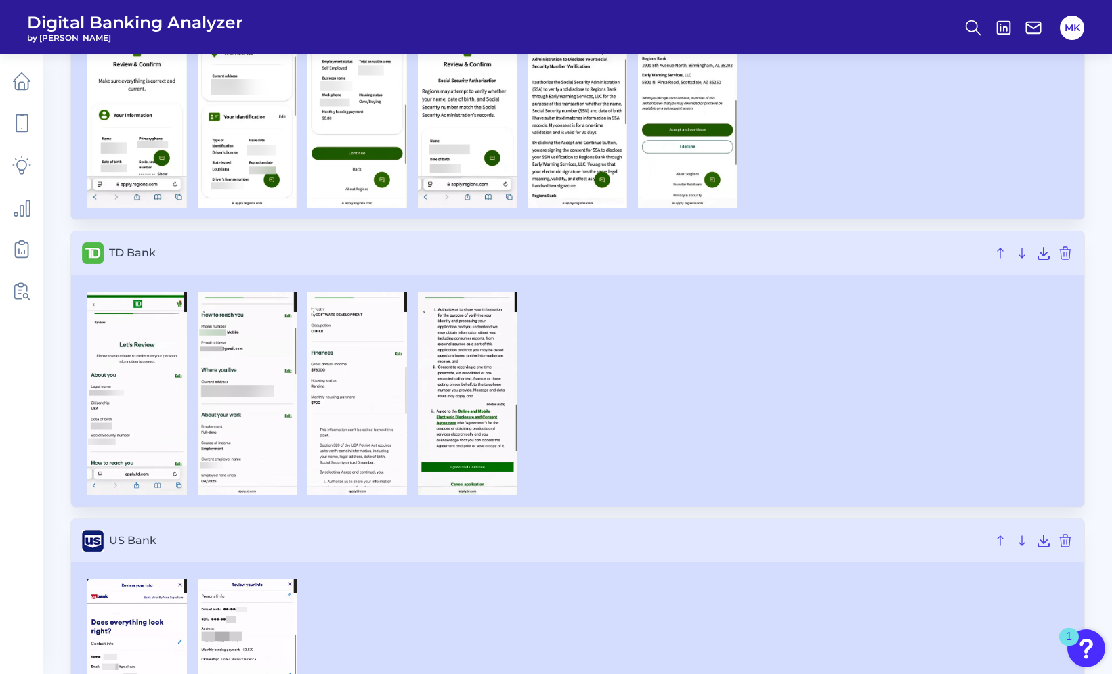
scroll to position [3410, 0]
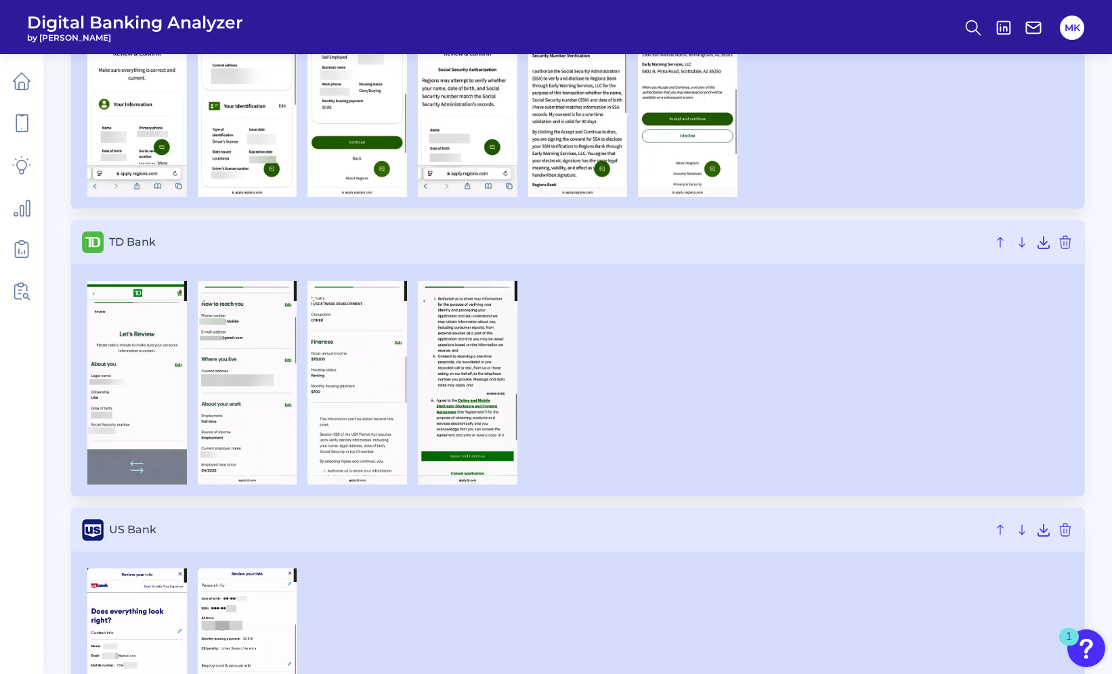
click at [137, 398] on img at bounding box center [137, 383] width 100 height 204
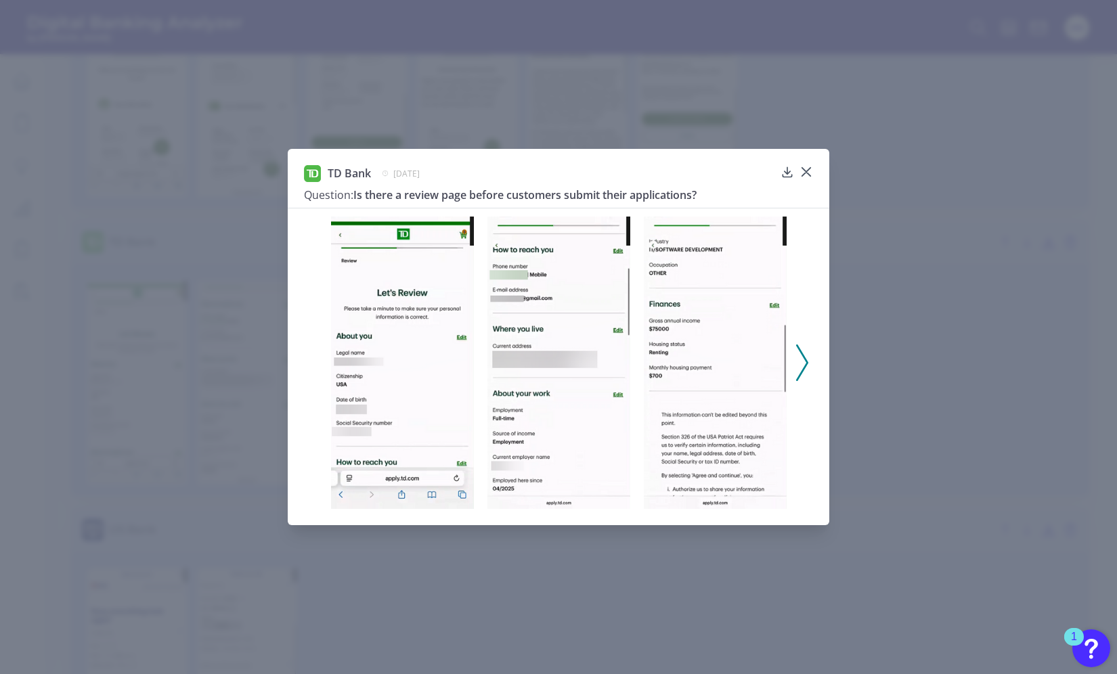
click at [816, 168] on div "TD Bank [DATE] Question: Is there a review page before customers submit their a…" at bounding box center [559, 337] width 542 height 377
click at [804, 171] on icon at bounding box center [806, 172] width 8 height 8
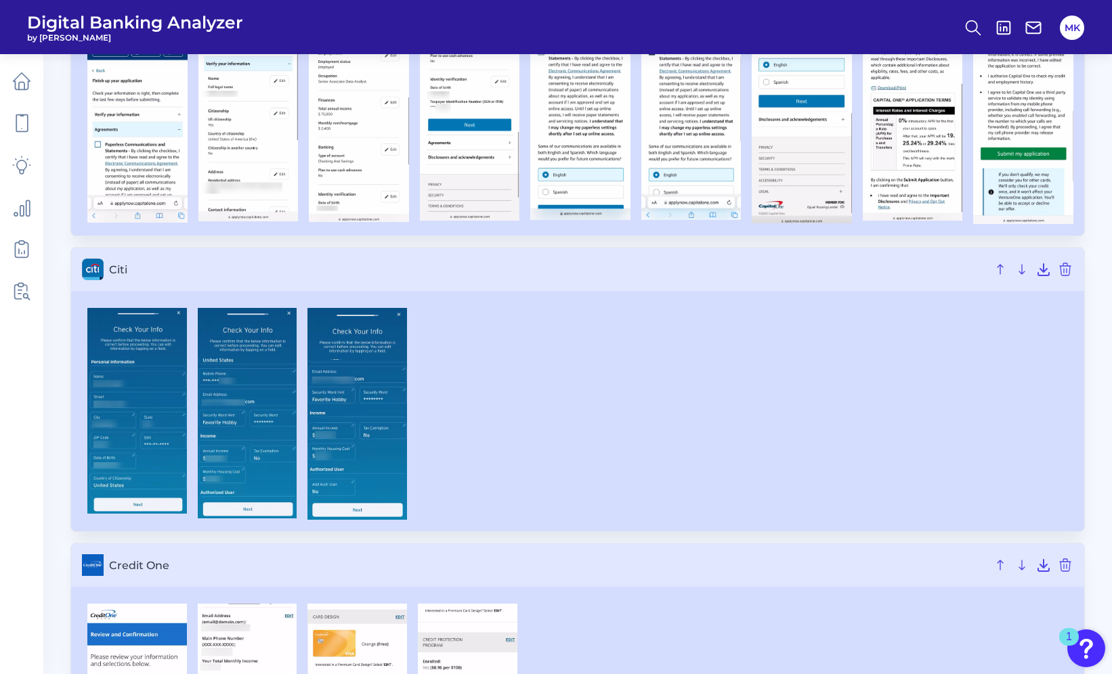
scroll to position [933, 0]
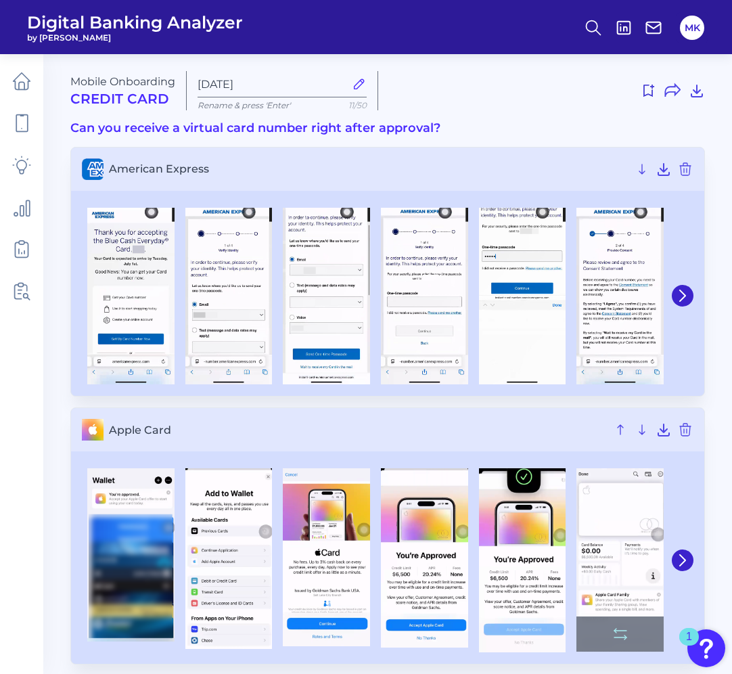
click at [609, 571] on img at bounding box center [620, 559] width 87 height 183
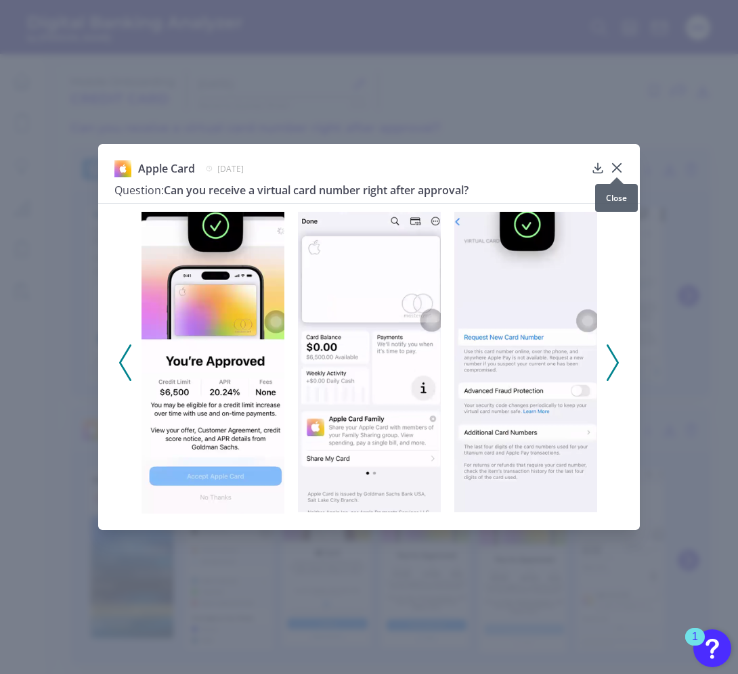
click at [620, 172] on div at bounding box center [617, 178] width 14 height 14
click at [618, 160] on button at bounding box center [617, 167] width 14 height 14
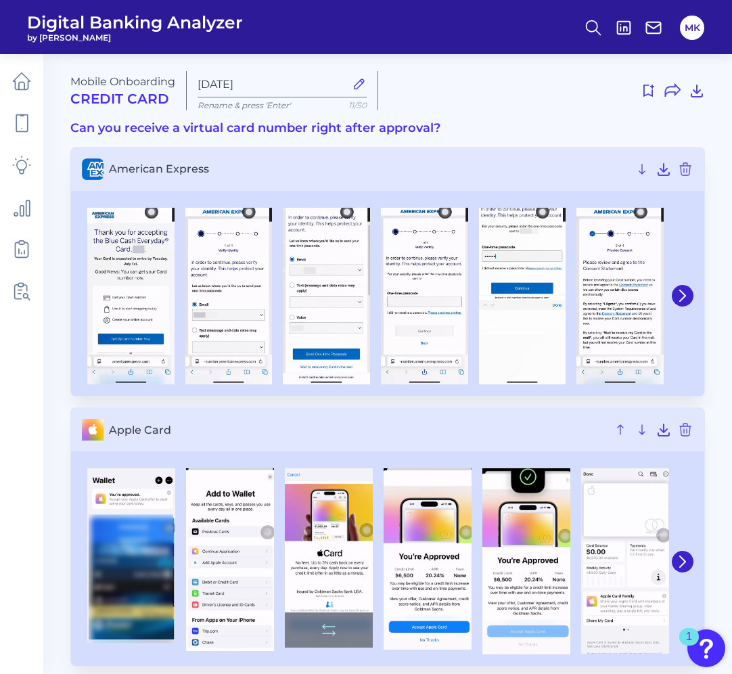
scroll to position [278, 0]
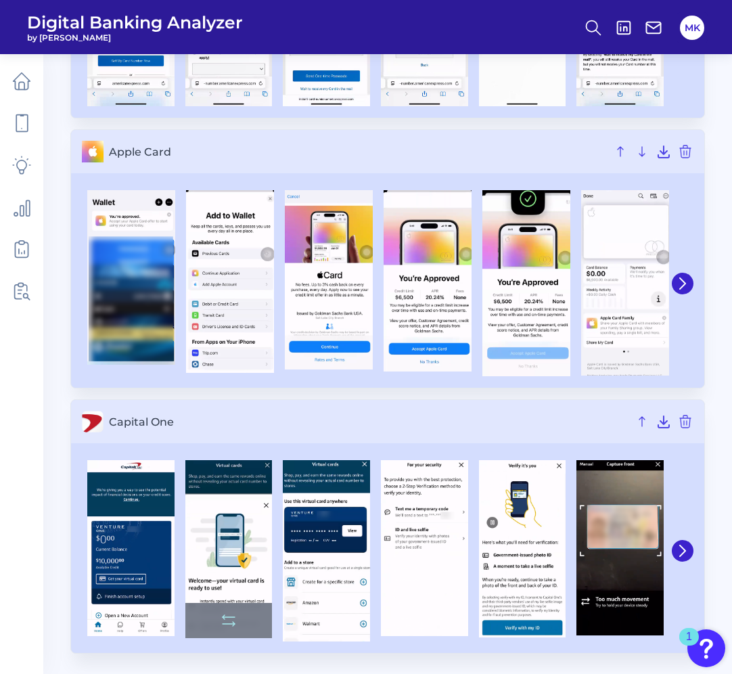
click at [211, 496] on img at bounding box center [228, 549] width 87 height 178
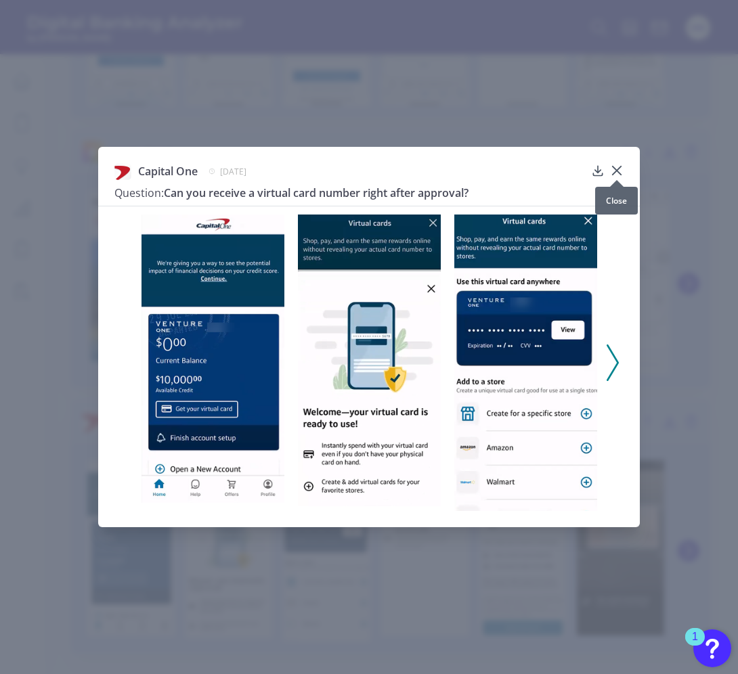
click at [614, 165] on icon at bounding box center [617, 171] width 14 height 14
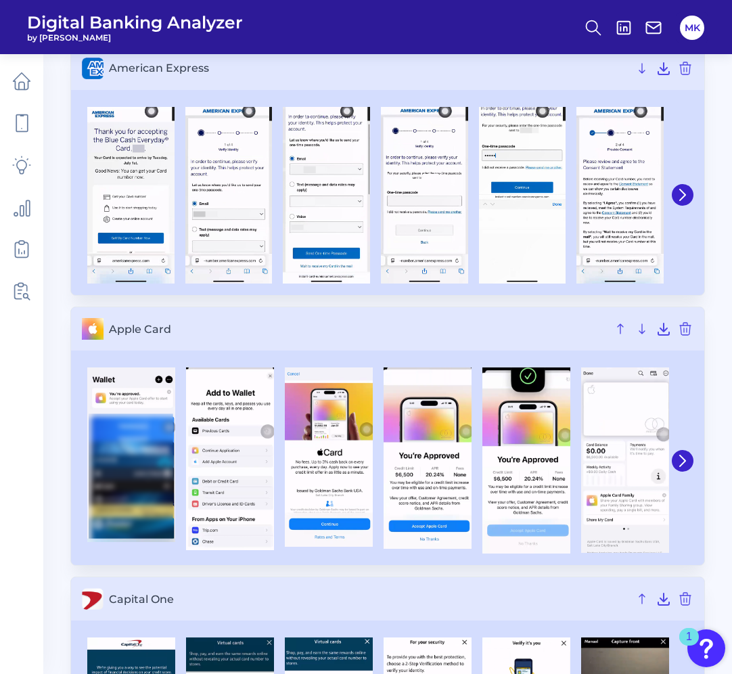
scroll to position [0, 0]
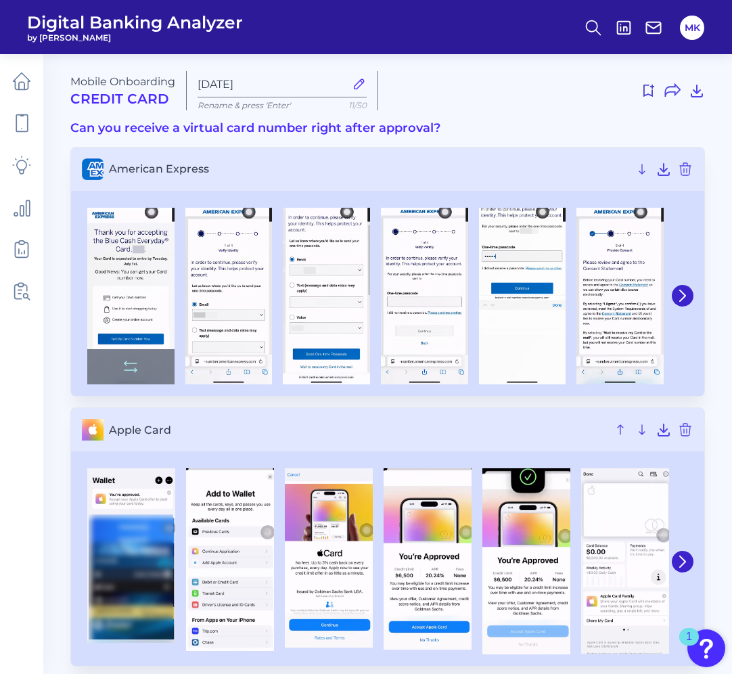
click at [141, 265] on img at bounding box center [130, 296] width 87 height 177
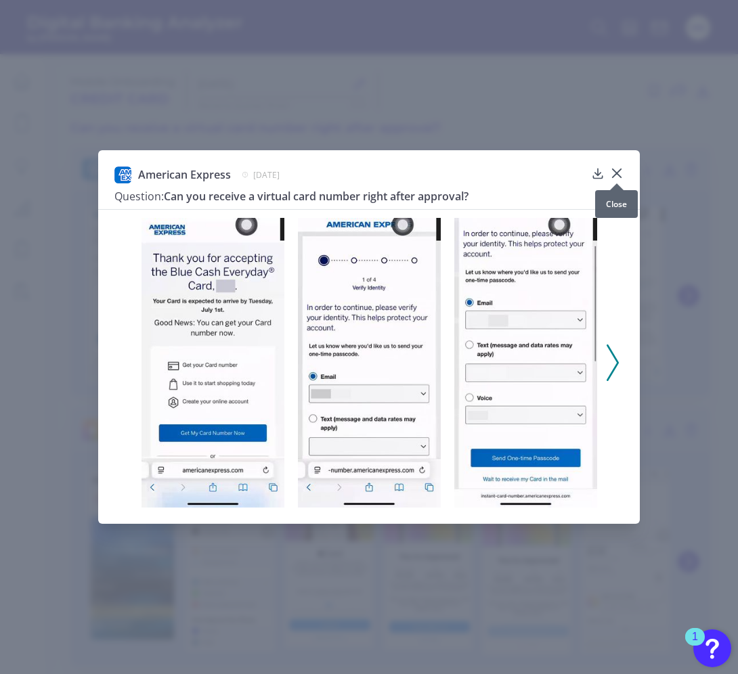
click at [621, 177] on div at bounding box center [617, 184] width 14 height 14
click at [615, 173] on icon at bounding box center [617, 173] width 8 height 8
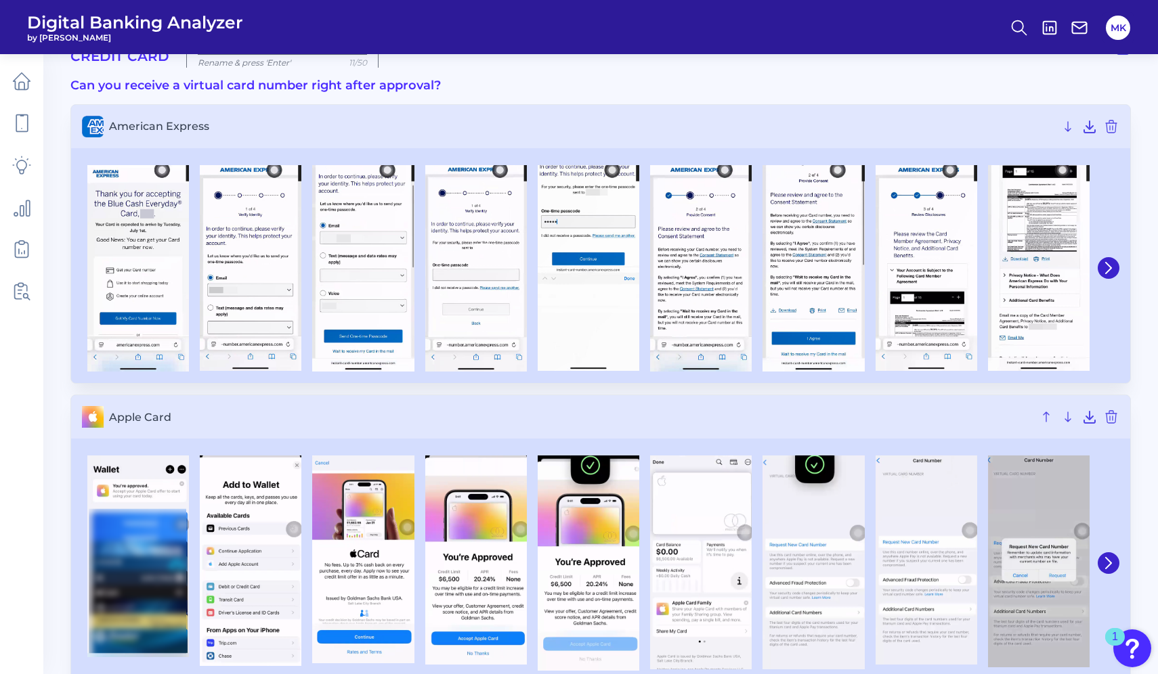
scroll to position [367, 0]
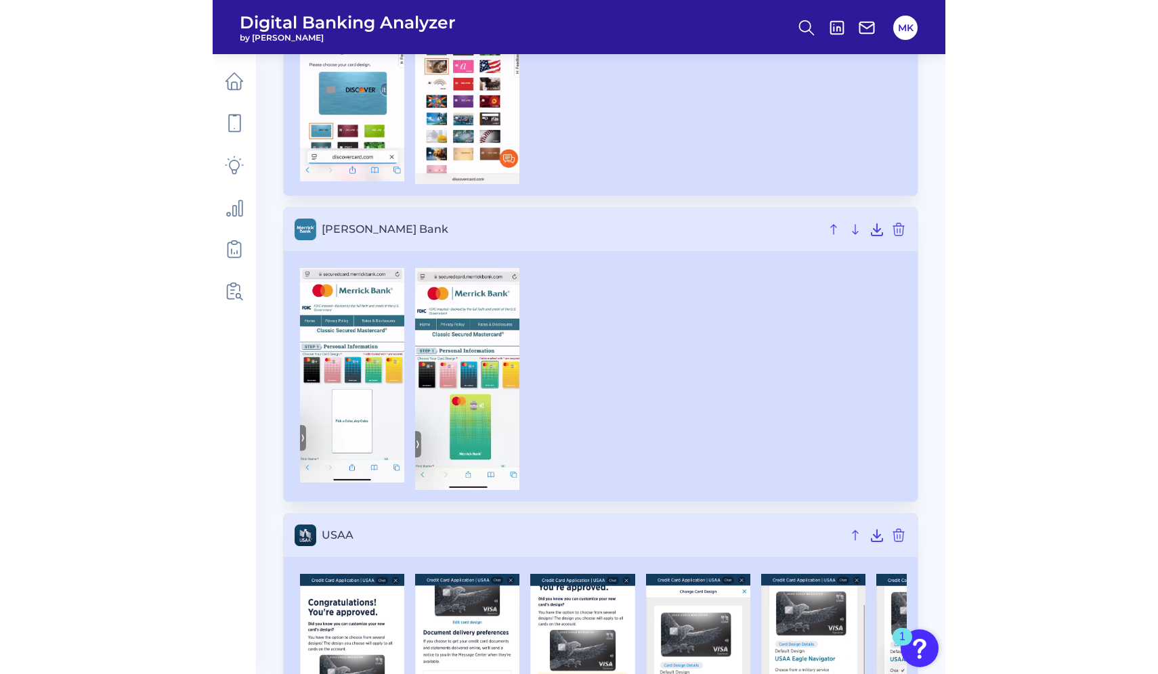
scroll to position [960, 0]
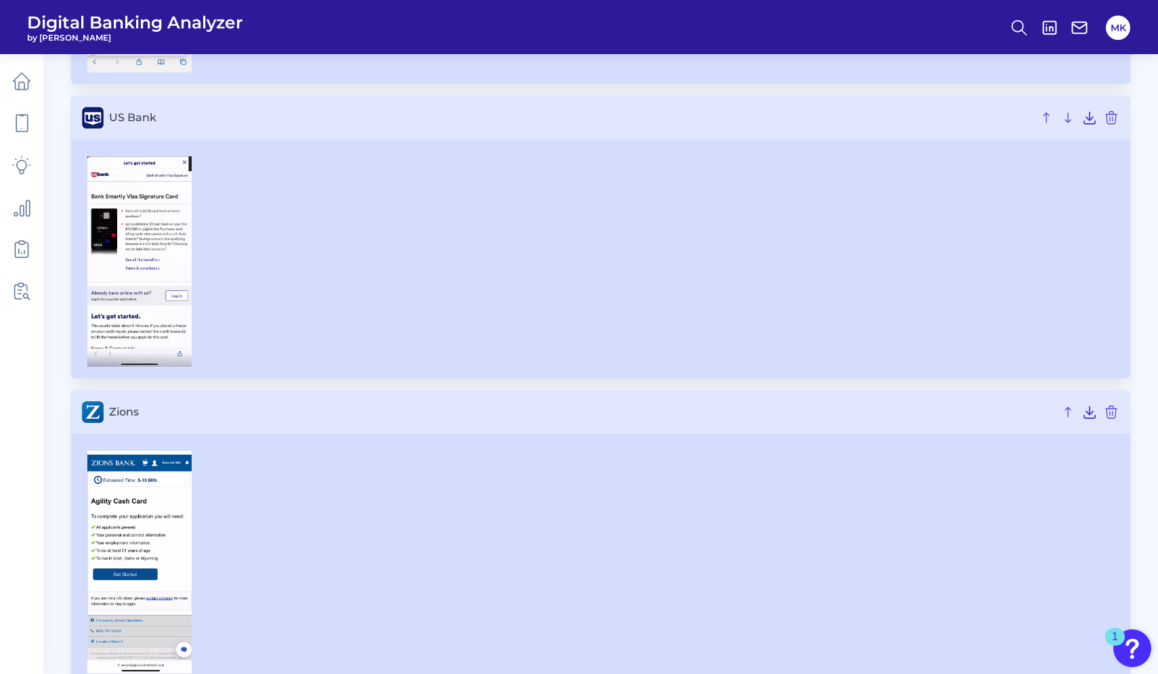
scroll to position [1539, 0]
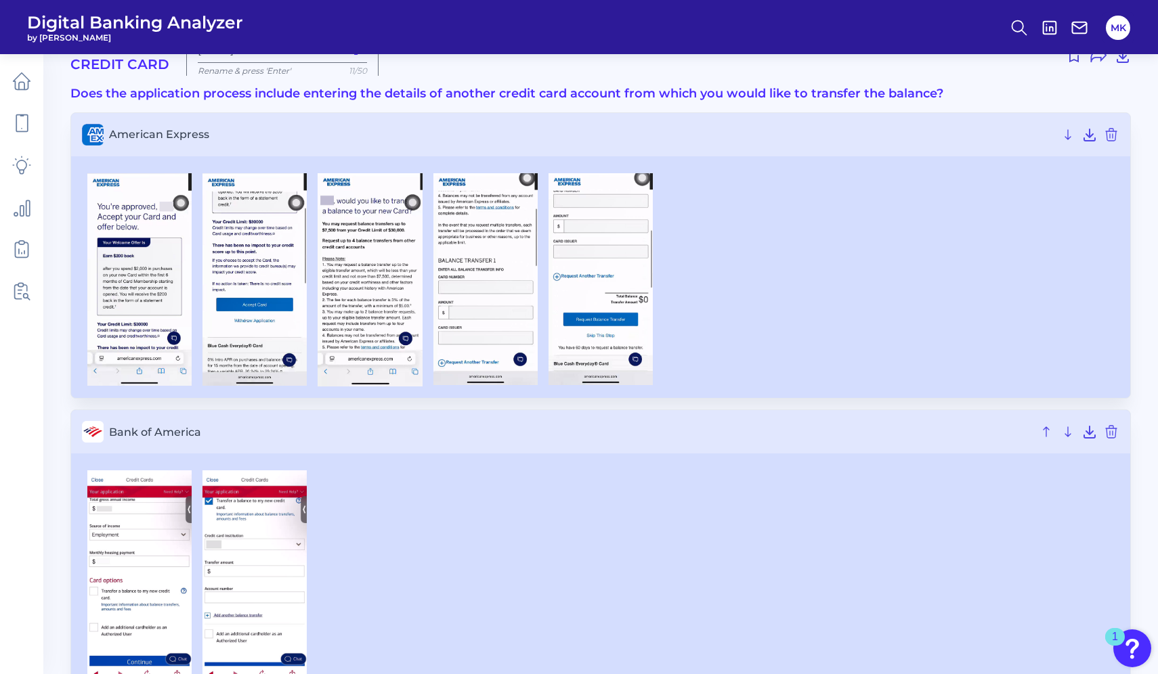
scroll to position [33, 0]
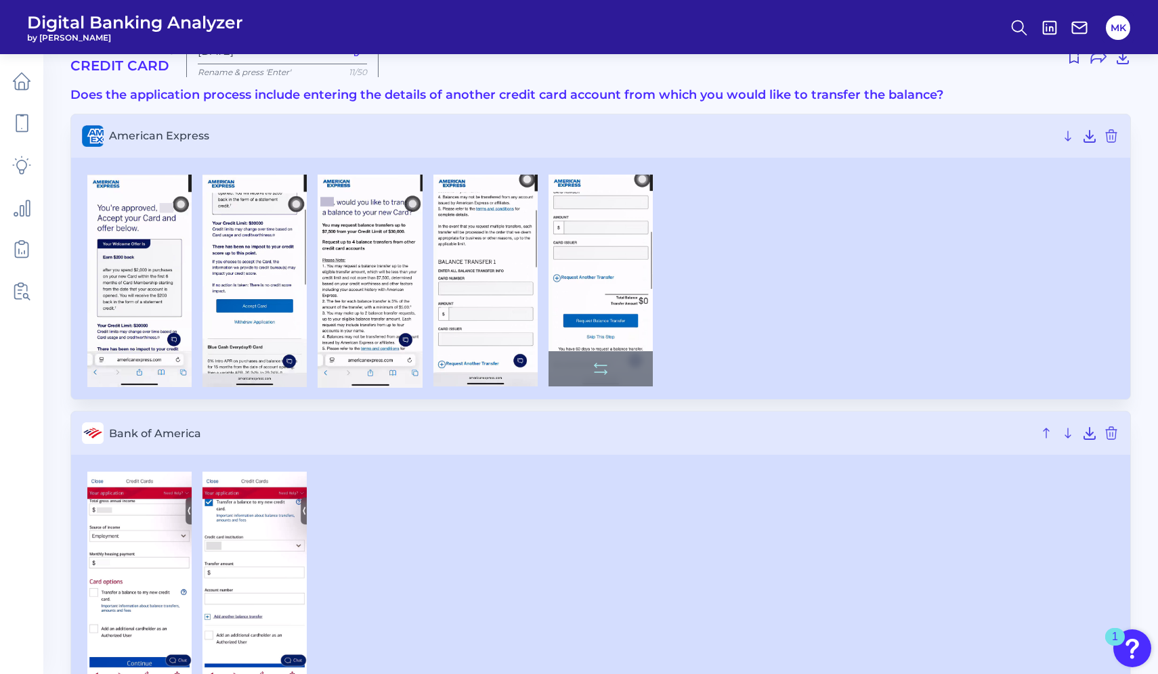
click at [622, 288] on img at bounding box center [600, 281] width 104 height 212
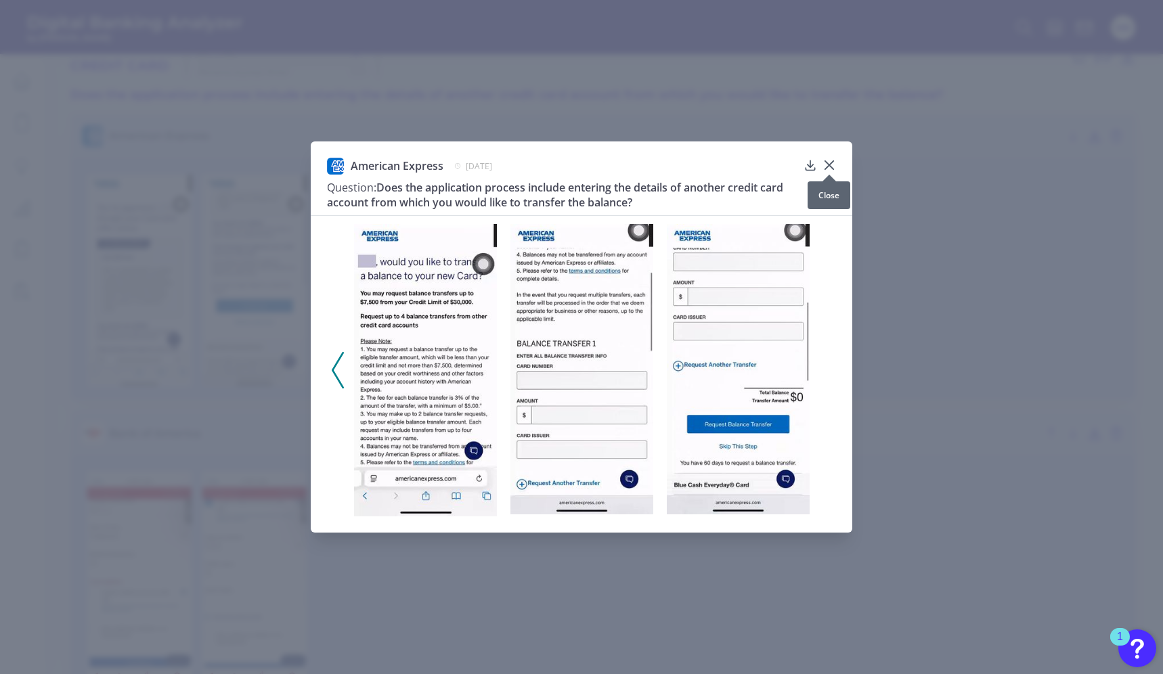
click at [825, 158] on icon at bounding box center [830, 165] width 14 height 14
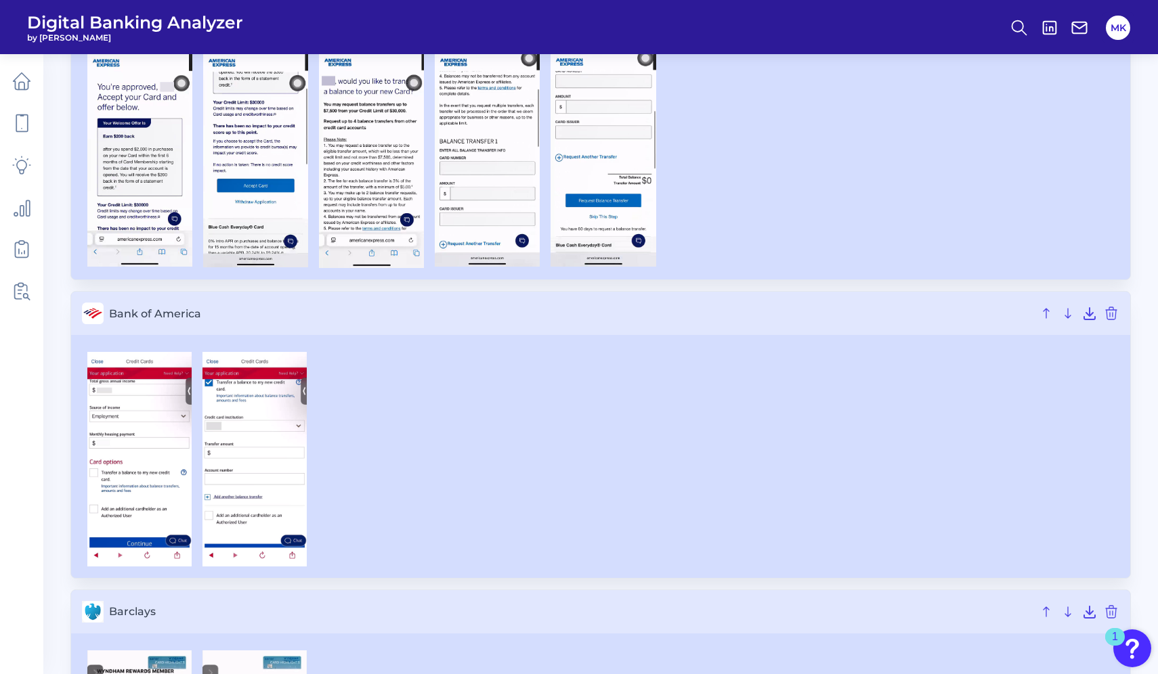
scroll to position [188, 0]
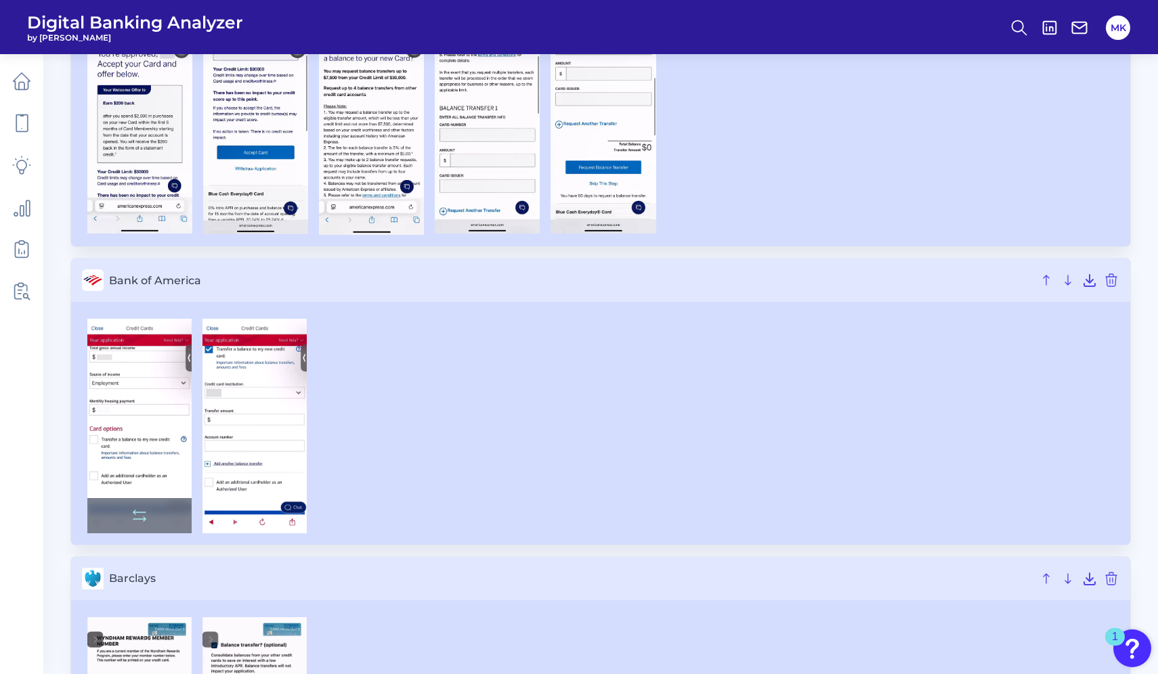
click at [141, 447] on img at bounding box center [139, 426] width 104 height 214
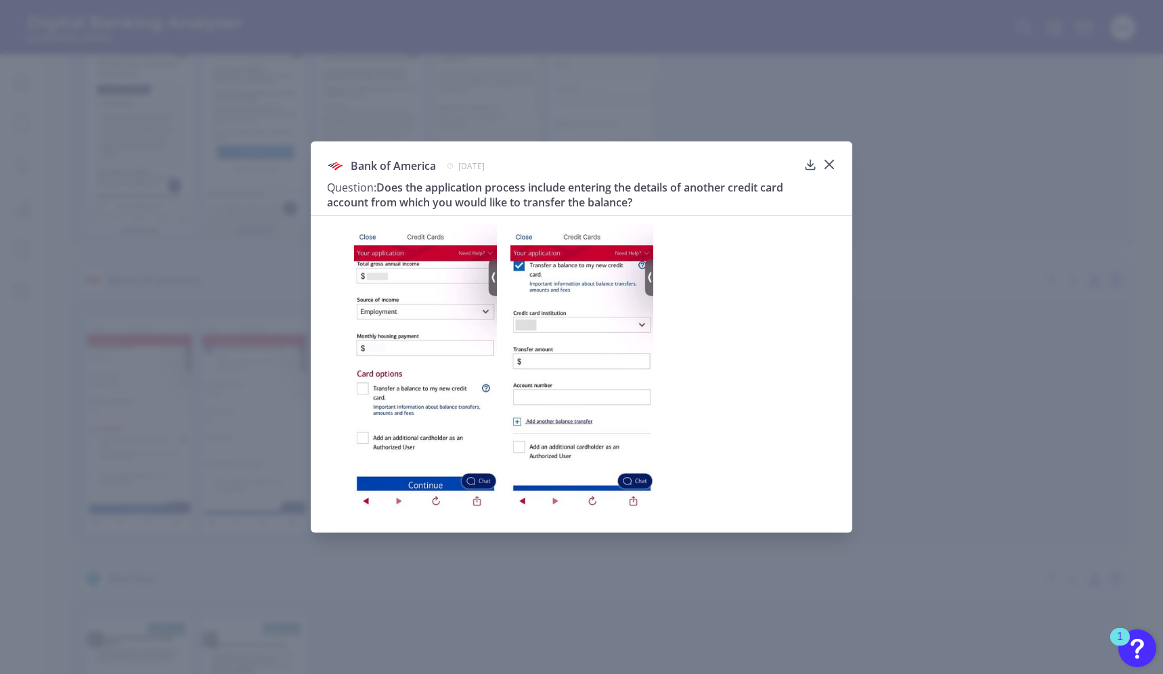
click at [816, 160] on icon at bounding box center [811, 165] width 14 height 14
click at [829, 168] on div at bounding box center [830, 175] width 14 height 14
click at [834, 160] on icon at bounding box center [830, 165] width 14 height 14
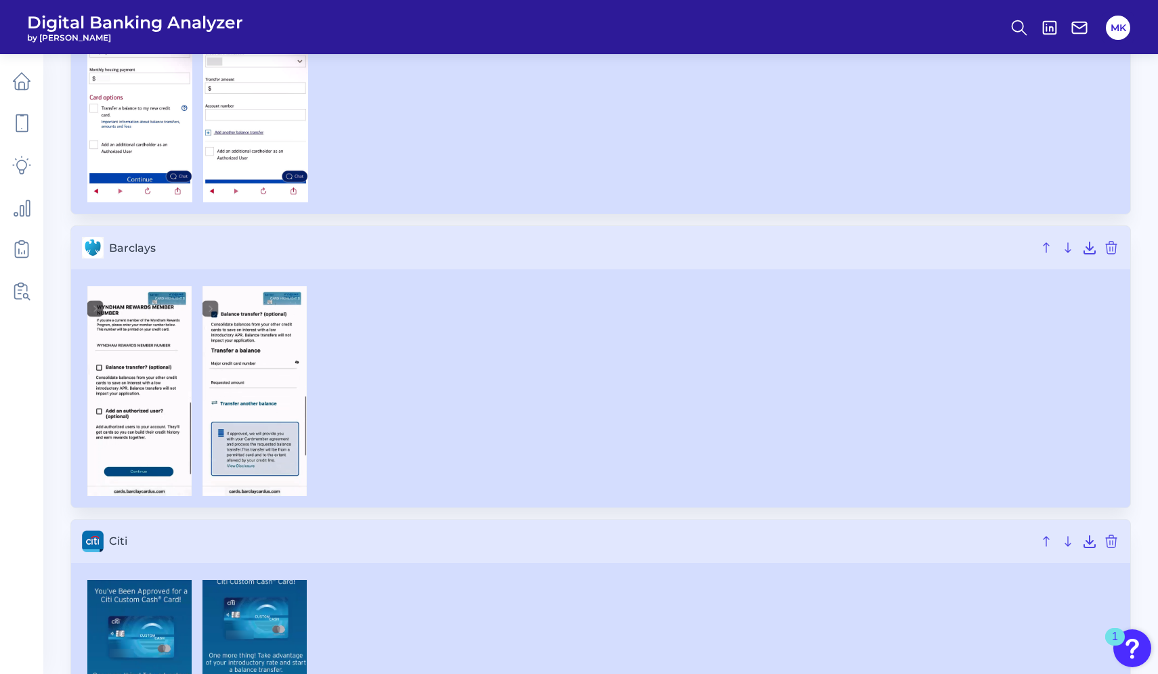
scroll to position [521, 0]
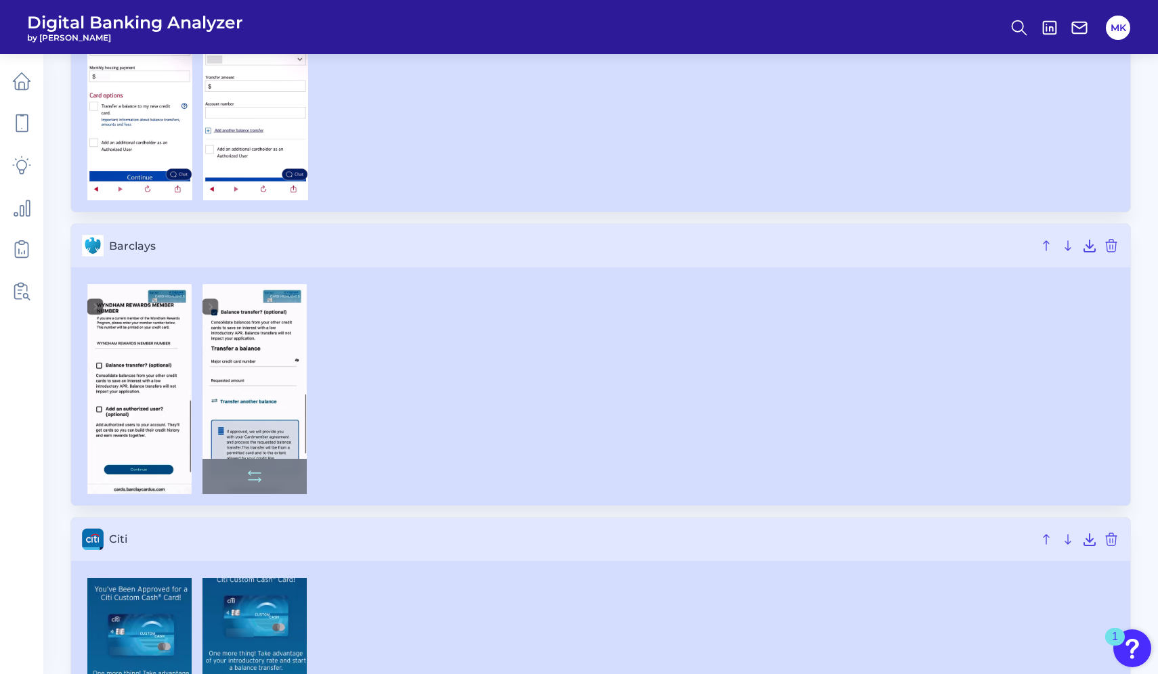
click at [277, 370] on img at bounding box center [254, 388] width 104 height 209
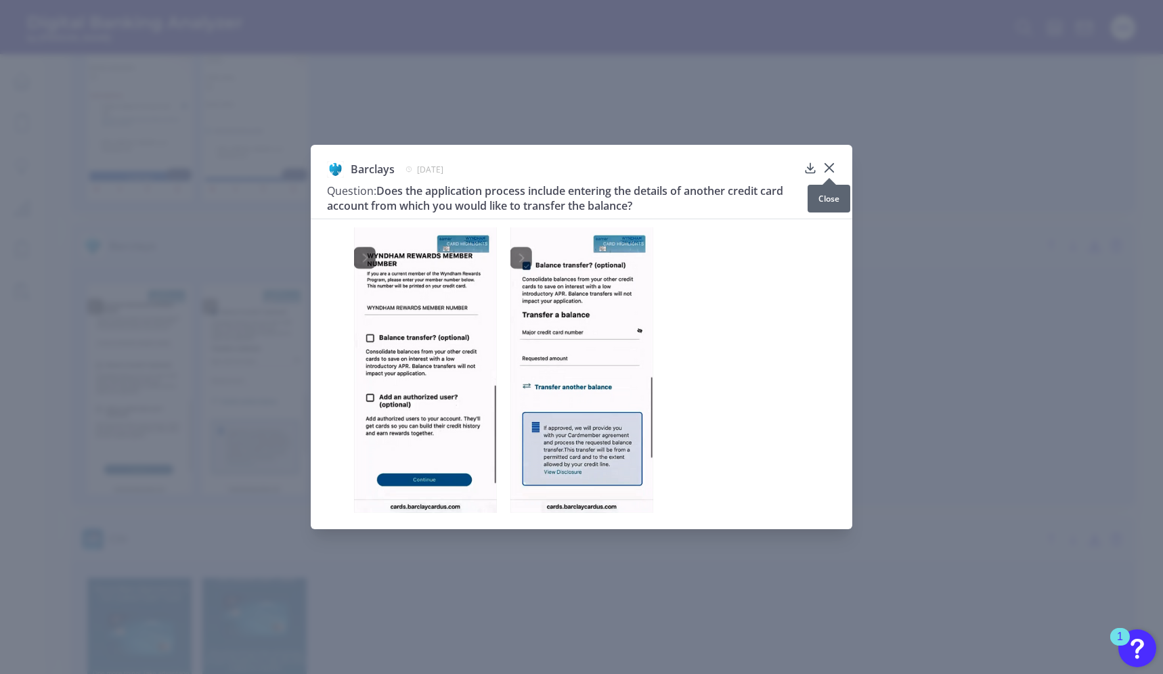
click at [824, 161] on icon at bounding box center [830, 168] width 14 height 14
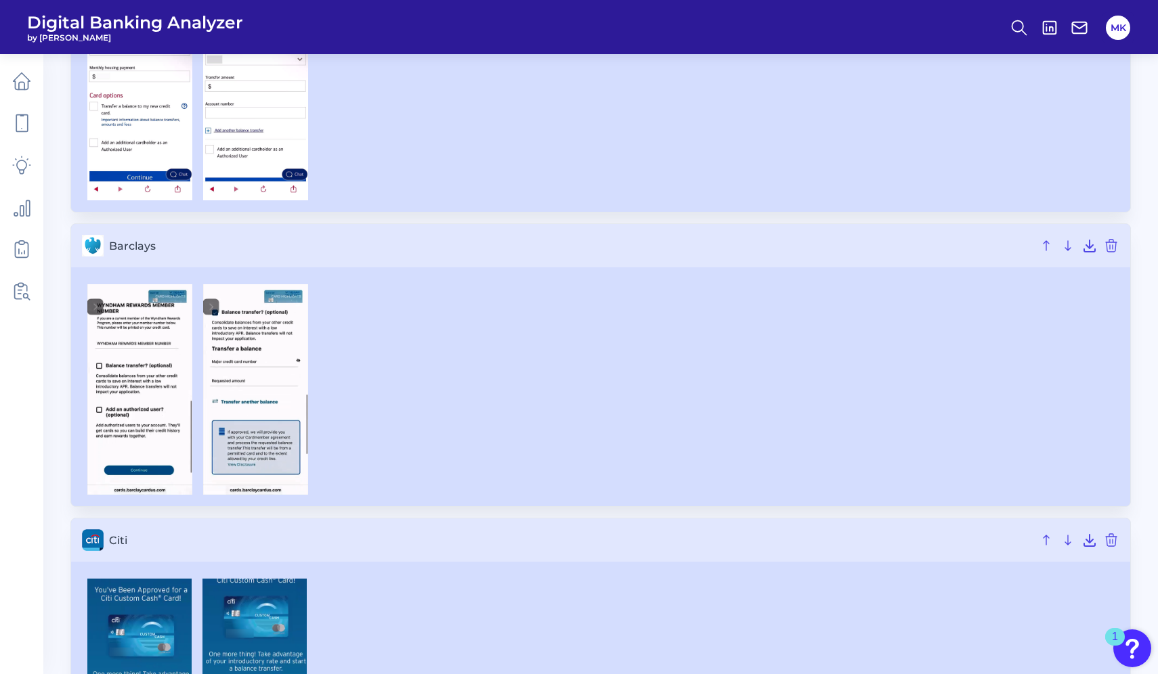
scroll to position [1071, 0]
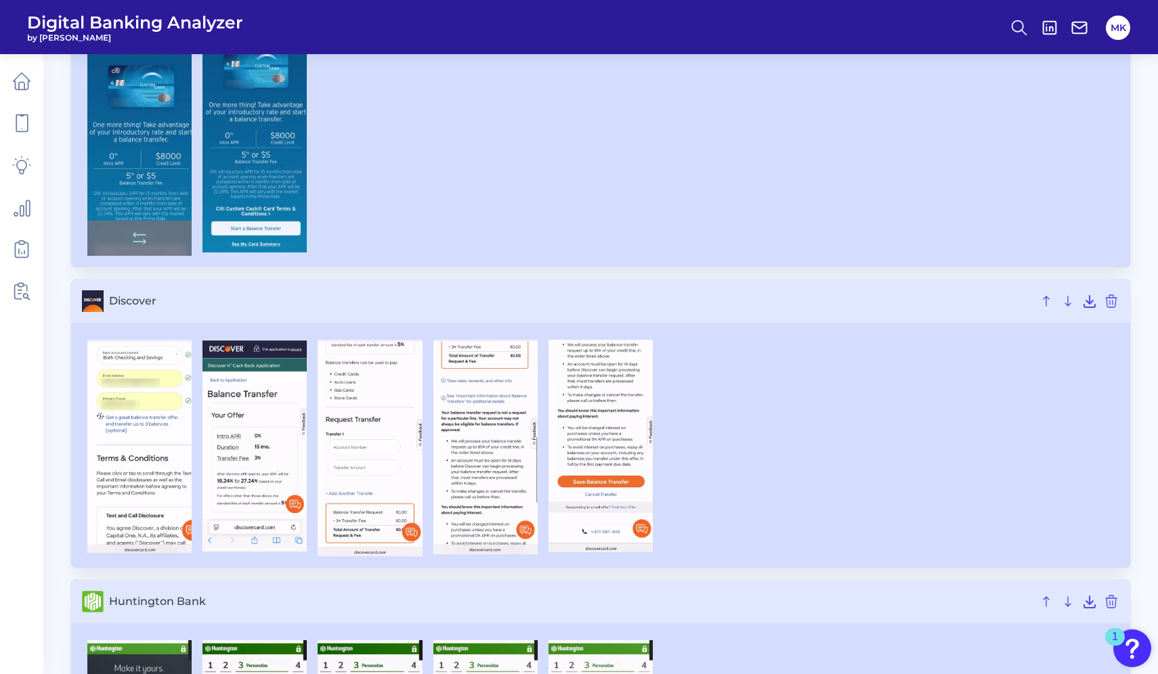
click at [162, 179] on img at bounding box center [139, 142] width 104 height 226
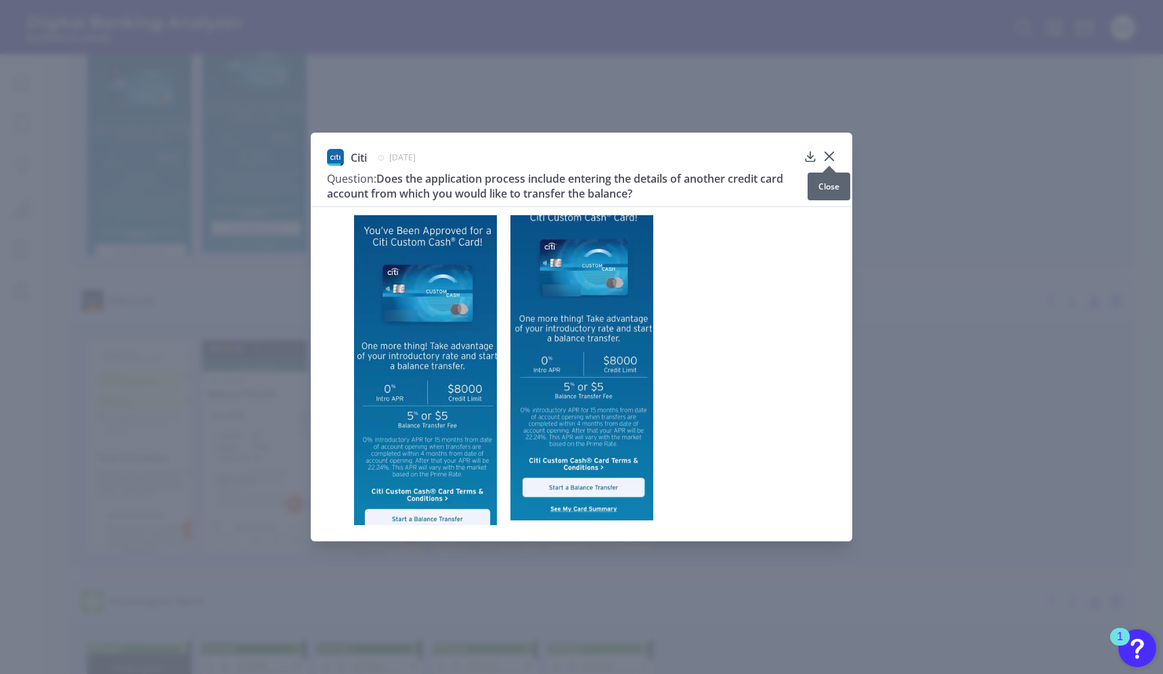
drag, startPoint x: 839, startPoint y: 152, endPoint x: 827, endPoint y: 151, distance: 12.2
click at [827, 151] on icon at bounding box center [830, 157] width 14 height 14
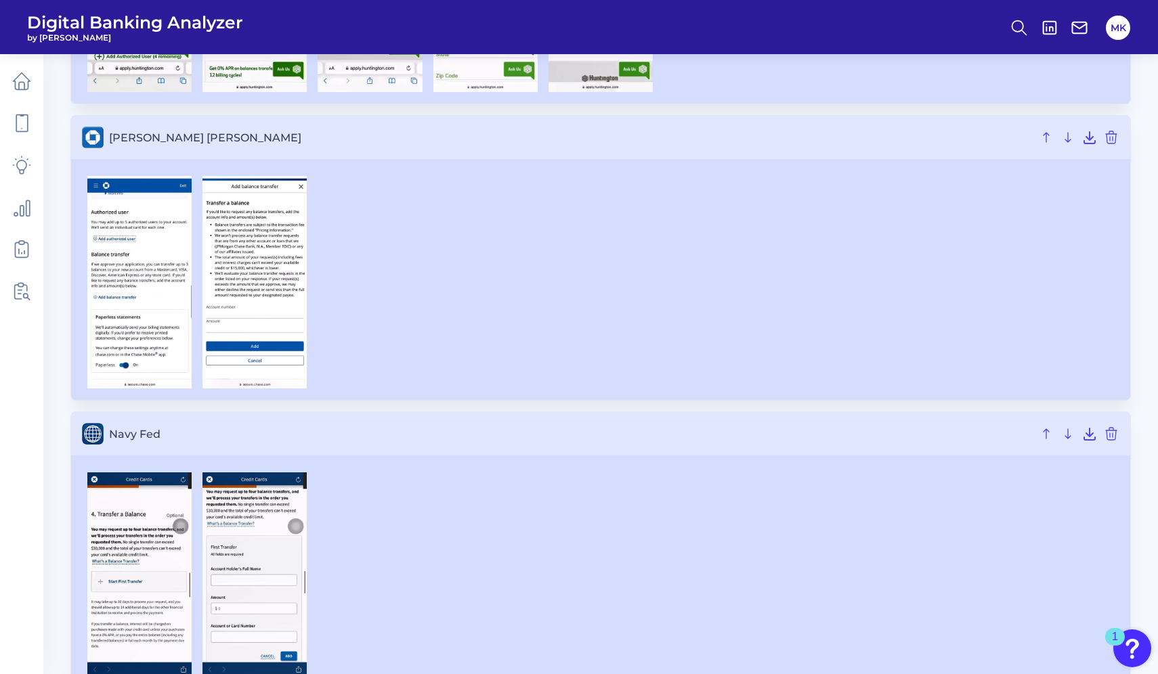
scroll to position [1830, 0]
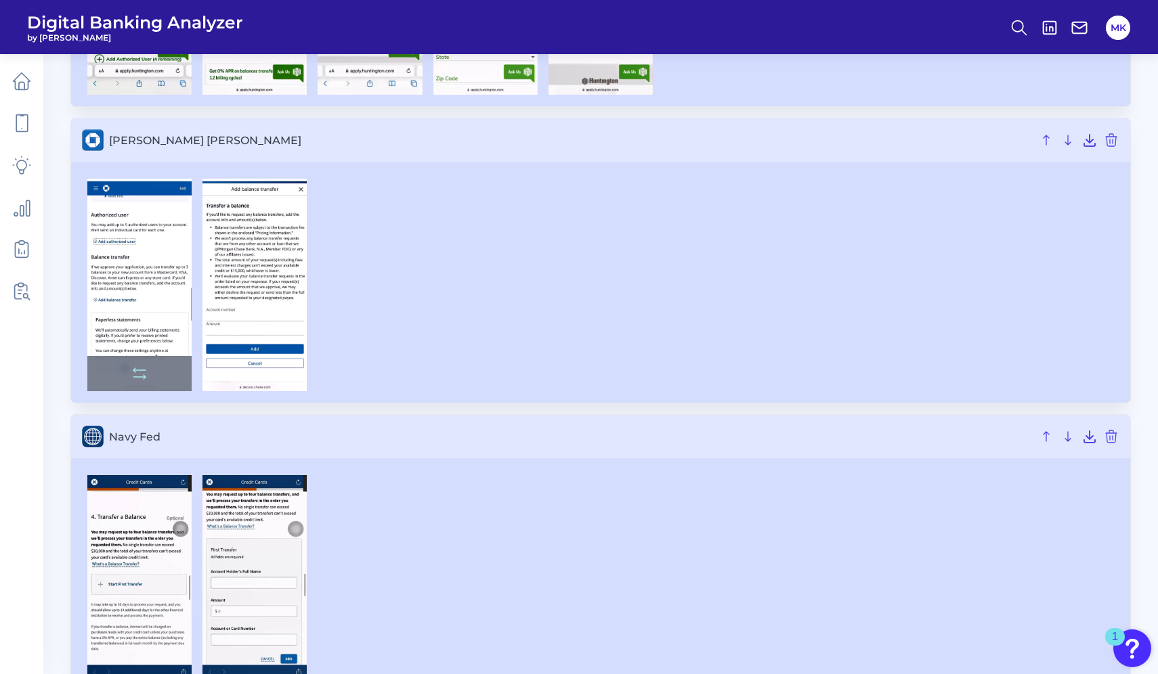
click at [156, 288] on img at bounding box center [139, 285] width 104 height 213
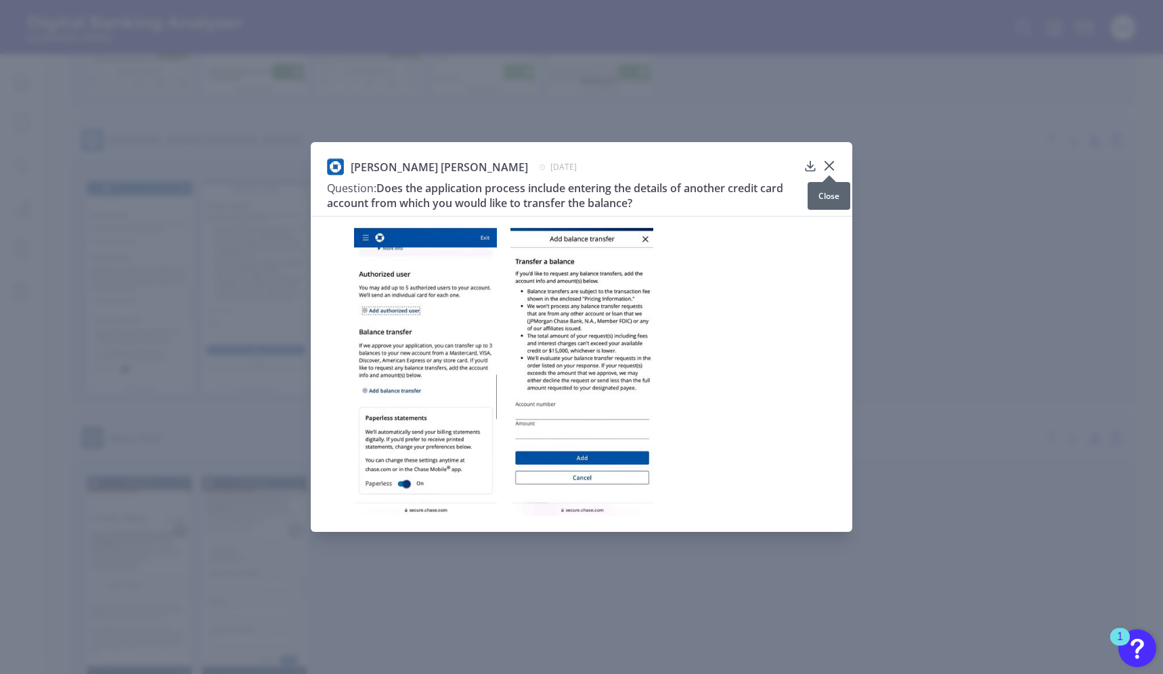
click at [829, 159] on icon at bounding box center [830, 166] width 14 height 14
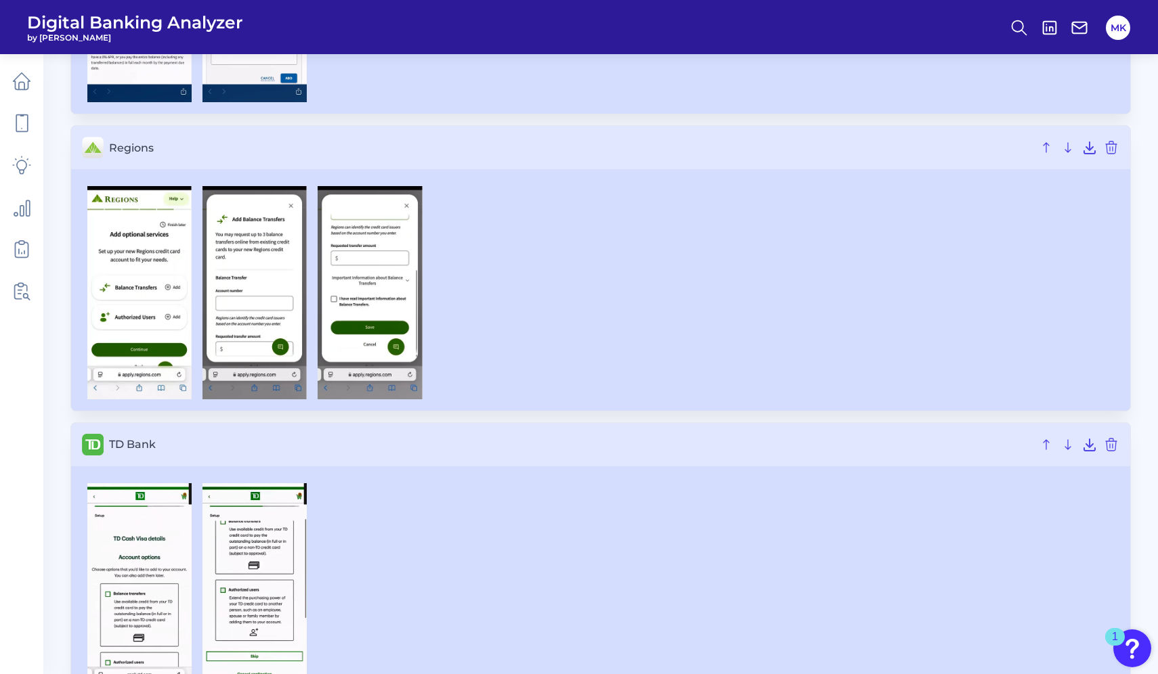
scroll to position [2544, 0]
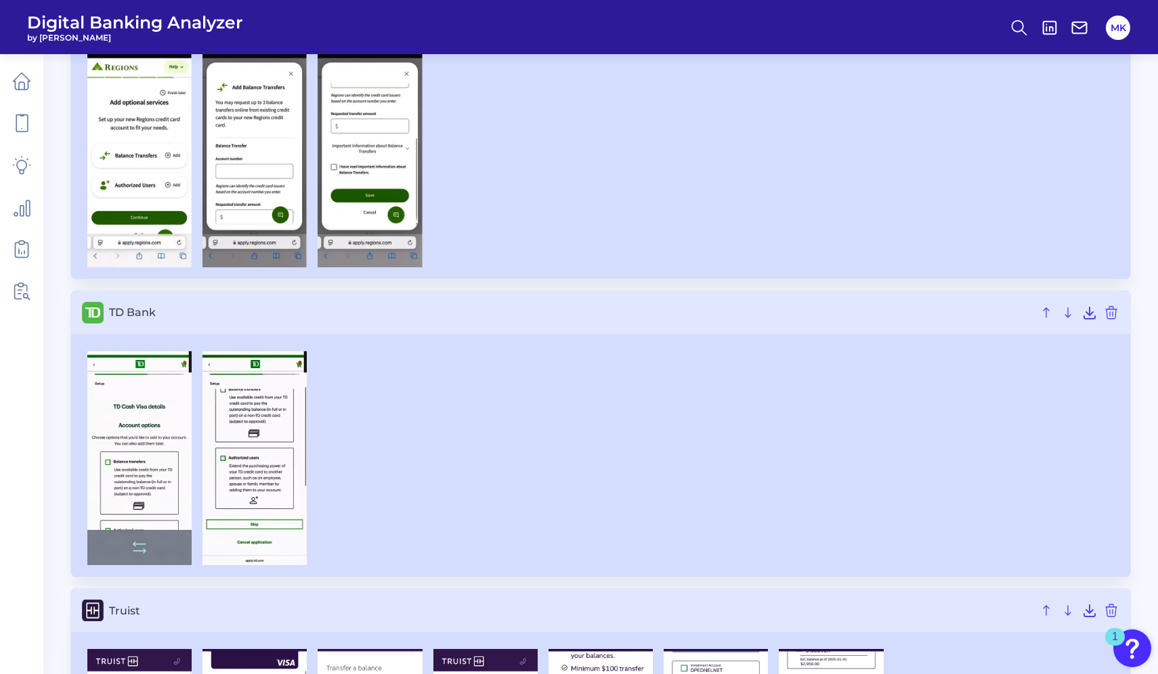
click at [141, 477] on img at bounding box center [139, 458] width 104 height 215
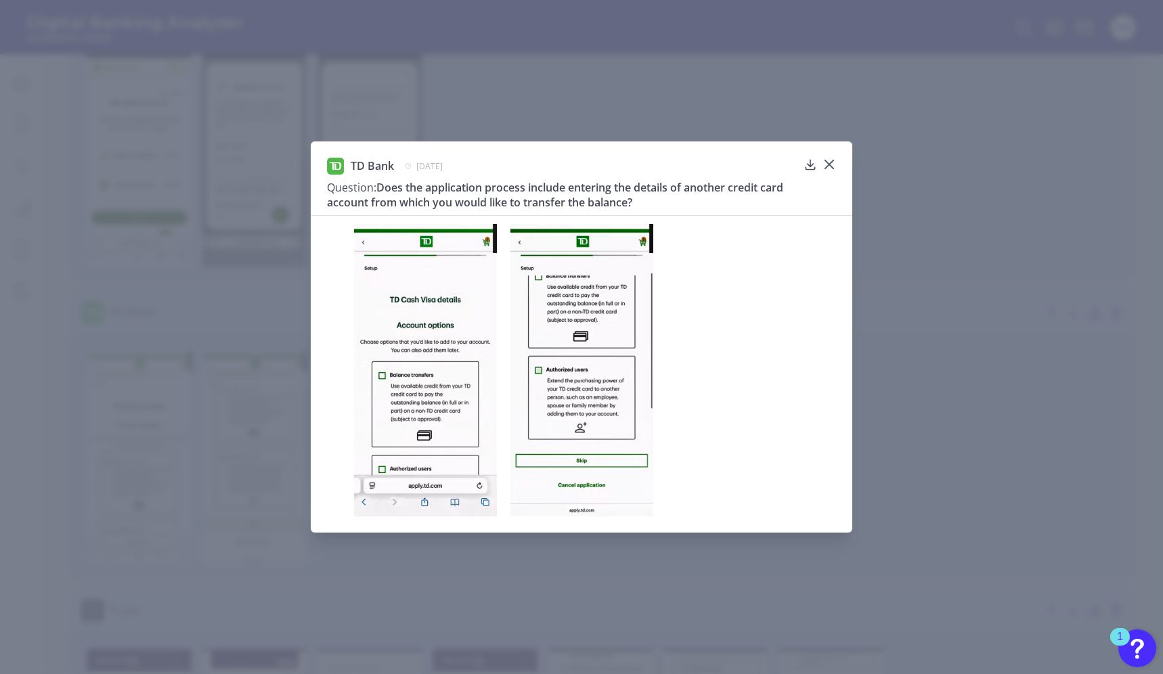
click at [829, 158] on icon at bounding box center [830, 165] width 14 height 14
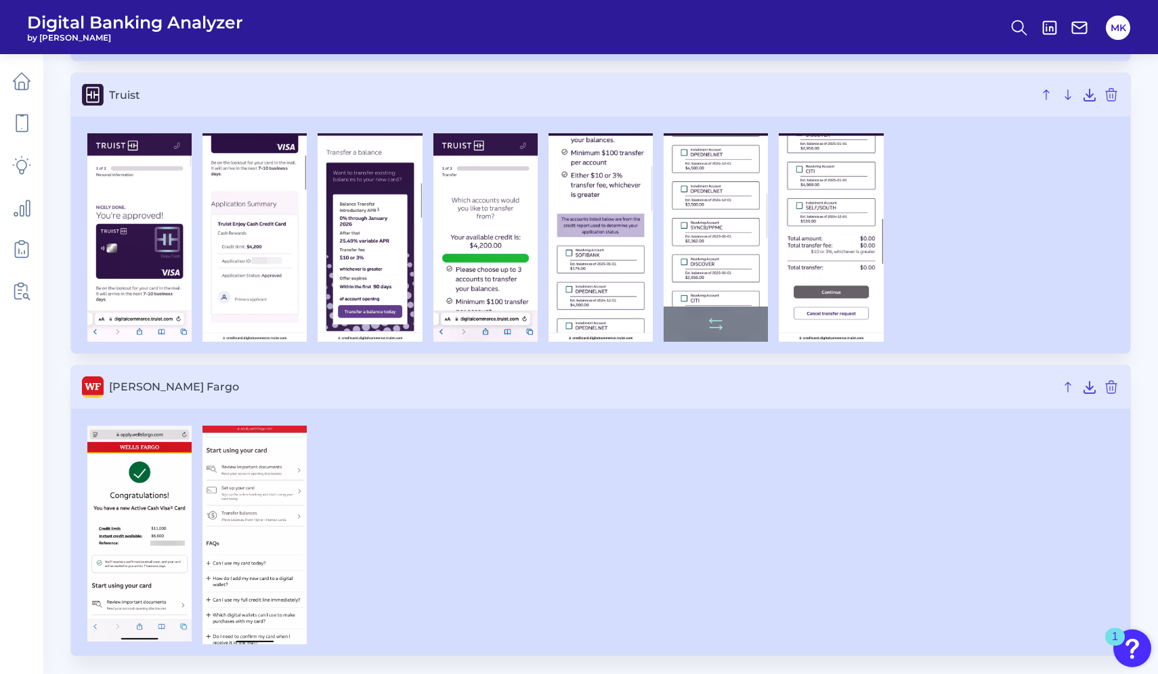
scroll to position [3064, 0]
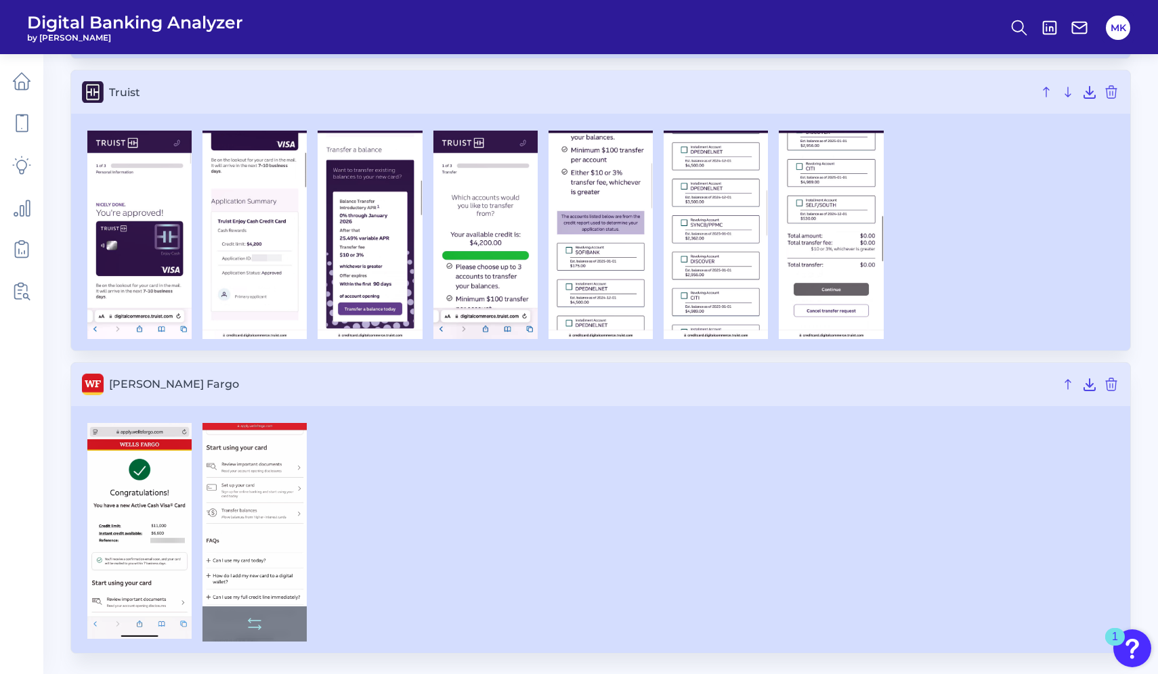
click at [279, 565] on img at bounding box center [254, 532] width 104 height 219
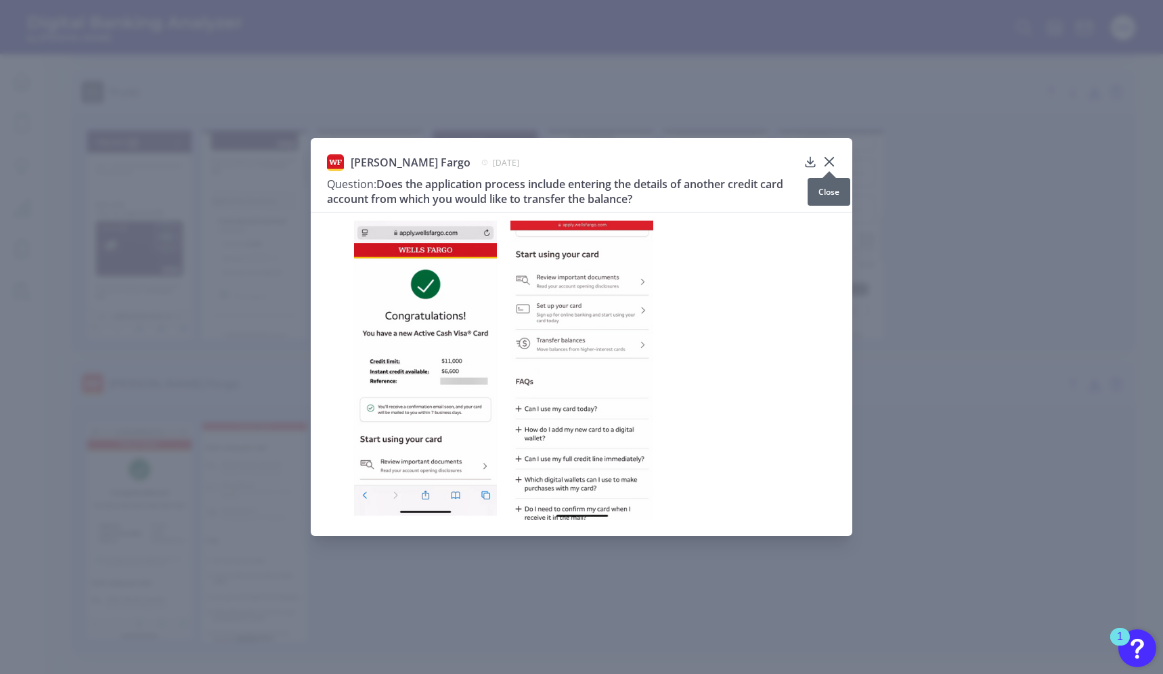
click at [828, 158] on icon at bounding box center [830, 162] width 14 height 14
